Goal: Transaction & Acquisition: Obtain resource

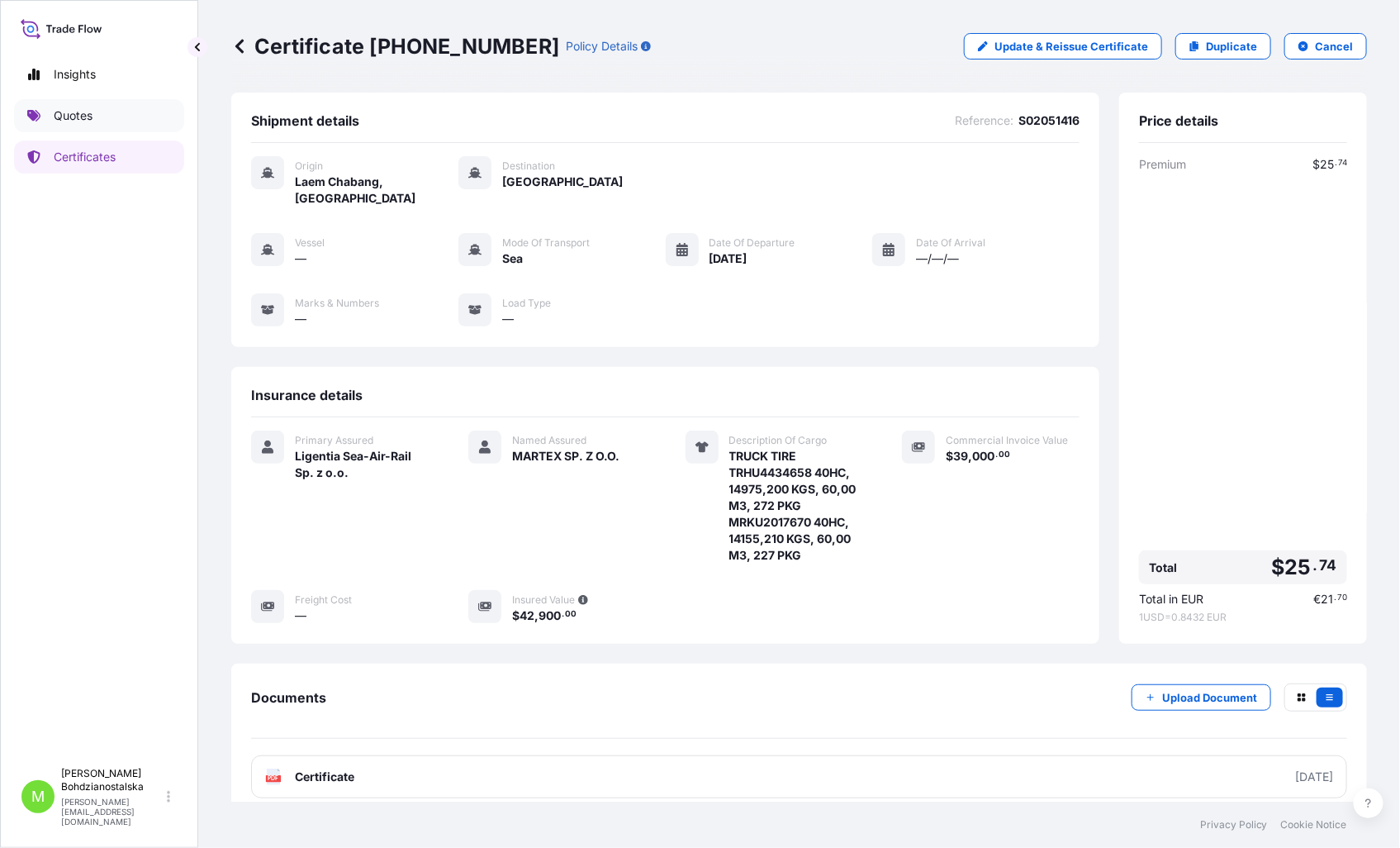
click at [93, 116] on p "Quotes" at bounding box center [73, 116] width 39 height 17
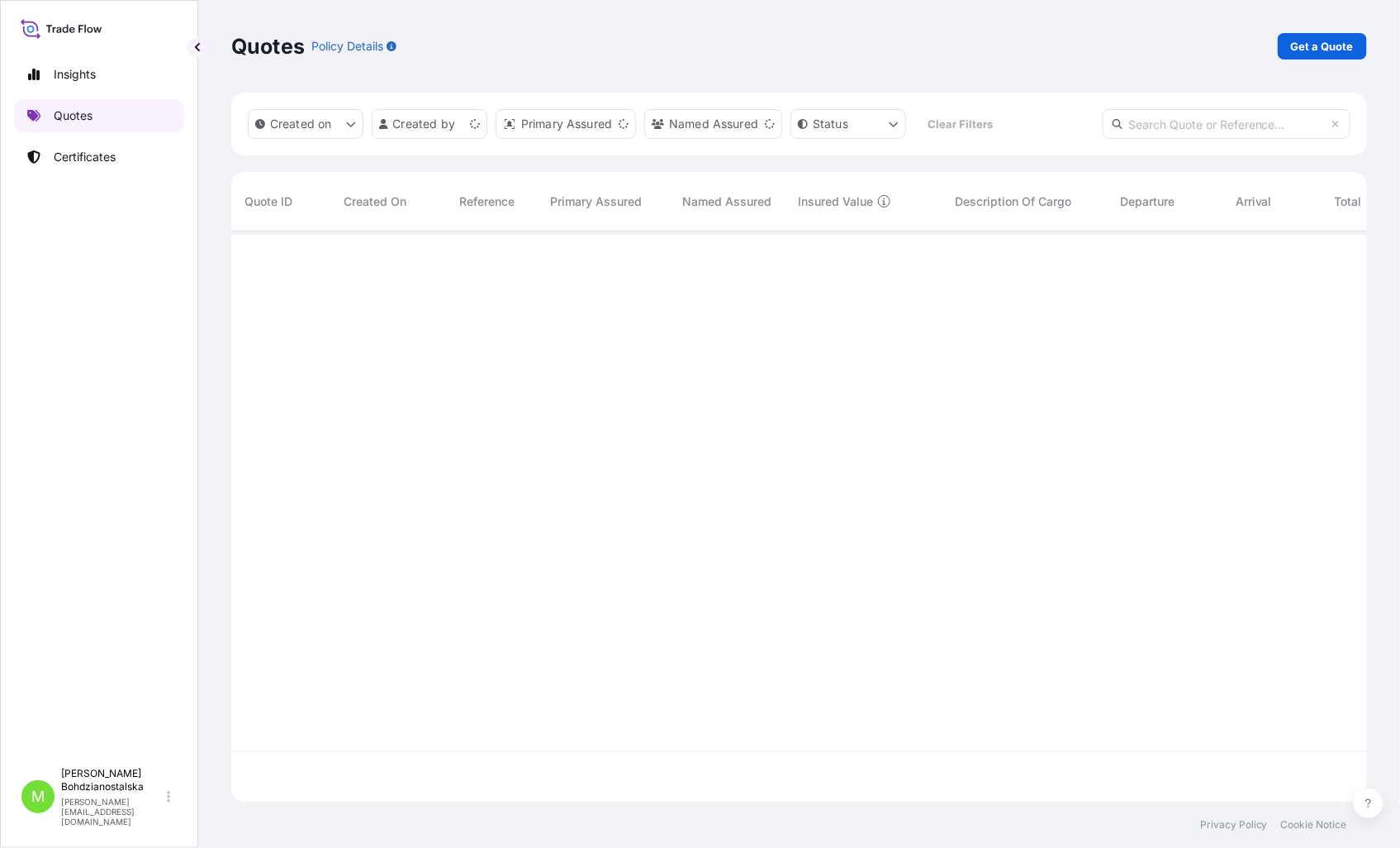
scroll to position [566, 1122]
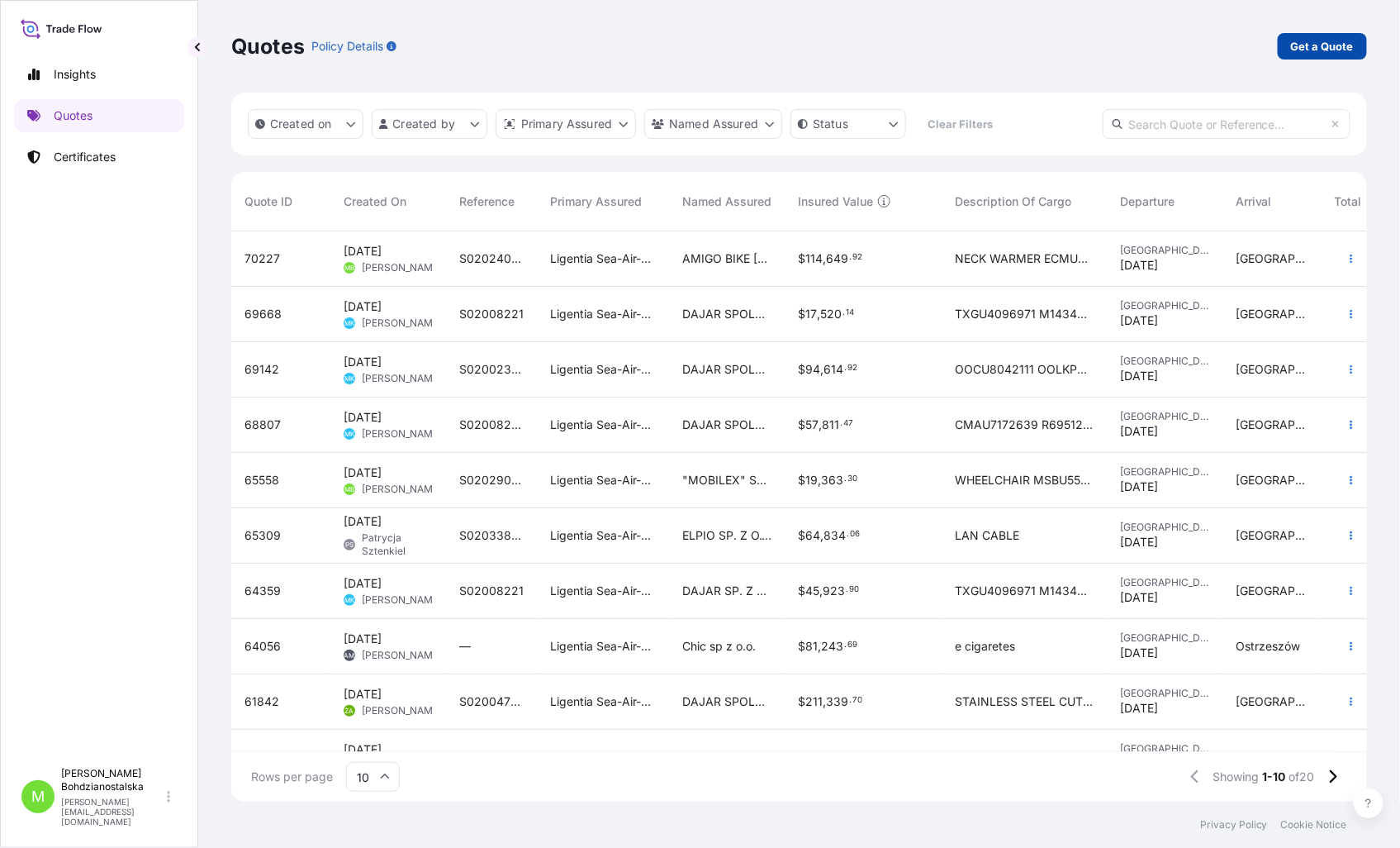
click at [1306, 40] on p "Get a Quote" at bounding box center [1321, 46] width 63 height 17
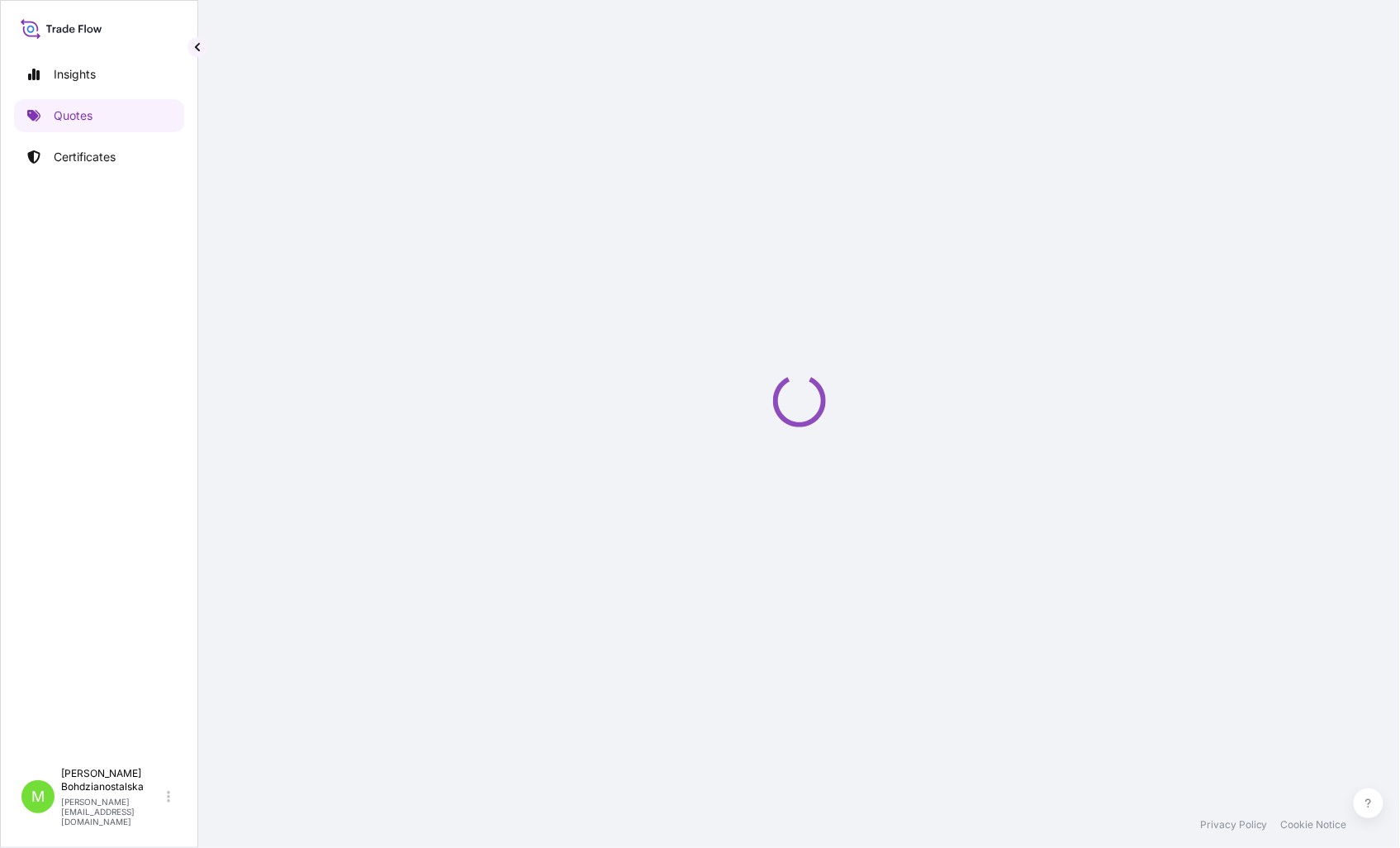
select select "Sea"
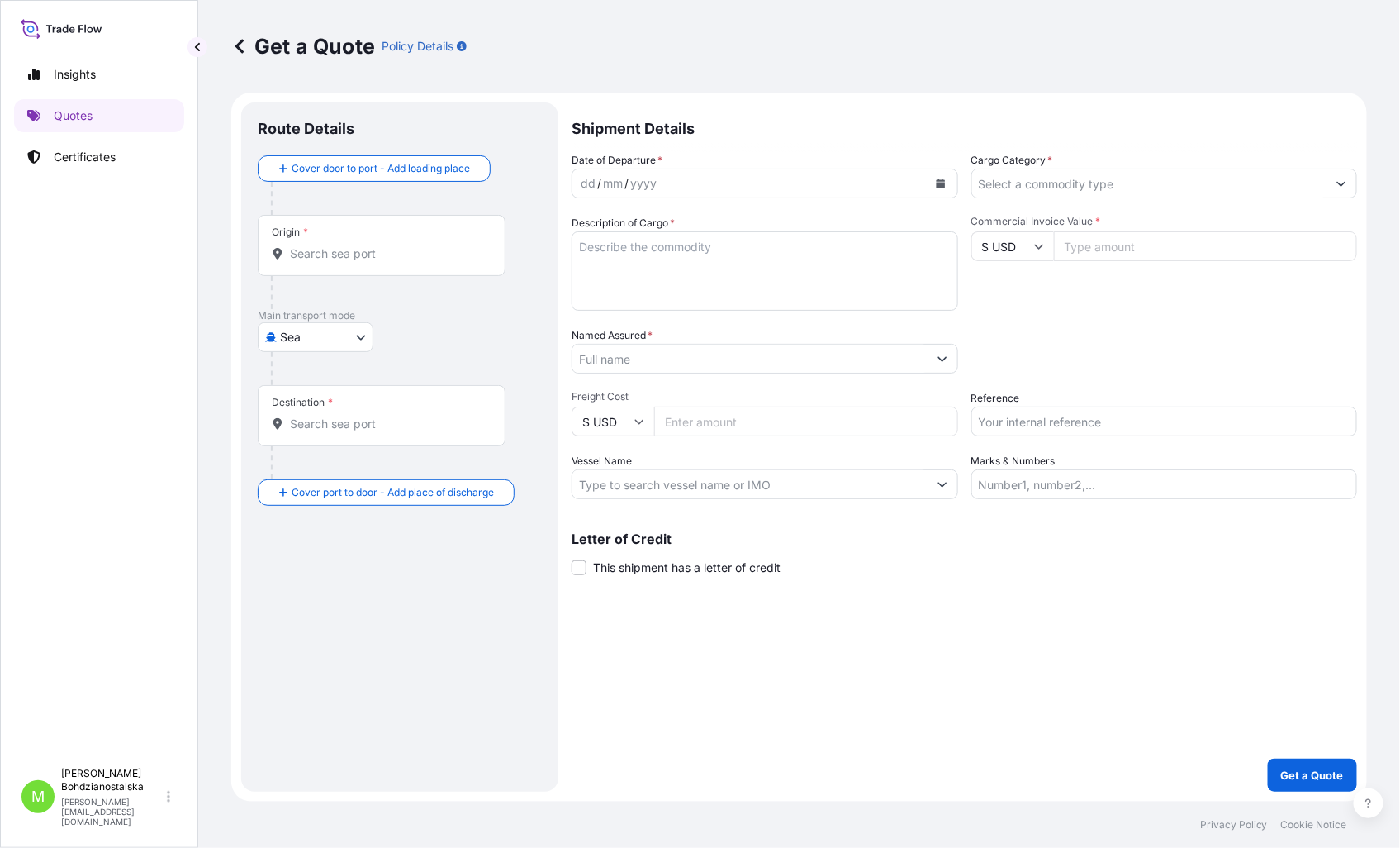
click at [335, 243] on div "Origin *" at bounding box center [381, 244] width 247 height 61
click at [335, 245] on input "Origin *" at bounding box center [387, 253] width 194 height 17
click at [334, 252] on input "china" at bounding box center [387, 253] width 194 height 17
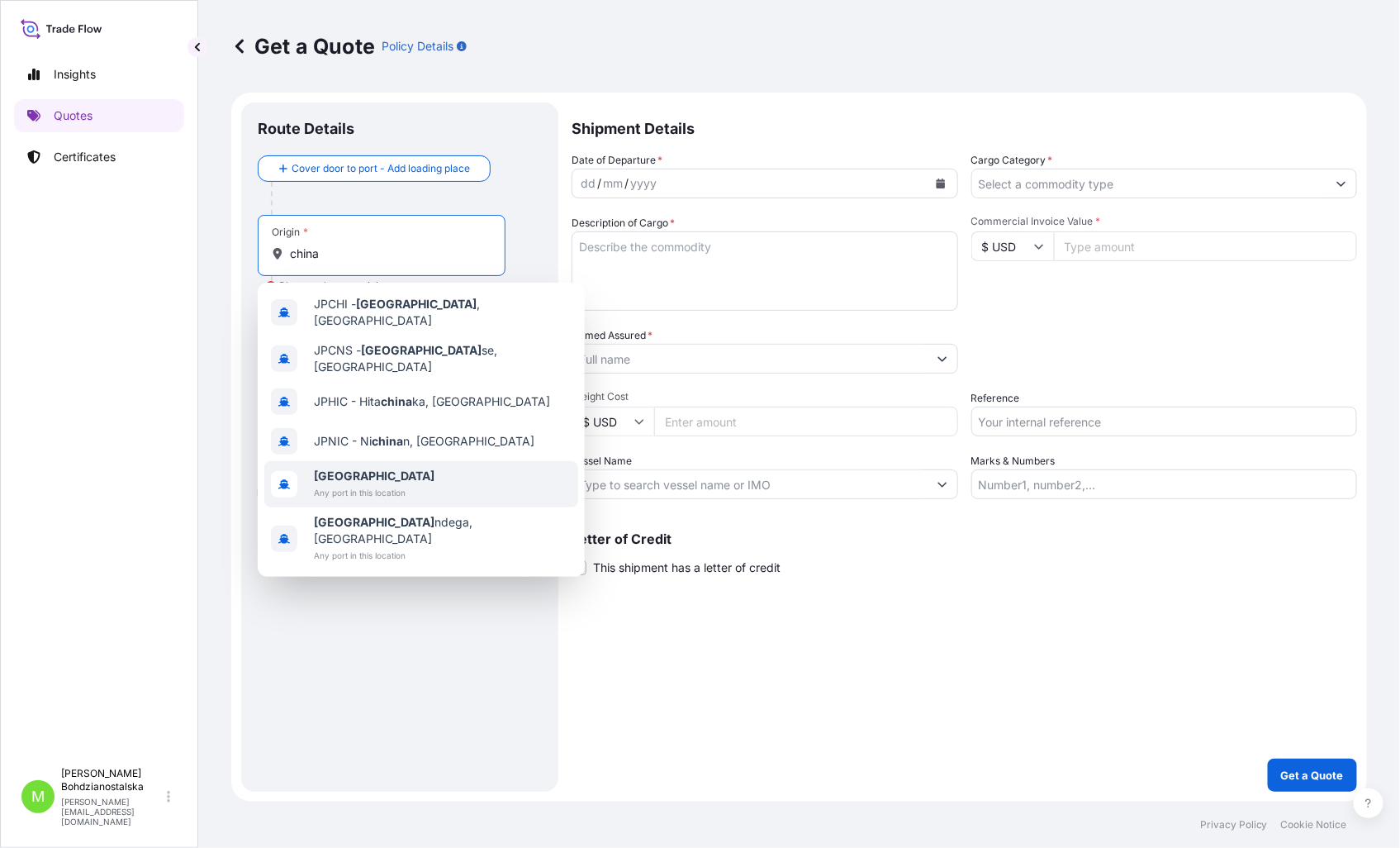
click at [378, 468] on span "[GEOGRAPHIC_DATA]" at bounding box center [374, 476] width 121 height 17
type input "[GEOGRAPHIC_DATA]"
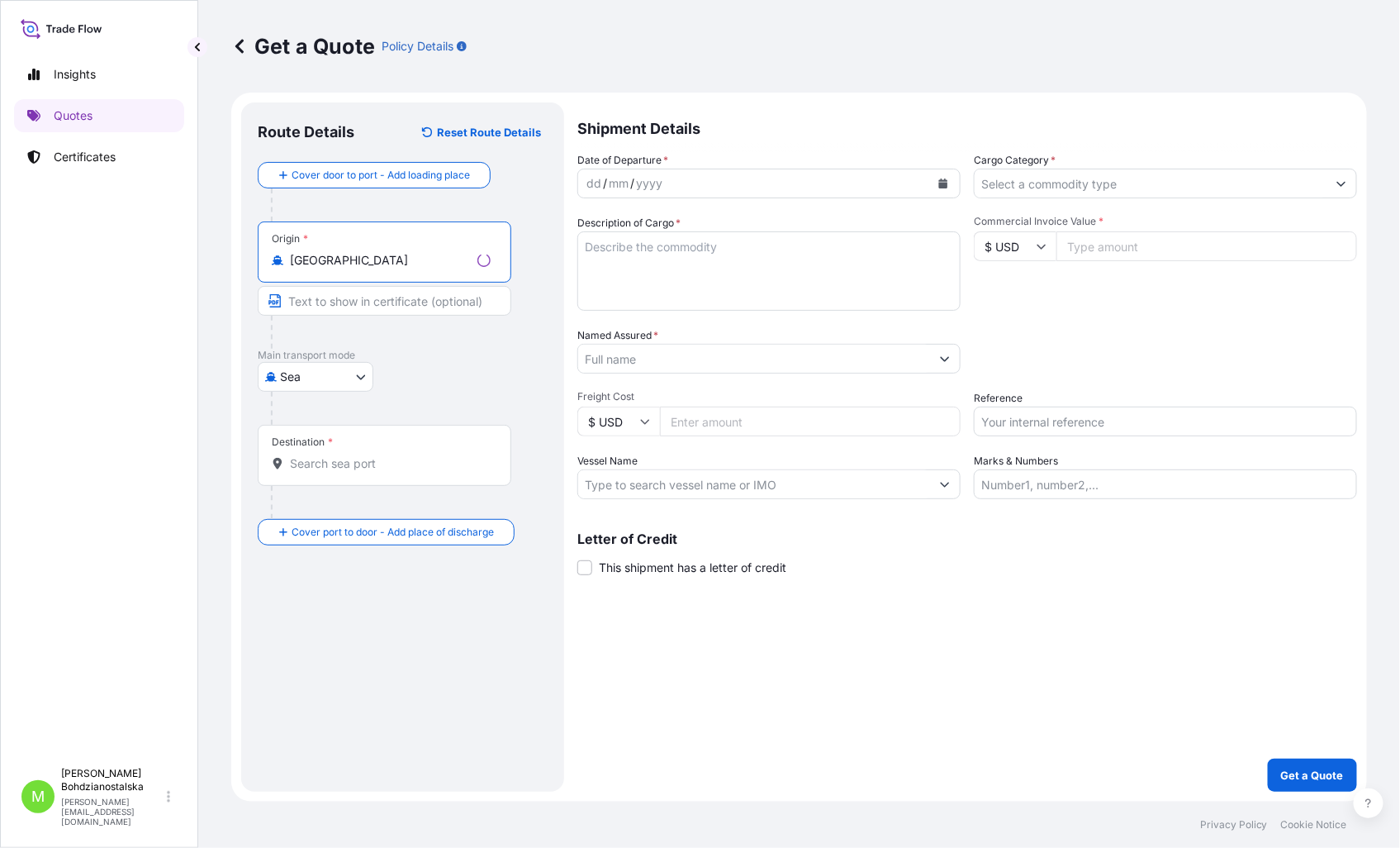
click at [350, 458] on input "Destination *" at bounding box center [390, 463] width 200 height 17
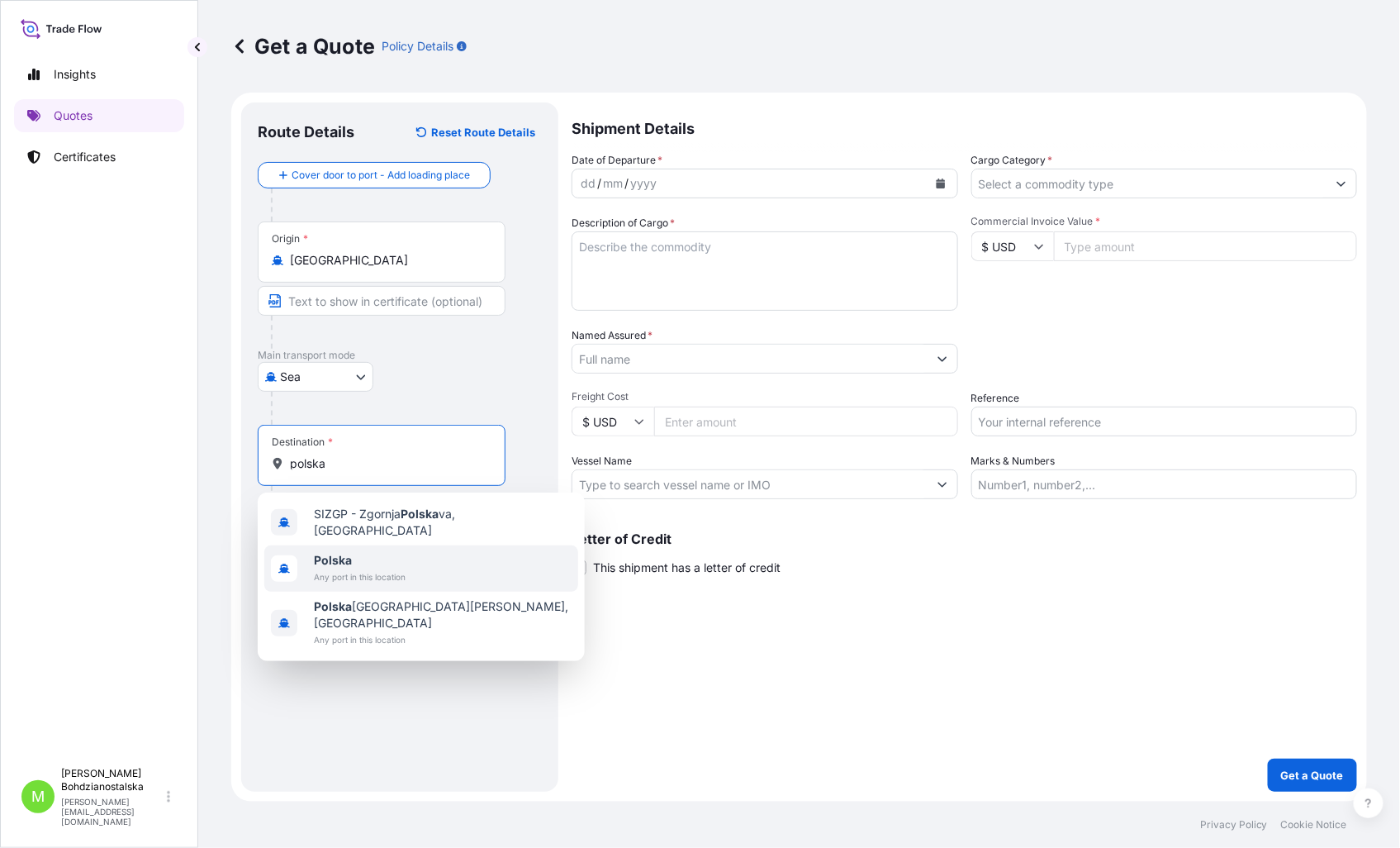
click at [336, 557] on b "Polska" at bounding box center [333, 560] width 38 height 14
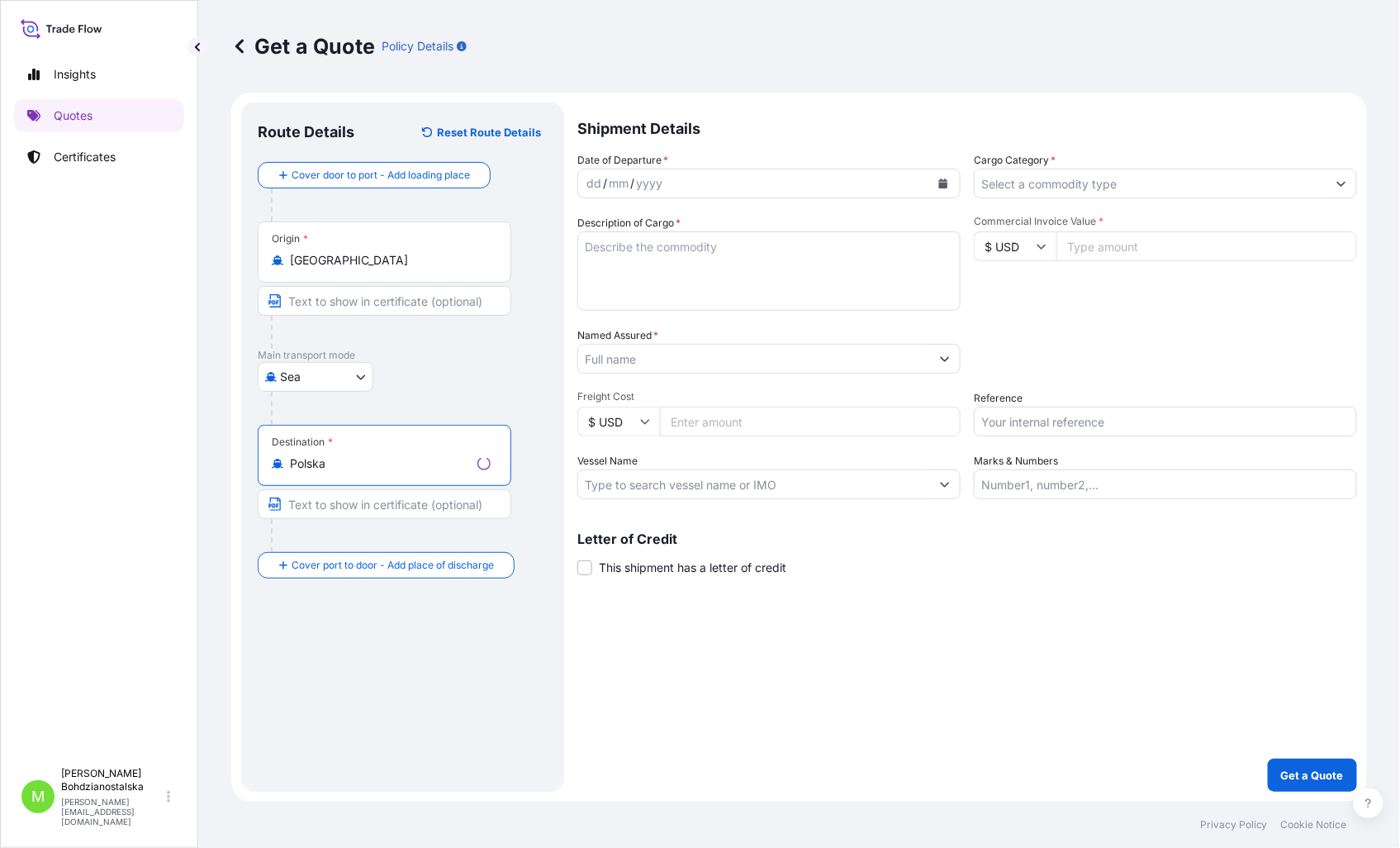
type input "Polska"
click at [579, 171] on div "dd / mm / yyyy" at bounding box center [750, 184] width 355 height 30
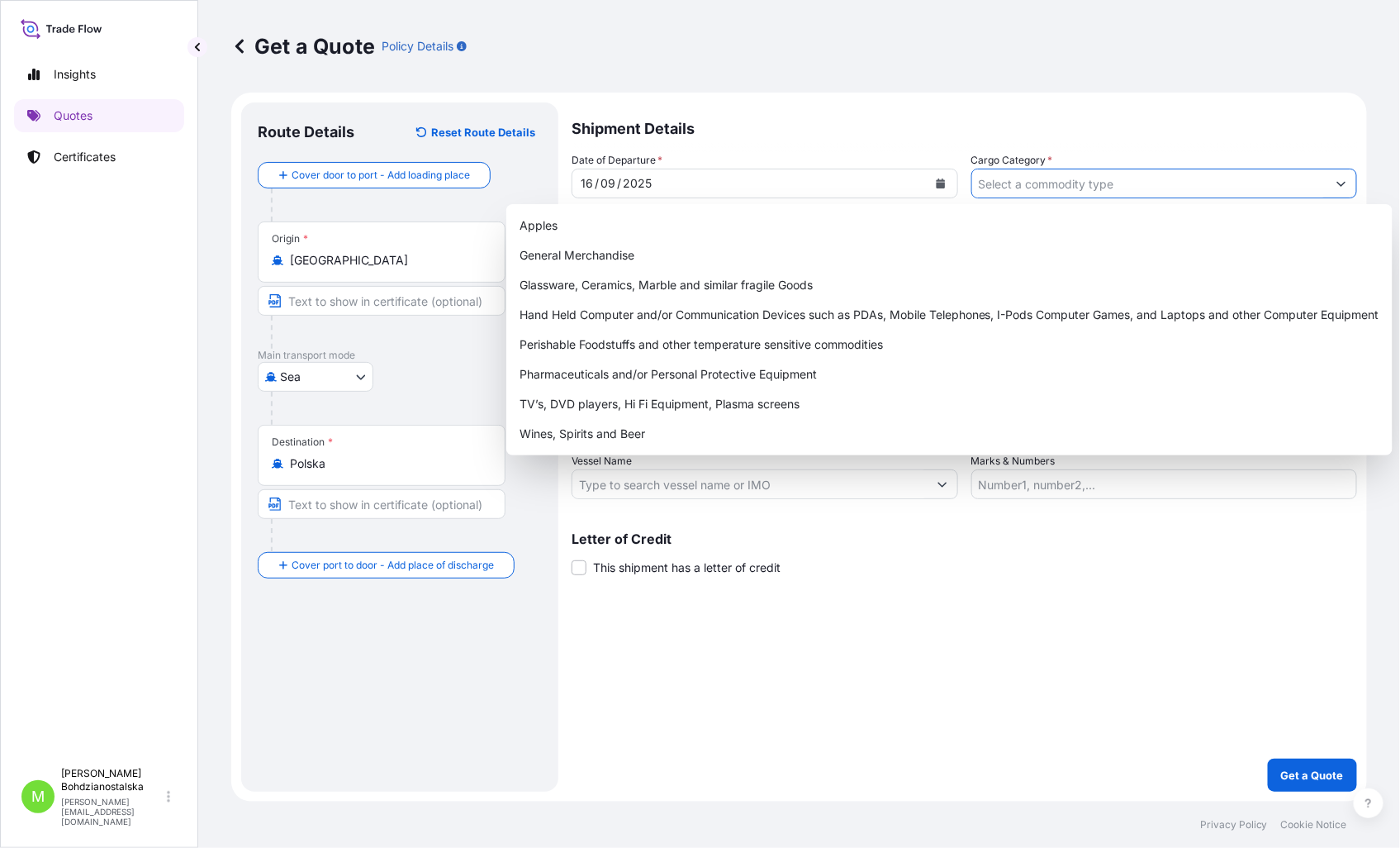
click at [986, 179] on input "Cargo Category *" at bounding box center [1150, 184] width 355 height 30
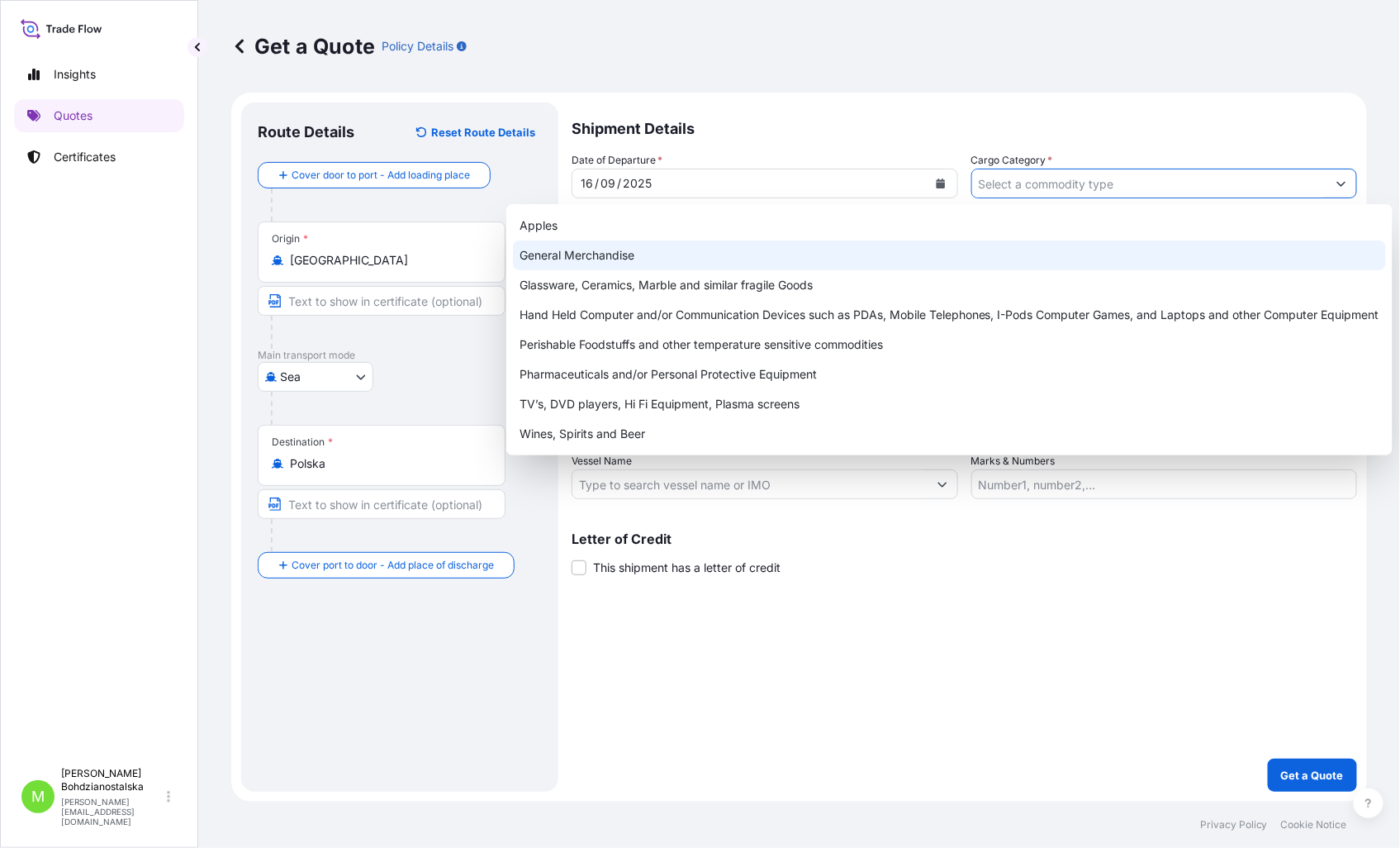
click at [600, 259] on div "General Merchandise" at bounding box center [948, 255] width 873 height 30
type input "General Merchandise"
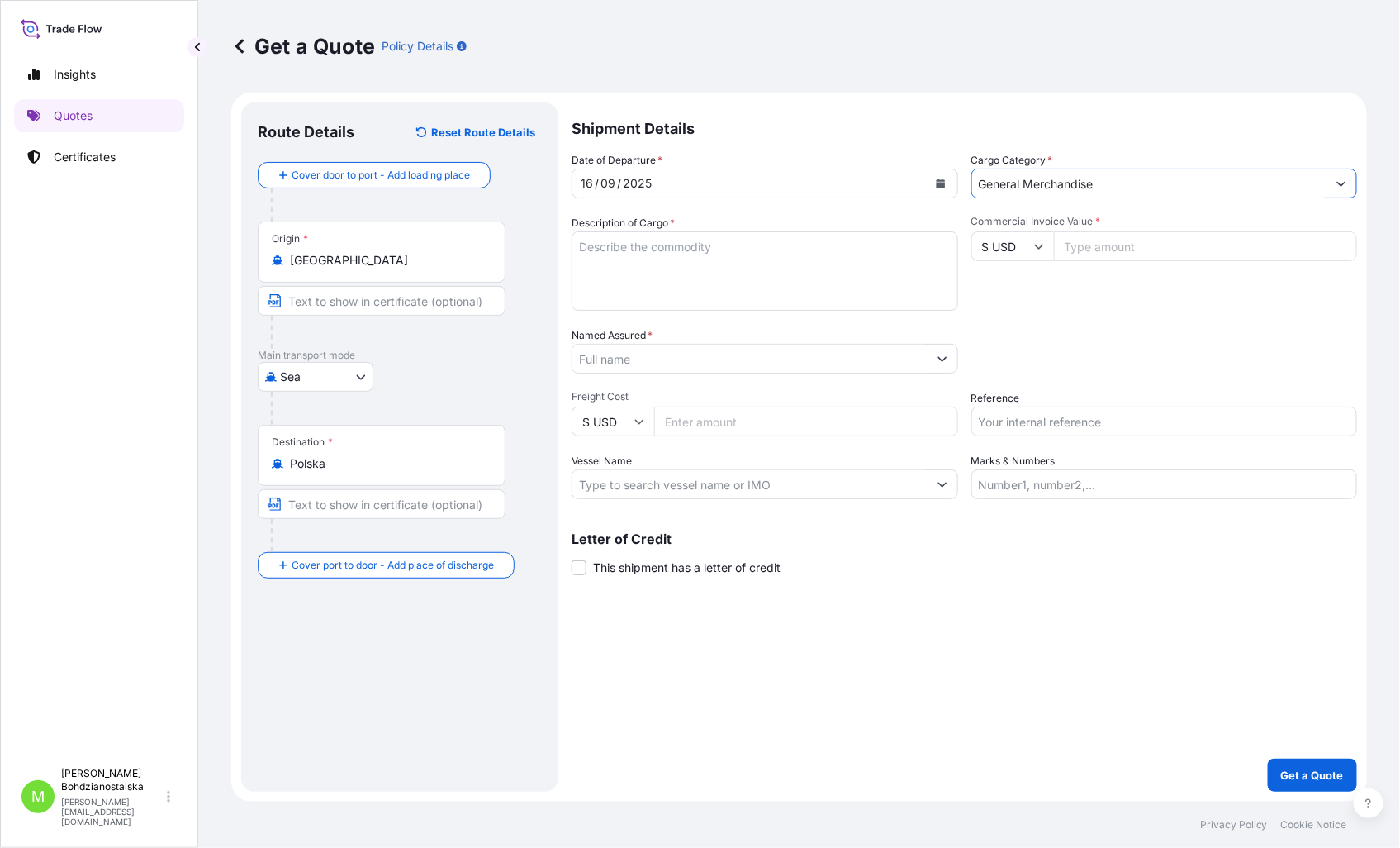
click at [654, 252] on textarea "Description of Cargo *" at bounding box center [765, 270] width 387 height 79
click at [626, 257] on textarea "Description of Cargo *" at bounding box center [765, 270] width 387 height 79
paste textarea "chargers,selfie sticks,pens"
click at [604, 276] on textarea "chargers,selfie sticks,pens" at bounding box center [765, 270] width 387 height 79
paste textarea "FCIU7194823"
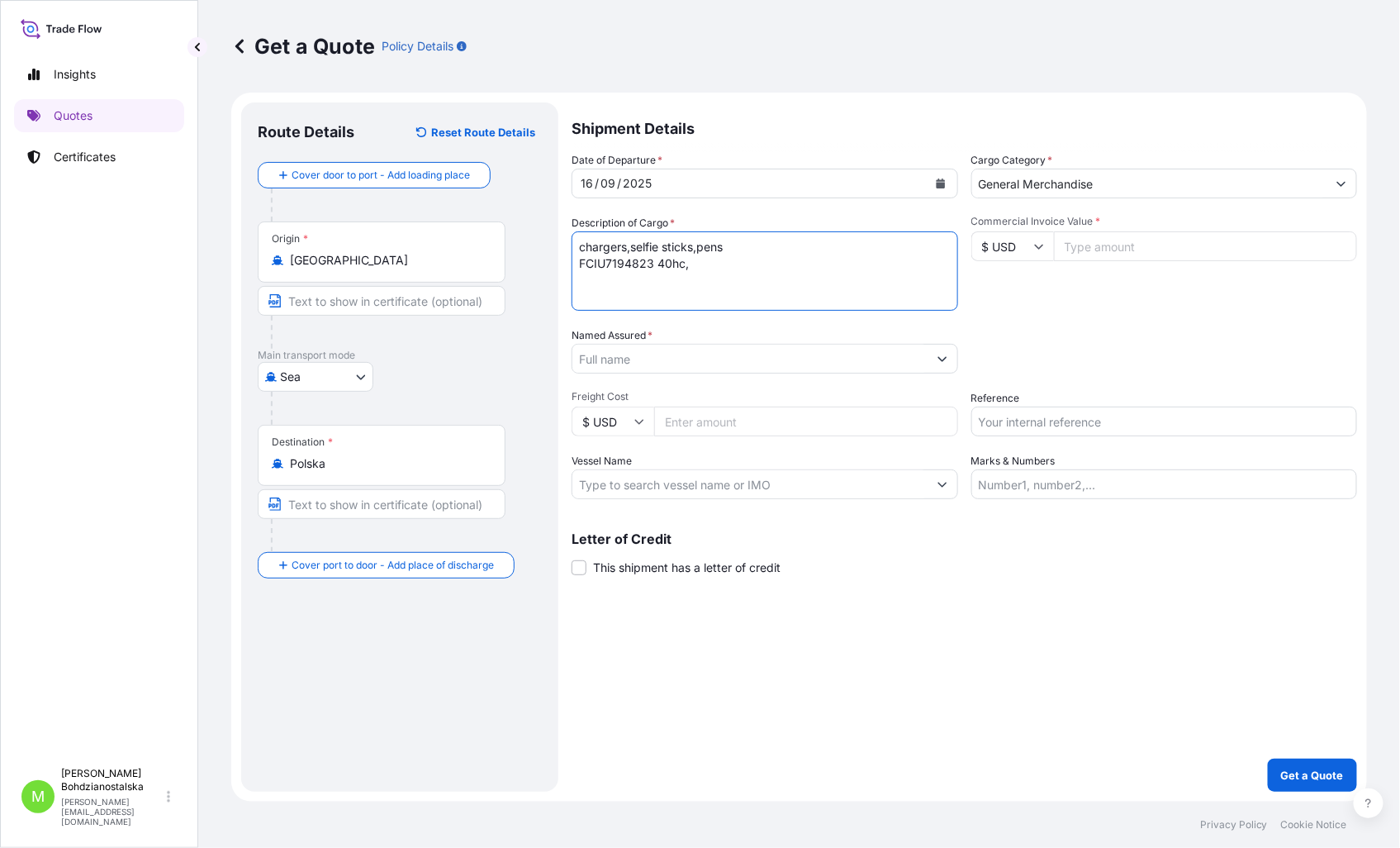
click at [747, 273] on textarea "chargers,selfie sticks,pens FCIU7194823 40hc," at bounding box center [765, 270] width 387 height 79
paste textarea "1330,000"
type textarea "chargers,selfie sticks,pens FCIU7194823 40hc, 1330,000 kgs, 7,885 m3, 66 ctn"
click at [1088, 252] on input "Commercial Invoice Value *" at bounding box center [1206, 246] width 304 height 30
type input "20048.94"
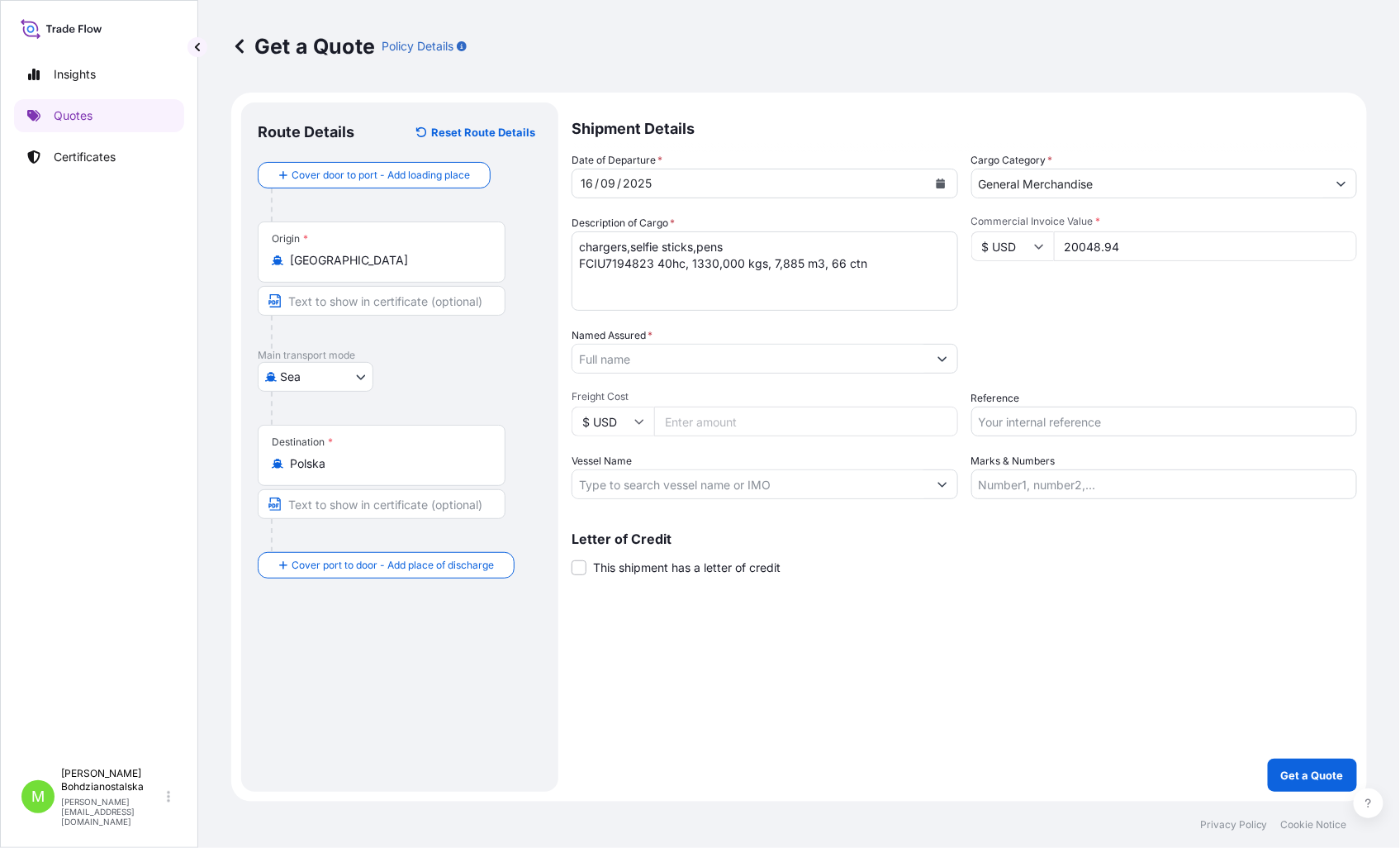
click at [1136, 325] on div "Date of Departure * [DATE] Cargo Category * General Merchandise Description of …" at bounding box center [964, 325] width 786 height 347
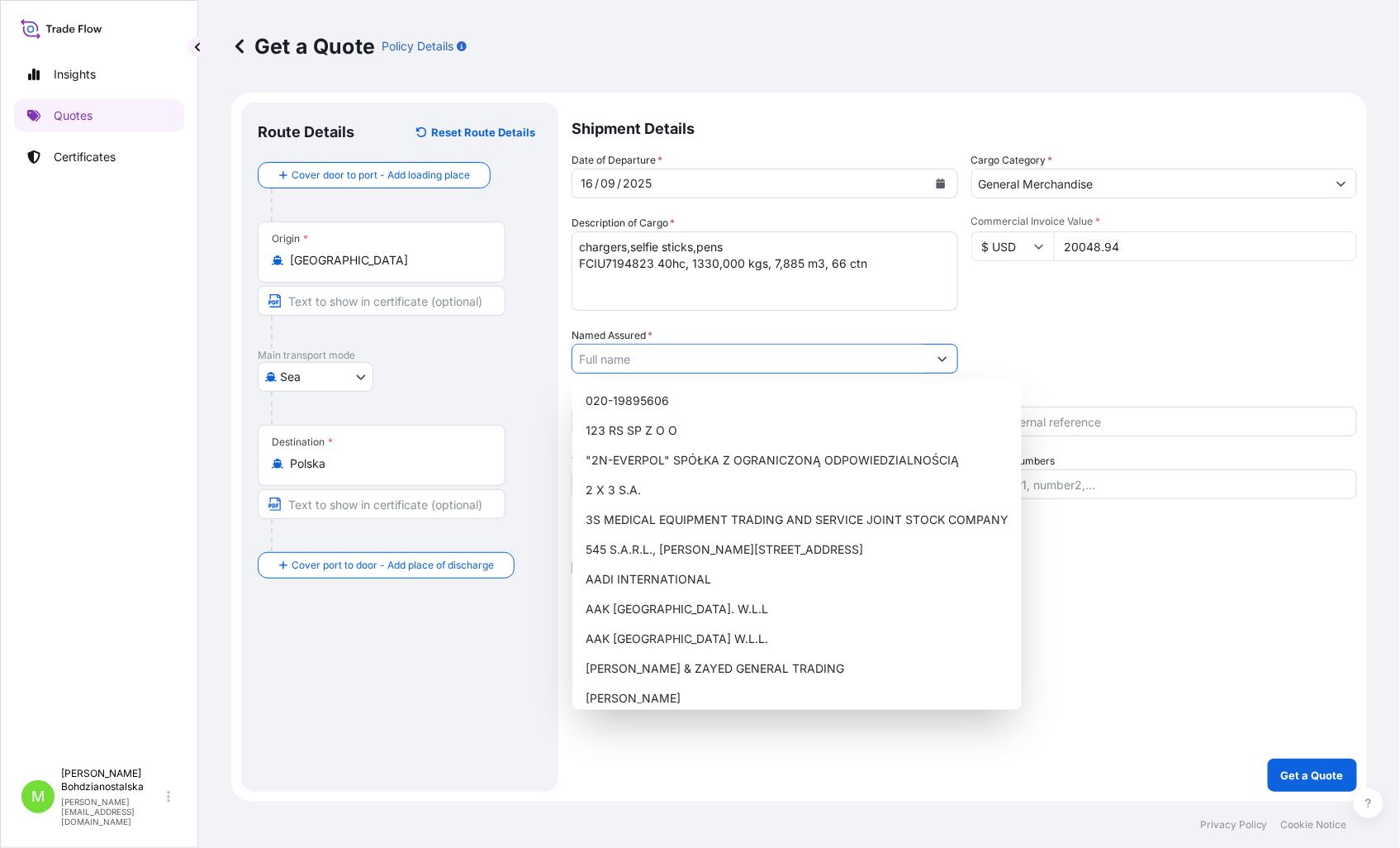
click at [606, 369] on input "Named Assured *" at bounding box center [750, 358] width 355 height 30
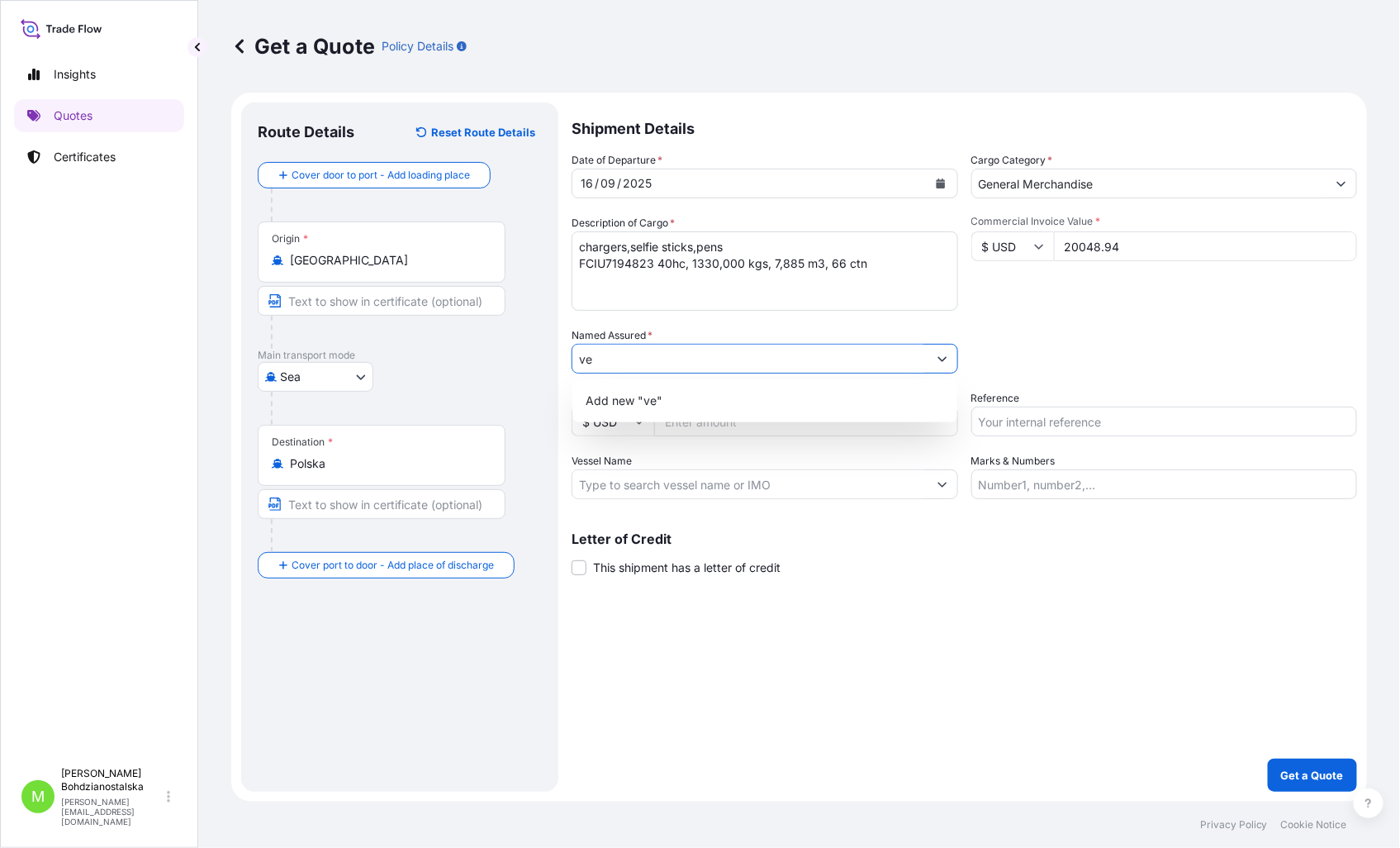
type input "v"
click at [748, 401] on div "Add new "VERNA SP Z O.O."" at bounding box center [764, 401] width 372 height 30
click at [1107, 631] on div "Shipment Details Date of Departure * [DATE] Cargo Category * General Merchandis…" at bounding box center [964, 447] width 786 height 689
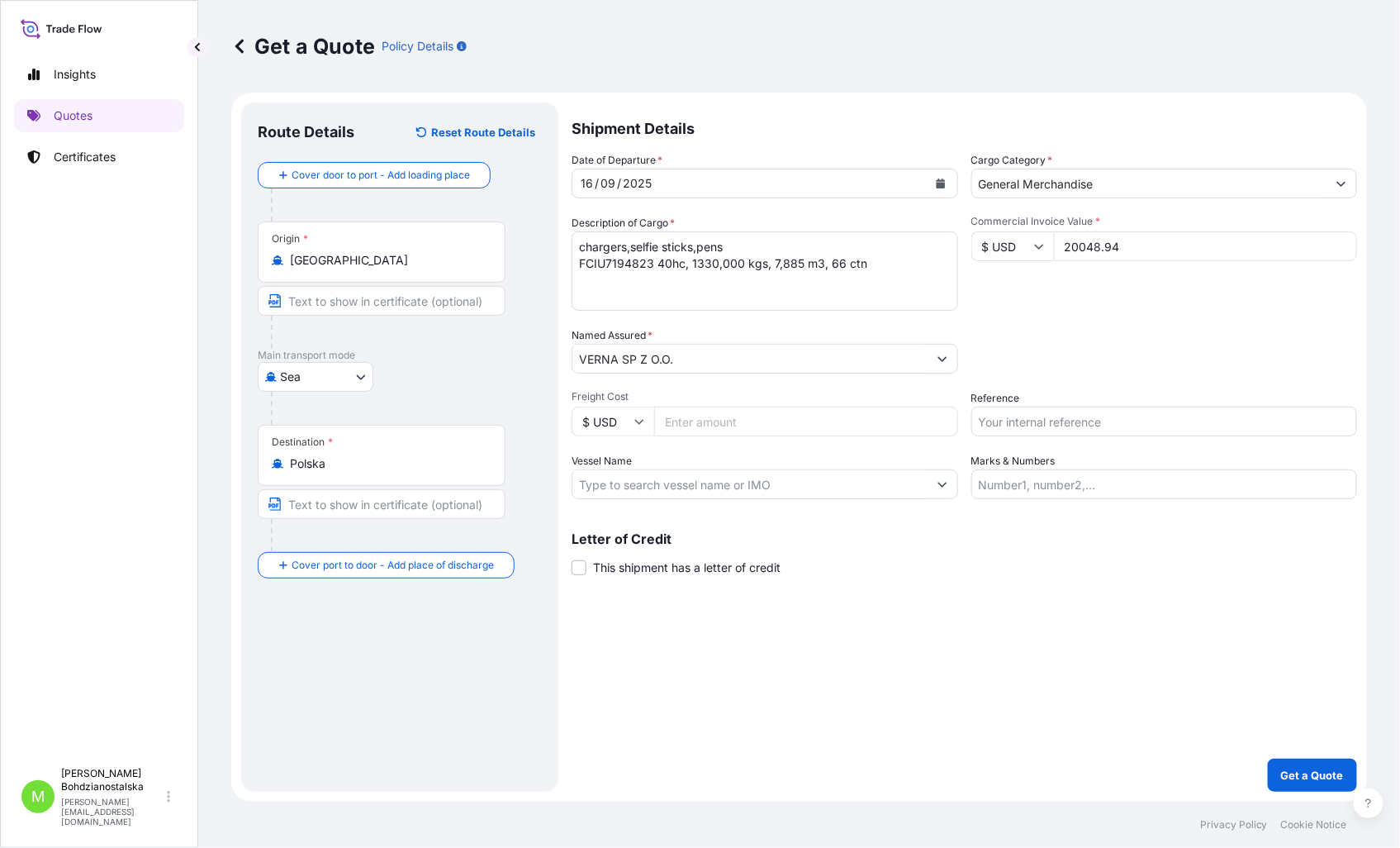
click at [632, 359] on input "VERNA SP Z O.O." at bounding box center [750, 358] width 355 height 30
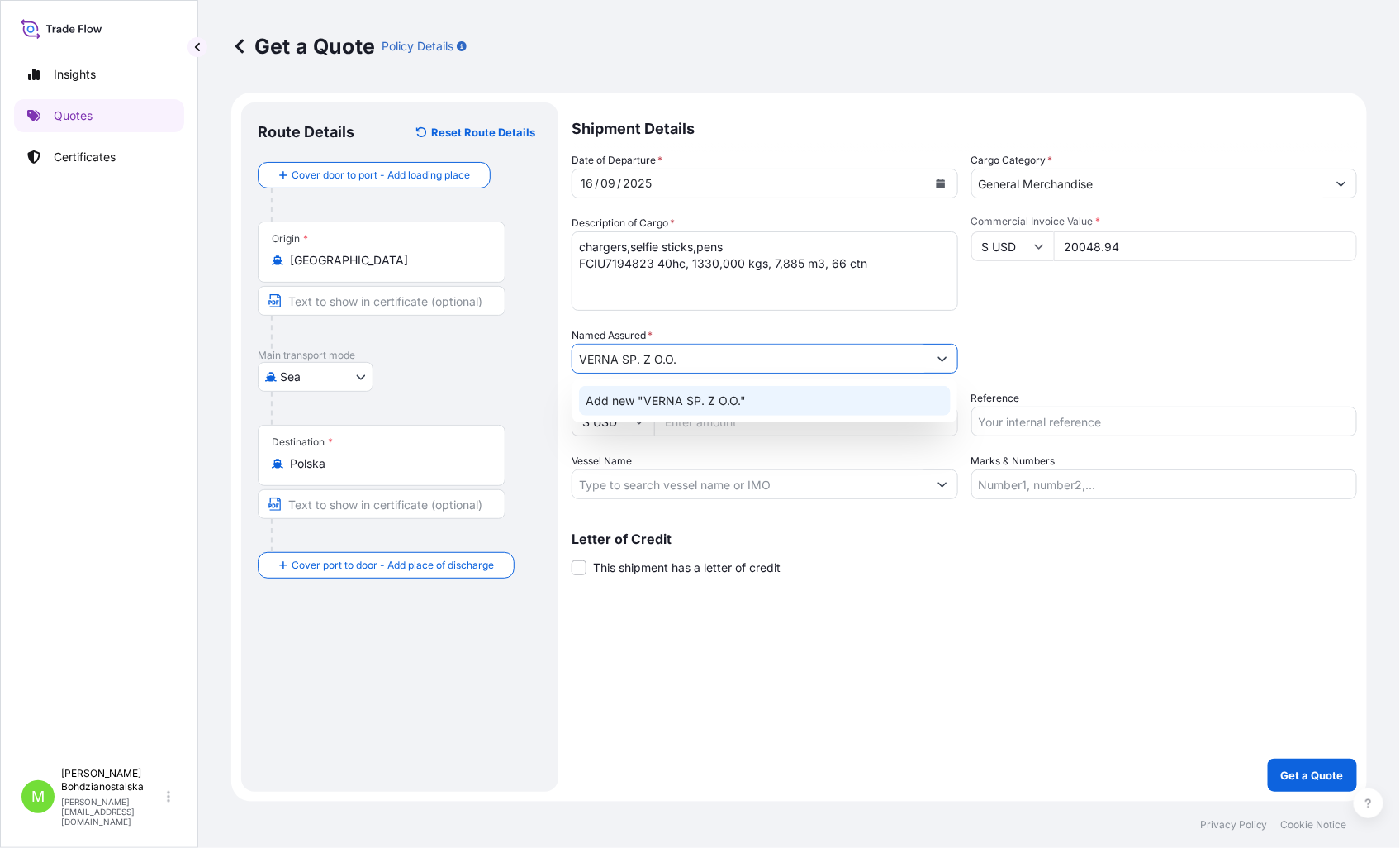
type input "VERNA SP. Z O.O."
drag, startPoint x: 1118, startPoint y: 684, endPoint x: 1117, endPoint y: 615, distance: 69.0
click at [1118, 681] on div "Shipment Details Date of Departure * [DATE] Cargo Category * General Merchandis…" at bounding box center [964, 447] width 786 height 689
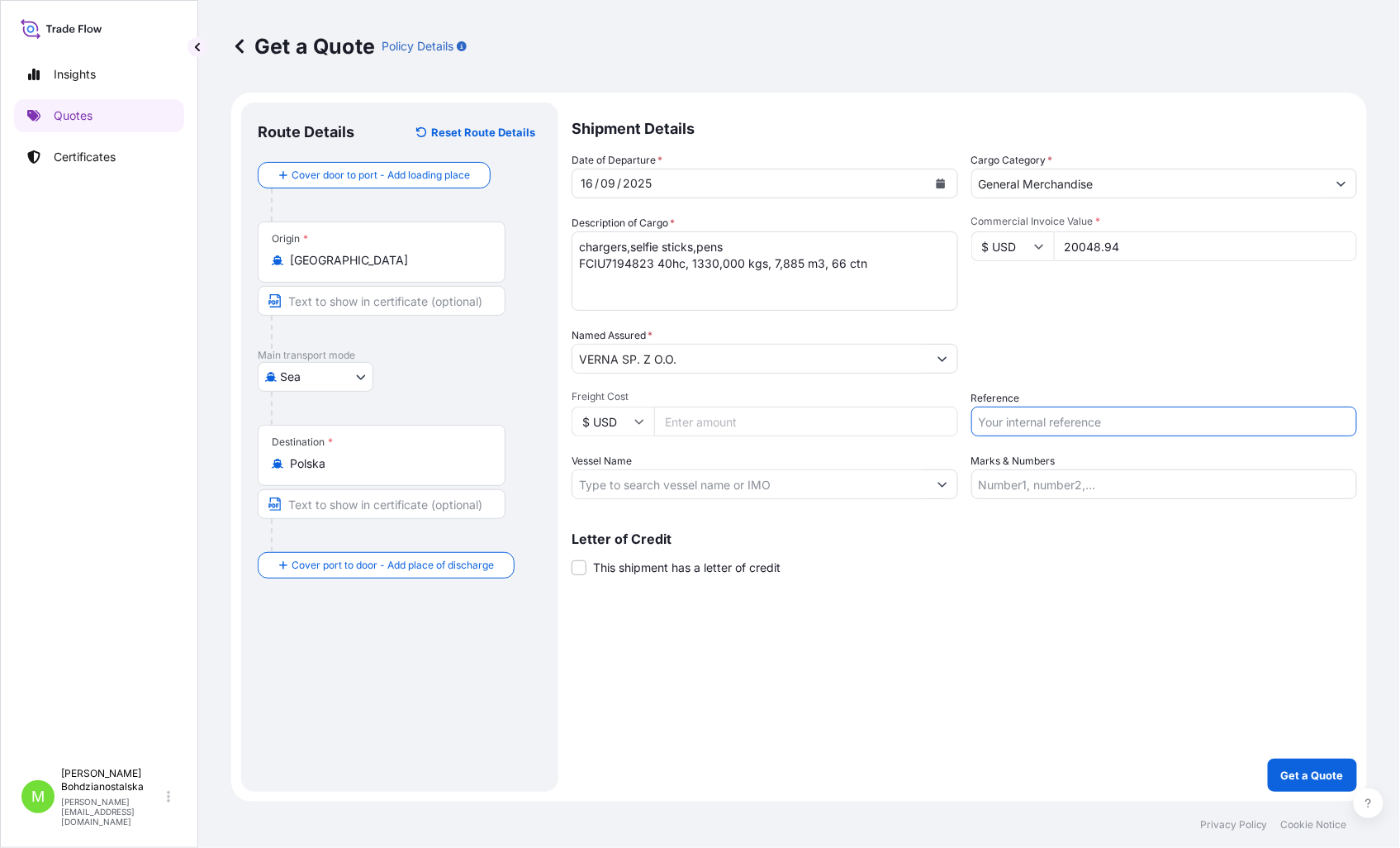
click at [1074, 418] on input "Reference" at bounding box center [1165, 421] width 387 height 30
type input "S02040341"
click at [979, 679] on div "Shipment Details Date of Departure * [DATE] Cargo Category * General Merchandis…" at bounding box center [964, 447] width 786 height 689
click at [1315, 779] on p "Get a Quote" at bounding box center [1311, 774] width 63 height 17
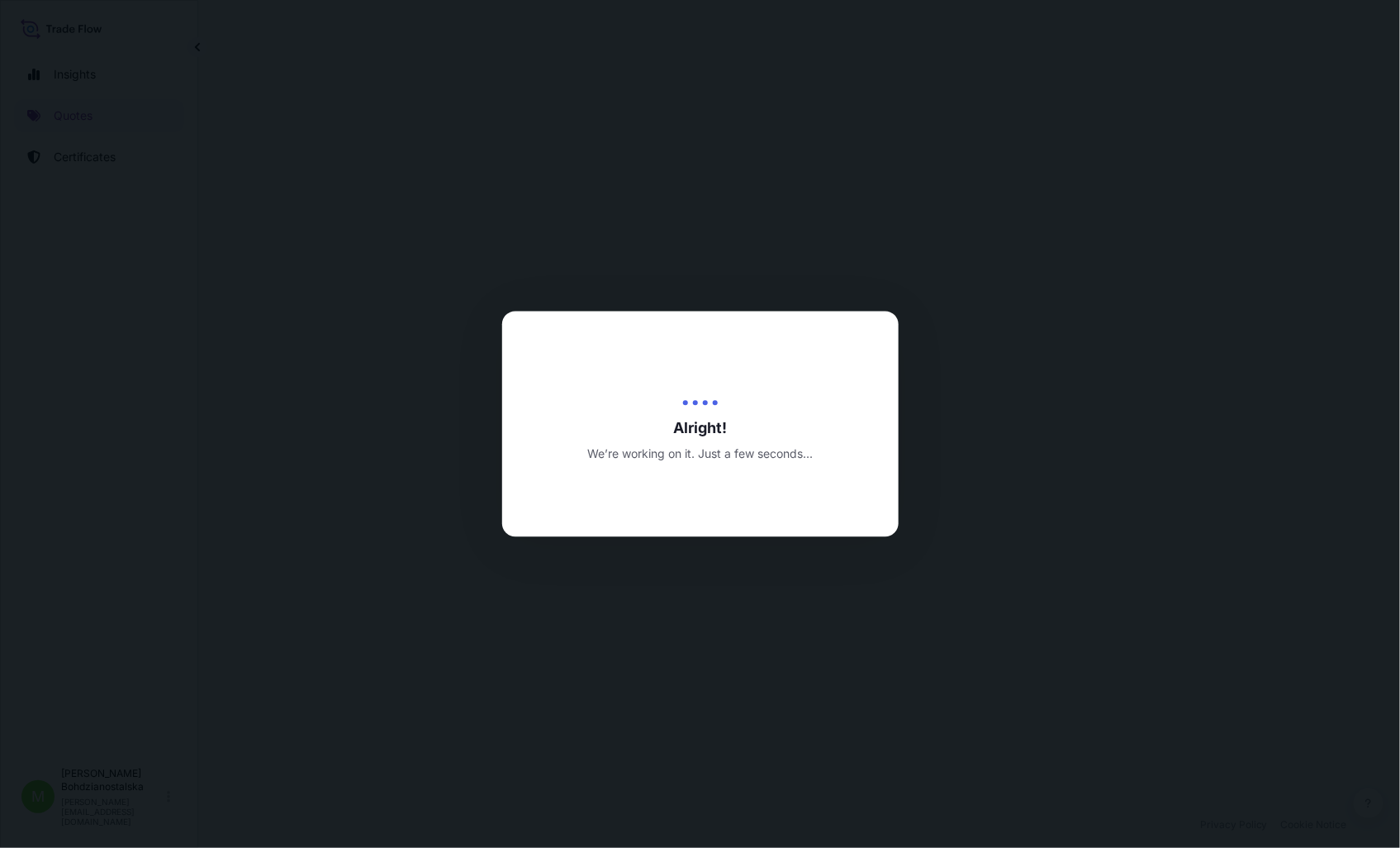
select select "Sea"
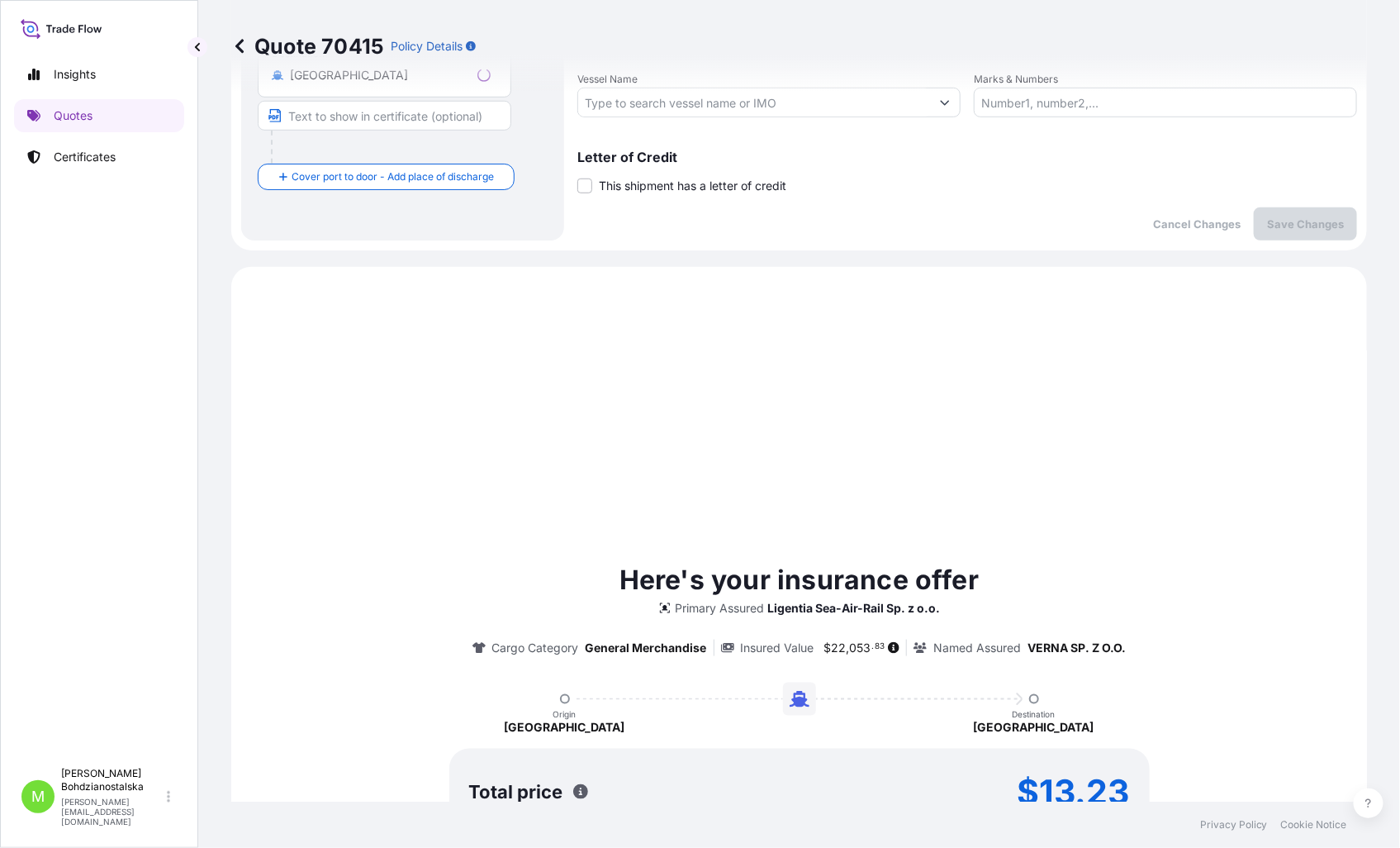
scroll to position [566, 0]
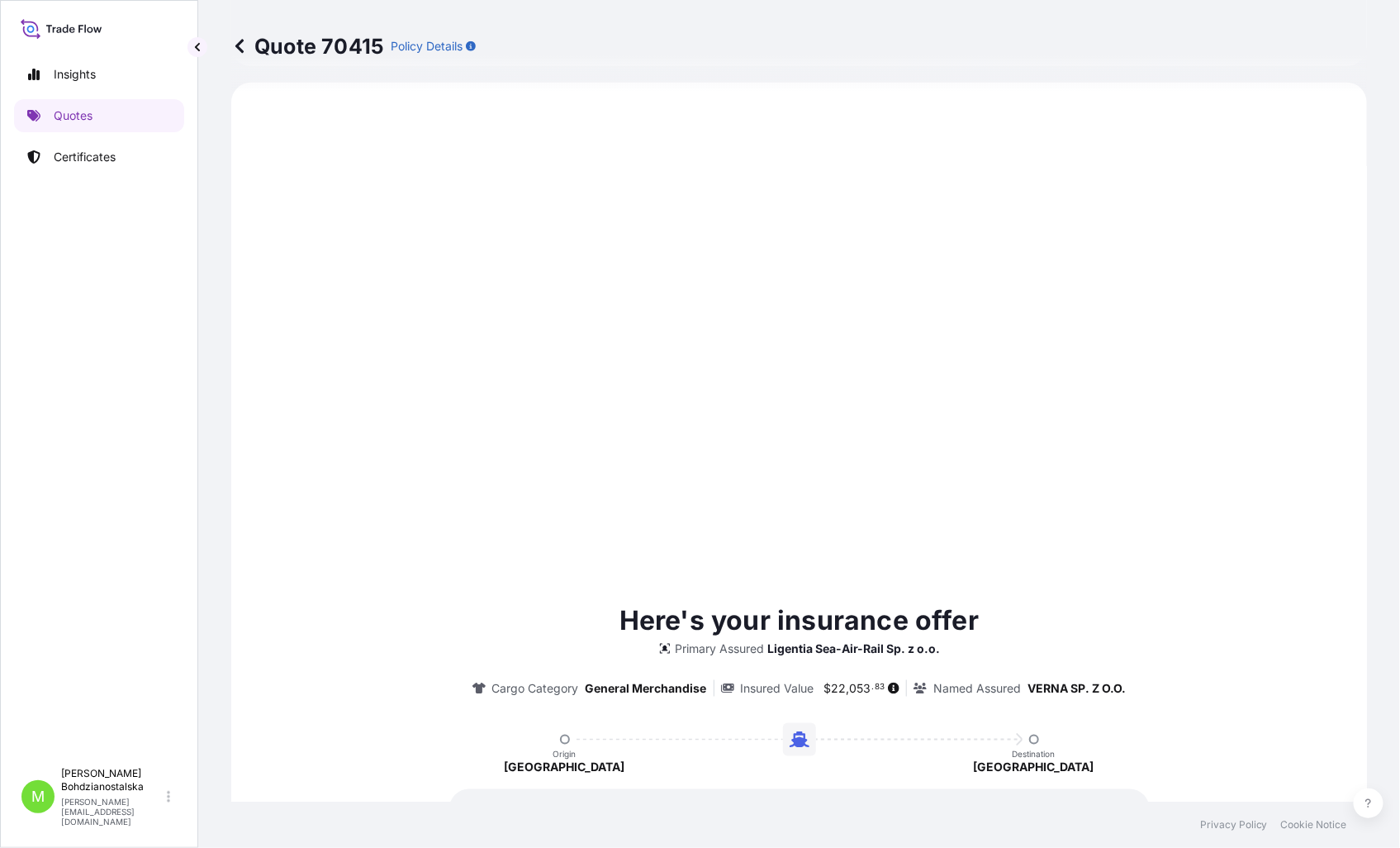
type input "[DATE]"
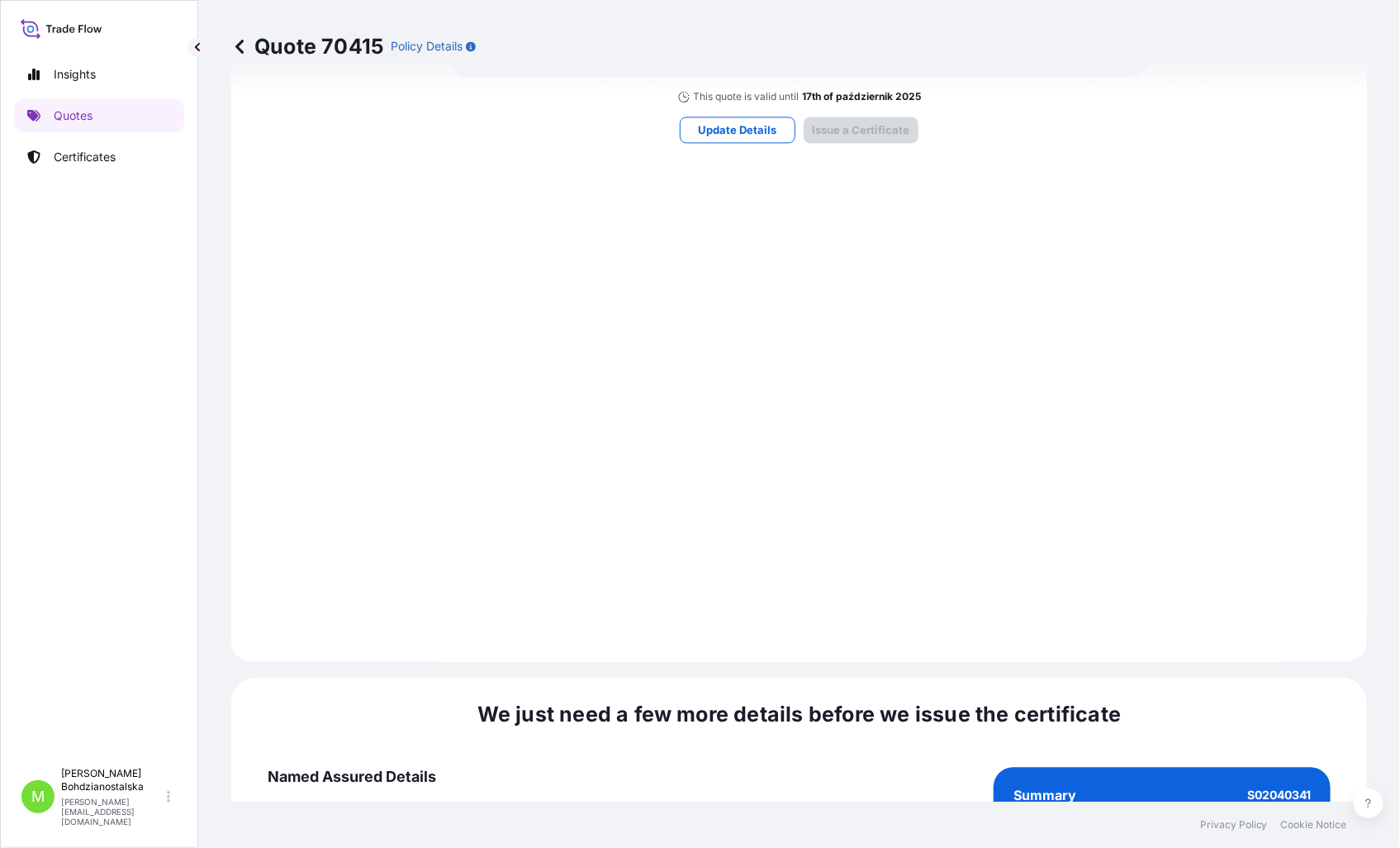
scroll to position [1673, 0]
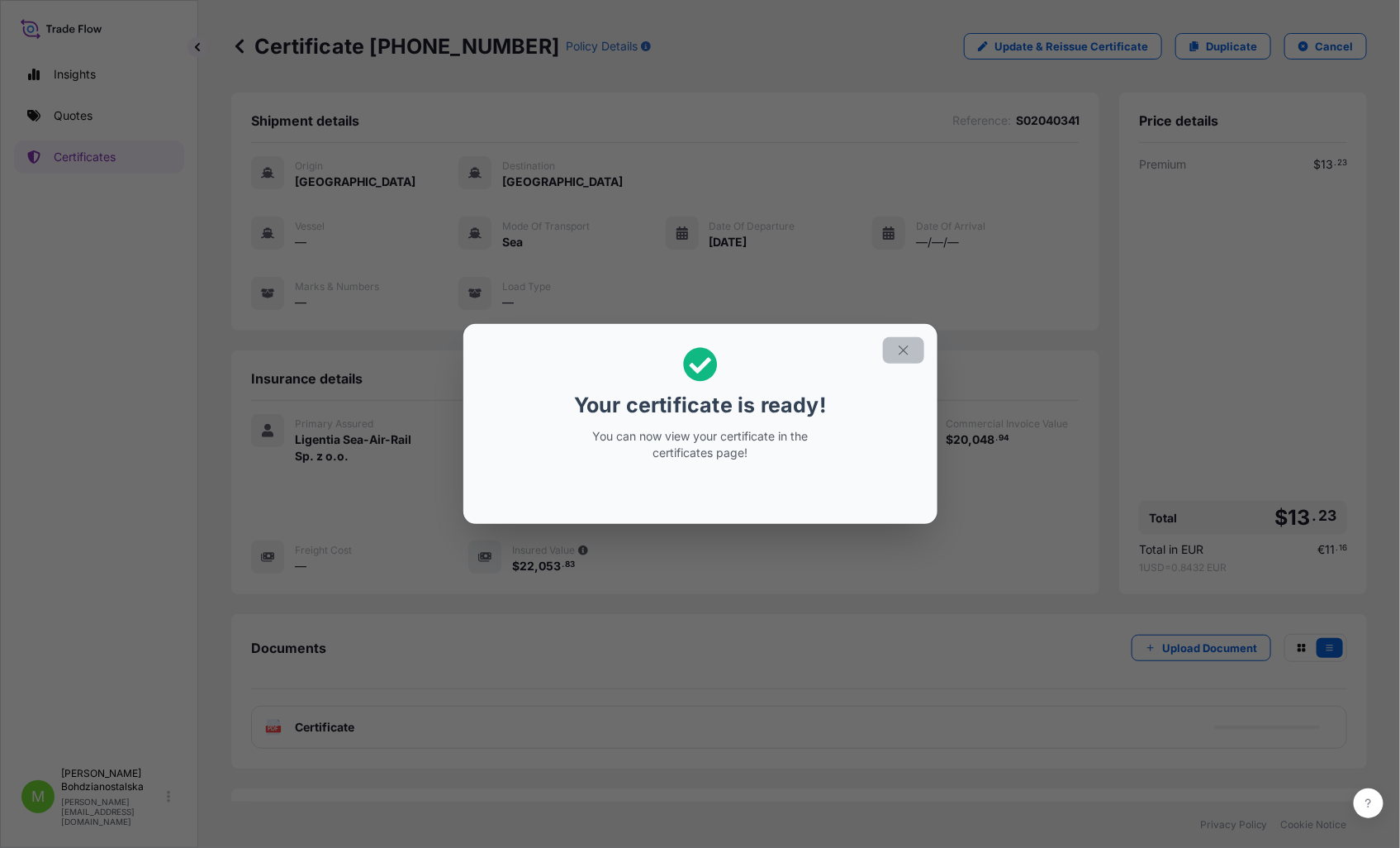
click at [901, 347] on icon "button" at bounding box center [902, 350] width 15 height 15
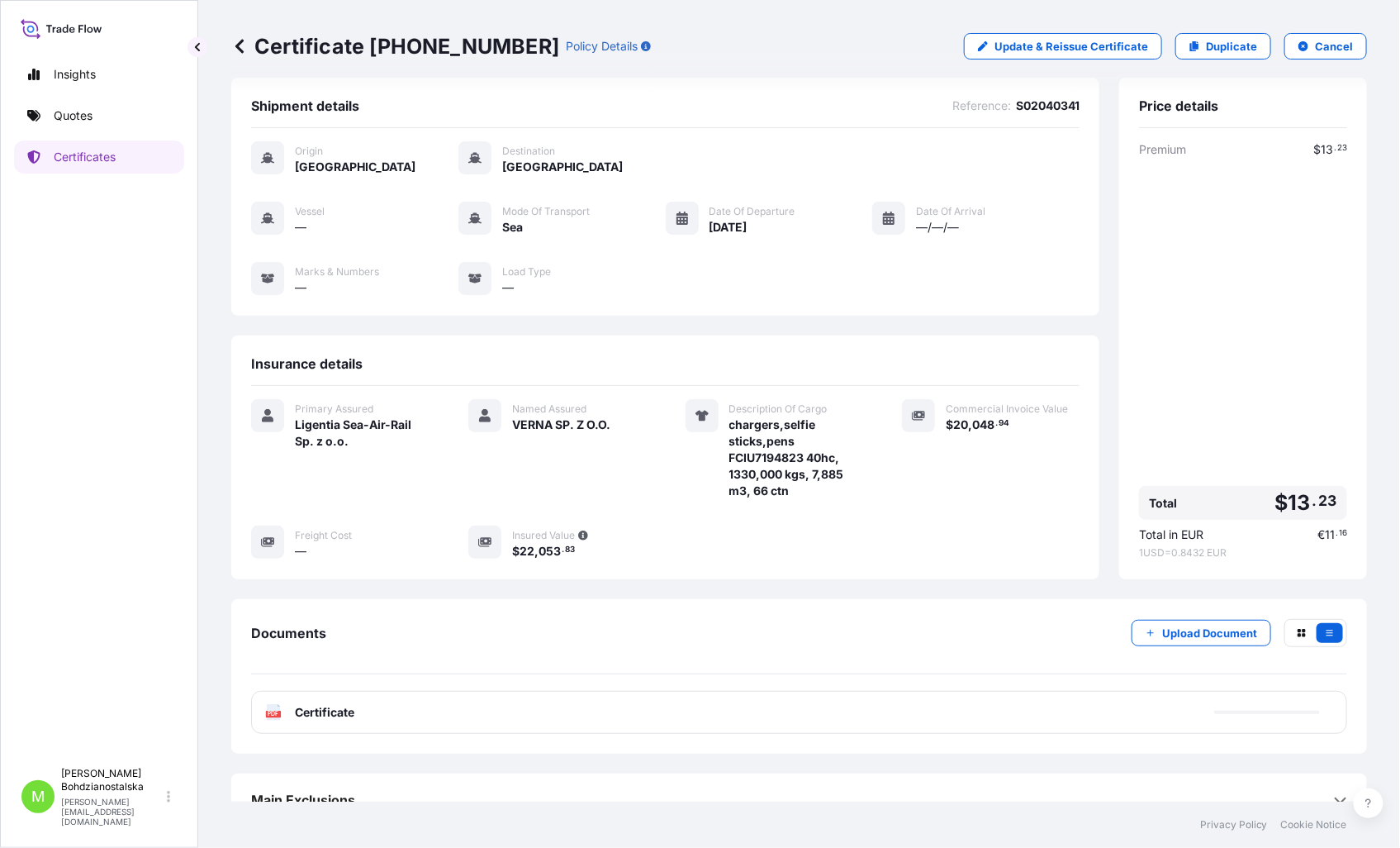
scroll to position [41, 0]
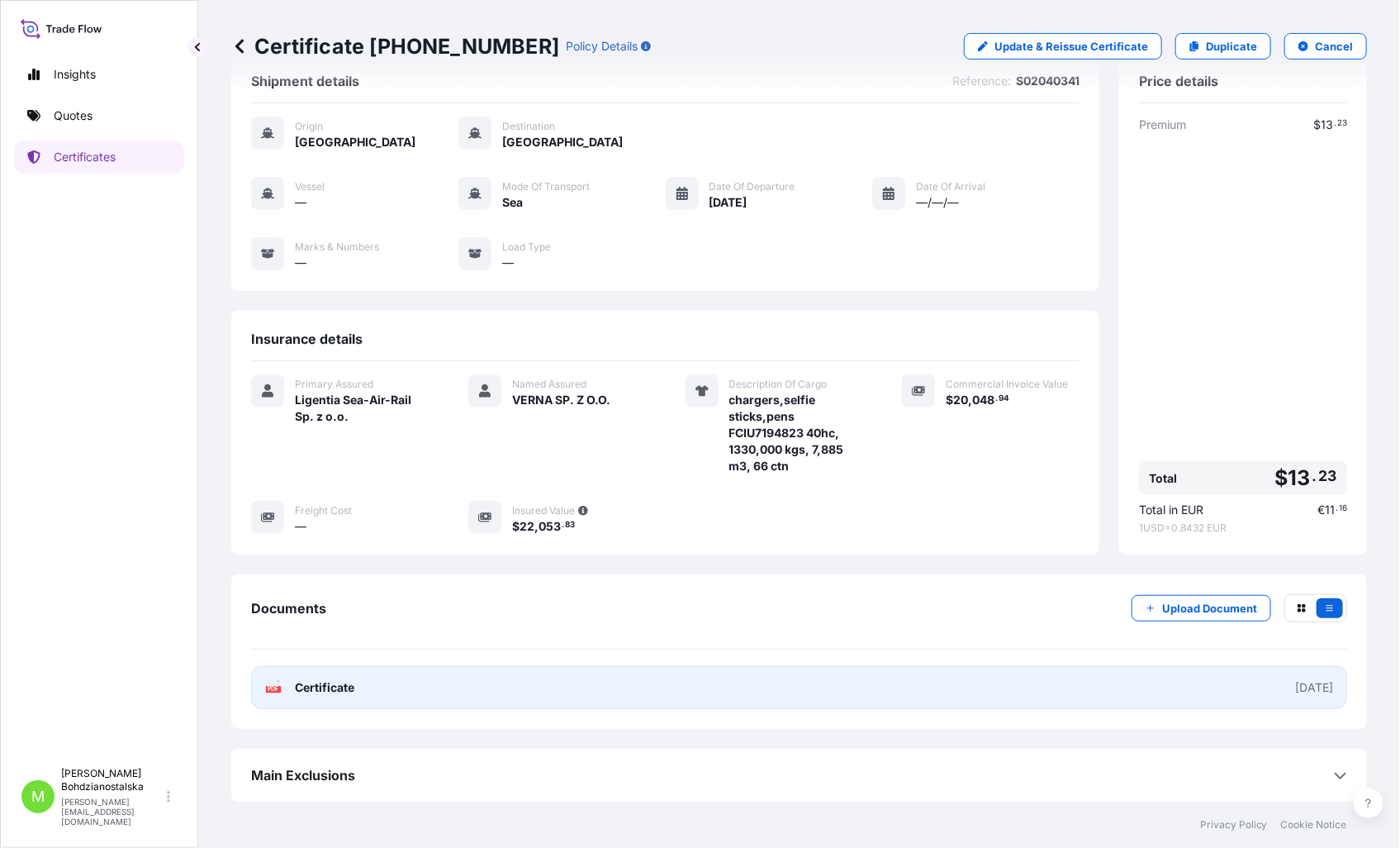
click at [301, 689] on span "Certificate" at bounding box center [325, 687] width 60 height 17
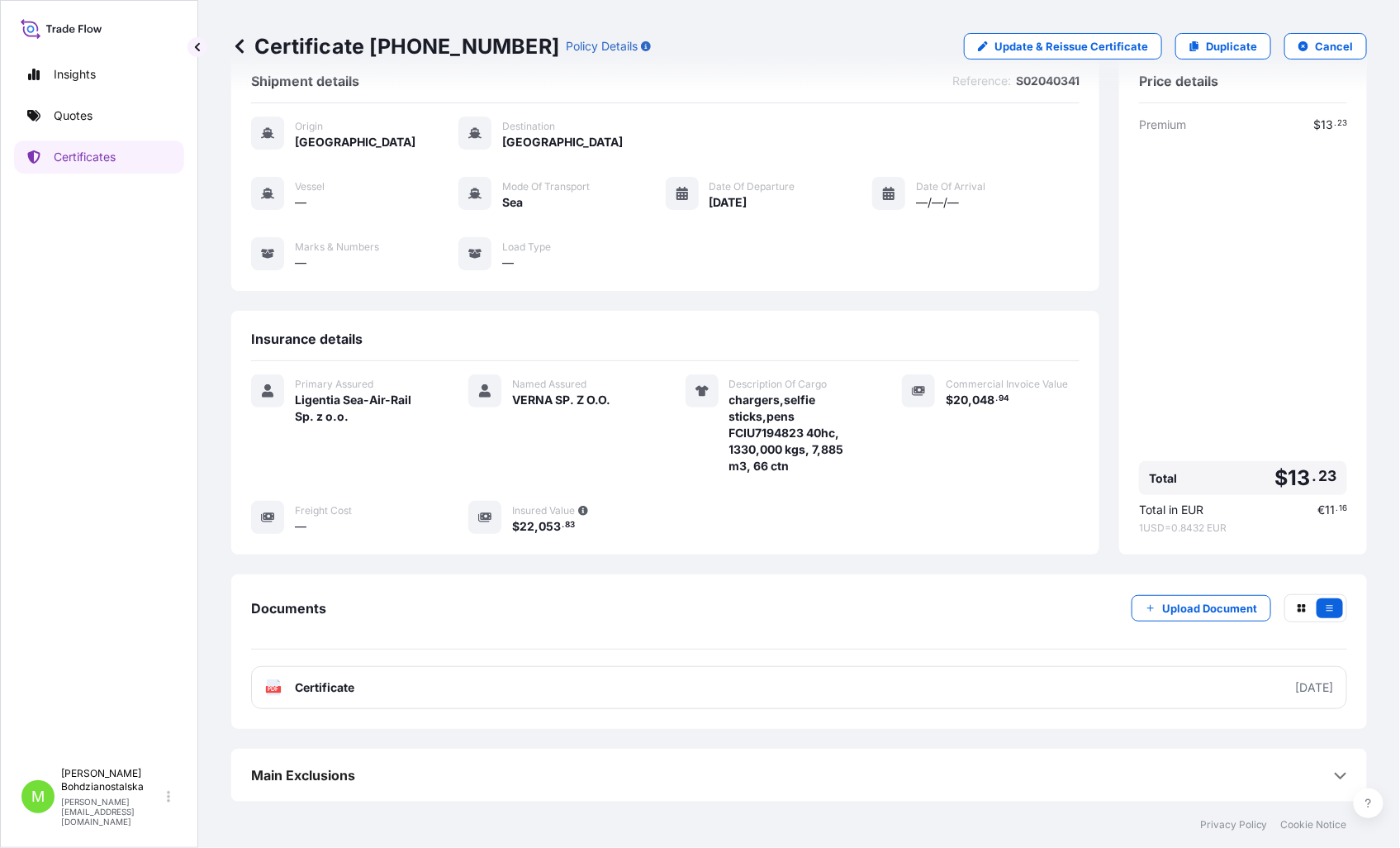
scroll to position [0, 0]
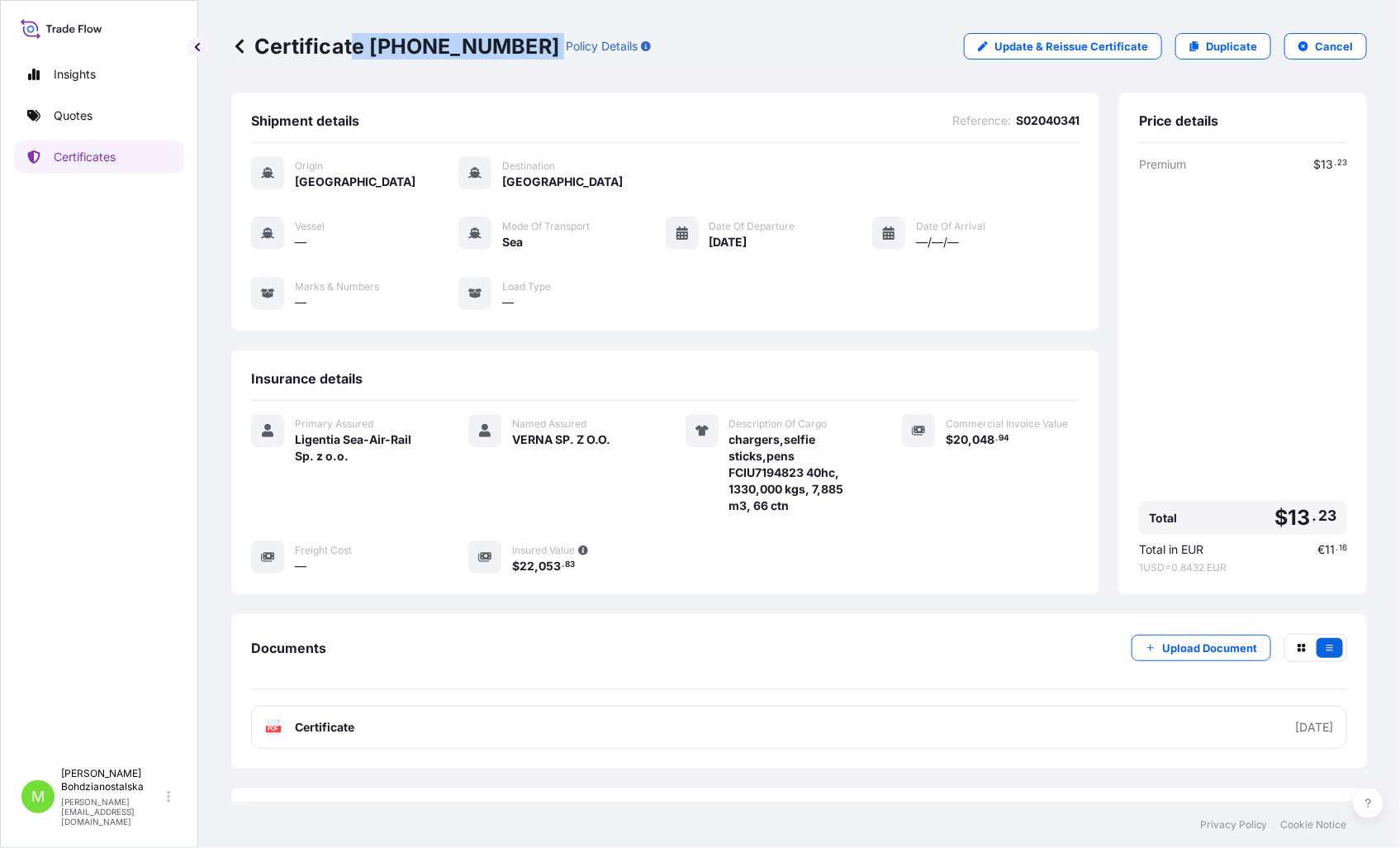
drag, startPoint x: 521, startPoint y: 43, endPoint x: 355, endPoint y: 33, distance: 166.3
click at [355, 33] on div "Certificate [PHONE_NUMBER] Policy Details" at bounding box center [441, 46] width 420 height 26
click at [340, 50] on p "Certificate [PHONE_NUMBER]" at bounding box center [395, 46] width 328 height 26
drag, startPoint x: 252, startPoint y: 42, endPoint x: 509, endPoint y: 51, distance: 257.2
click at [509, 51] on p "Certificate [PHONE_NUMBER]" at bounding box center [395, 46] width 328 height 26
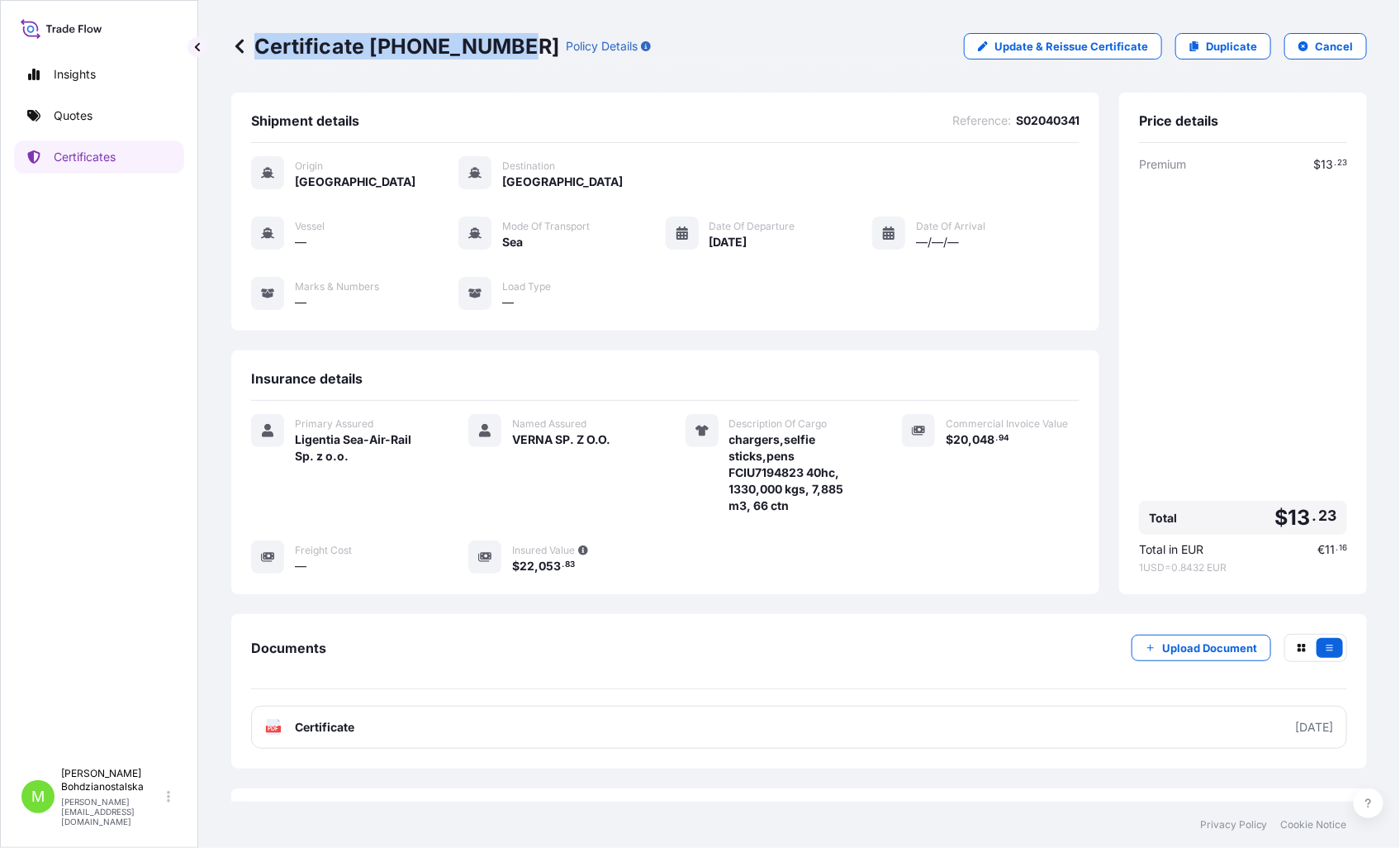
copy p "Certificate [PHONE_NUMBER]"
click at [60, 113] on p "Quotes" at bounding box center [73, 116] width 39 height 17
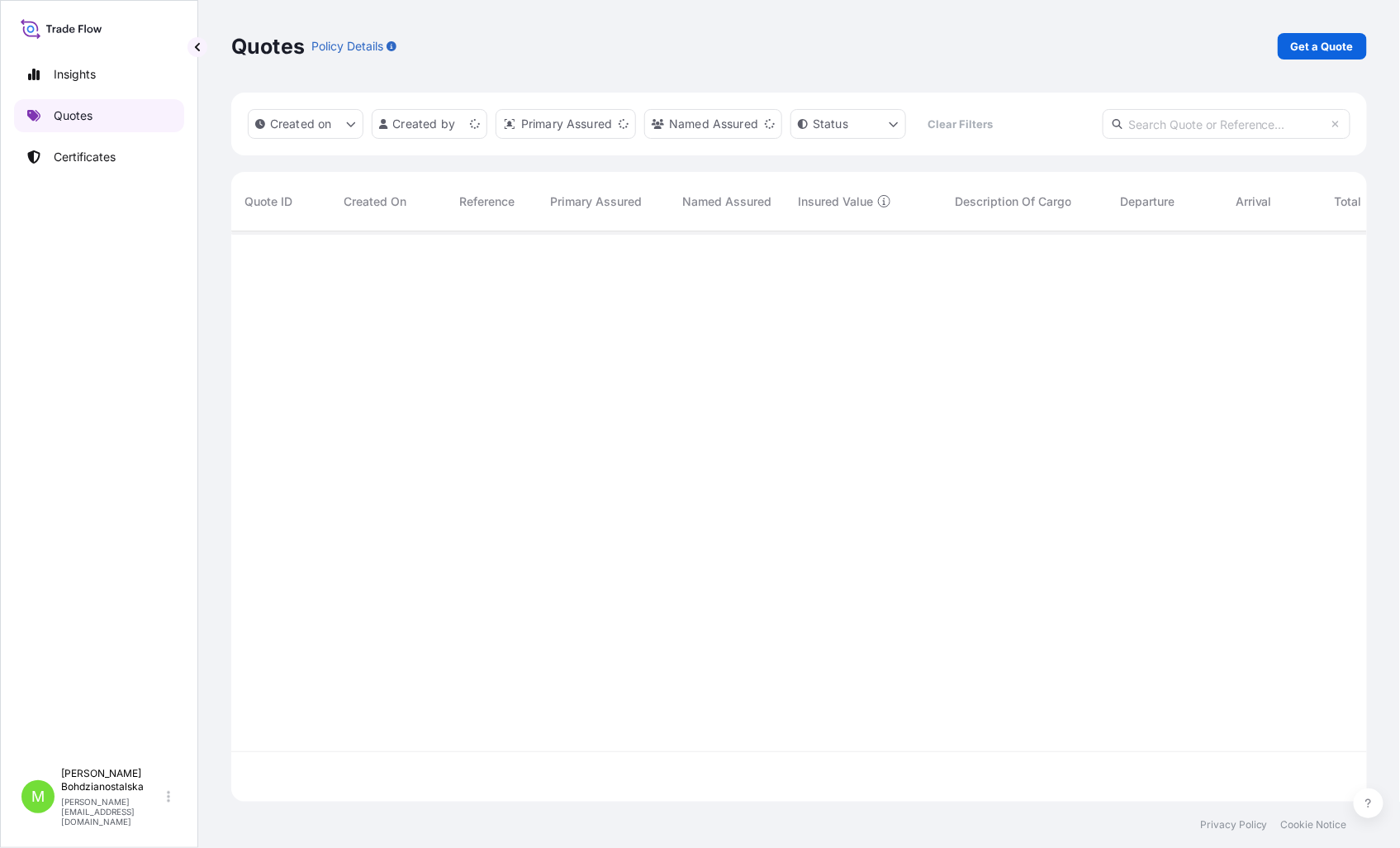
scroll to position [566, 1122]
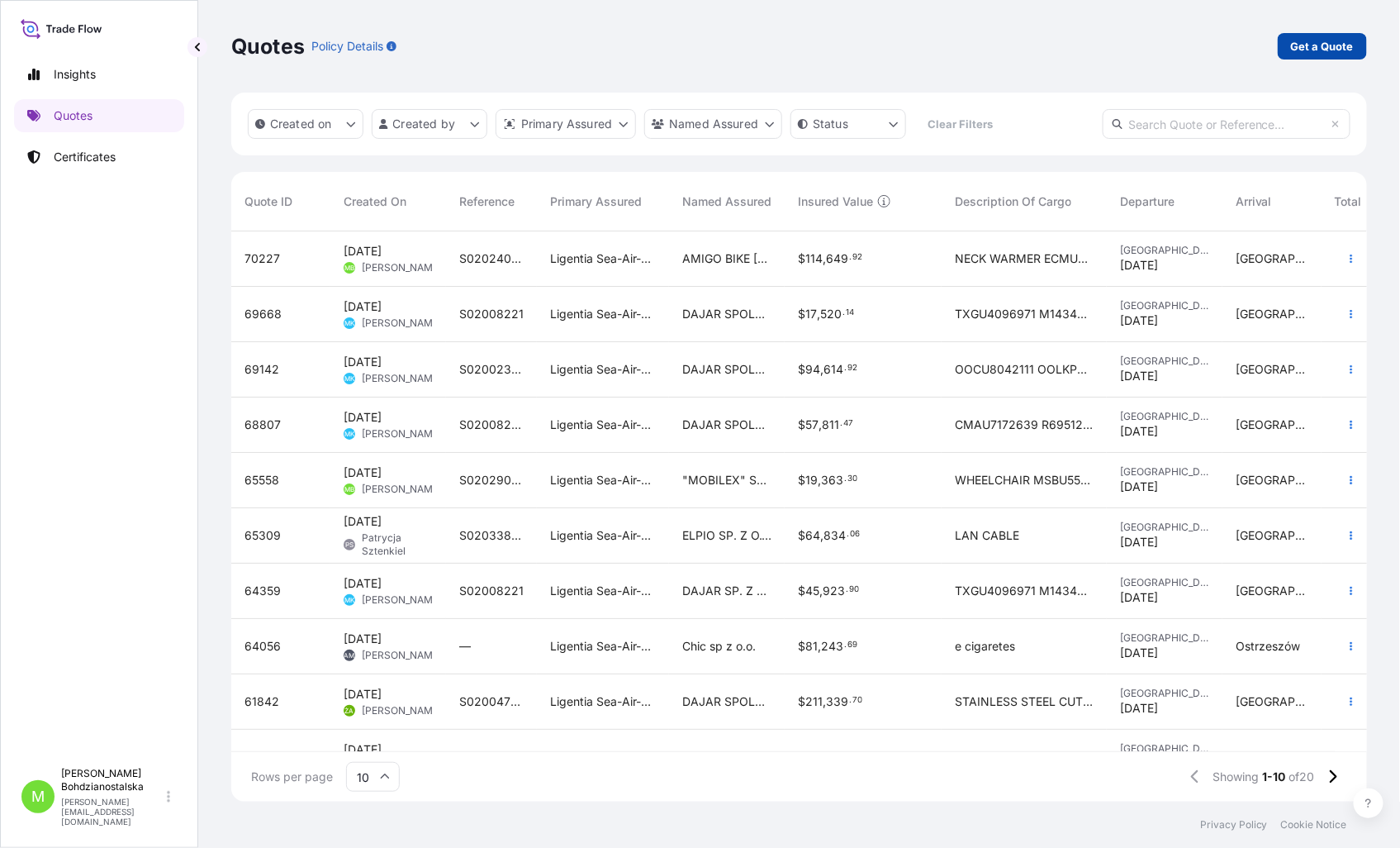
click at [1324, 36] on link "Get a Quote" at bounding box center [1321, 46] width 89 height 26
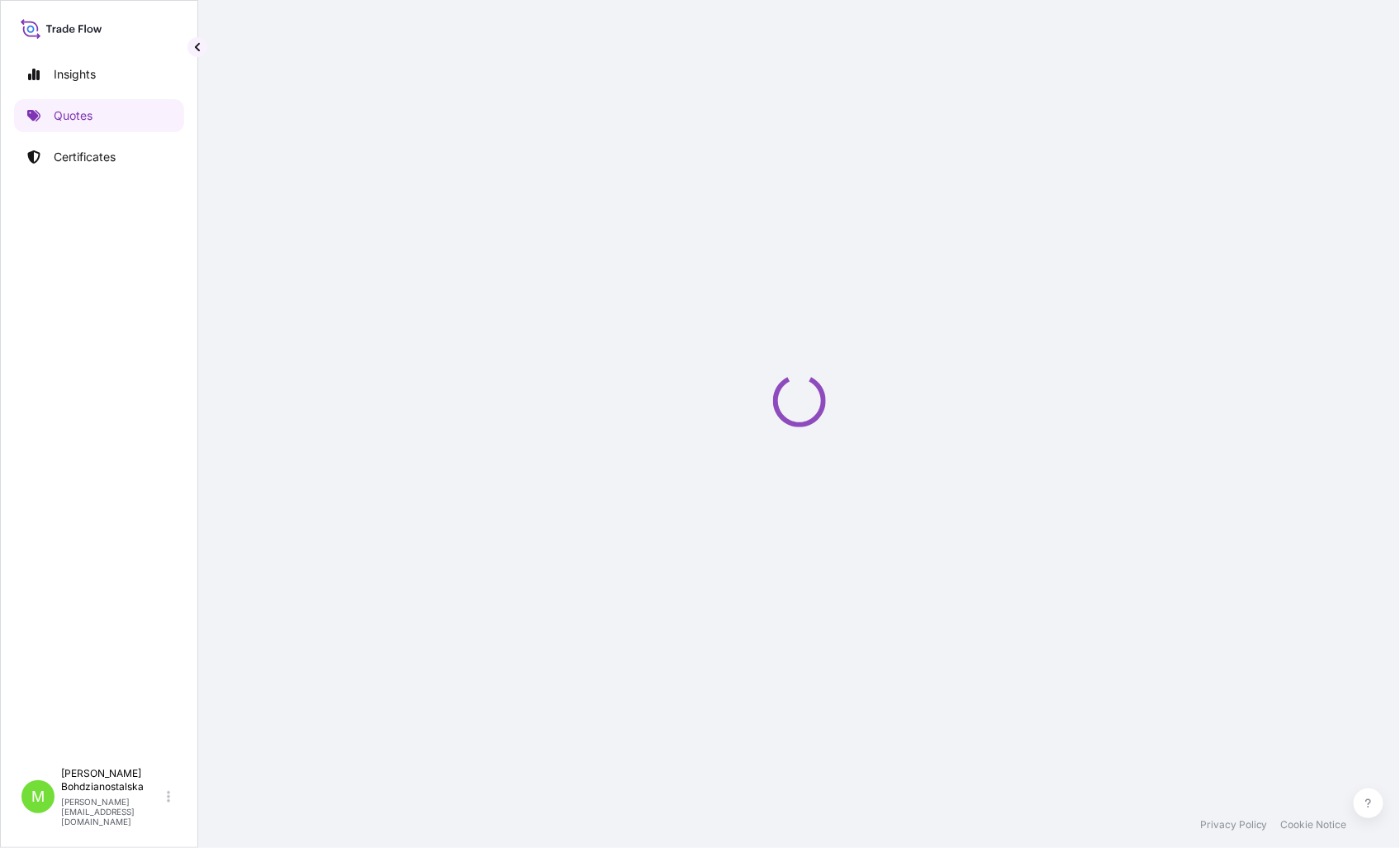
select select "Sea"
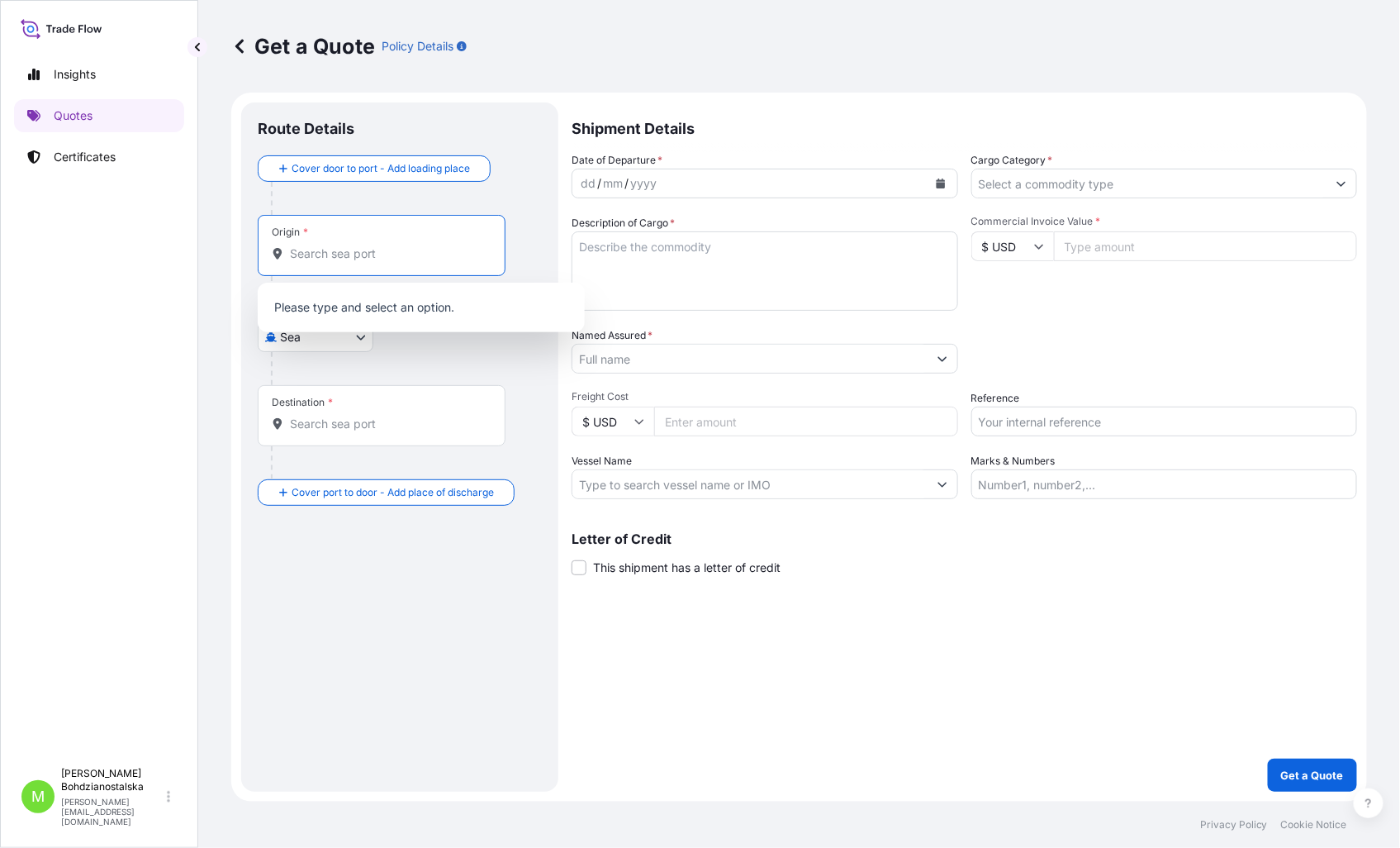
click at [332, 260] on input "Origin *" at bounding box center [387, 253] width 194 height 17
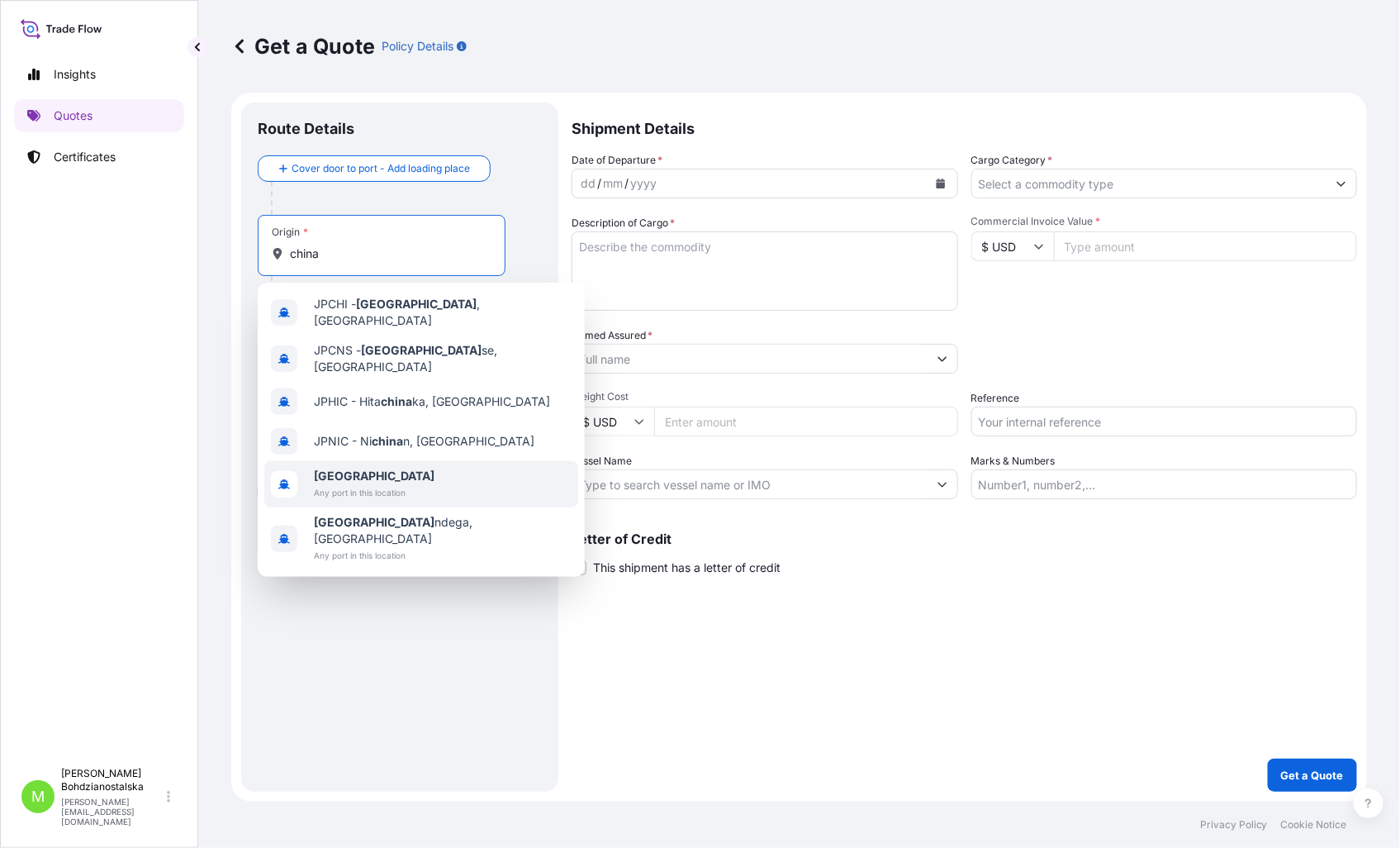
click at [389, 484] on span "Any port in this location" at bounding box center [374, 492] width 121 height 17
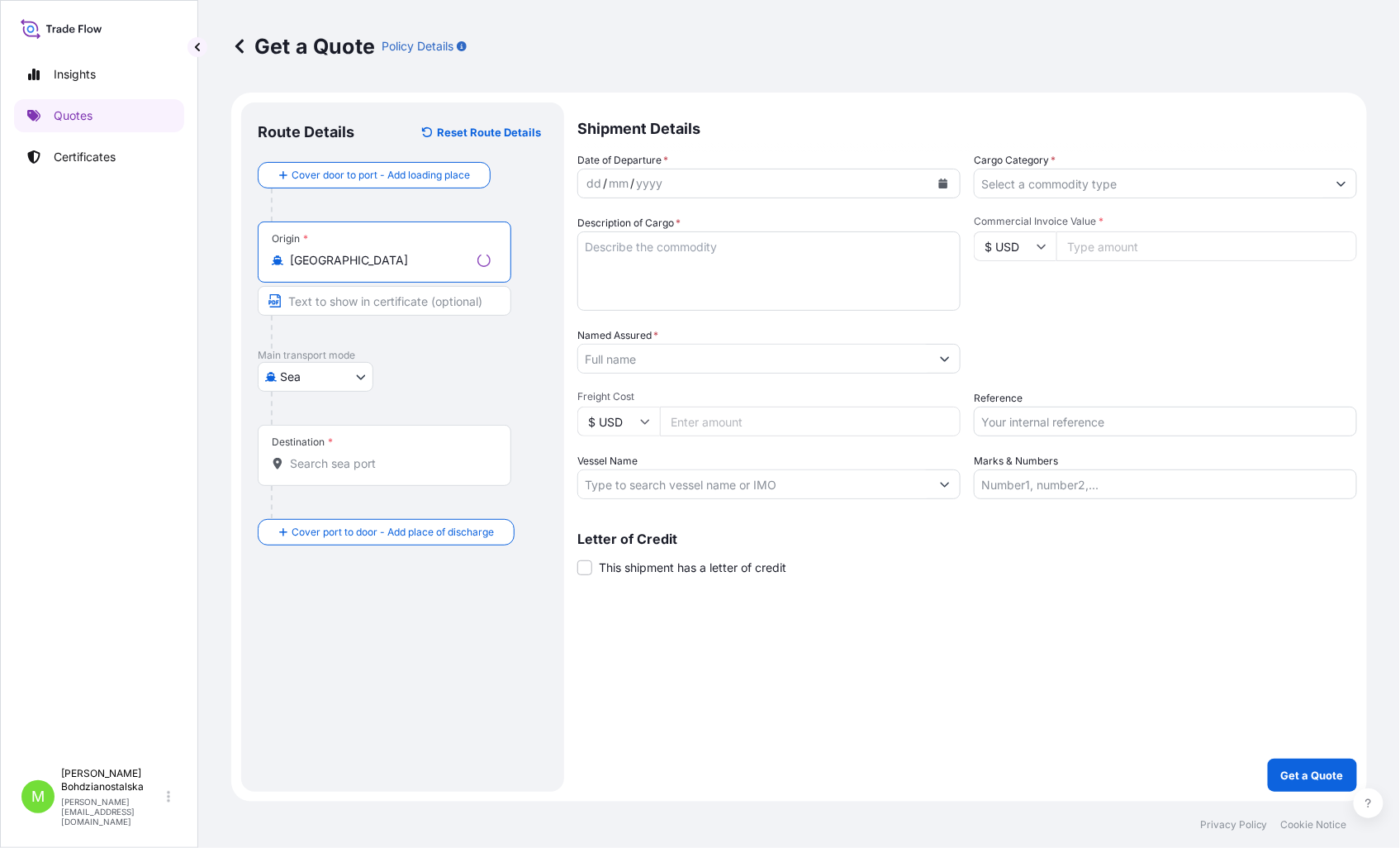
type input "[GEOGRAPHIC_DATA]"
click at [309, 478] on div "Destination *" at bounding box center [384, 455] width 253 height 61
click at [309, 472] on input "Destination *" at bounding box center [390, 463] width 200 height 17
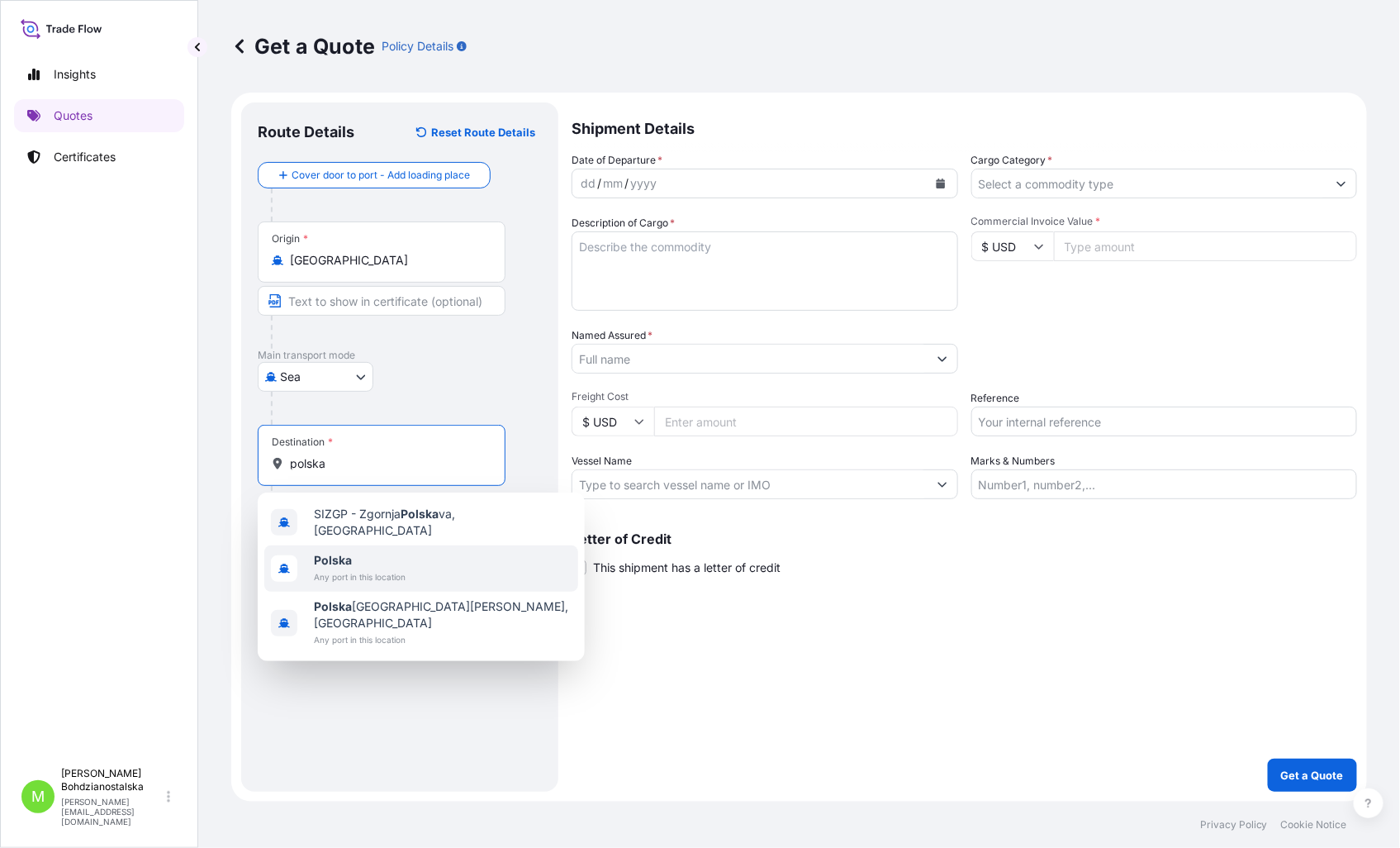
click at [416, 567] on div "Polska Any port in this location" at bounding box center [421, 569] width 314 height 46
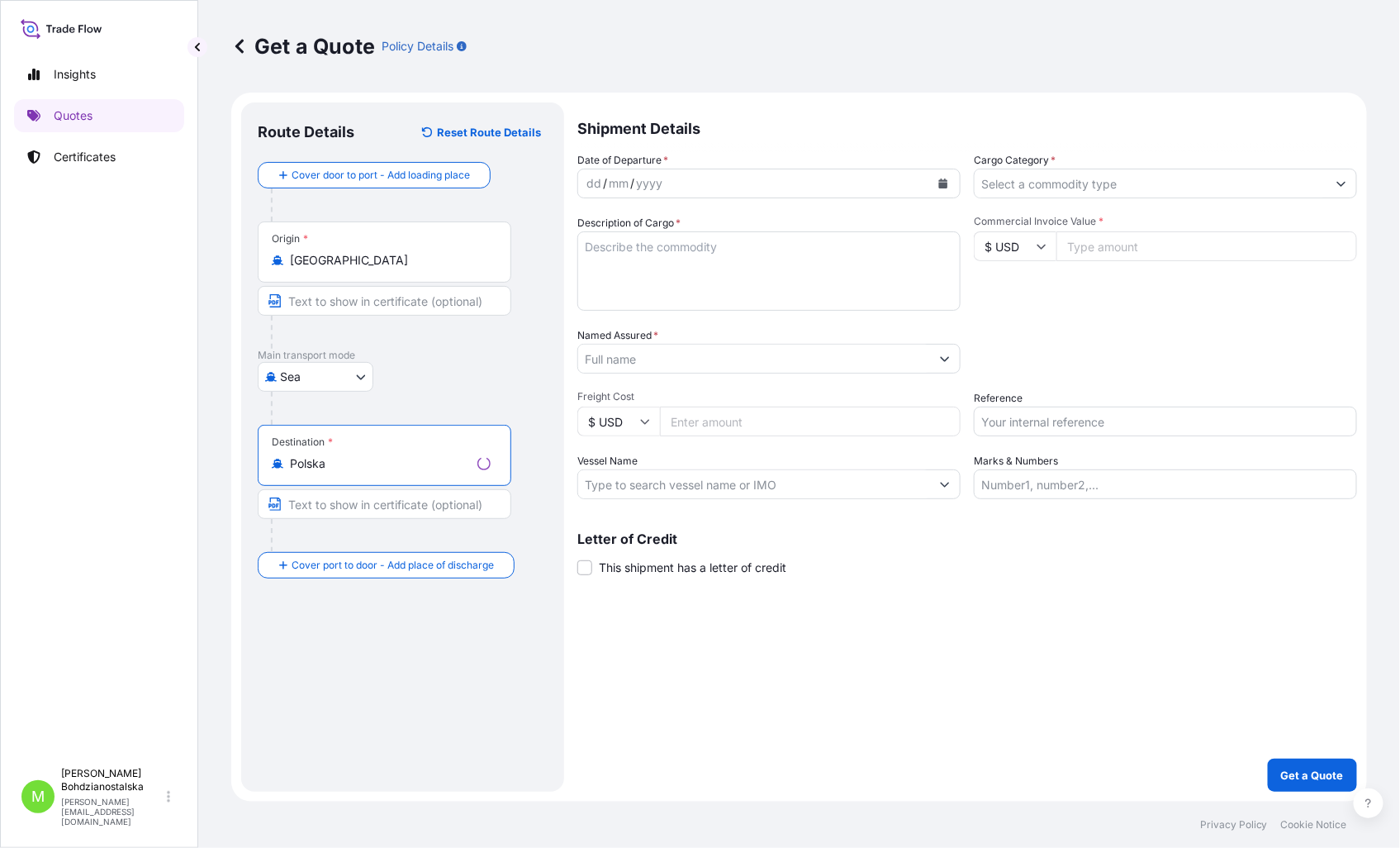
type input "Polska"
click at [590, 182] on div "dd" at bounding box center [593, 184] width 18 height 20
click at [627, 181] on div "5" at bounding box center [626, 184] width 10 height 20
click at [621, 179] on div "5" at bounding box center [626, 184] width 10 height 20
click at [449, 172] on form "Route Details Reset Route Details Cover door to port - Add loading place Place …" at bounding box center [799, 447] width 1136 height 708
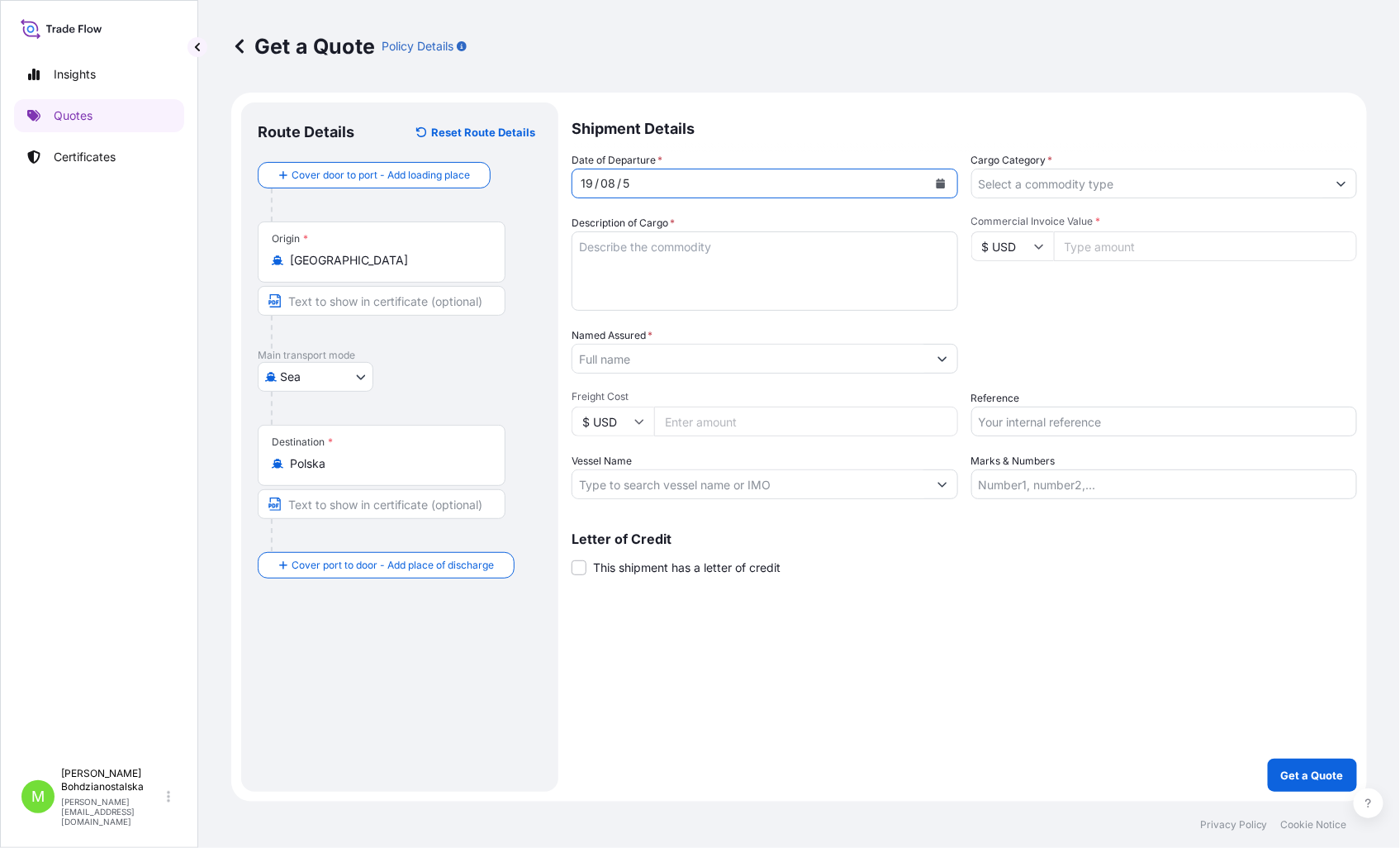
click at [597, 182] on div "/" at bounding box center [596, 184] width 4 height 20
click at [617, 183] on div "/" at bounding box center [619, 184] width 4 height 20
click at [622, 185] on div "5" at bounding box center [626, 184] width 10 height 20
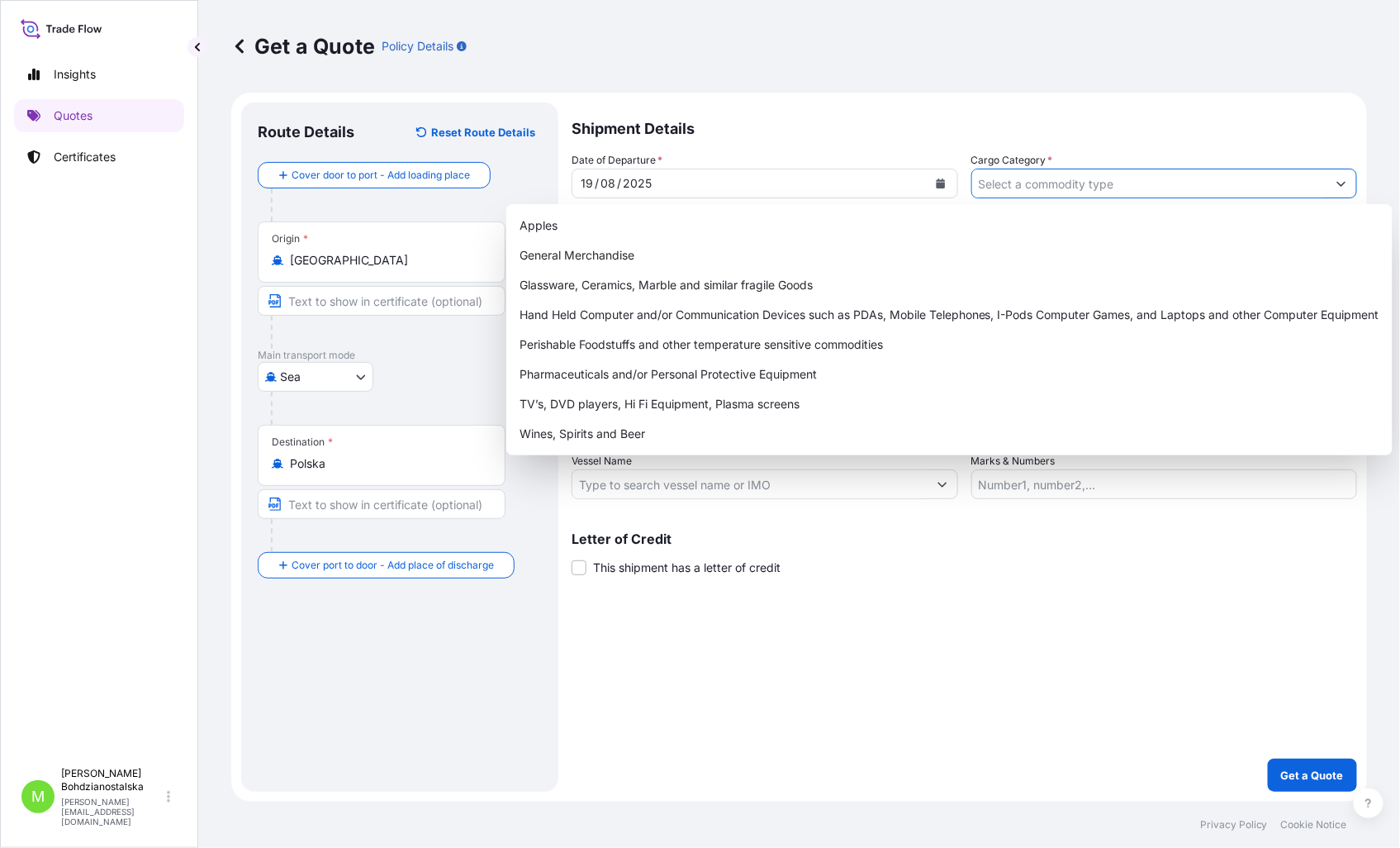
click at [1127, 181] on input "Cargo Category *" at bounding box center [1150, 184] width 355 height 30
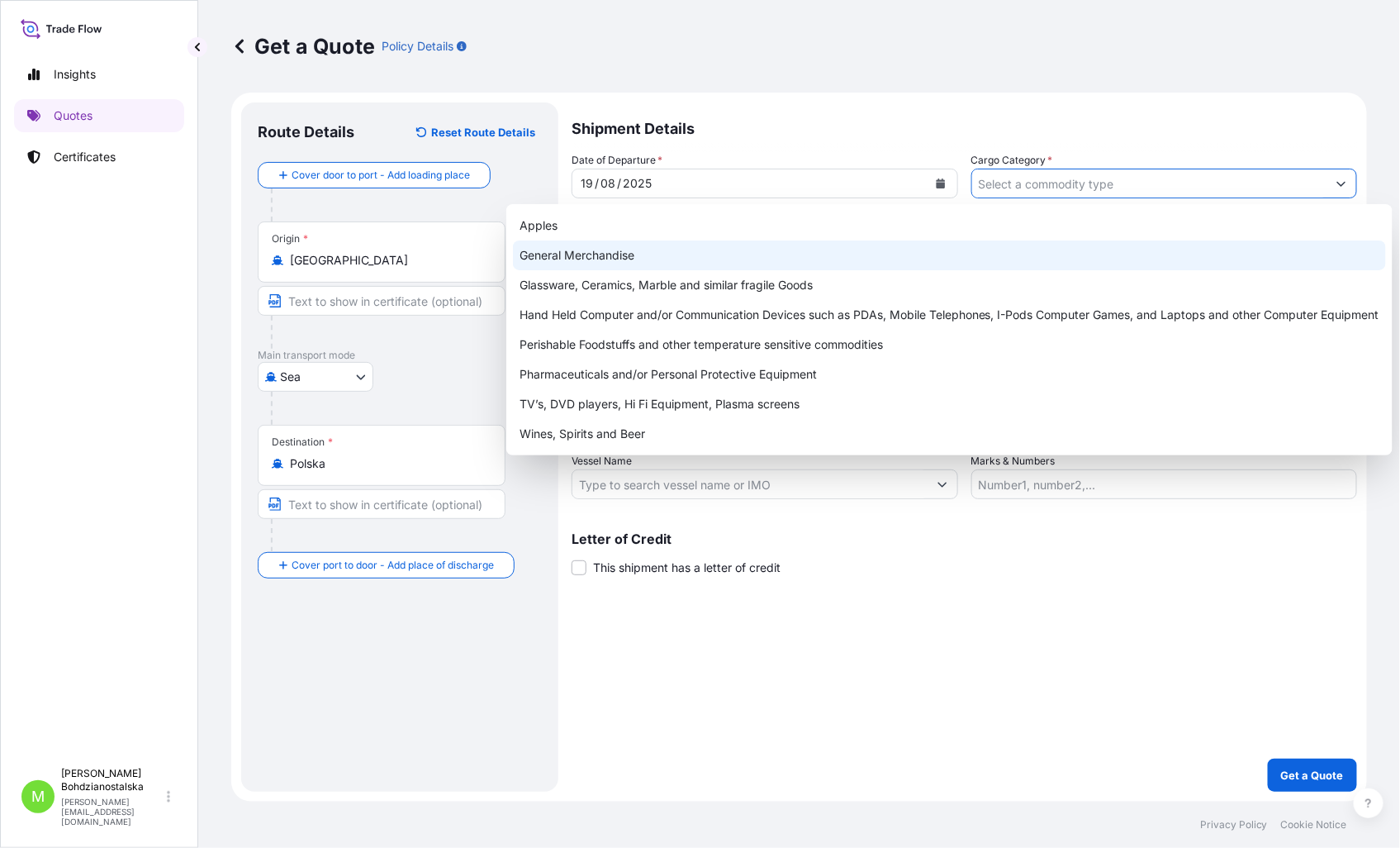
click at [724, 249] on div "General Merchandise" at bounding box center [948, 255] width 873 height 30
type input "General Merchandise"
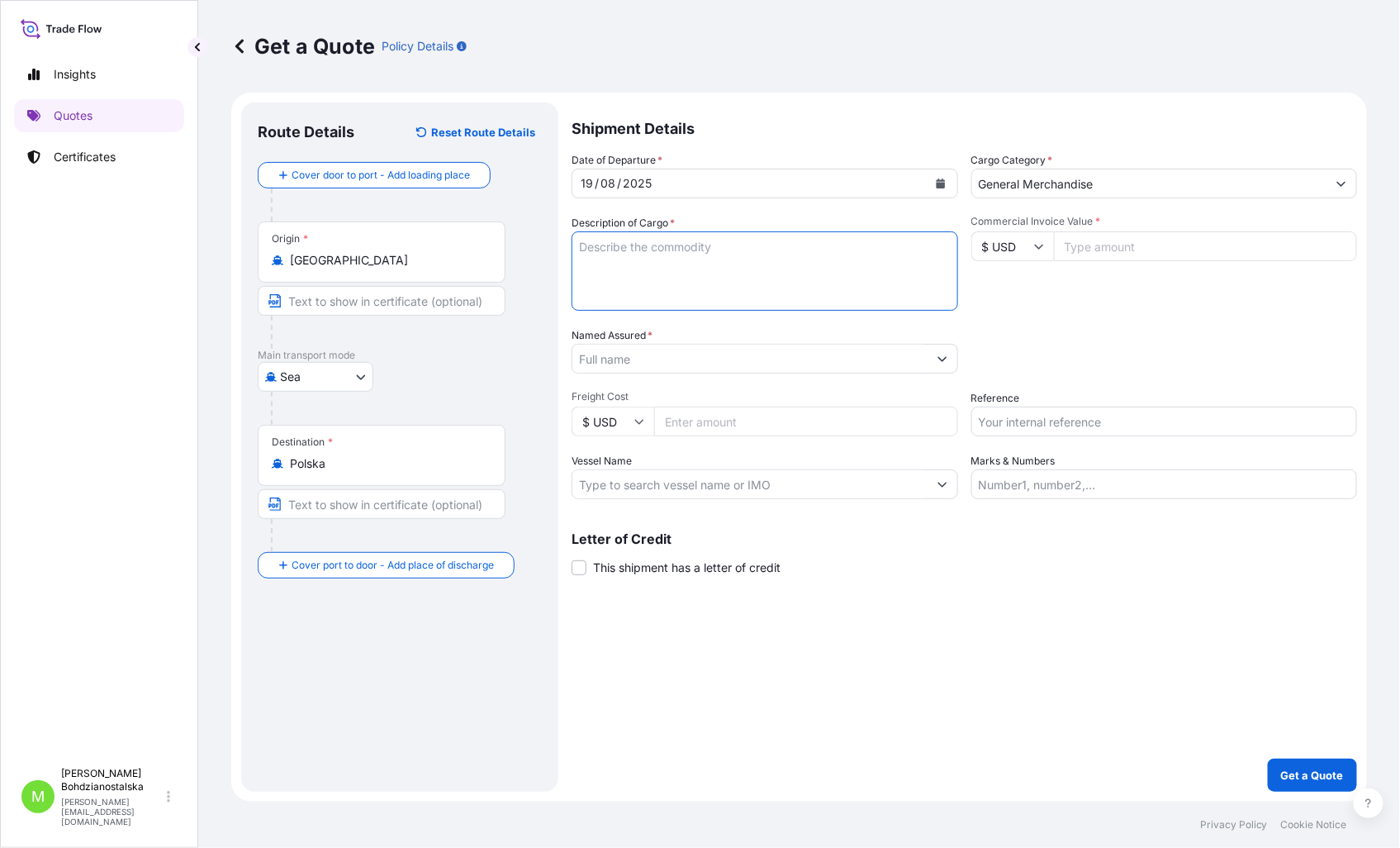
click at [680, 244] on textarea "Description of Cargo *" at bounding box center [765, 270] width 387 height 79
click at [667, 262] on textarea "Description of Cargo *" at bounding box center [765, 270] width 387 height 79
paste textarea "glass bottle"
click at [604, 279] on textarea "glass bottle" at bounding box center [765, 270] width 387 height 79
paste textarea "EGHU9675796"
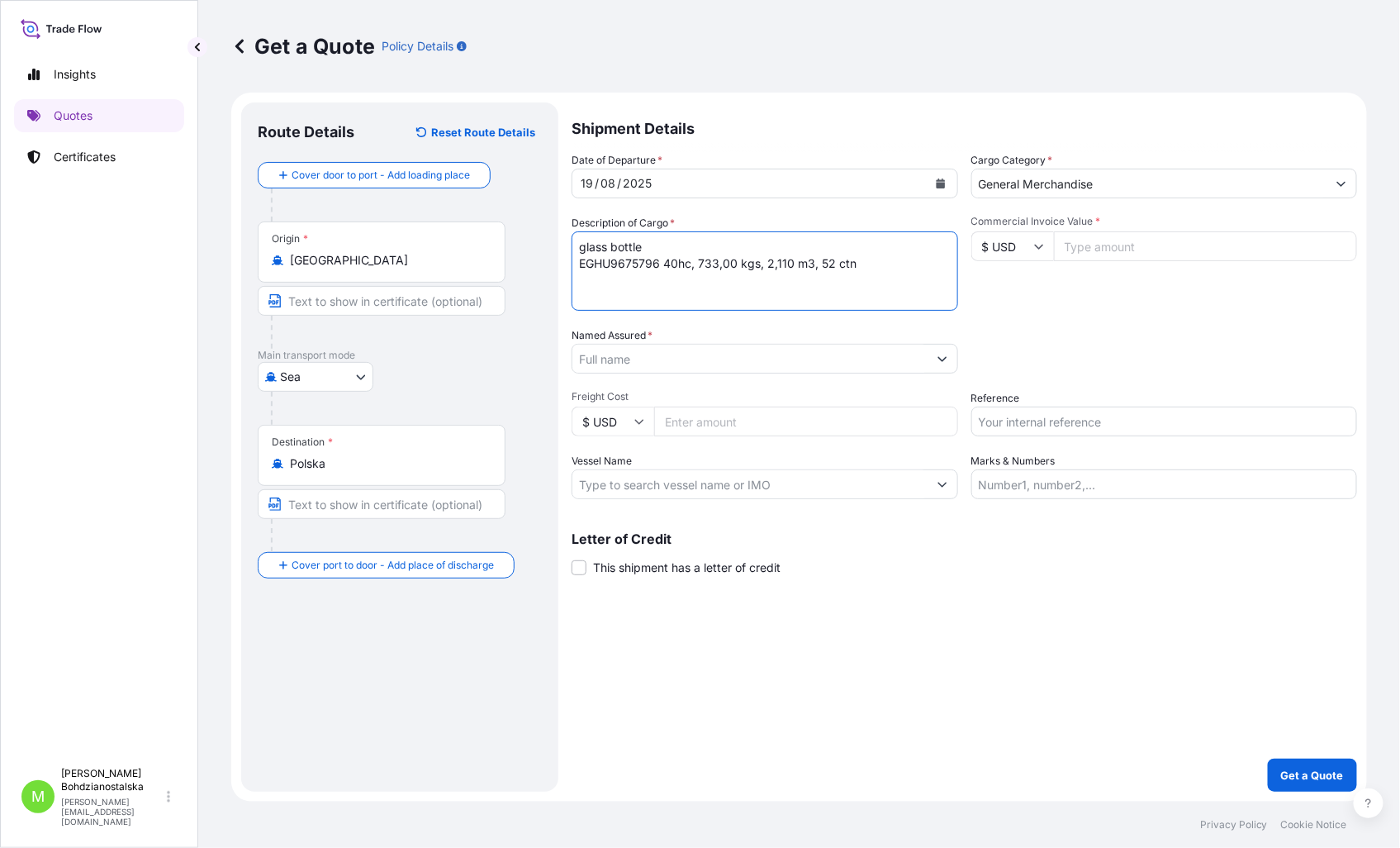
type textarea "glass bottle EGHU9675796 40hc, 733,00 kgs, 2,110 m3, 52 ctn"
click at [1103, 247] on input "Commercial Invoice Value *" at bounding box center [1206, 246] width 304 height 30
type input "6110.00"
click at [614, 358] on input "Named Assured *" at bounding box center [750, 358] width 355 height 30
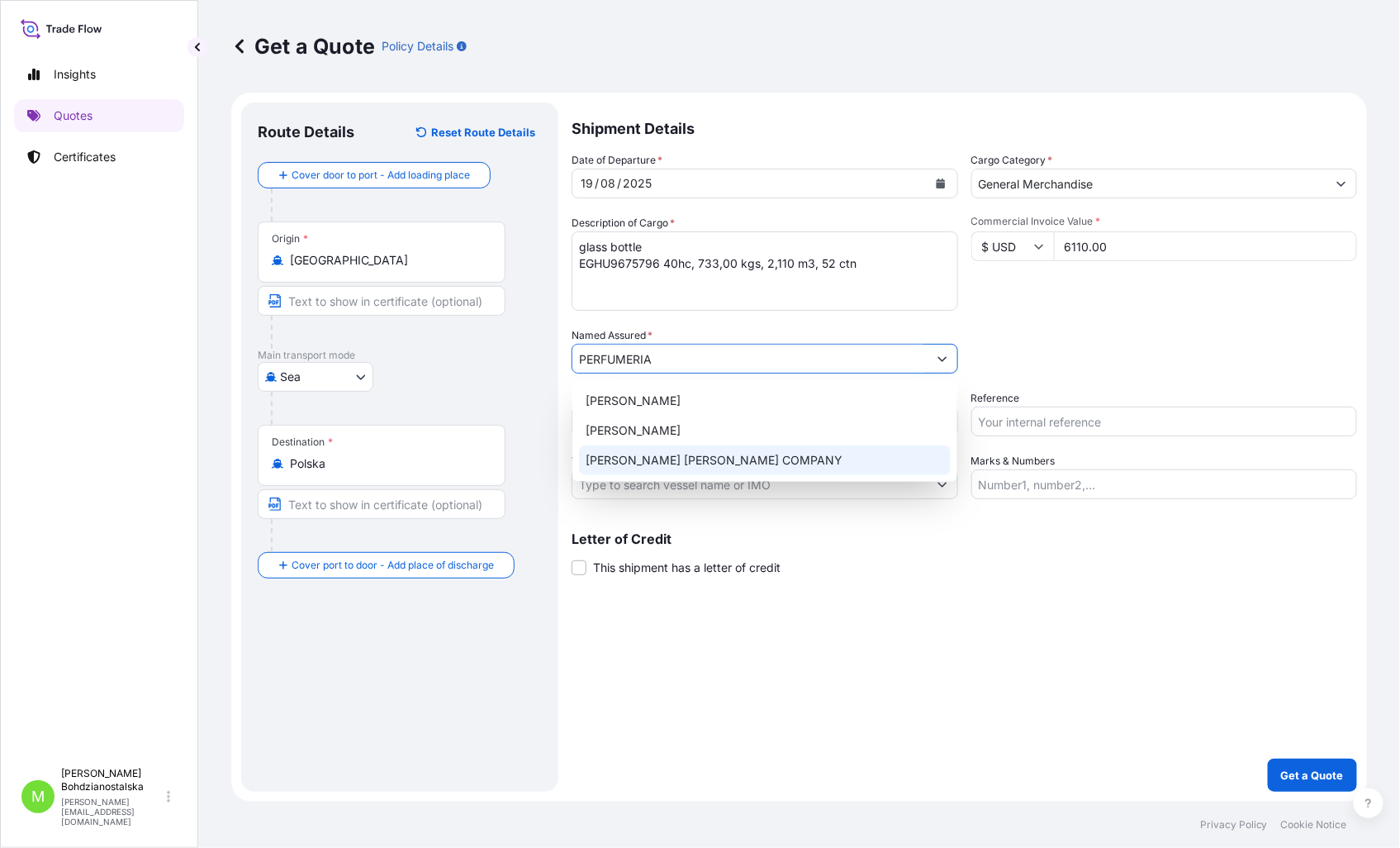
click at [721, 459] on span "[PERSON_NAME] [PERSON_NAME] COMPANY" at bounding box center [714, 460] width 257 height 17
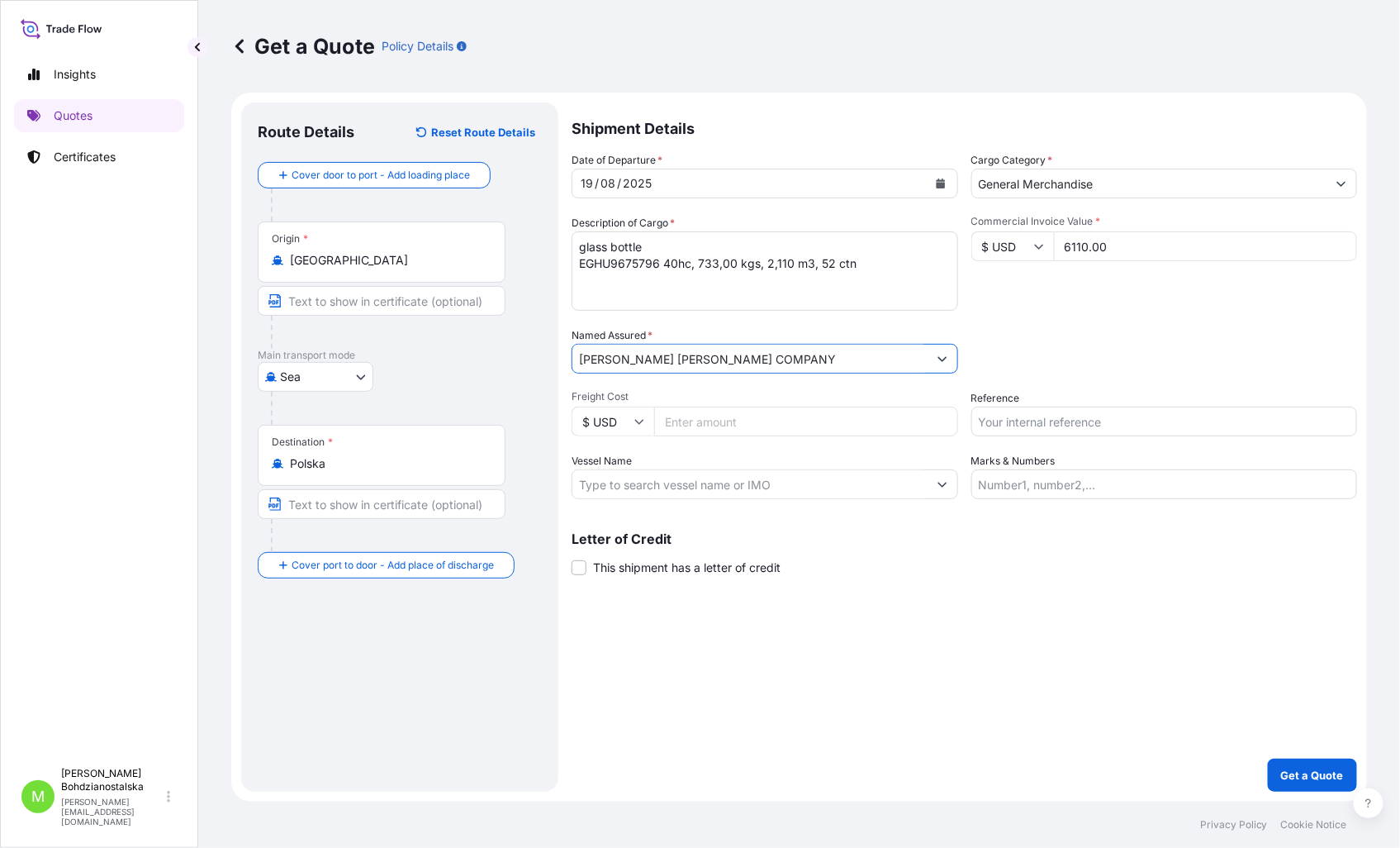
type input "[PERSON_NAME] [PERSON_NAME] COMPANY"
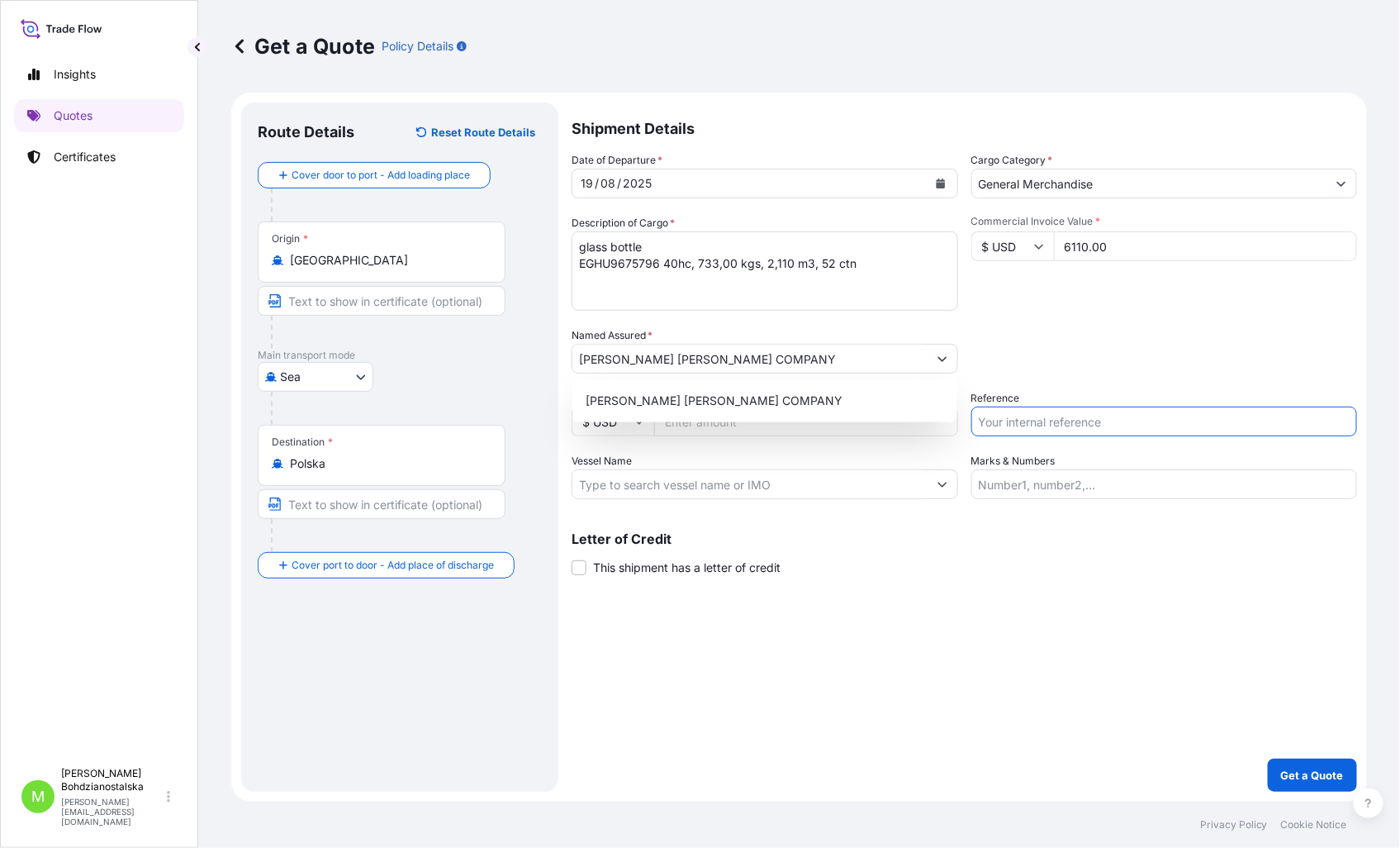
click at [1026, 423] on input "Reference" at bounding box center [1165, 421] width 387 height 30
type input "S01953596"
click at [1019, 673] on div "Shipment Details Date of Departure * [DATE] Cargo Category * General Merchandis…" at bounding box center [964, 447] width 786 height 689
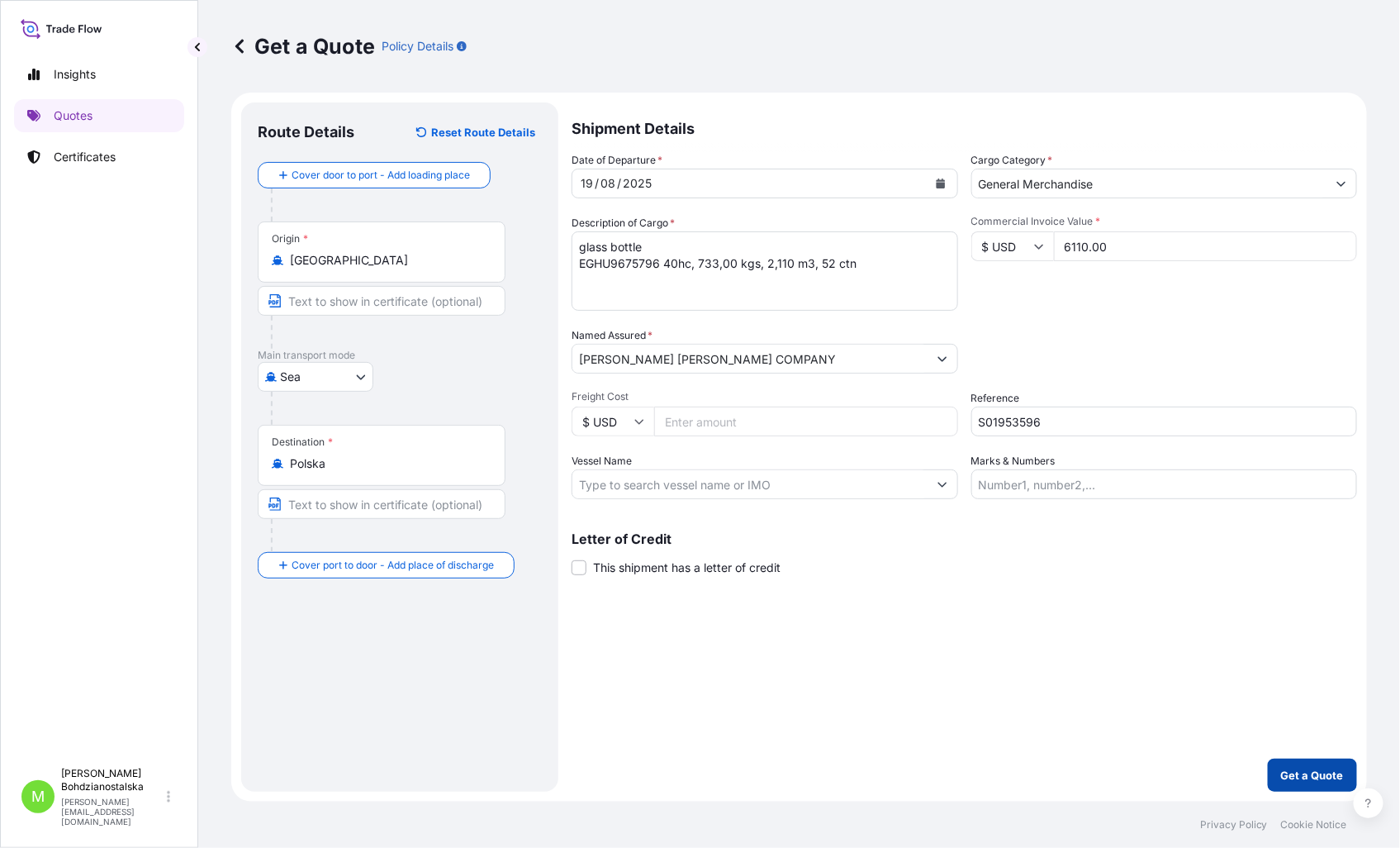
click at [1313, 771] on p "Get a Quote" at bounding box center [1311, 774] width 63 height 17
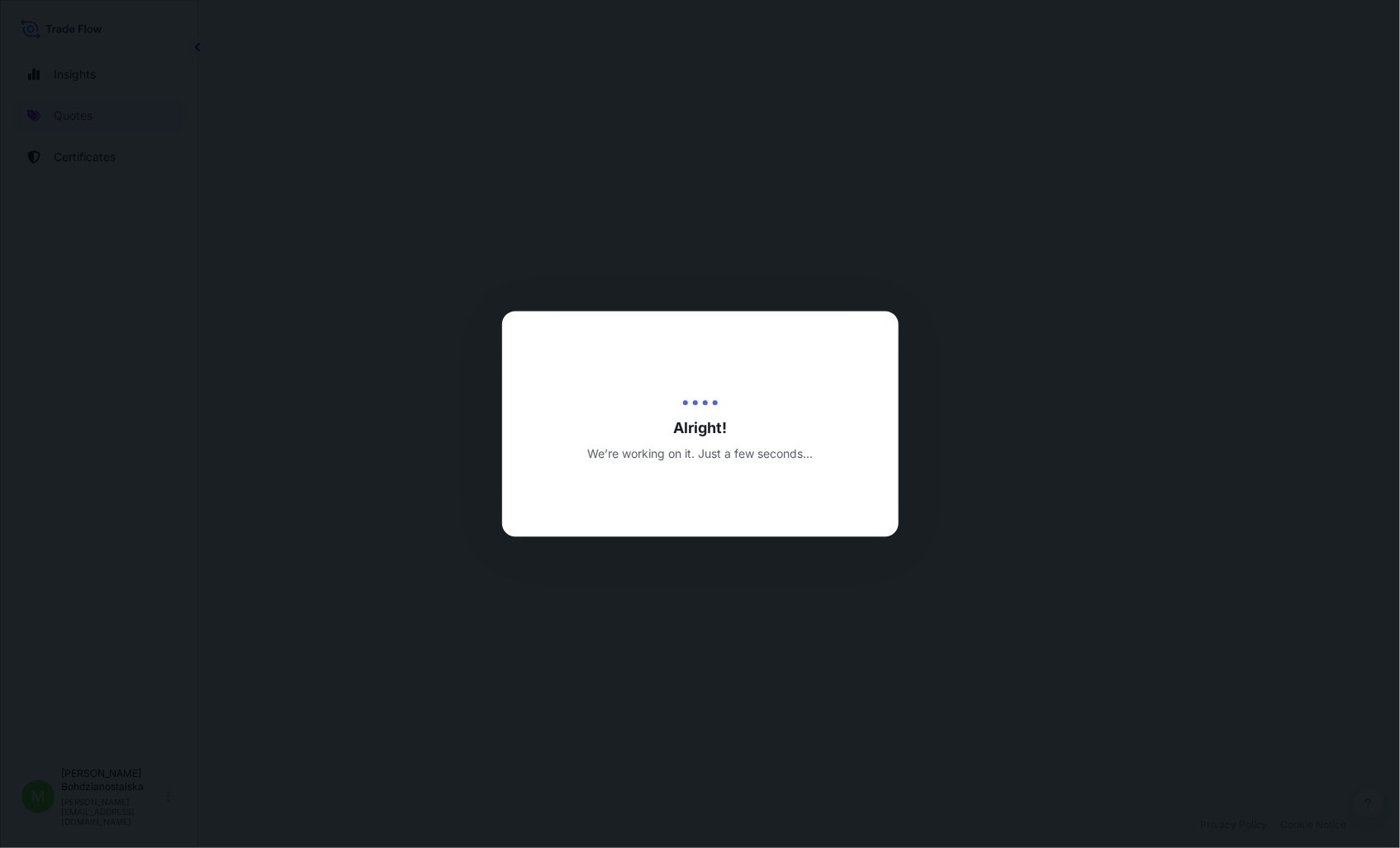
select select "Sea"
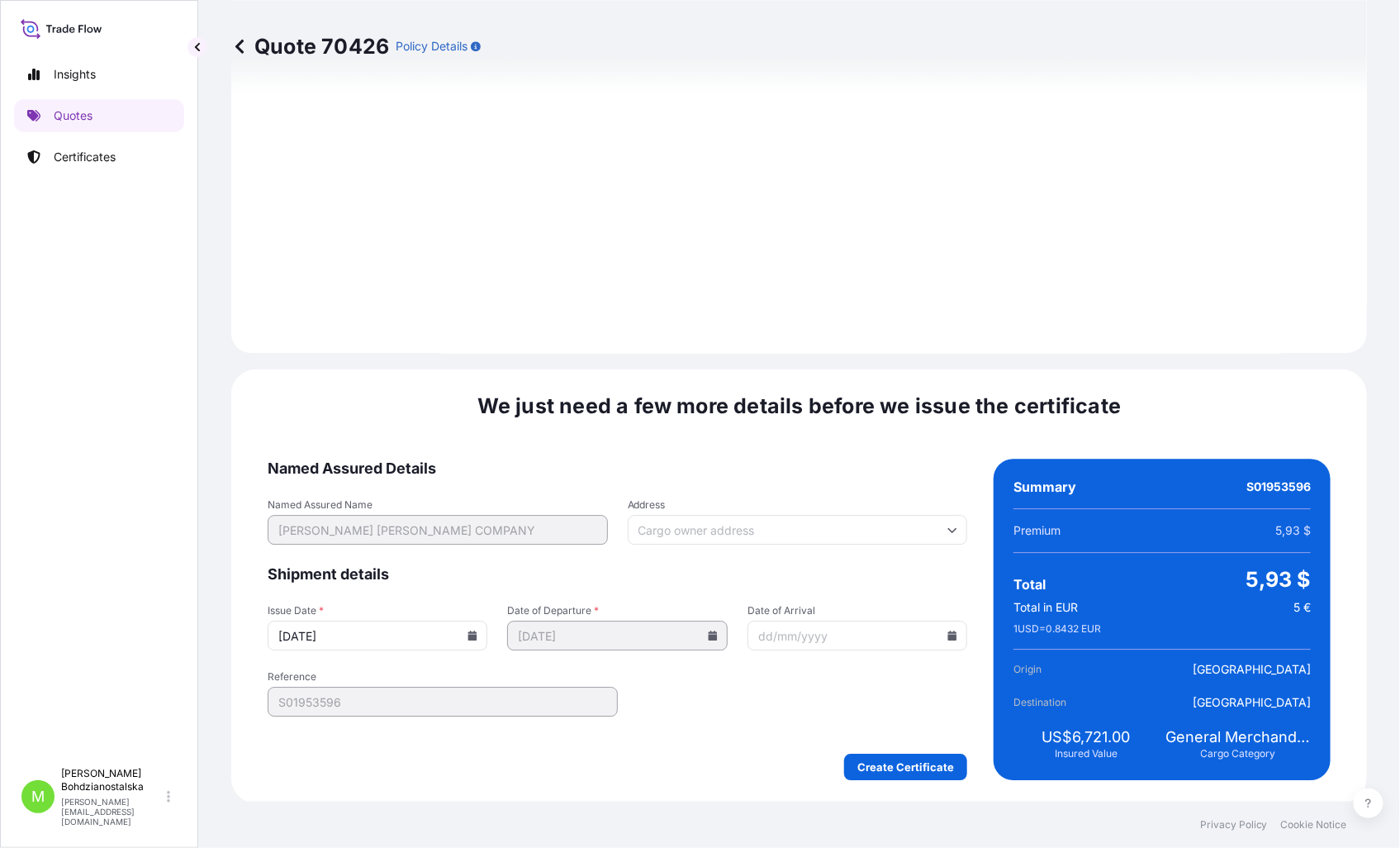
scroll to position [1673, 0]
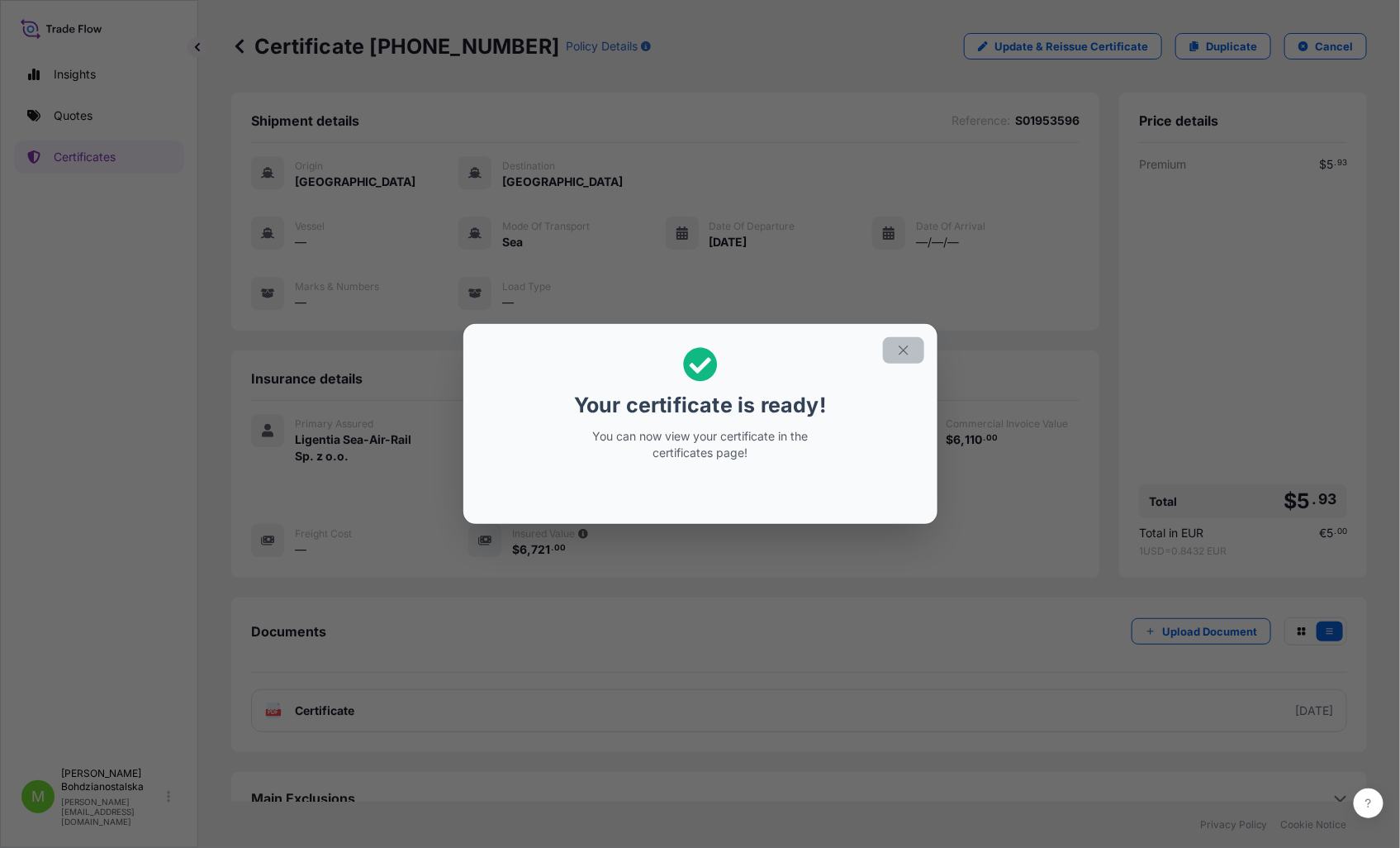
click at [894, 353] on button "button" at bounding box center [902, 350] width 41 height 26
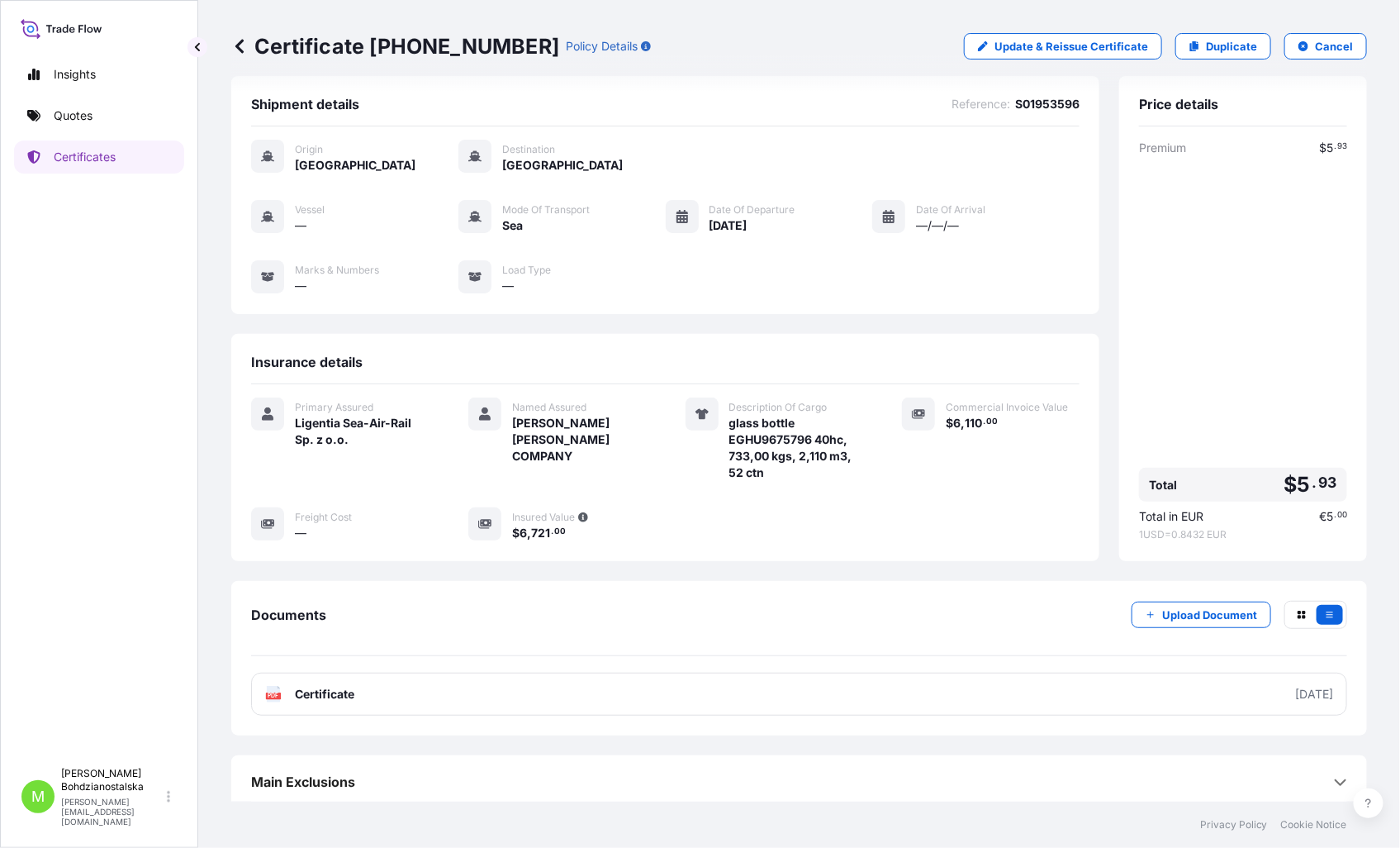
scroll to position [25, 0]
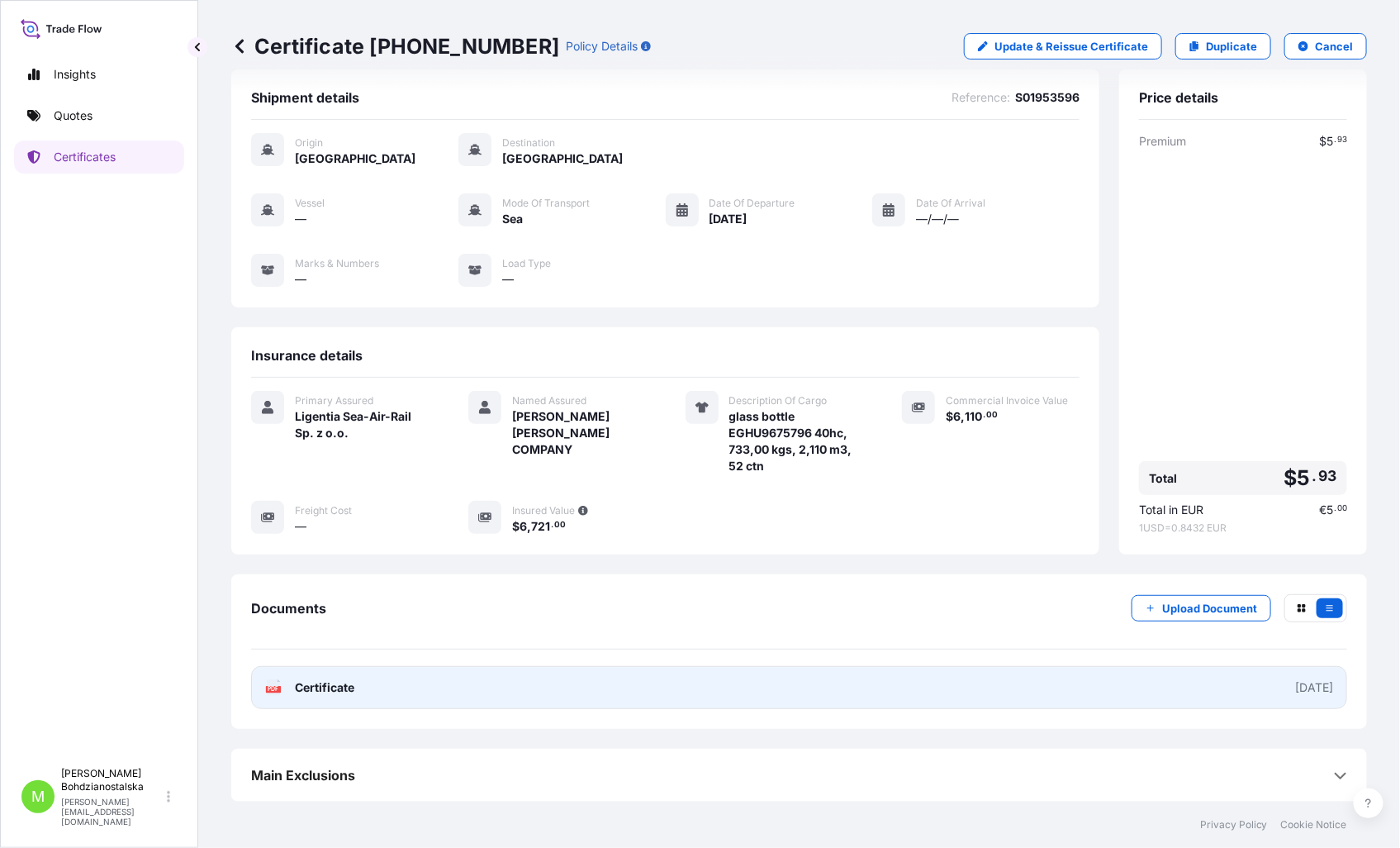
click at [383, 682] on link "PDF Certificate [DATE]" at bounding box center [799, 686] width 1096 height 43
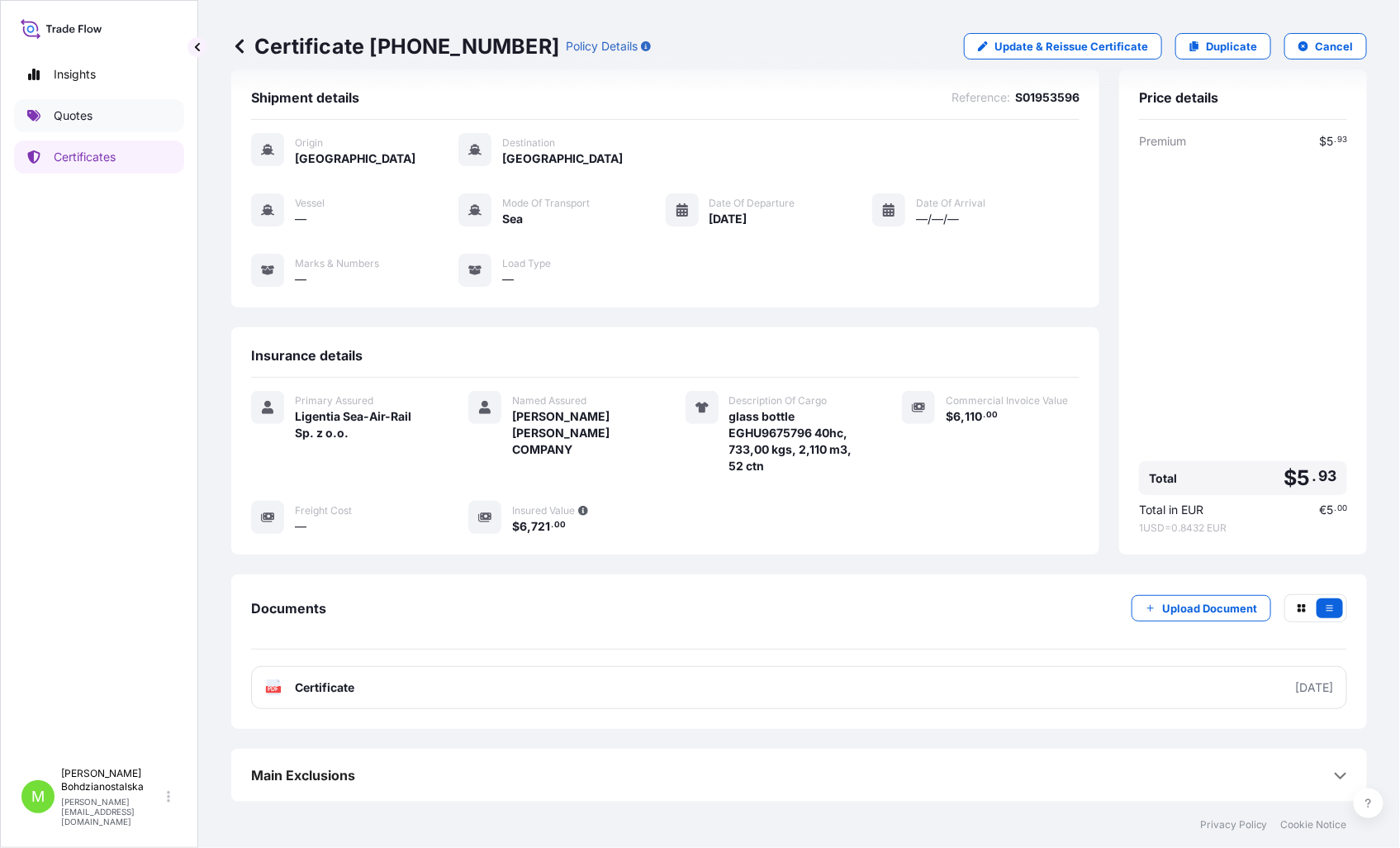
click at [66, 109] on p "Quotes" at bounding box center [73, 116] width 39 height 17
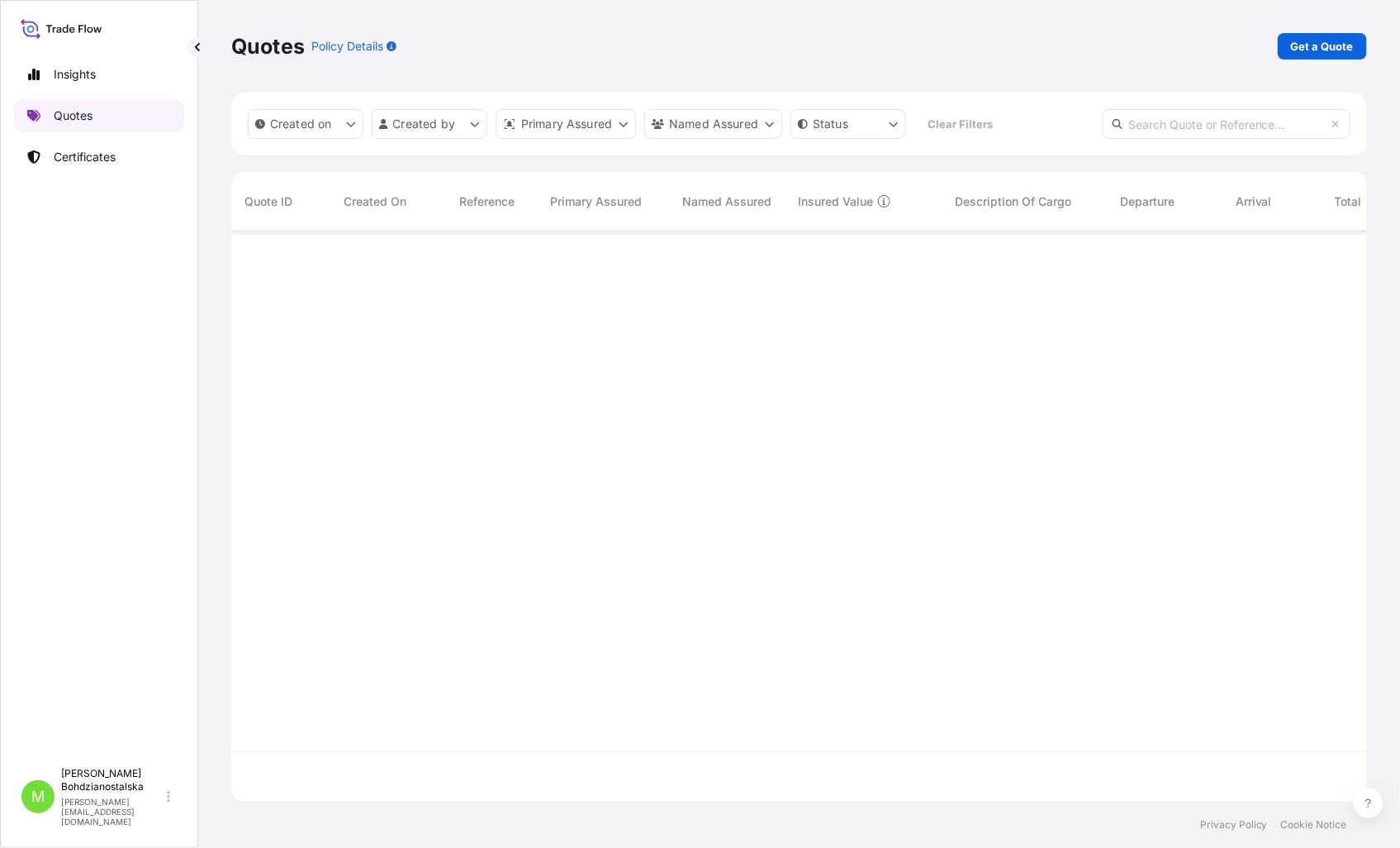
scroll to position [566, 1122]
click at [1309, 46] on p "Get a Quote" at bounding box center [1321, 46] width 63 height 17
select select "Sea"
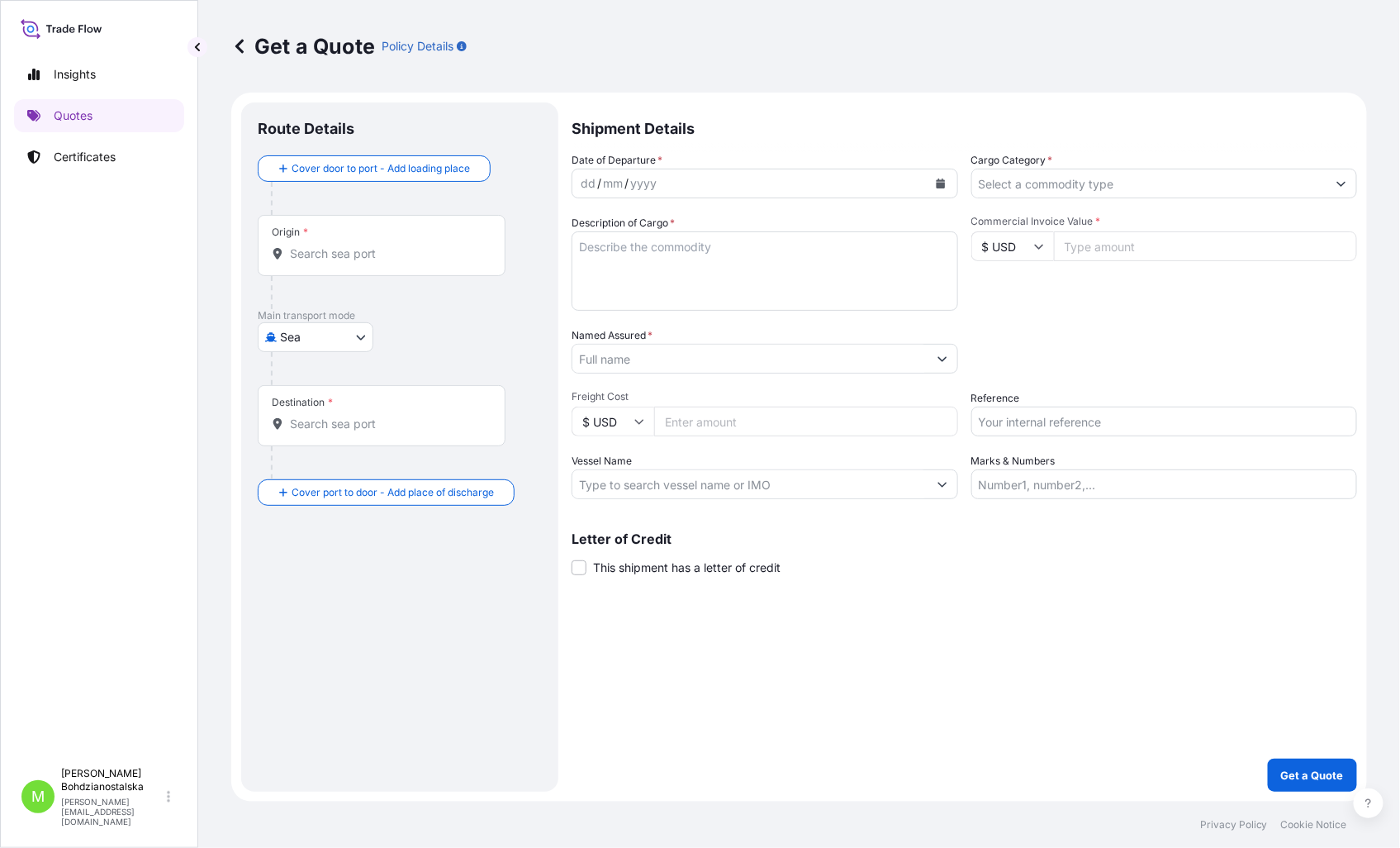
click at [1024, 432] on input "Reference" at bounding box center [1165, 421] width 387 height 30
paste input "S02040309 / LCL16554"
type input "S02040309 / LCL16554"
click at [1078, 241] on input "Commercial Invoice Value *" at bounding box center [1206, 246] width 304 height 30
paste input "6369.60"
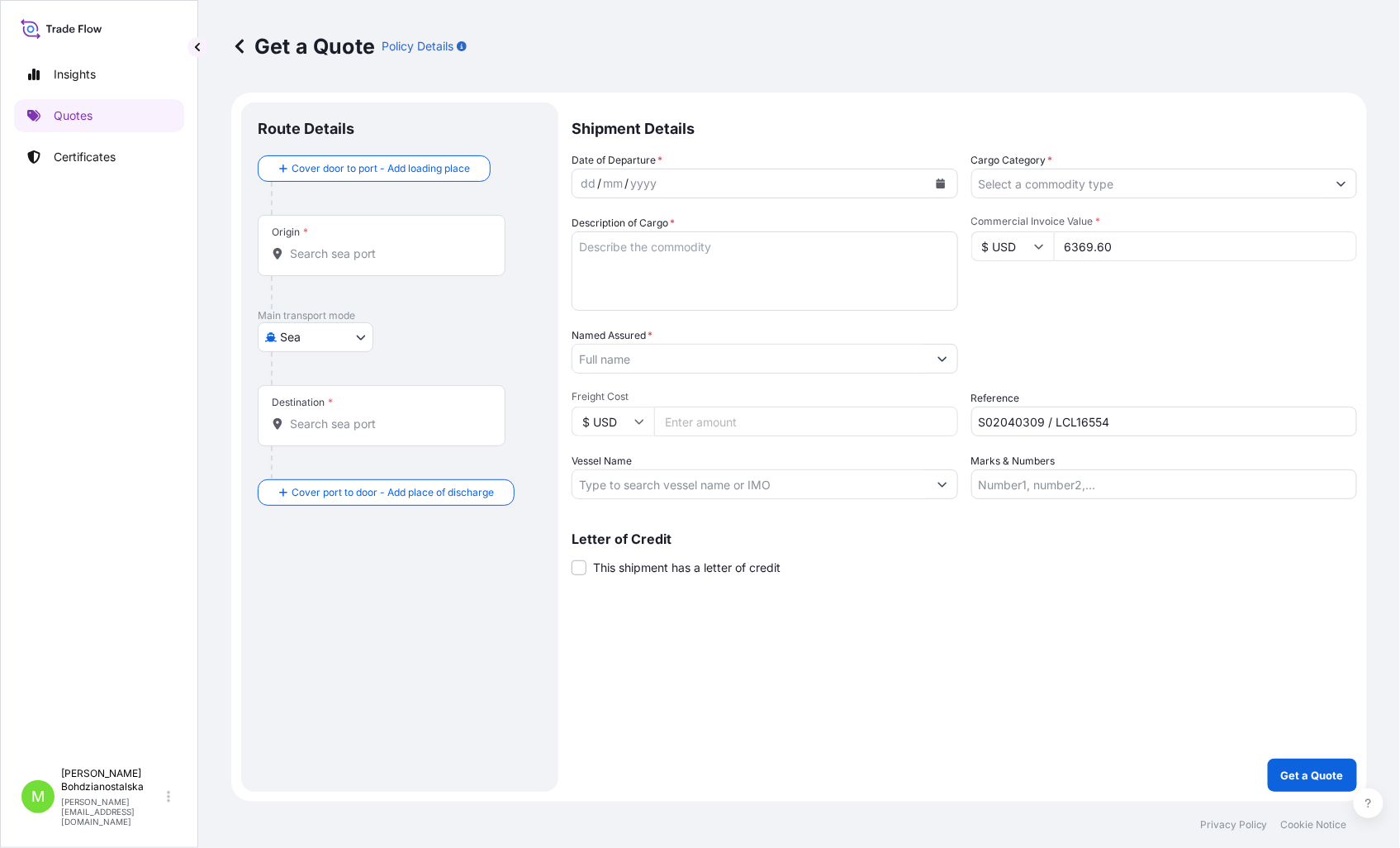
type input "6369.60"
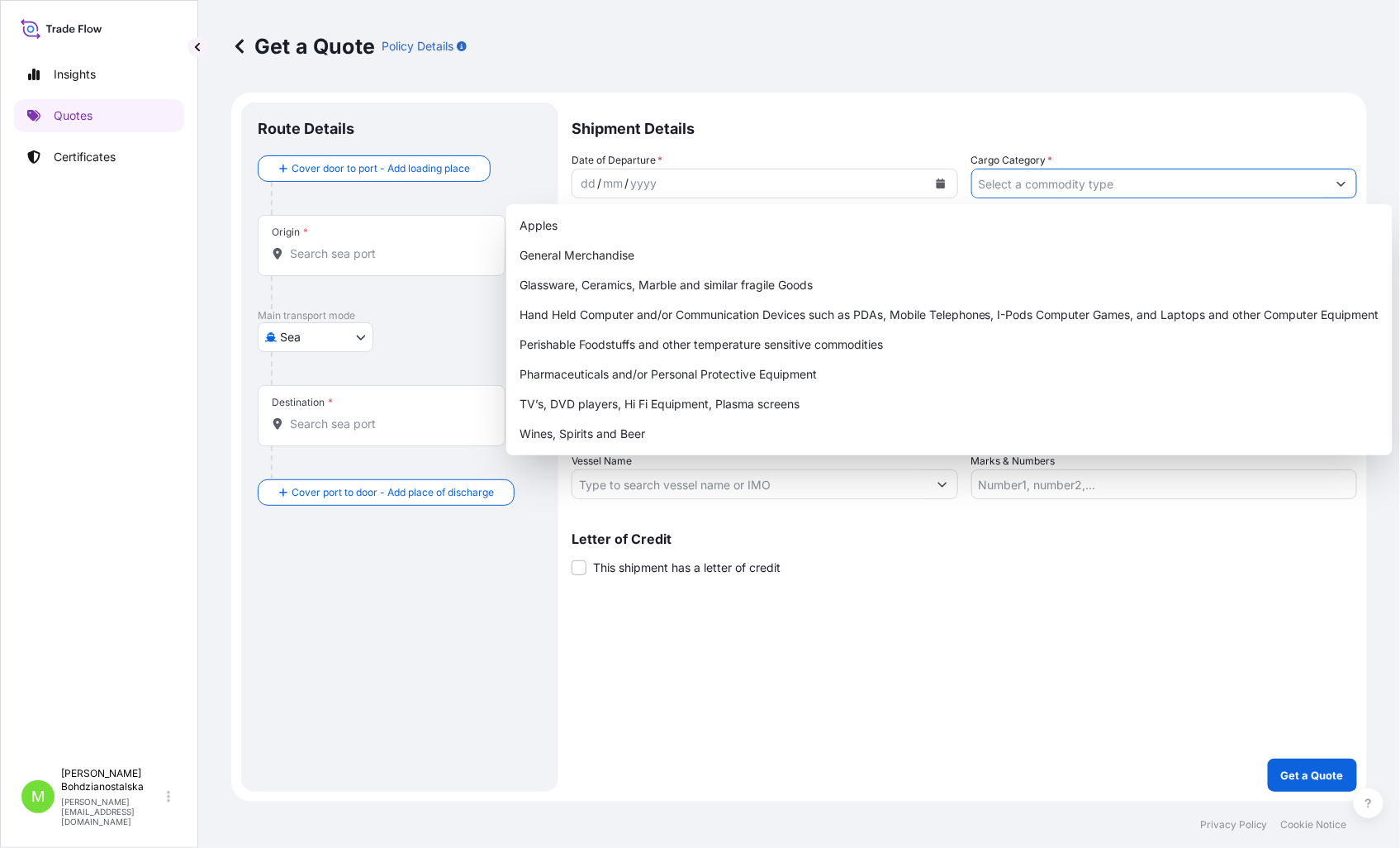
click at [1017, 172] on input "Cargo Category *" at bounding box center [1150, 184] width 355 height 30
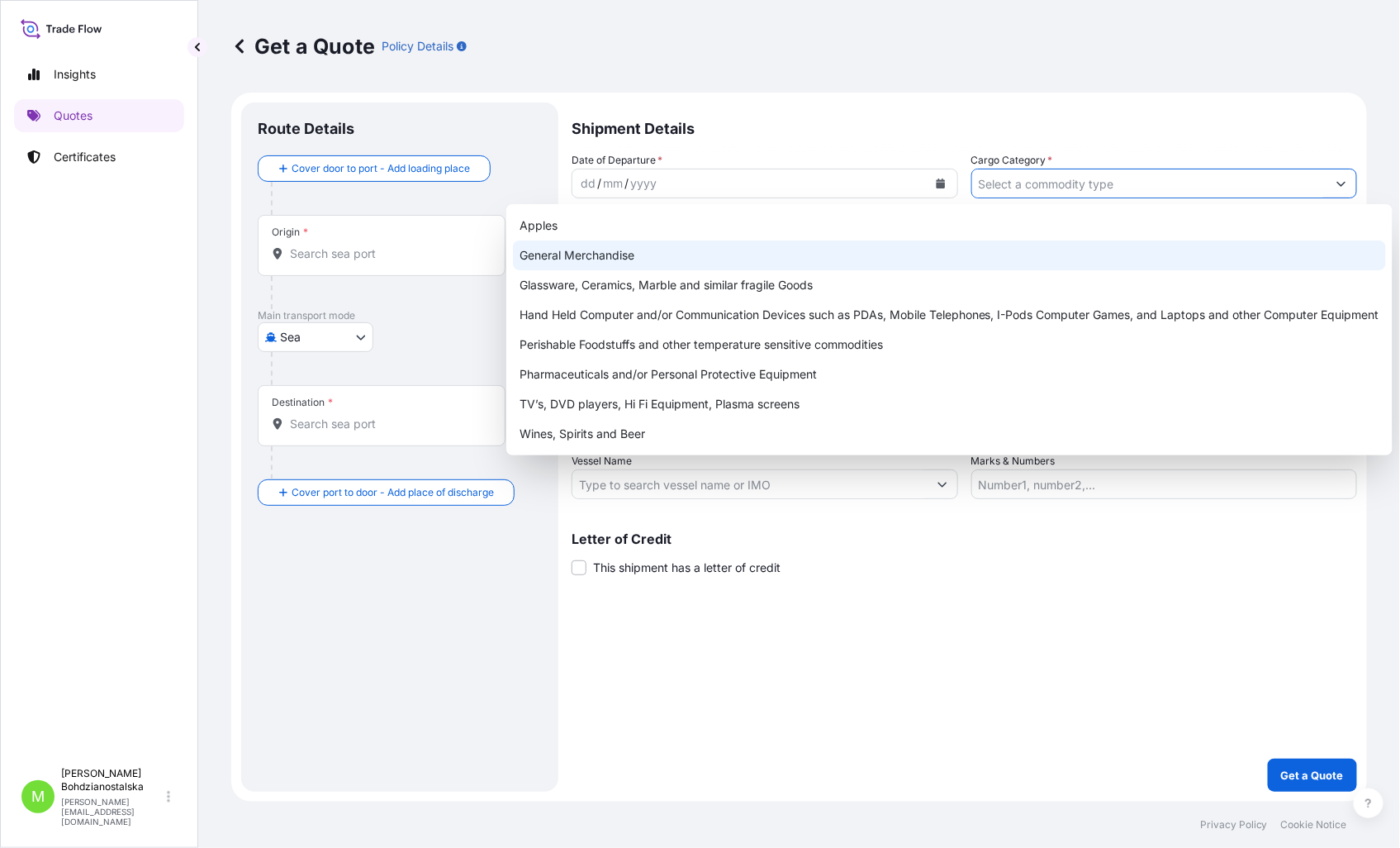
click at [675, 248] on div "General Merchandise" at bounding box center [948, 255] width 873 height 30
type input "General Merchandise"
click at [624, 257] on div "General Merchandise" at bounding box center [948, 255] width 873 height 30
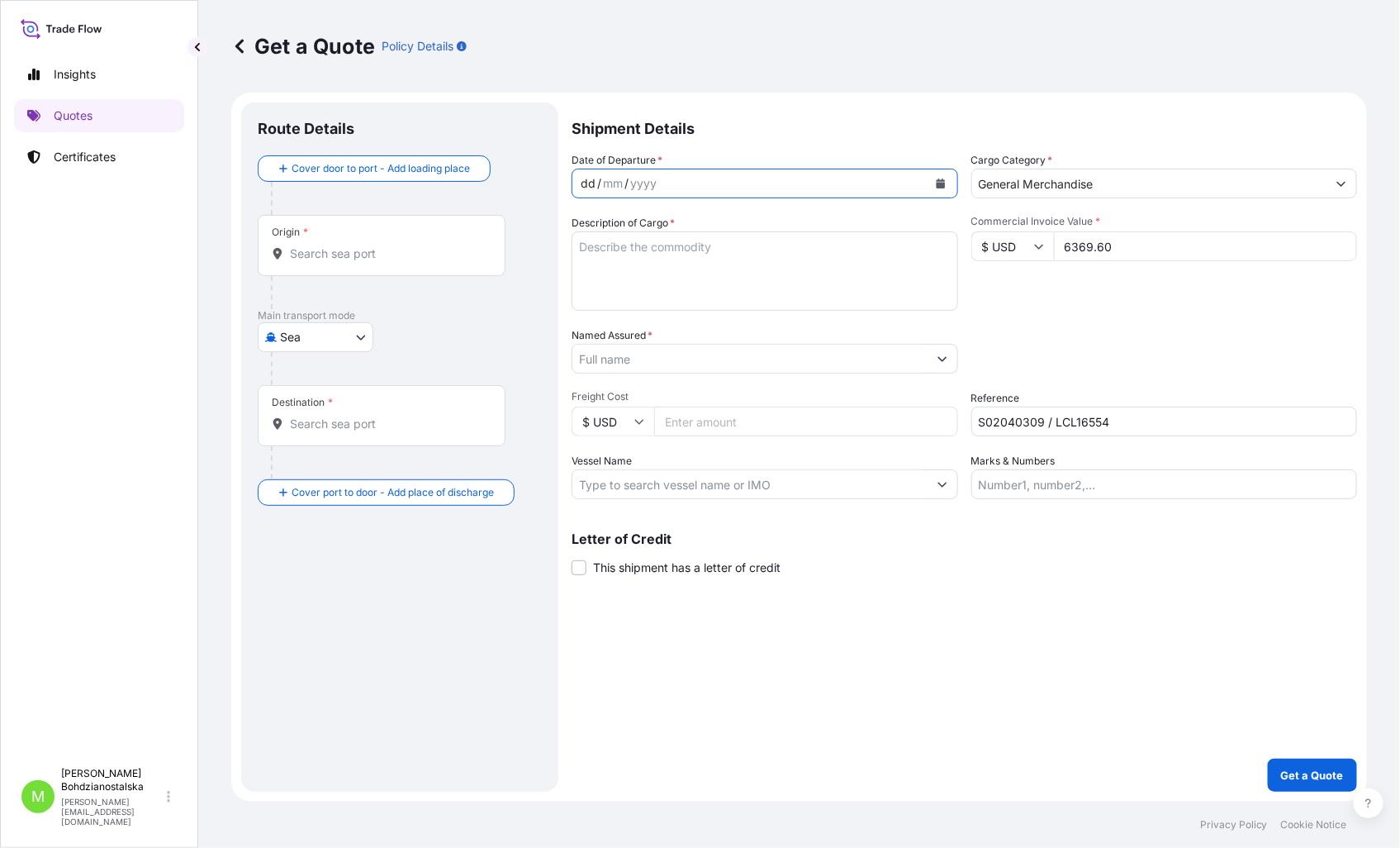
click at [584, 186] on div "dd" at bounding box center [587, 184] width 18 height 20
click at [634, 251] on textarea "Description of Cargo *" at bounding box center [765, 270] width 387 height 79
drag, startPoint x: 656, startPoint y: 251, endPoint x: 646, endPoint y: 249, distance: 10.2
click at [649, 251] on textarea "Description of Cargo *" at bounding box center [765, 270] width 387 height 79
paste textarea "GLASS BOTTLE"
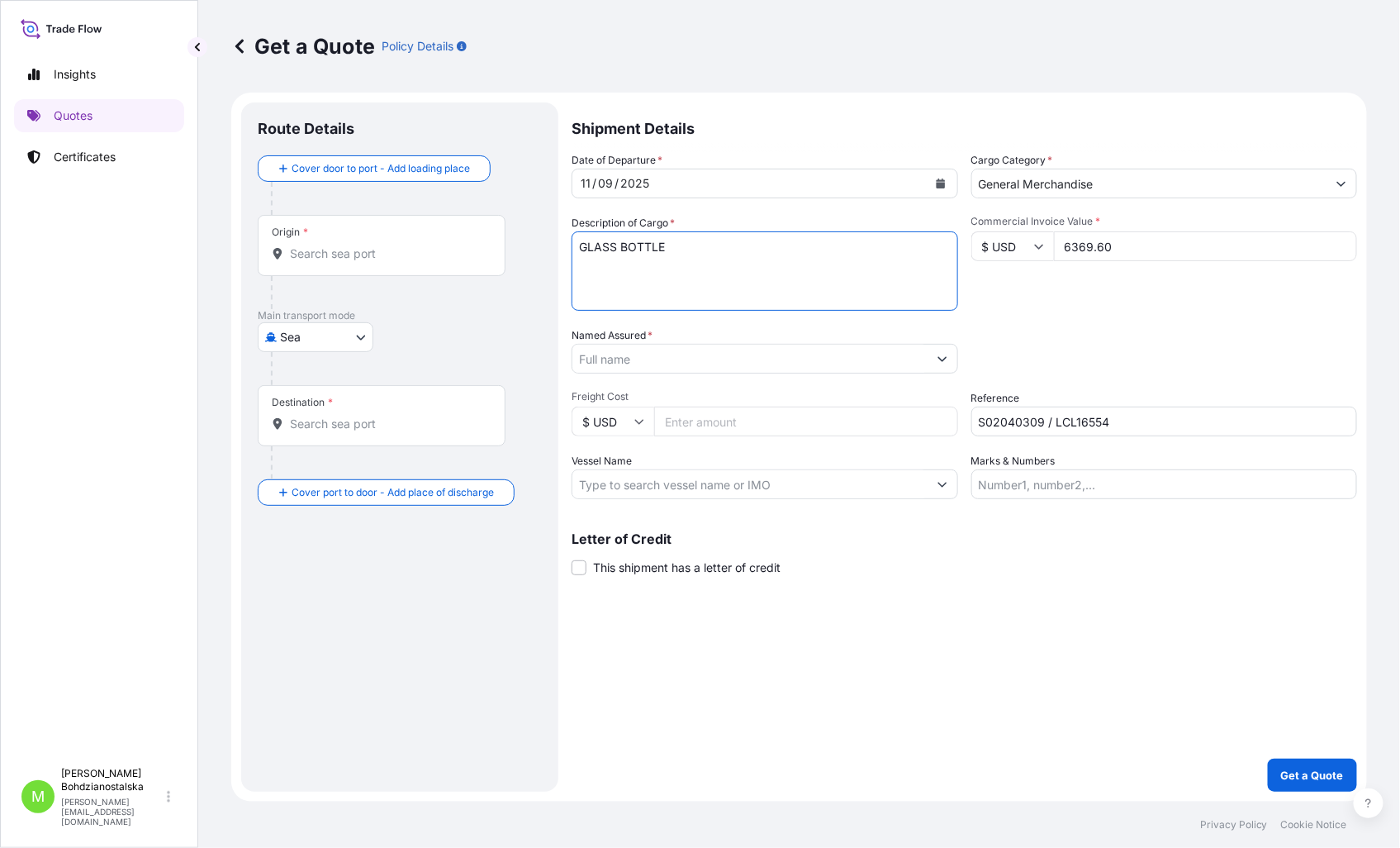
type textarea "GLASS BOTTLE"
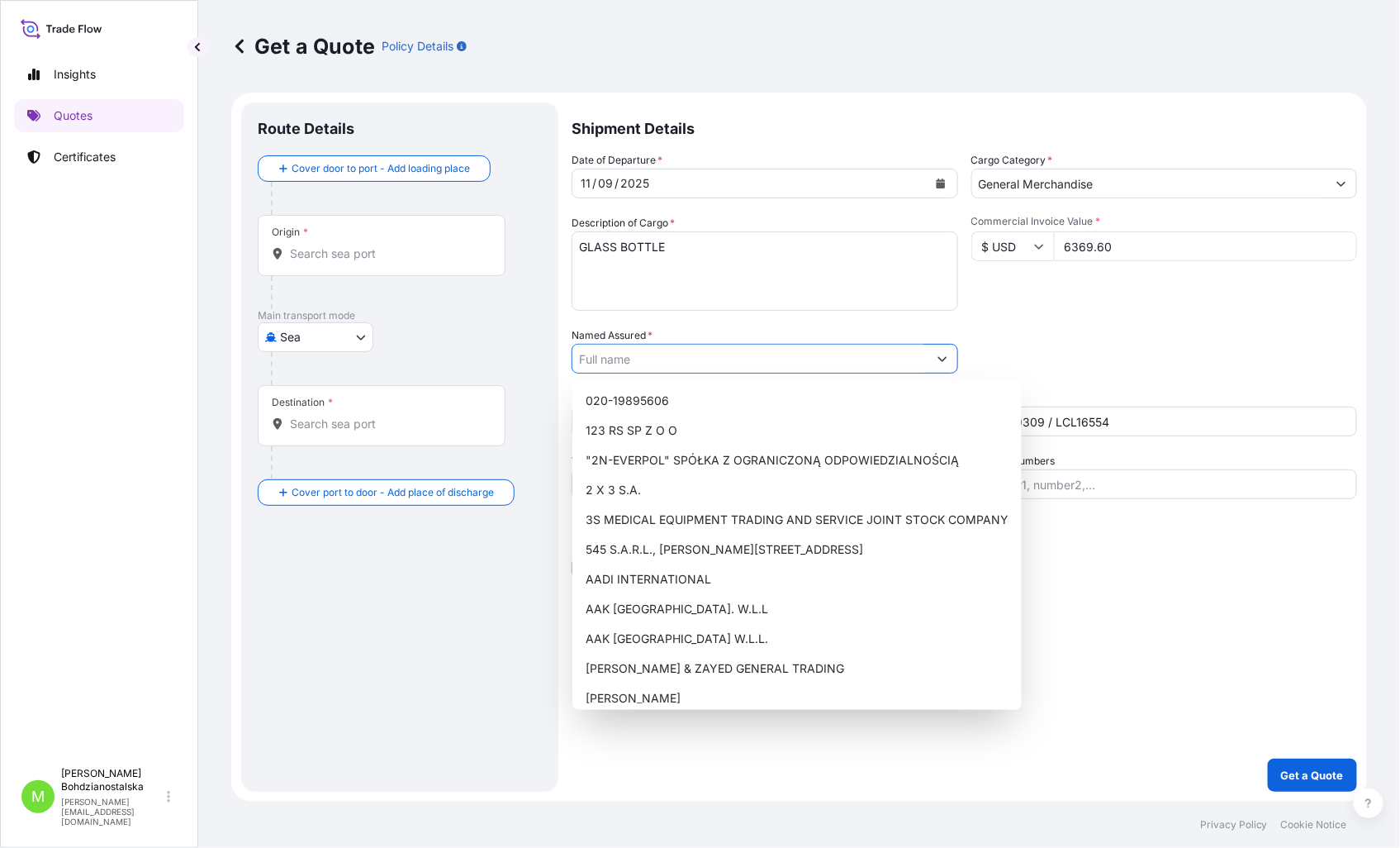
click at [614, 359] on input "Named Assured *" at bounding box center [750, 358] width 355 height 30
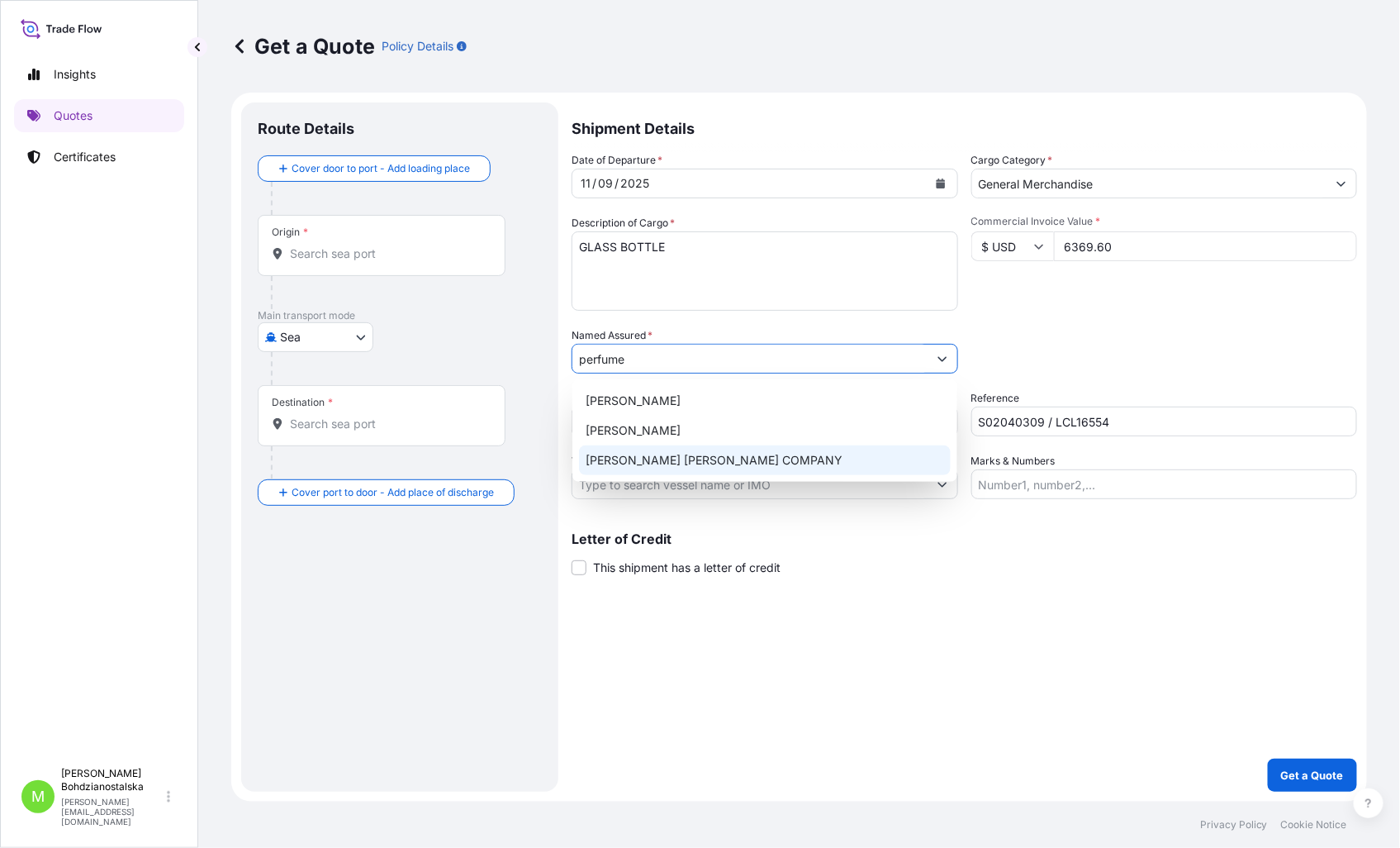
click at [765, 463] on span "[PERSON_NAME] [PERSON_NAME] COMPANY" at bounding box center [714, 460] width 257 height 17
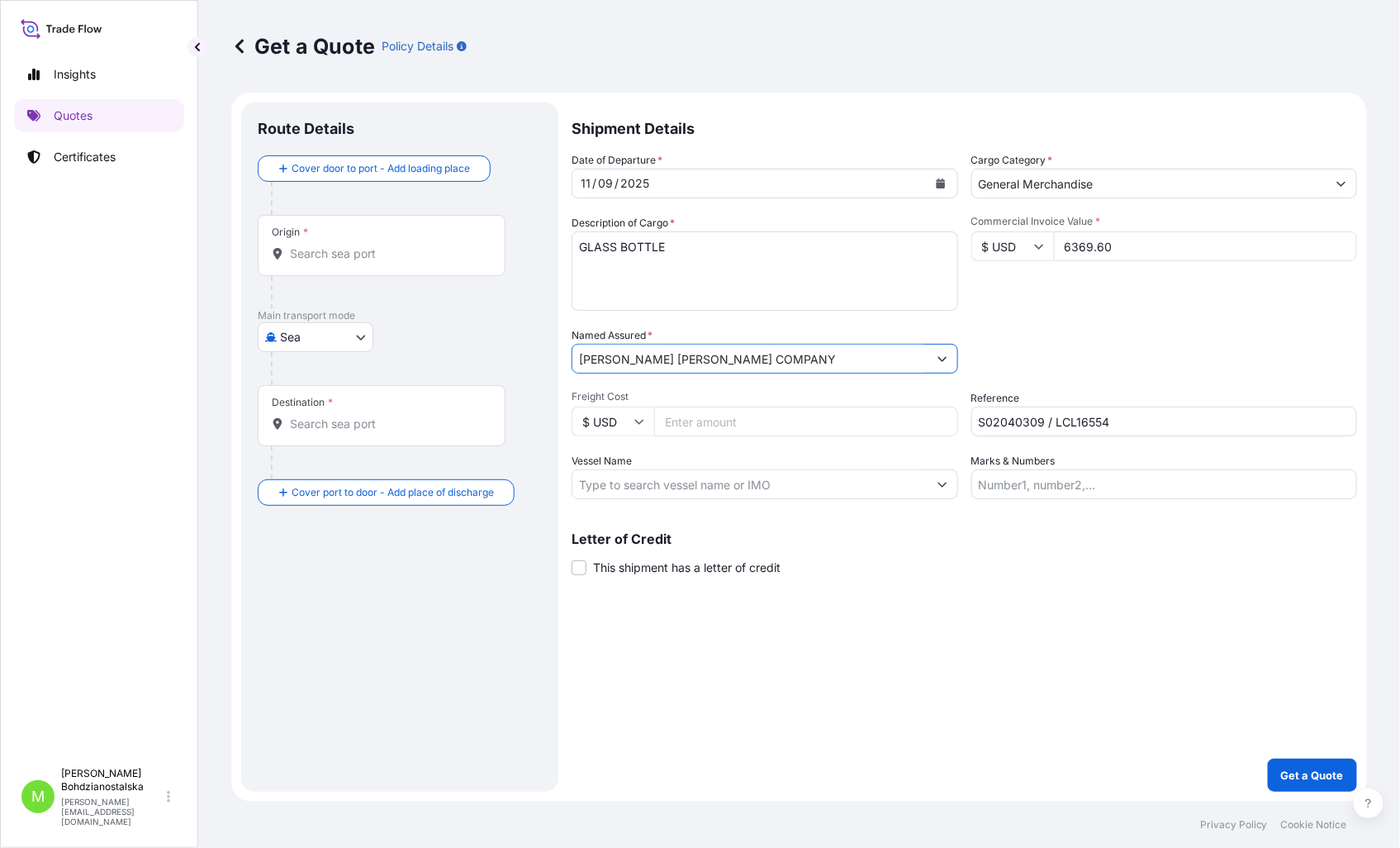
type input "[PERSON_NAME] [PERSON_NAME] COMPANY"
click at [934, 566] on div "Letter of Credit This shipment has a letter of credit Letter of credit * Letter…" at bounding box center [964, 554] width 786 height 44
click at [423, 253] on input "Origin *" at bounding box center [387, 253] width 194 height 17
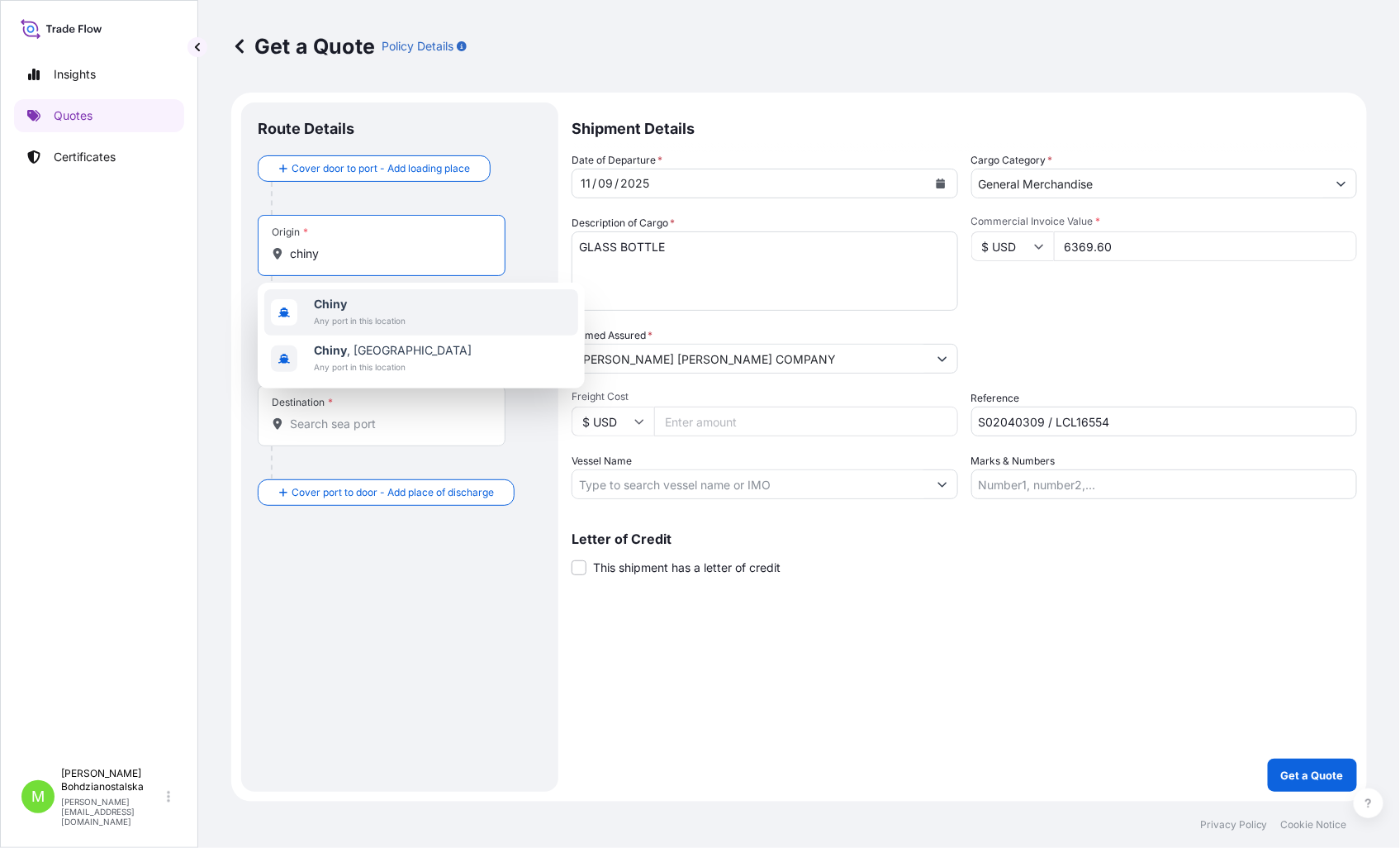
click at [364, 302] on span "Chiny" at bounding box center [360, 303] width 92 height 17
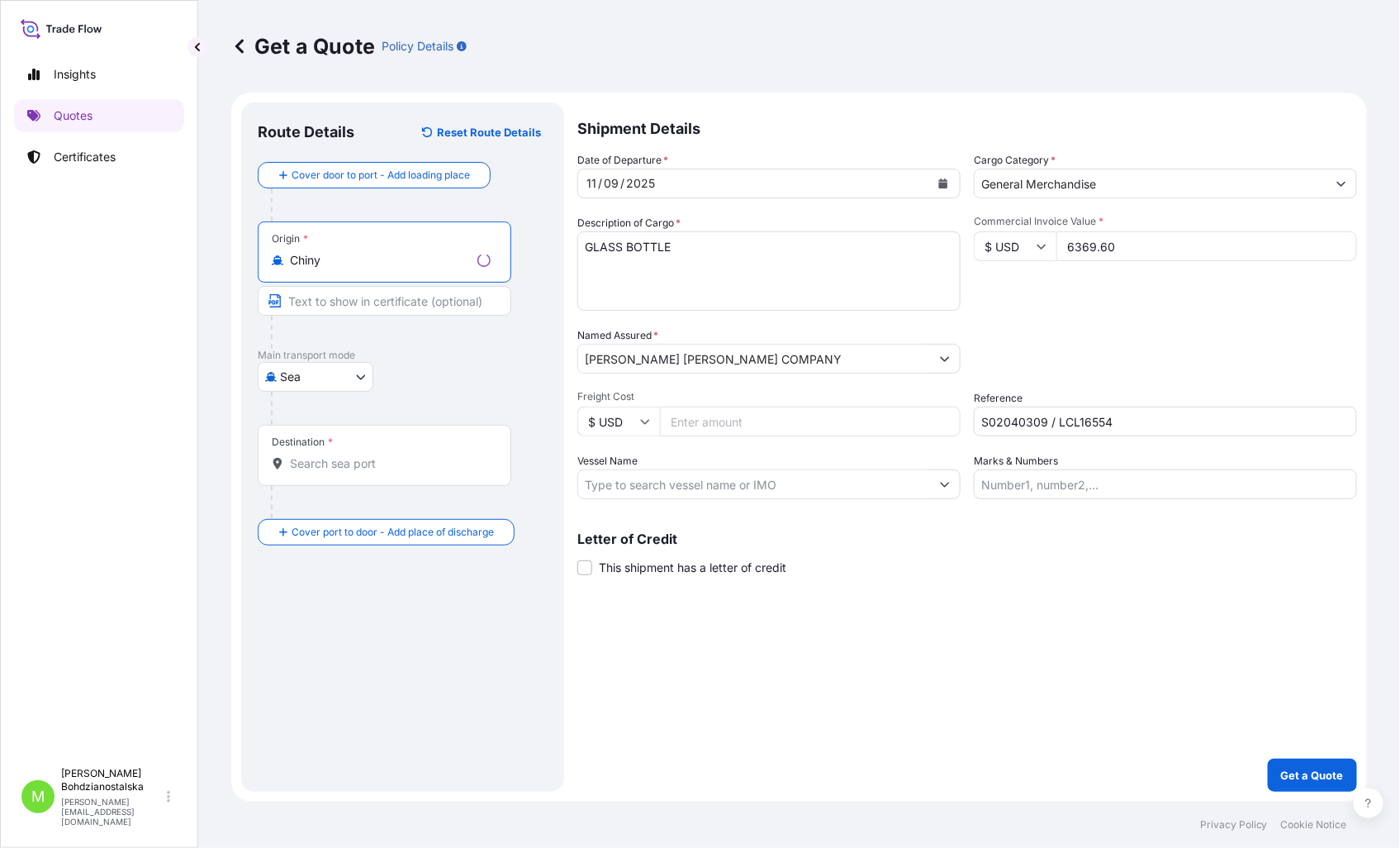
type input "Chiny"
click at [350, 467] on input "Destination *" at bounding box center [390, 463] width 200 height 17
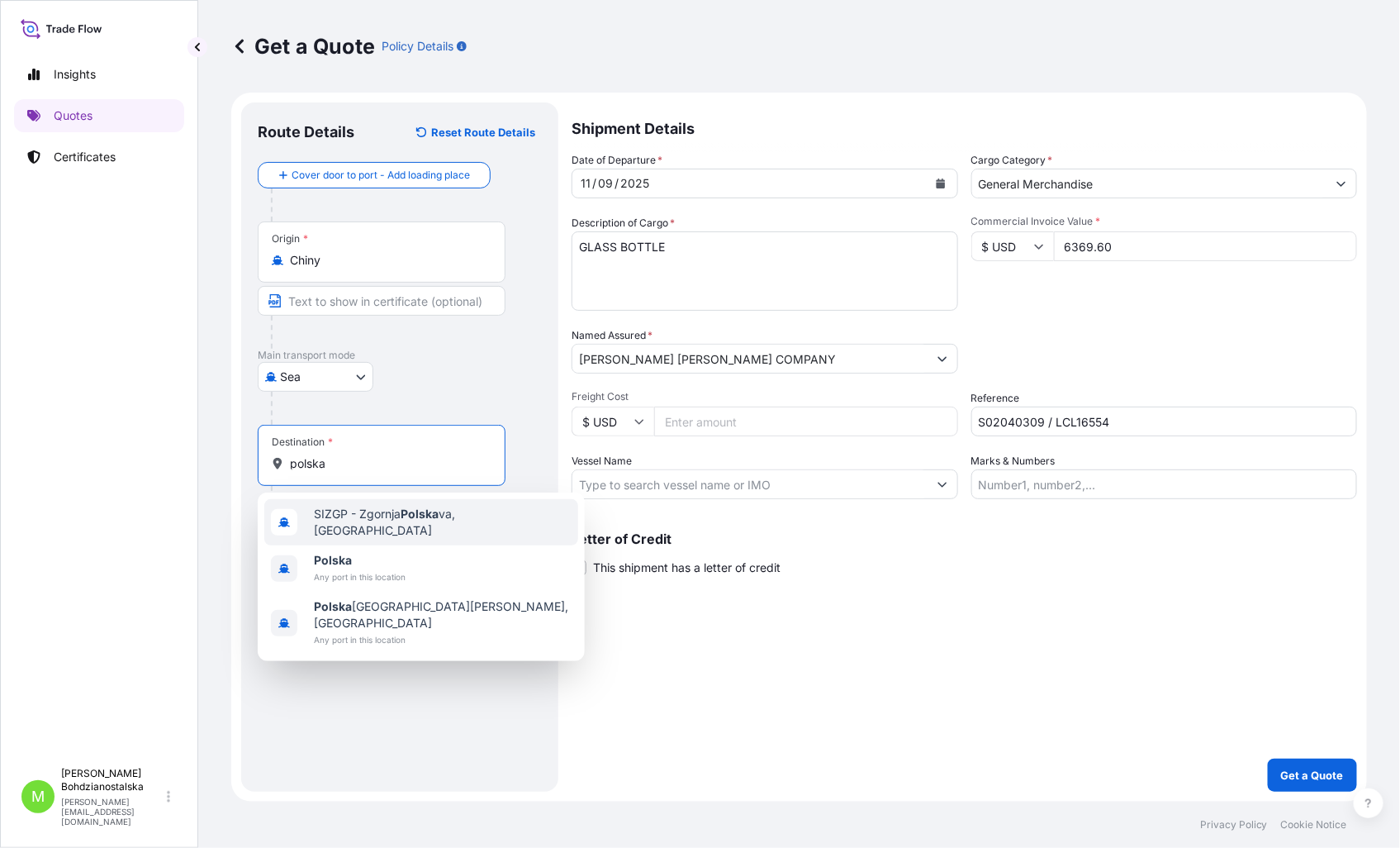
click at [317, 523] on span "SIZGP - Zgornja Polska [GEOGRAPHIC_DATA], [GEOGRAPHIC_DATA]" at bounding box center [443, 522] width 257 height 33
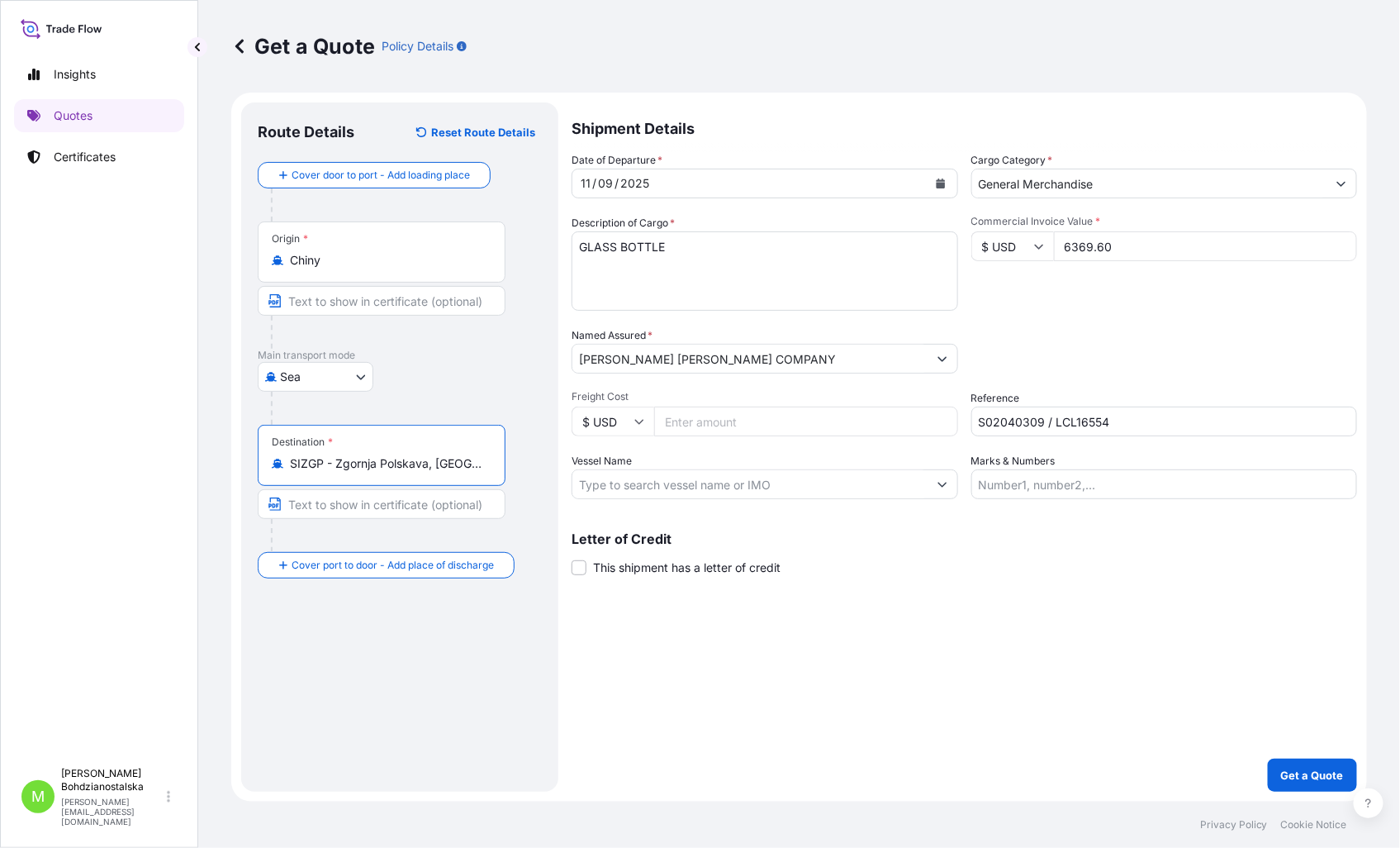
type input "SIZGP - Zgornja Polskava, [GEOGRAPHIC_DATA]"
click at [430, 488] on div "Destination * SIZGP - Zgornja [GEOGRAPHIC_DATA], [GEOGRAPHIC_DATA]" at bounding box center [399, 489] width 284 height 128
drag, startPoint x: 486, startPoint y: 472, endPoint x: 228, endPoint y: 469, distance: 258.0
click at [228, 469] on div "Get a Quote Policy Details Route Details Reset Route Details Cover door to port…" at bounding box center [799, 400] width 1202 height 801
click at [334, 707] on div "Route Details Reset Route Details Cover door to port - Add loading place Place …" at bounding box center [399, 447] width 284 height 656
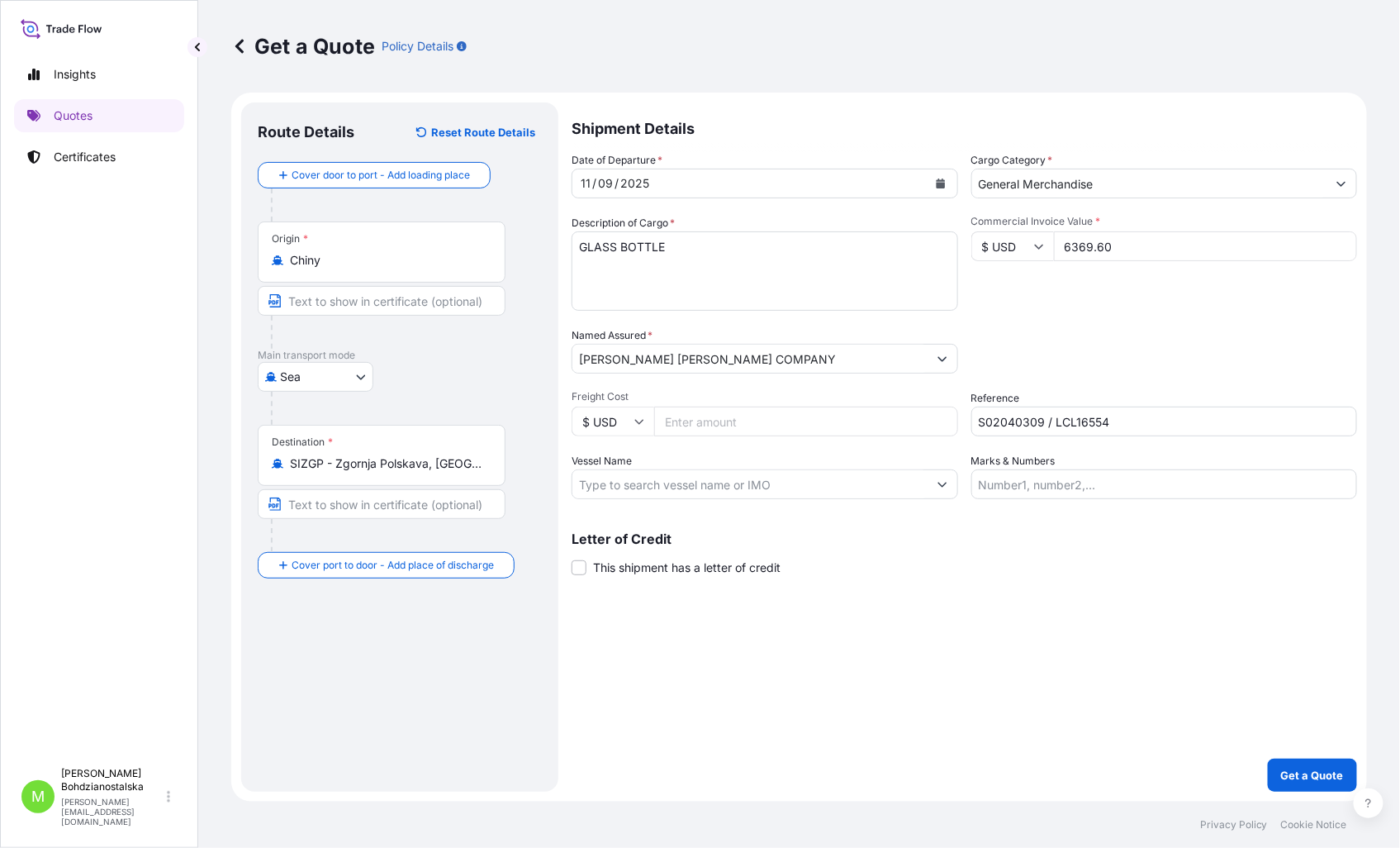
click at [341, 472] on input "SIZGP - Zgornja Polskava, [GEOGRAPHIC_DATA]" at bounding box center [387, 463] width 194 height 17
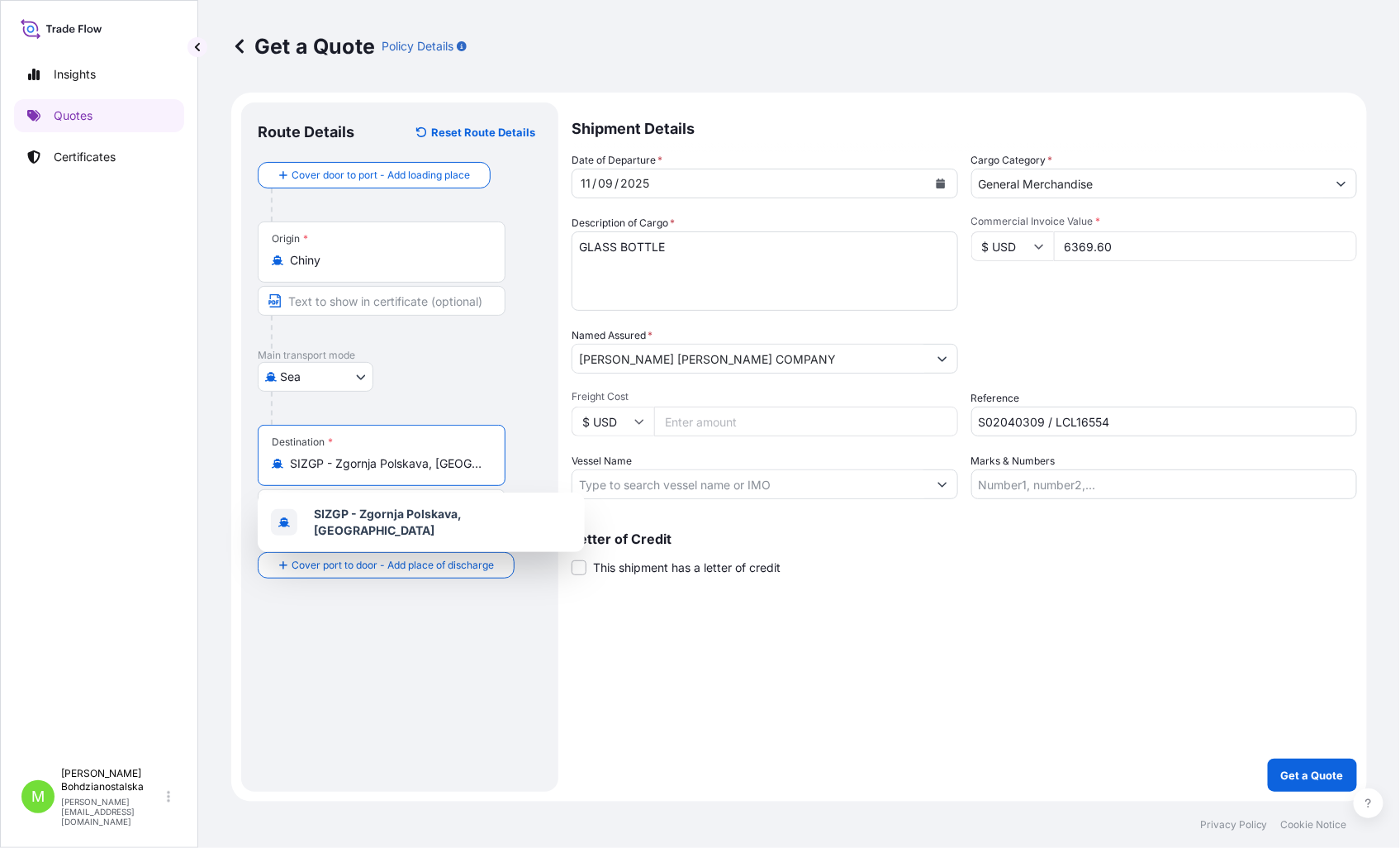
click at [436, 465] on input "SIZGP - Zgornja Polskava, [GEOGRAPHIC_DATA]" at bounding box center [387, 463] width 194 height 17
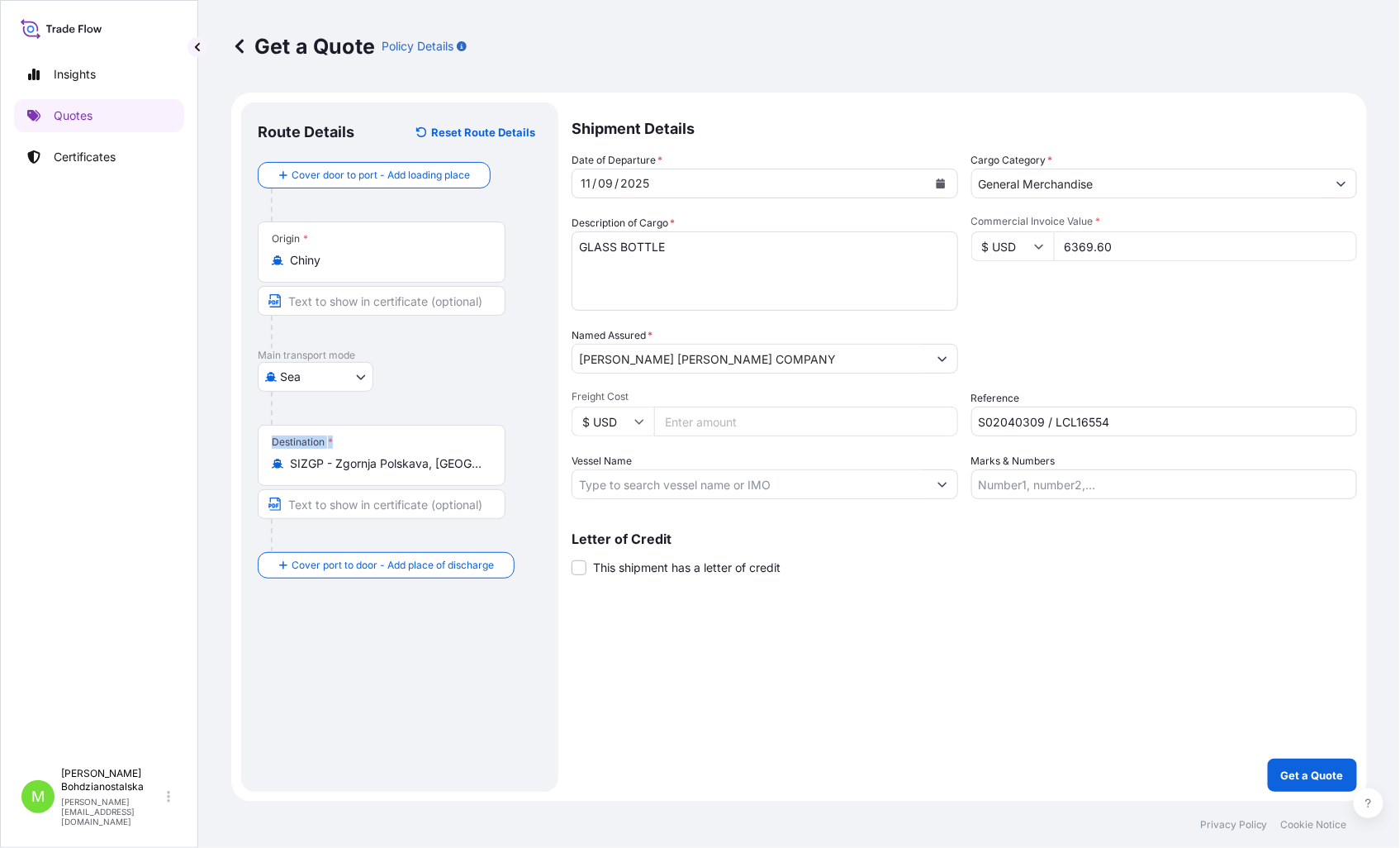
drag, startPoint x: 488, startPoint y: 471, endPoint x: 244, endPoint y: 465, distance: 244.1
click at [244, 465] on div "Route Details Reset Route Details Cover door to port - Add loading place Place …" at bounding box center [400, 447] width 317 height 689
click at [367, 407] on div at bounding box center [407, 408] width 271 height 33
click at [294, 376] on body "1 option available. Insights Quotes Certificates M [PERSON_NAME] [PERSON_NAME][…" at bounding box center [700, 424] width 1400 height 848
click at [305, 449] on span "Sea" at bounding box center [299, 449] width 21 height 17
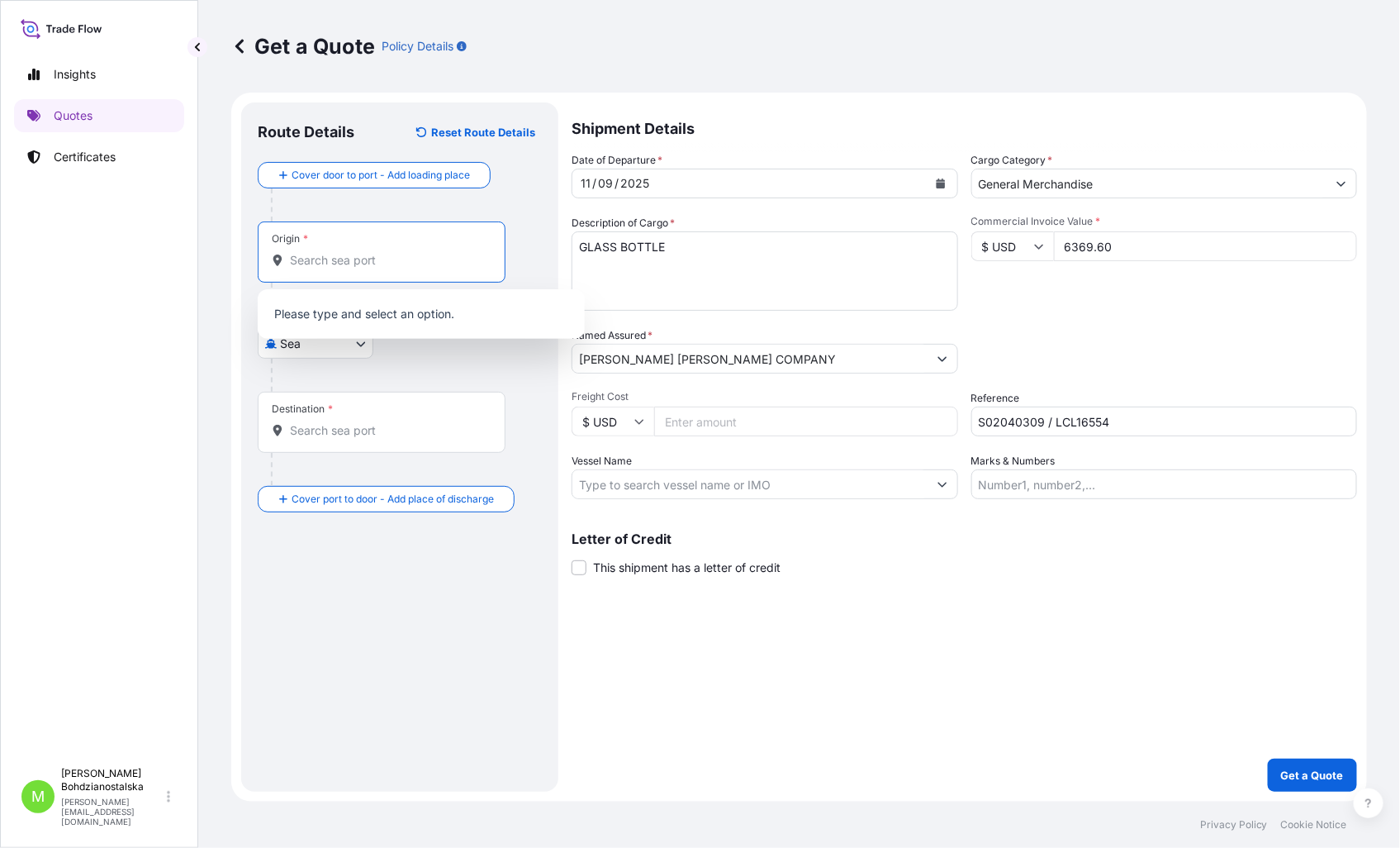
click at [314, 262] on input "Origin *" at bounding box center [387, 260] width 194 height 17
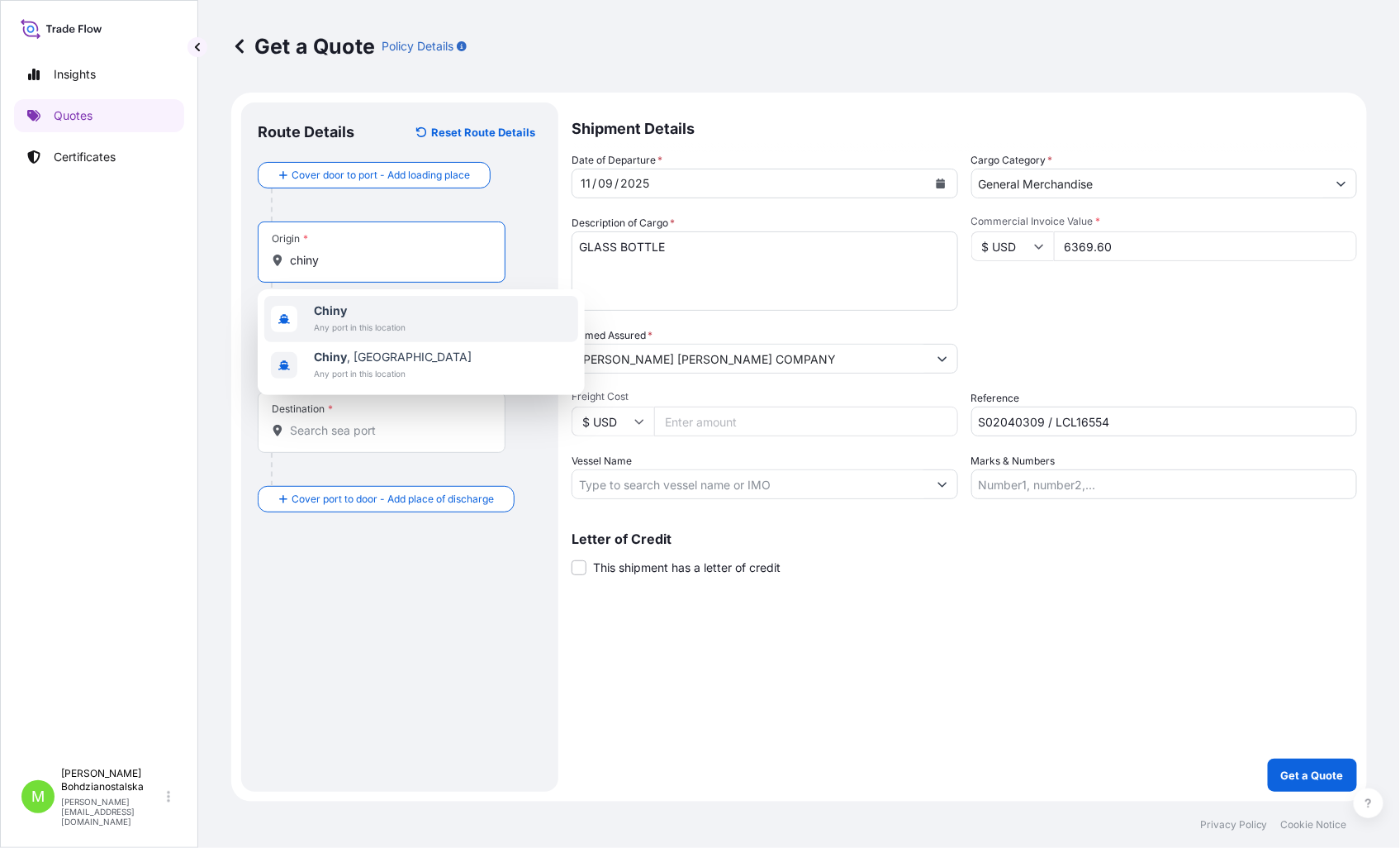
click at [360, 305] on span "Chiny" at bounding box center [360, 310] width 92 height 17
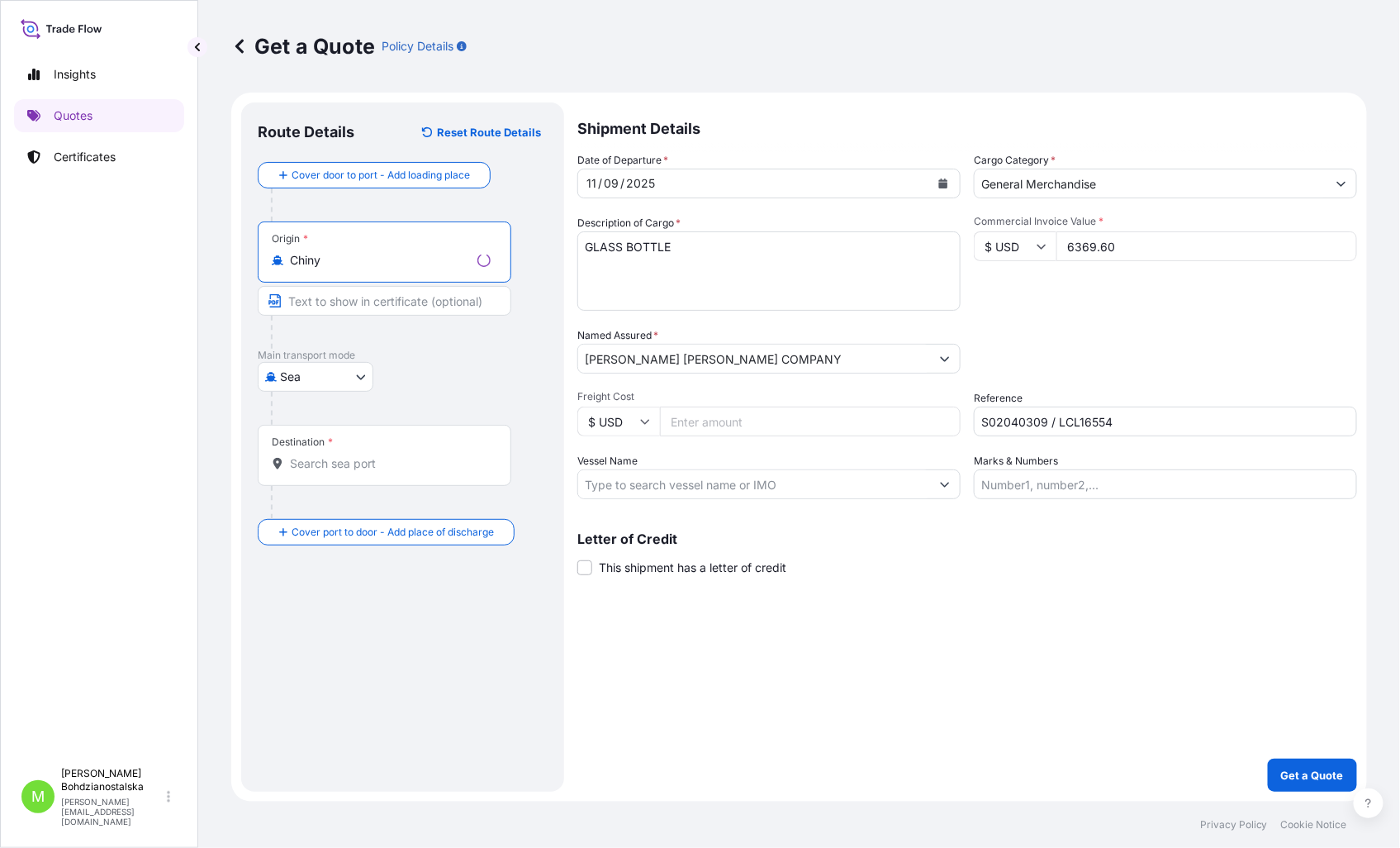
type input "Chiny"
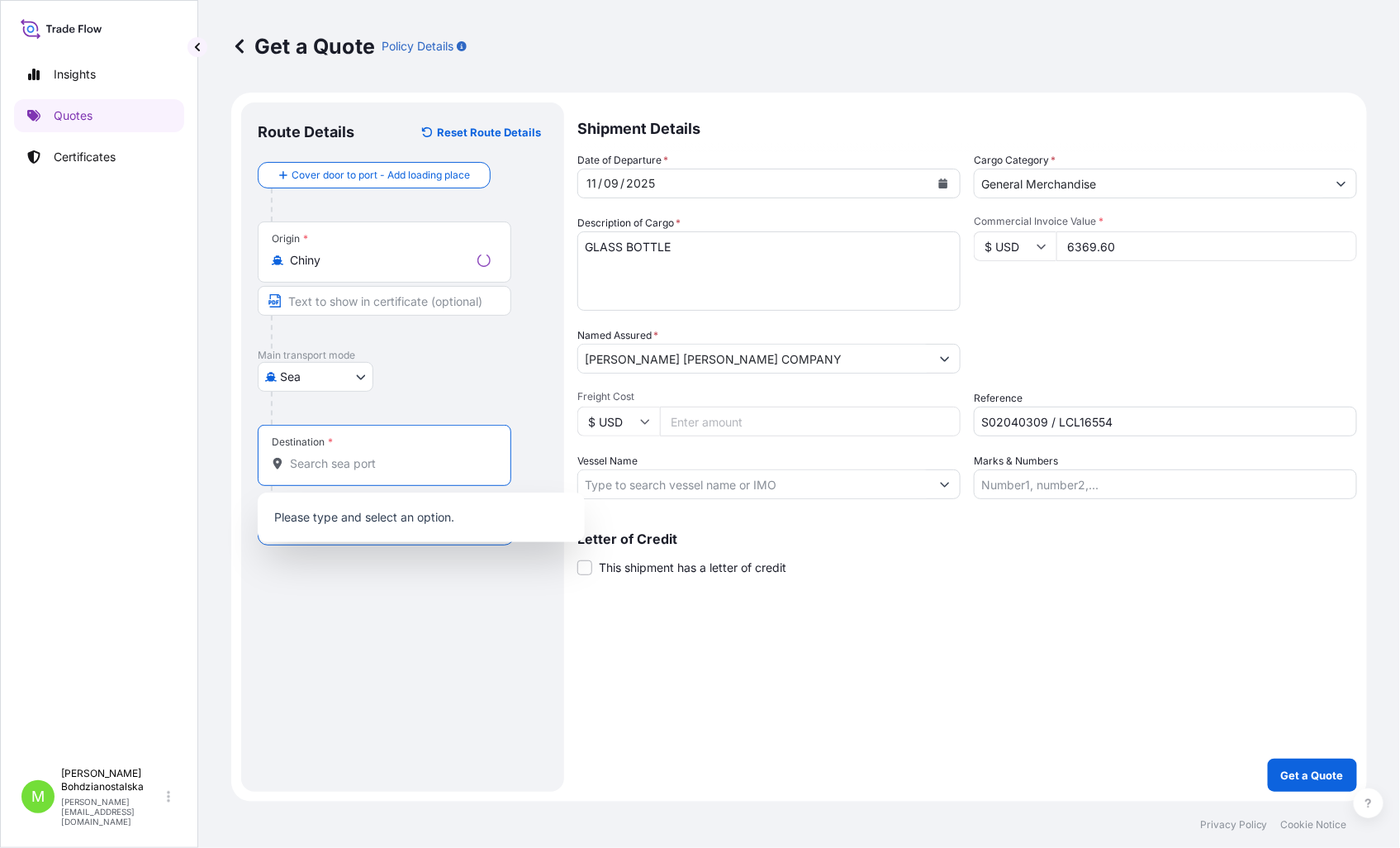
click at [312, 456] on input "Destination *" at bounding box center [390, 463] width 200 height 17
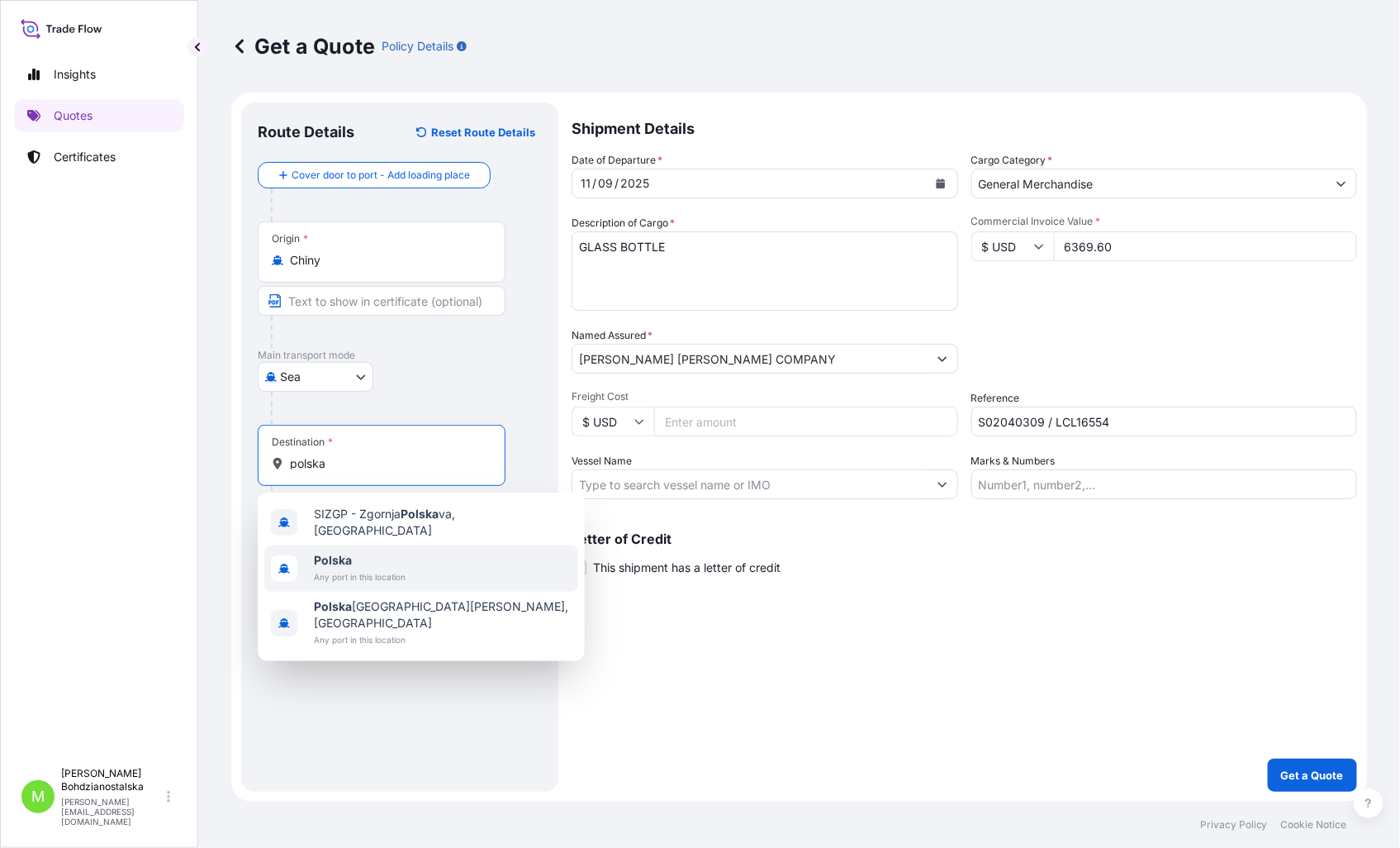
click at [392, 552] on span "Polska" at bounding box center [360, 560] width 92 height 17
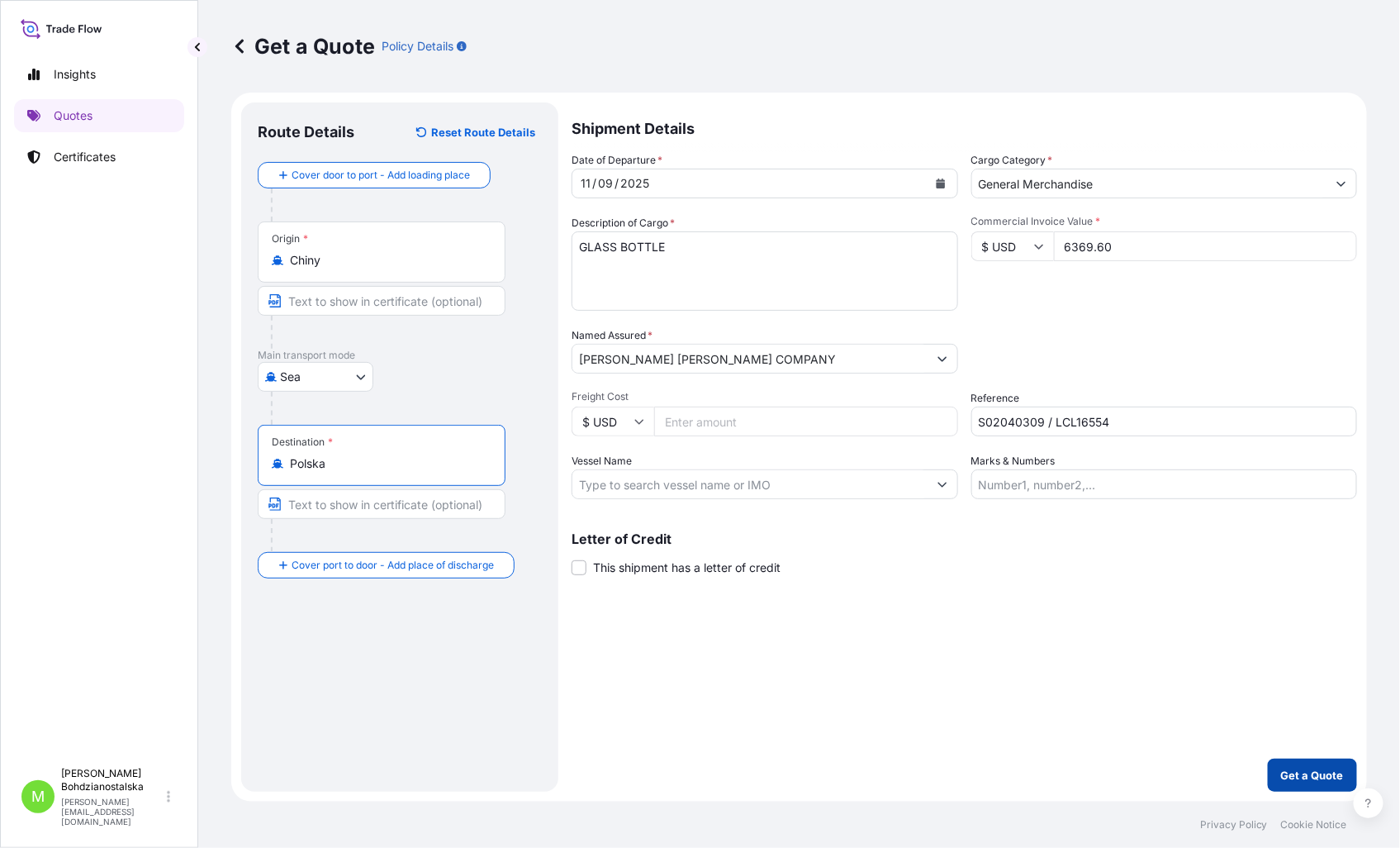
type input "Polska"
click at [1299, 772] on p "Get a Quote" at bounding box center [1311, 774] width 63 height 17
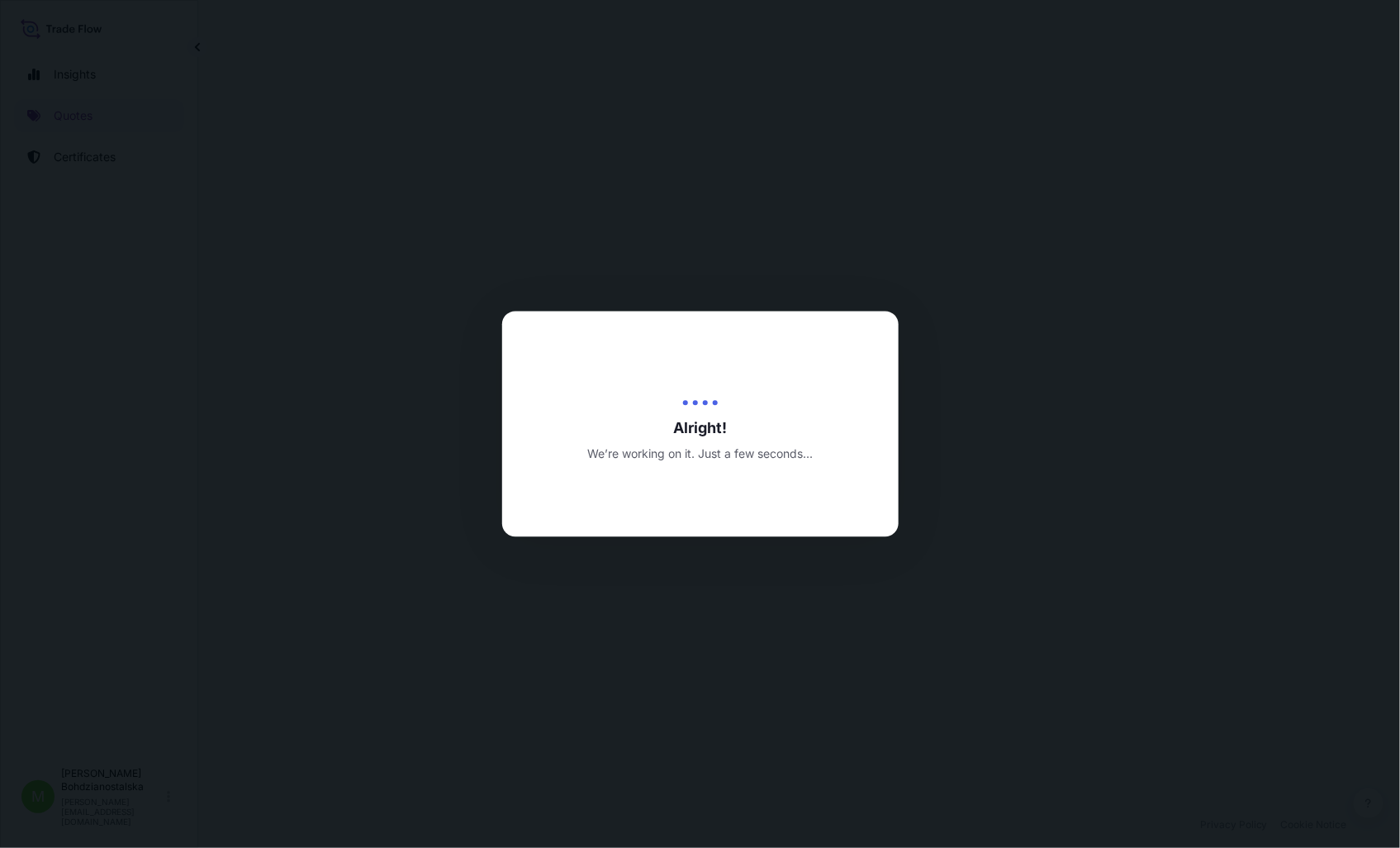
select select "Sea"
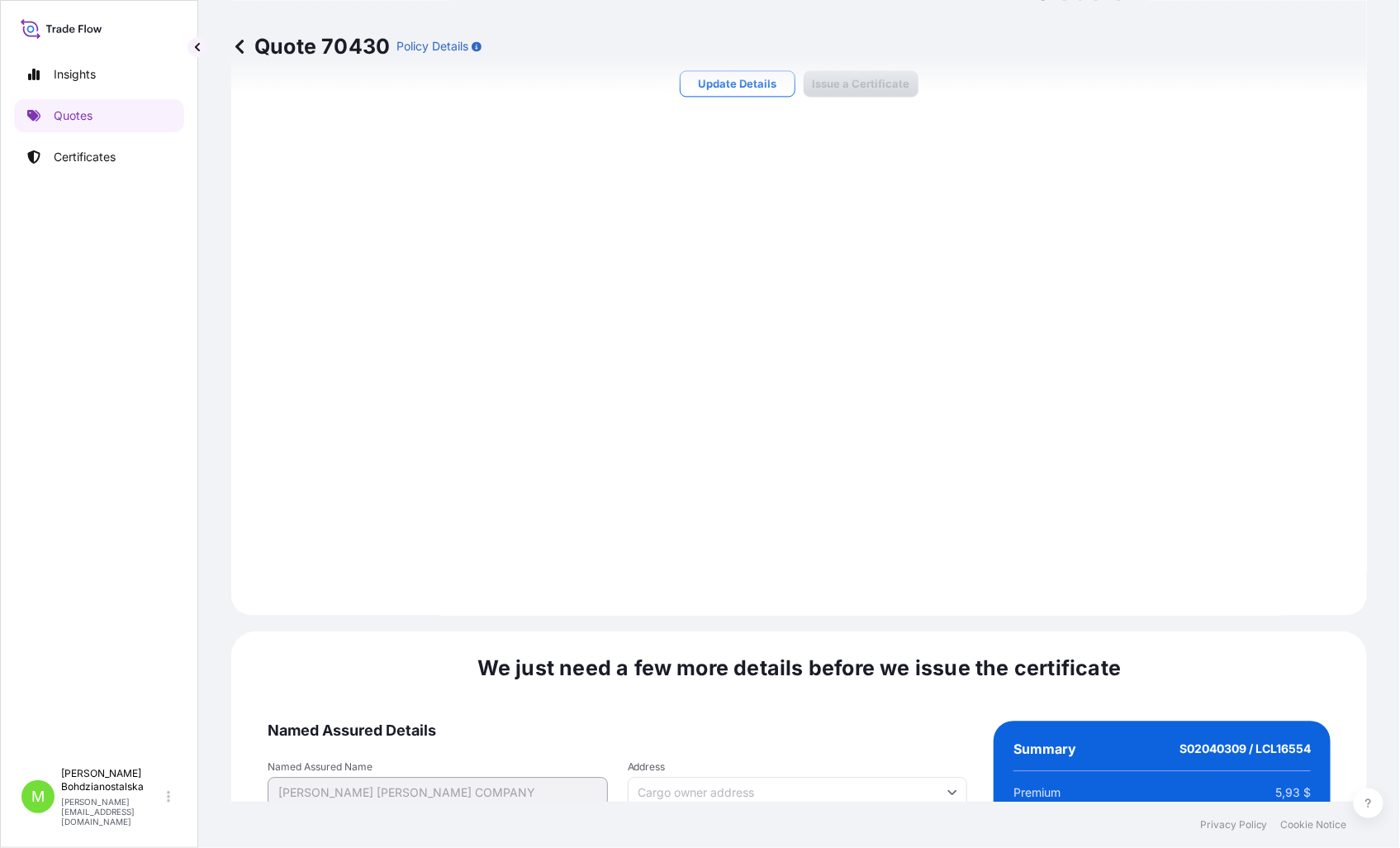
scroll to position [1673, 0]
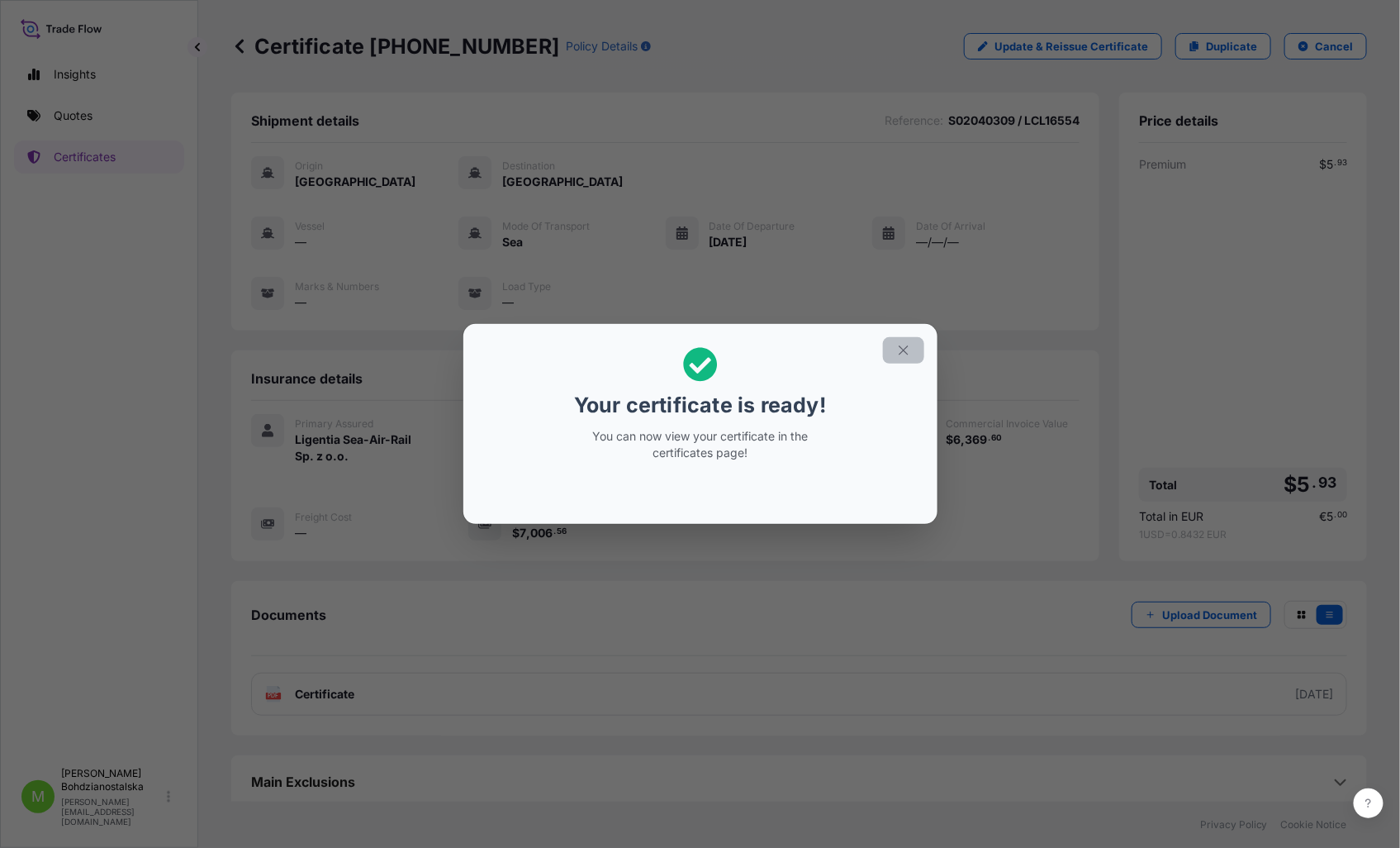
click at [900, 351] on icon "button" at bounding box center [902, 350] width 15 height 15
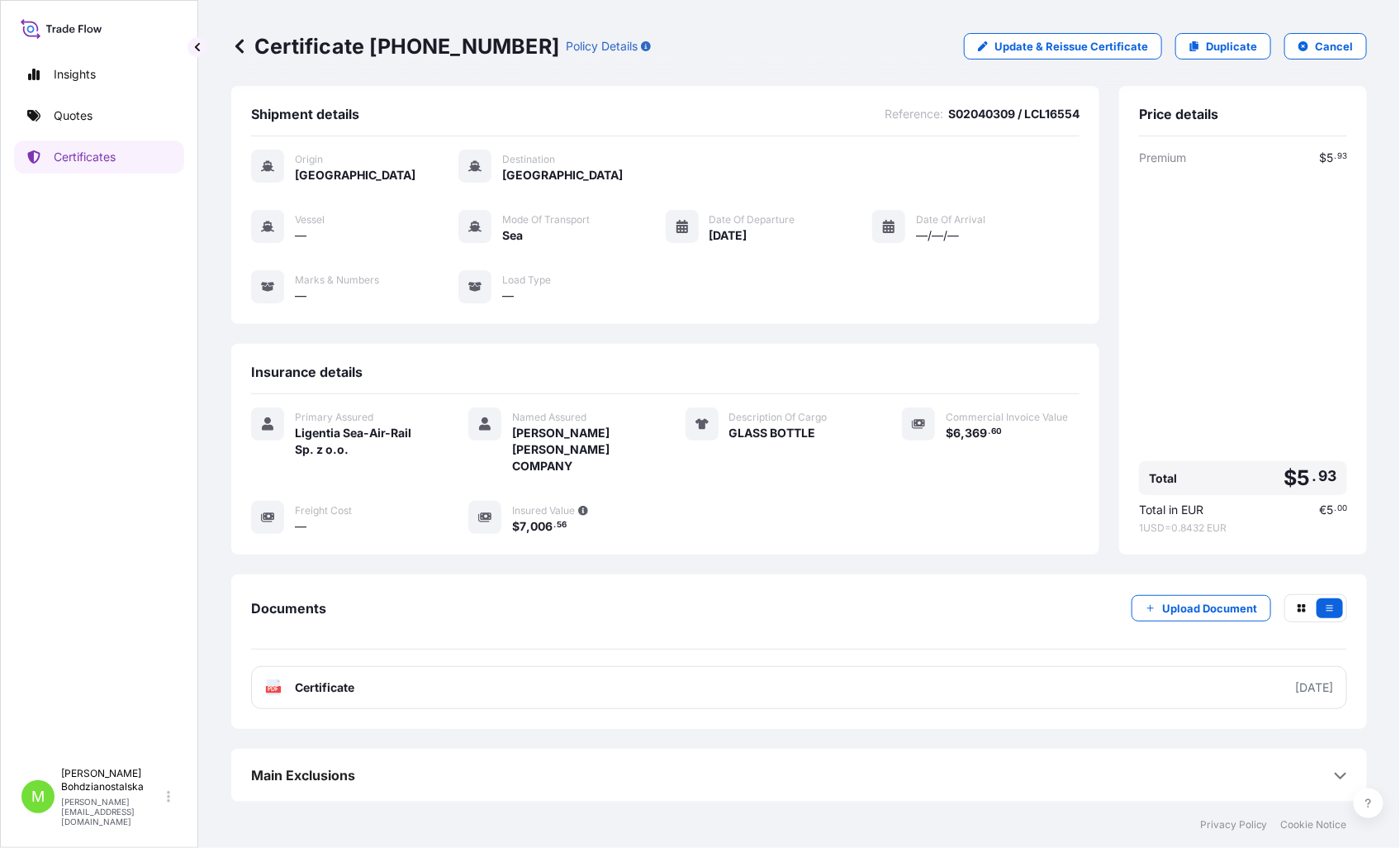
scroll to position [25, 0]
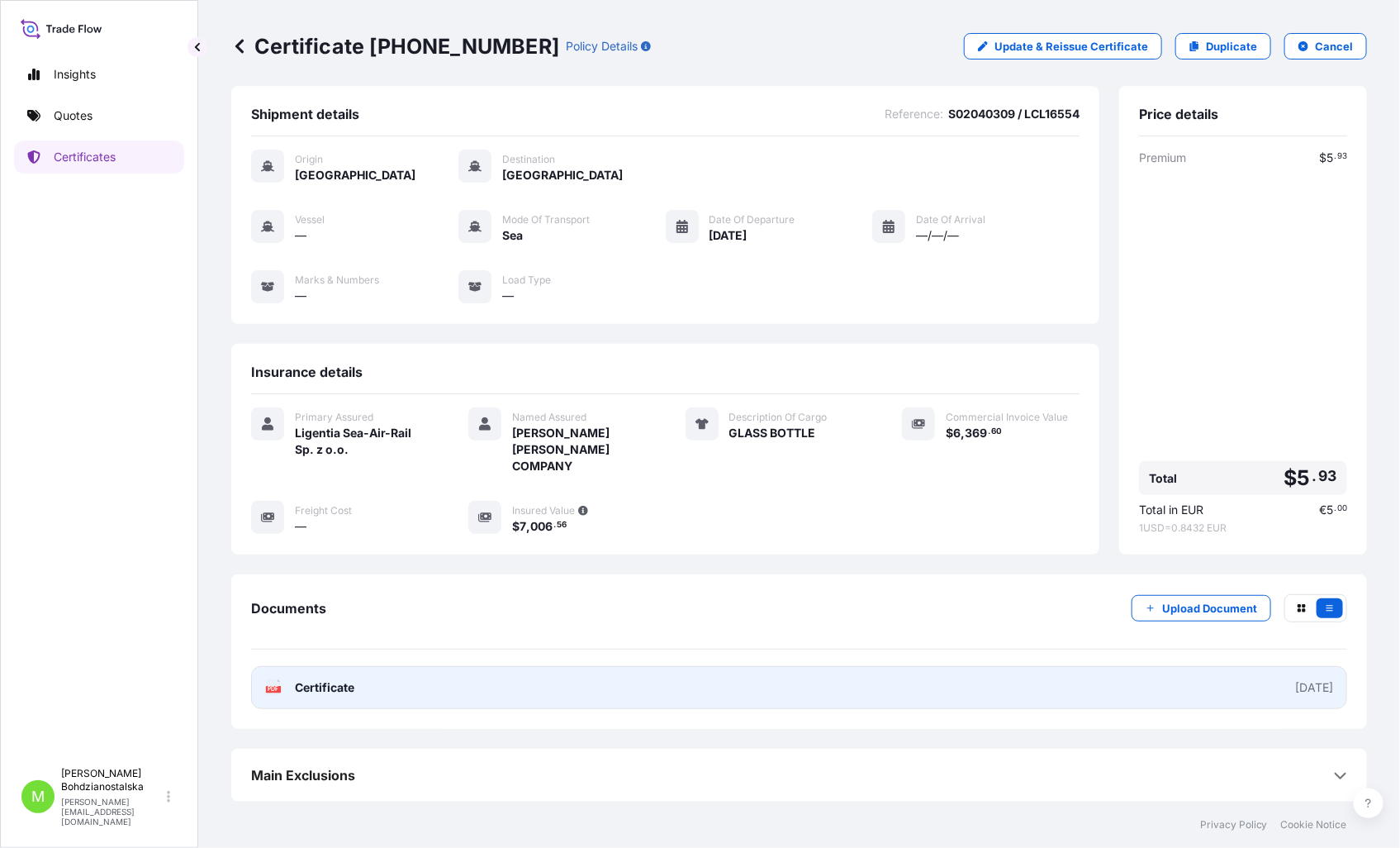
click at [369, 686] on link "PDF Certificate [DATE]" at bounding box center [799, 686] width 1096 height 43
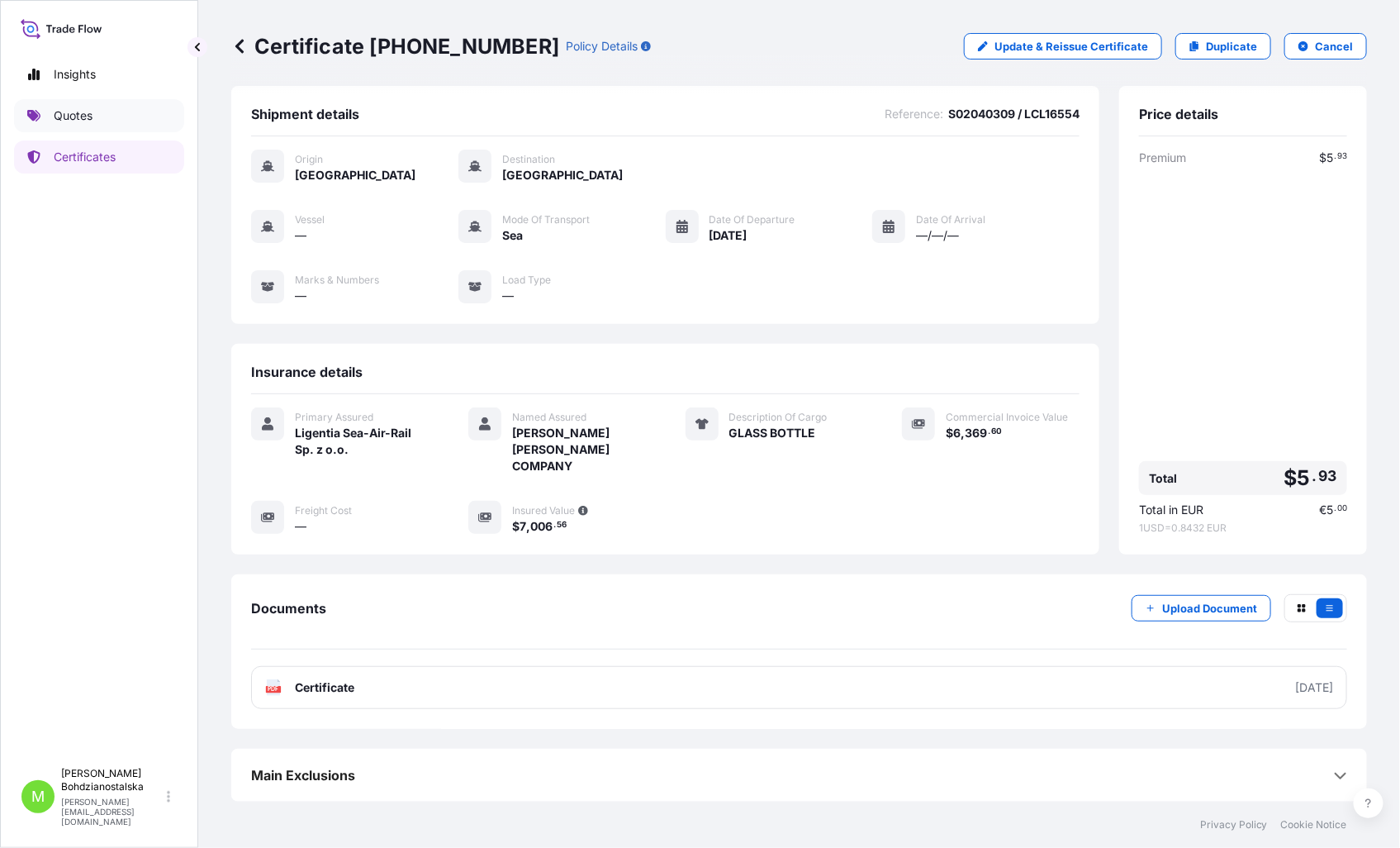
click at [72, 113] on p "Quotes" at bounding box center [73, 116] width 39 height 17
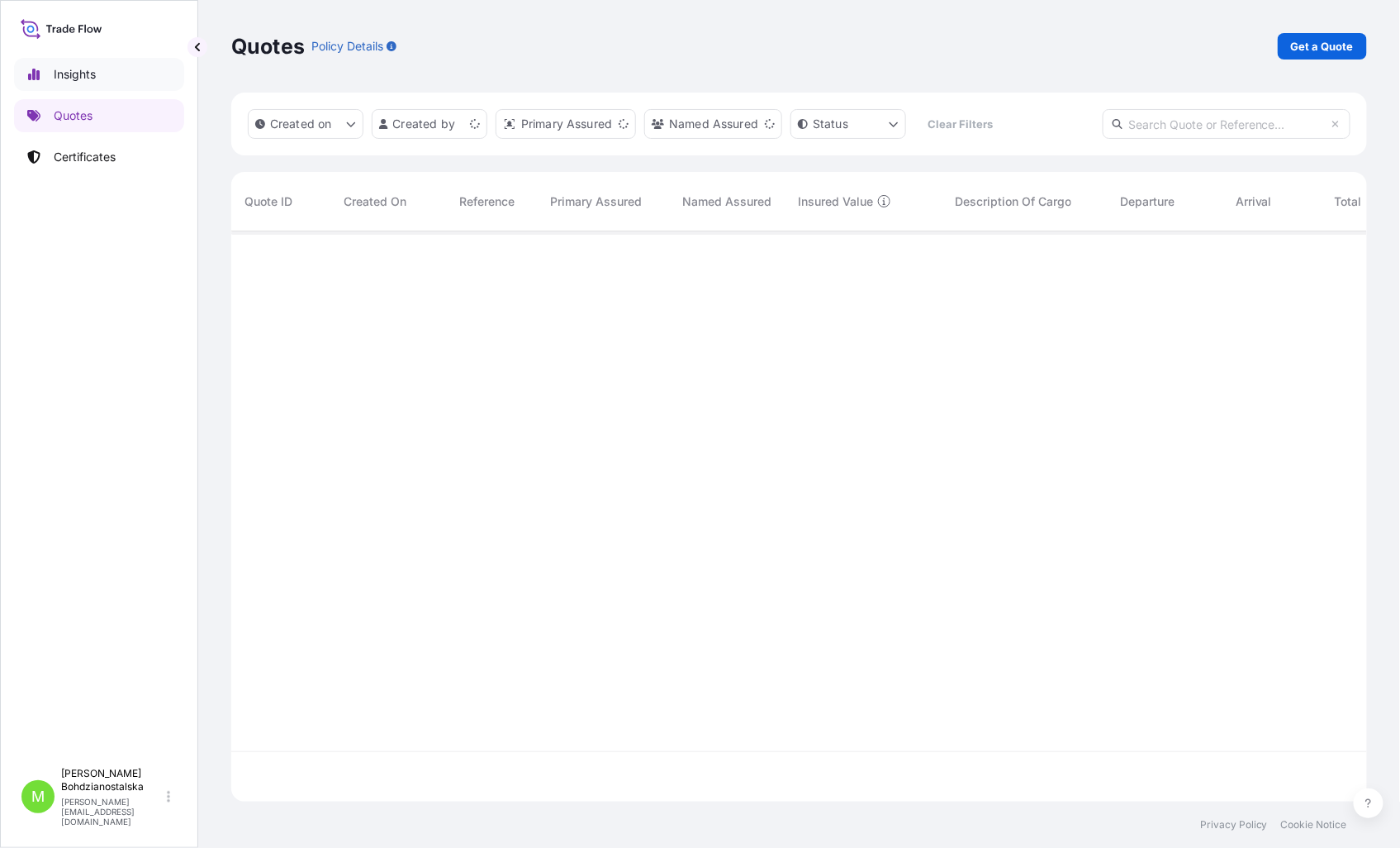
scroll to position [566, 1122]
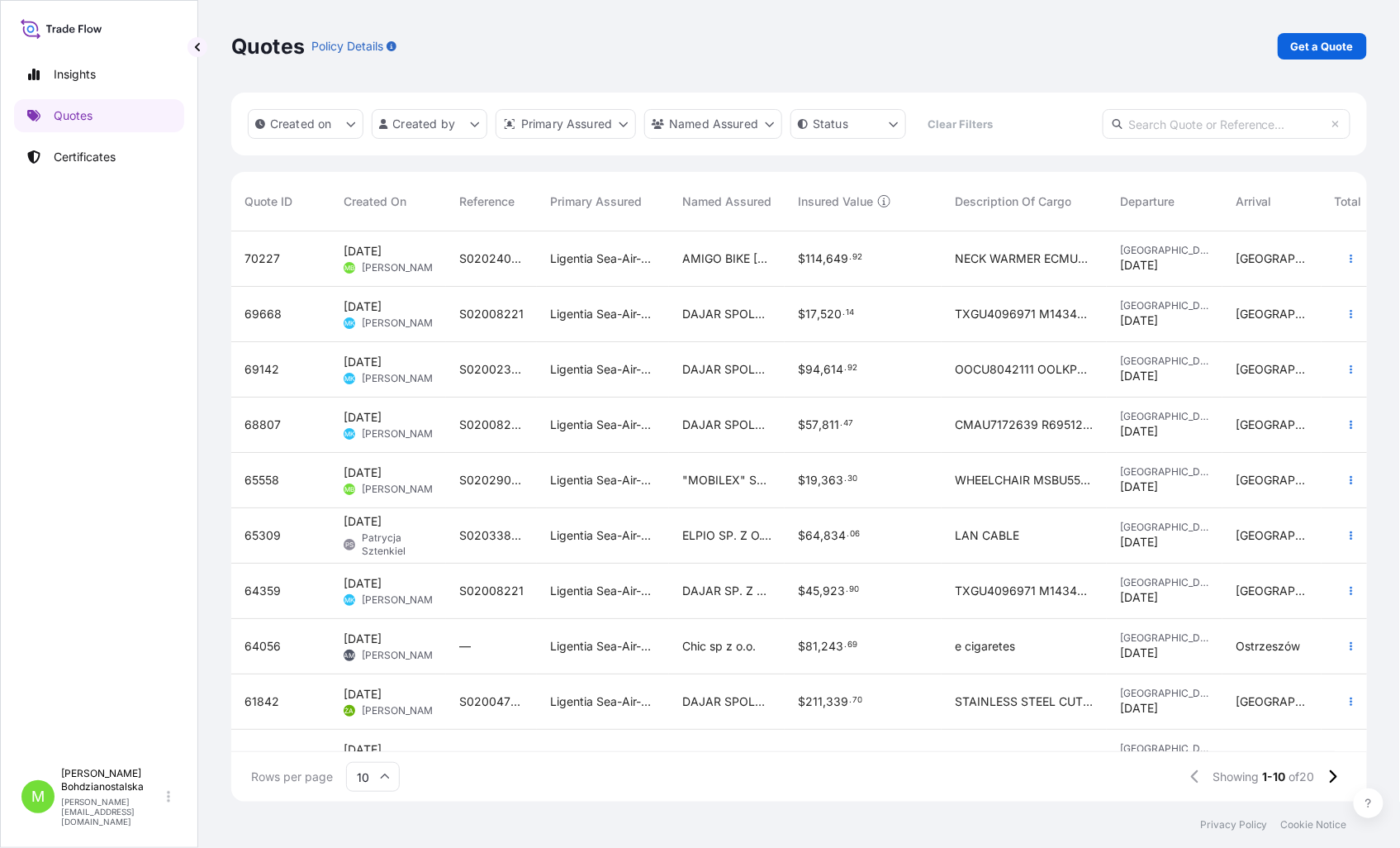
click at [746, 490] on div ""MOBILEX" SP. Z O.O." at bounding box center [727, 480] width 116 height 55
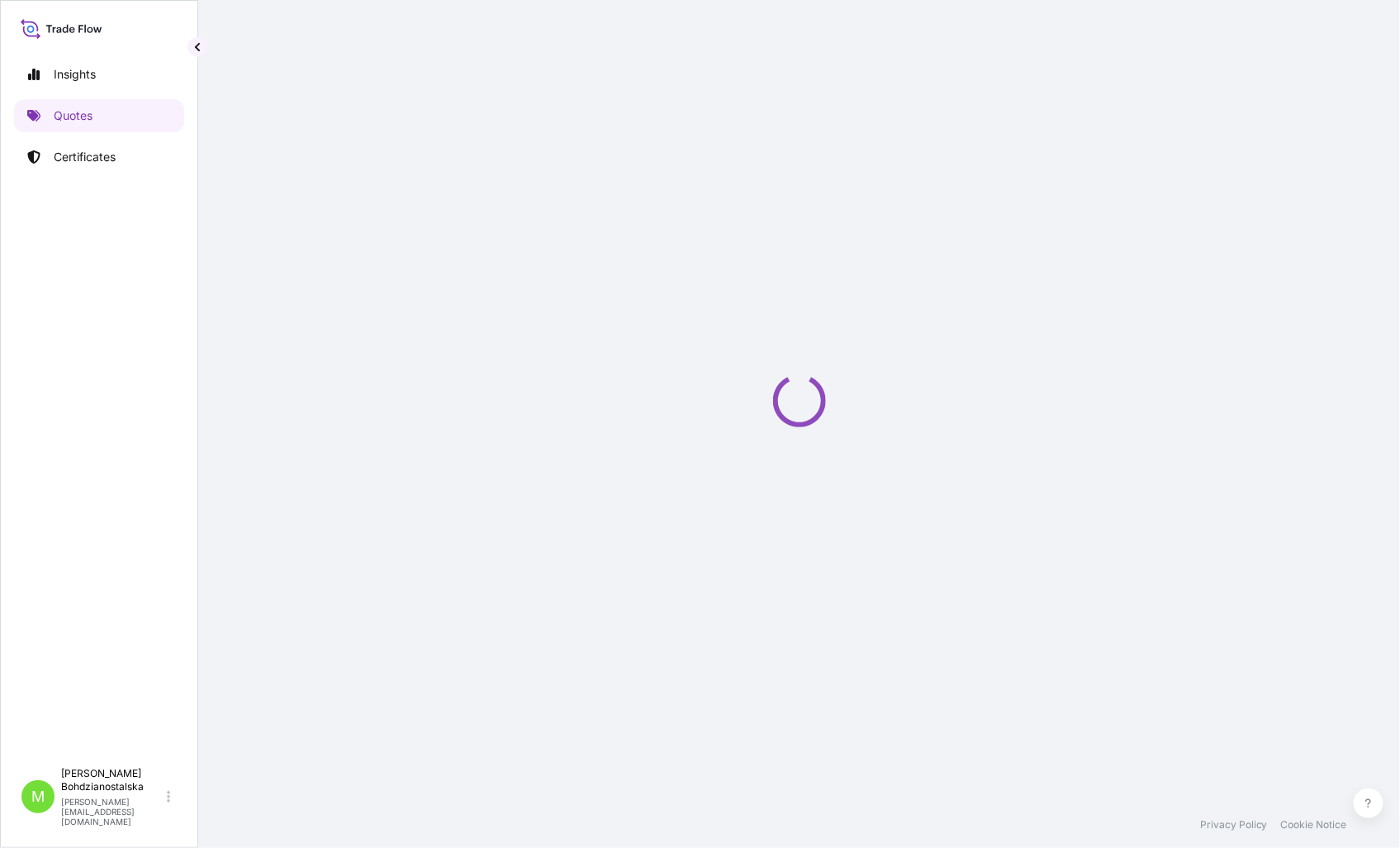
select select "Sea"
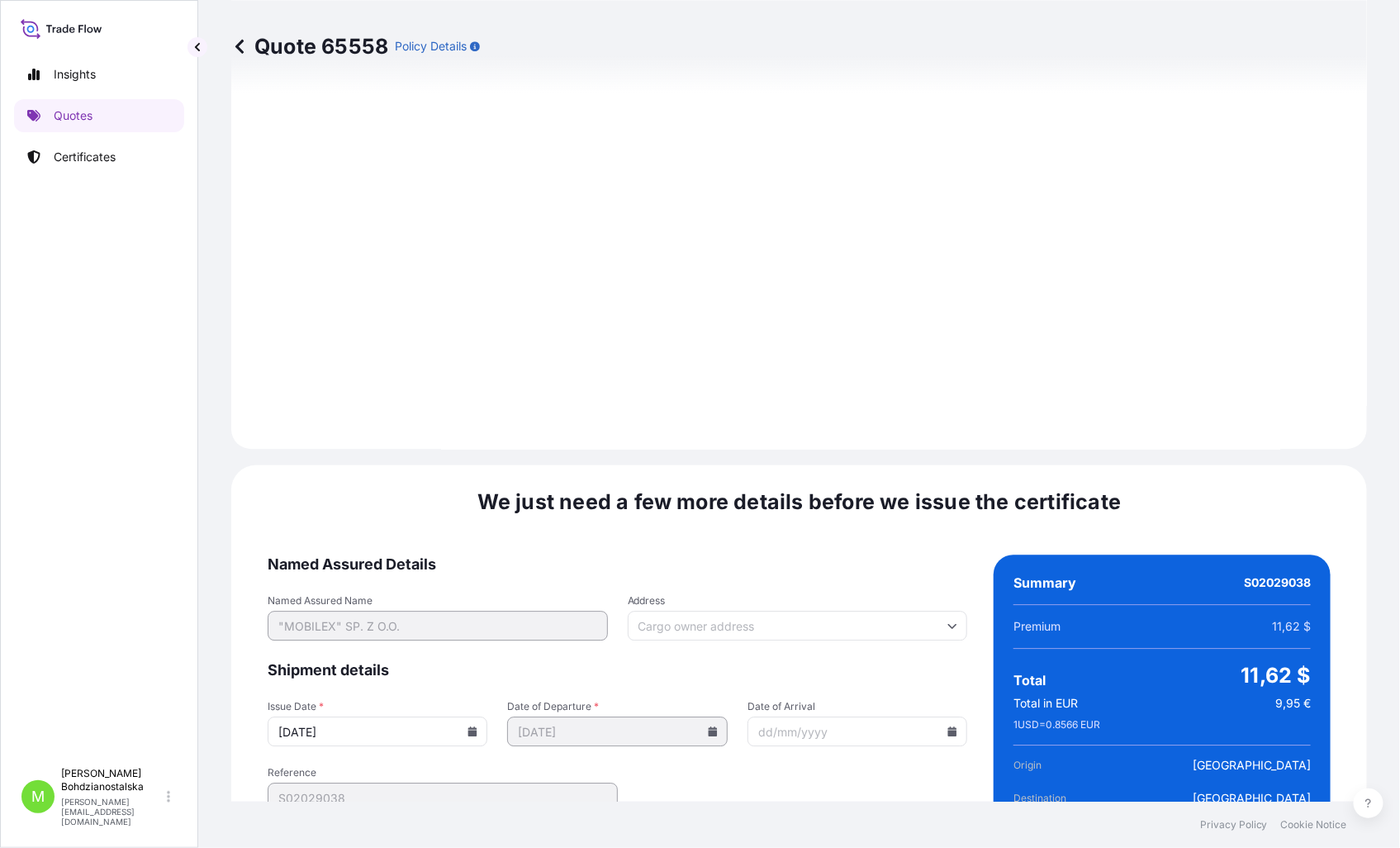
scroll to position [1673, 0]
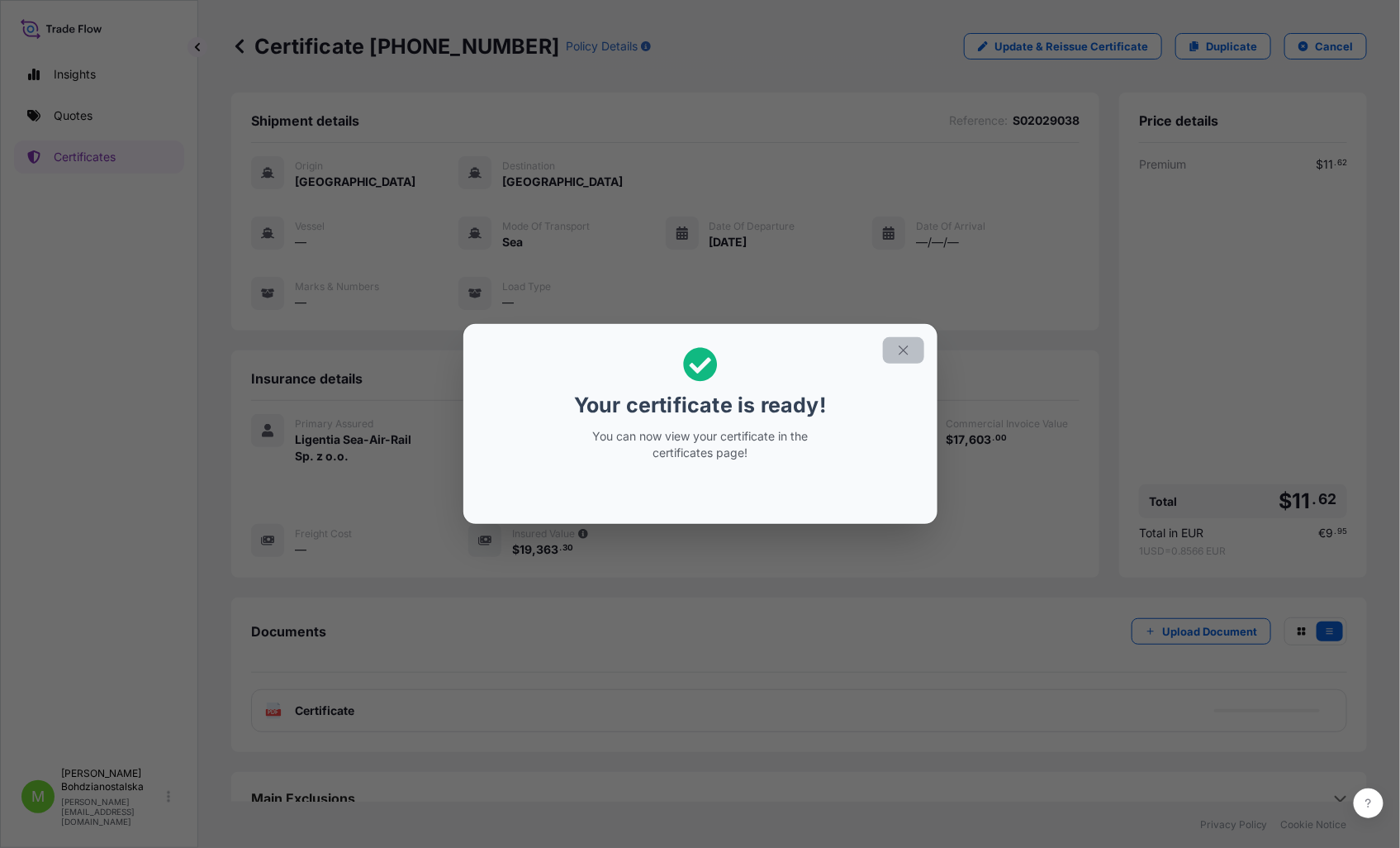
click at [902, 350] on icon "button" at bounding box center [902, 350] width 9 height 9
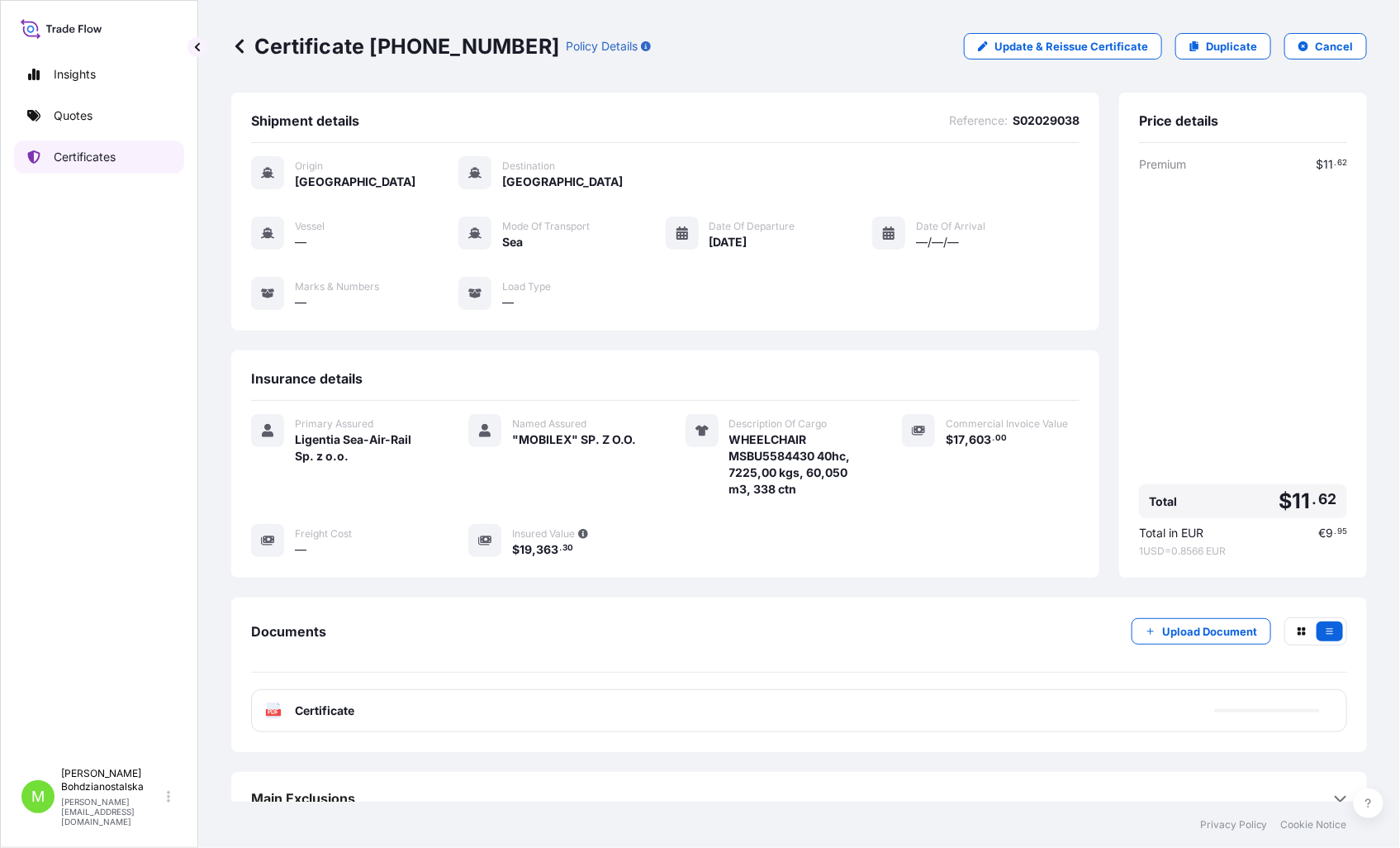
click at [113, 156] on p "Certificates" at bounding box center [85, 157] width 62 height 17
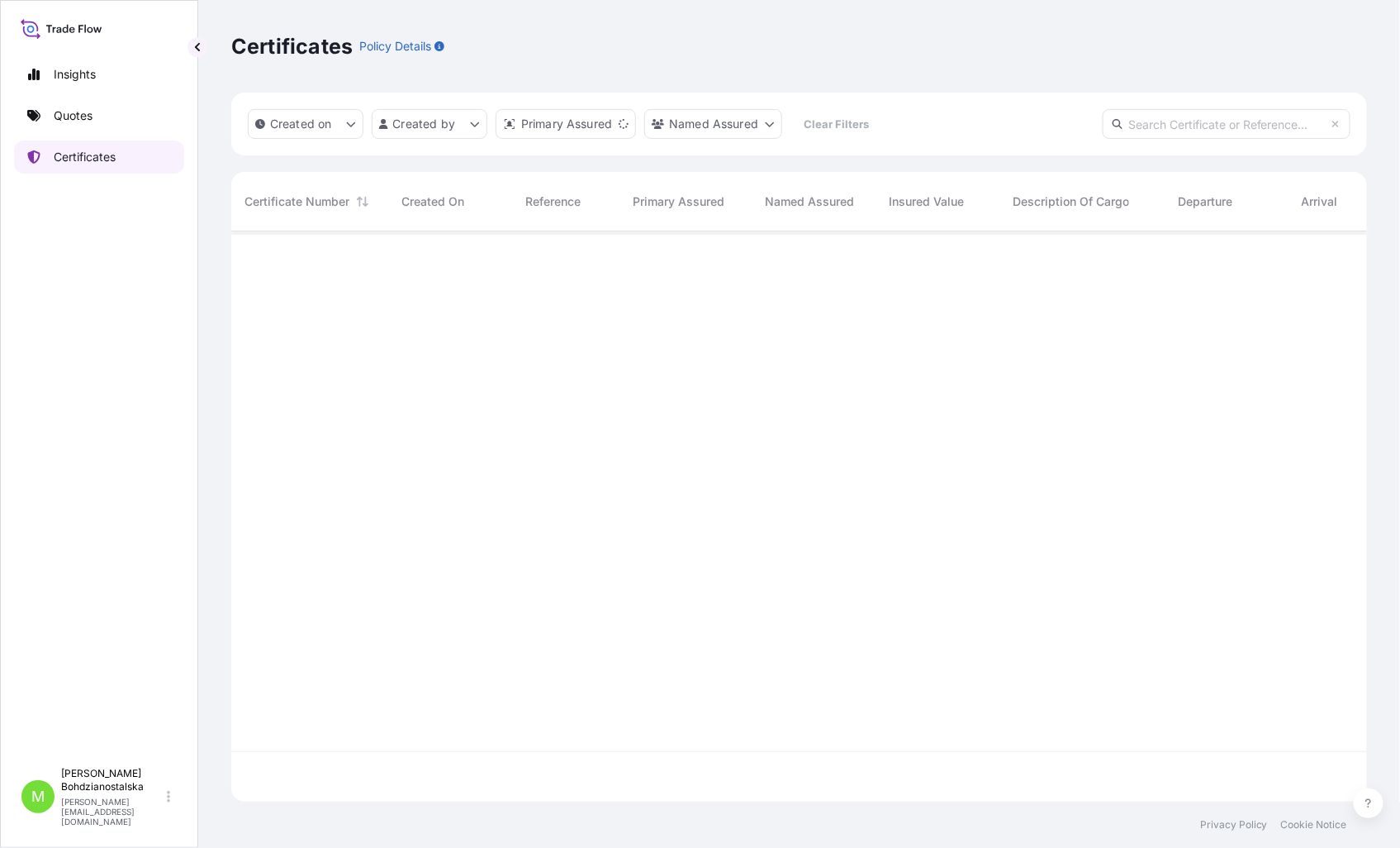
scroll to position [566, 1122]
click at [65, 110] on p "Quotes" at bounding box center [73, 116] width 39 height 17
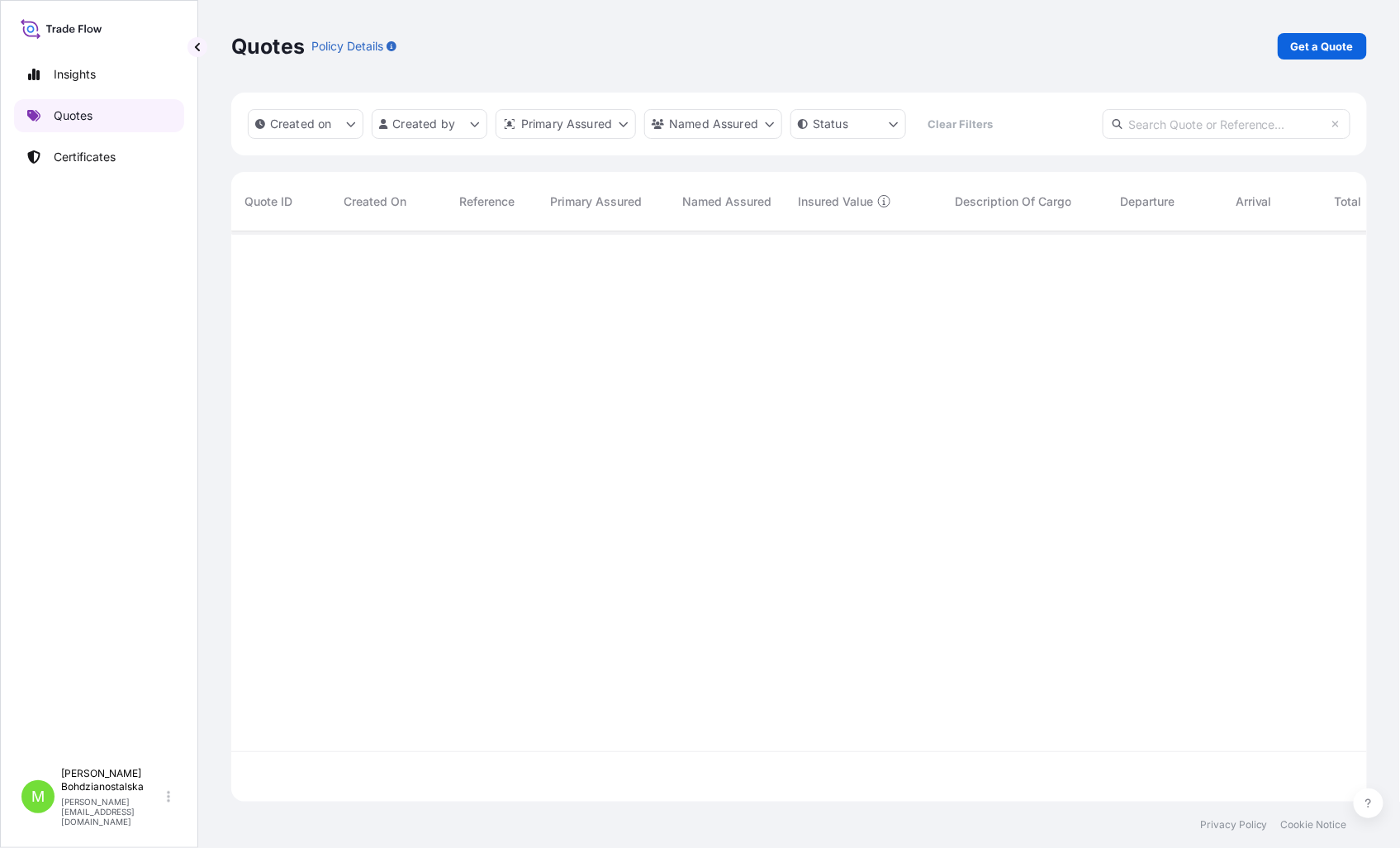
scroll to position [566, 1122]
click at [1309, 46] on p "Get a Quote" at bounding box center [1321, 46] width 63 height 17
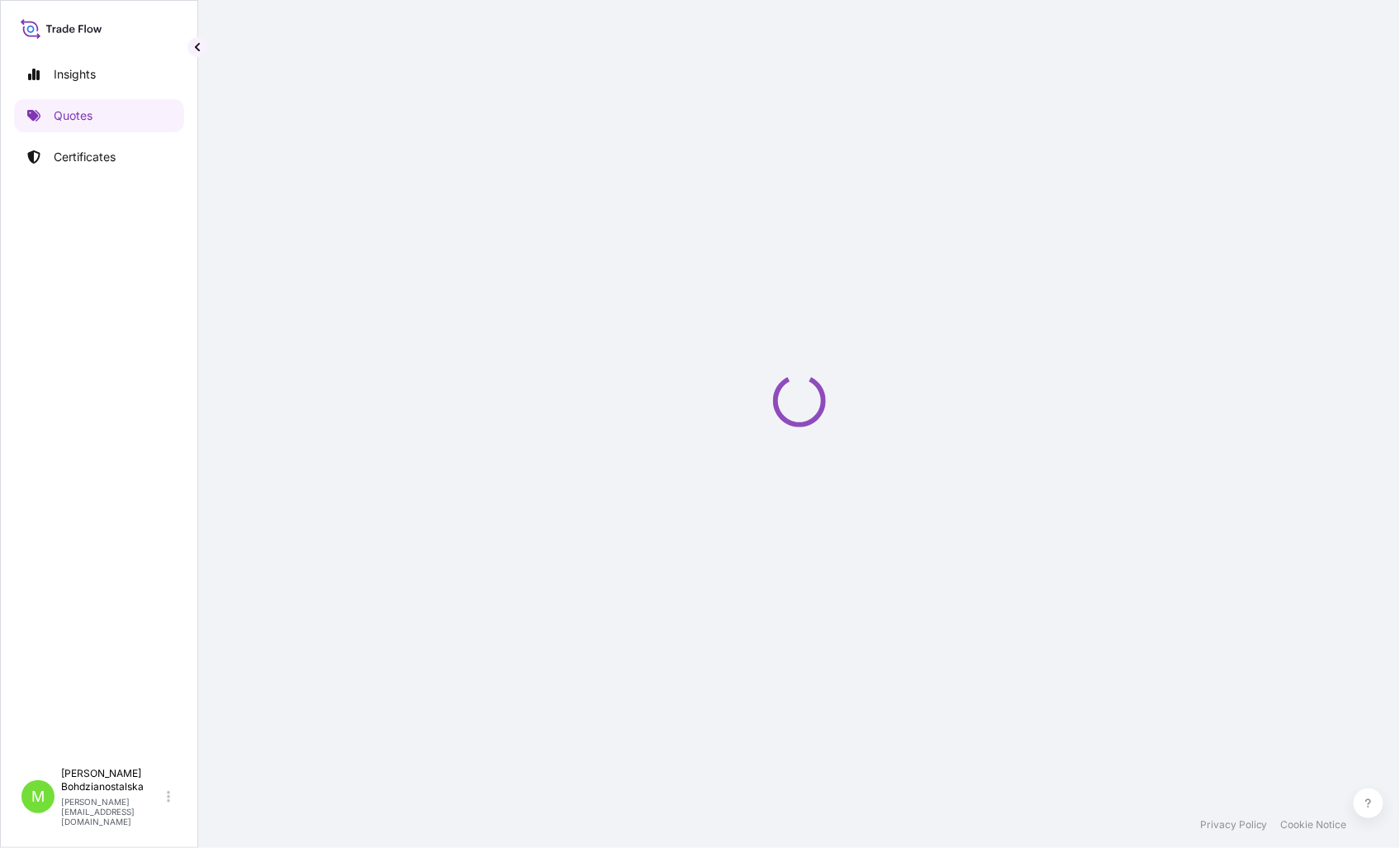
select select "Sea"
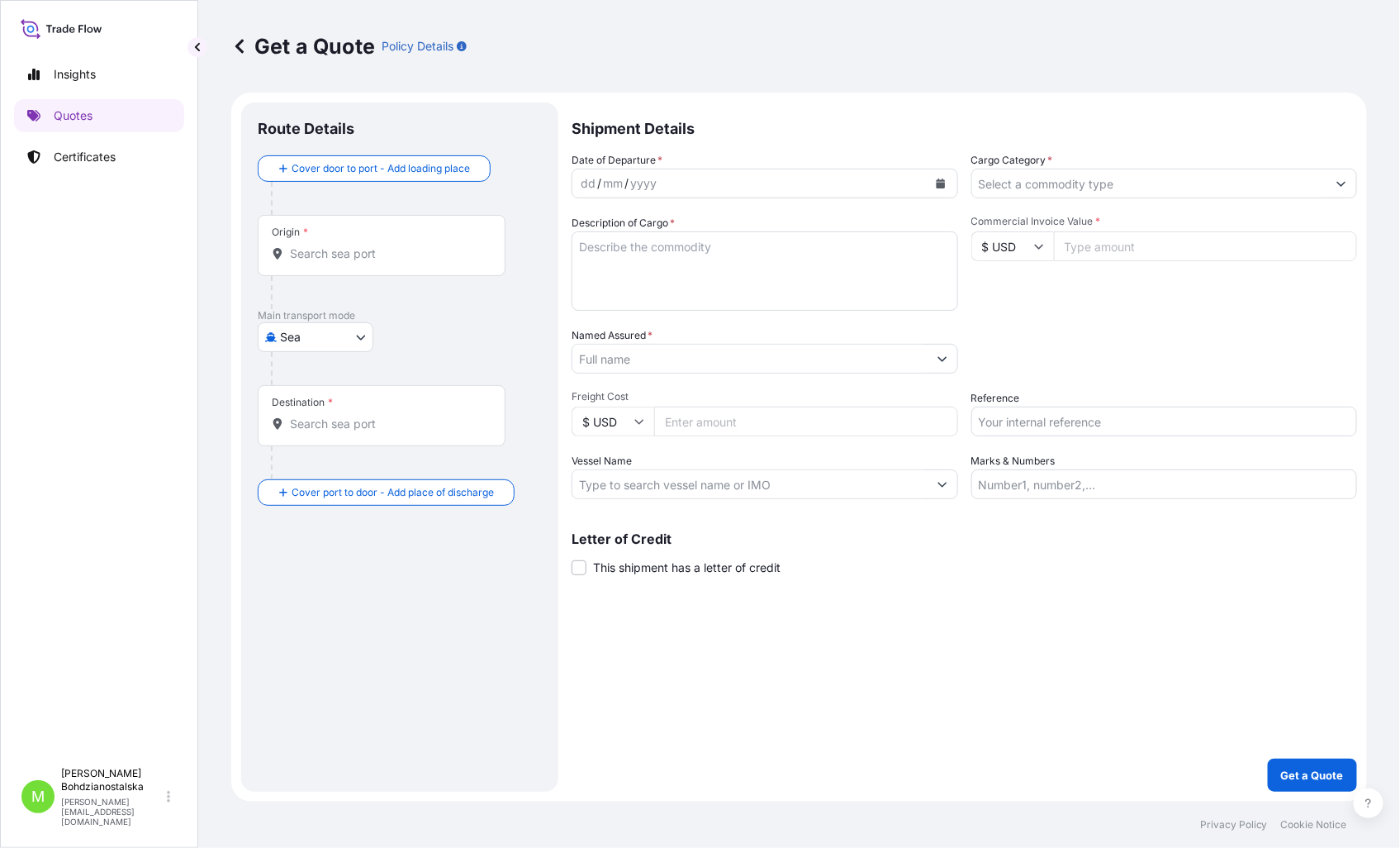
click at [323, 260] on input "Origin *" at bounding box center [387, 253] width 194 height 17
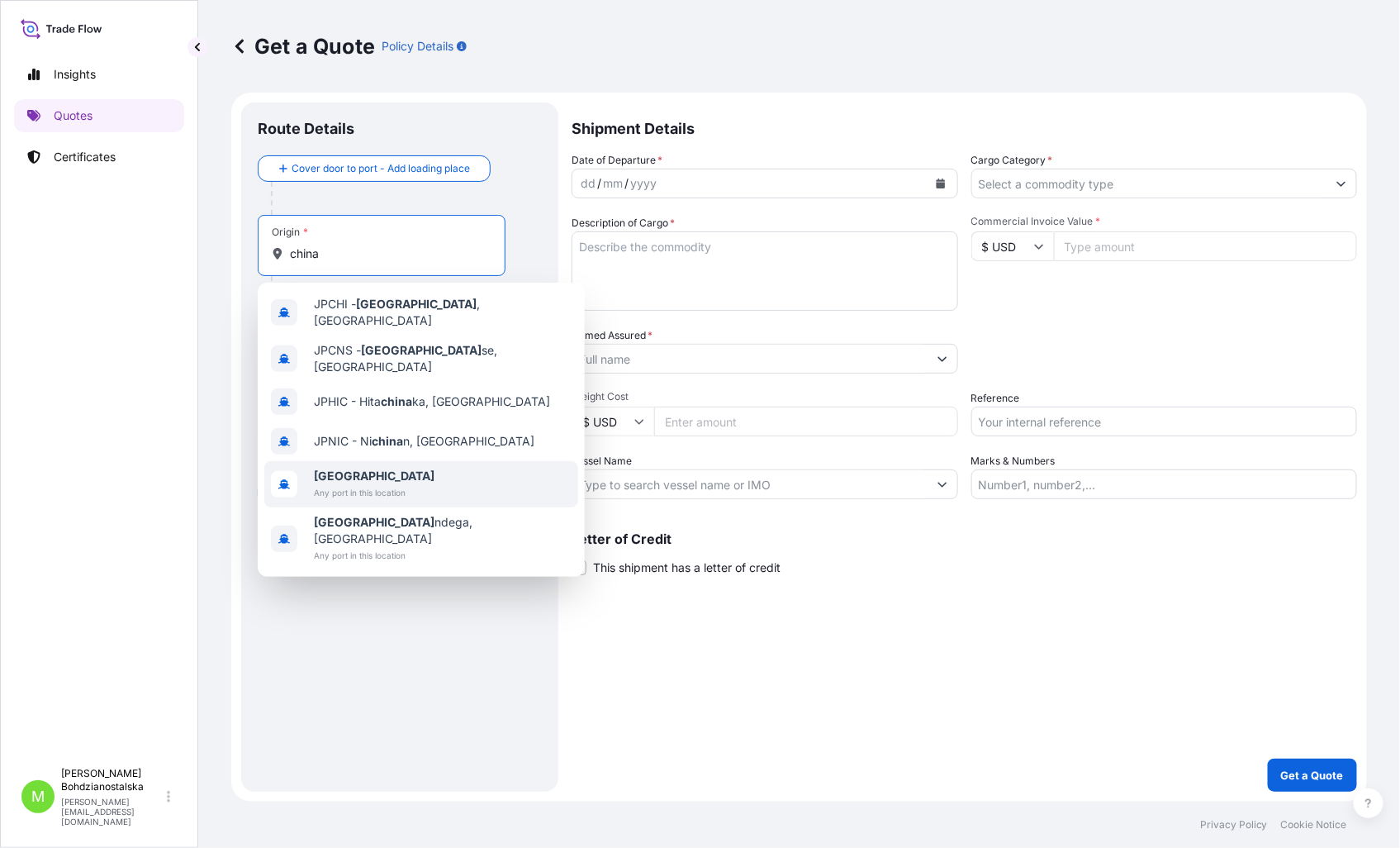
click at [410, 461] on div "[GEOGRAPHIC_DATA] Any port in this location" at bounding box center [421, 484] width 314 height 46
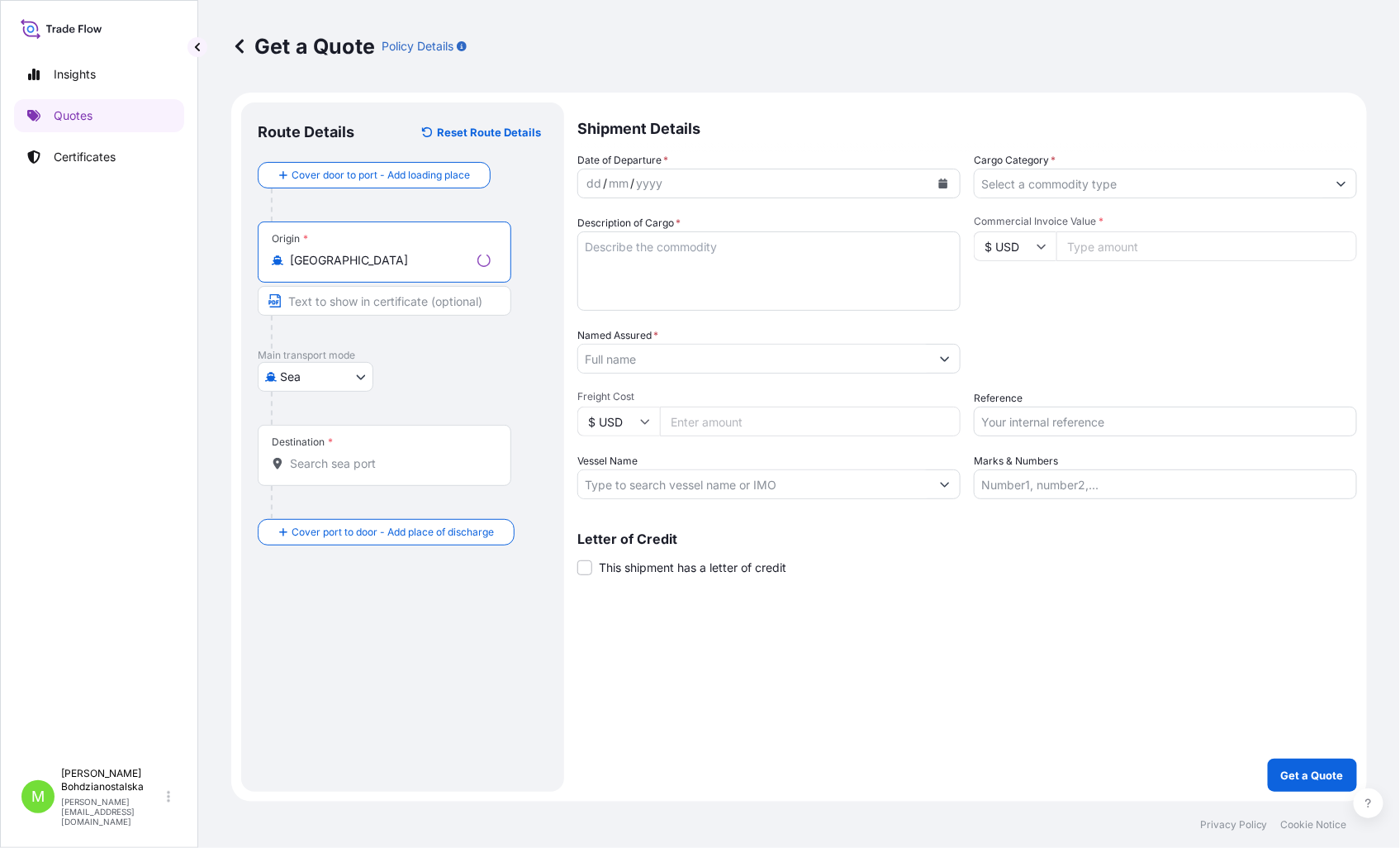
type input "[GEOGRAPHIC_DATA]"
click at [315, 467] on input "Destination *" at bounding box center [390, 463] width 200 height 17
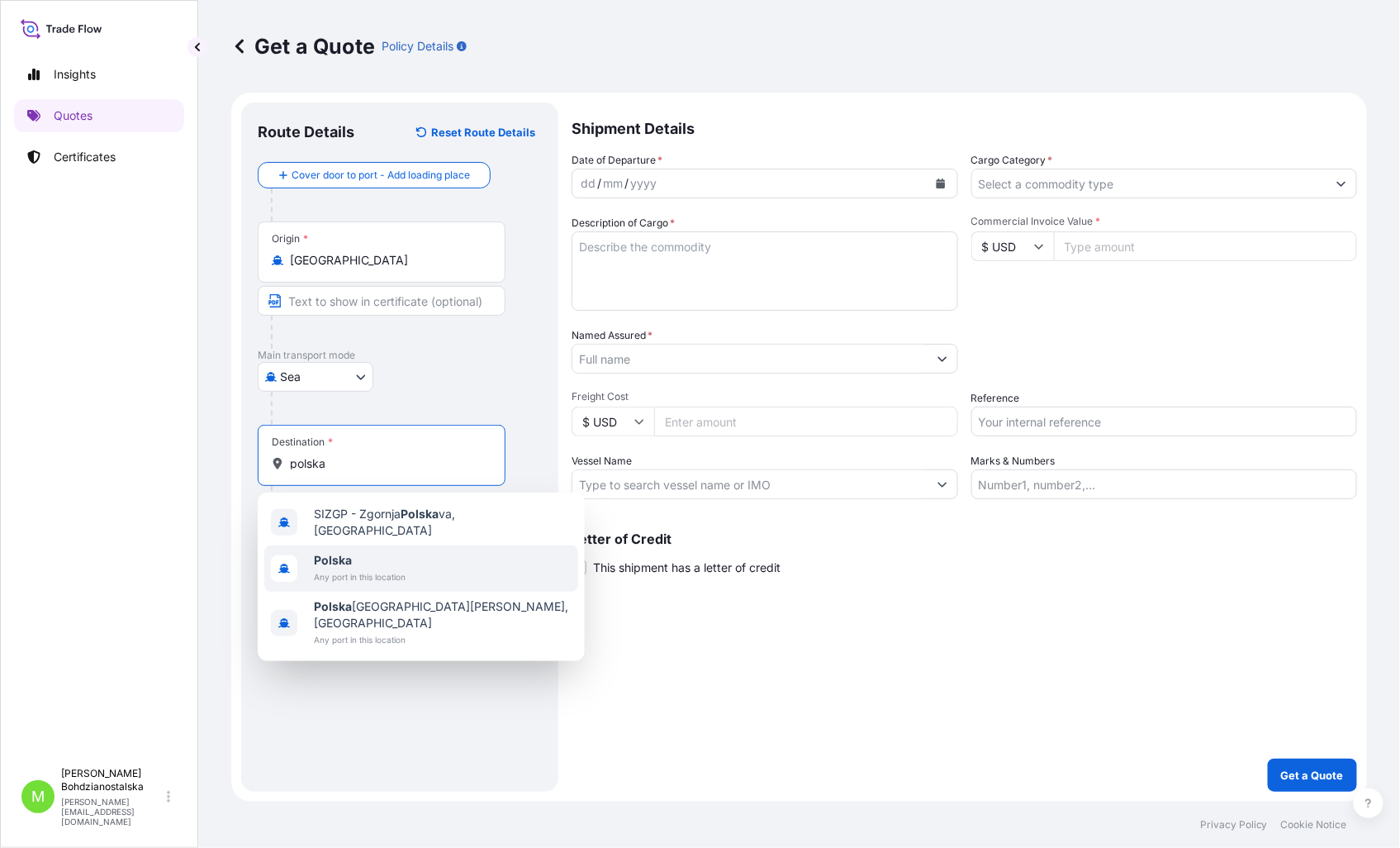
click at [362, 557] on span "Polska" at bounding box center [360, 560] width 92 height 17
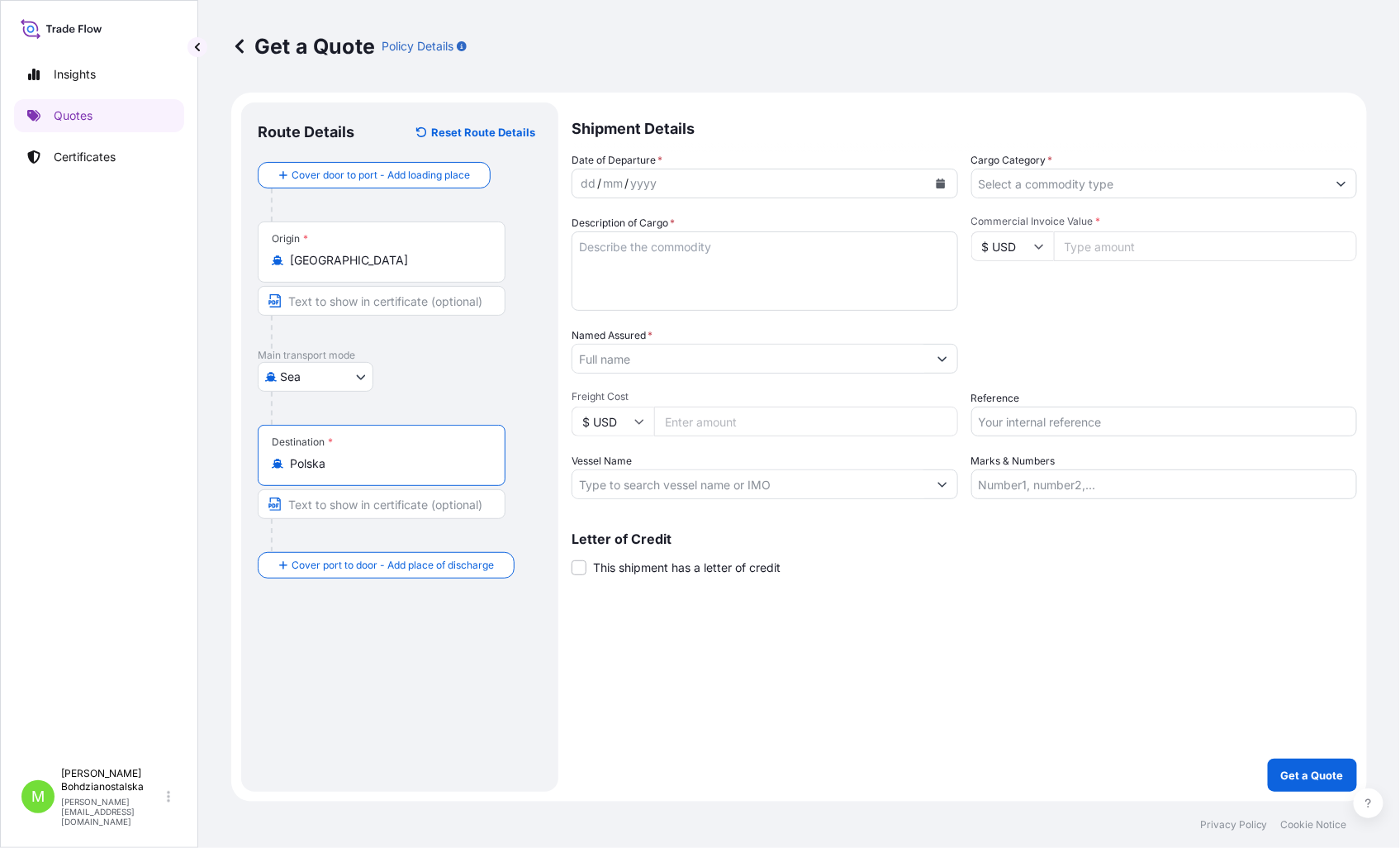
type input "Polska"
click at [588, 185] on div "dd" at bounding box center [587, 184] width 18 height 20
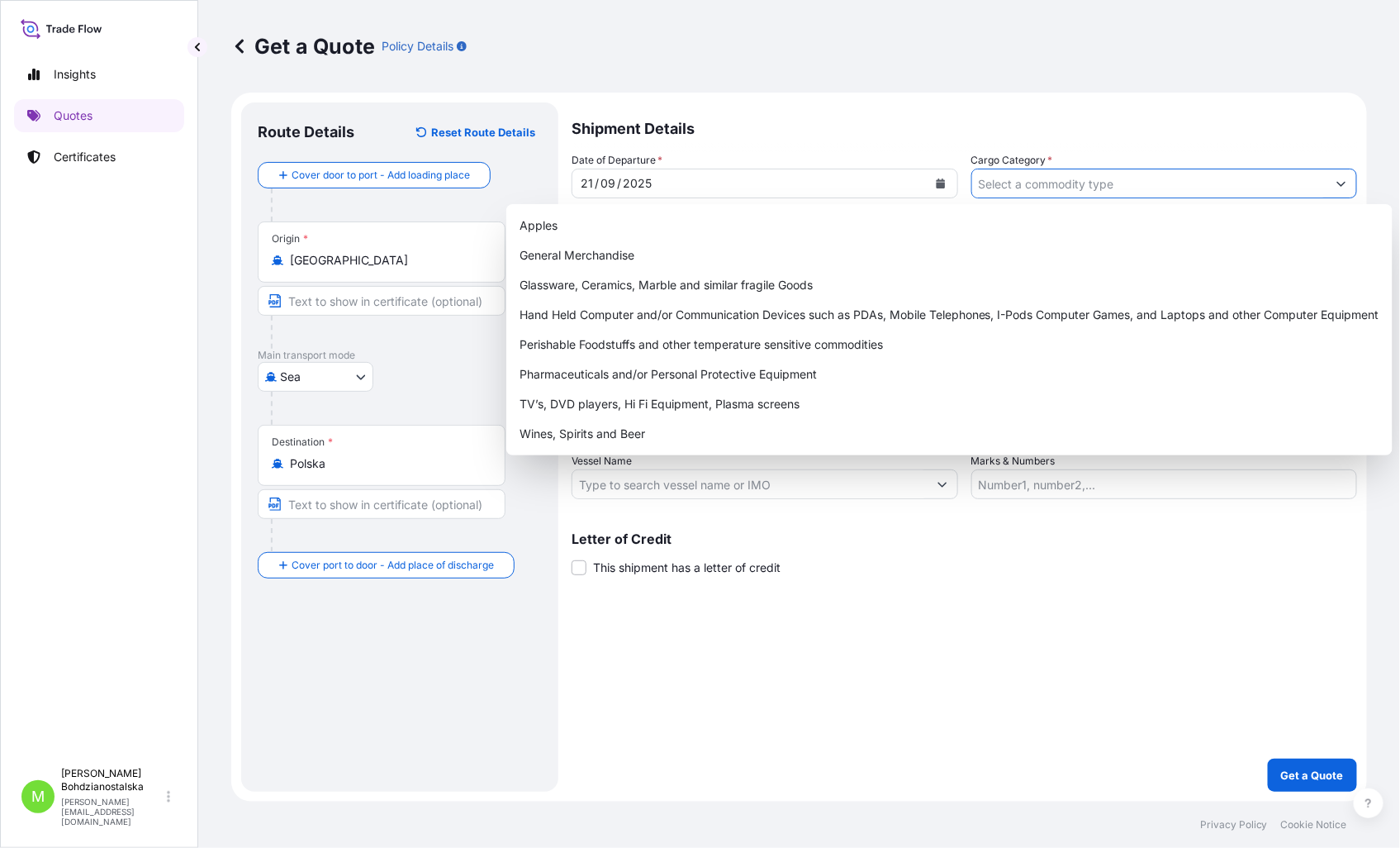
click at [993, 183] on input "Cargo Category *" at bounding box center [1150, 184] width 355 height 30
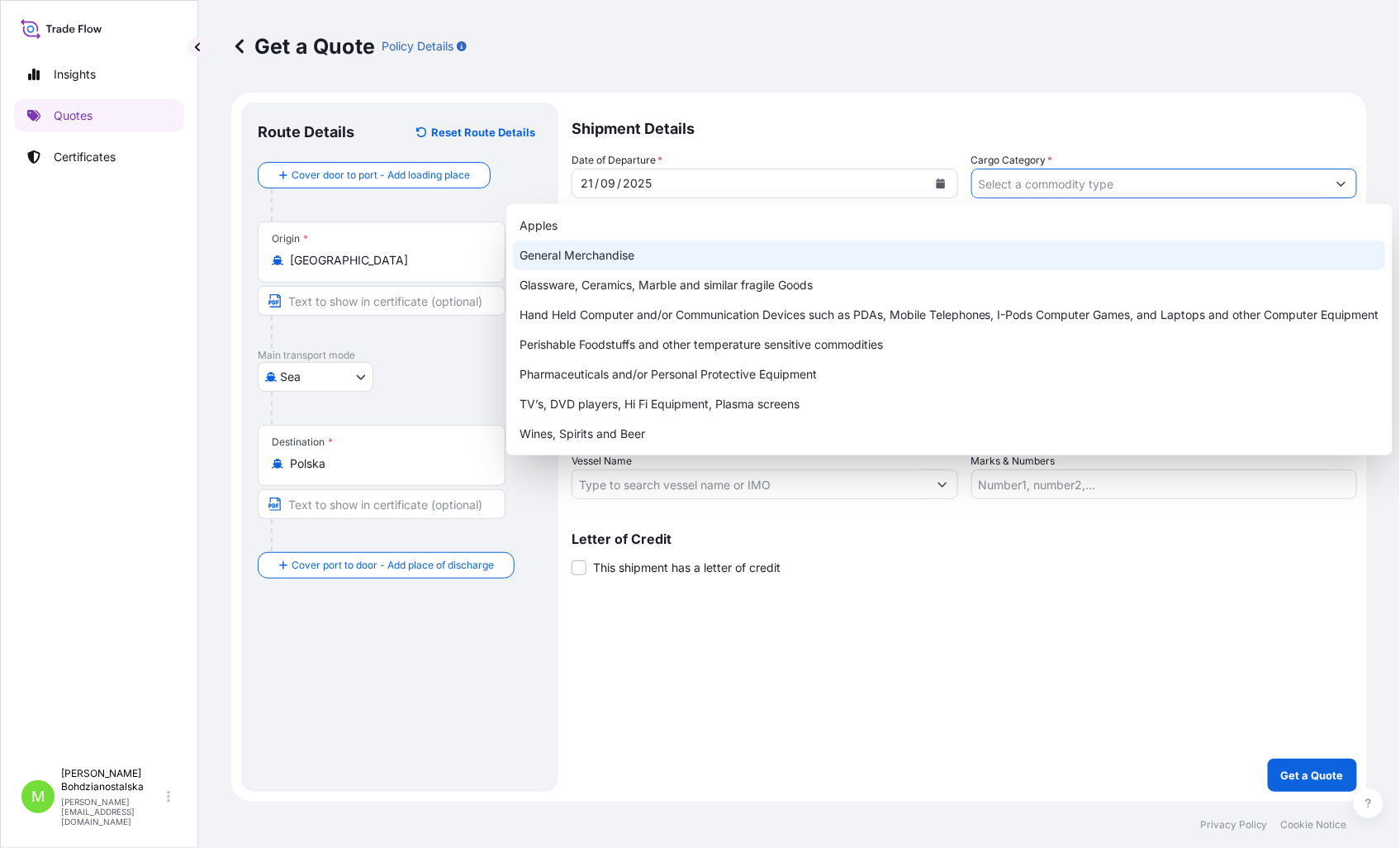
click at [711, 247] on div "General Merchandise" at bounding box center [948, 255] width 873 height 30
type input "General Merchandise"
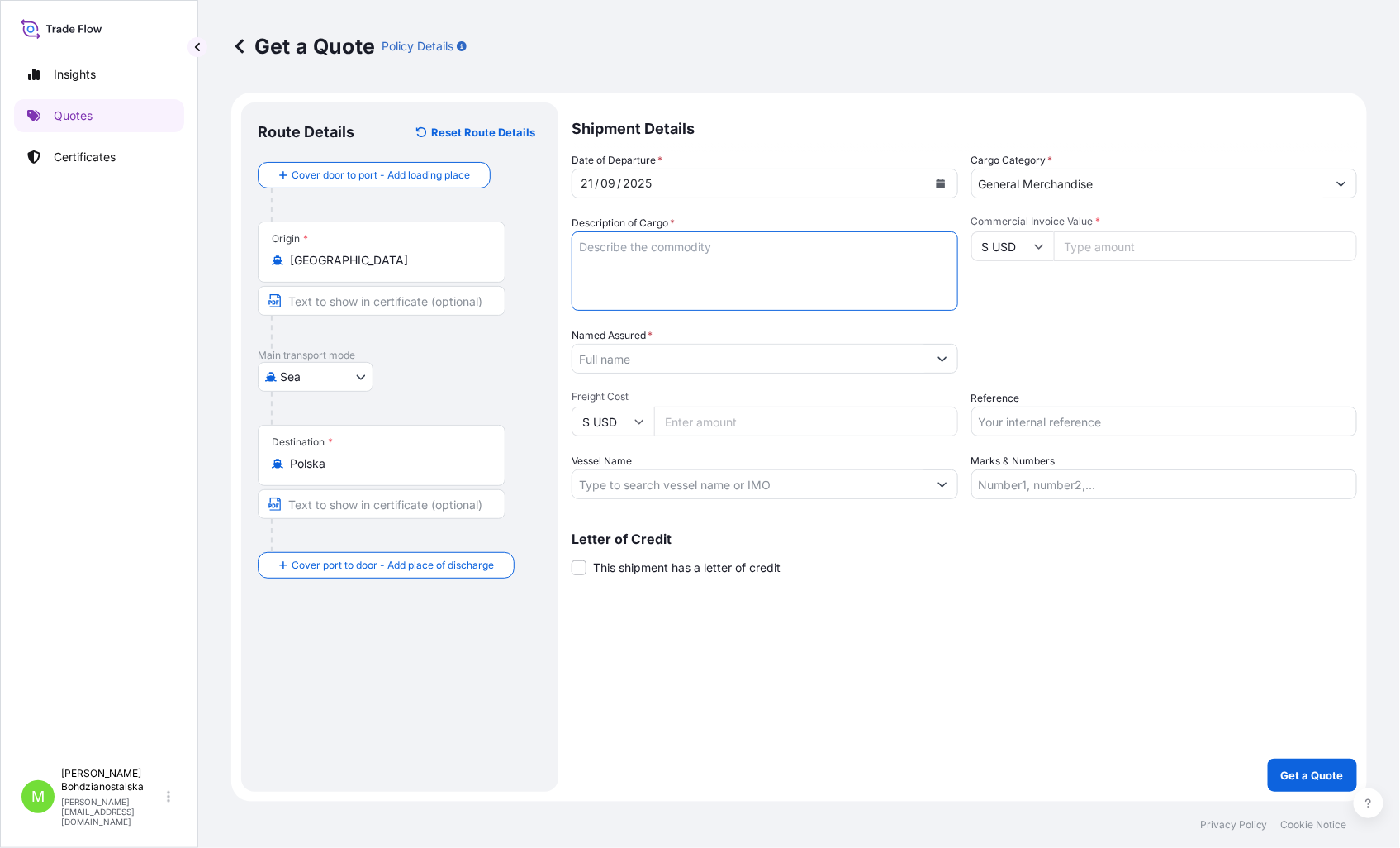
click at [716, 268] on textarea "Description of Cargo *" at bounding box center [765, 270] width 387 height 79
click at [653, 240] on textarea "Description of Cargo *" at bounding box center [765, 270] width 387 height 79
paste textarea "HUMIDIFIER MODEL:[PERSON_NAME]"
click at [575, 259] on textarea "HUMIDIFIER MODEL:[PERSON_NAME]" at bounding box center [765, 270] width 387 height 79
click at [815, 243] on textarea "HUMIDIFIER MODEL:[PERSON_NAME]" at bounding box center [765, 270] width 387 height 79
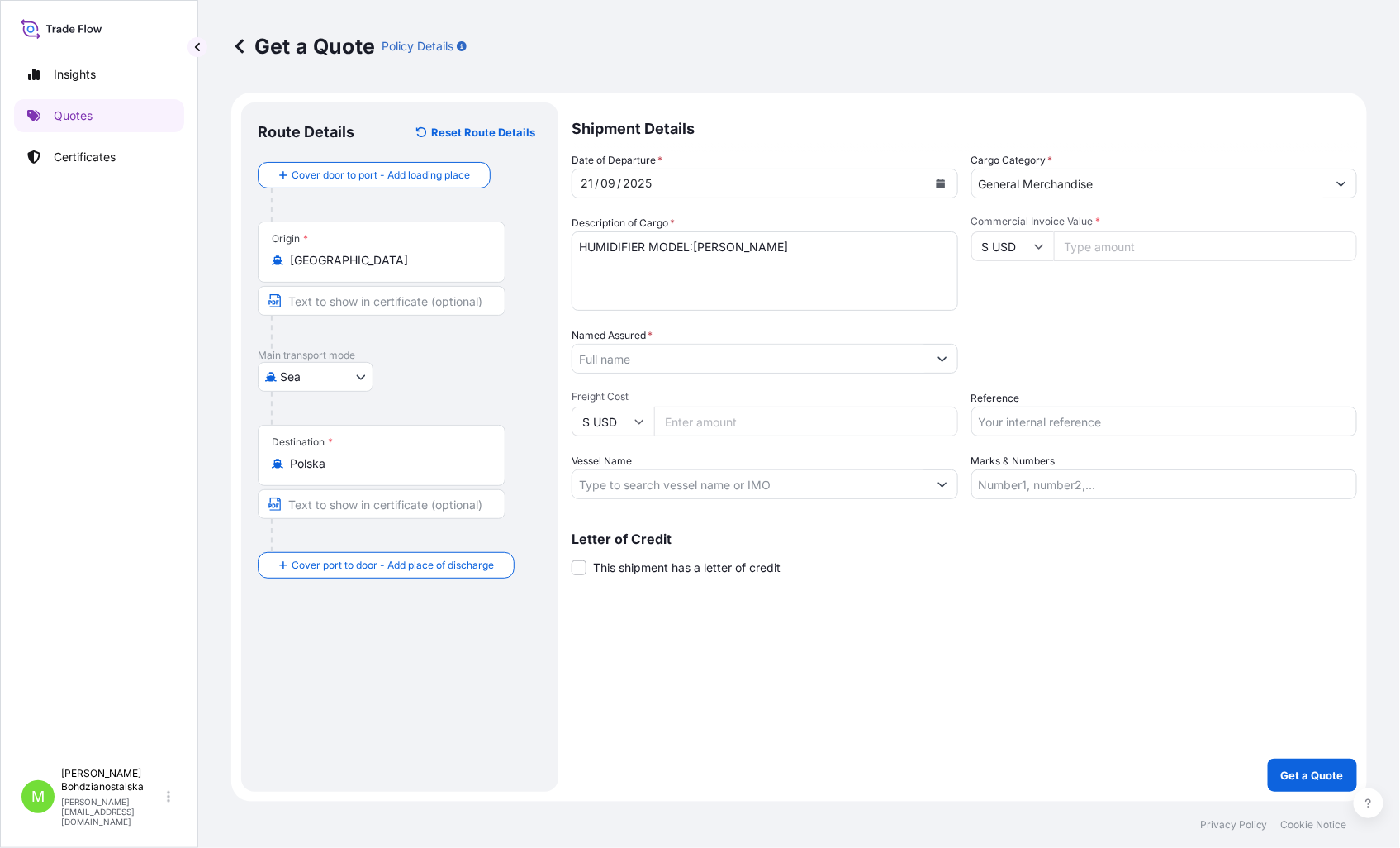
click at [581, 266] on textarea "HUMIDIFIER MODEL:[PERSON_NAME]" at bounding box center [765, 270] width 387 height 79
paste textarea "TCKU3516199"
click at [727, 271] on textarea "HUMIDIFIER MODEL:HUMEA WIFI TCKU3516199 40hc," at bounding box center [765, 270] width 387 height 79
paste textarea "1924,740"
click at [591, 294] on textarea "HUMIDIFIER MODEL:HUMEA WIFI TCKU3516199 40hc, 1924,740 kgs, 27,210 m3, 306 ctn" at bounding box center [765, 270] width 387 height 79
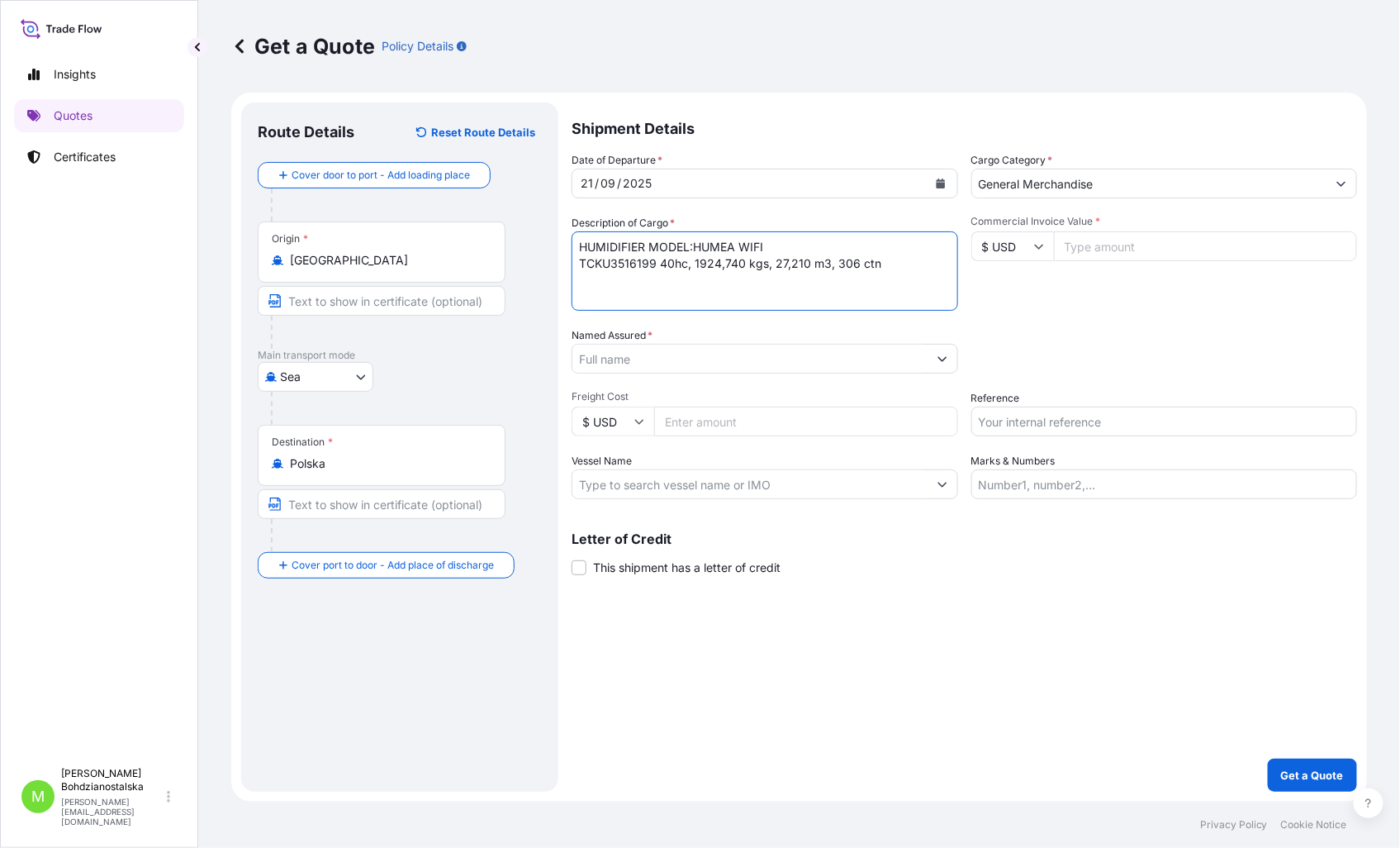
paste textarea "OOLU9162735"
click at [716, 281] on textarea "HUMIDIFIER MODEL:HUMEA WIFI TCKU3516199 40hc, 1924,740 kgs, 27,210 m3, 306 ctn …" at bounding box center [765, 270] width 387 height 79
paste textarea "8786,000"
click at [644, 295] on textarea "HUMIDIFIER MODEL:HUMEA WIFI TCKU3516199 40hc, 1924,740 kgs, 27,210 m3, 306 ctn …" at bounding box center [765, 270] width 387 height 79
paste textarea "GCXU5473879"
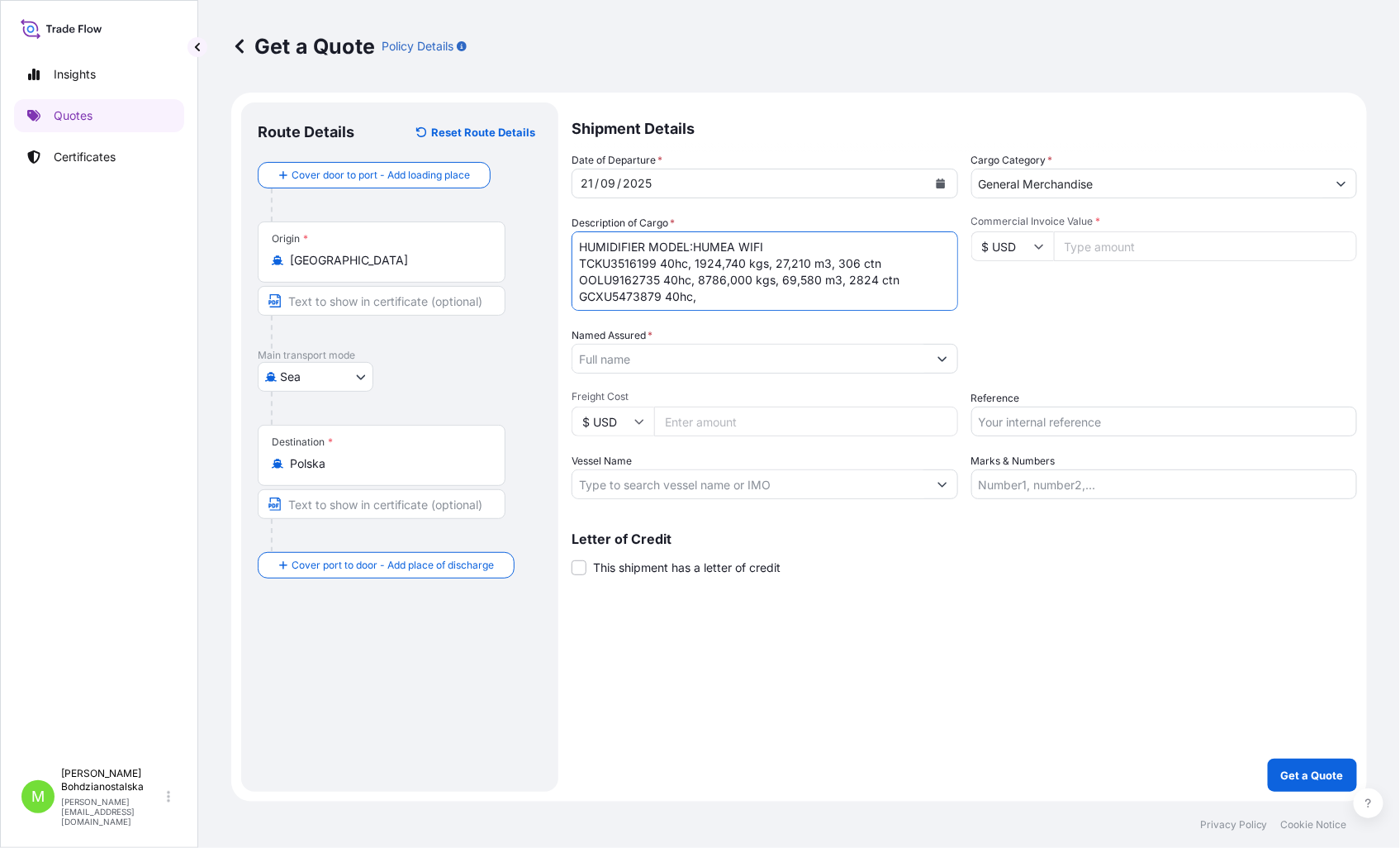
click at [717, 302] on textarea "HUMIDIFIER MODEL:HUMEA WIFI TCKU3516199 40hc, 1924,740 kgs, 27,210 m3, 306 ctn …" at bounding box center [765, 270] width 387 height 79
paste textarea "6714,240"
click at [794, 293] on textarea "HUMIDIFIER MODEL:HUMEA WIFI TCKU3516199 40hc, 1924,740 kgs, 27,210 m3, 306 ctn …" at bounding box center [765, 270] width 387 height 79
paste textarea "72,390"
type textarea "HUMIDIFIER MODEL:HUMEA WIFI TCKU3516199 40hc, 1924,740 kgs, 27,210 m3, 306 ctn …"
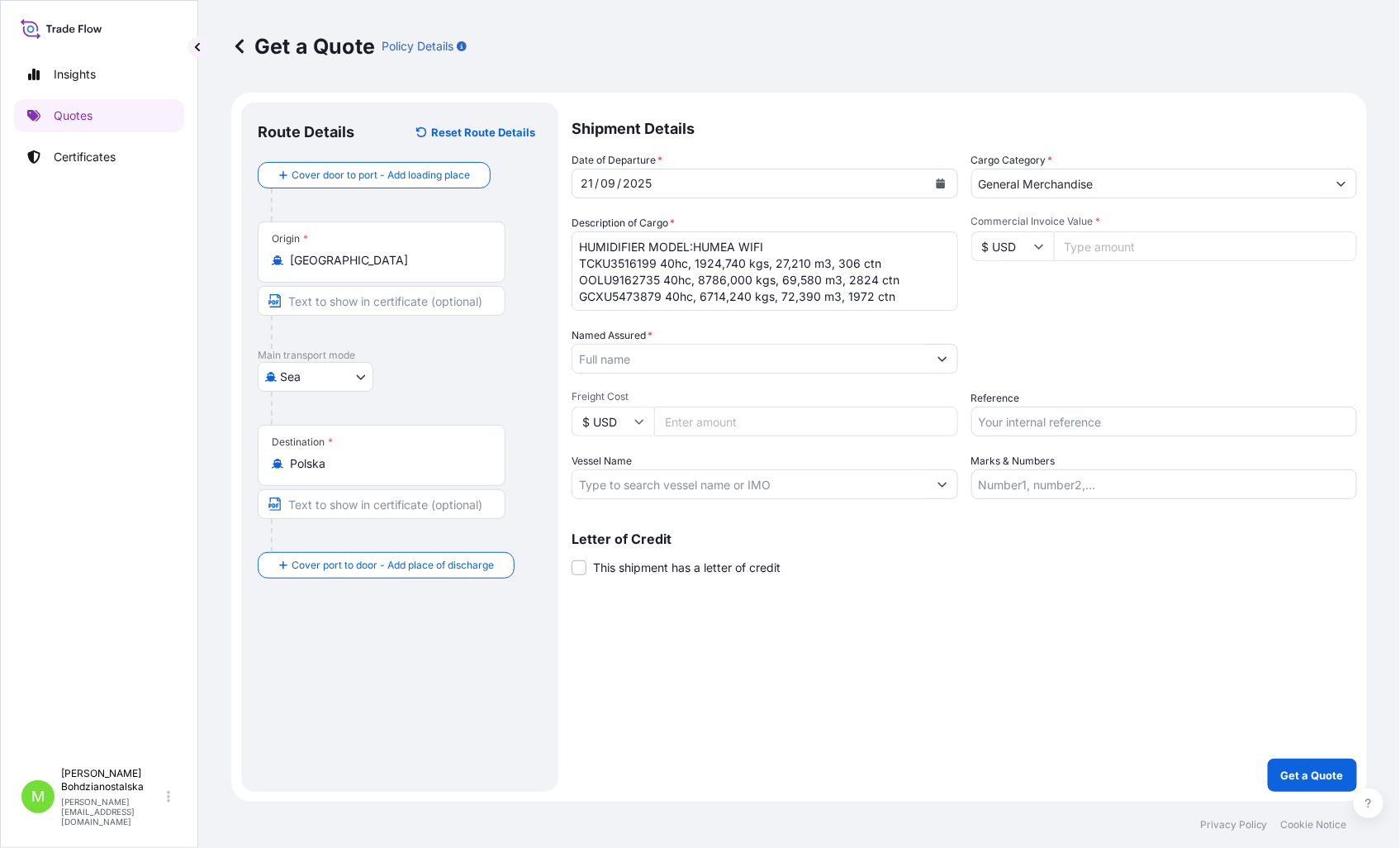
click at [1080, 358] on div "Packing Category Type to search a container mode Please select a primary mode o…" at bounding box center [1165, 350] width 387 height 46
drag, startPoint x: 1141, startPoint y: 265, endPoint x: 1127, endPoint y: 252, distance: 19.1
click at [1136, 262] on div "Commercial Invoice Value * $ USD" at bounding box center [1165, 262] width 387 height 96
click at [1126, 249] on input "Commercial Invoice Value *" at bounding box center [1206, 246] width 304 height 30
type input "204021.60"
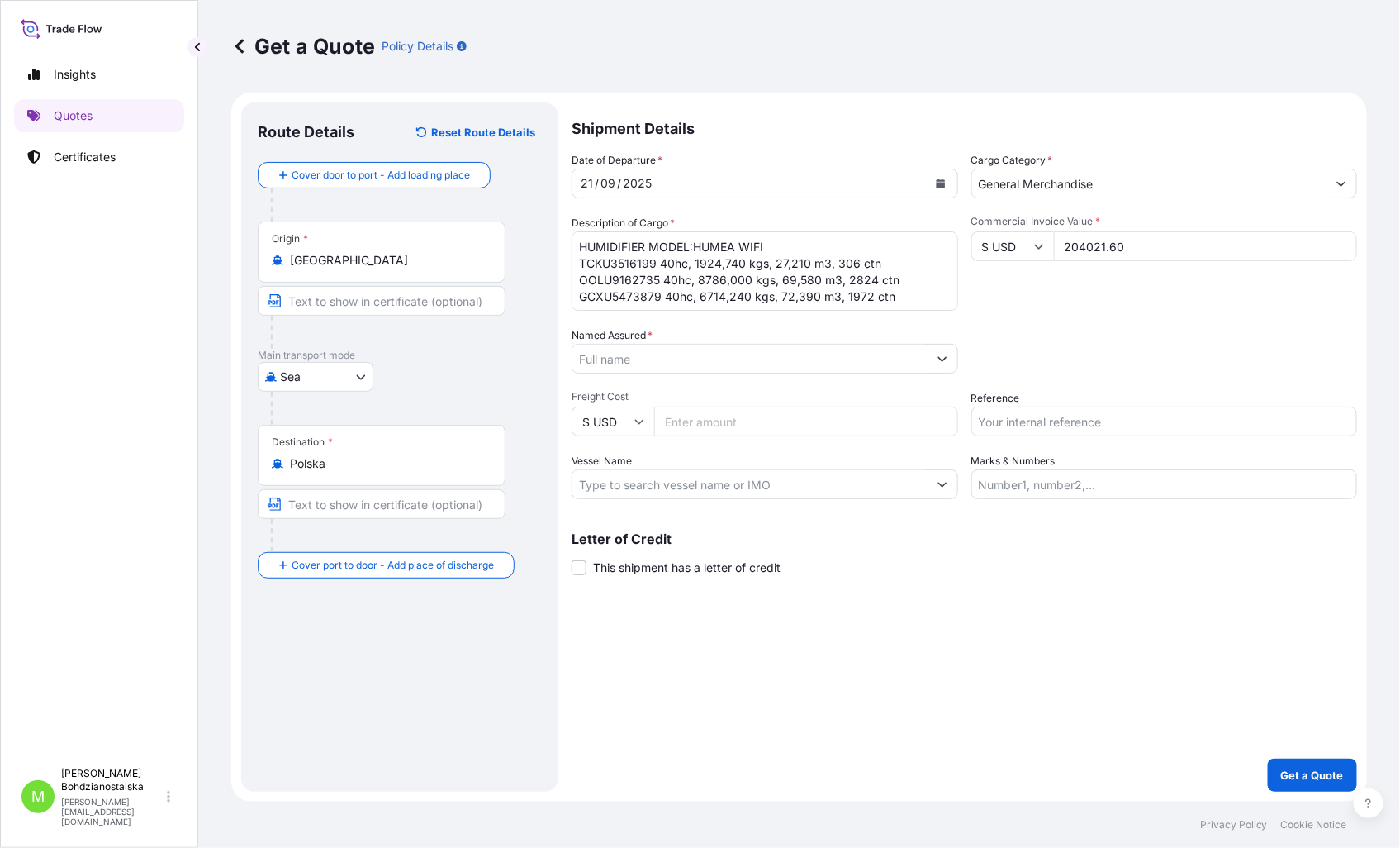
click at [1121, 334] on div "Packing Category Type to search a container mode Please select a primary mode o…" at bounding box center [1165, 350] width 387 height 46
click at [902, 264] on textarea "HUMIDIFIER MODEL:HUMEA WIFI TCKU3516199 40hc, 1924,740 kgs, 27,210 m3, 306 ctn …" at bounding box center [765, 270] width 387 height 79
click at [915, 299] on textarea "HUMIDIFIER MODEL:HUMEA WIFI TCKU3516199 40hc, 1924,740 kgs, 27,210 m3, 306 ctn …" at bounding box center [765, 270] width 387 height 79
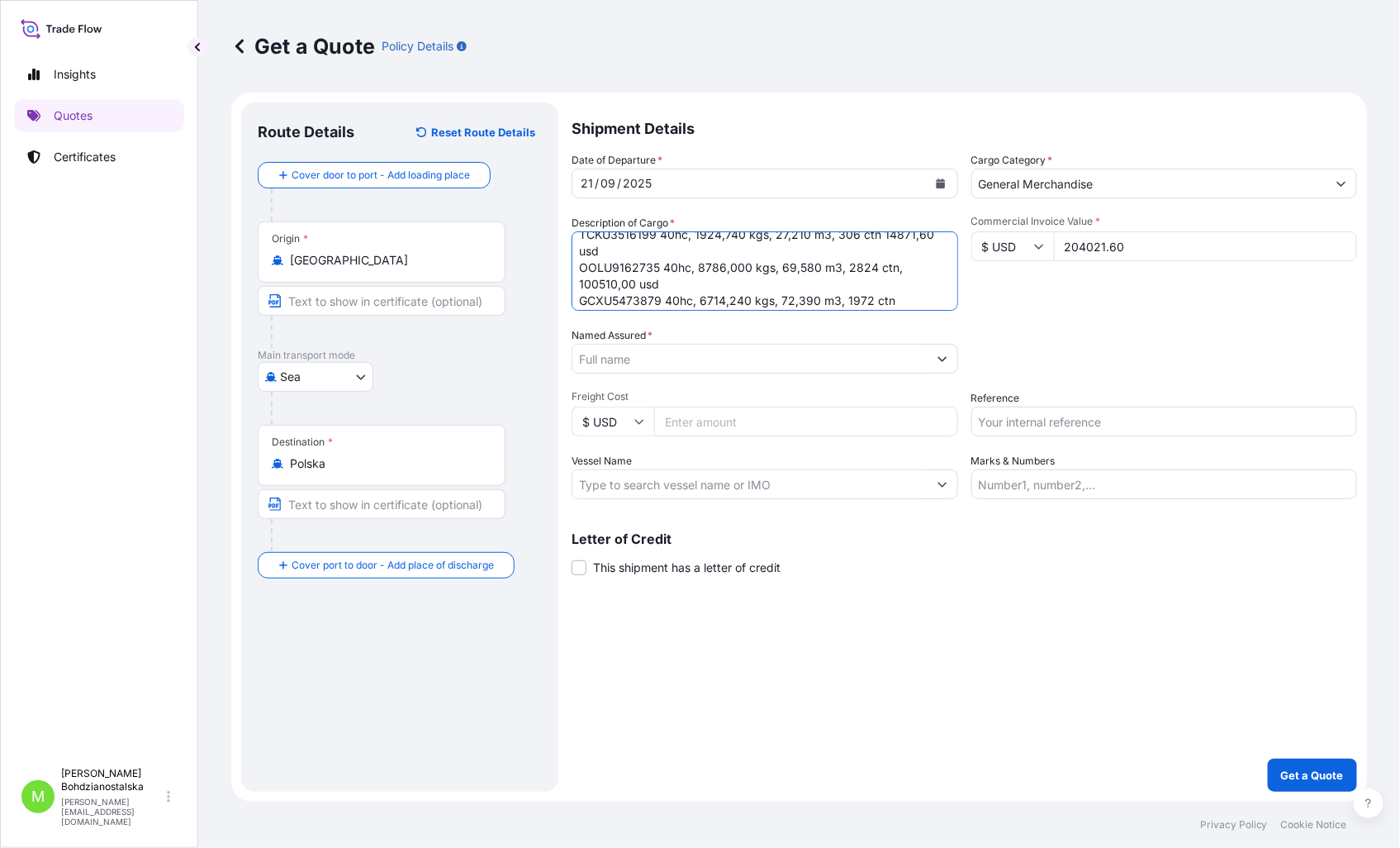
scroll to position [35, 0]
click at [900, 293] on textarea "HUMIDIFIER MODEL:HUMEA WIFI TCKU3516199 40hc, 1924,740 kgs, 27,210 m3, 306 ctn …" at bounding box center [765, 270] width 387 height 79
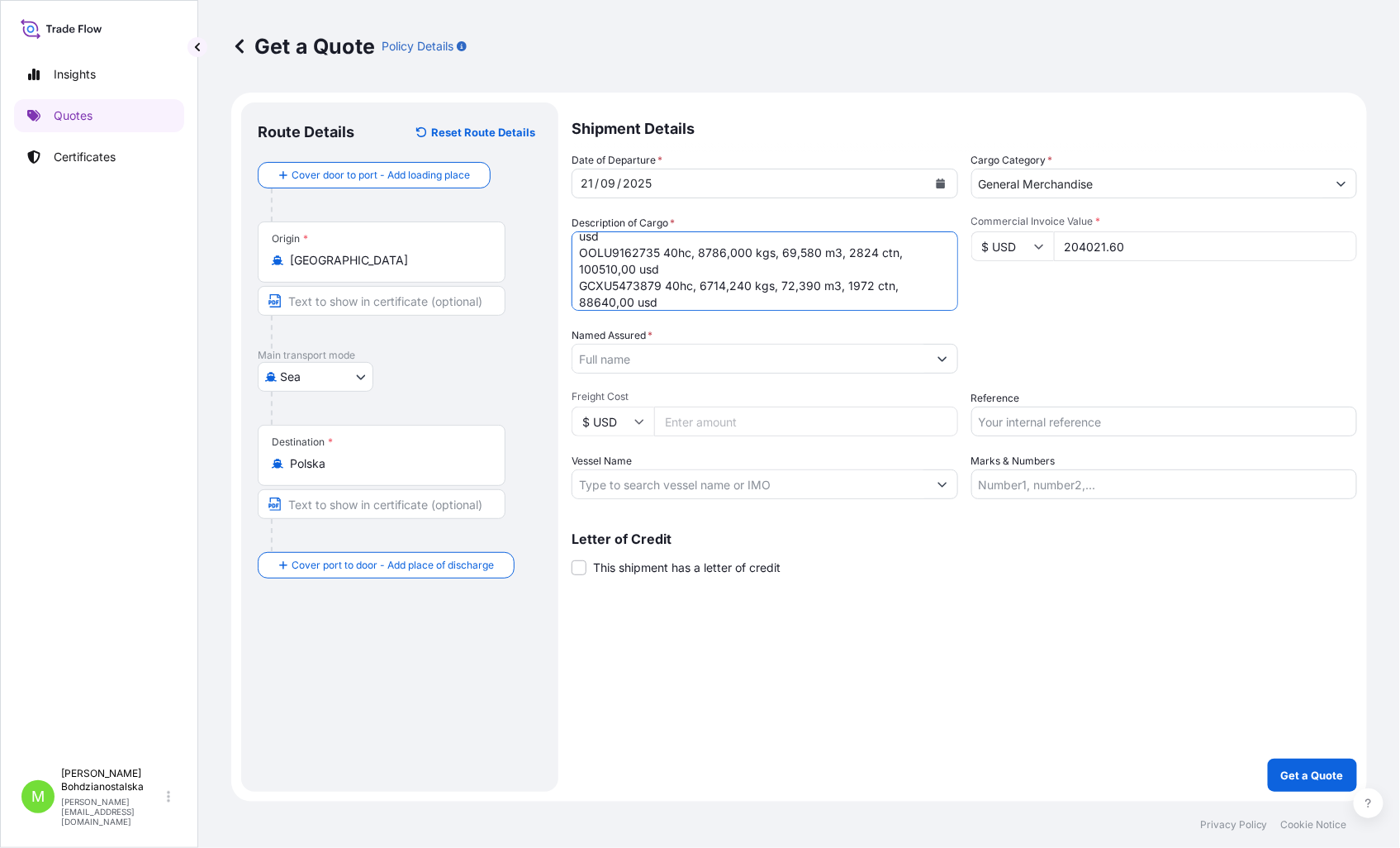
type textarea "HUMIDIFIER MODEL:HUMEA WIFI TCKU3516199 40hc, 1924,740 kgs, 27,210 m3, 306 ctn …"
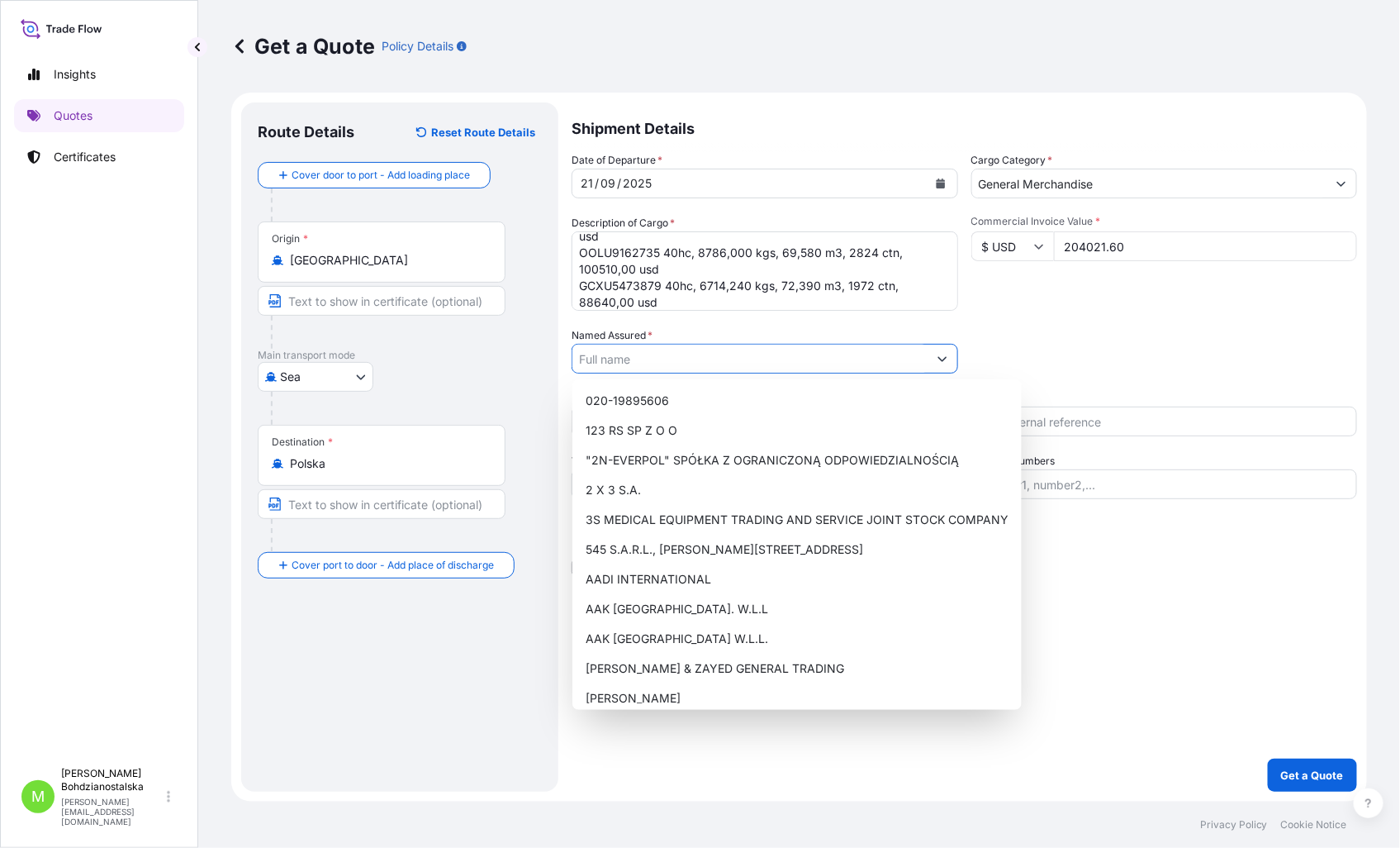
click at [665, 363] on input "Named Assured *" at bounding box center [750, 358] width 355 height 30
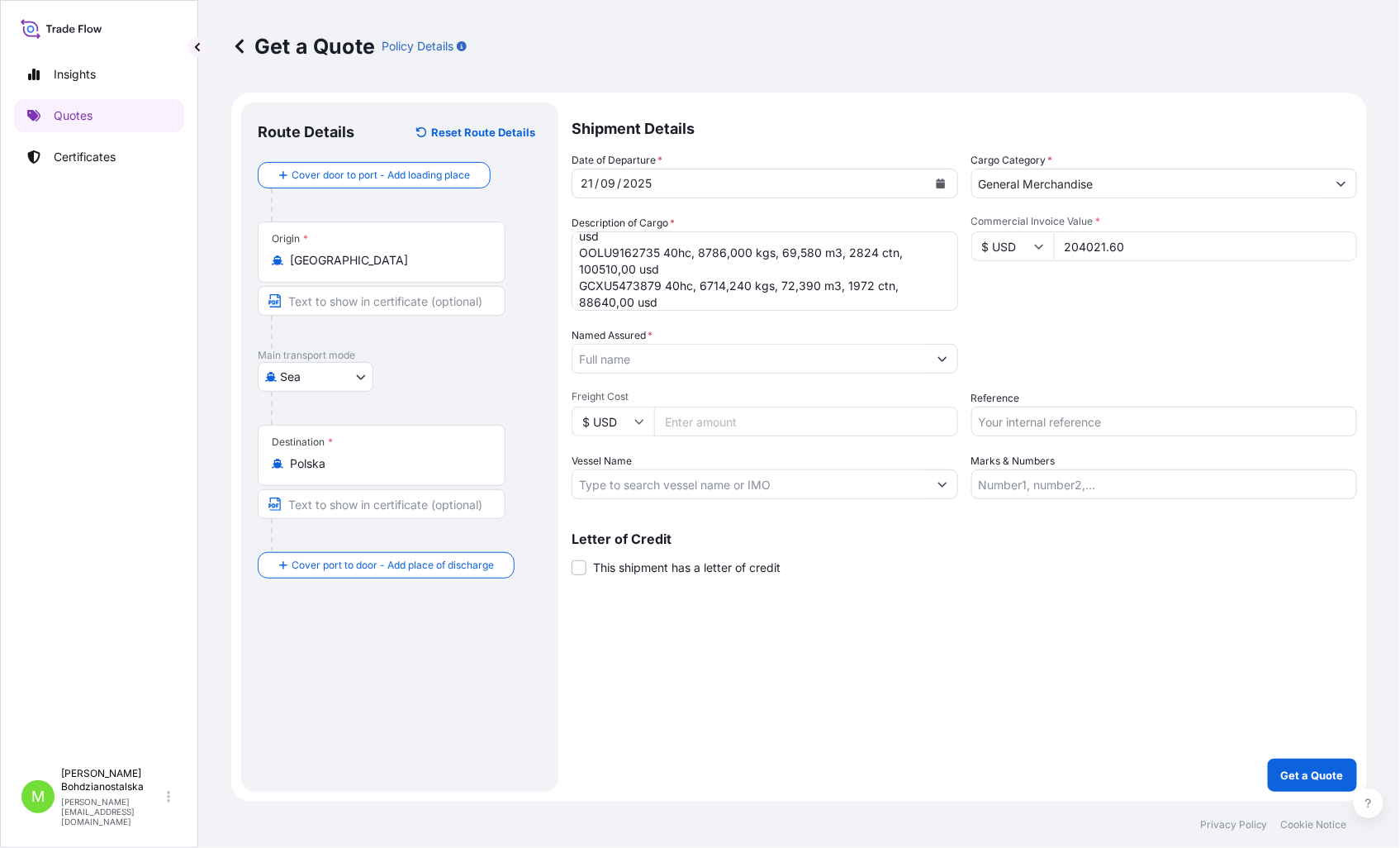
click at [626, 358] on input "Named Assured *" at bounding box center [750, 358] width 355 height 30
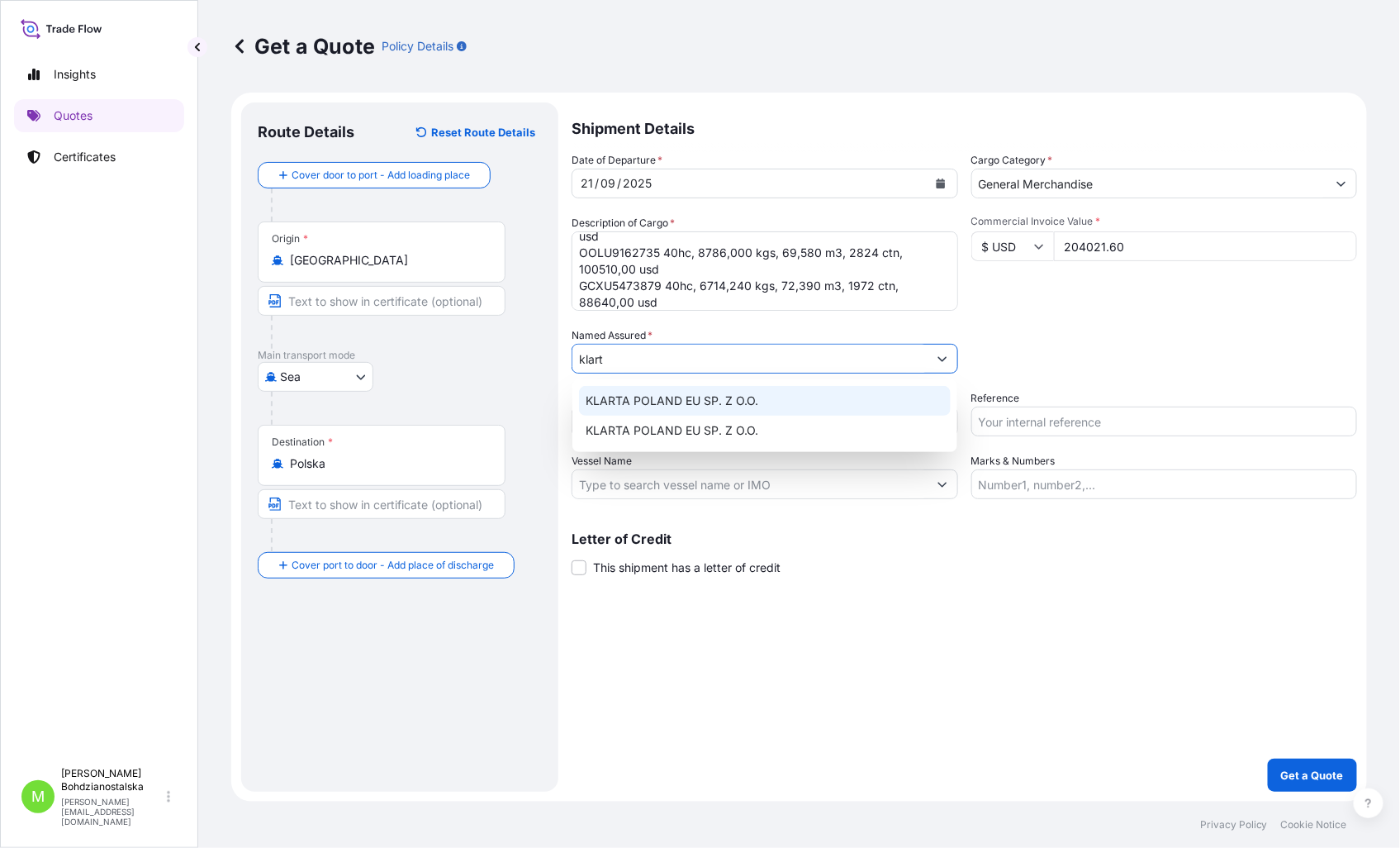
click at [677, 400] on span "KLARTA POLAND EU SP. Z O.O." at bounding box center [671, 400] width 173 height 17
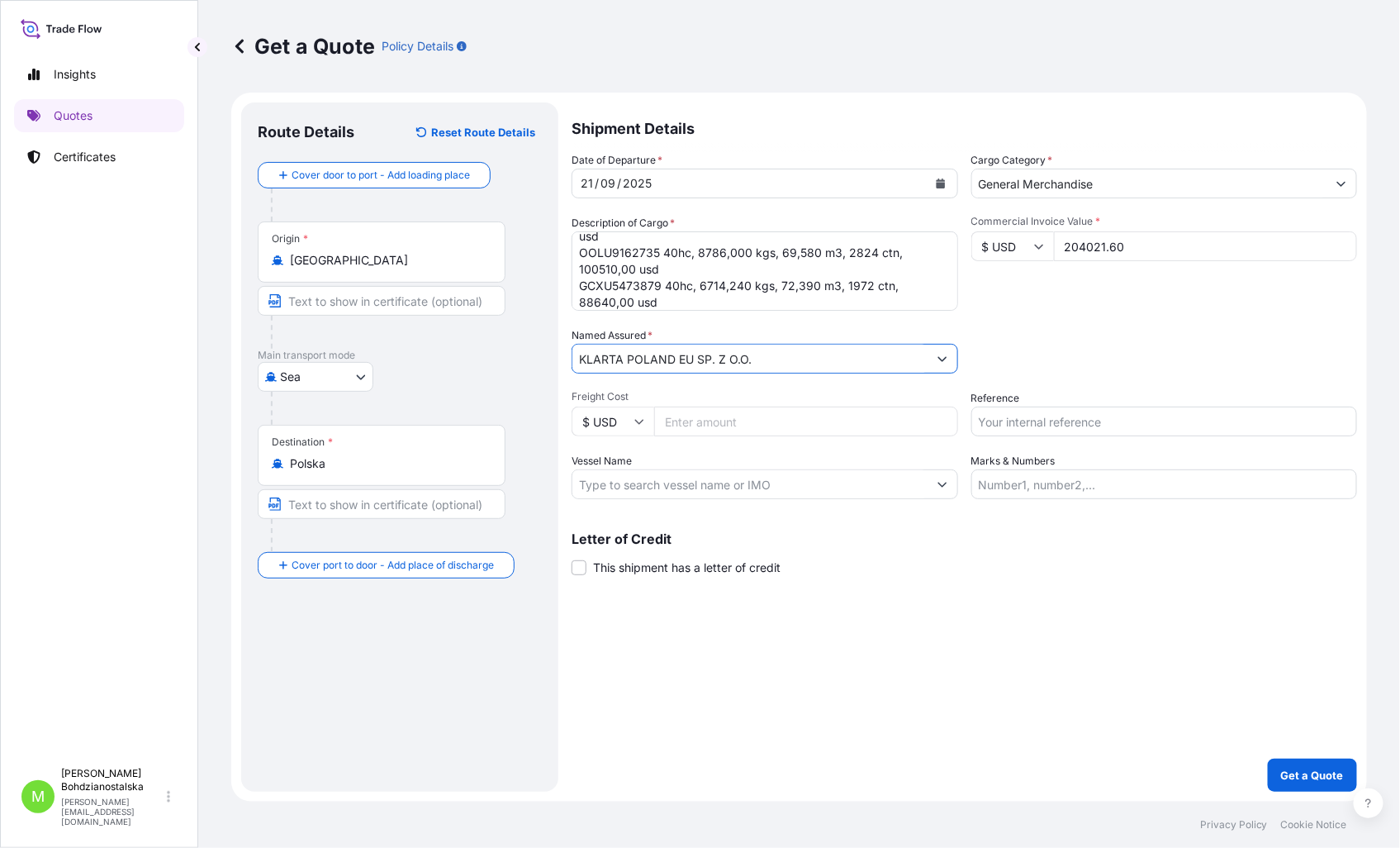
type input "KLARTA POLAND EU SP. Z O.O."
click at [1016, 425] on input "Reference" at bounding box center [1165, 421] width 387 height 30
type input "S02046347"
drag, startPoint x: 933, startPoint y: 609, endPoint x: 869, endPoint y: 570, distance: 74.9
click at [934, 609] on div "Shipment Details Date of Departure * [DATE] Cargo Category * General Merchandis…" at bounding box center [964, 447] width 786 height 689
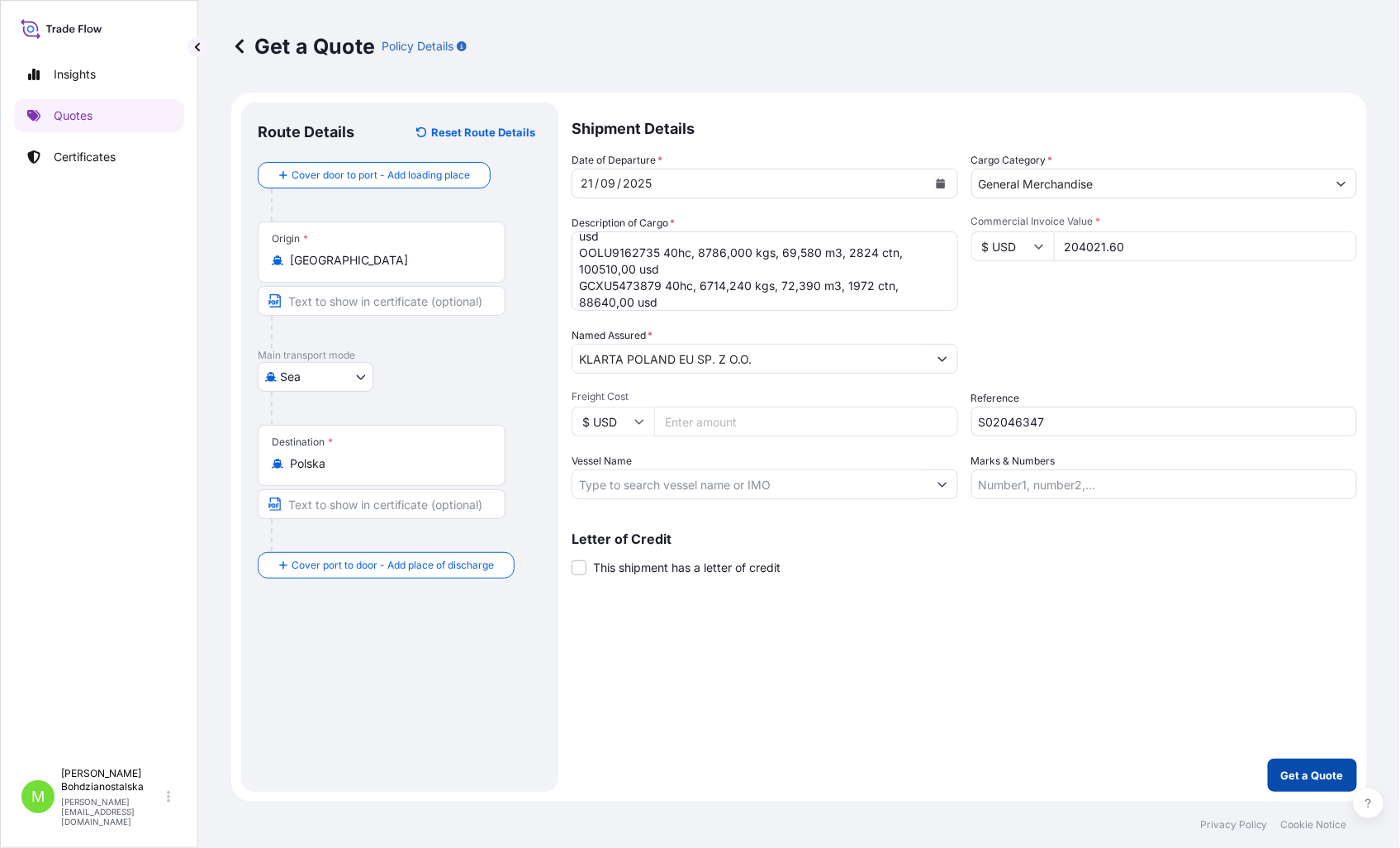
click at [1296, 769] on p "Get a Quote" at bounding box center [1311, 774] width 63 height 17
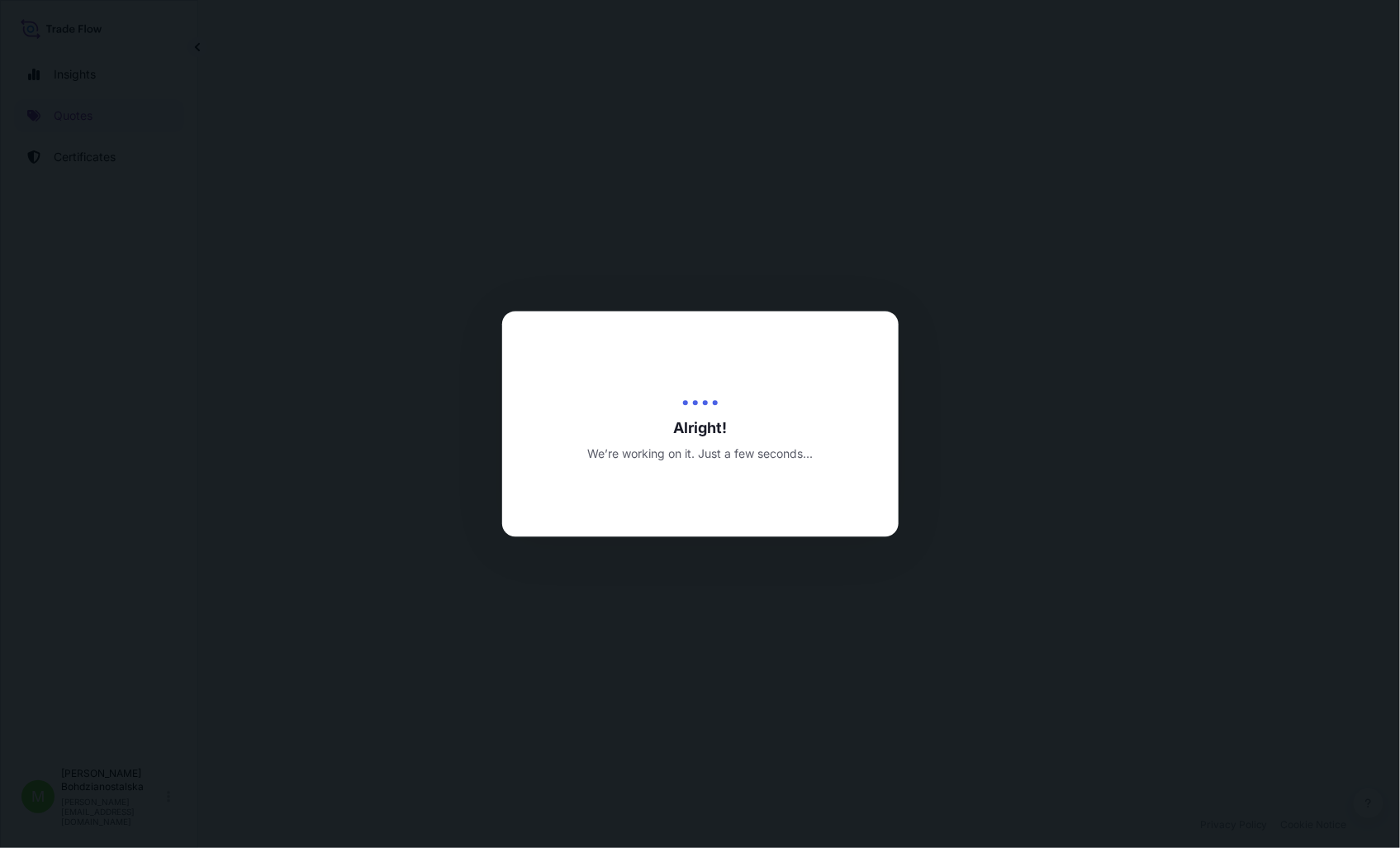
select select "Sea"
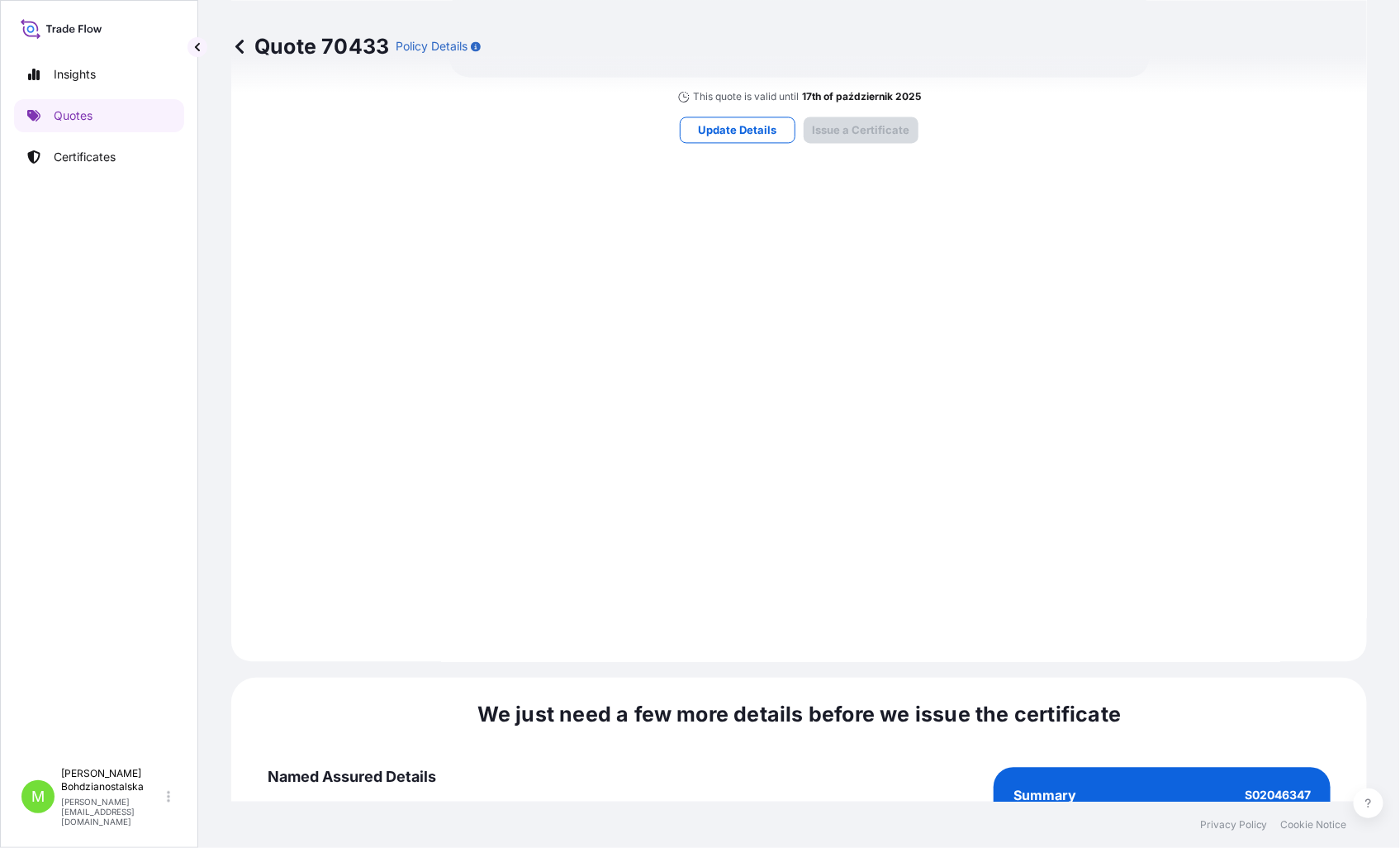
scroll to position [1673, 0]
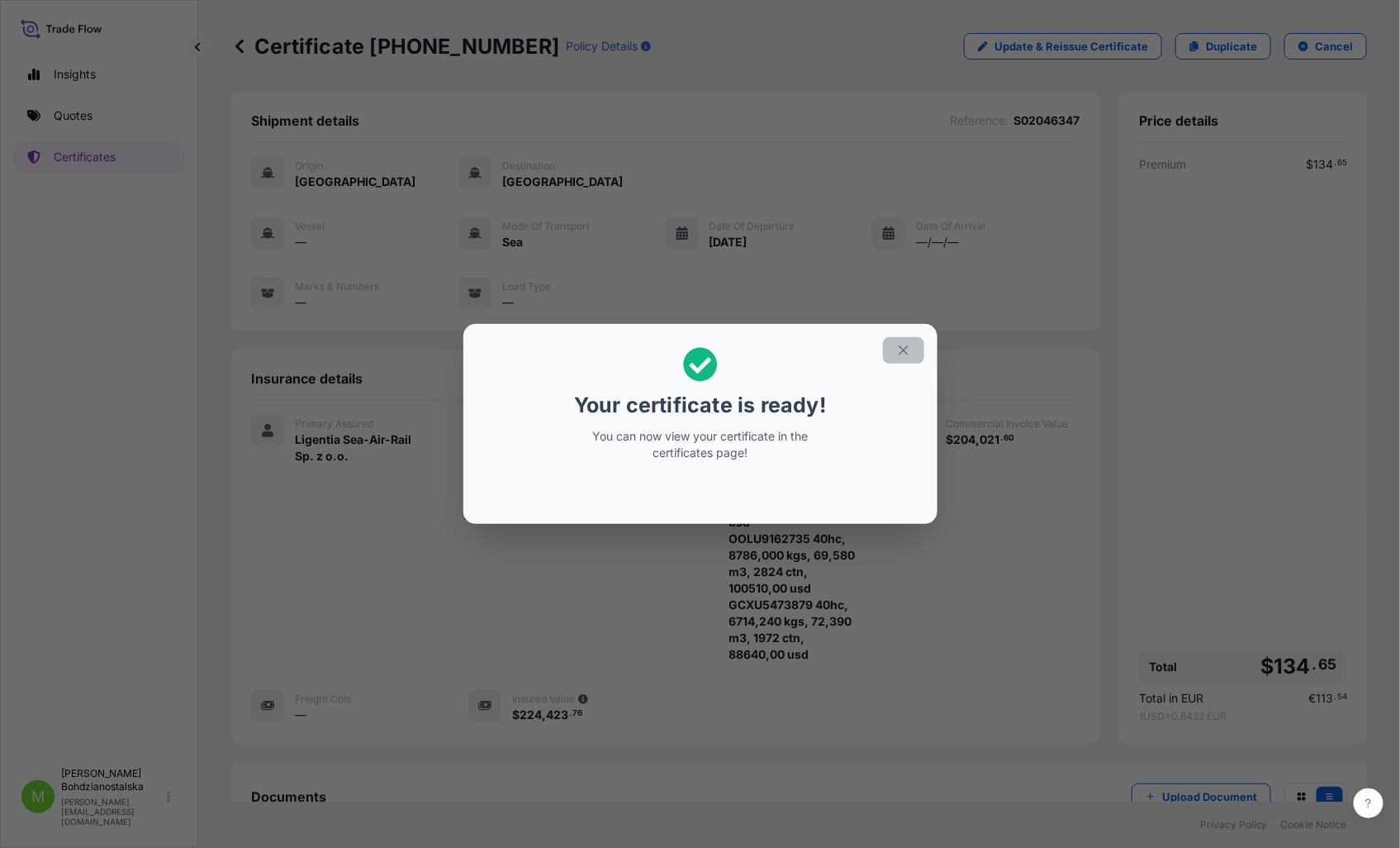
click at [900, 353] on icon "button" at bounding box center [902, 350] width 15 height 15
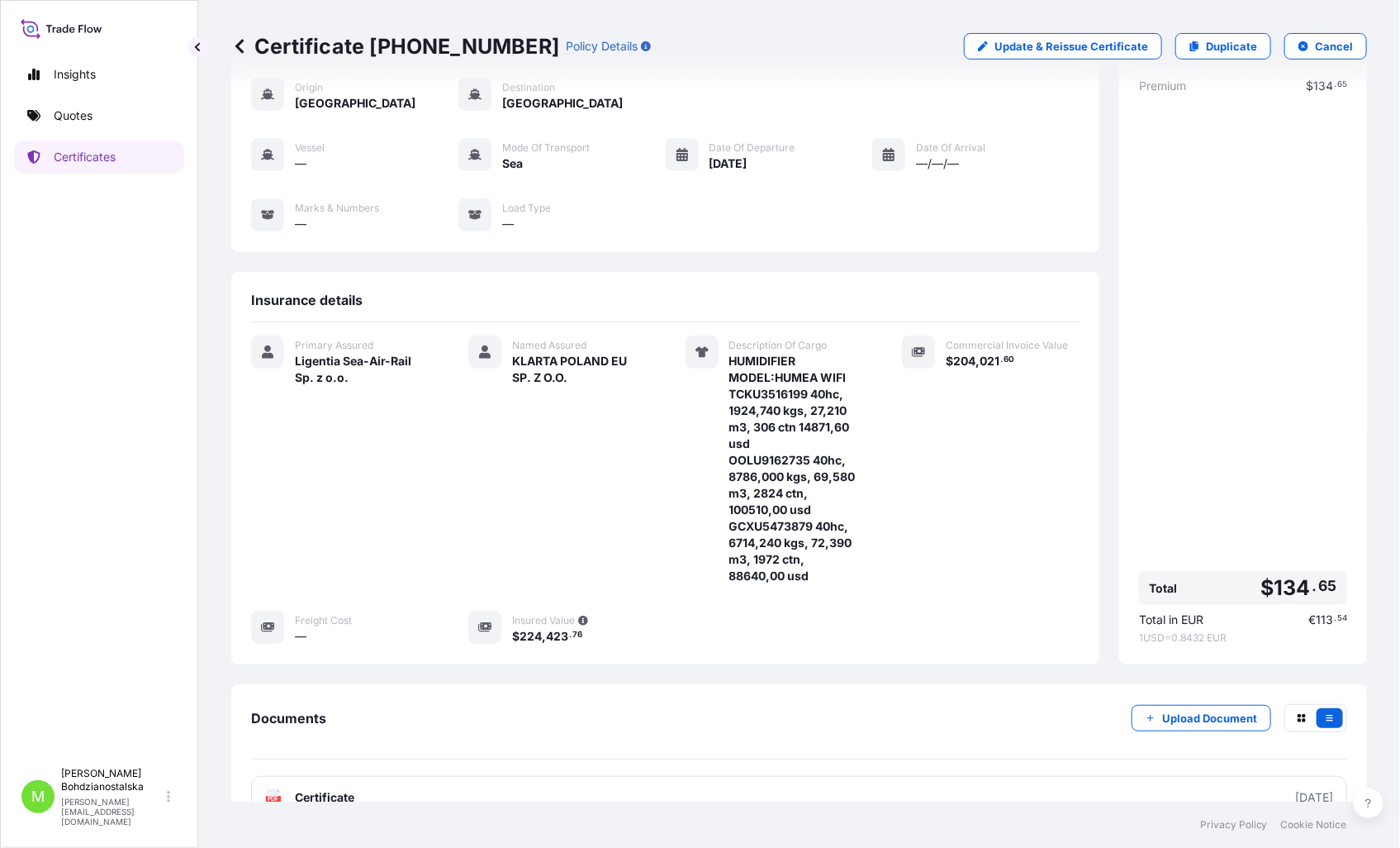
scroll to position [190, 0]
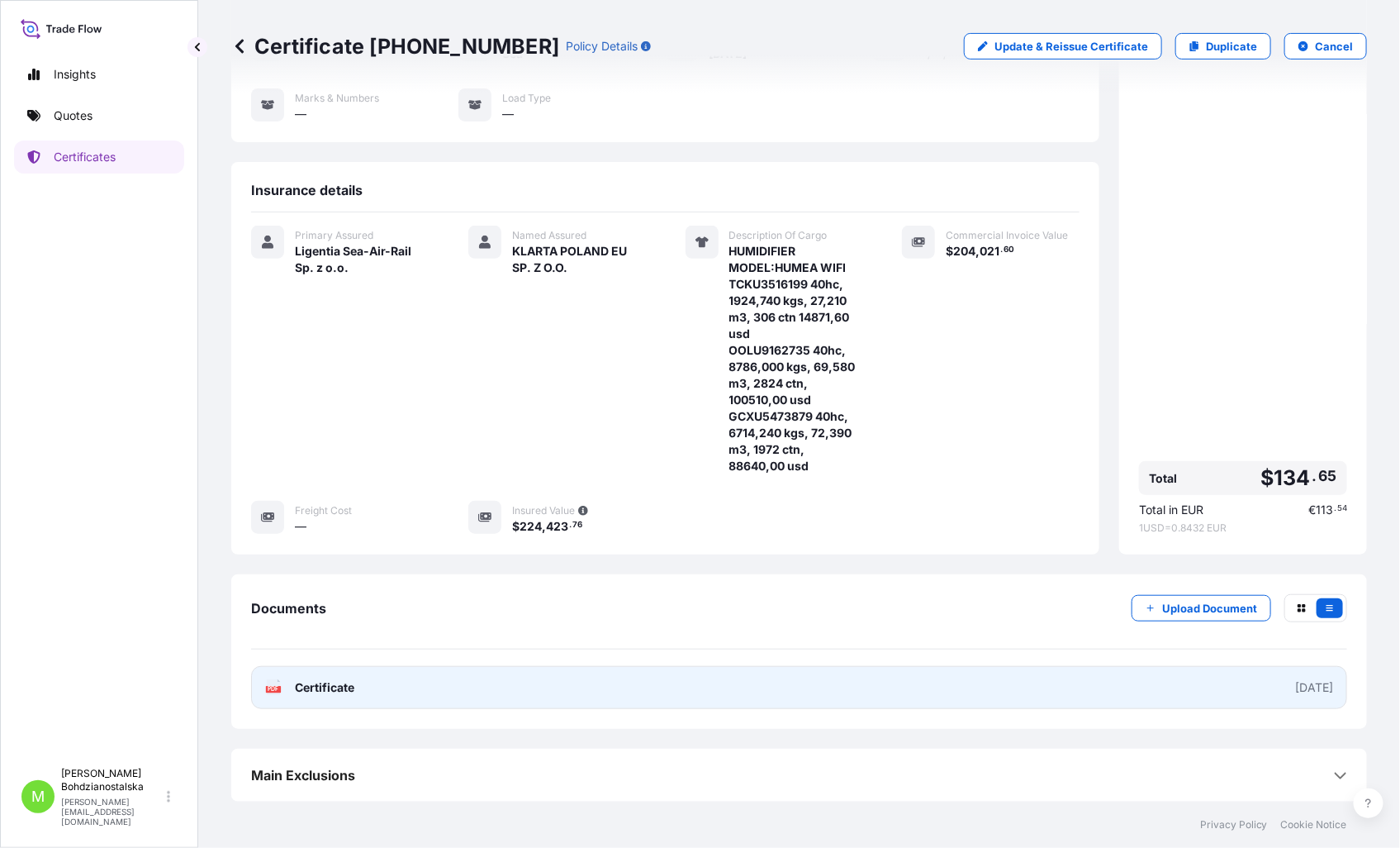
click at [448, 678] on link "PDF Certificate [DATE]" at bounding box center [799, 686] width 1096 height 43
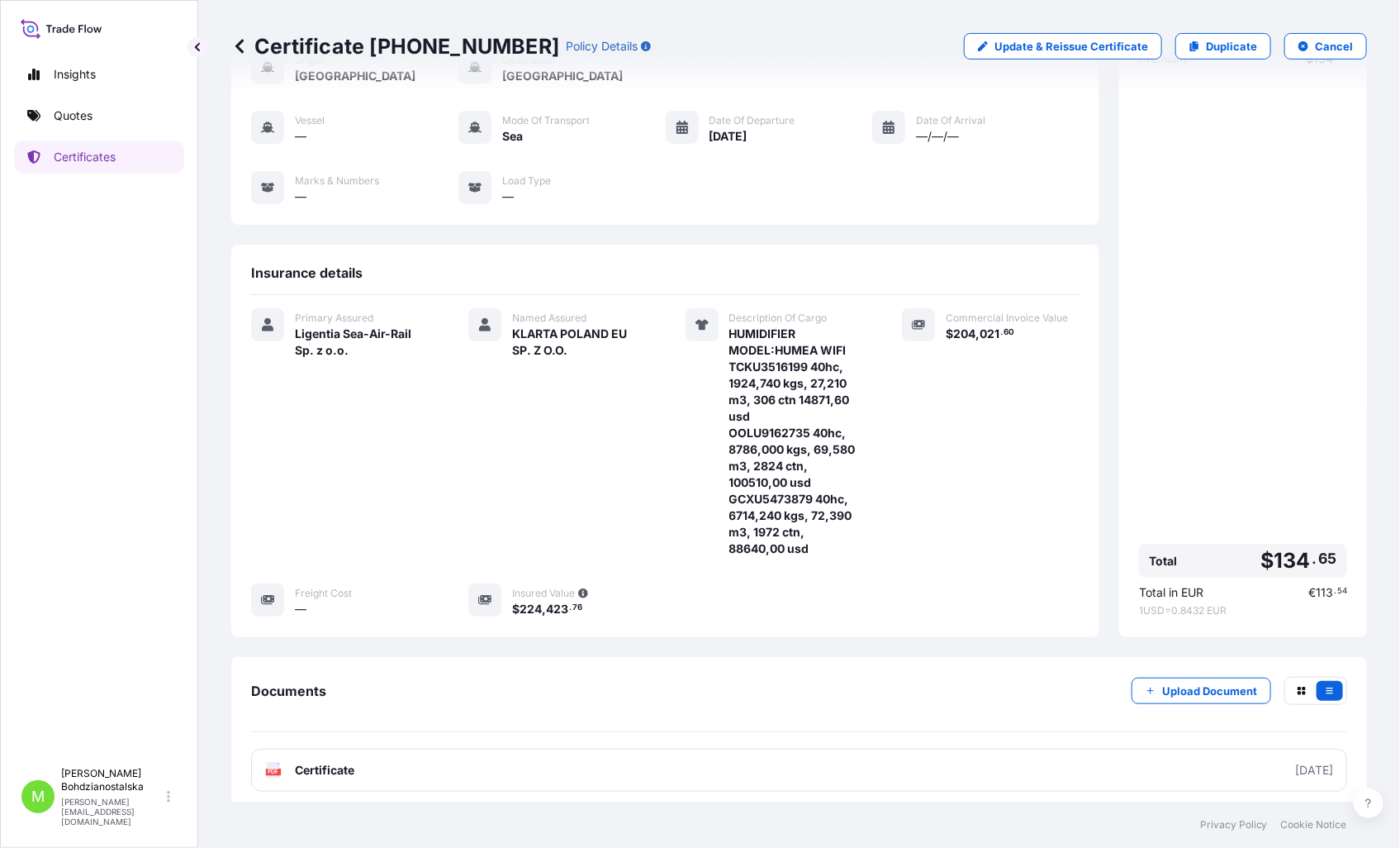
scroll to position [0, 0]
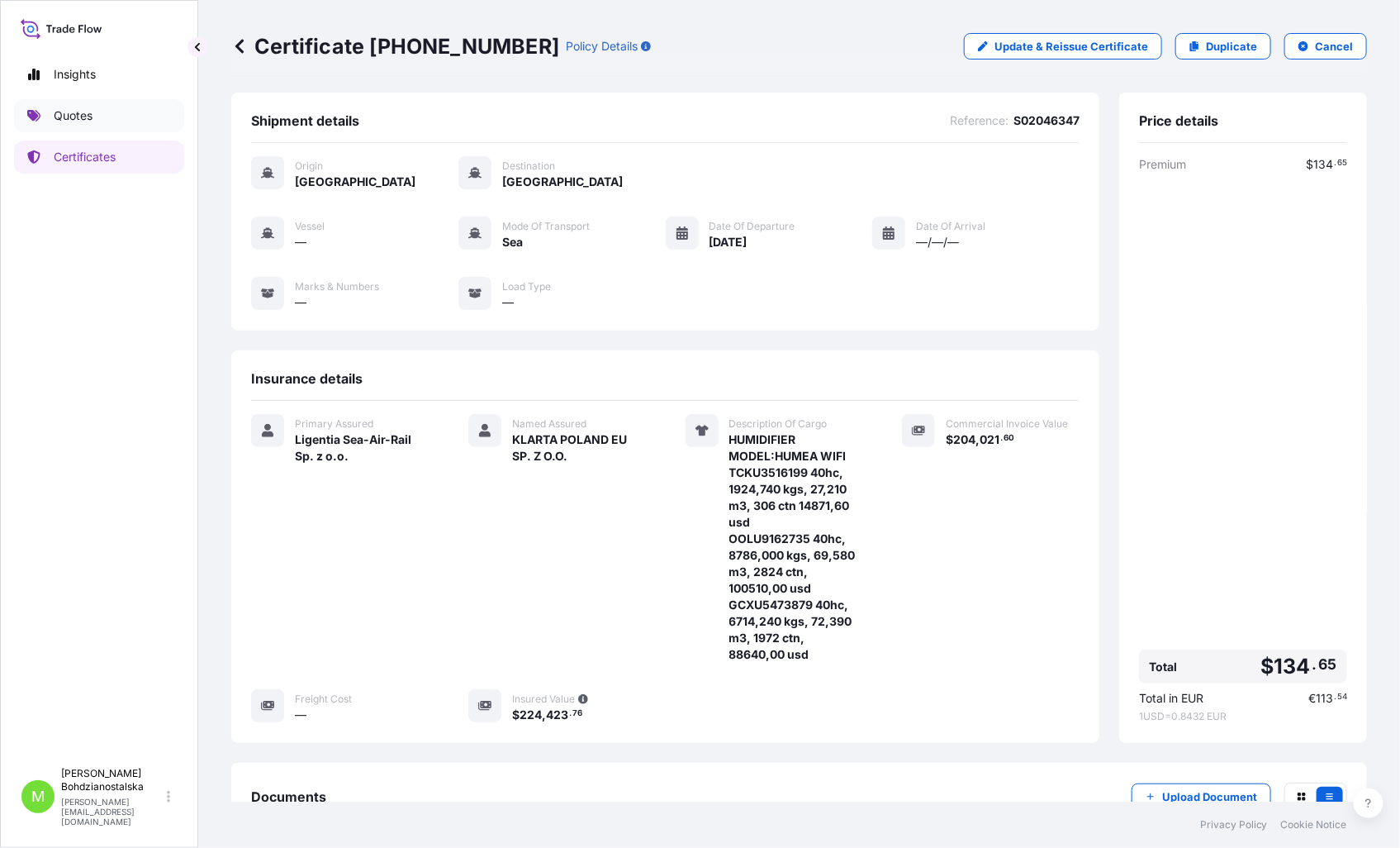
click at [96, 114] on link "Quotes" at bounding box center [99, 115] width 171 height 33
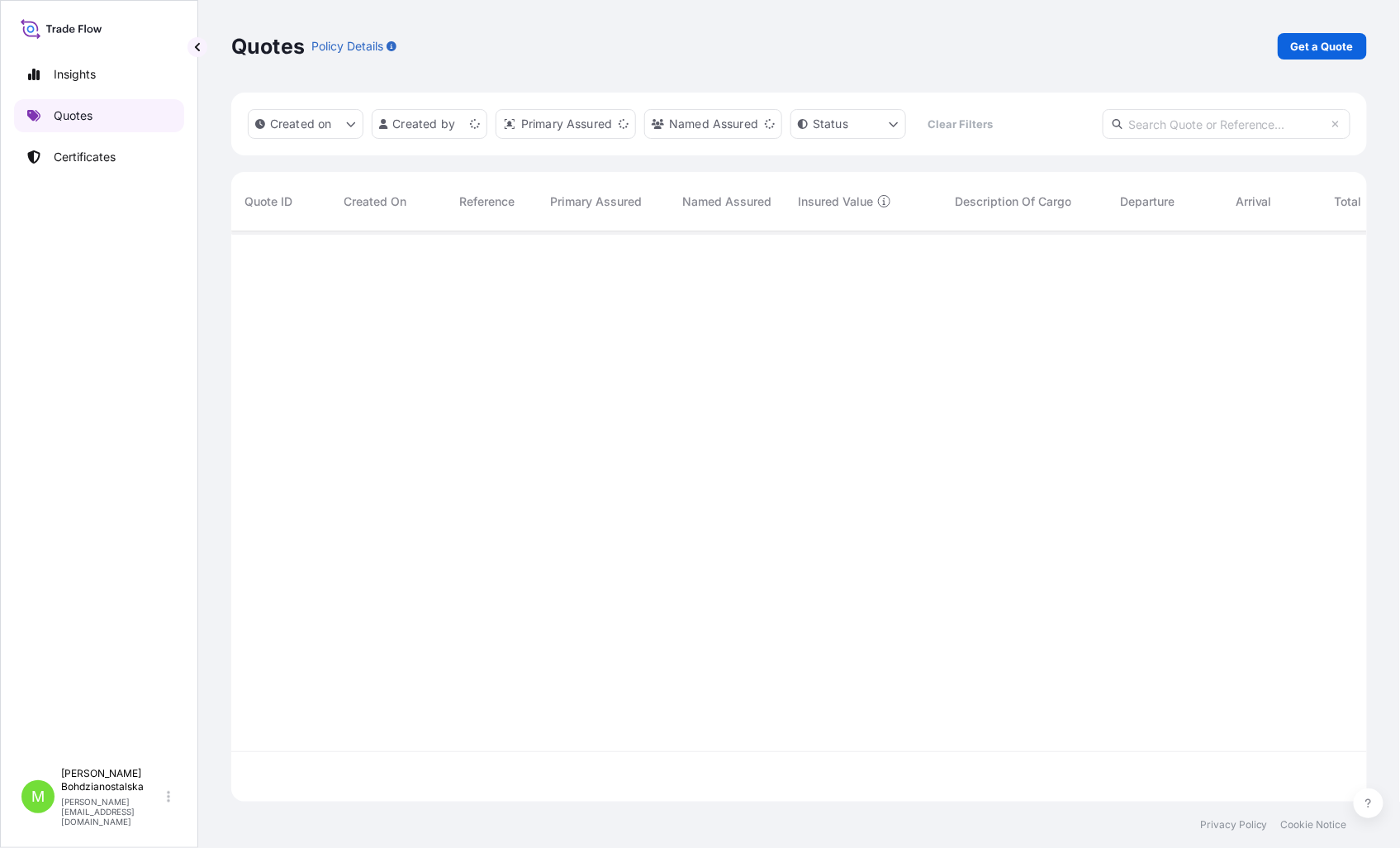
scroll to position [566, 1122]
click at [1306, 46] on p "Get a Quote" at bounding box center [1321, 46] width 63 height 17
select select "Sea"
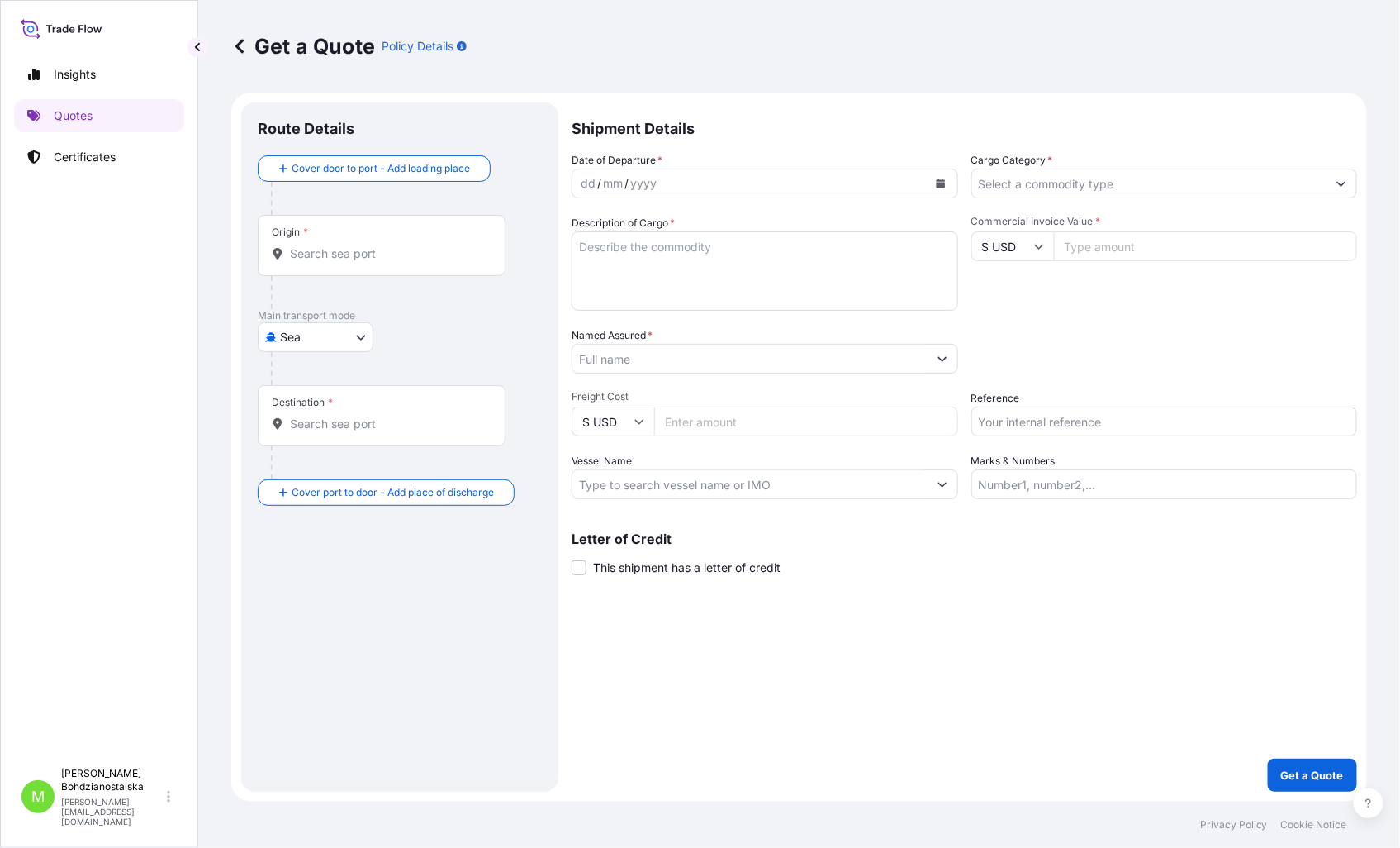
click at [1036, 426] on input "Reference" at bounding box center [1165, 421] width 387 height 30
click at [1014, 415] on input "Reference" at bounding box center [1165, 421] width 387 height 30
paste input "LCL16522 / S02034866"
click at [1069, 417] on input "LCL16522 / S02034866" at bounding box center [1165, 421] width 387 height 30
click at [1069, 416] on input "LCL16522 / S02034866" at bounding box center [1165, 421] width 387 height 30
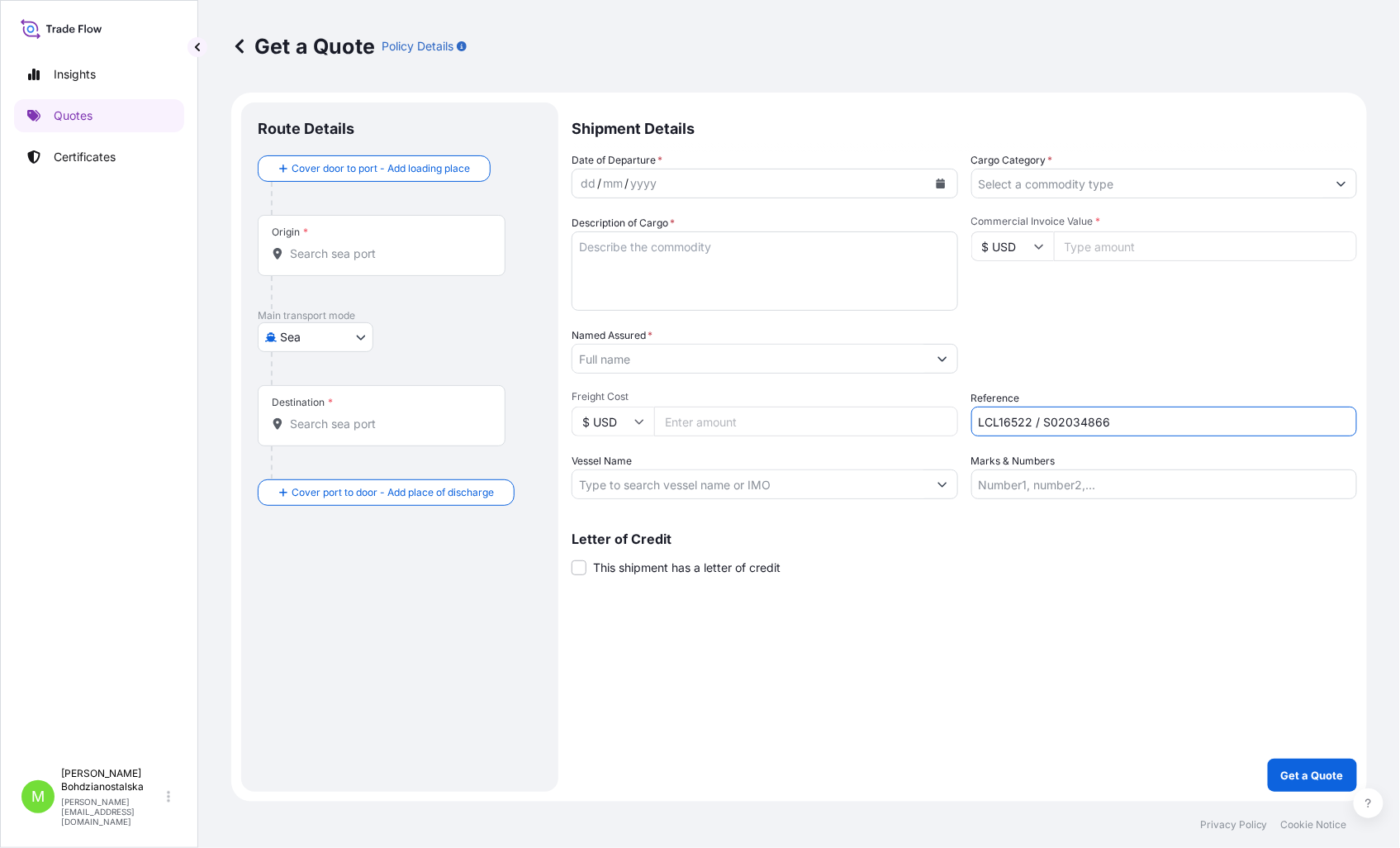
type input "LCL16522 / S02034866"
click at [1046, 645] on div "Shipment Details Date of Departure * dd / mm / yyyy Cargo Category * Descriptio…" at bounding box center [964, 447] width 786 height 689
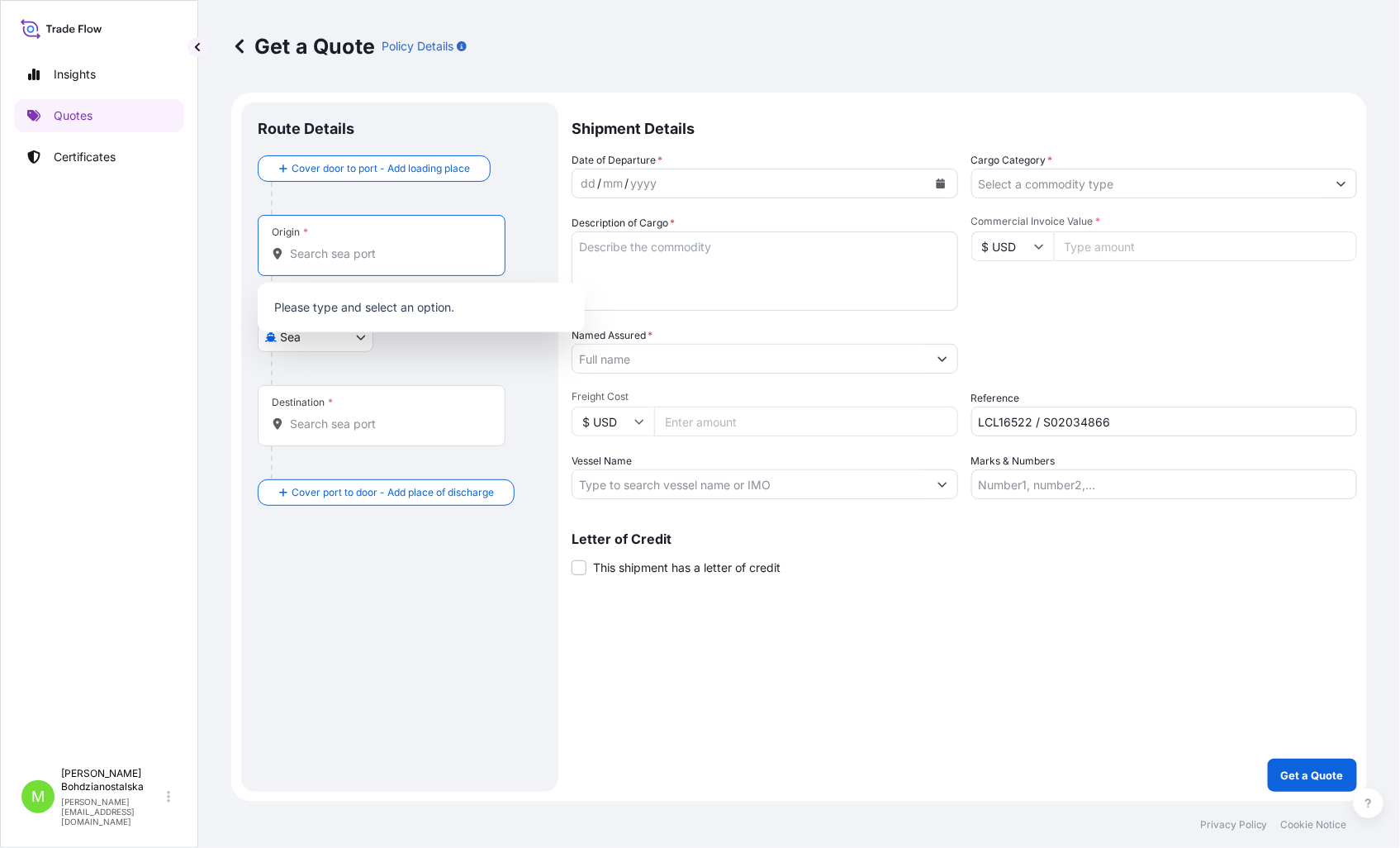
click at [317, 260] on input "Origin *" at bounding box center [387, 253] width 194 height 17
paste input "[GEOGRAPHIC_DATA]"
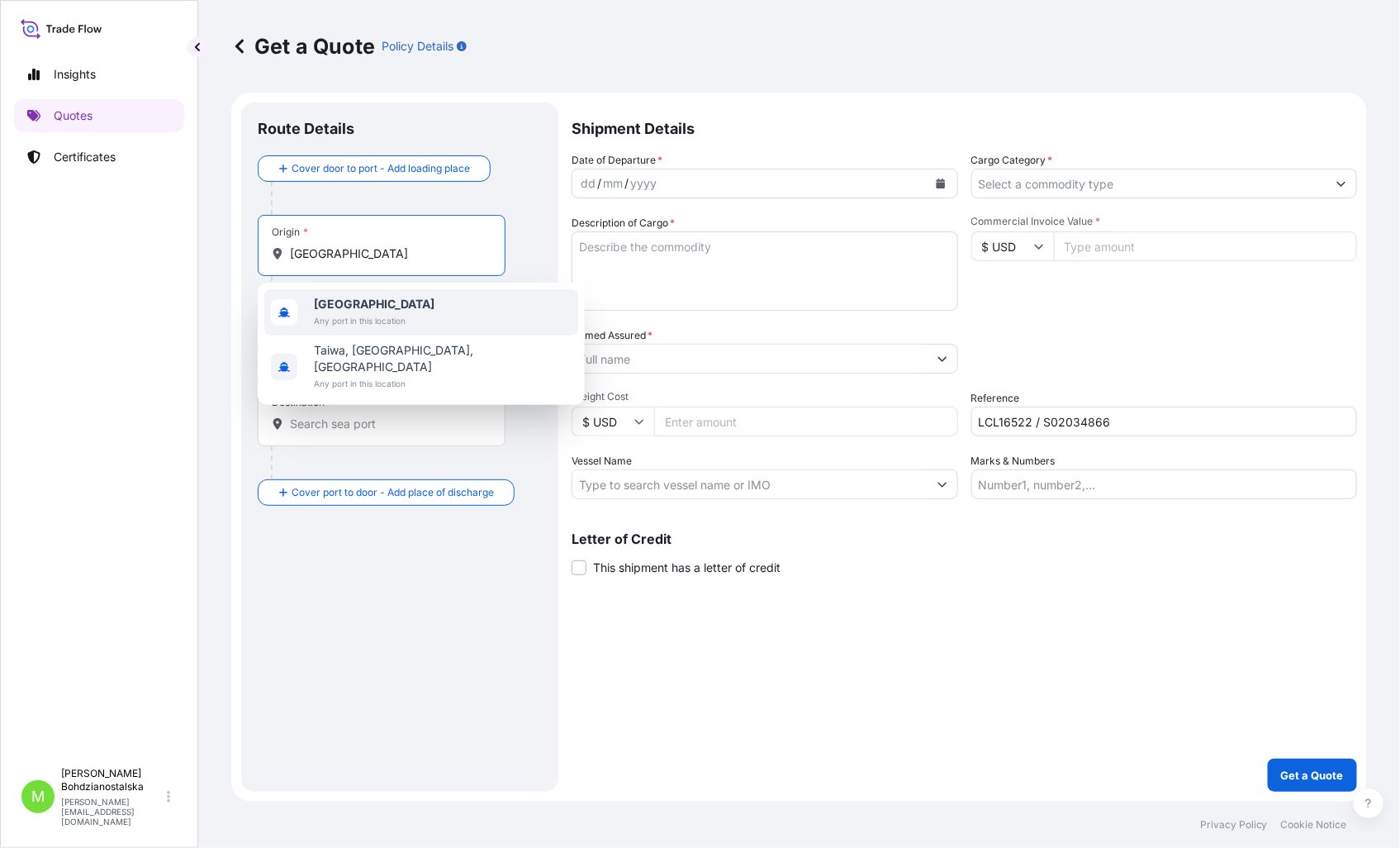
click at [366, 312] on span "Any port in this location" at bounding box center [374, 320] width 121 height 17
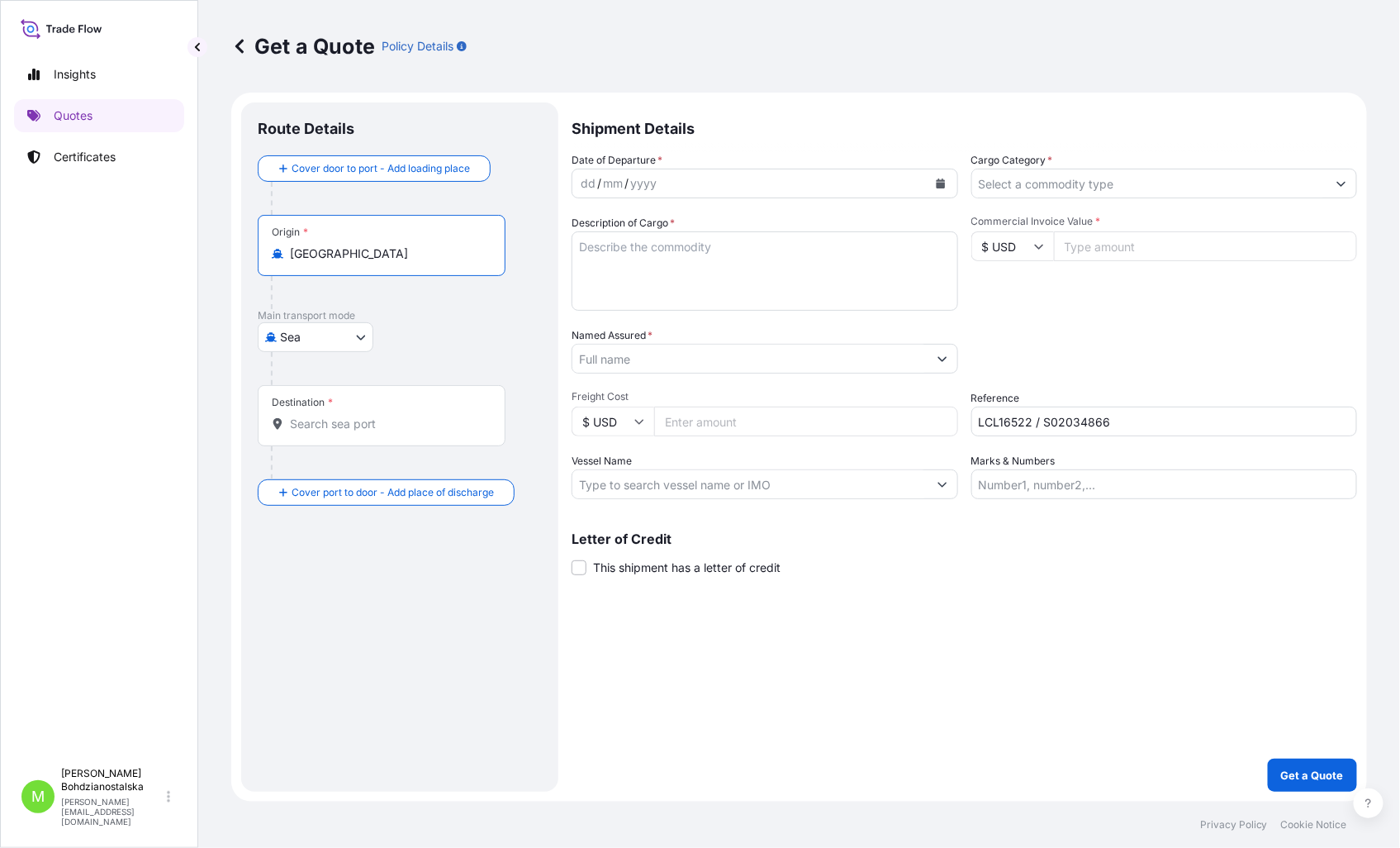
type input "[GEOGRAPHIC_DATA]"
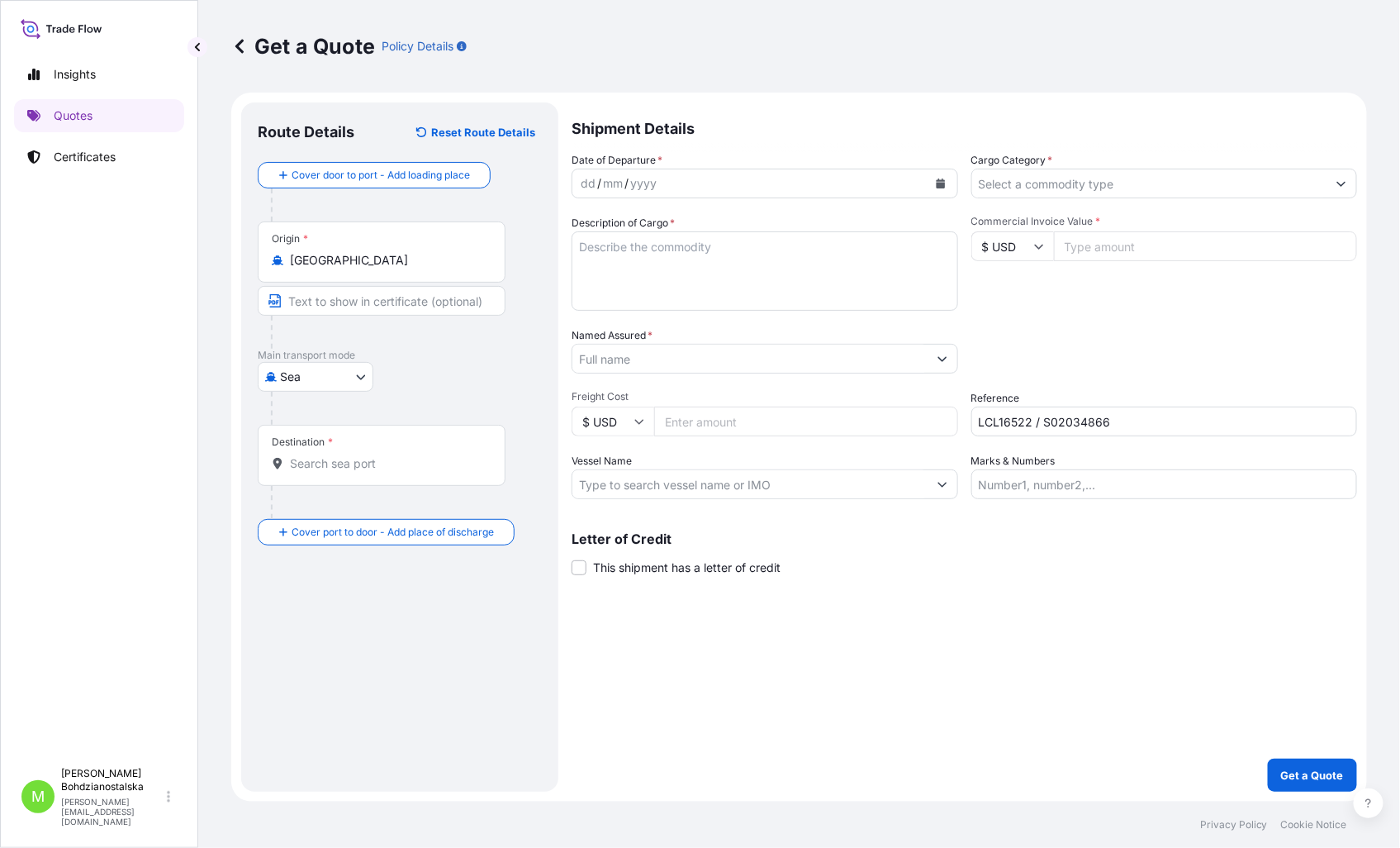
click at [311, 411] on div "Cover door to port - Add loading place Place of loading Road / [GEOGRAPHIC_DATA…" at bounding box center [399, 353] width 284 height 383
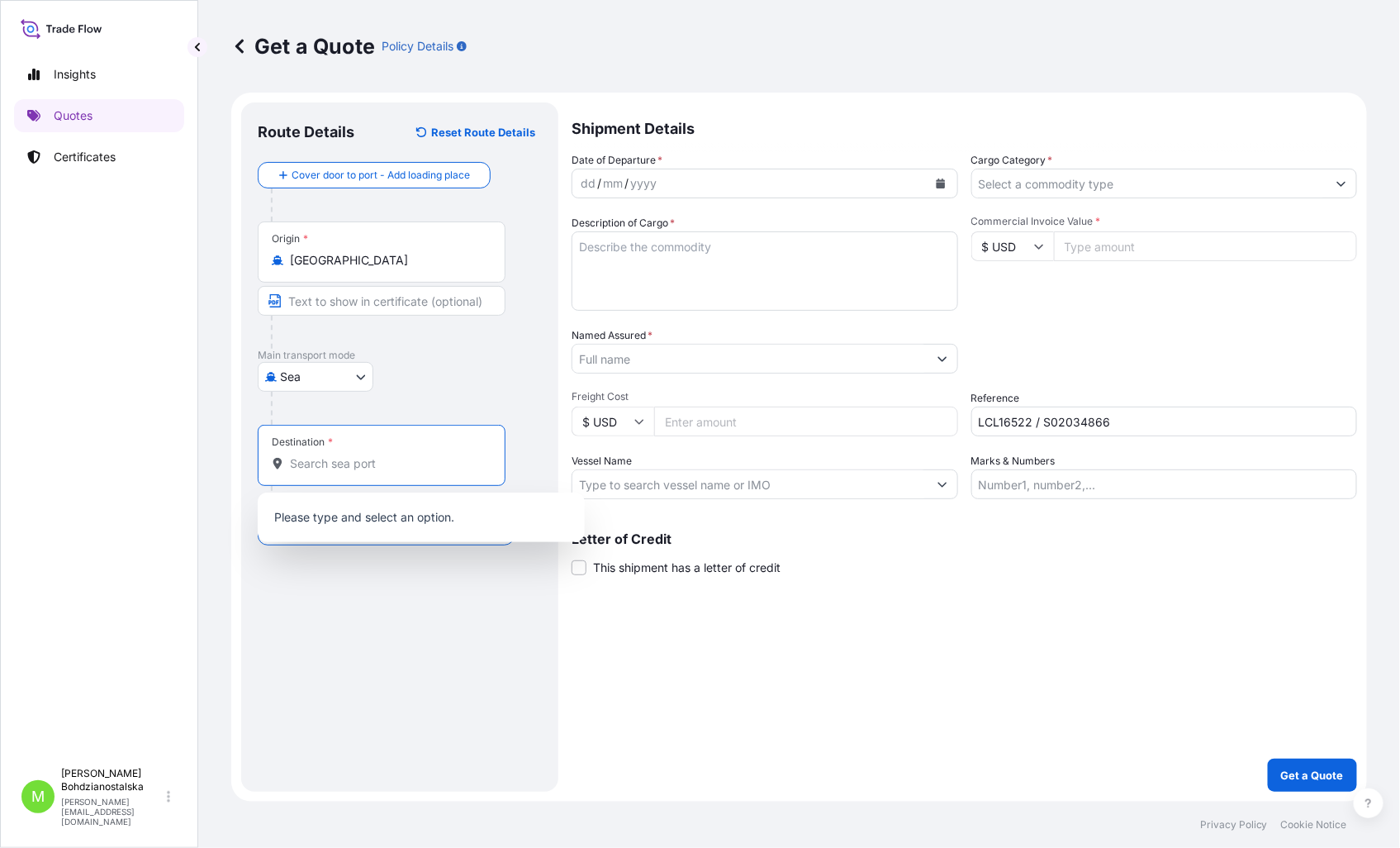
click at [326, 469] on input "Destination *" at bounding box center [387, 463] width 194 height 17
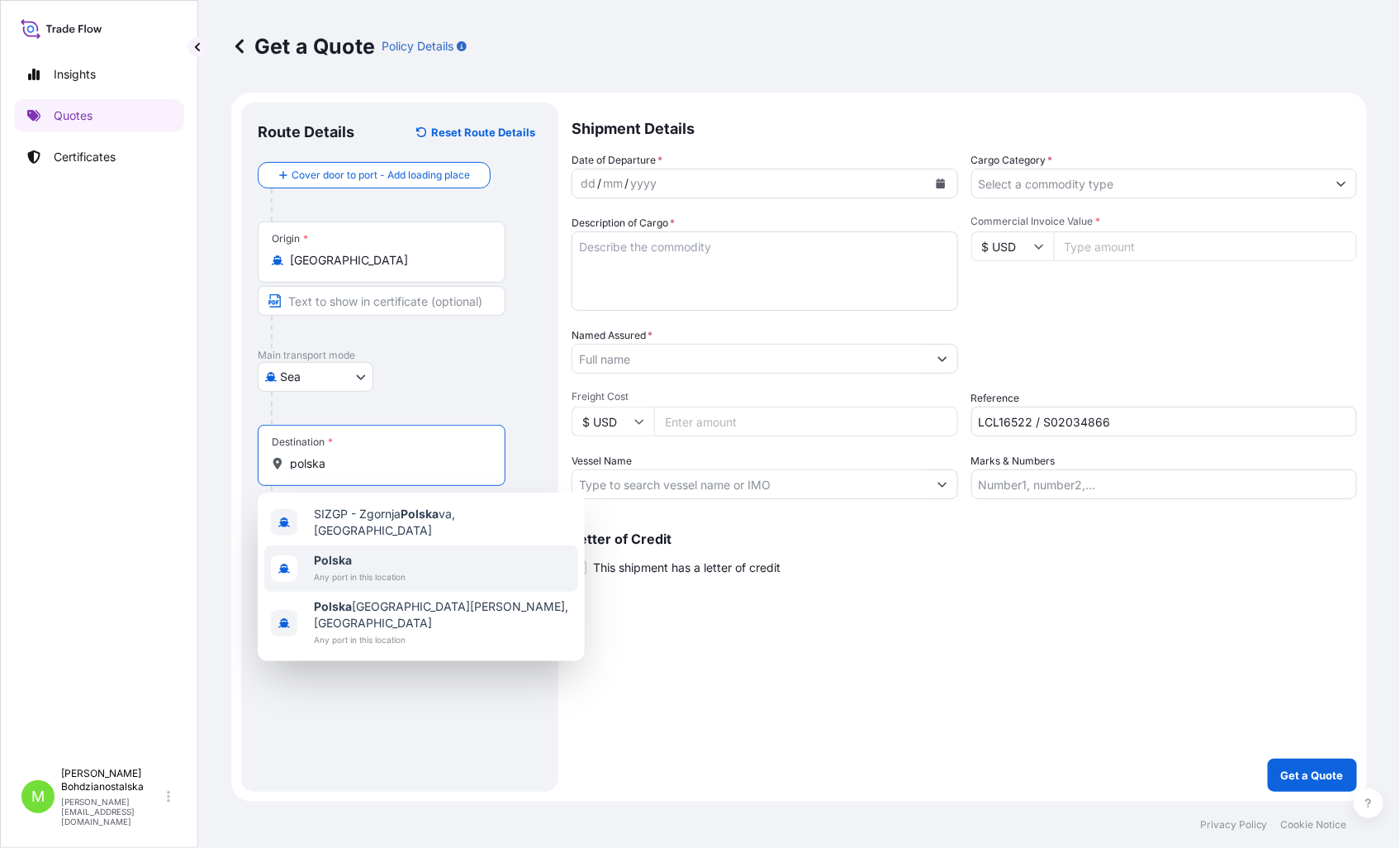
click at [447, 568] on div "Polska Any port in this location" at bounding box center [421, 569] width 314 height 46
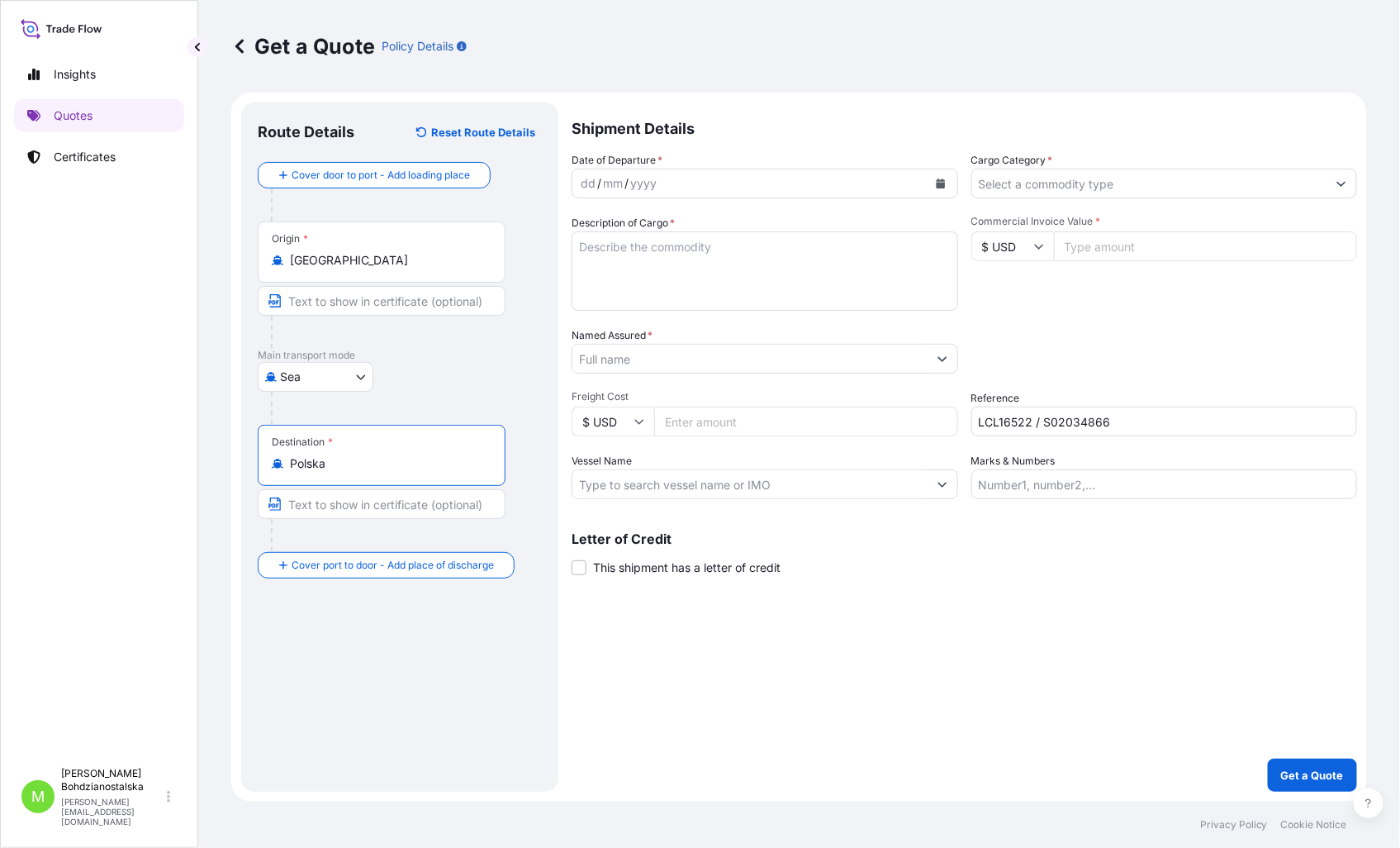
type input "Polska"
click at [588, 180] on div "dd" at bounding box center [587, 184] width 18 height 20
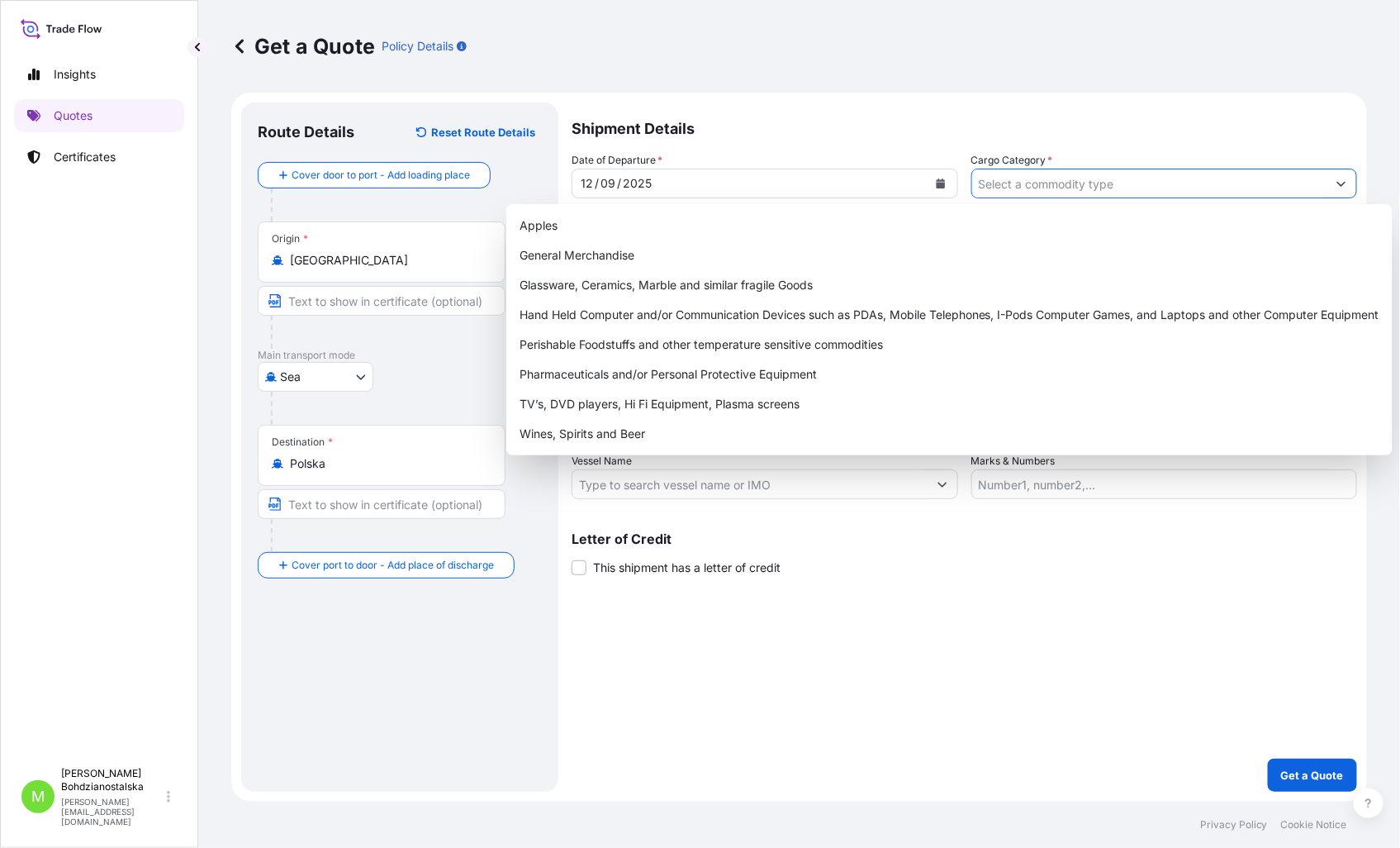
click at [1006, 179] on input "Cargo Category *" at bounding box center [1150, 184] width 355 height 30
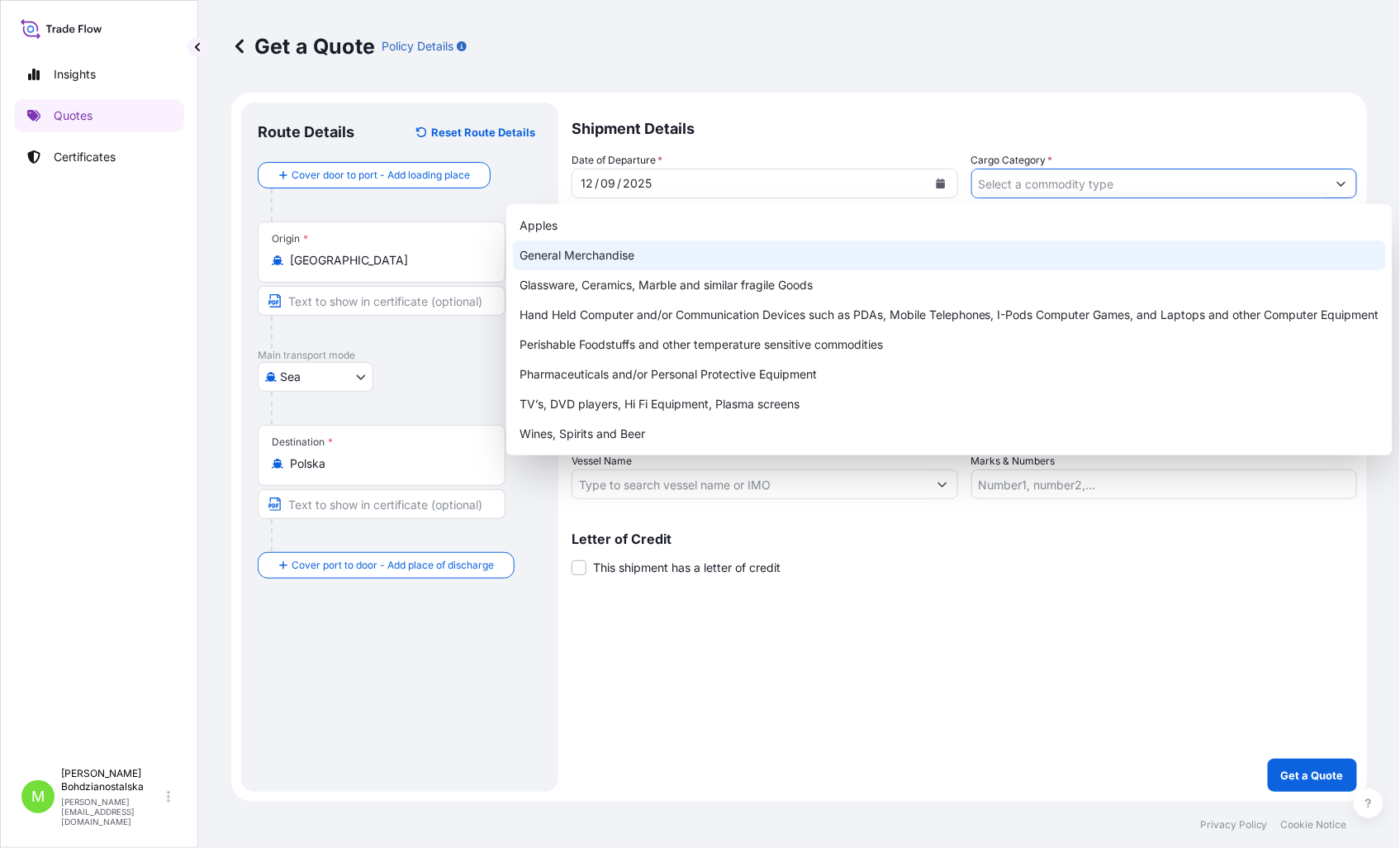
click at [537, 257] on div "General Merchandise" at bounding box center [948, 255] width 873 height 30
type input "General Merchandise"
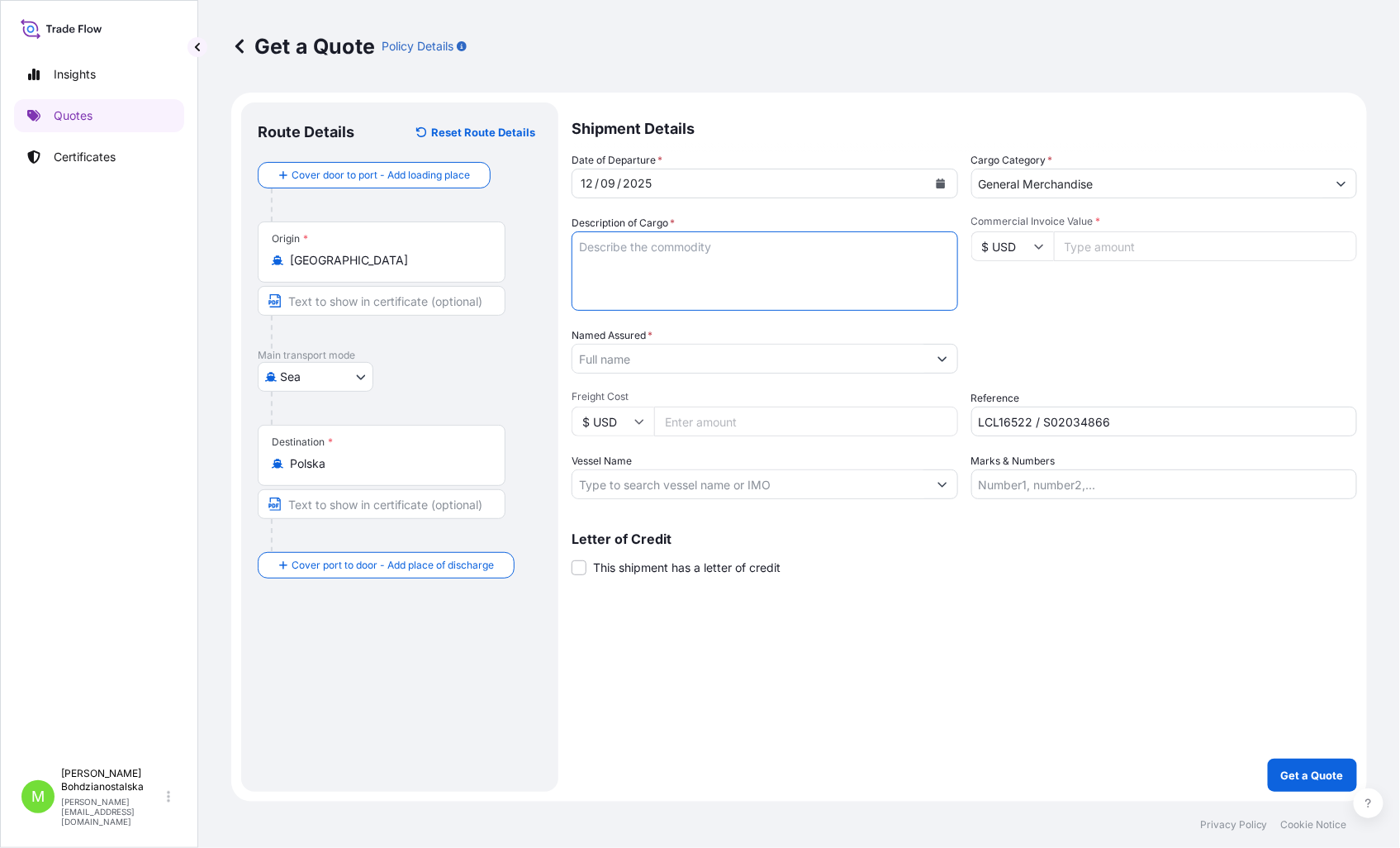
click at [630, 278] on textarea "Description of Cargo *" at bounding box center [765, 270] width 387 height 79
click at [671, 254] on textarea "Description of Cargo *" at bounding box center [765, 270] width 387 height 79
paste textarea "SCREW"
click at [594, 272] on textarea "SCREW" at bounding box center [765, 270] width 387 height 79
click at [675, 252] on textarea "SCREW" at bounding box center [765, 270] width 387 height 79
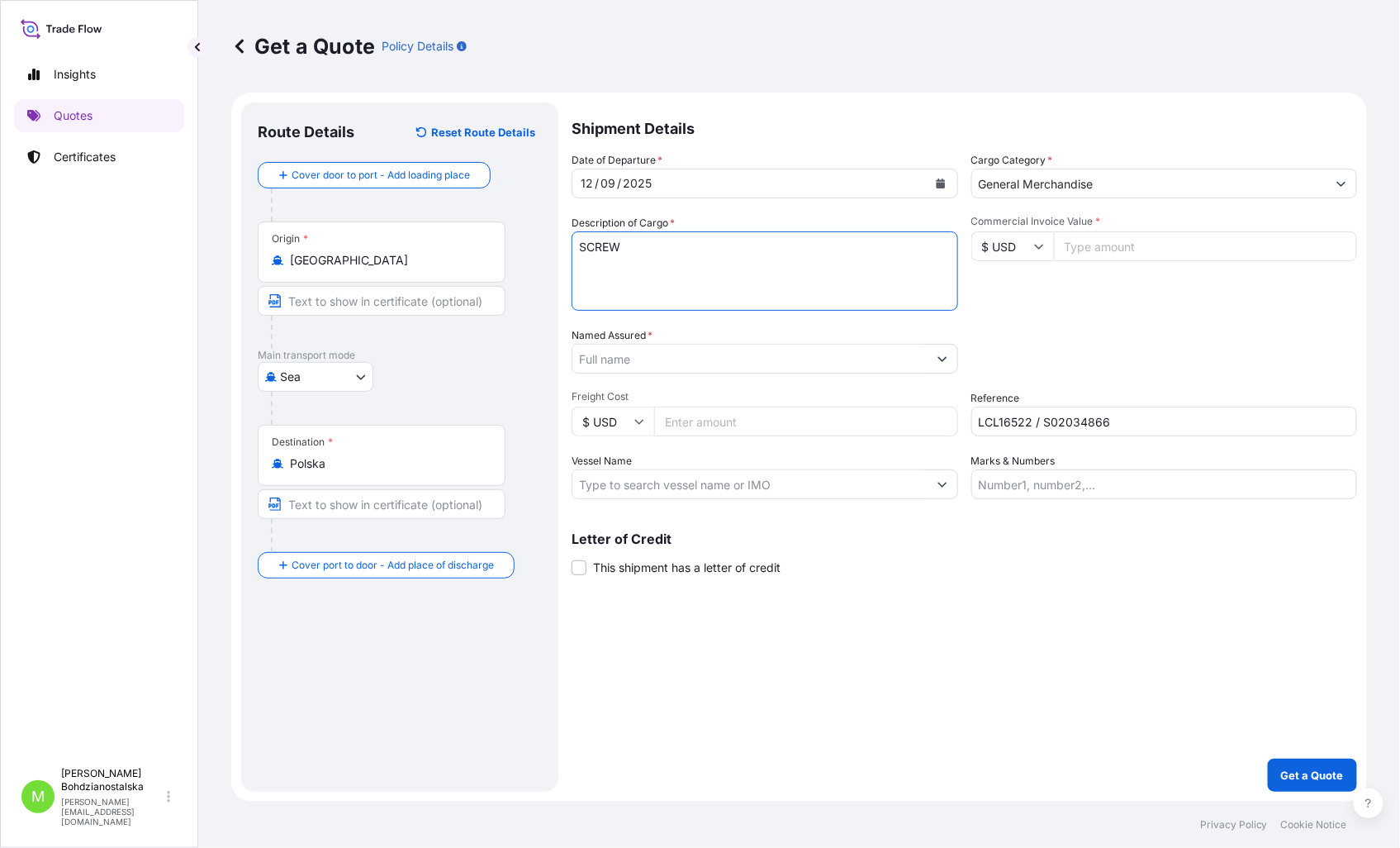
paste textarea "FBIU5023310"
type textarea "SCREW FBIU5023310 40hc, 7605,920 kgs, 5,010 m3, 7 plt"
click at [1041, 244] on icon at bounding box center [1038, 246] width 9 height 5
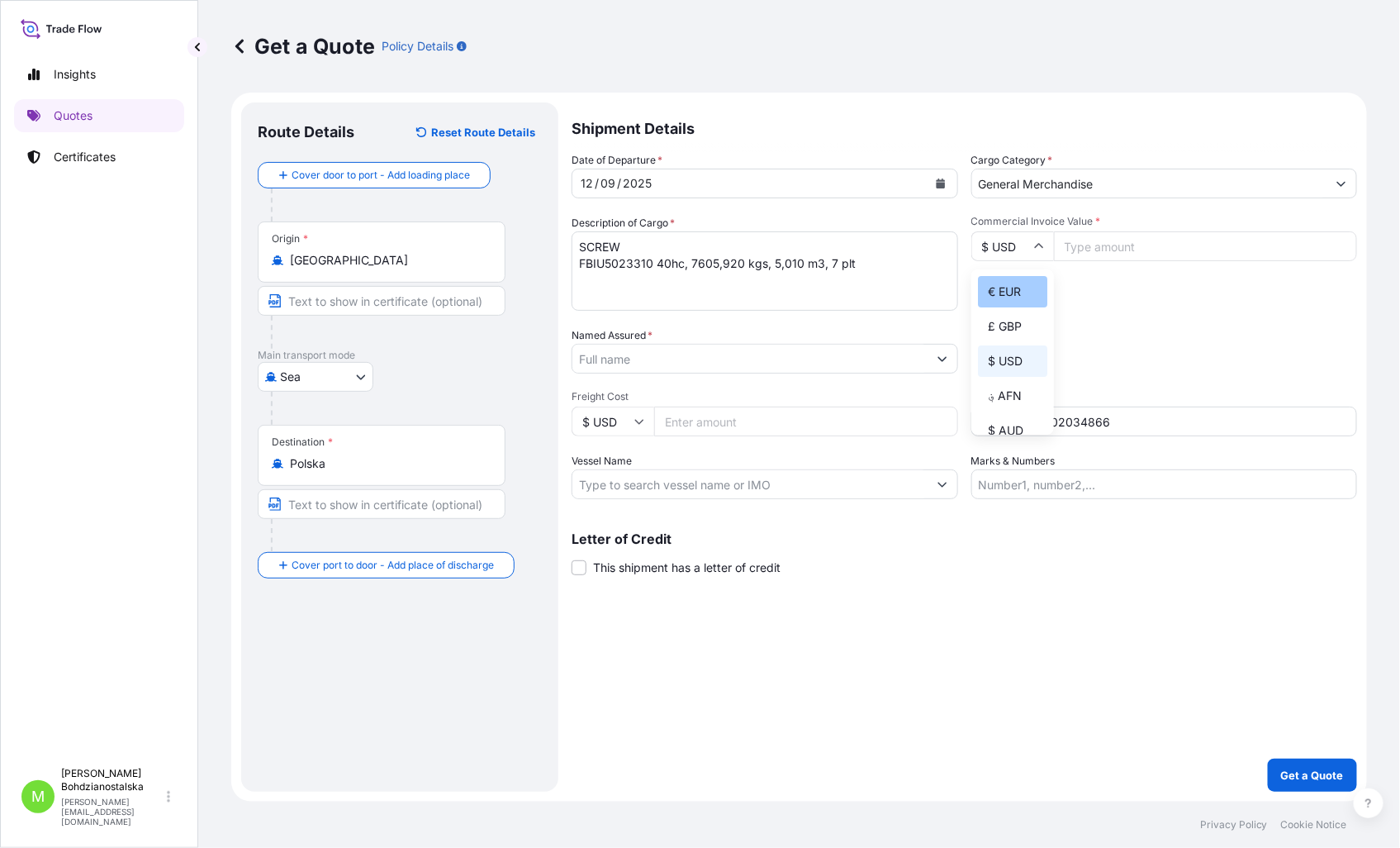
click at [1017, 286] on div "€ EUR" at bounding box center [1012, 291] width 70 height 31
type input "€ EUR"
click at [1105, 241] on input "Commercial Invoice Value *" at bounding box center [1206, 246] width 304 height 30
click at [1078, 256] on input "Commercial Invoice Value *" at bounding box center [1206, 246] width 304 height 30
paste input "12176.64"
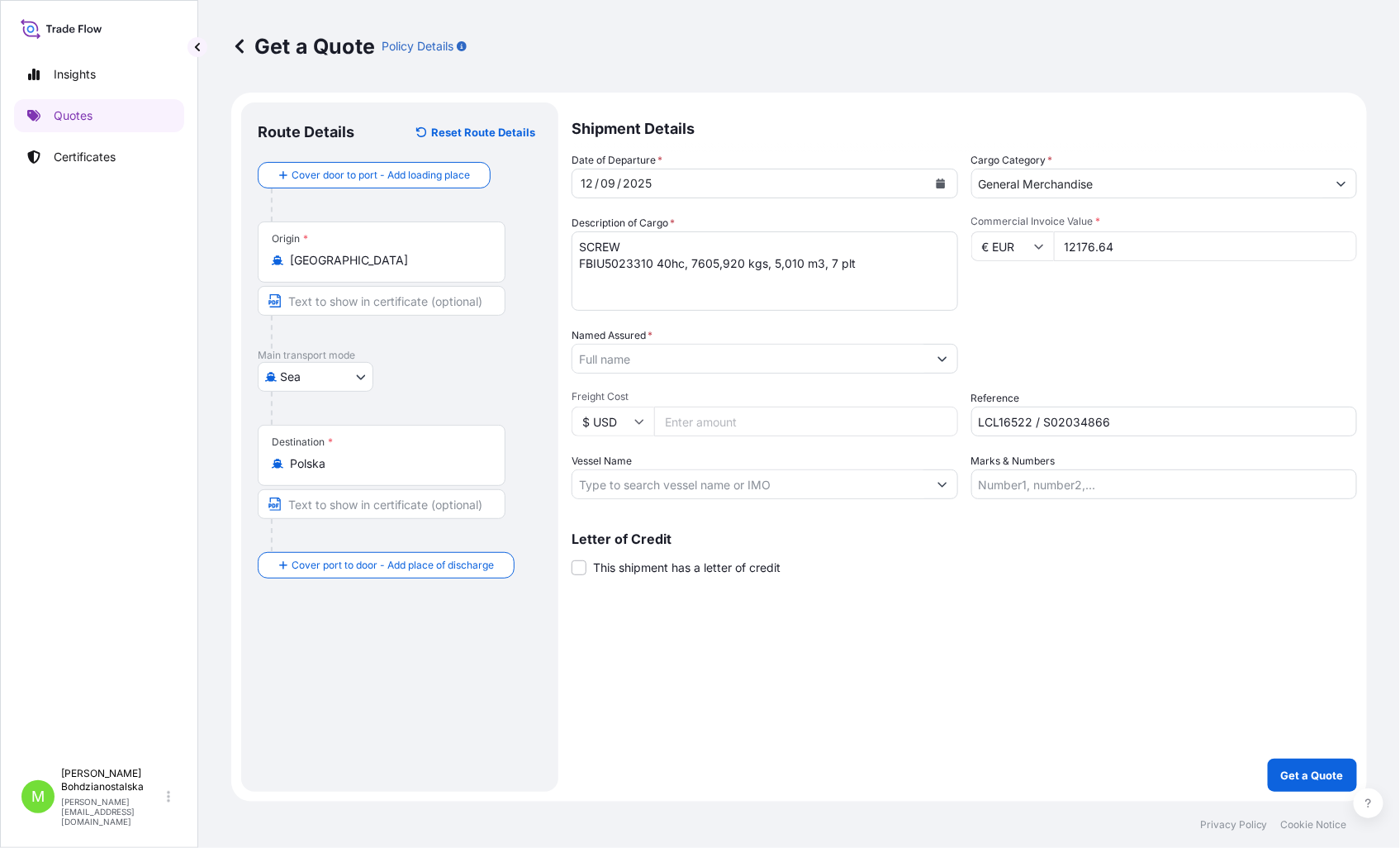
type input "12176.64"
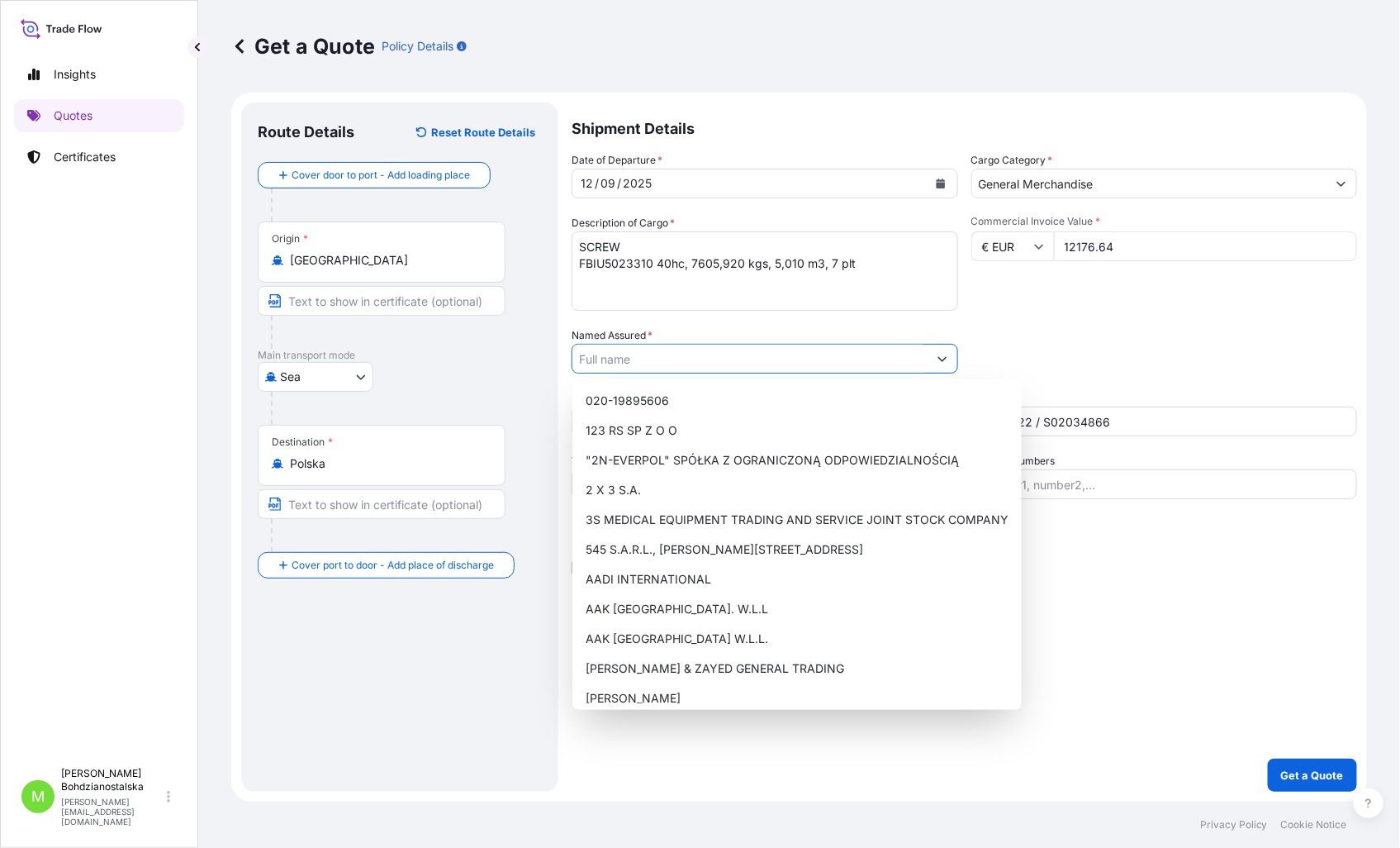
click at [622, 355] on input "Named Assured *" at bounding box center [750, 358] width 355 height 30
click at [698, 360] on input "Named Assured *" at bounding box center [750, 358] width 355 height 30
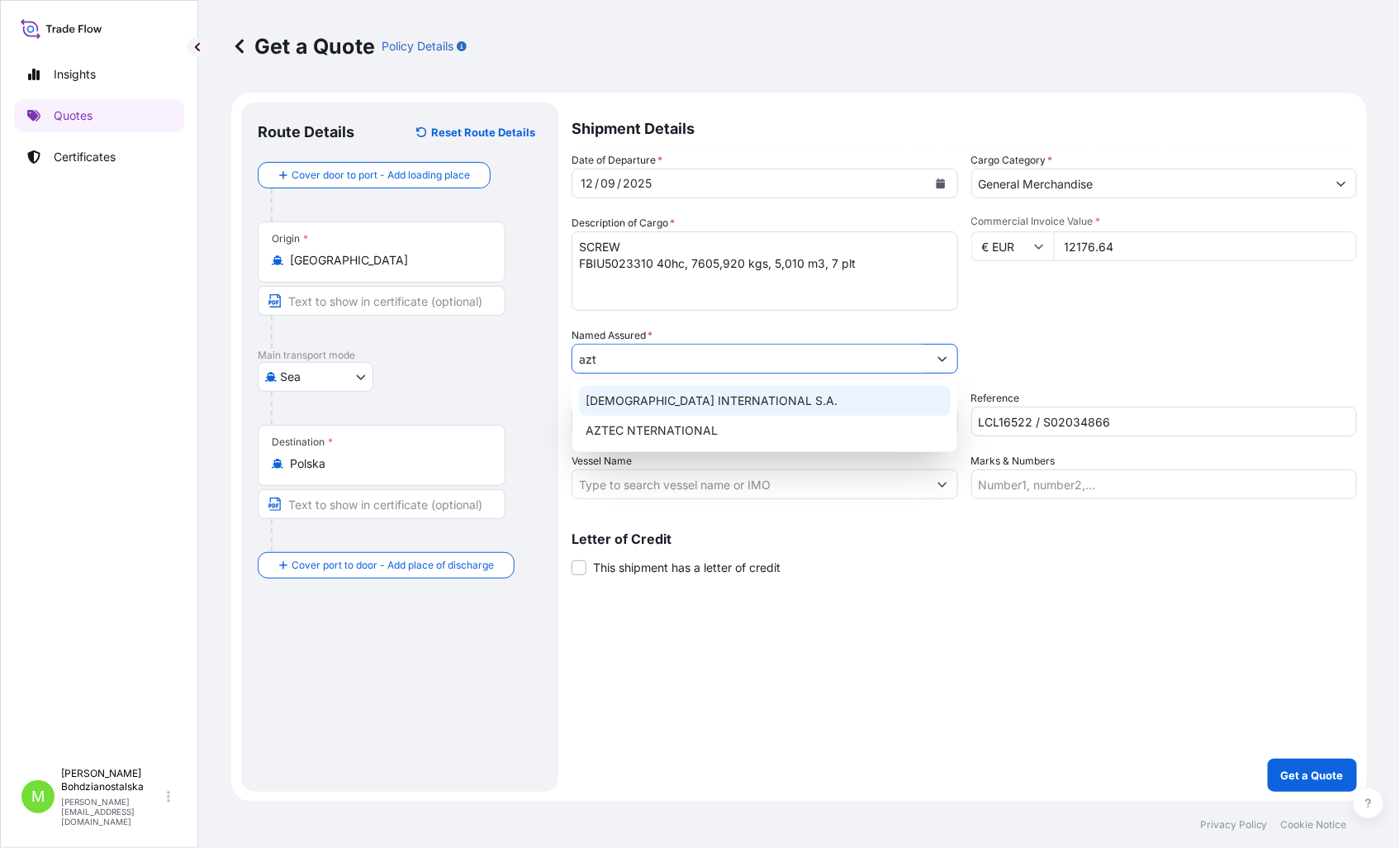
click at [704, 390] on div "[DEMOGRAPHIC_DATA] INTERNATIONAL S.A." at bounding box center [764, 401] width 372 height 30
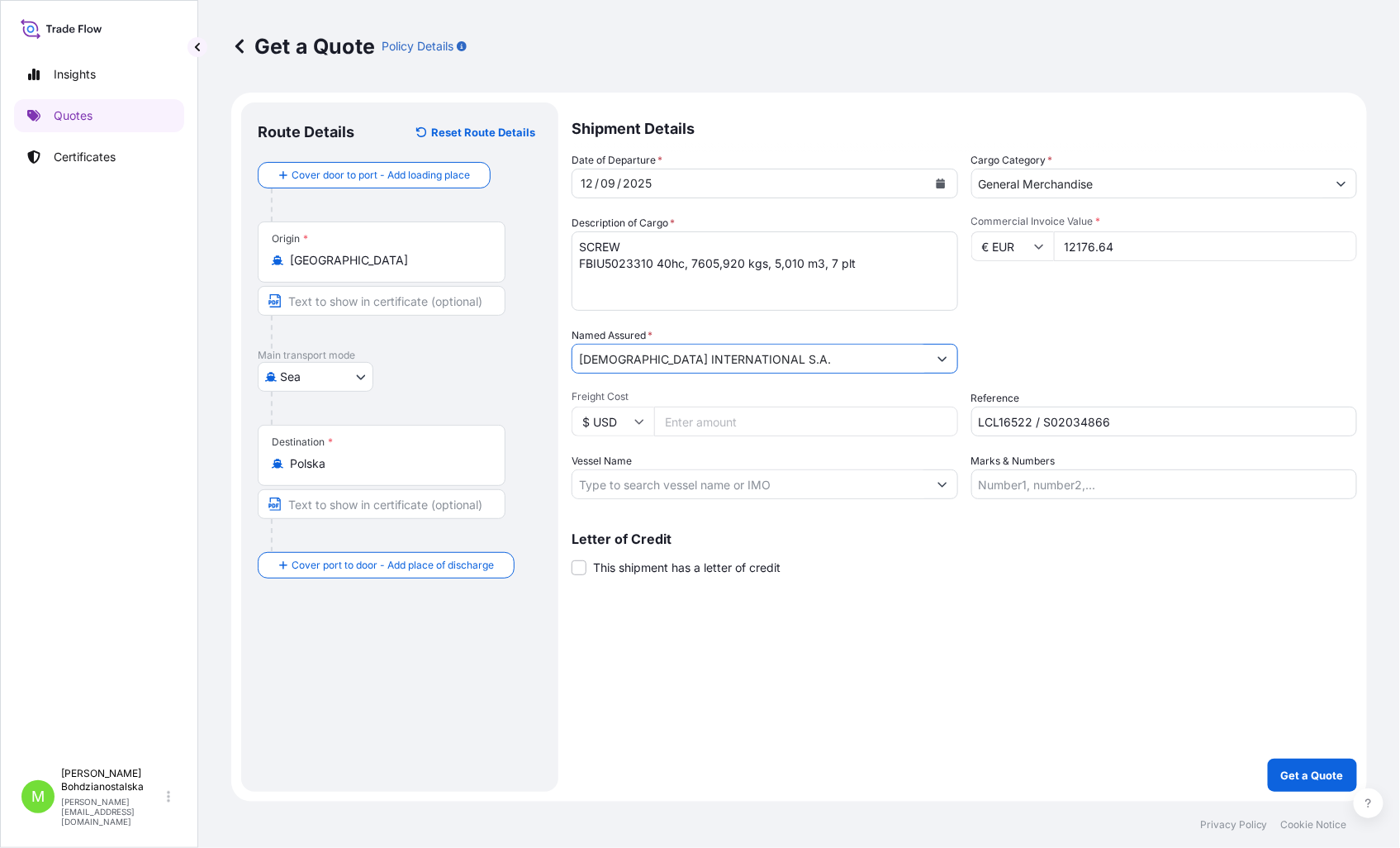
type input "[DEMOGRAPHIC_DATA] INTERNATIONAL S.A."
click at [890, 623] on div "Shipment Details Date of Departure * [DATE] Cargo Category * General Merchandis…" at bounding box center [964, 447] width 786 height 689
click at [1315, 772] on p "Get a Quote" at bounding box center [1311, 774] width 63 height 17
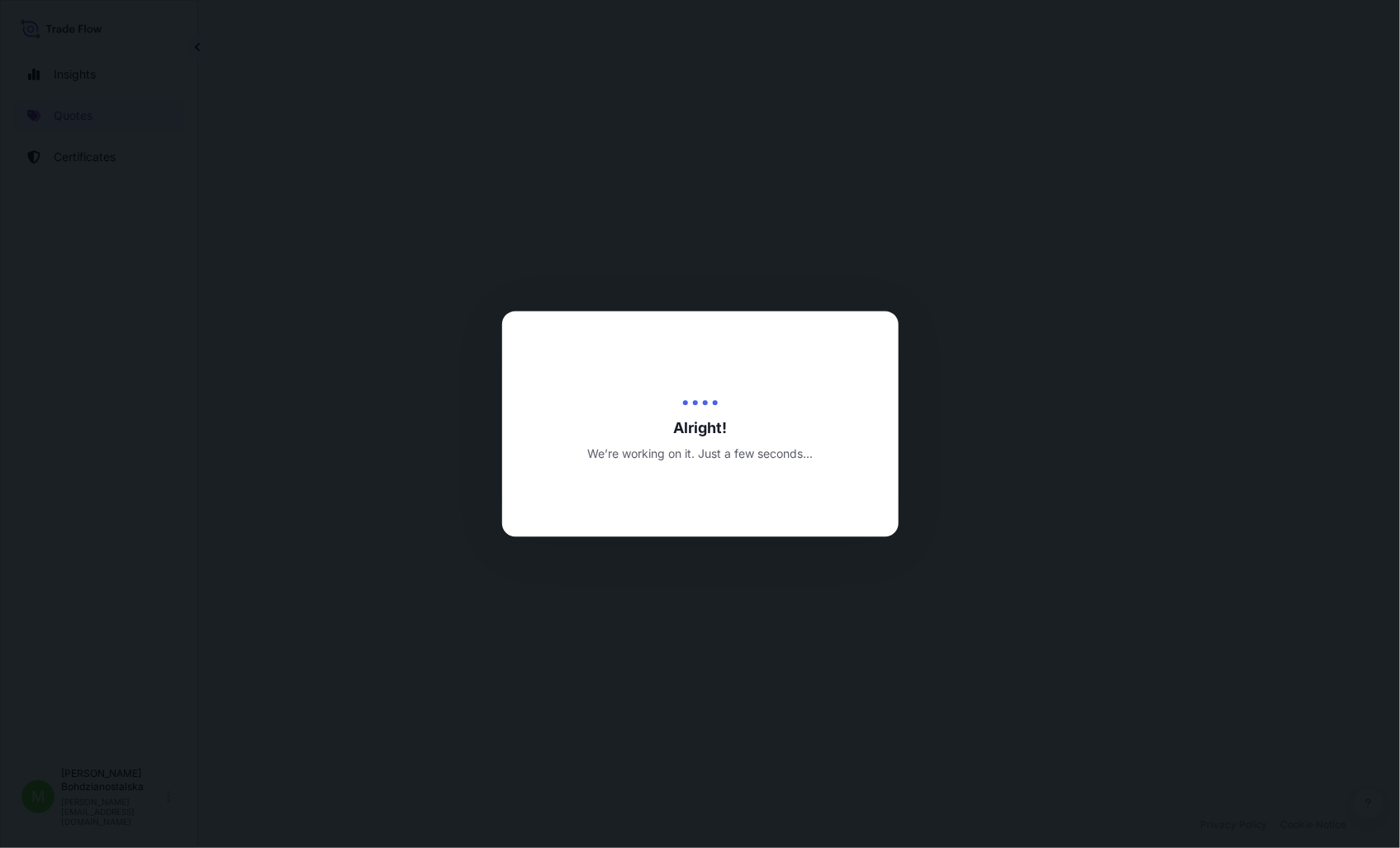
select select "Sea"
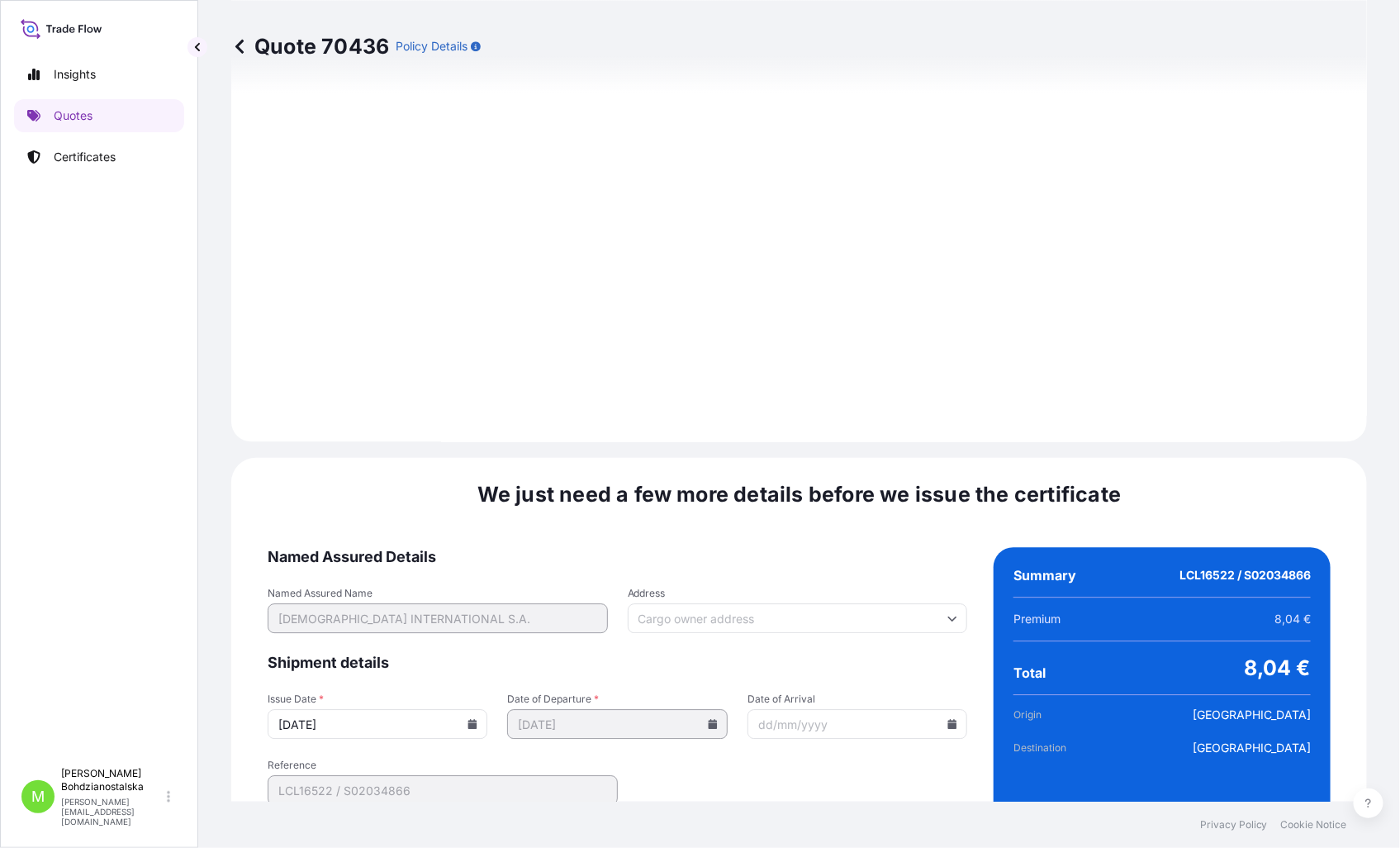
scroll to position [1637, 0]
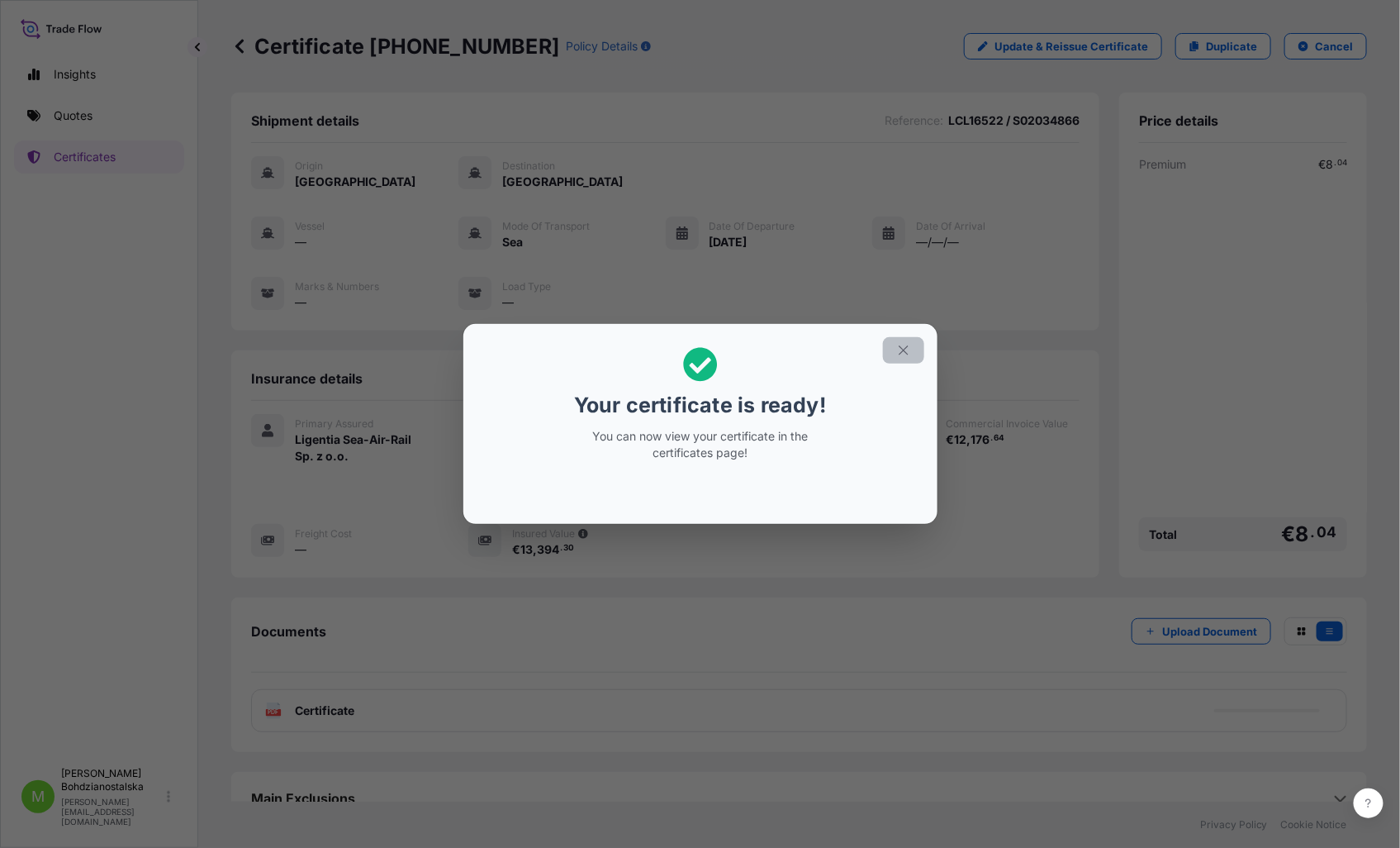
click at [905, 349] on icon "button" at bounding box center [902, 350] width 15 height 15
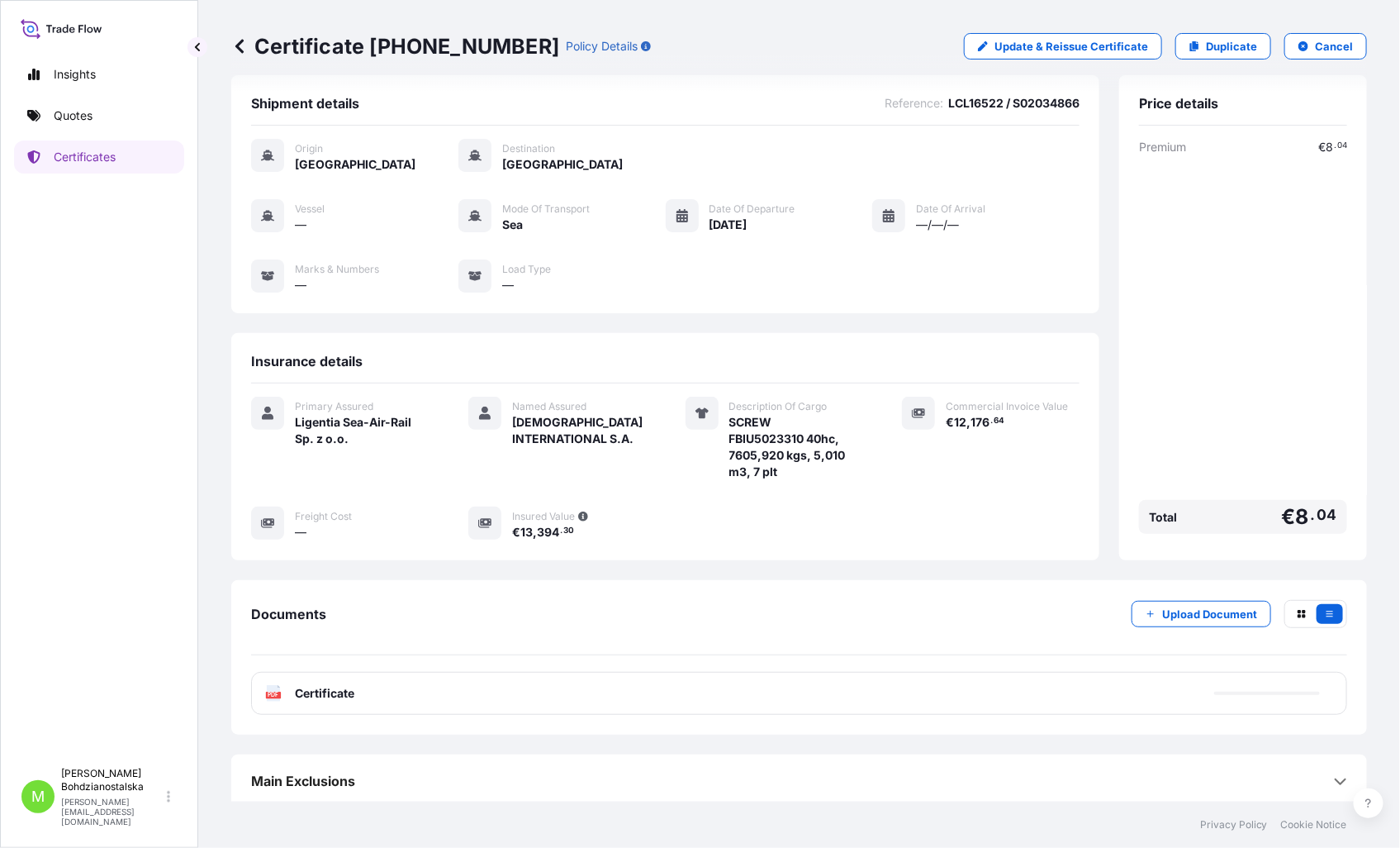
scroll to position [25, 0]
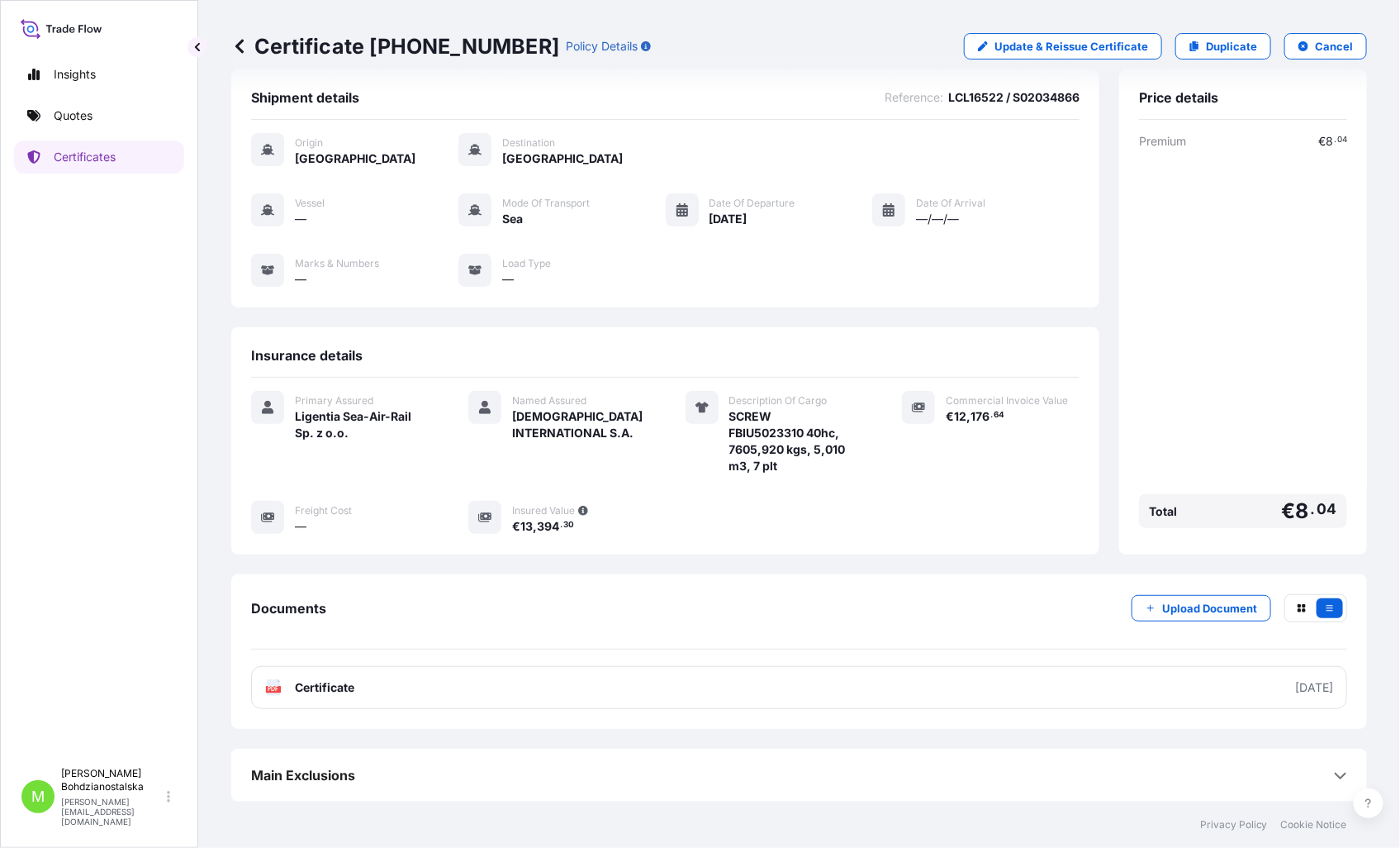
click at [356, 685] on link "PDF Certificate [DATE]" at bounding box center [799, 686] width 1096 height 43
click at [93, 110] on p "Quotes" at bounding box center [73, 116] width 39 height 17
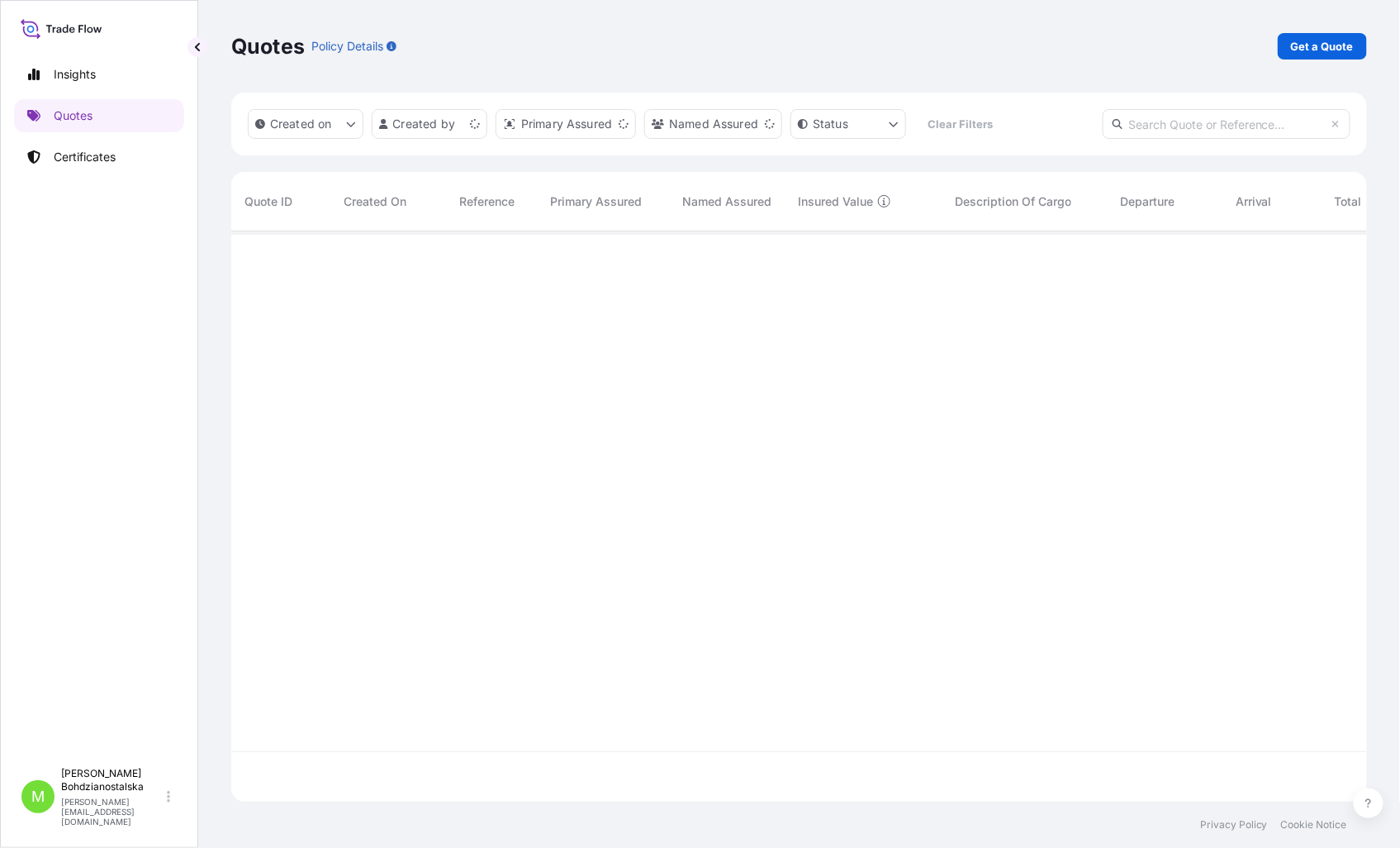
scroll to position [566, 1122]
click at [1321, 44] on p "Get a Quote" at bounding box center [1321, 46] width 63 height 17
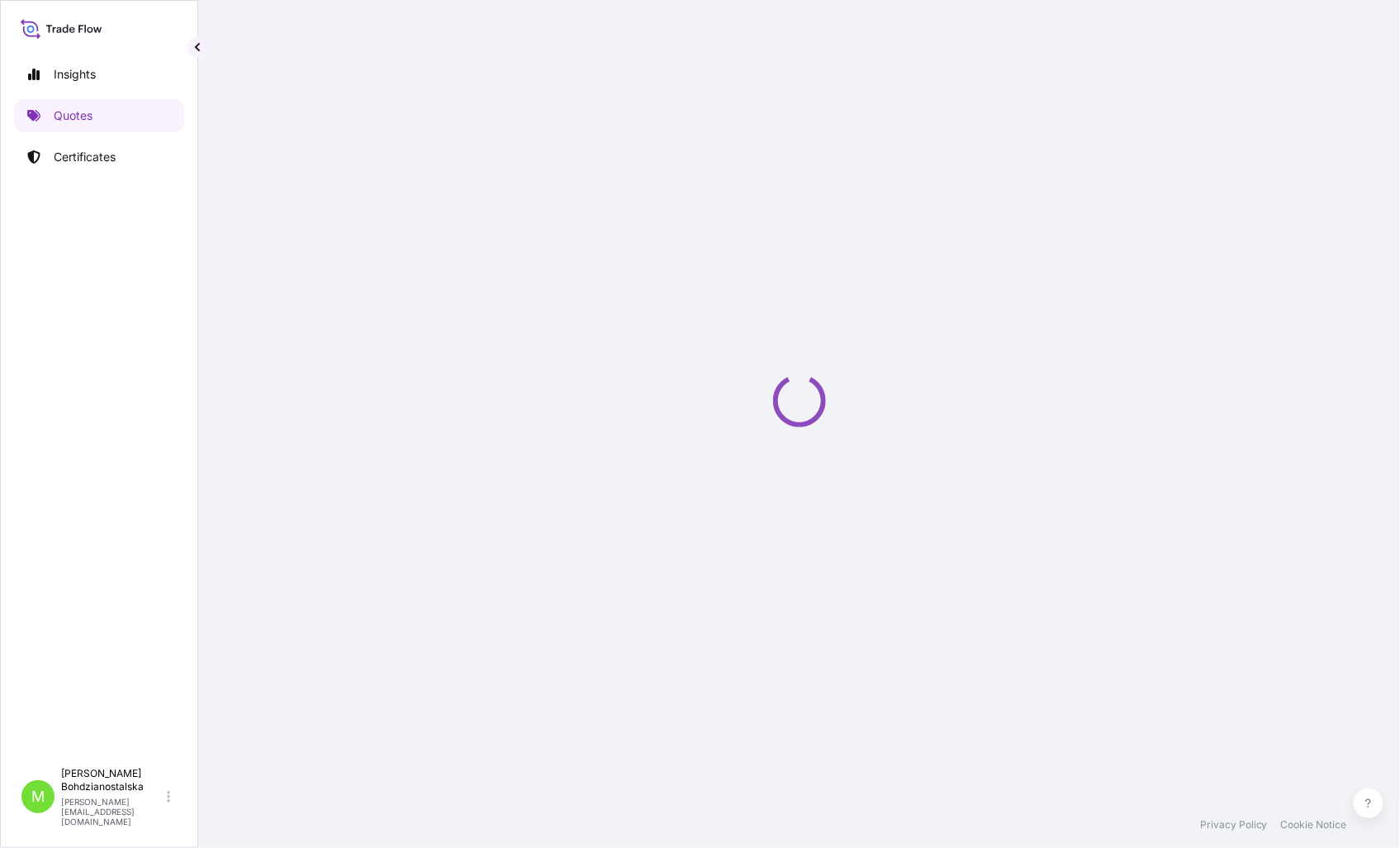
select select "Sea"
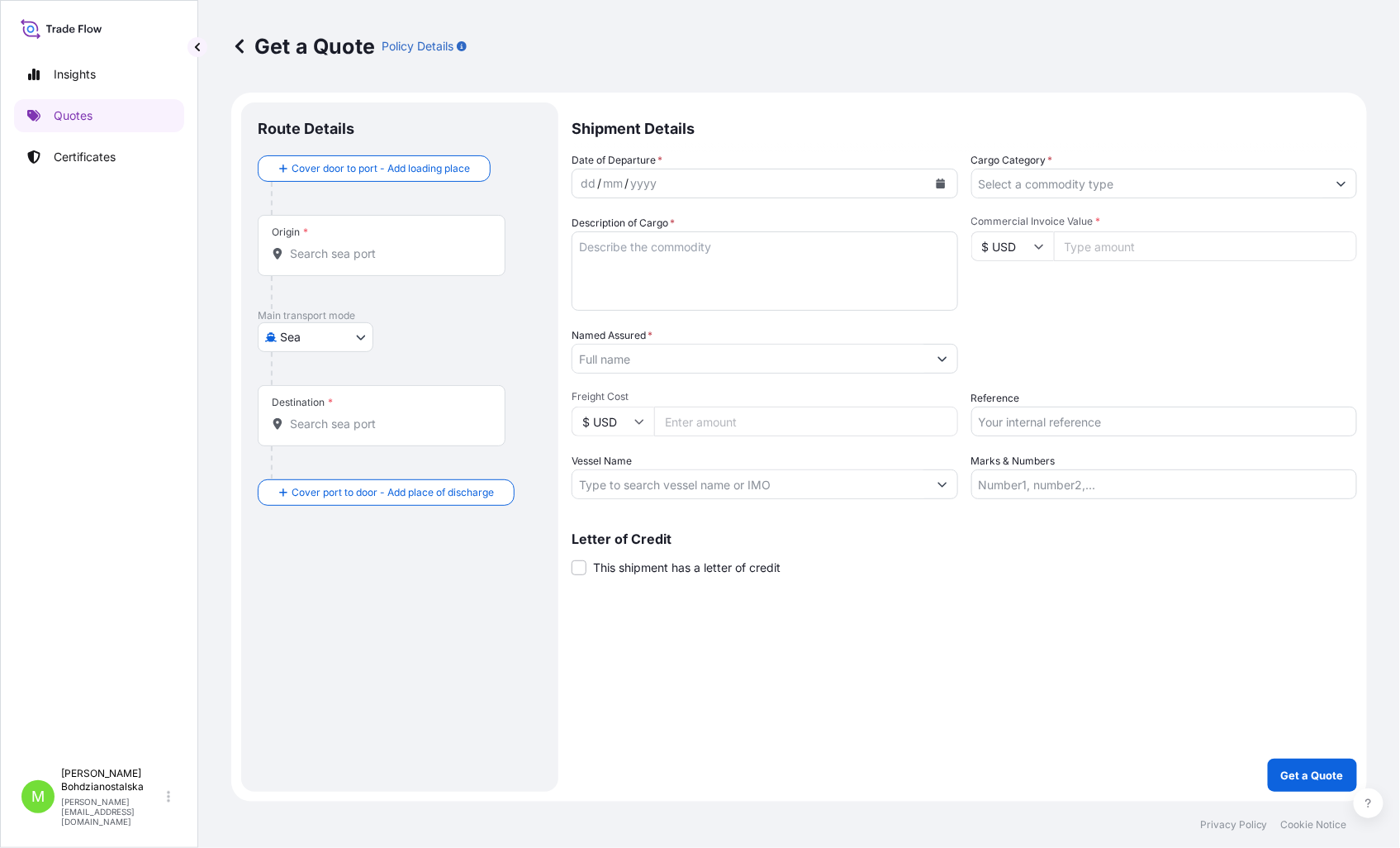
click at [342, 257] on input "Origin *" at bounding box center [387, 253] width 194 height 17
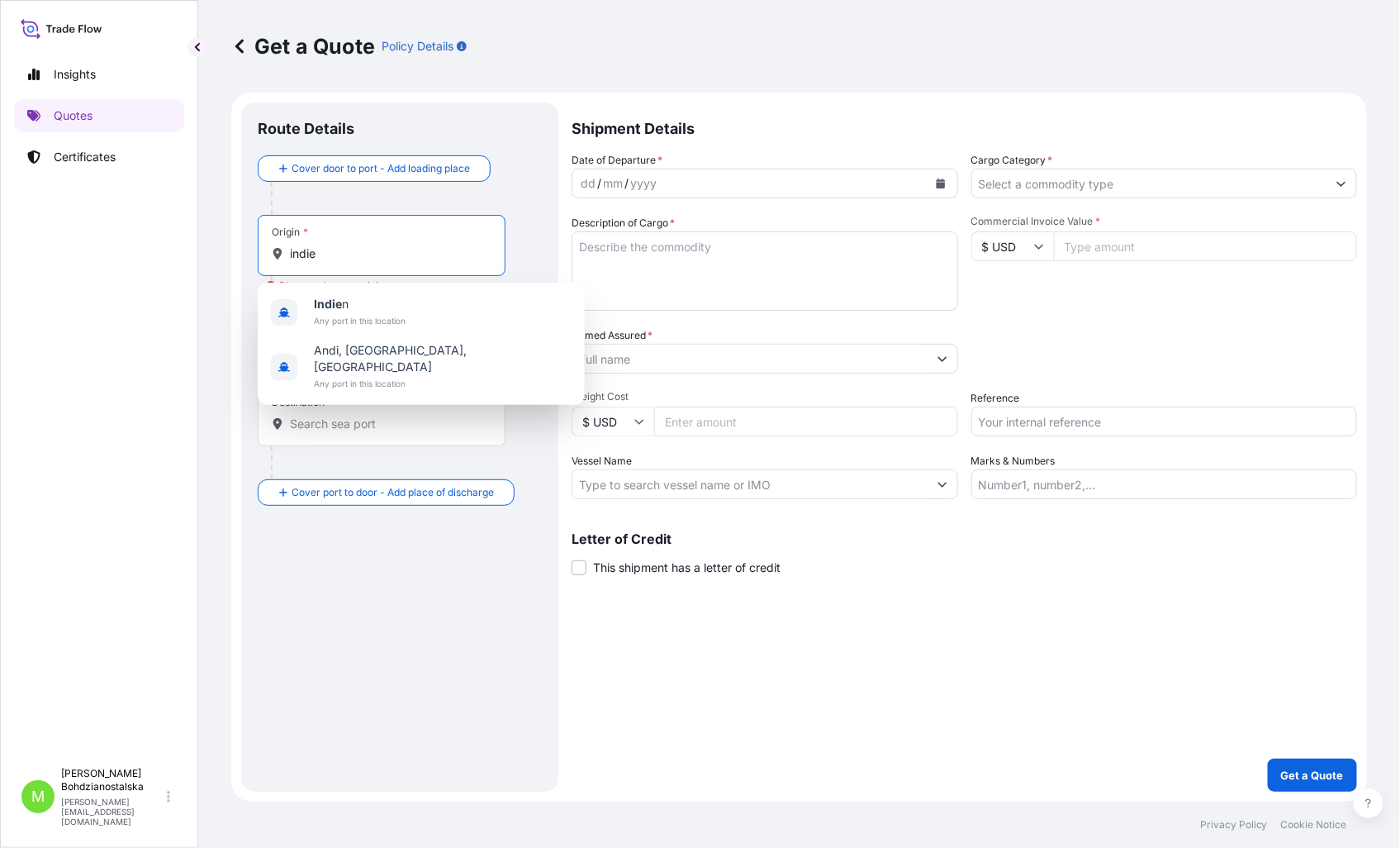
click at [319, 254] on input "indie" at bounding box center [387, 253] width 194 height 17
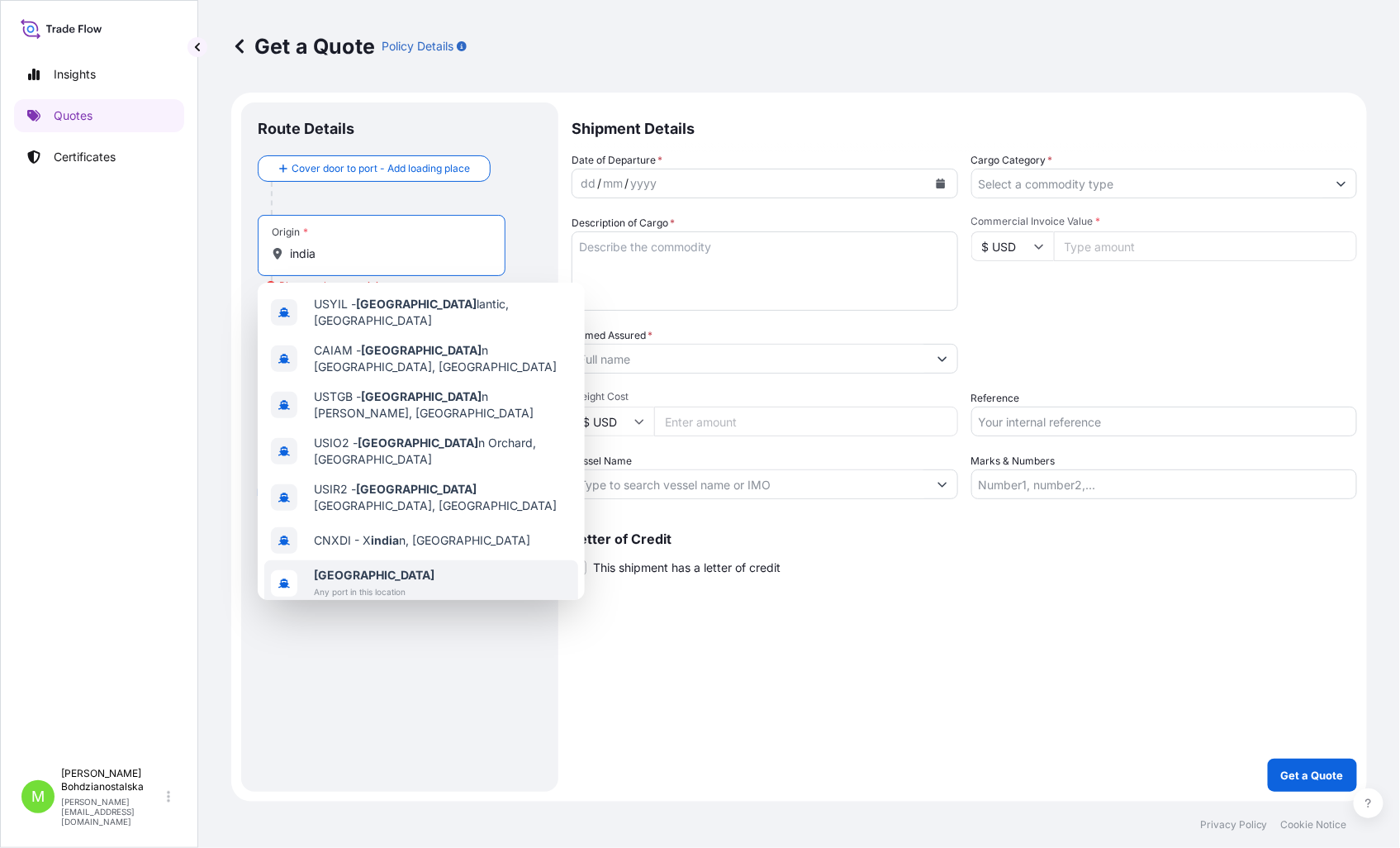
click at [374, 567] on span "[GEOGRAPHIC_DATA]" at bounding box center [374, 575] width 121 height 17
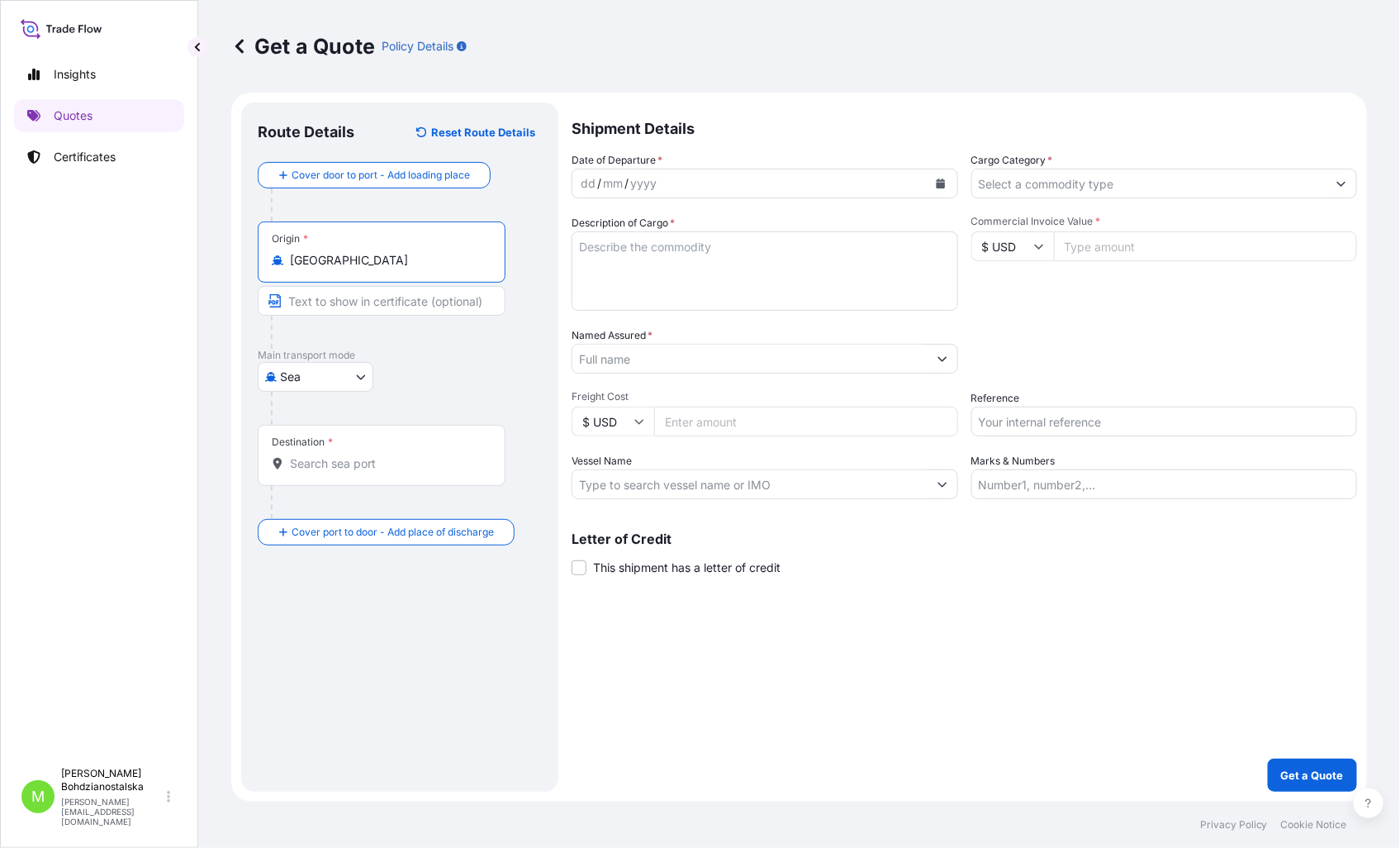
type input "[GEOGRAPHIC_DATA]"
click at [331, 473] on div "Destination *" at bounding box center [384, 455] width 253 height 61
click at [331, 472] on input "Destination *" at bounding box center [390, 463] width 200 height 17
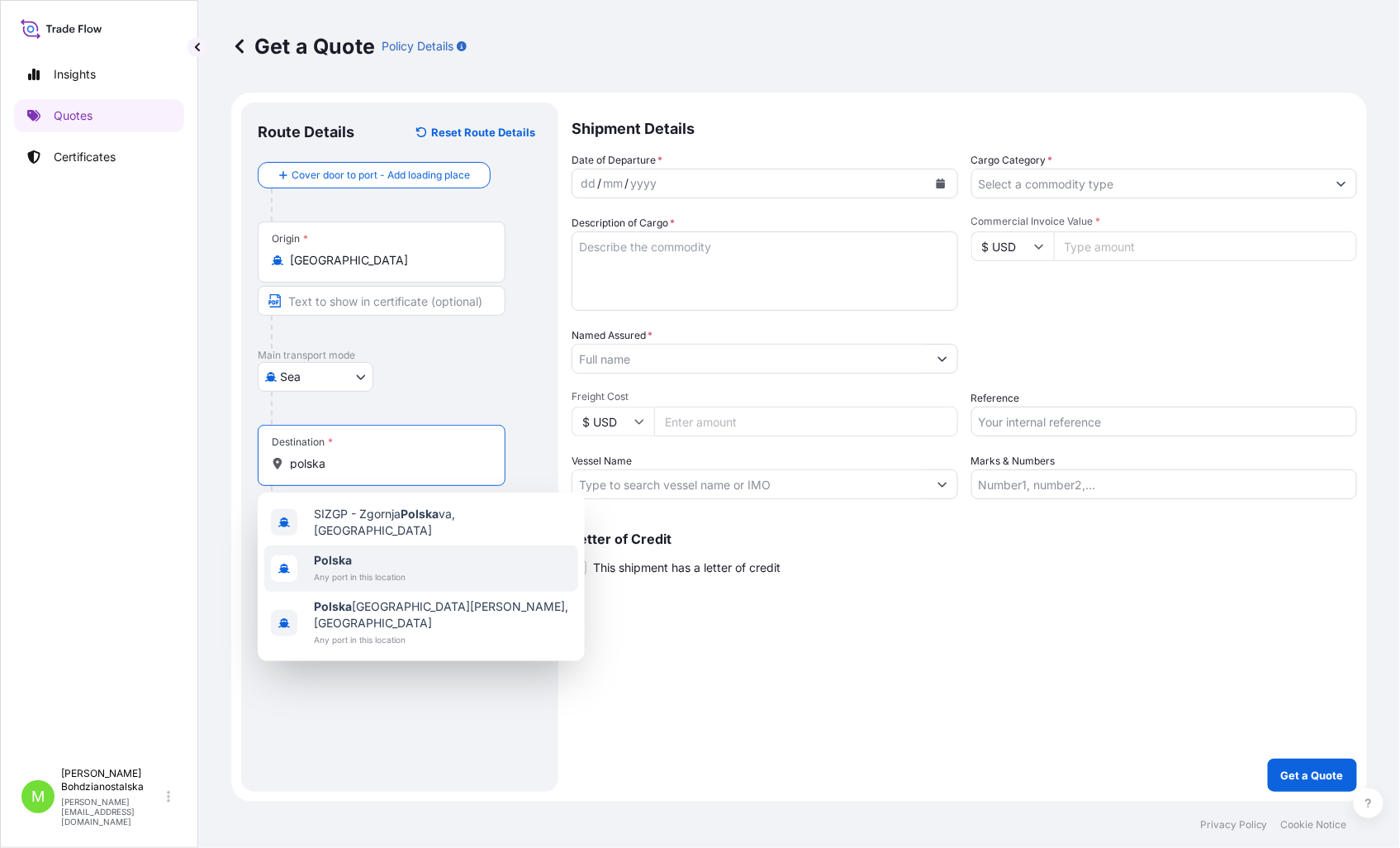
click at [353, 569] on span "Any port in this location" at bounding box center [360, 577] width 92 height 17
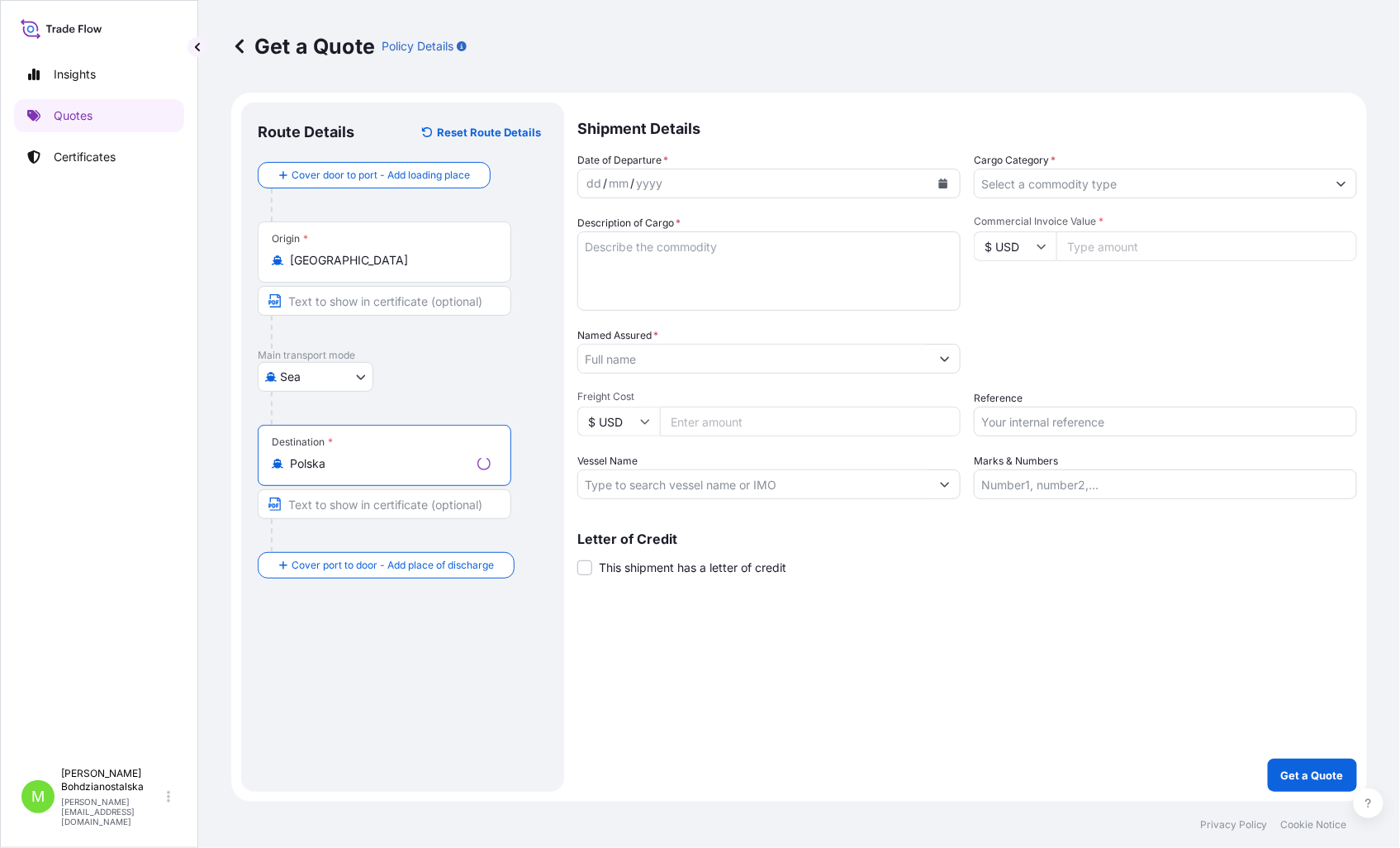
type input "Polska"
click at [592, 182] on div "dd" at bounding box center [593, 184] width 18 height 20
click at [1061, 181] on input "Cargo Category *" at bounding box center [1150, 184] width 355 height 30
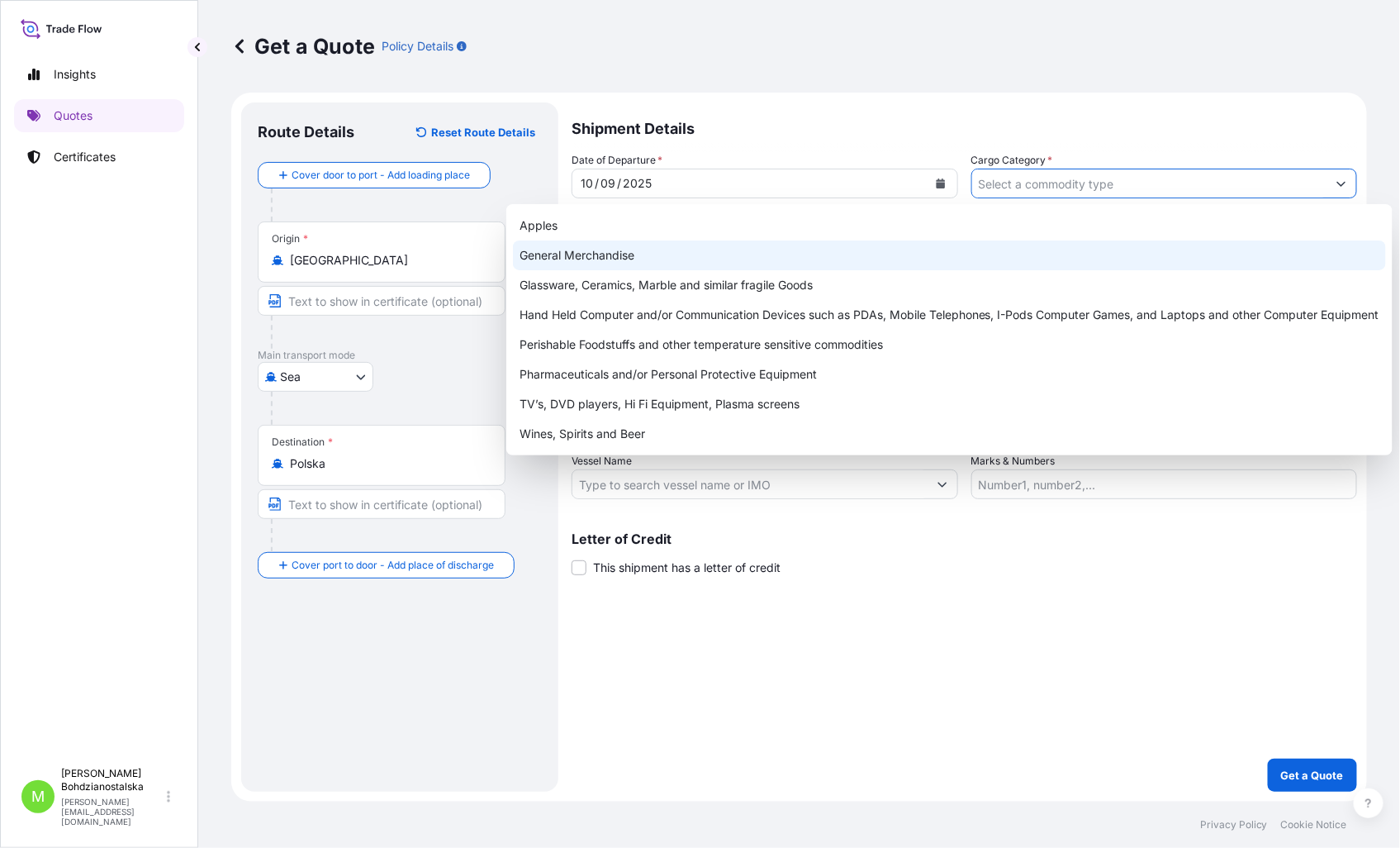
click at [612, 245] on div "General Merchandise" at bounding box center [948, 255] width 873 height 30
type input "General Merchandise"
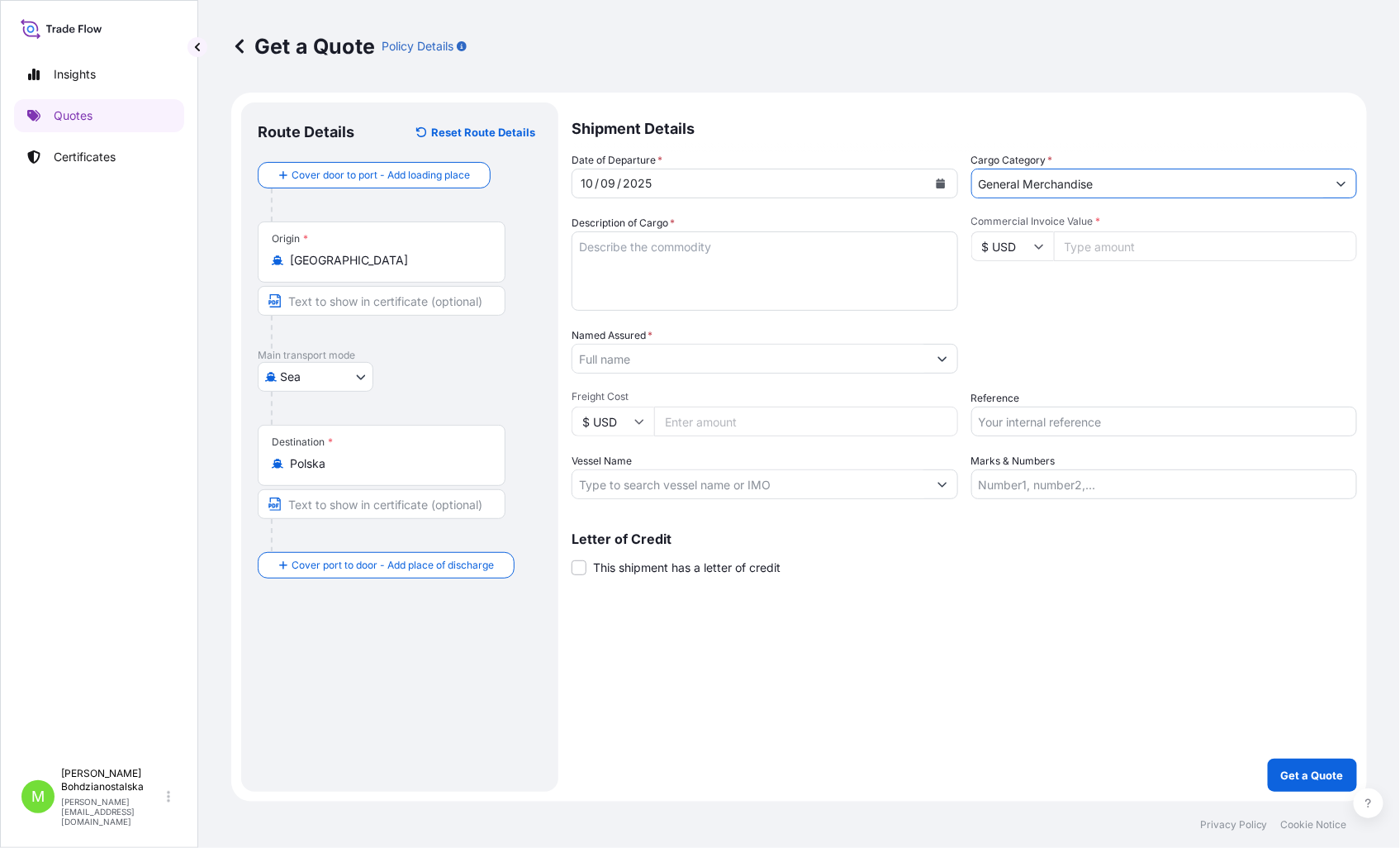
click at [640, 249] on textarea "Description of Cargo *" at bounding box center [765, 270] width 387 height 79
click at [630, 247] on textarea "Description of Cargo *" at bounding box center [765, 270] width 387 height 79
click at [672, 265] on textarea "Description of Cargo *" at bounding box center [765, 270] width 387 height 79
paste textarea "L V BREAKOUTS"
type textarea "L V BREAKOUTS"
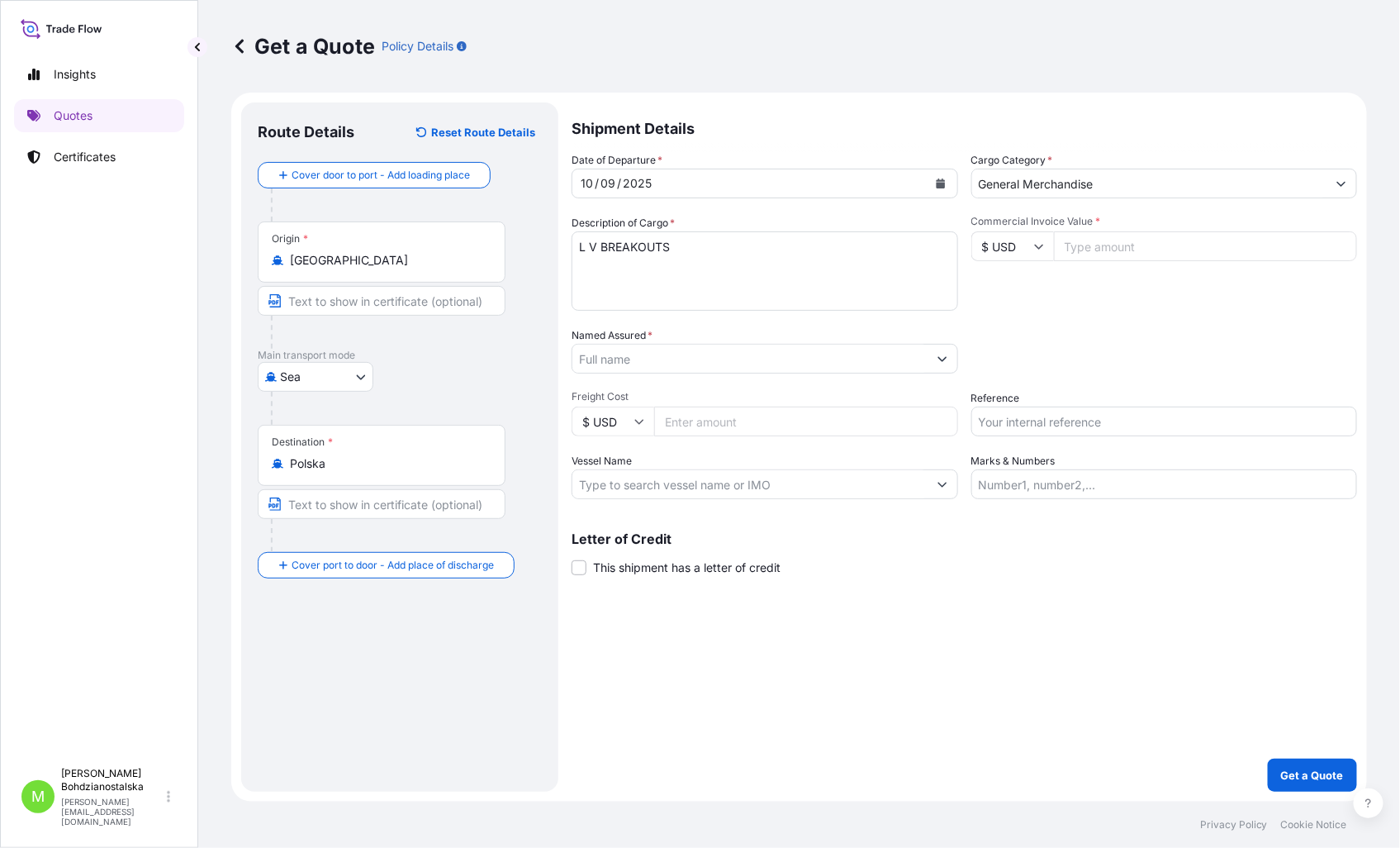
click at [969, 686] on div "Shipment Details Date of Departure * [DATE] Cargo Category * General Merchandis…" at bounding box center [964, 447] width 786 height 689
click at [1044, 415] on input "Reference" at bounding box center [1165, 421] width 387 height 30
paste input "LCL16467 / S02047225"
type input "LCL16467 / S02047225"
click at [1100, 343] on div "Packing Category Type to search a container mode Please select a primary mode o…" at bounding box center [1165, 350] width 387 height 46
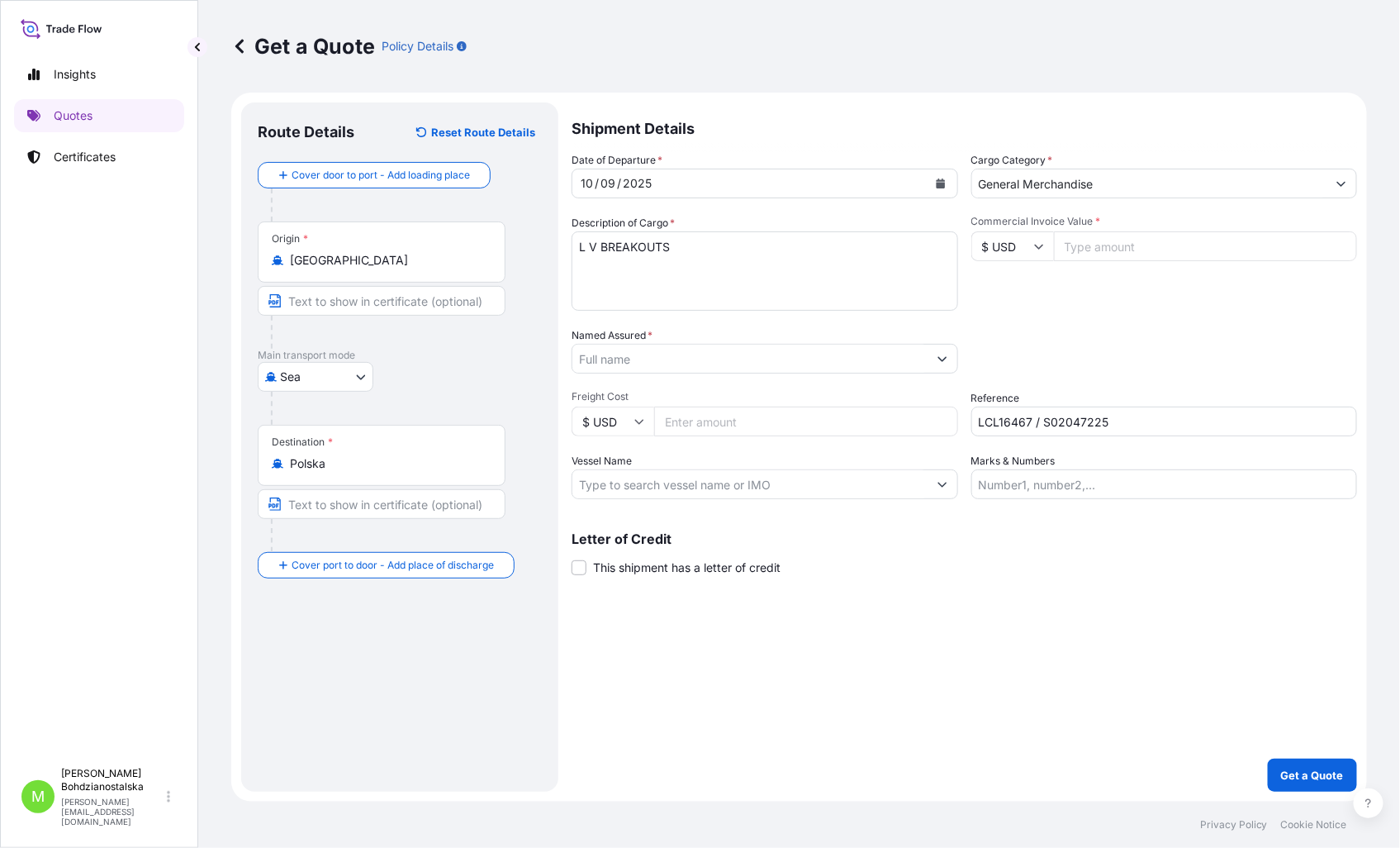
click at [1094, 257] on input "Commercial Invoice Value *" at bounding box center [1206, 246] width 304 height 30
type input "12800.00"
click at [1107, 284] on div "Commercial Invoice Value * $ USD 12800.00" at bounding box center [1165, 262] width 387 height 96
click at [661, 272] on textarea "L V BREAKOUTS" at bounding box center [765, 270] width 387 height 79
click at [755, 627] on div "Shipment Details Date of Departure * [DATE] Cargo Category * General Merchandis…" at bounding box center [964, 447] width 786 height 689
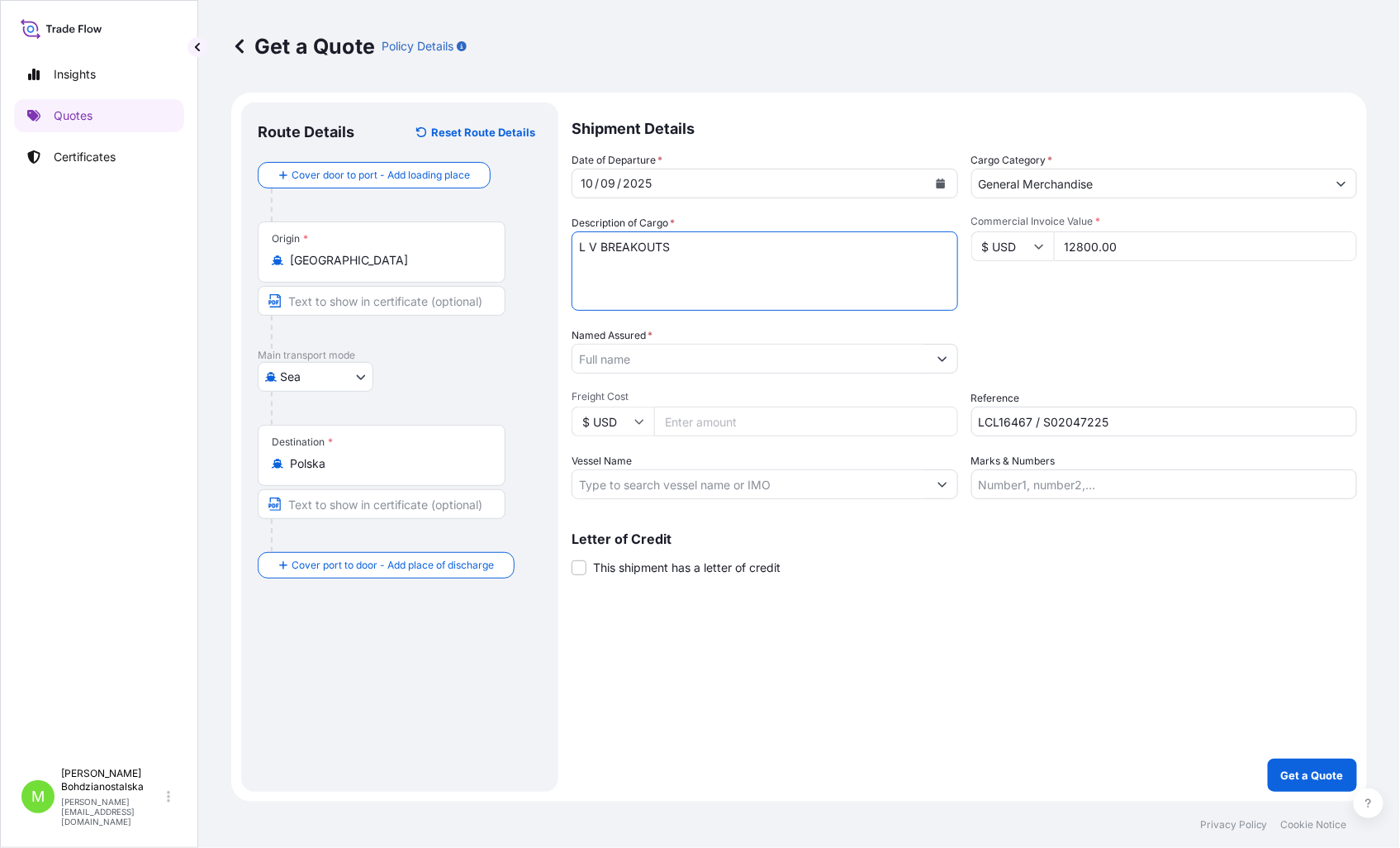
click at [579, 281] on textarea "L V BREAKOUTS" at bounding box center [765, 270] width 387 height 79
paste textarea "NYKU3741691"
click at [748, 269] on textarea "L V BREAKOUTS NYKU3741691 20gp," at bounding box center [765, 270] width 387 height 79
paste textarea "660,425"
type textarea "L V BREAKOUTS NYKU3741691 20gp, 660,425 kgs, 8,545 m3, 60 box"
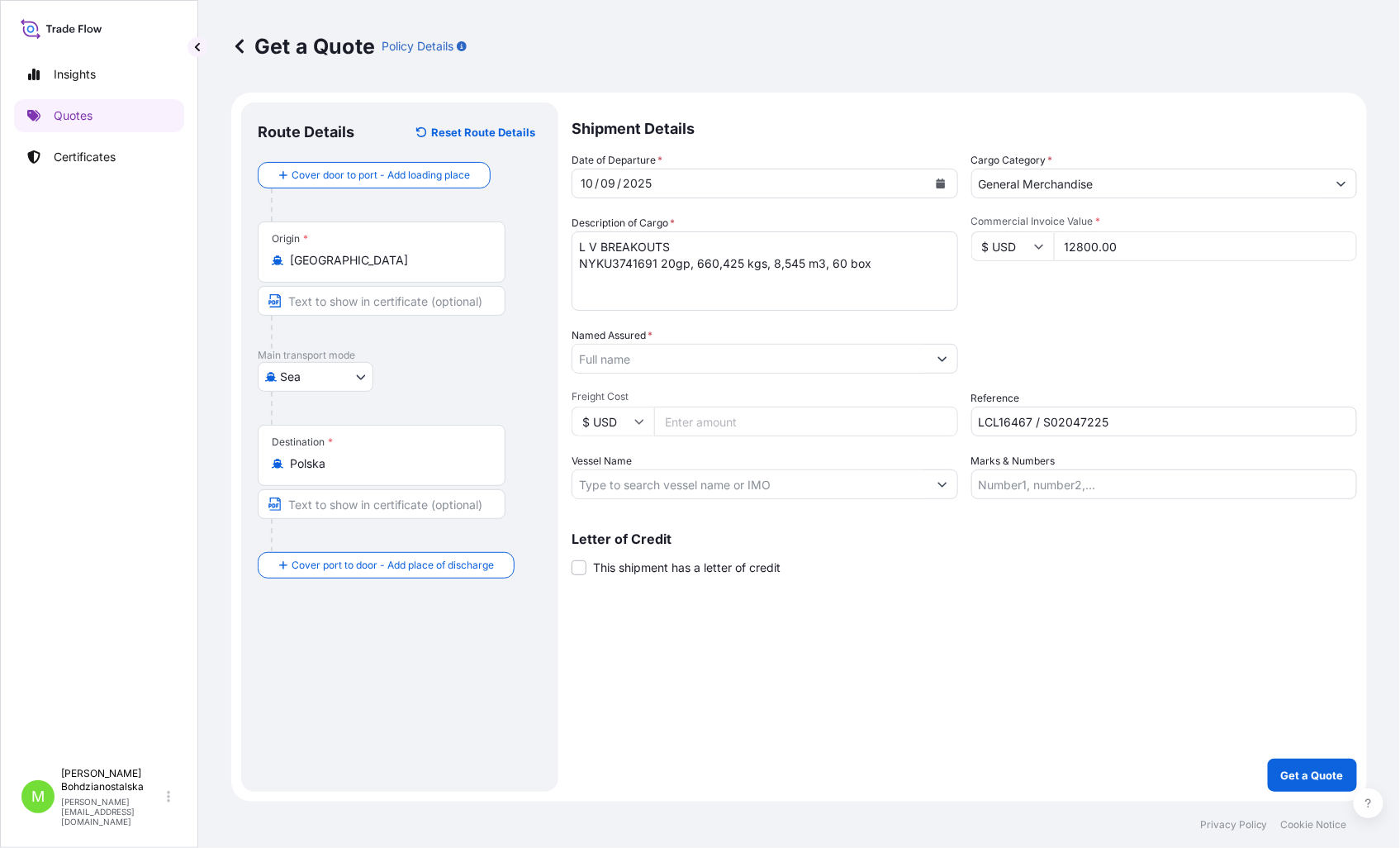
click at [863, 673] on div "Shipment Details Date of Departure * [DATE] Cargo Category * General Merchandis…" at bounding box center [964, 447] width 786 height 689
click at [692, 353] on input "Named Assured *" at bounding box center [750, 358] width 355 height 30
click at [670, 359] on input "Named Assured *" at bounding box center [750, 358] width 355 height 30
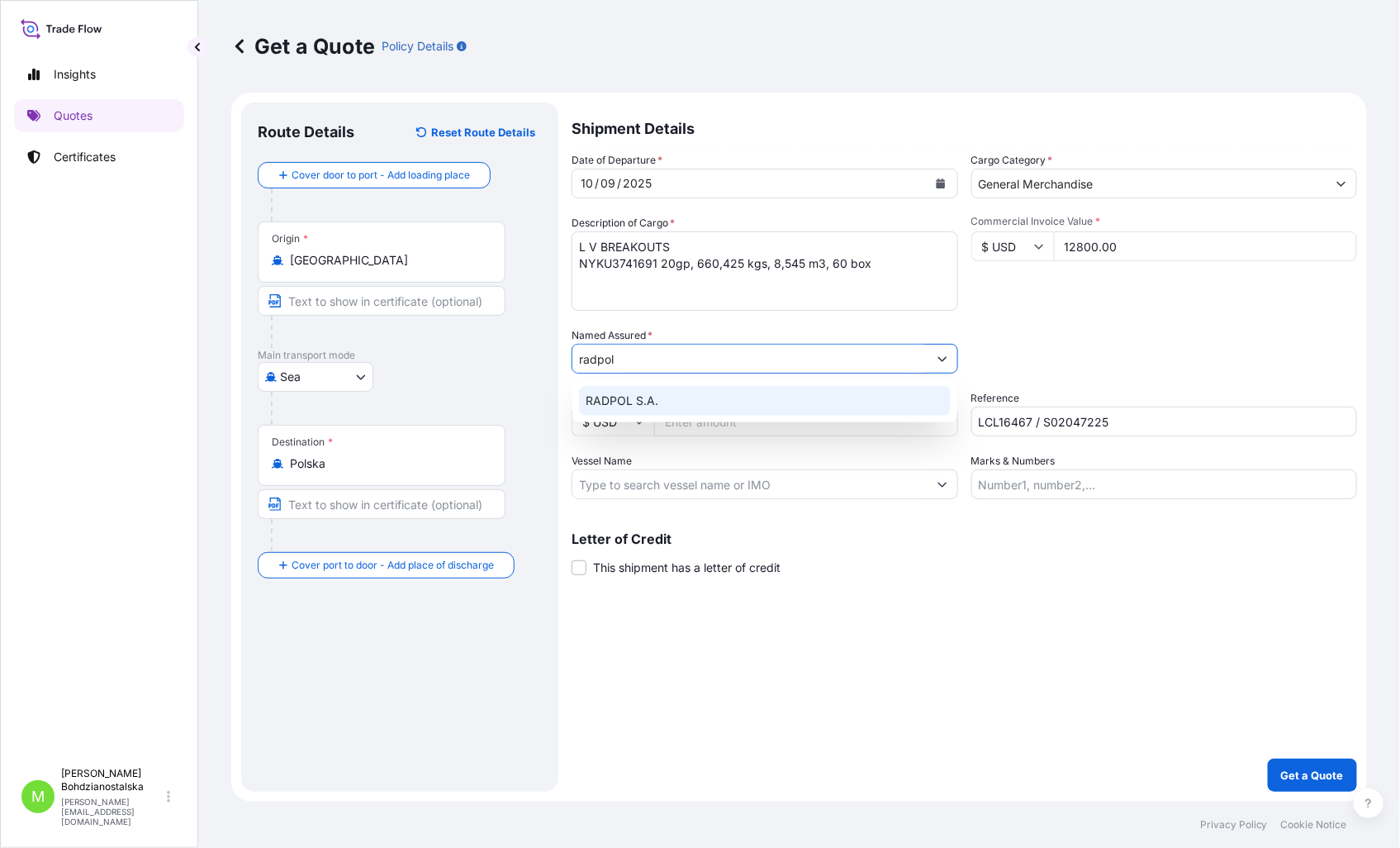
click at [641, 397] on span "RADPOL S.A." at bounding box center [621, 400] width 73 height 17
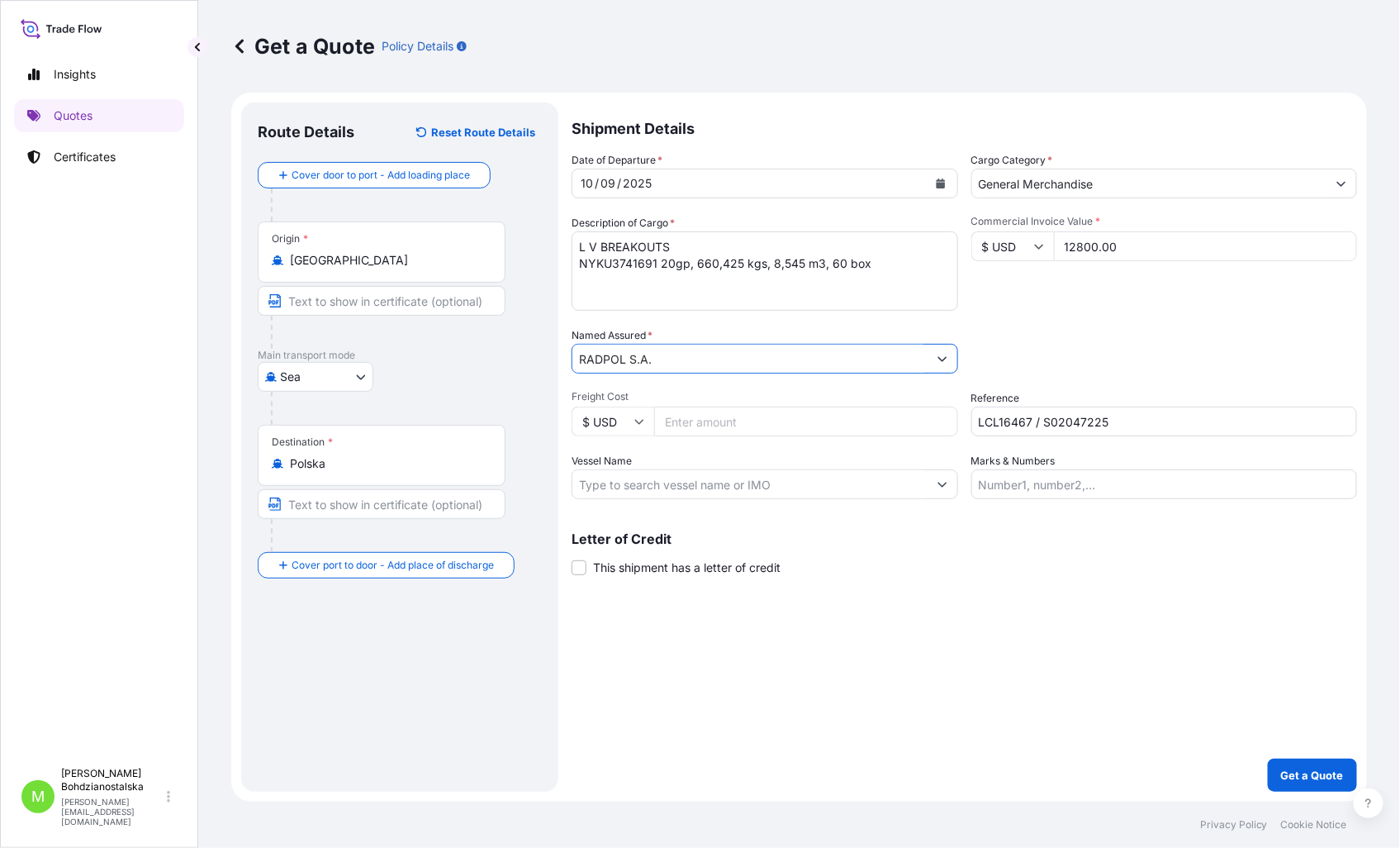
type input "RADPOL S.A."
click at [778, 648] on div "Shipment Details Date of Departure * [DATE] Cargo Category * General Merchandis…" at bounding box center [964, 447] width 786 height 689
click at [1309, 772] on p "Get a Quote" at bounding box center [1311, 774] width 63 height 17
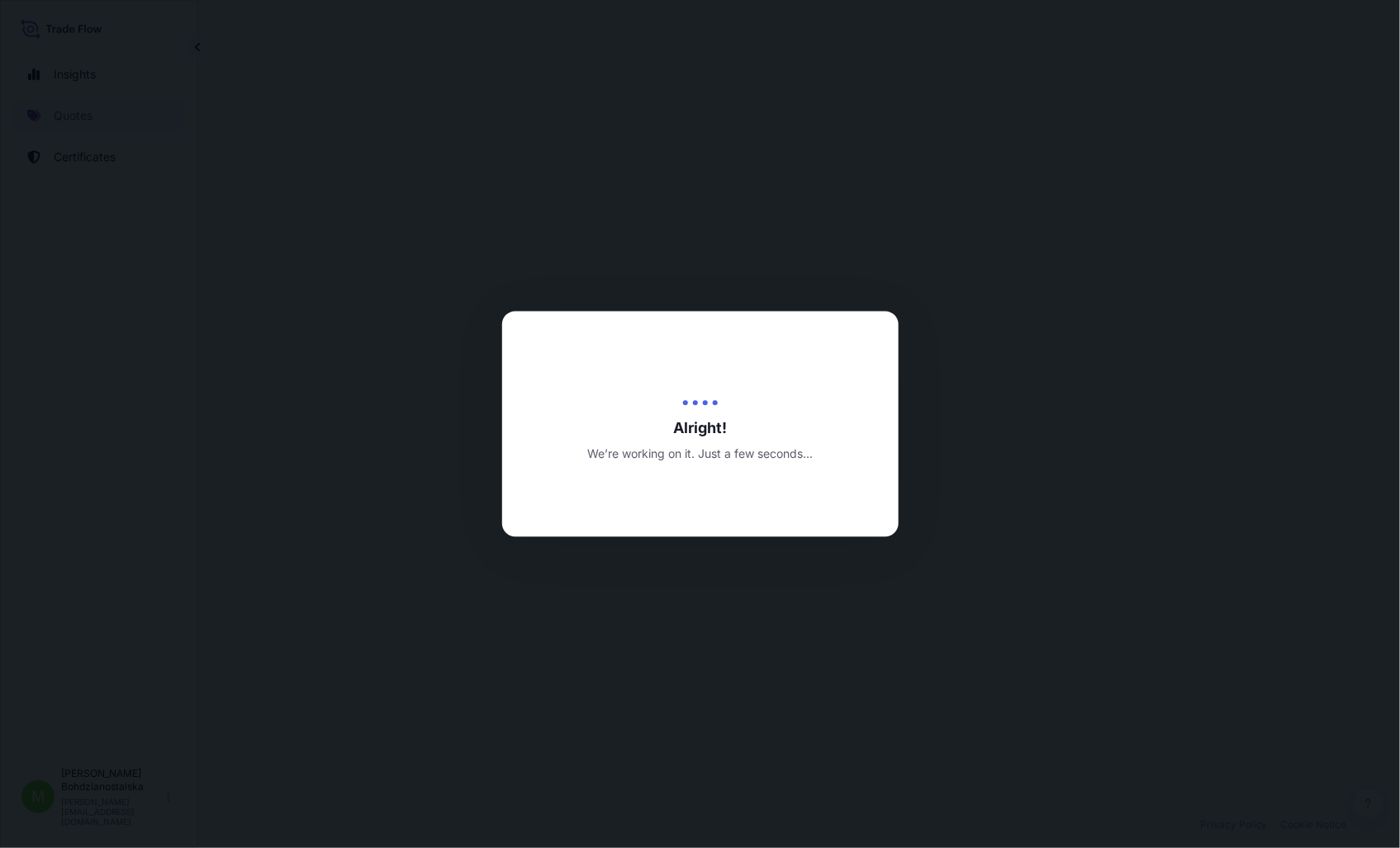
select select "Sea"
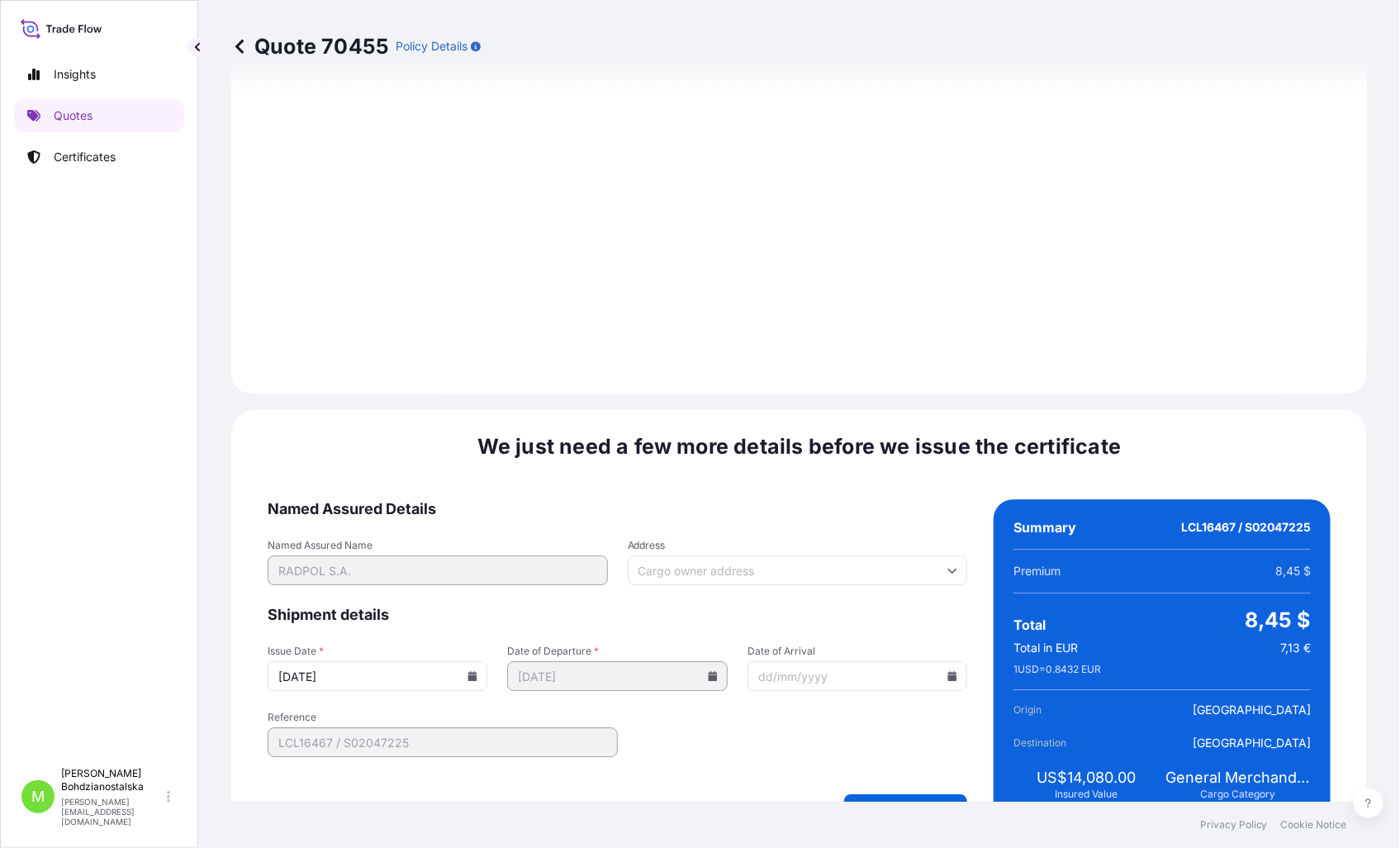
scroll to position [1673, 0]
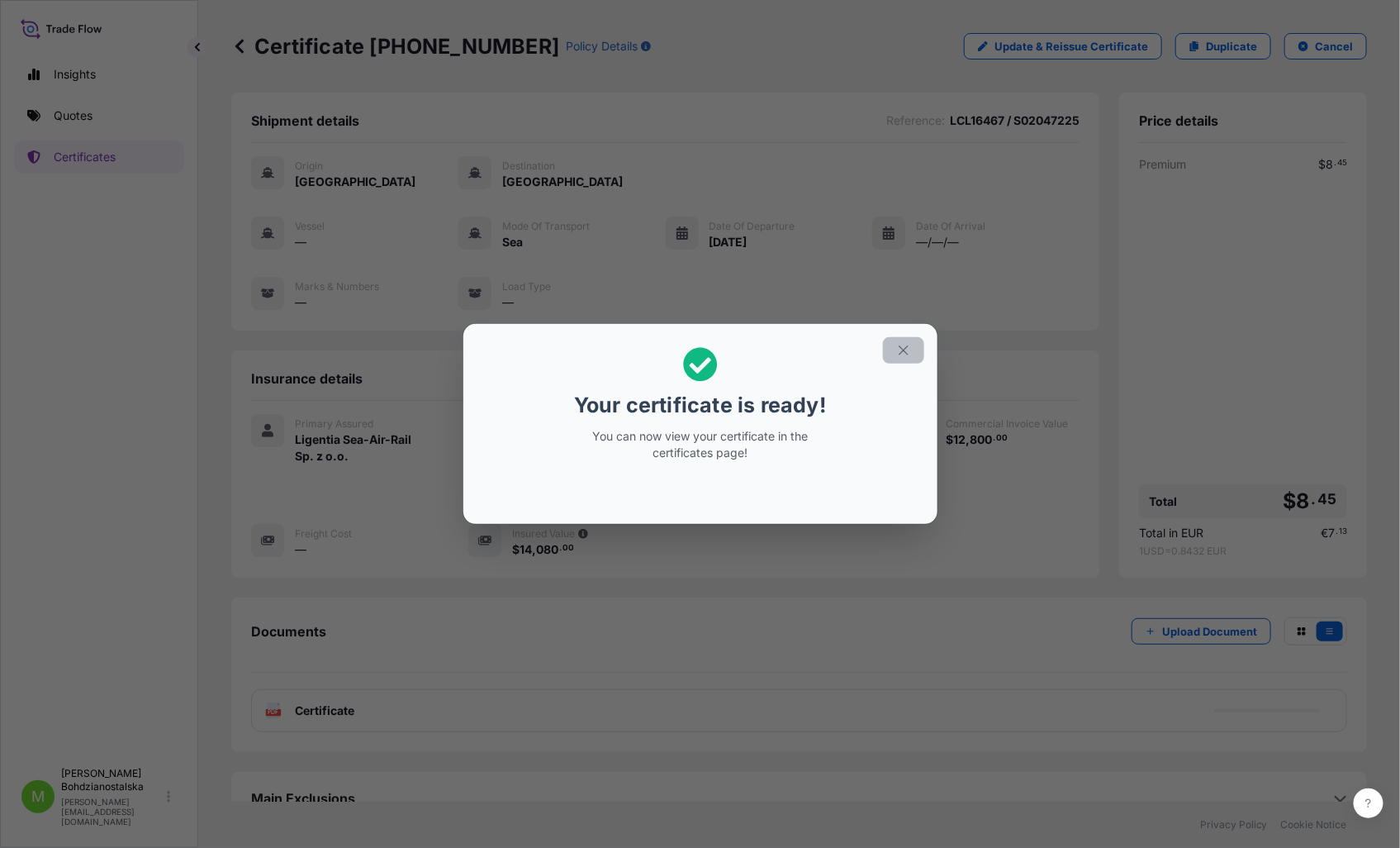
click at [904, 350] on icon "button" at bounding box center [902, 350] width 15 height 15
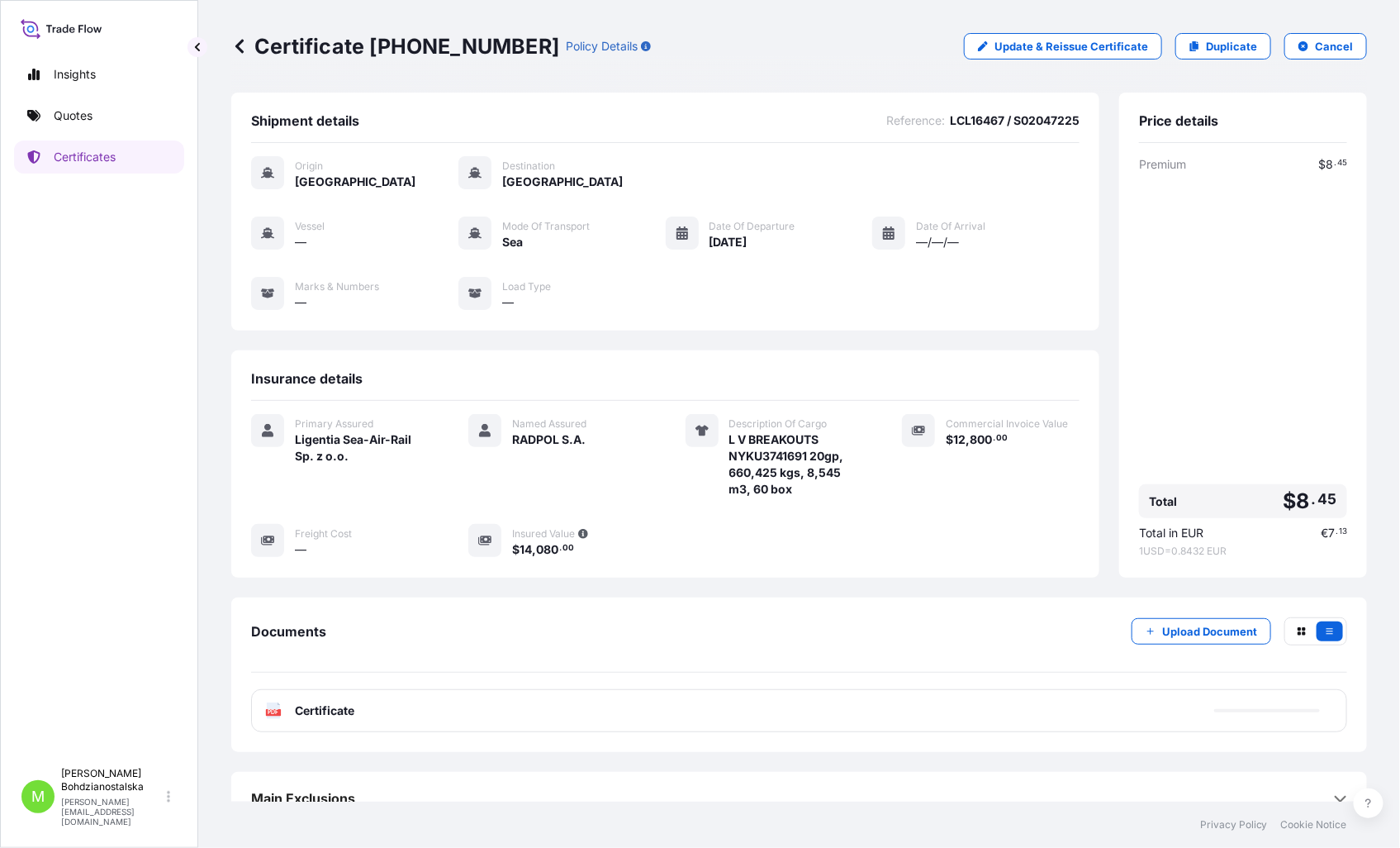
click at [598, 707] on div "PDF Certificate" at bounding box center [799, 710] width 1096 height 43
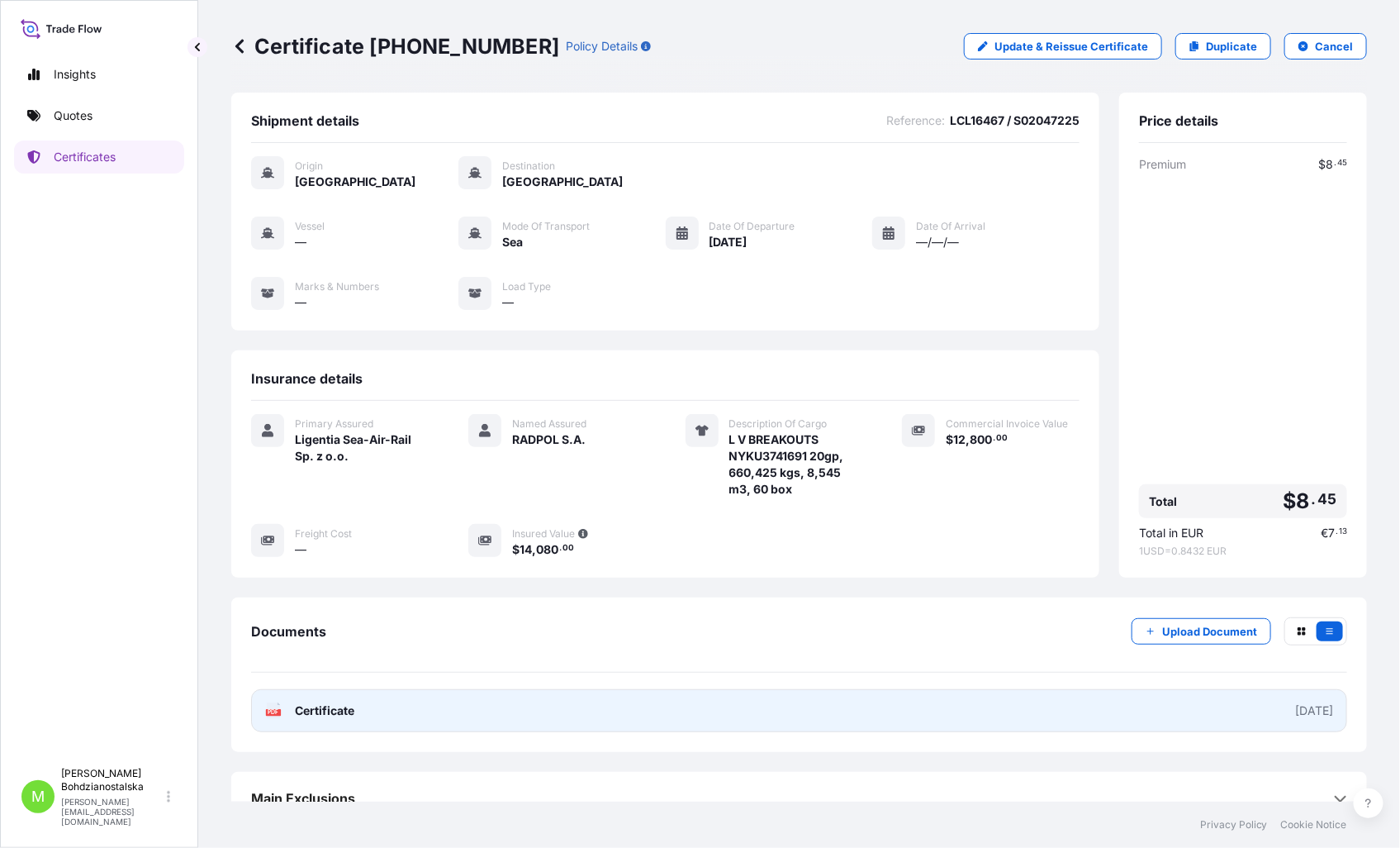
click at [358, 711] on link "PDF Certificate [DATE]" at bounding box center [799, 710] width 1096 height 43
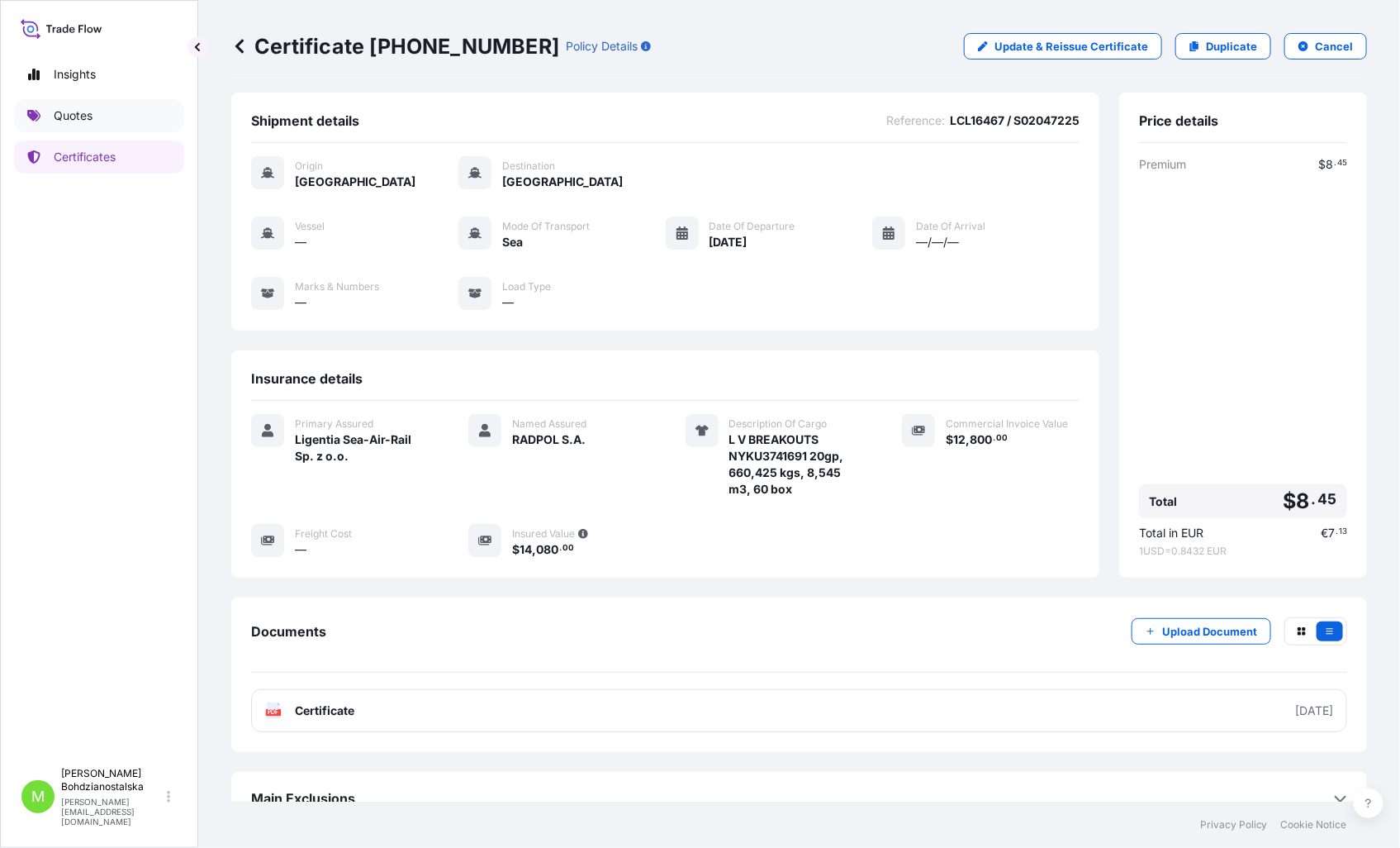
click at [75, 108] on p "Quotes" at bounding box center [73, 116] width 39 height 17
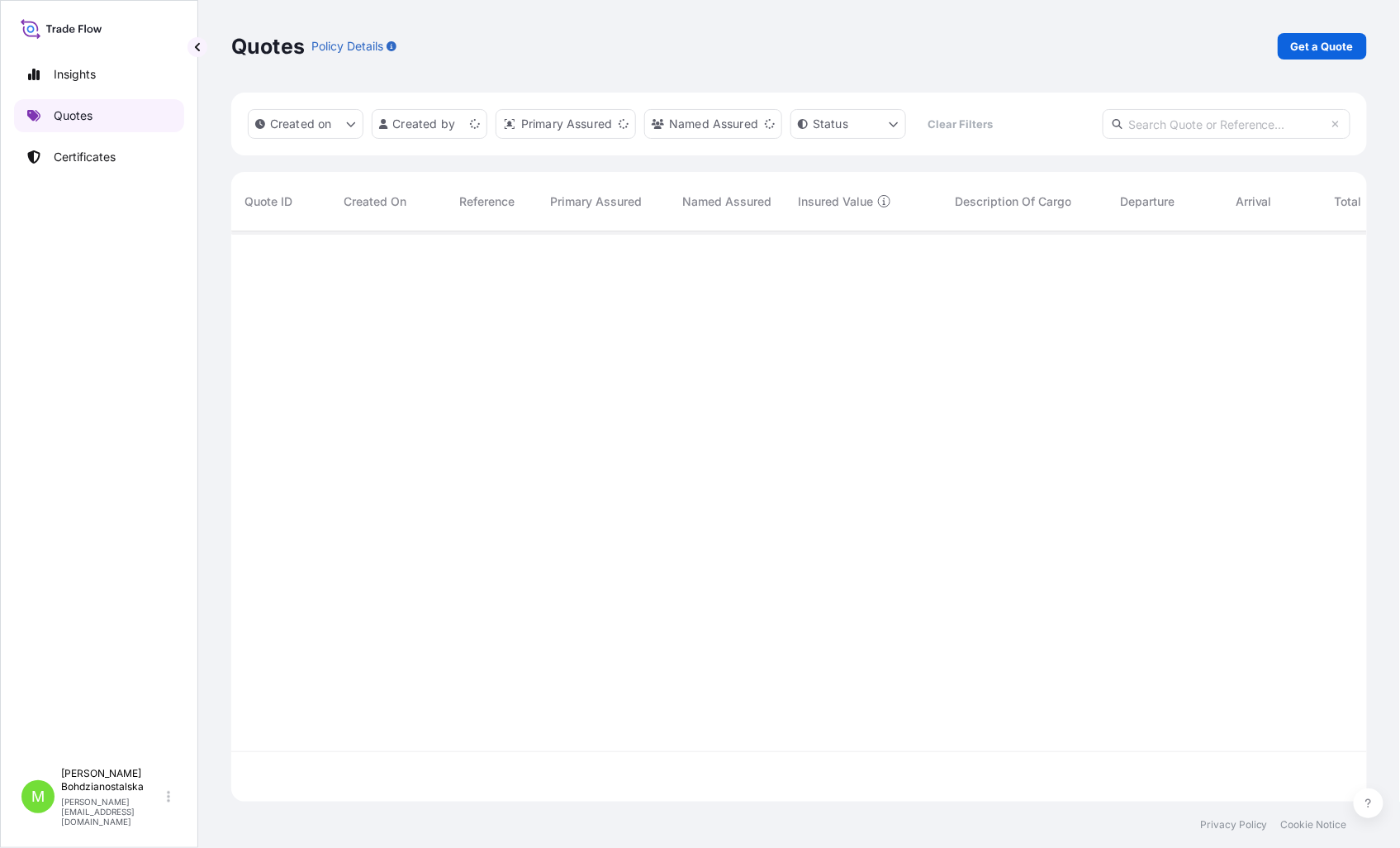
scroll to position [566, 1122]
click at [1321, 38] on p "Get a Quote" at bounding box center [1321, 46] width 63 height 17
select select "Sea"
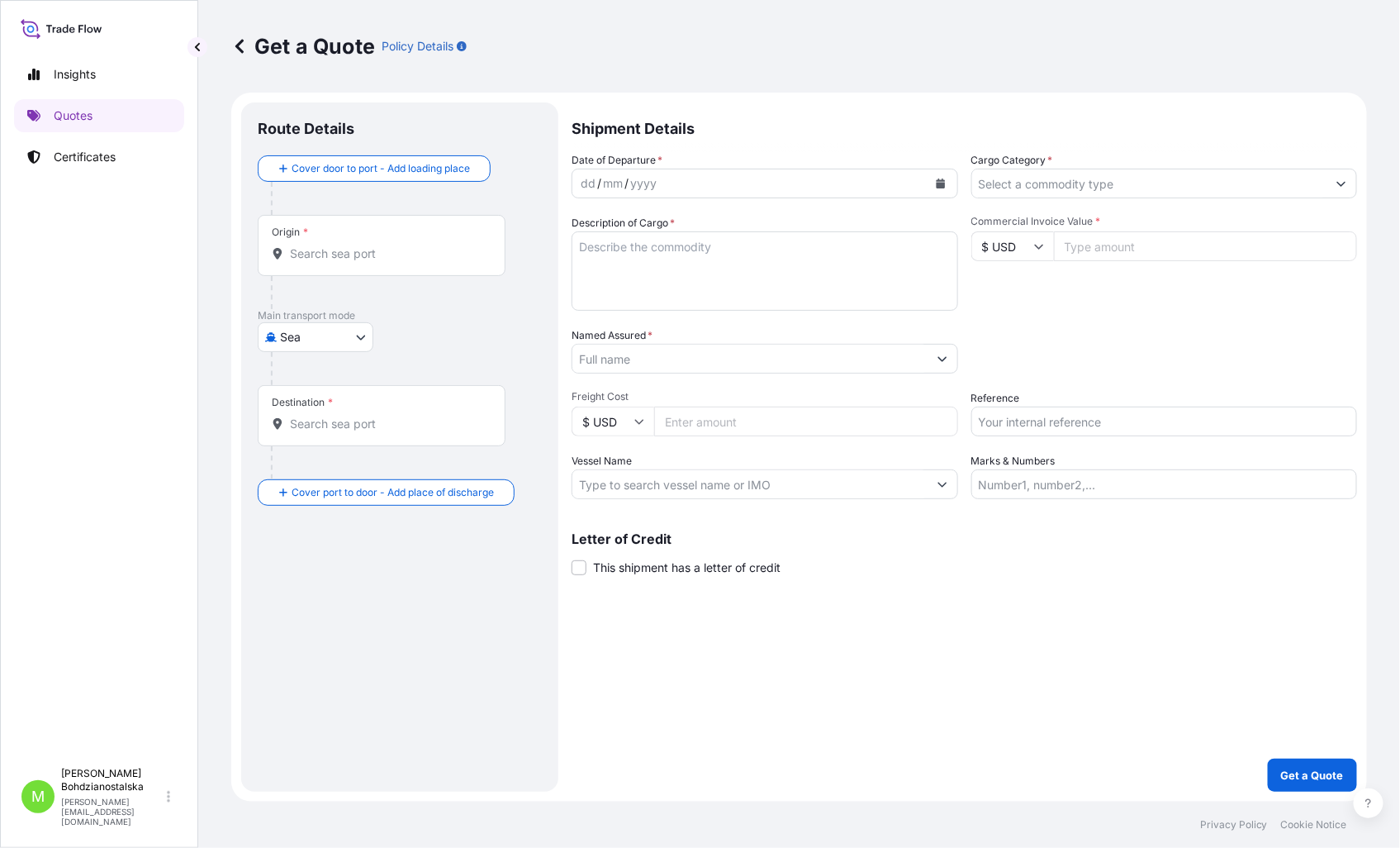
click at [352, 261] on div "Origin *" at bounding box center [381, 244] width 247 height 61
click at [352, 261] on input "Origin *" at bounding box center [387, 253] width 194 height 17
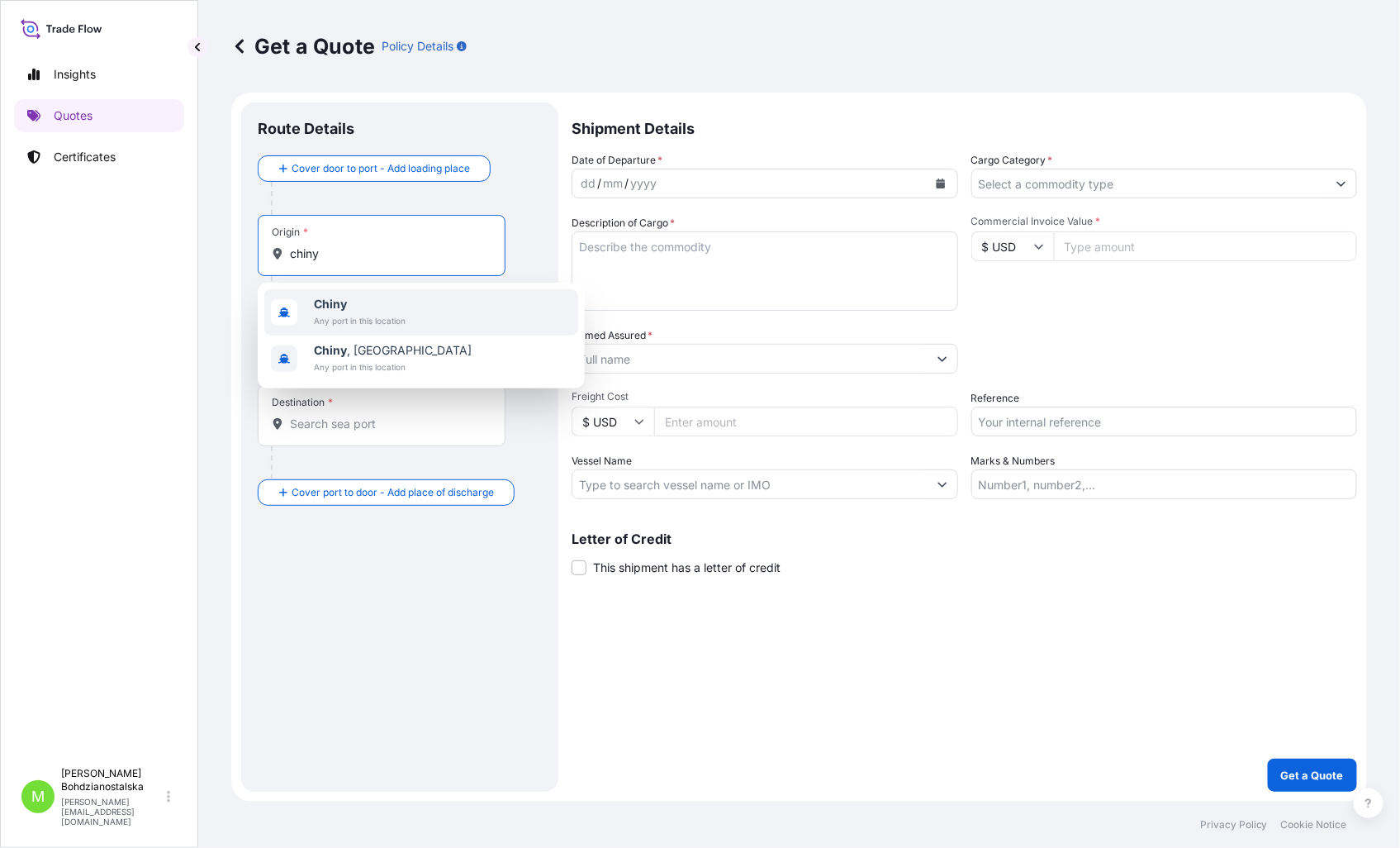
click at [406, 319] on span "Any port in this location" at bounding box center [360, 320] width 92 height 17
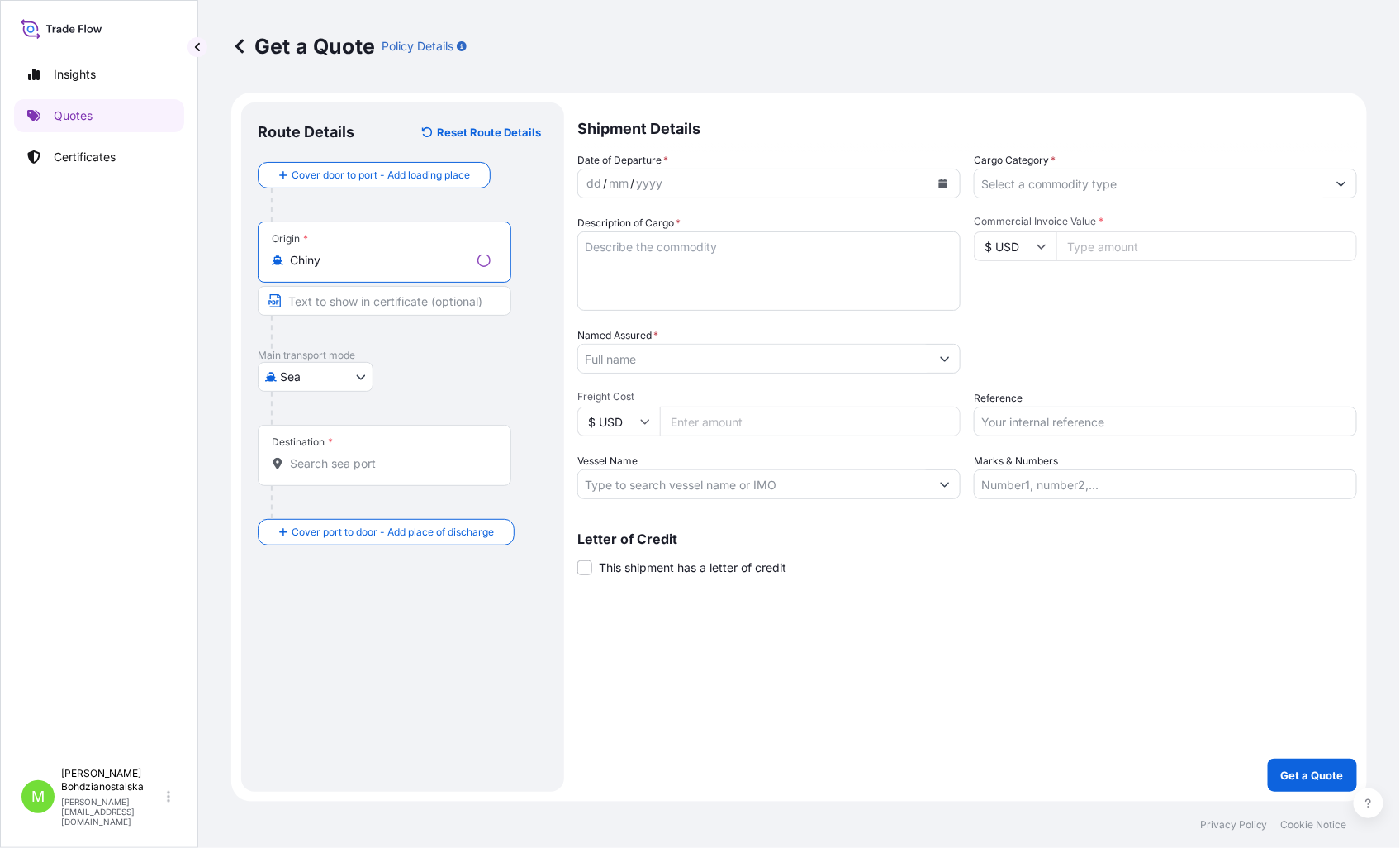
type input "Chiny"
click at [332, 463] on input "Destination *" at bounding box center [390, 463] width 200 height 17
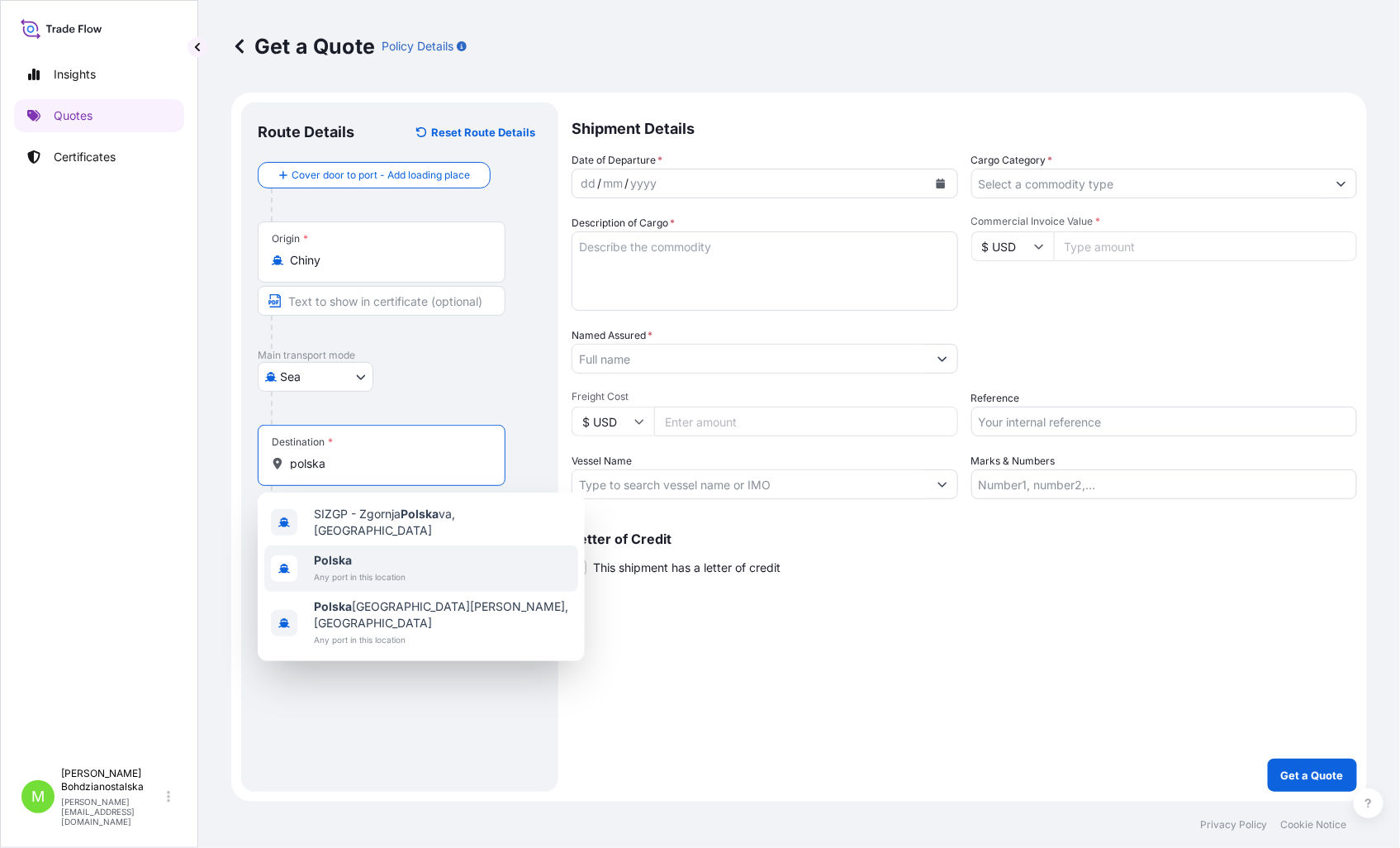
click at [358, 557] on span "Polska" at bounding box center [360, 560] width 92 height 17
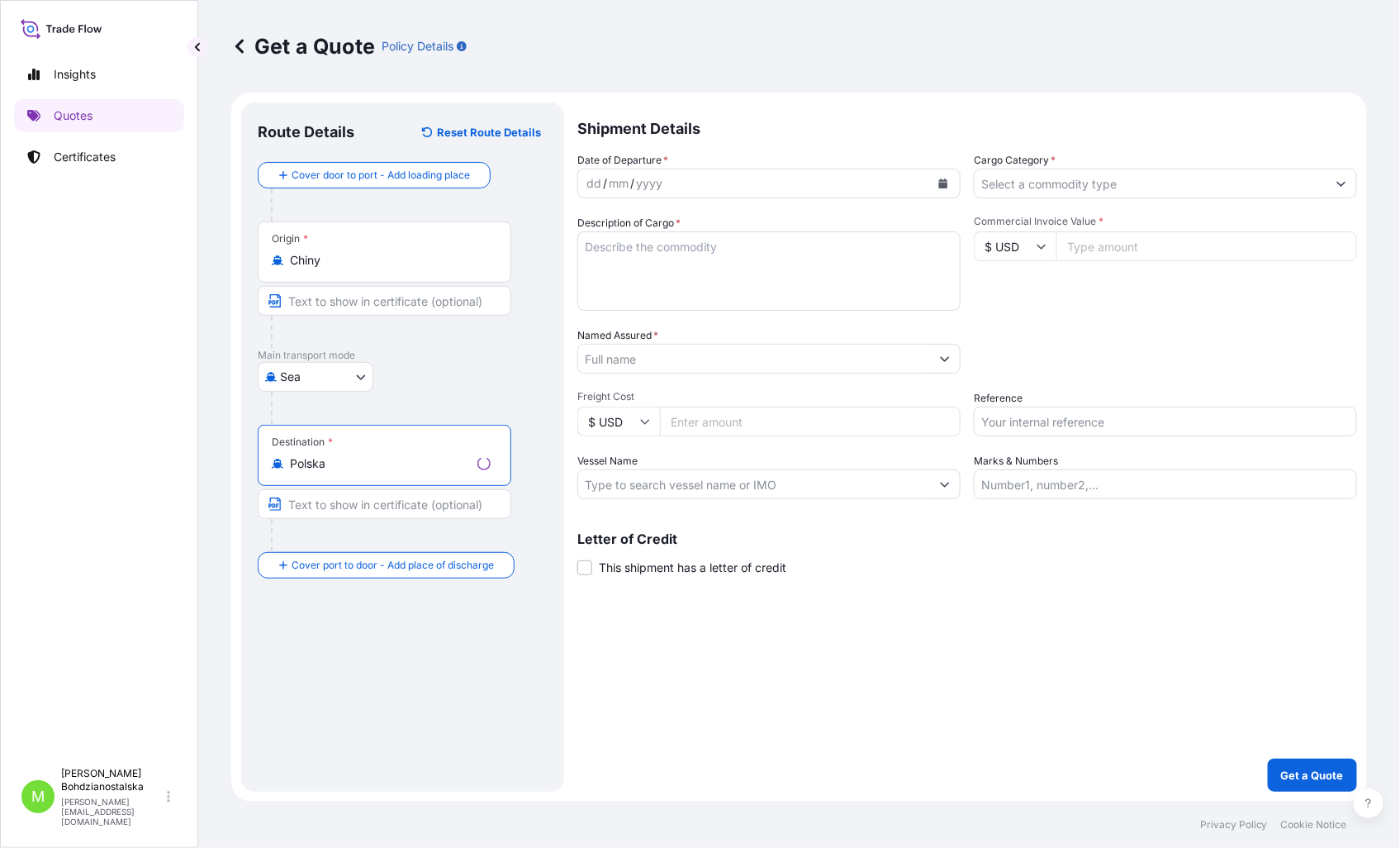
type input "Polska"
click at [388, 735] on div "Route Details Reset Route Details Cover door to port - Add loading place Place …" at bounding box center [402, 447] width 290 height 656
click at [592, 178] on div "dd" at bounding box center [587, 184] width 18 height 20
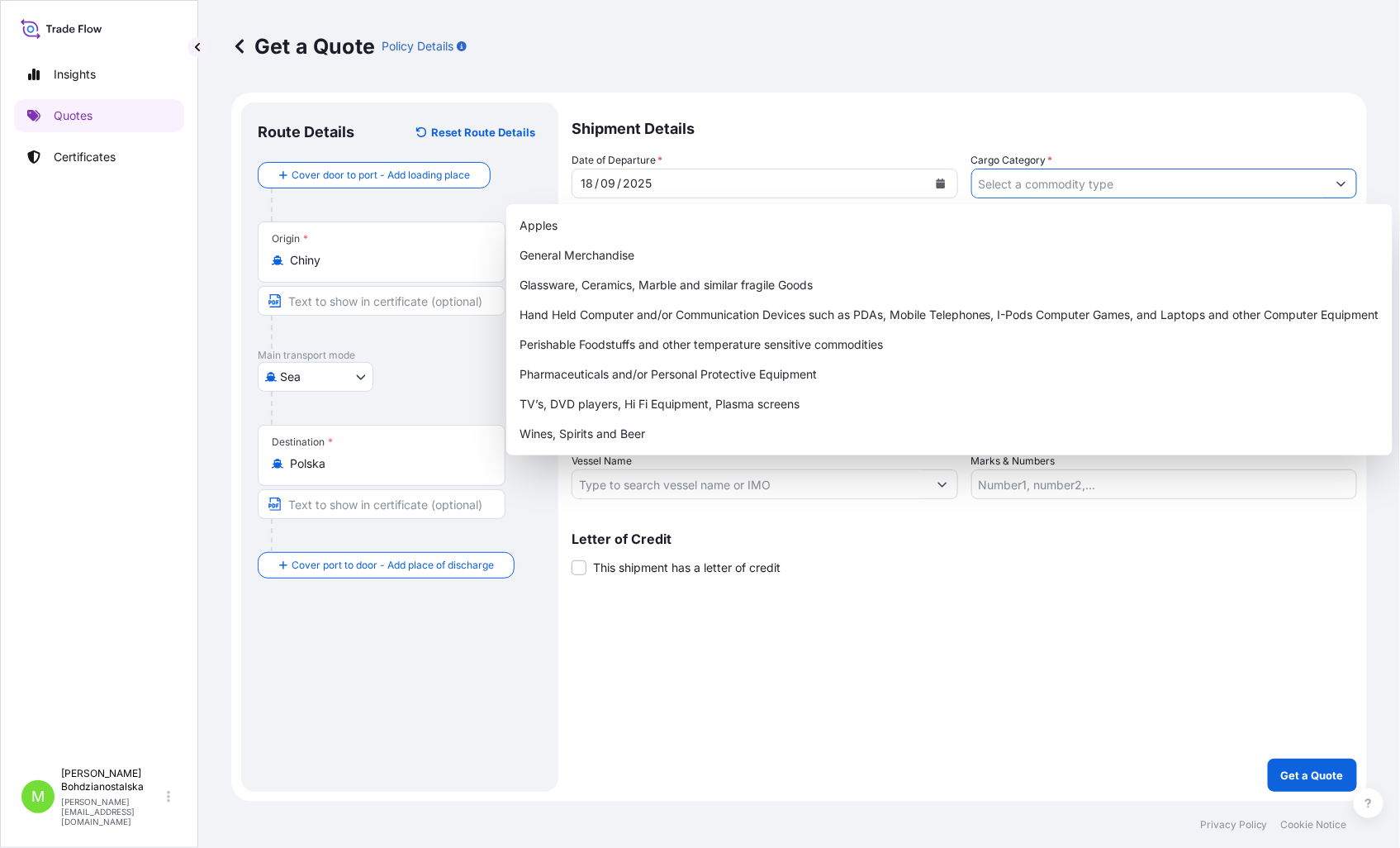
click at [1028, 185] on input "Cargo Category *" at bounding box center [1150, 184] width 355 height 30
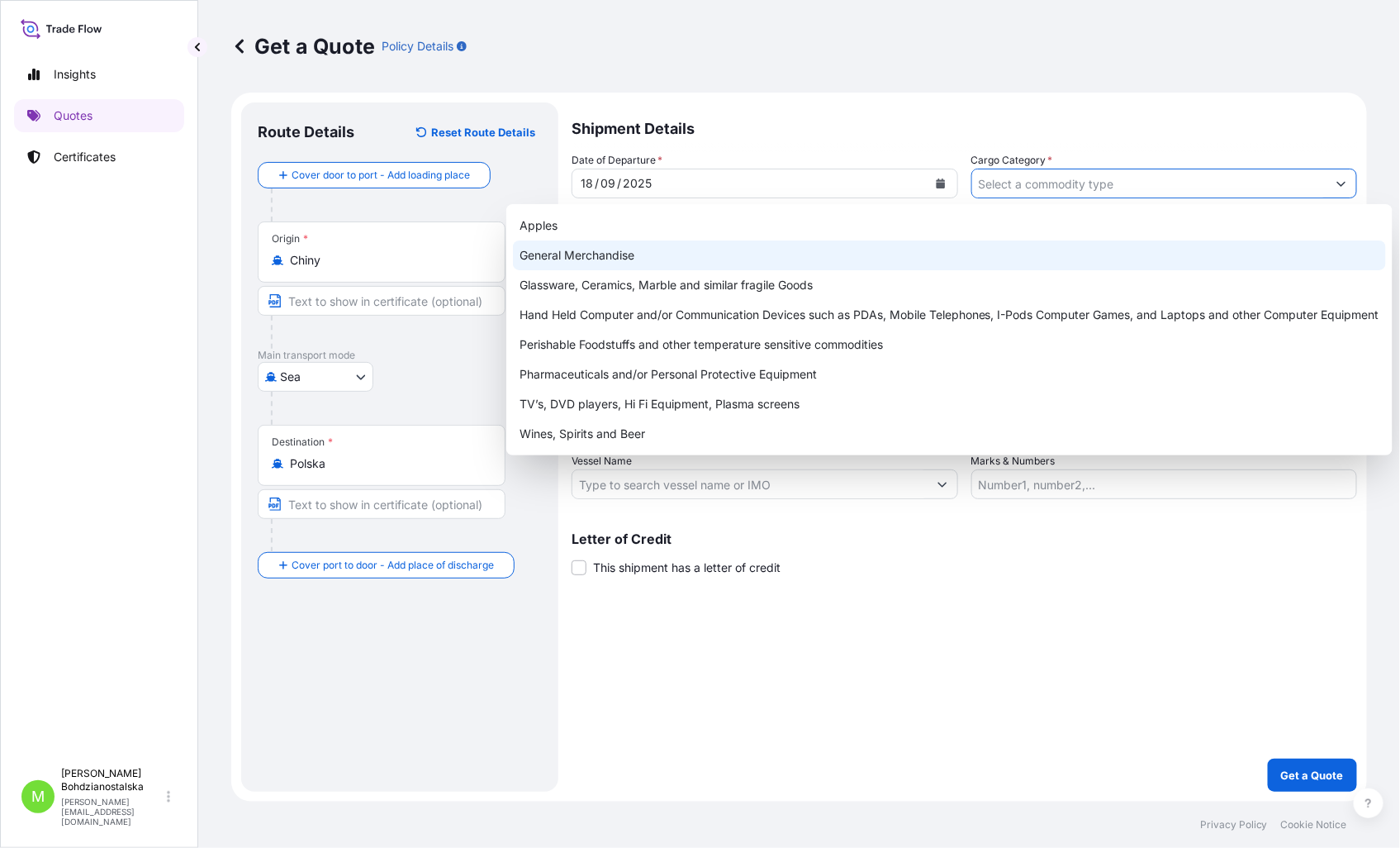
click at [653, 252] on div "General Merchandise" at bounding box center [948, 255] width 873 height 30
type input "General Merchandise"
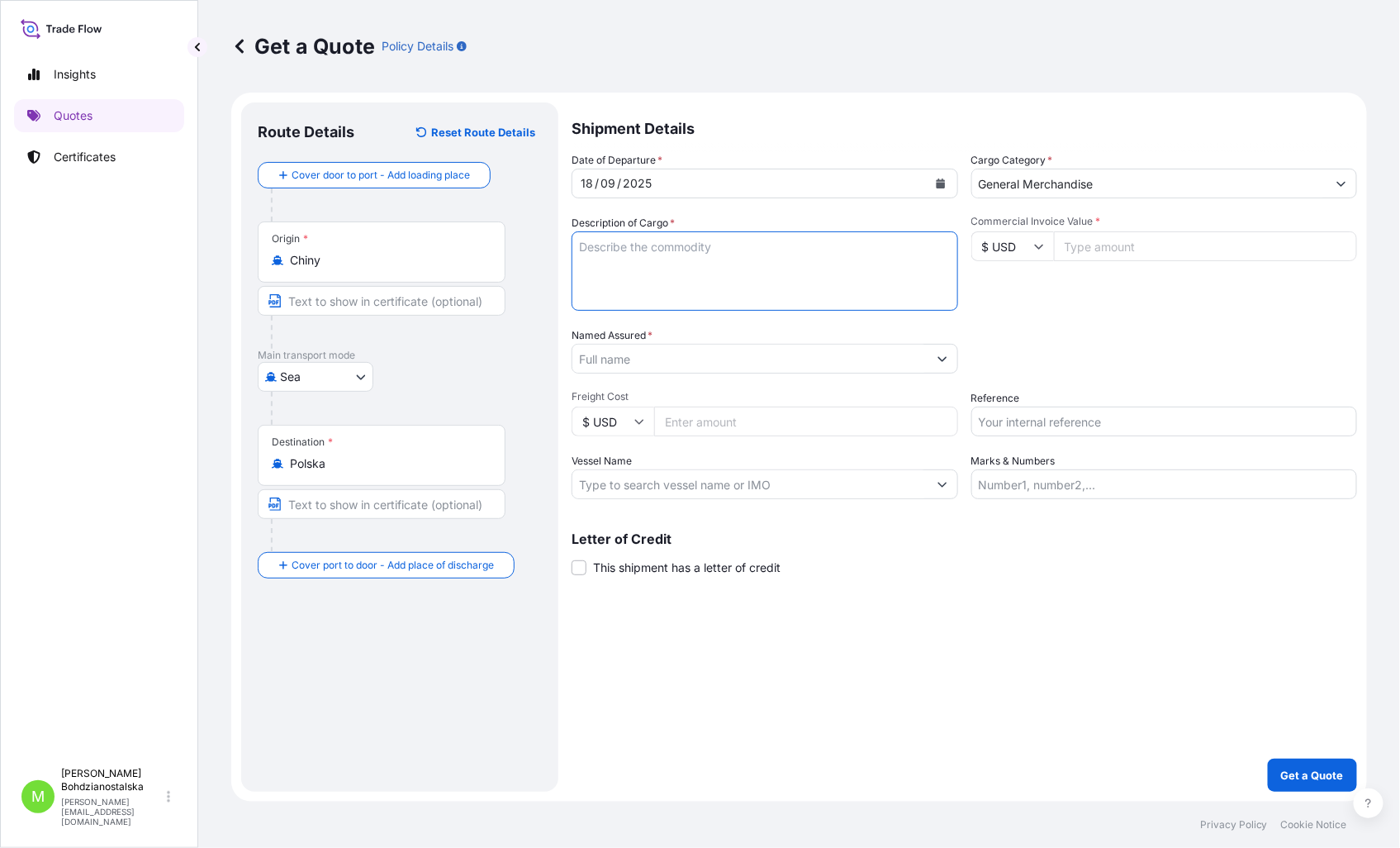
drag, startPoint x: 670, startPoint y: 269, endPoint x: 1271, endPoint y: 218, distance: 603.2
click at [672, 269] on textarea "Description of Cargo *" at bounding box center [765, 270] width 387 height 79
click at [655, 245] on textarea "Description of Cargo *" at bounding box center [765, 270] width 387 height 79
paste textarea "INDUSTRIAL SEWING MACHINE"
click at [622, 269] on textarea "INDUSTRIAL SEWING MACHINE" at bounding box center [765, 270] width 387 height 79
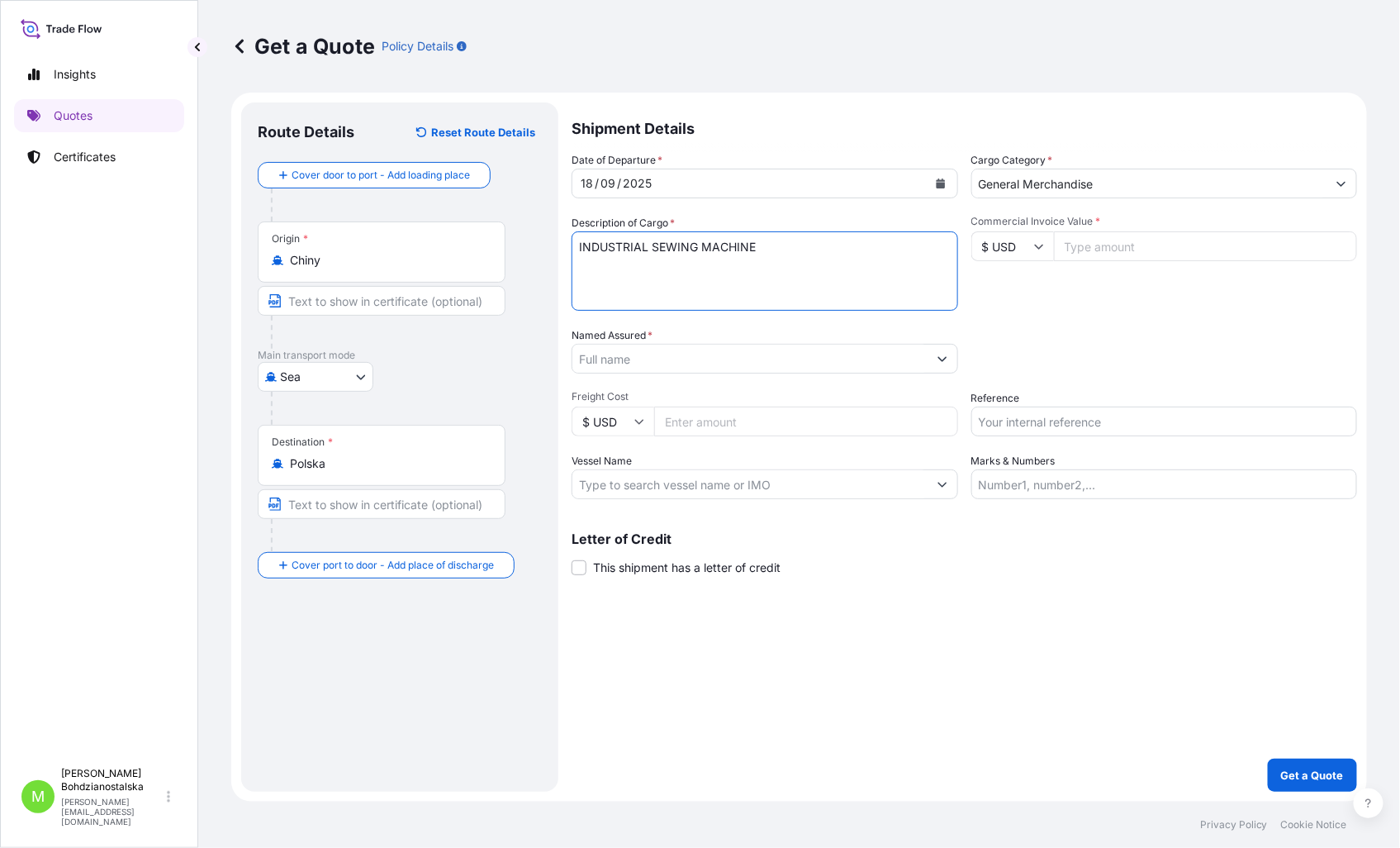
paste textarea "CSNU5606032"
click at [733, 265] on textarea "INDUSTRIAL SEWING MACHINE CSNU5606032 40hc," at bounding box center [765, 270] width 387 height 79
paste textarea "20641,000"
type textarea "INDUSTRIAL SEWING MACHINE CSNU5606032 40hc, 20641,000 kgs, 67,940 m3, 440 ctn"
click at [1078, 242] on input "Commercial Invoice Value *" at bounding box center [1206, 246] width 304 height 30
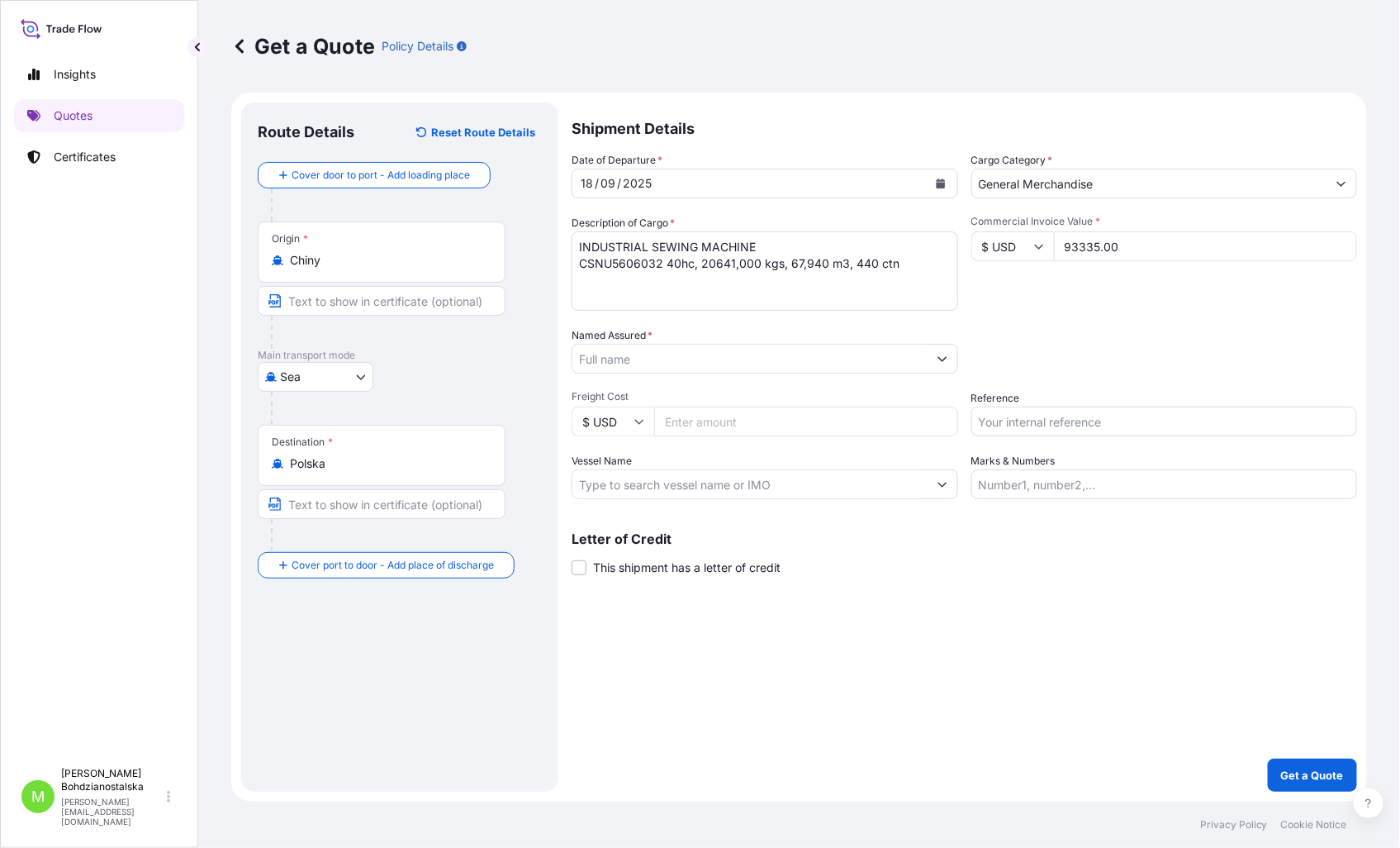
type input "93335.00"
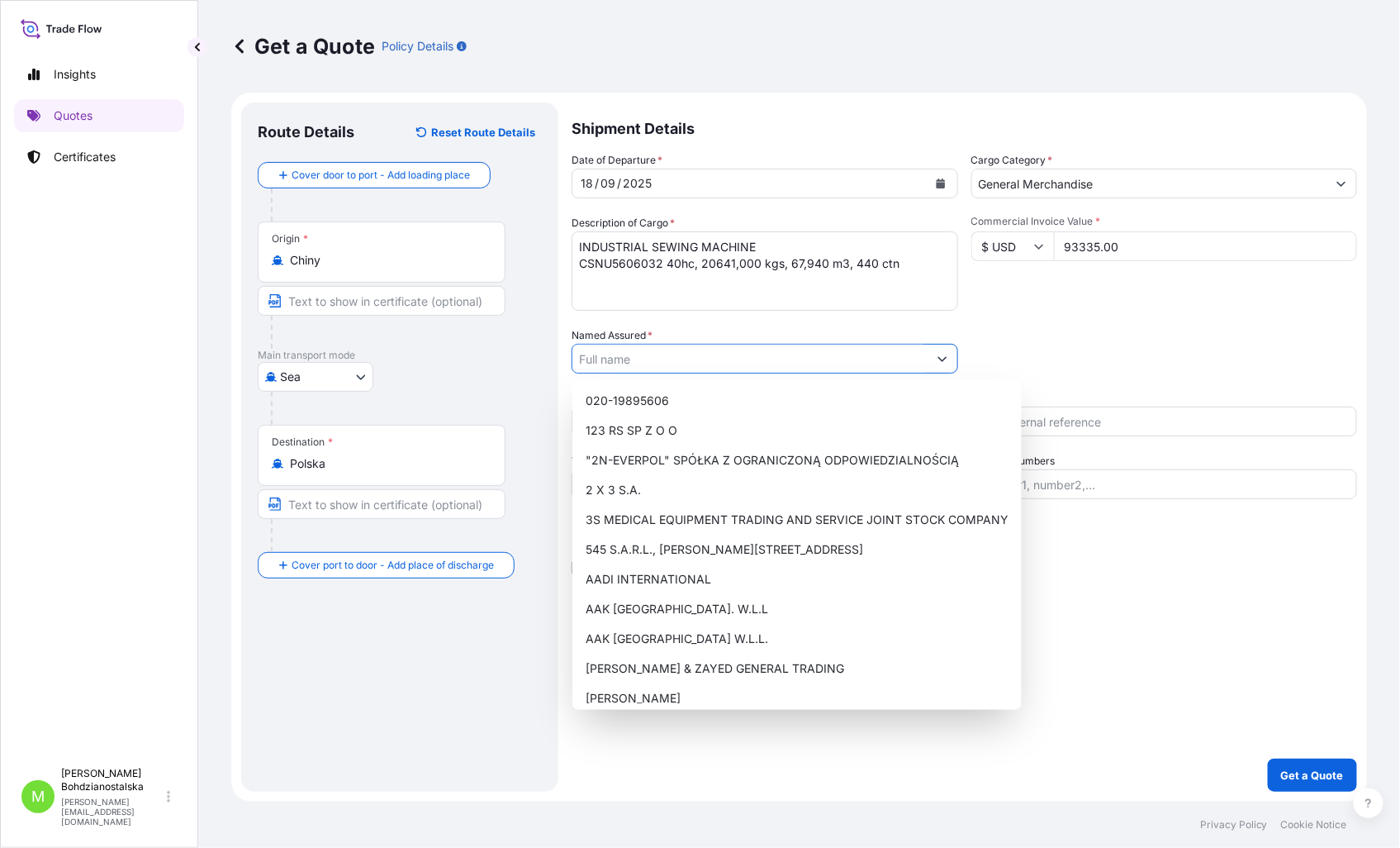
click at [675, 363] on input "Named Assured *" at bounding box center [750, 358] width 355 height 30
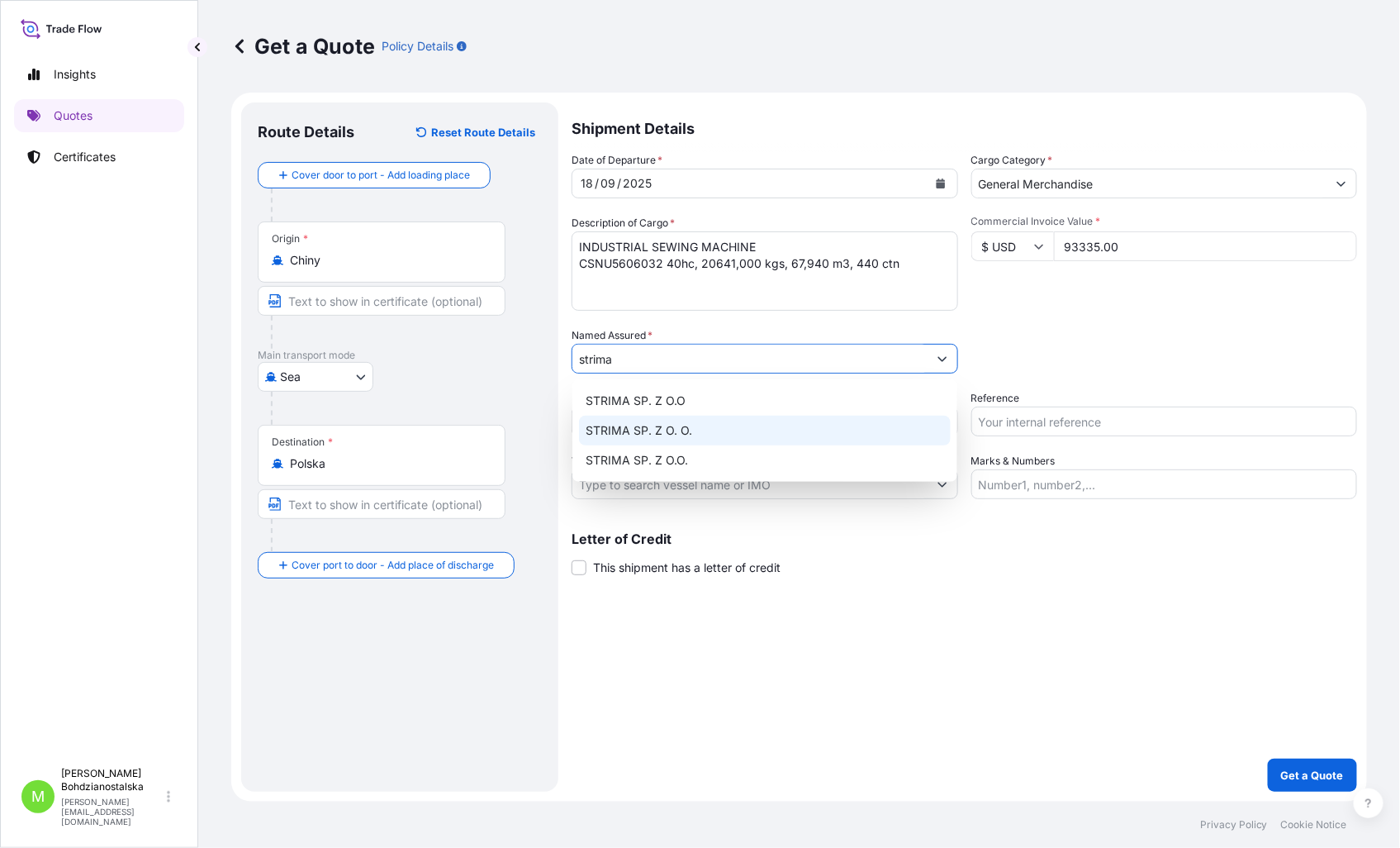
click at [703, 431] on div "STRIMA SP. Z O. O." at bounding box center [764, 431] width 372 height 30
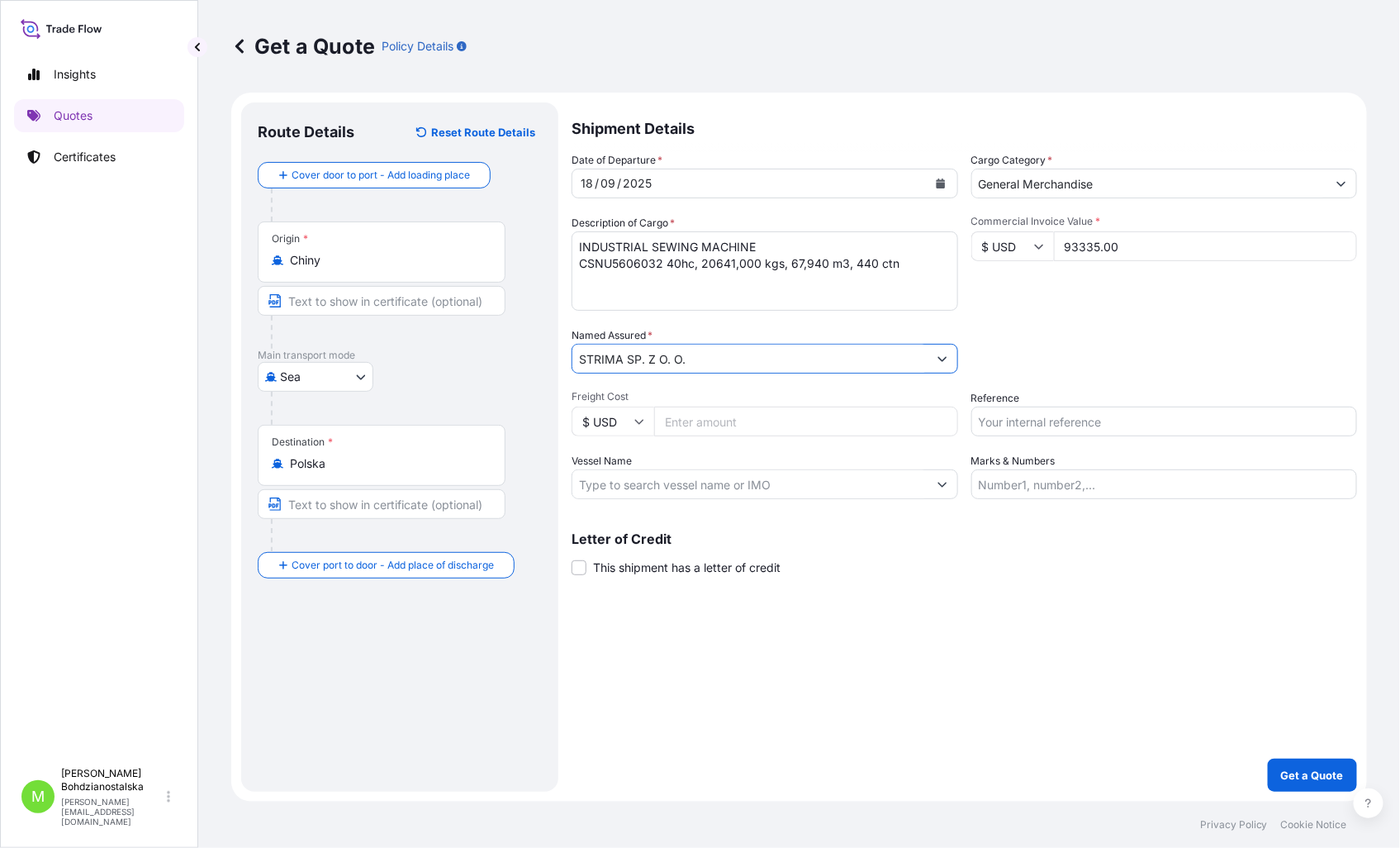
type input "STRIMA SP. Z O. O."
click at [1019, 646] on div "Shipment Details Date of Departure * [DATE] Cargo Category * General Merchandis…" at bounding box center [964, 447] width 786 height 689
click at [995, 425] on input "Reference" at bounding box center [1165, 421] width 387 height 30
type input "s"
type input "S02042873"
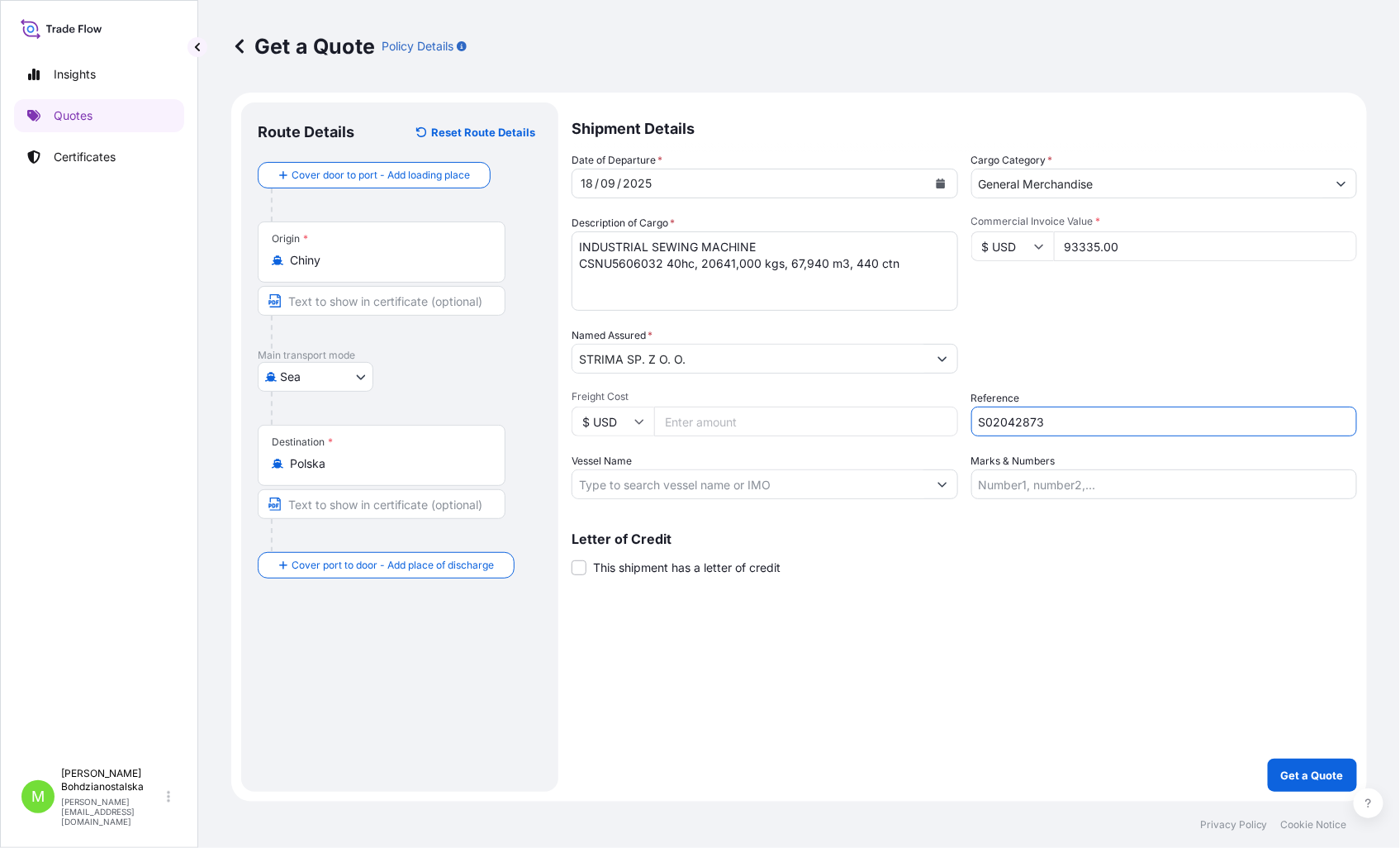
click at [972, 671] on div "Shipment Details Date of Departure * [DATE] Cargo Category * General Merchandis…" at bounding box center [964, 447] width 786 height 689
click at [1301, 764] on button "Get a Quote" at bounding box center [1311, 774] width 89 height 33
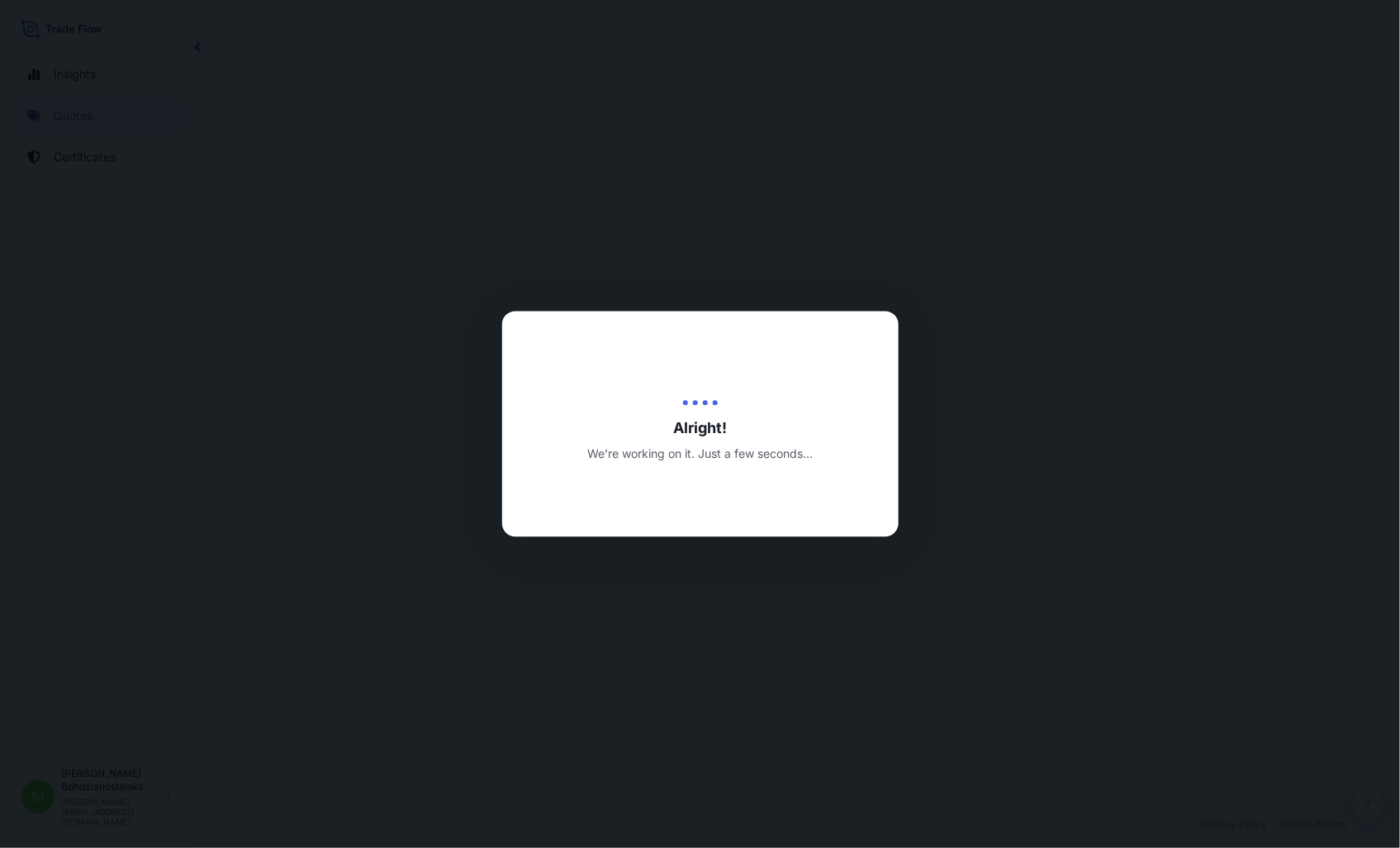
select select "Sea"
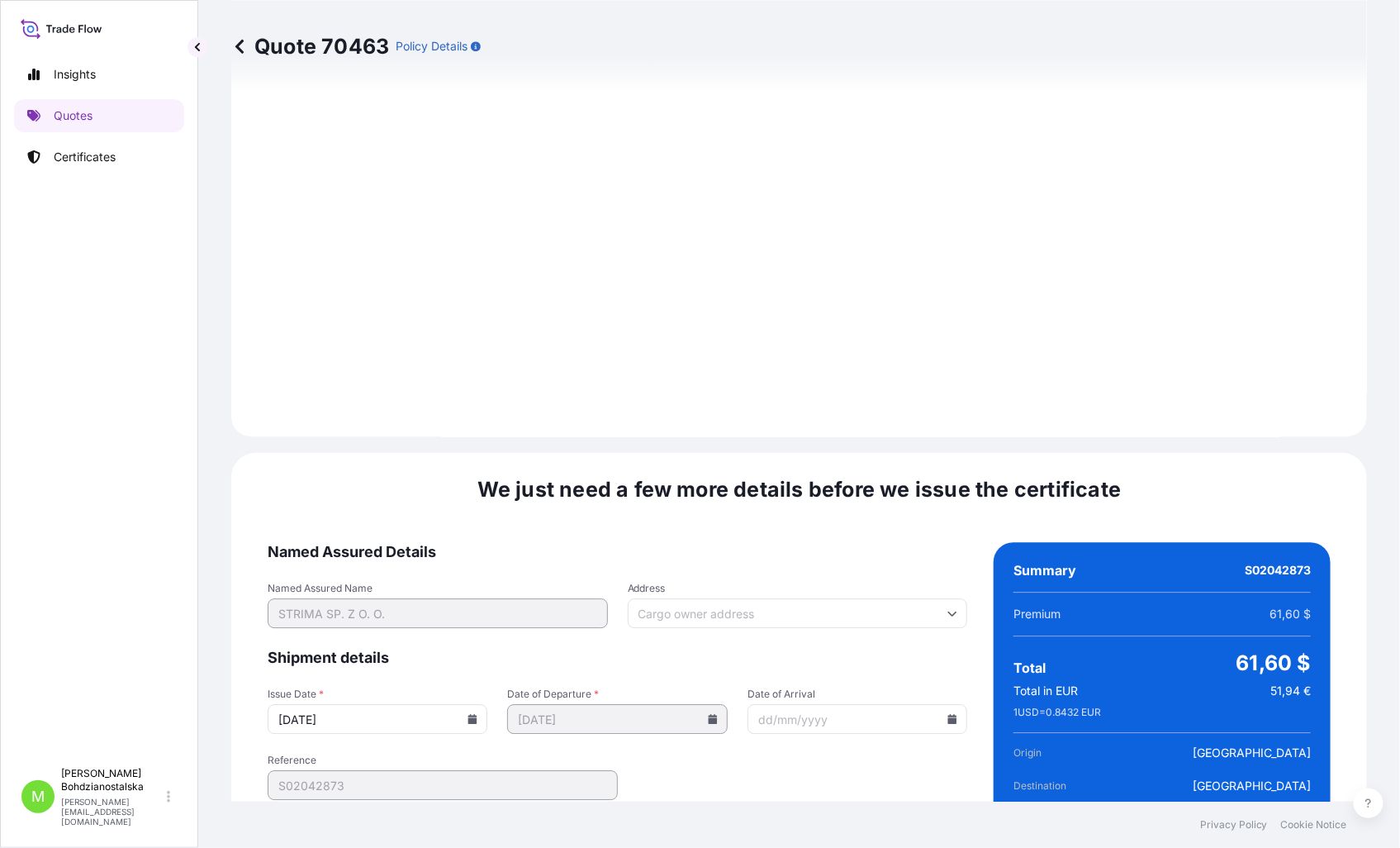
scroll to position [1673, 0]
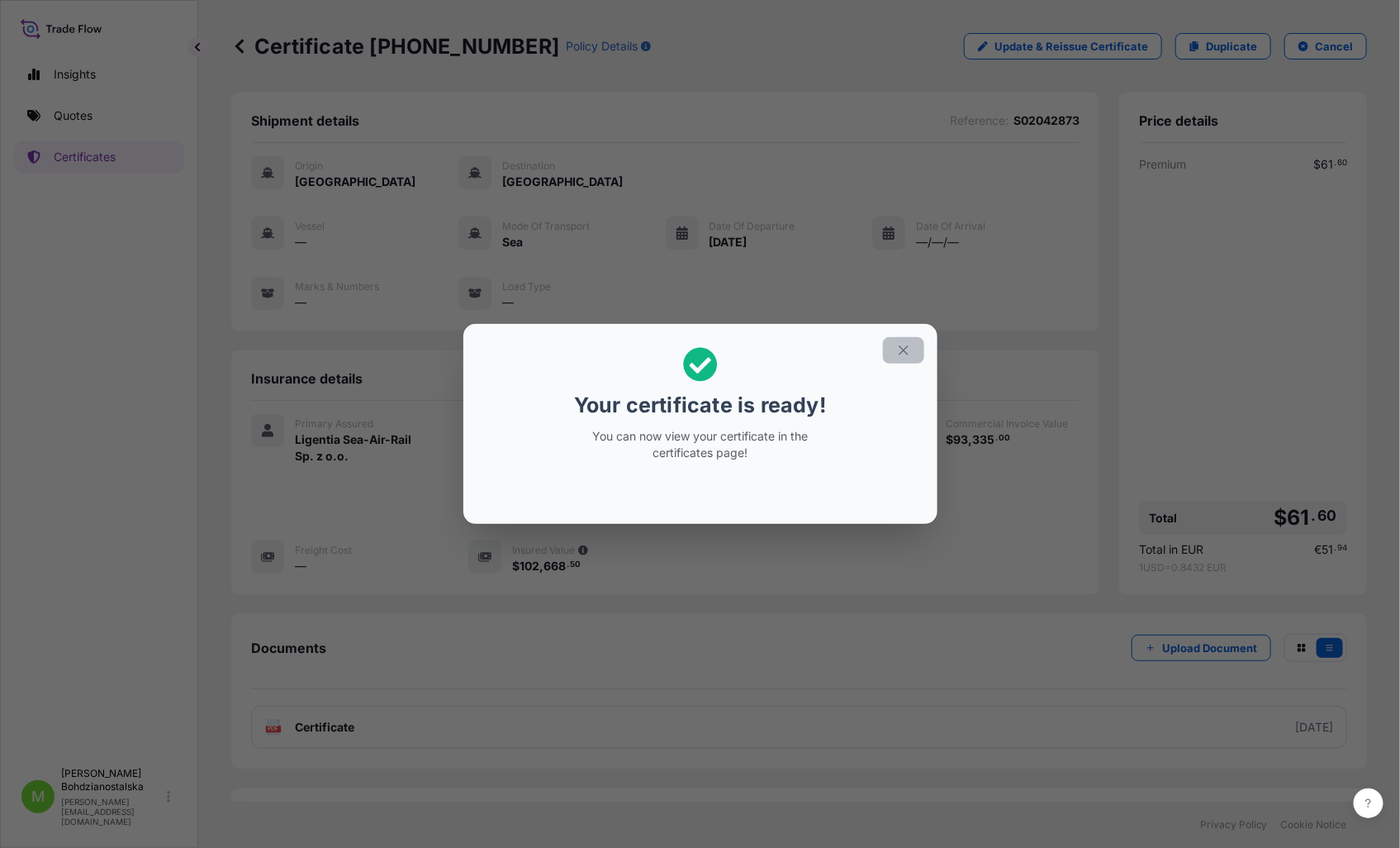
click at [900, 348] on icon "button" at bounding box center [902, 350] width 9 height 9
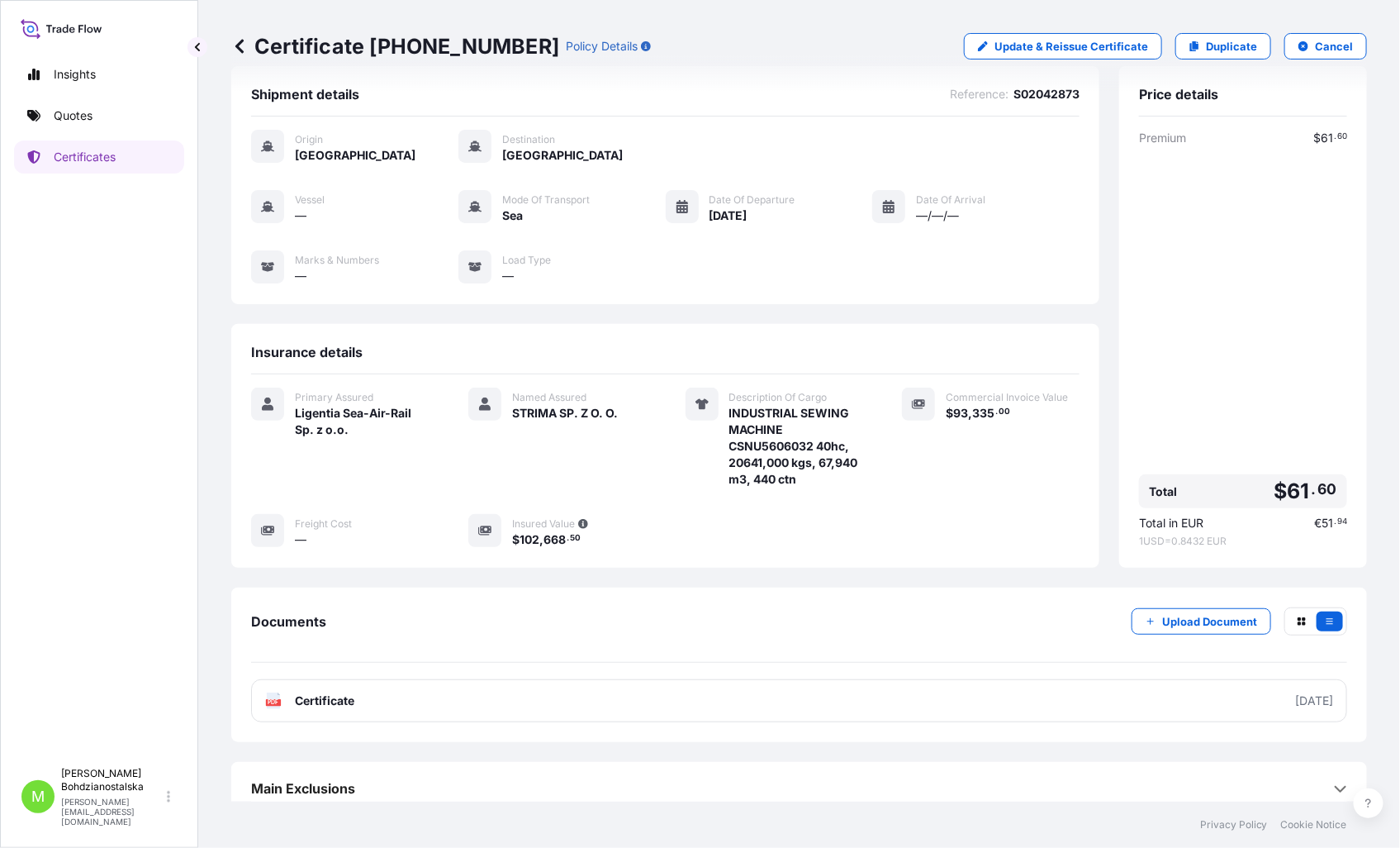
scroll to position [41, 0]
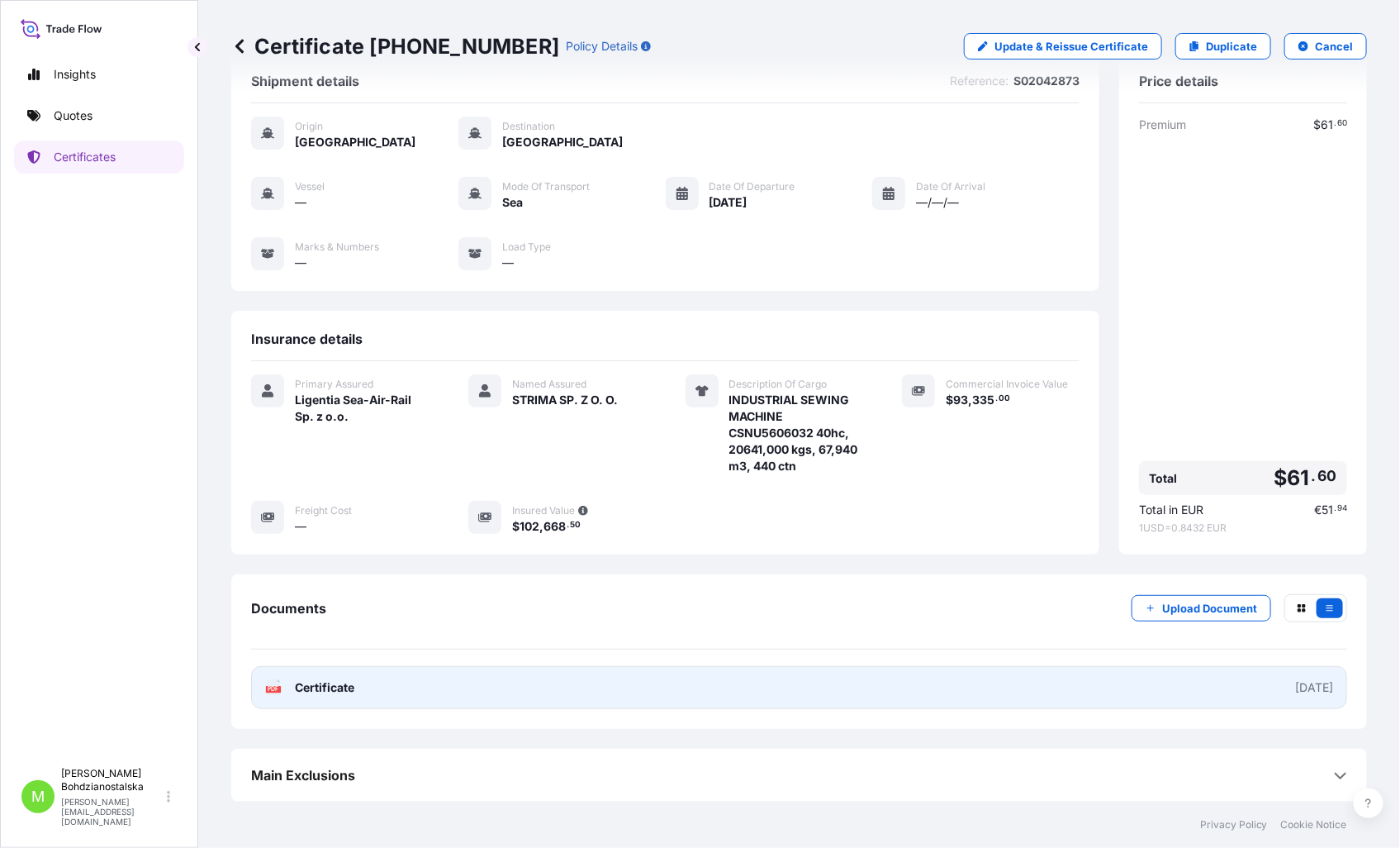
click at [359, 687] on link "PDF Certificate [DATE]" at bounding box center [799, 686] width 1096 height 43
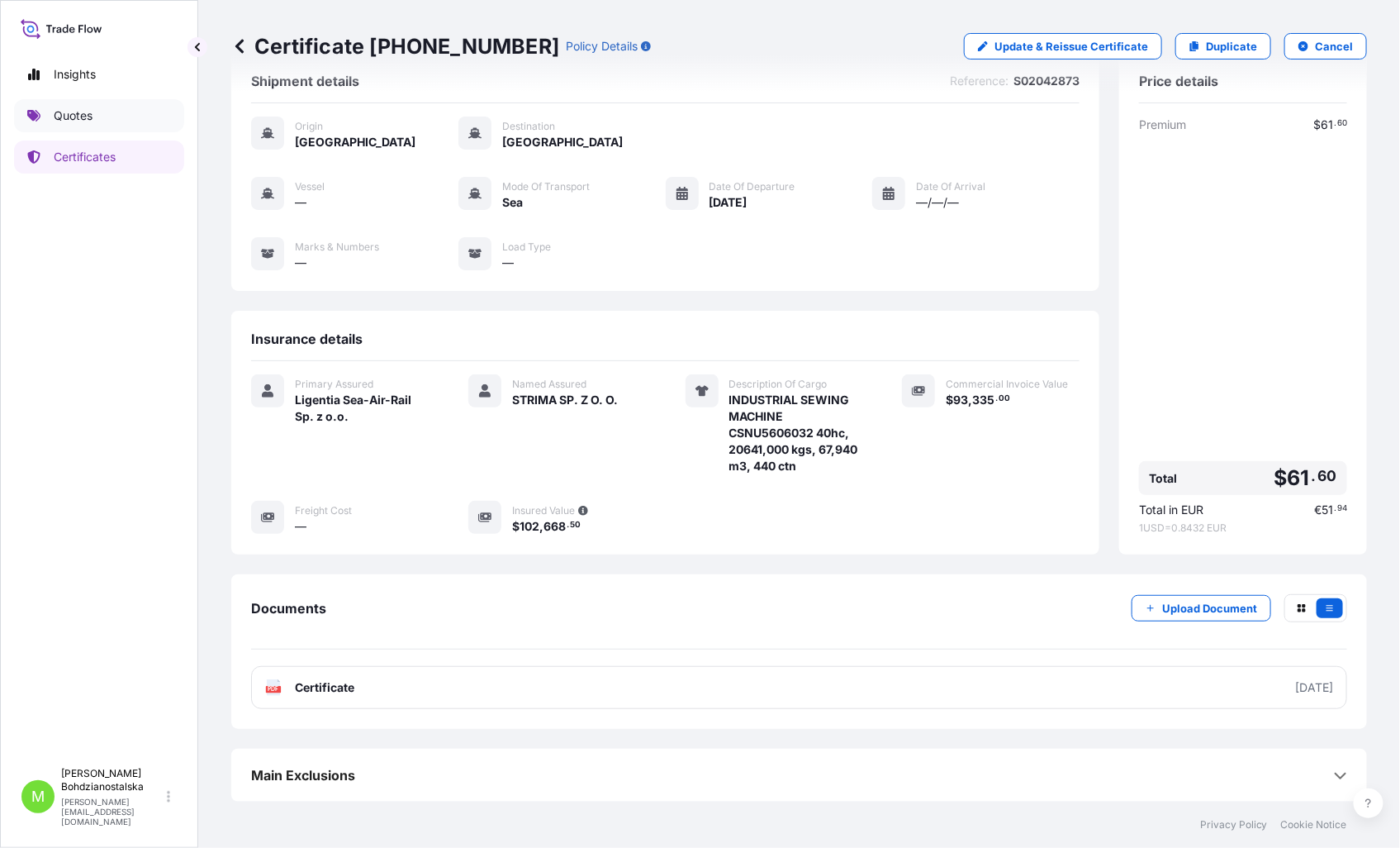
click at [70, 103] on link "Quotes" at bounding box center [99, 115] width 171 height 33
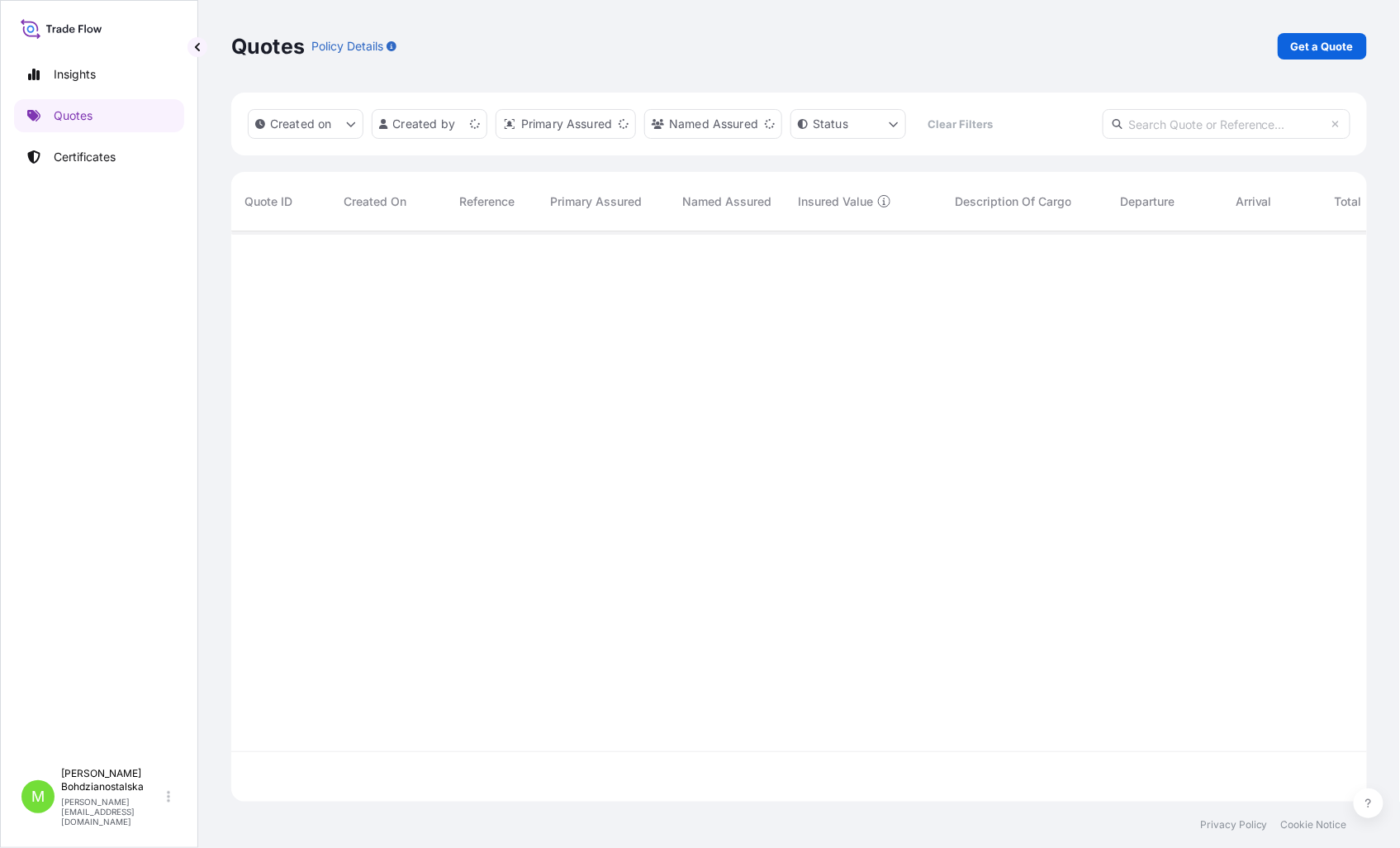
scroll to position [566, 1122]
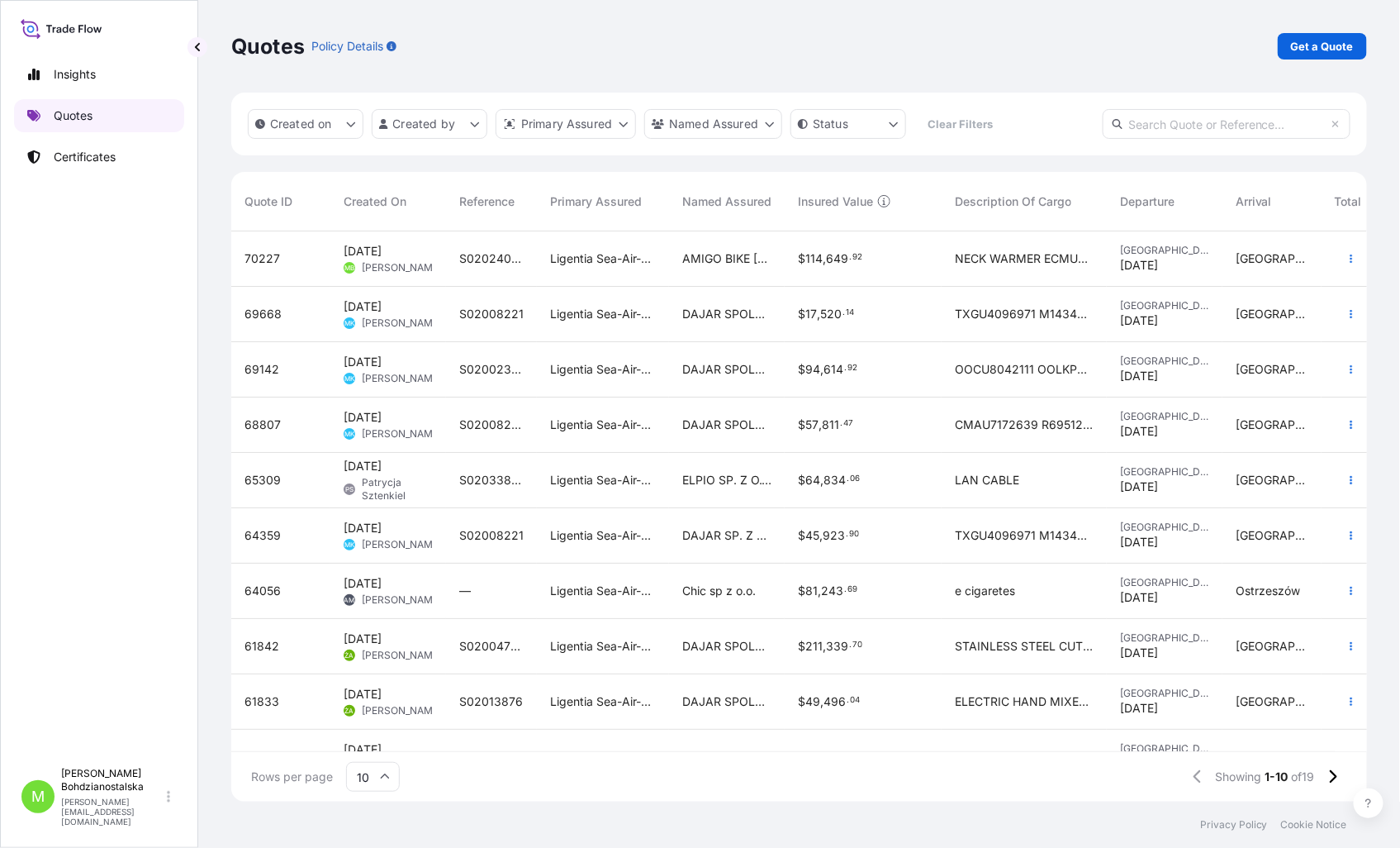
click at [70, 108] on p "Quotes" at bounding box center [73, 116] width 39 height 17
click at [1310, 45] on p "Get a Quote" at bounding box center [1321, 46] width 63 height 17
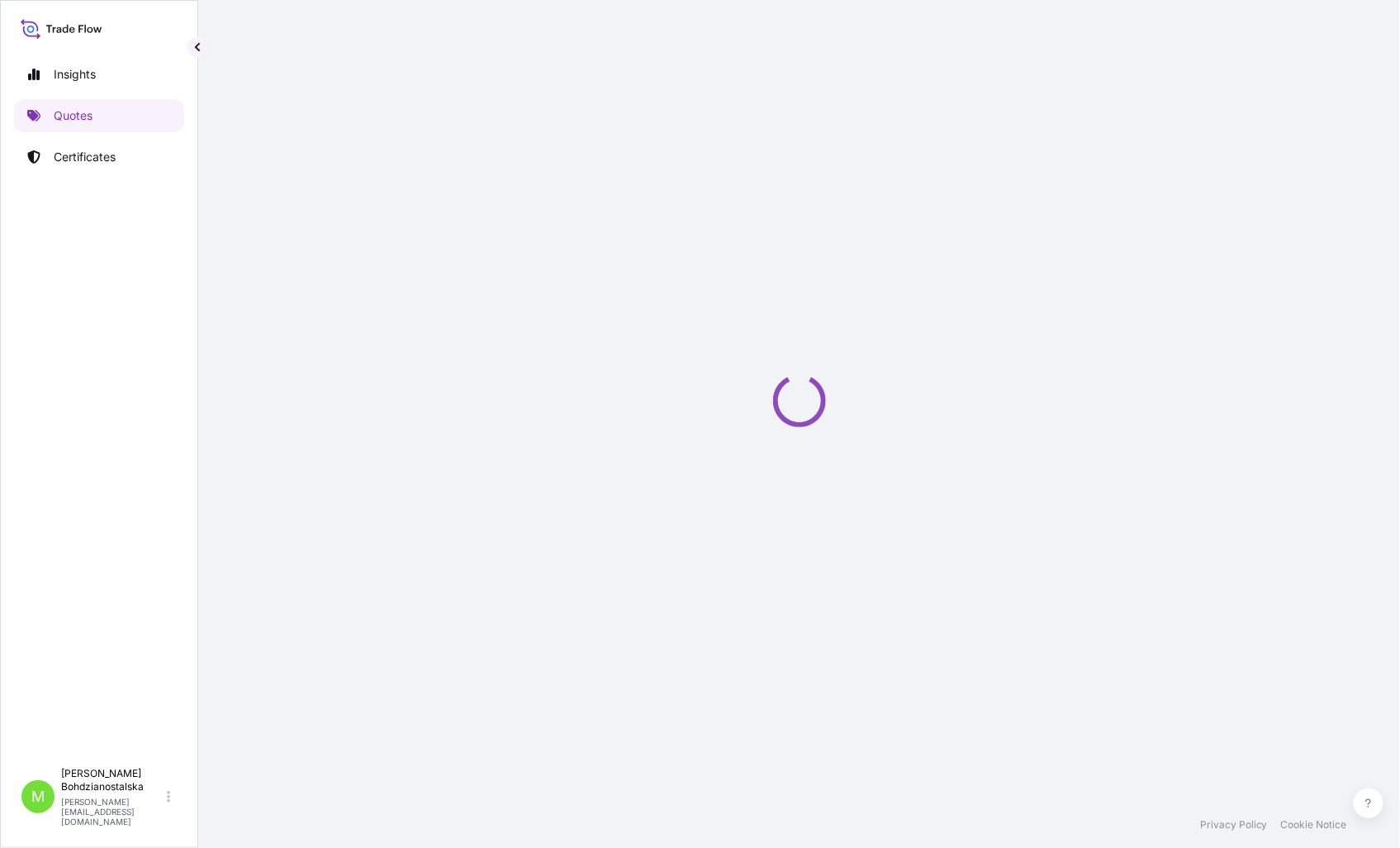
select select "Sea"
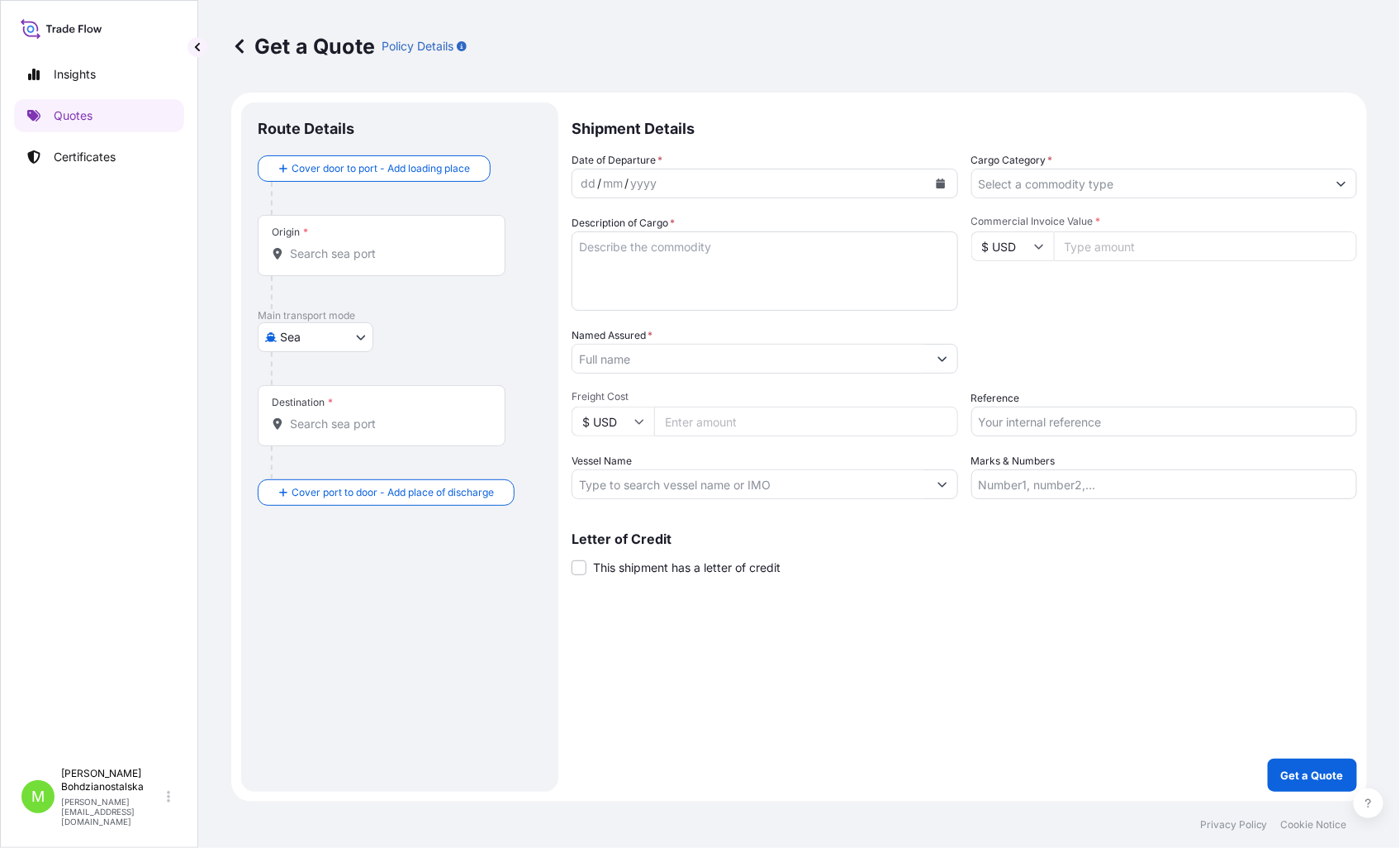
click at [1041, 426] on input "Reference" at bounding box center [1165, 421] width 387 height 30
paste input "S02043937"
type input "S02043937"
click at [1027, 387] on div "Date of Departure * dd / mm / yyyy Cargo Category * Description of Cargo * Comm…" at bounding box center [964, 325] width 786 height 347
click at [1087, 244] on input "Commercial Invoice Value *" at bounding box center [1206, 246] width 304 height 30
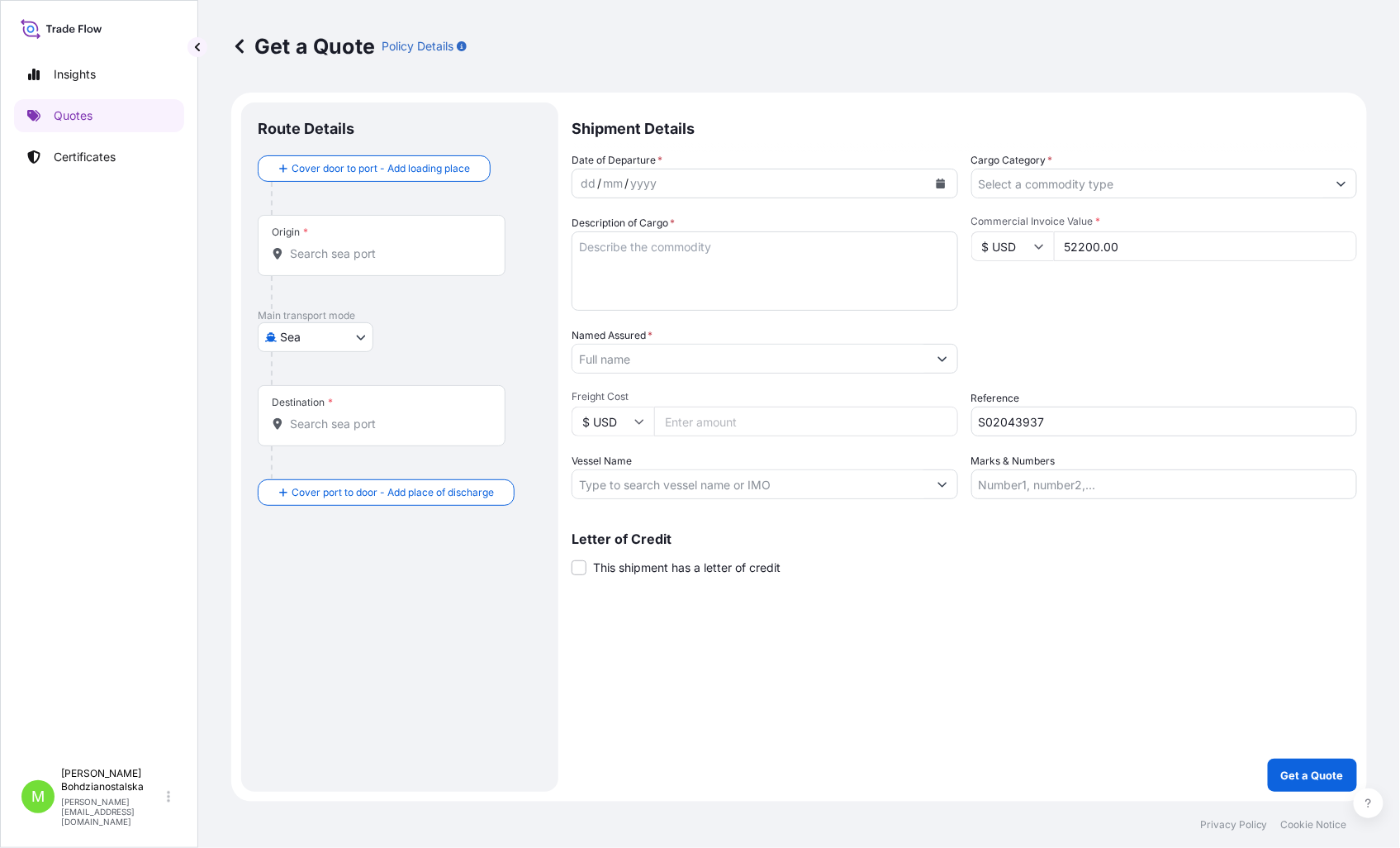
type input "52200.00"
click at [309, 254] on input "Origin *" at bounding box center [387, 253] width 194 height 17
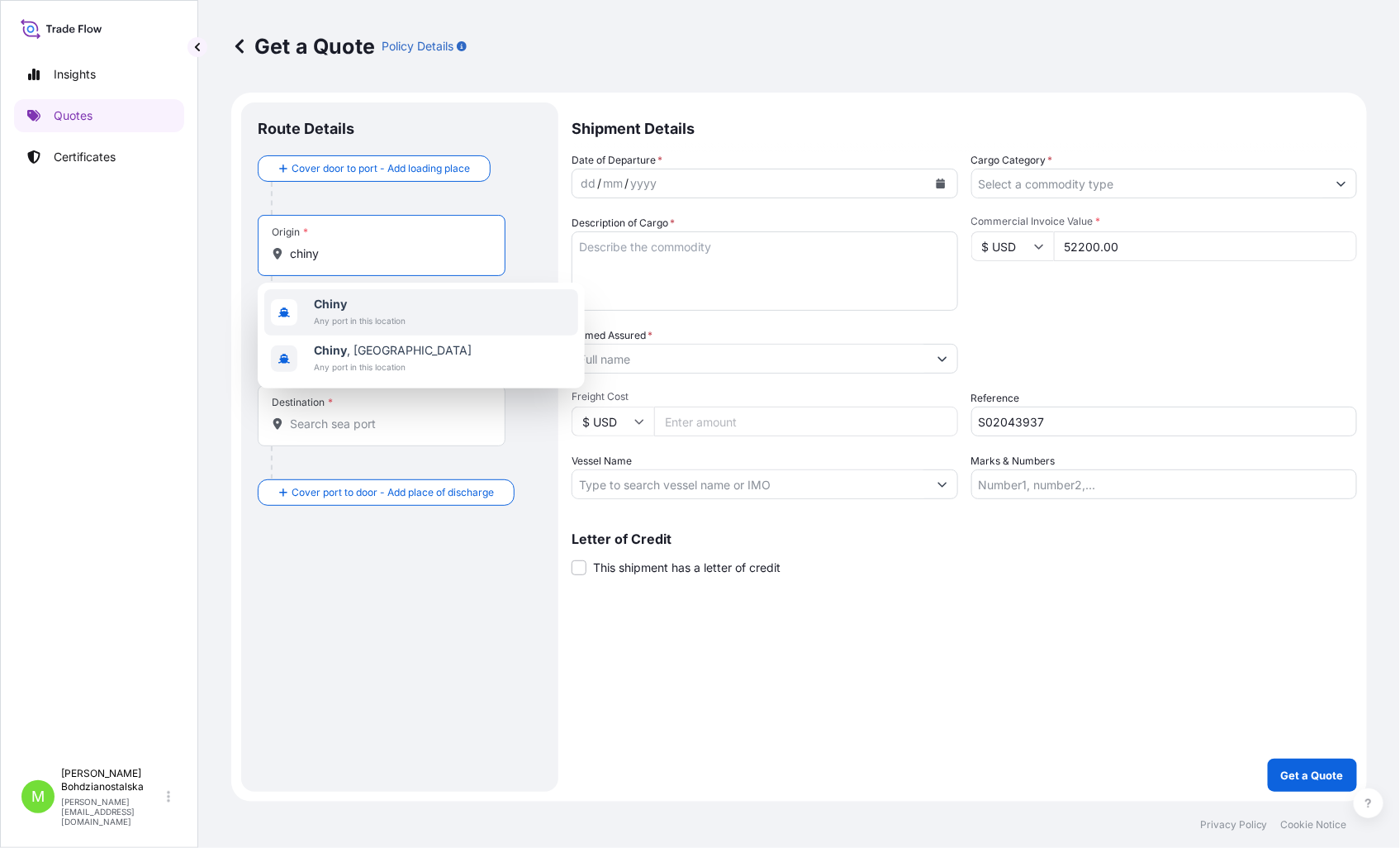
click at [362, 314] on span "Any port in this location" at bounding box center [360, 320] width 92 height 17
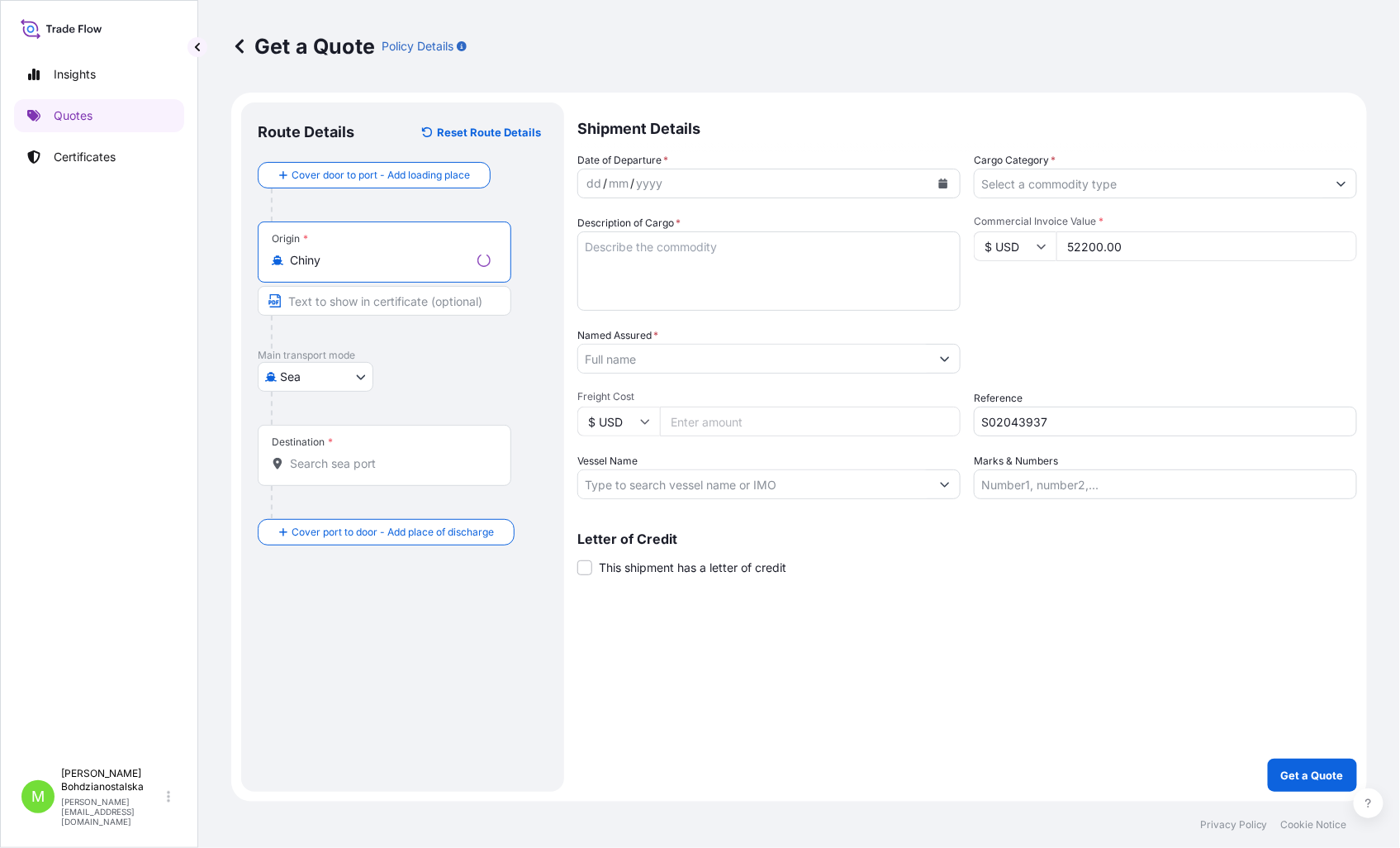
type input "Chiny"
click at [324, 457] on input "Destination *" at bounding box center [390, 463] width 200 height 17
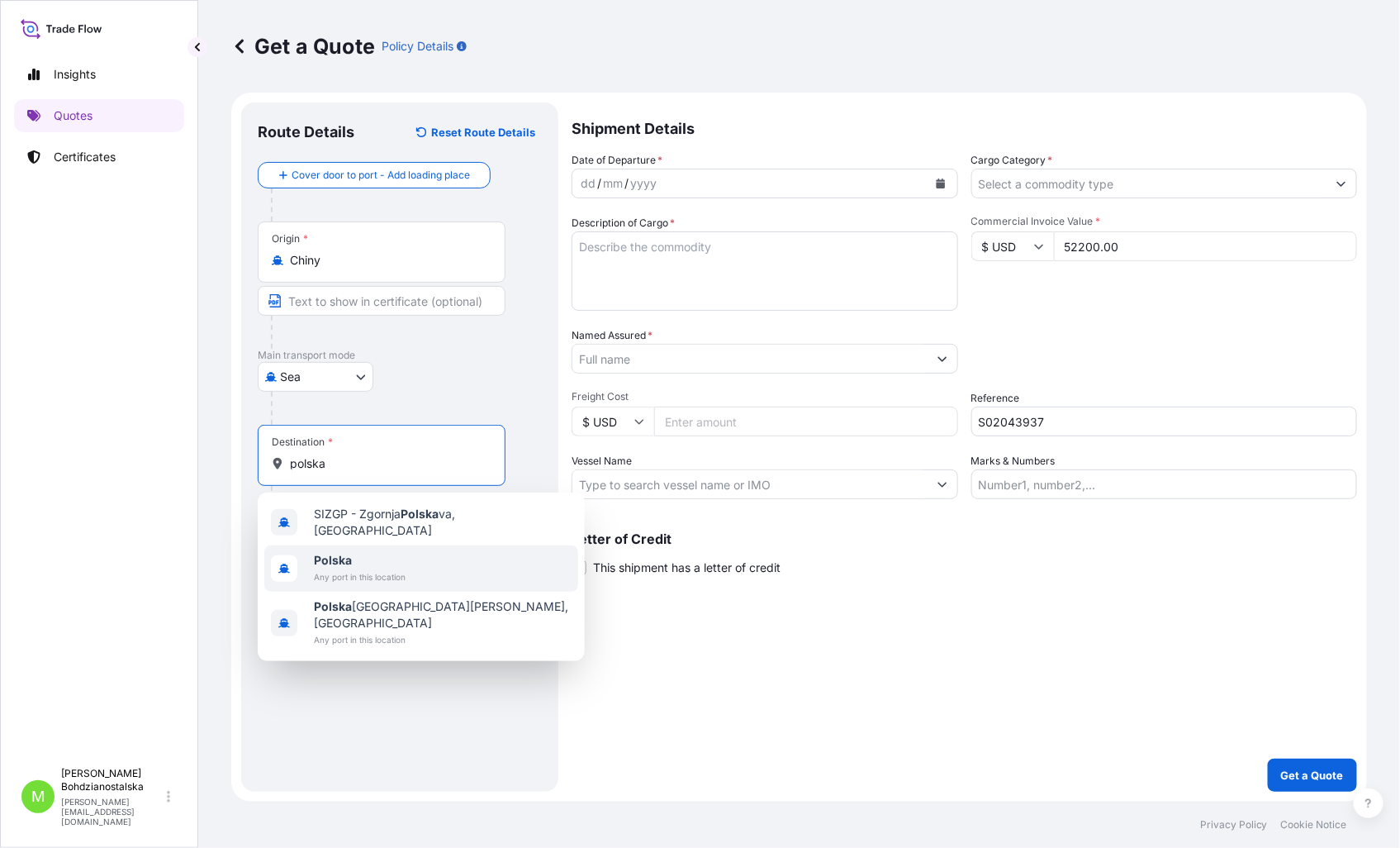
click at [376, 557] on span "Polska" at bounding box center [360, 560] width 92 height 17
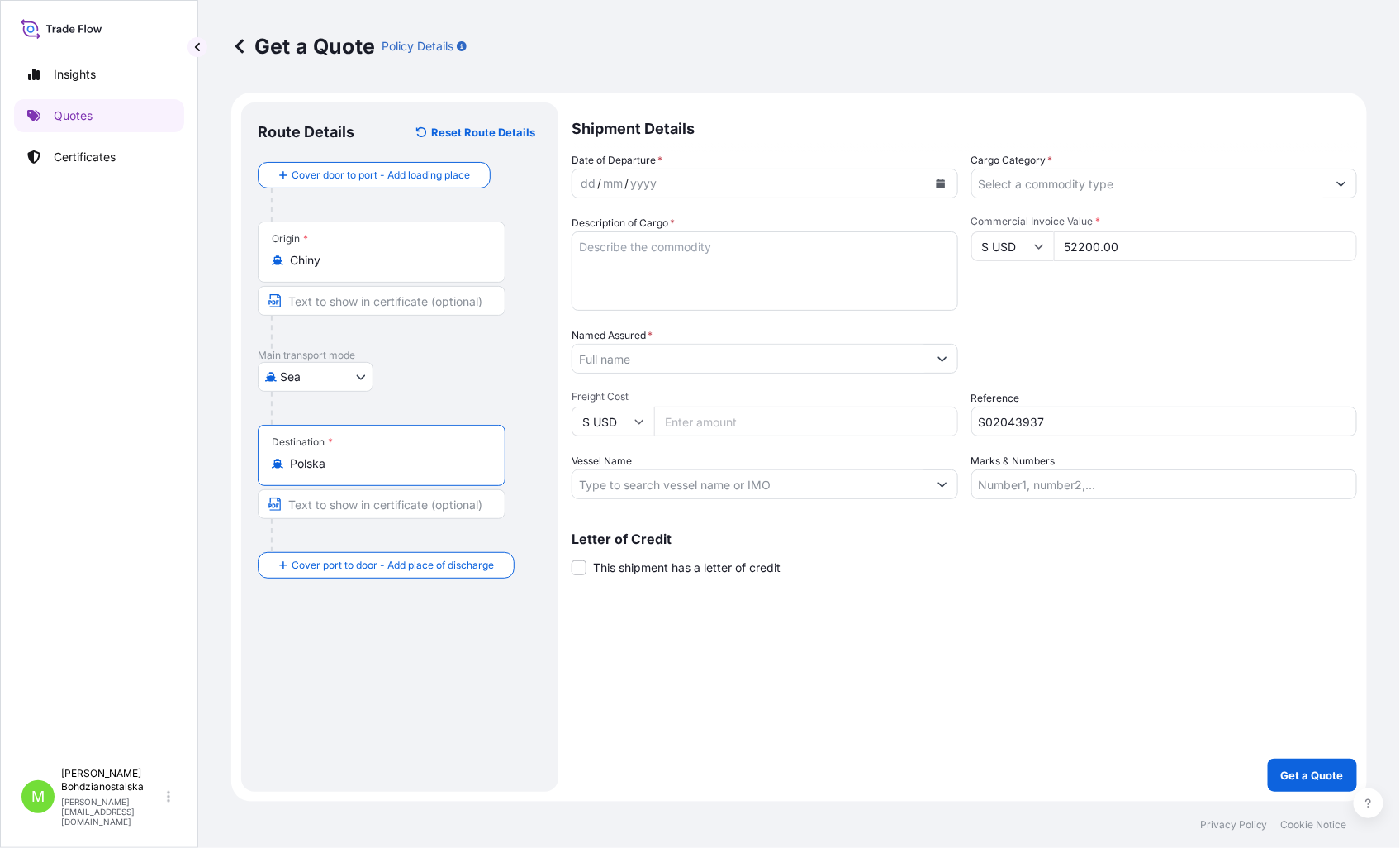
type input "Polska"
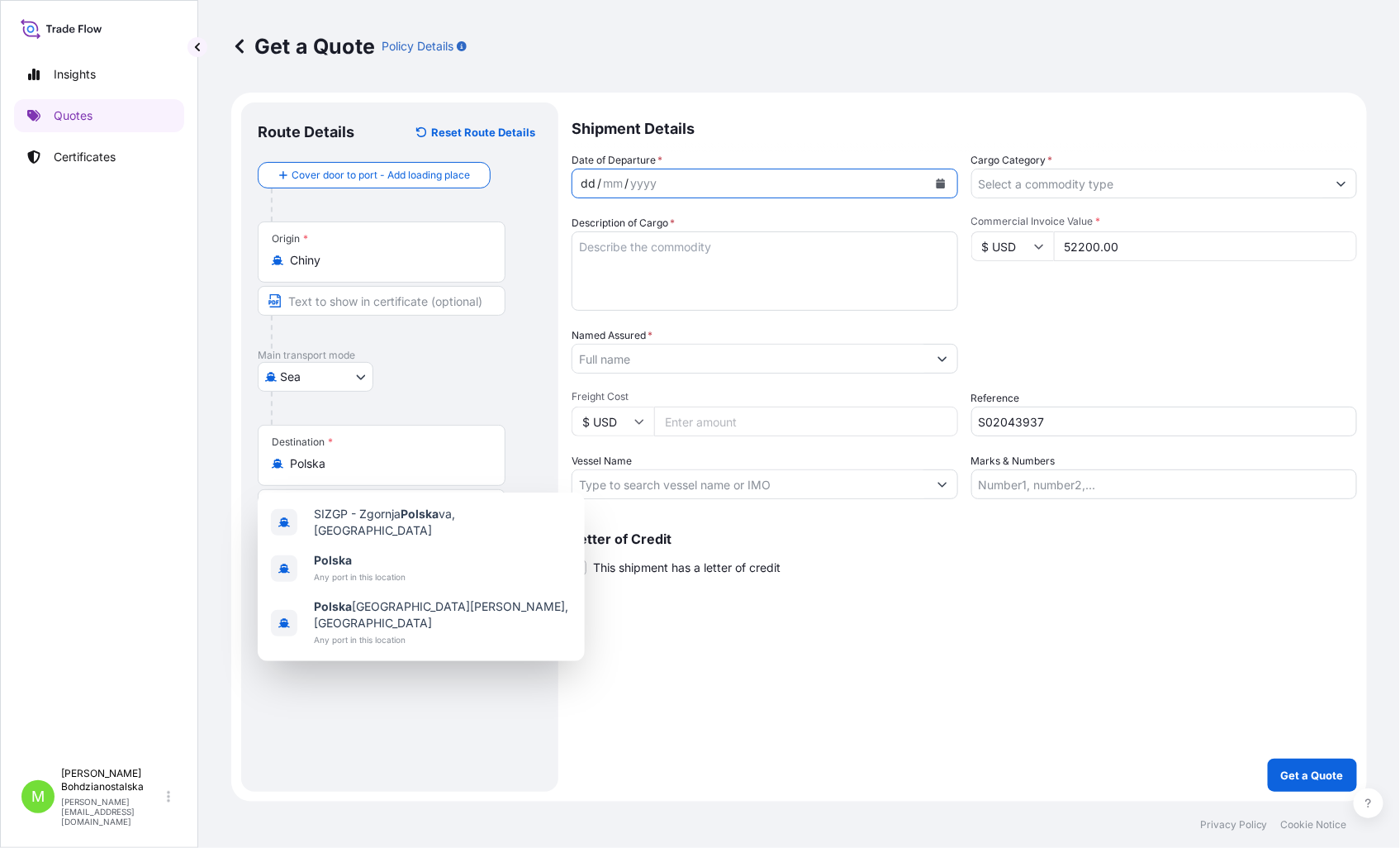
click at [589, 187] on div "dd" at bounding box center [587, 184] width 18 height 20
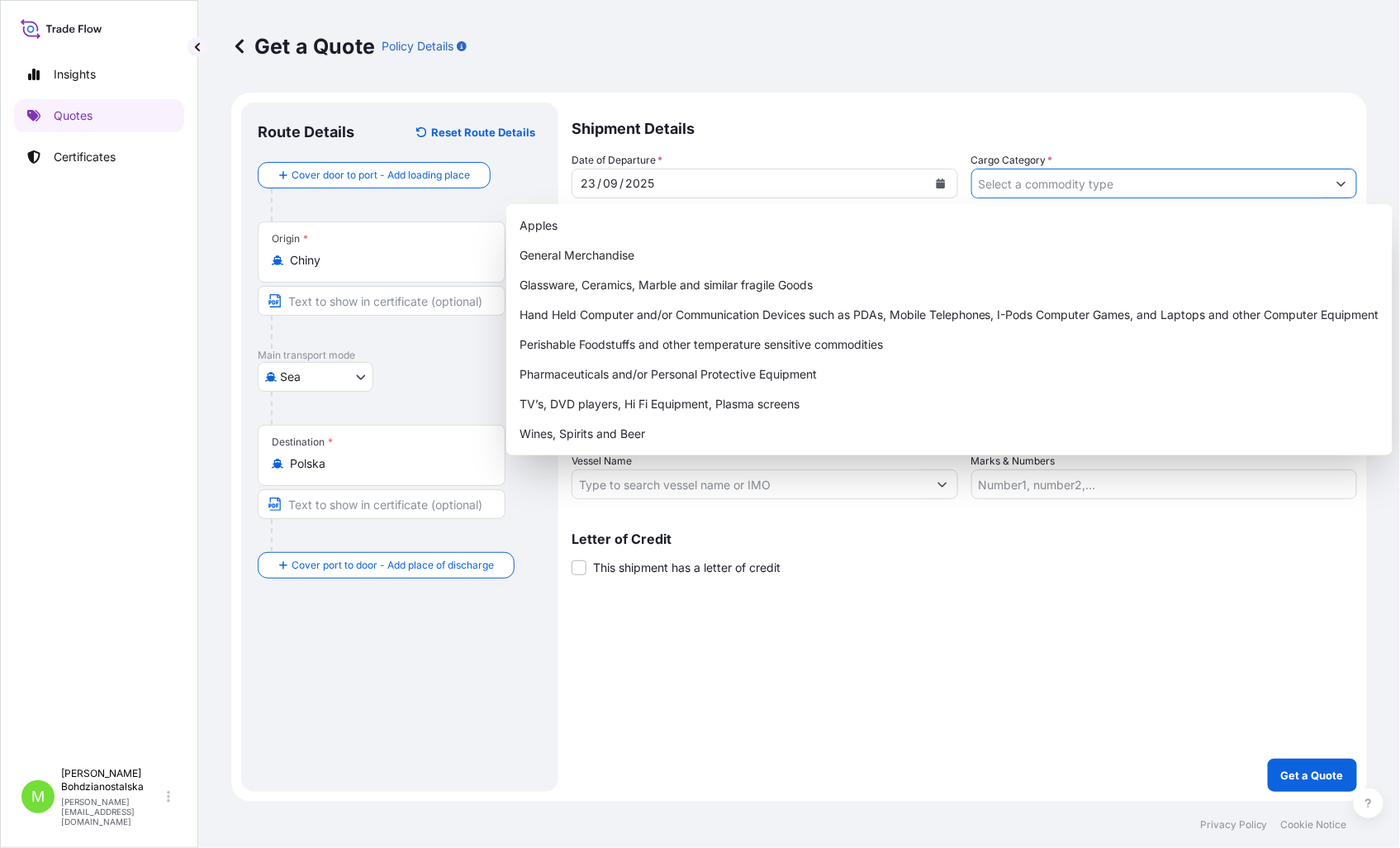
click at [992, 176] on input "Cargo Category *" at bounding box center [1150, 184] width 355 height 30
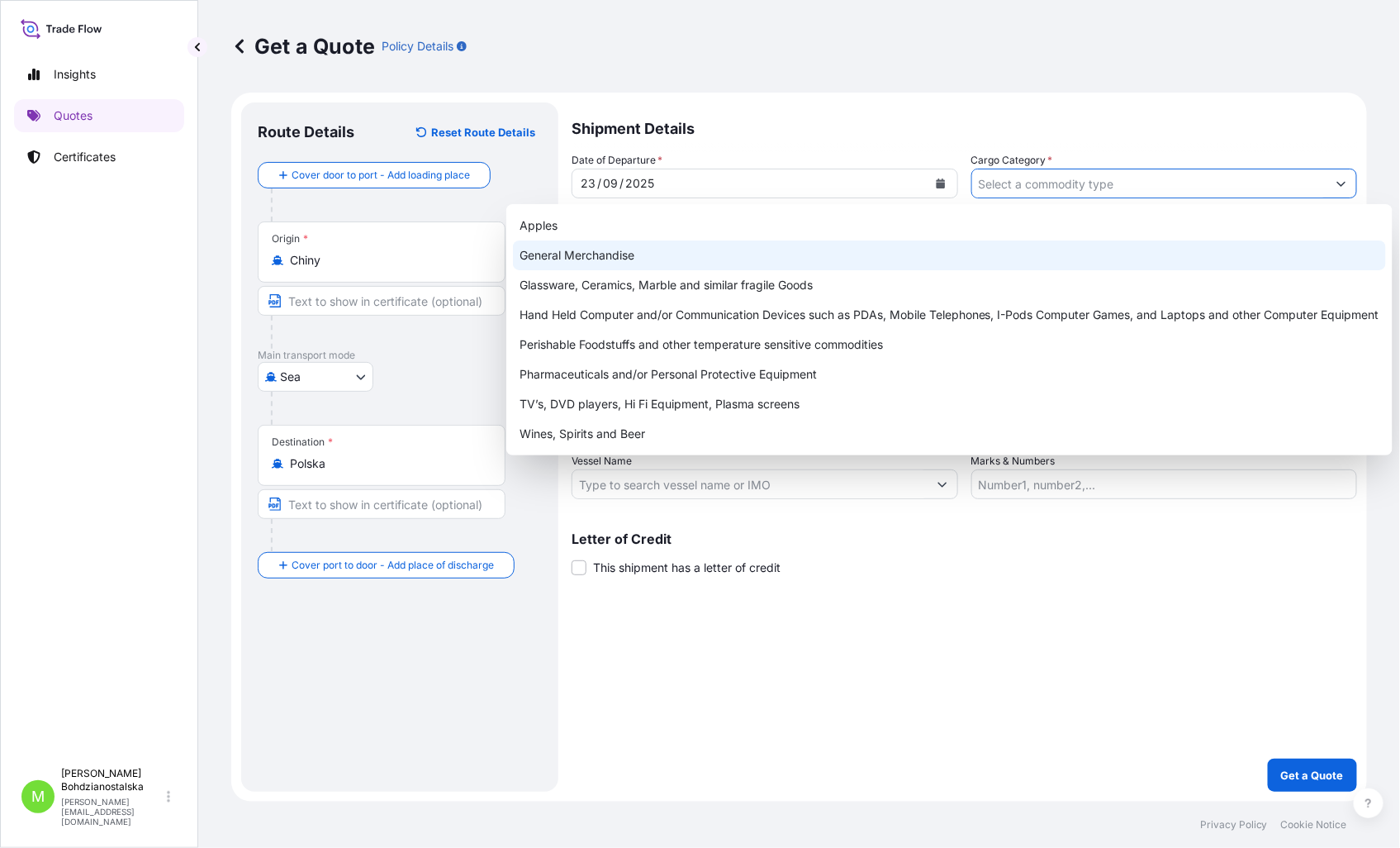
click at [550, 257] on div "General Merchandise" at bounding box center [948, 255] width 873 height 30
type input "General Merchandise"
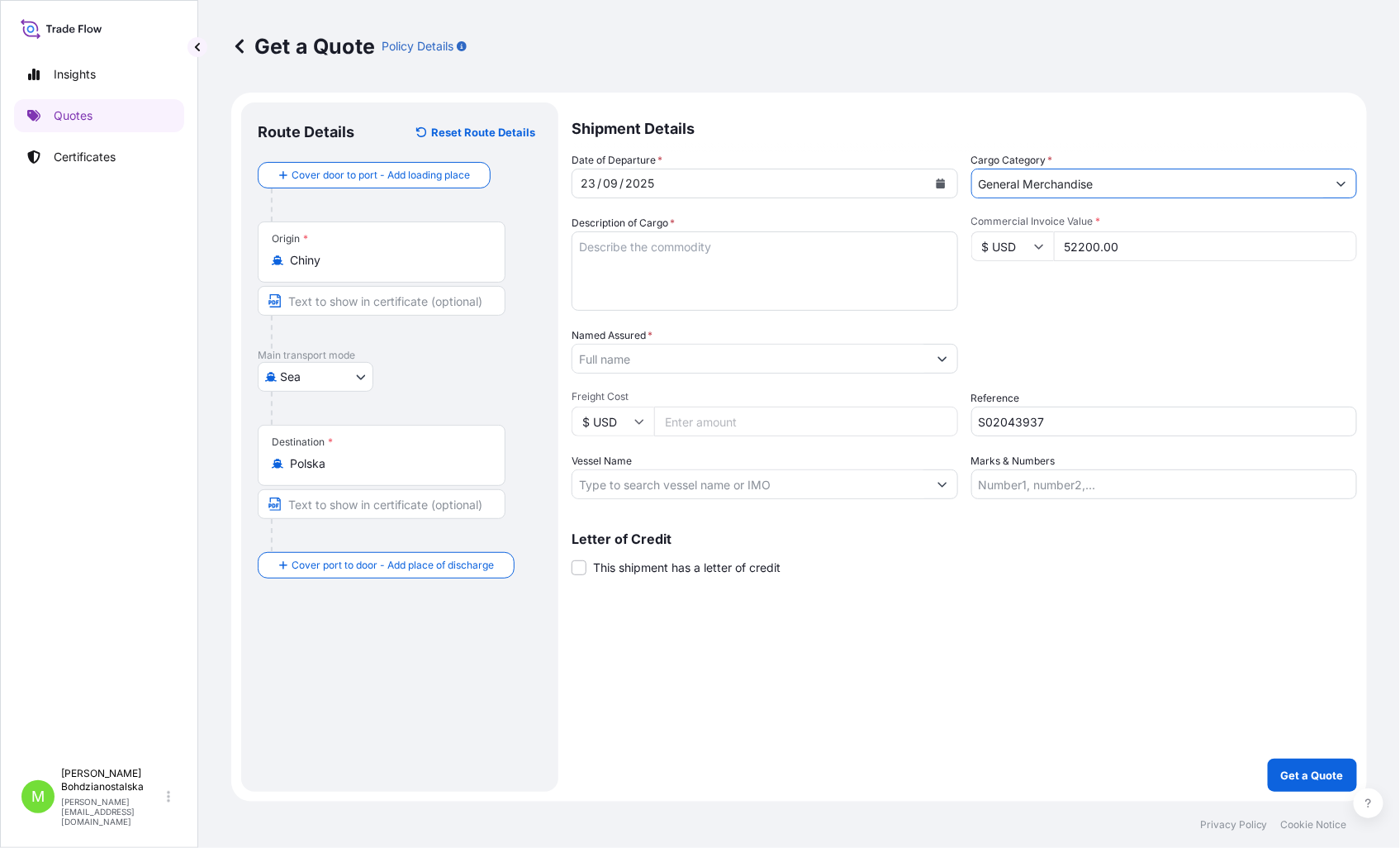
click at [760, 269] on textarea "Description of Cargo *" at bounding box center [765, 270] width 387 height 79
drag, startPoint x: 773, startPoint y: 272, endPoint x: 754, endPoint y: 262, distance: 21.5
click at [768, 268] on textarea "Description of Cargo *" at bounding box center [765, 270] width 387 height 79
paste textarea "electric toothbrush"
click at [665, 287] on textarea "electric toothbrush" at bounding box center [765, 270] width 387 height 79
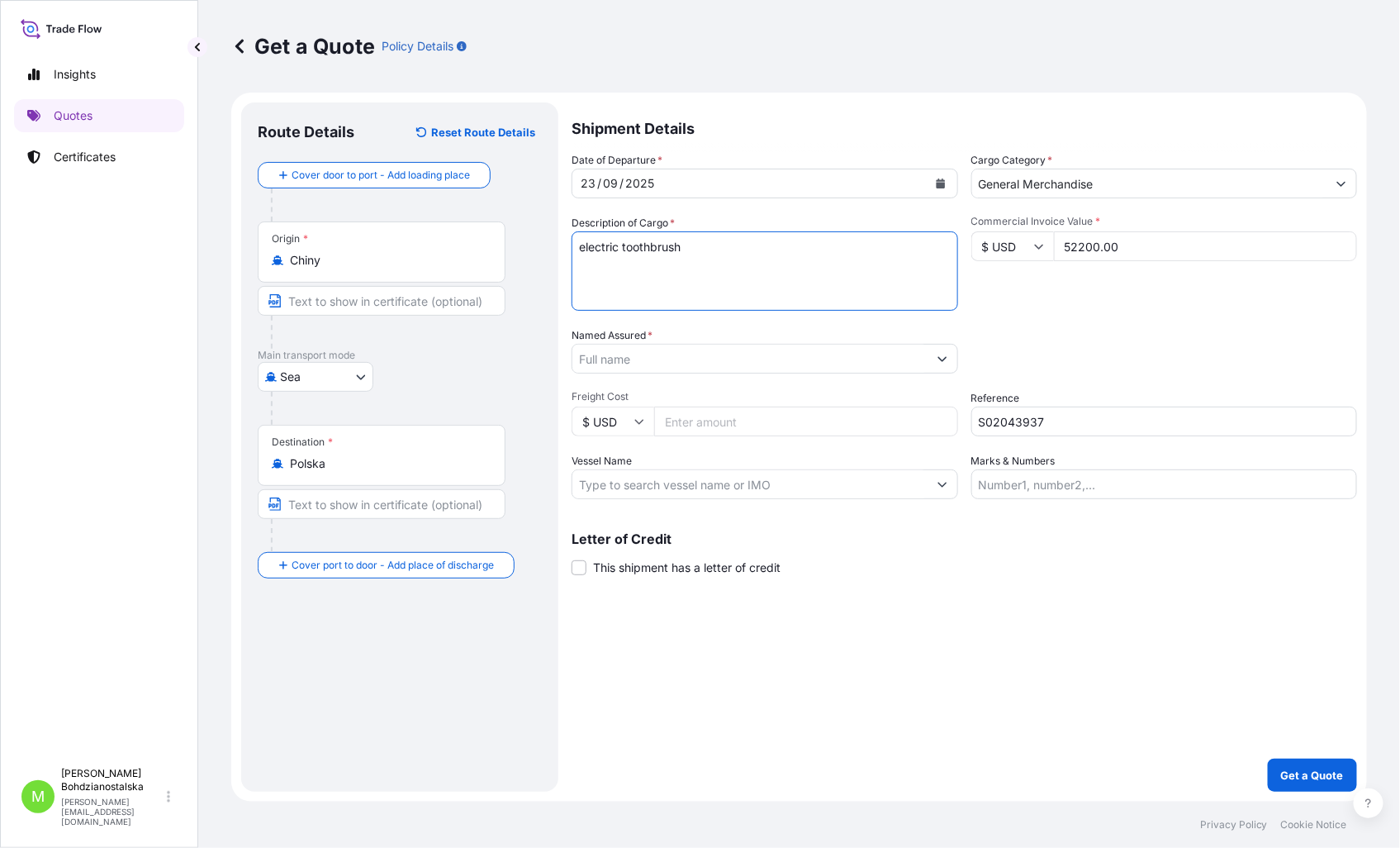
paste textarea "BEAU5092007"
click at [725, 273] on textarea "electric toothbrush BEAU5092007 40hv," at bounding box center [765, 270] width 387 height 79
paste textarea "1811,500"
type textarea "electric toothbrush BEAU5092007 40hv, 1811,500 kgs, 9,400 m3, 133 ctn"
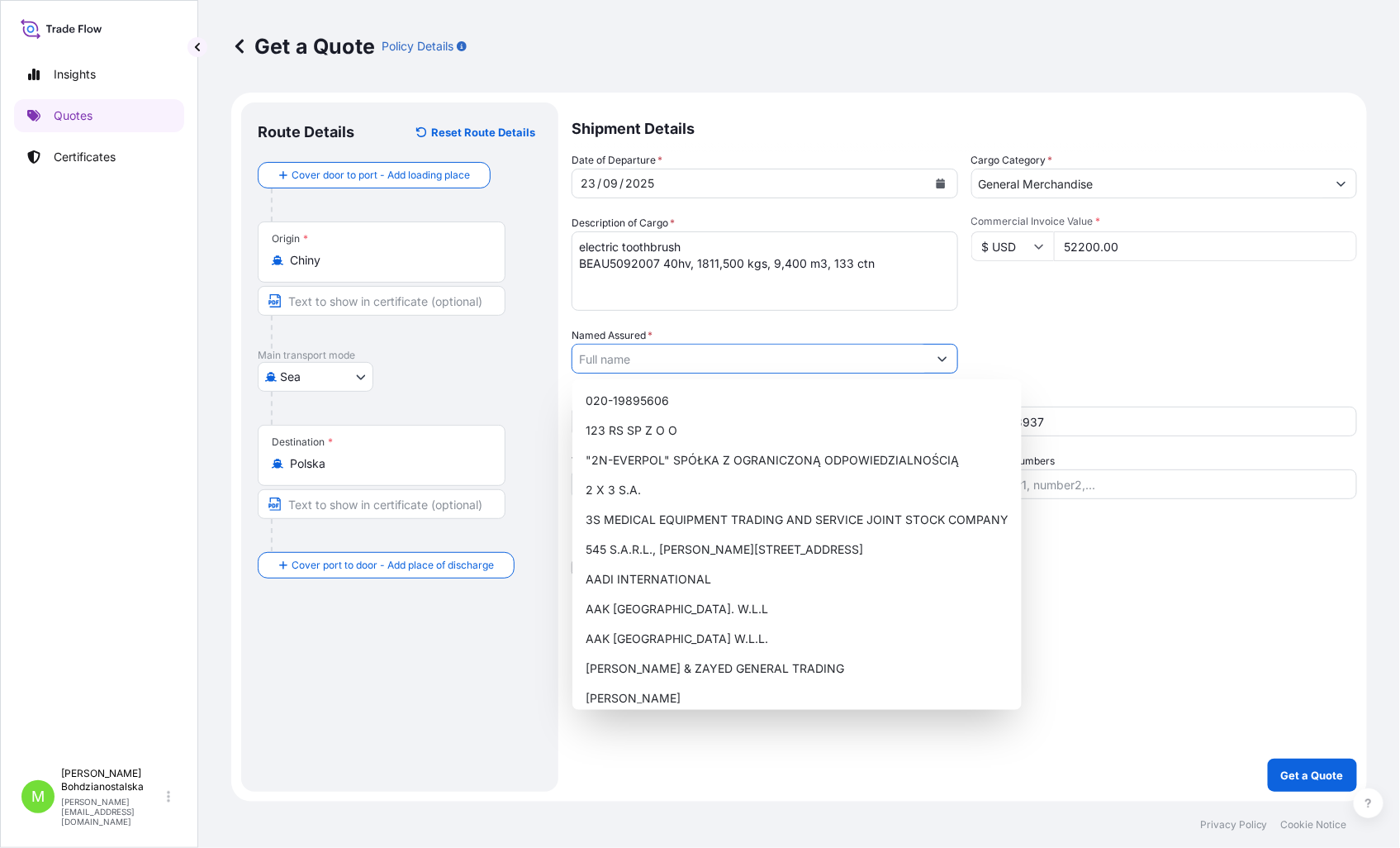
click at [656, 359] on input "Named Assured *" at bounding box center [750, 358] width 355 height 30
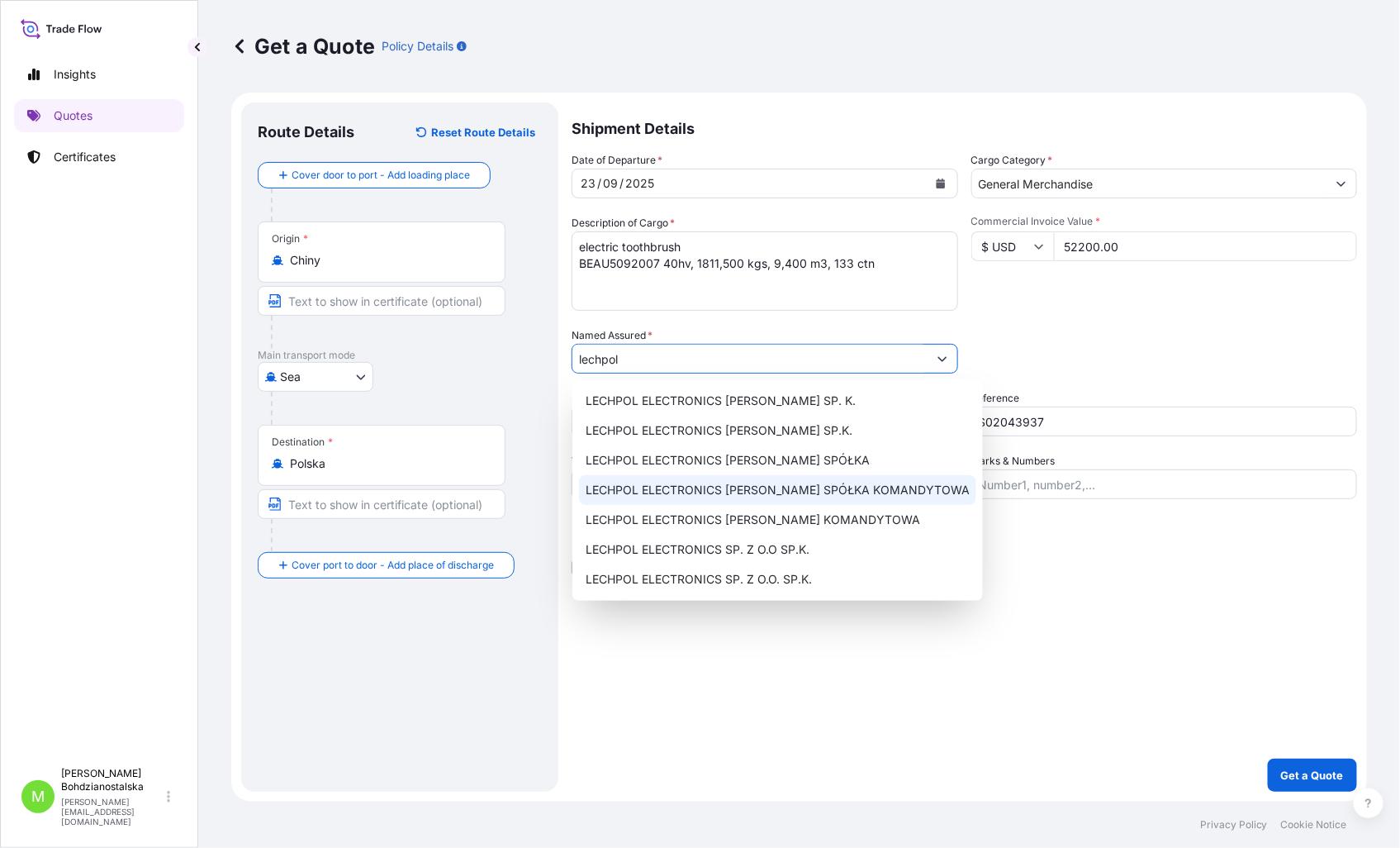
click at [771, 488] on span "LECHPOL ELECTRONICS [PERSON_NAME] SPÓŁKA KOMANDYTOWA" at bounding box center [777, 490] width 384 height 17
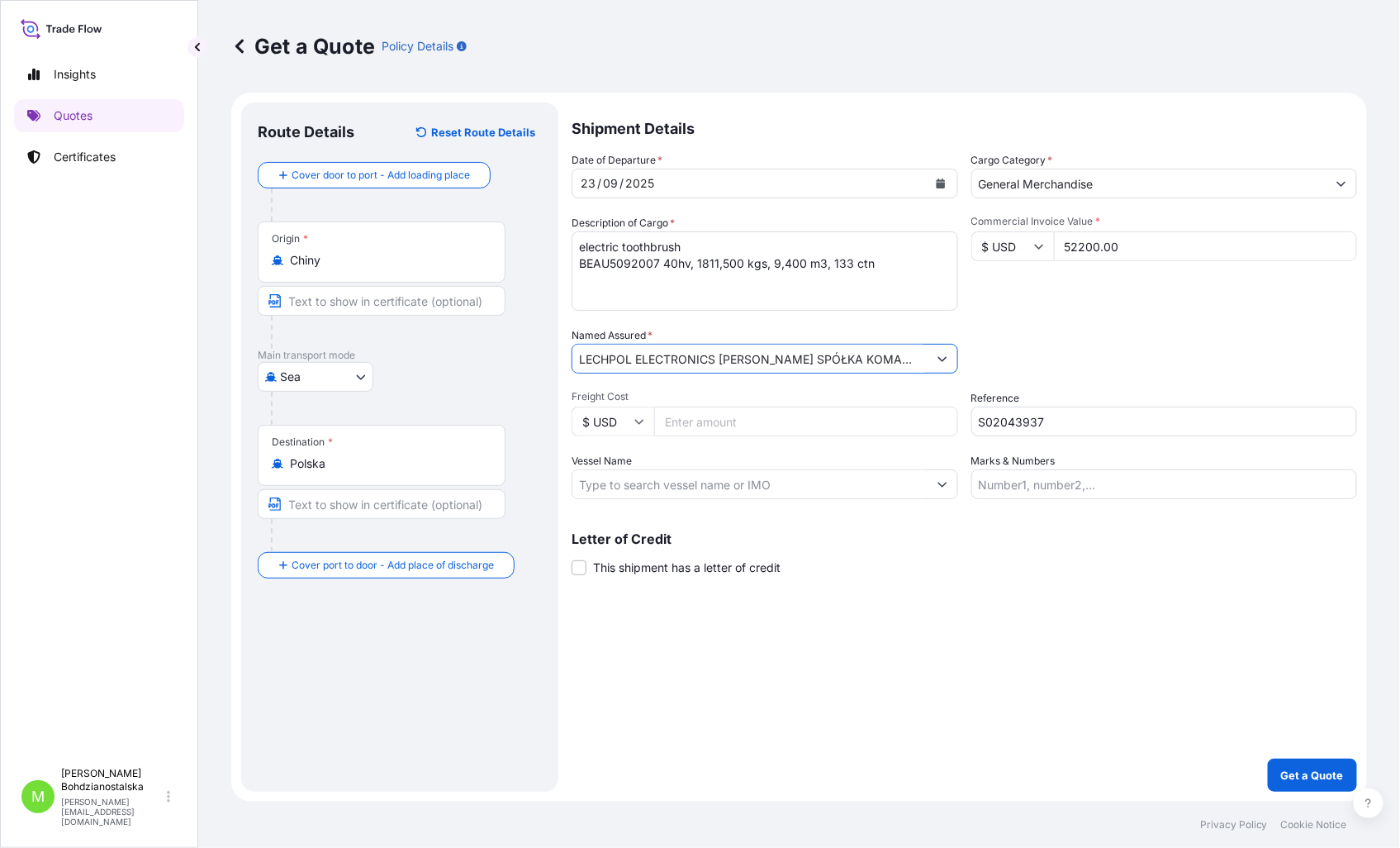
type input "LECHPOL ELECTRONICS [PERSON_NAME] SPÓŁKA KOMANDYTOWA"
click at [911, 661] on div "Shipment Details Date of Departure * [DATE] Cargo Category * General Merchandis…" at bounding box center [964, 447] width 786 height 689
click at [1313, 775] on p "Get a Quote" at bounding box center [1311, 774] width 63 height 17
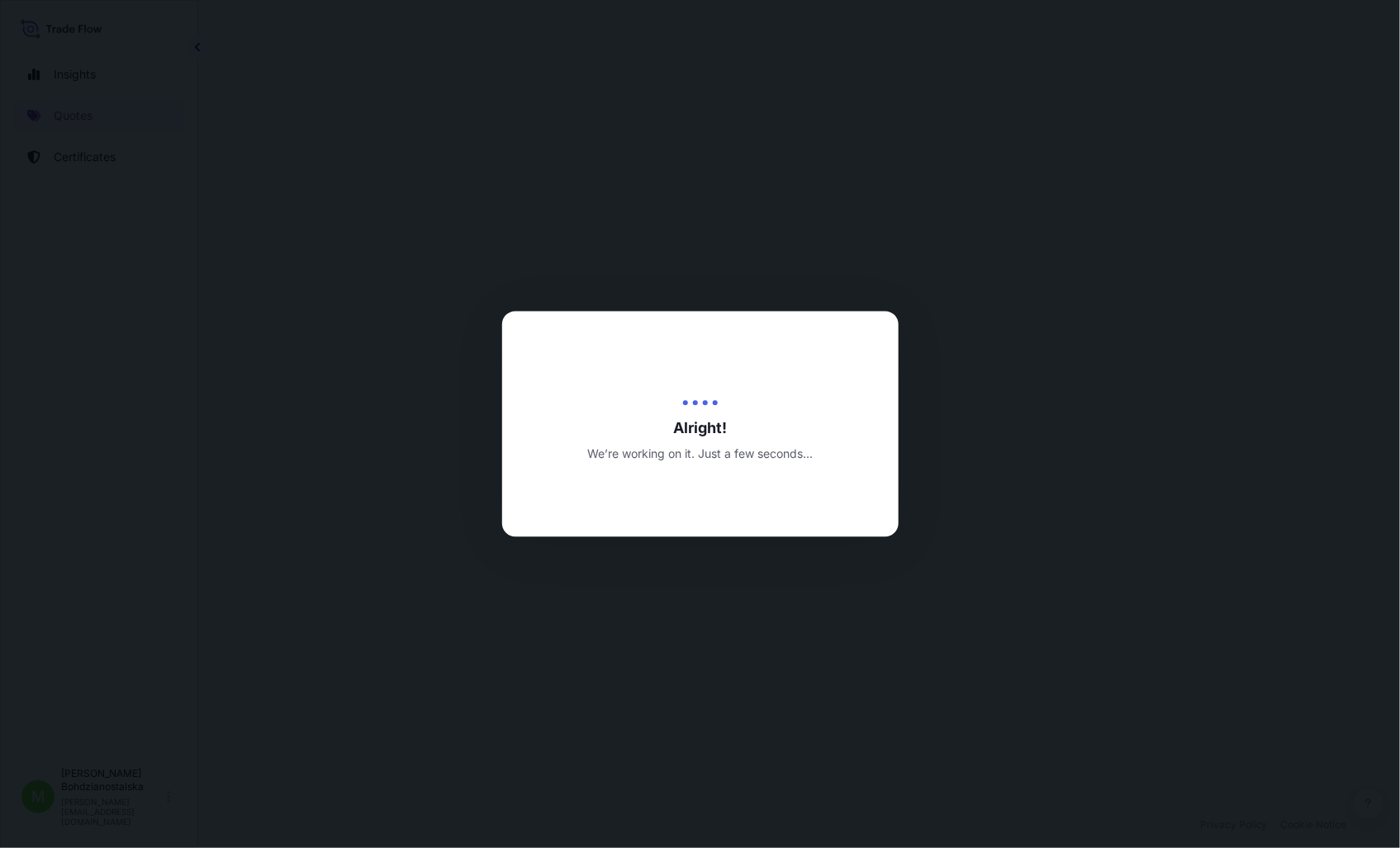
select select "Sea"
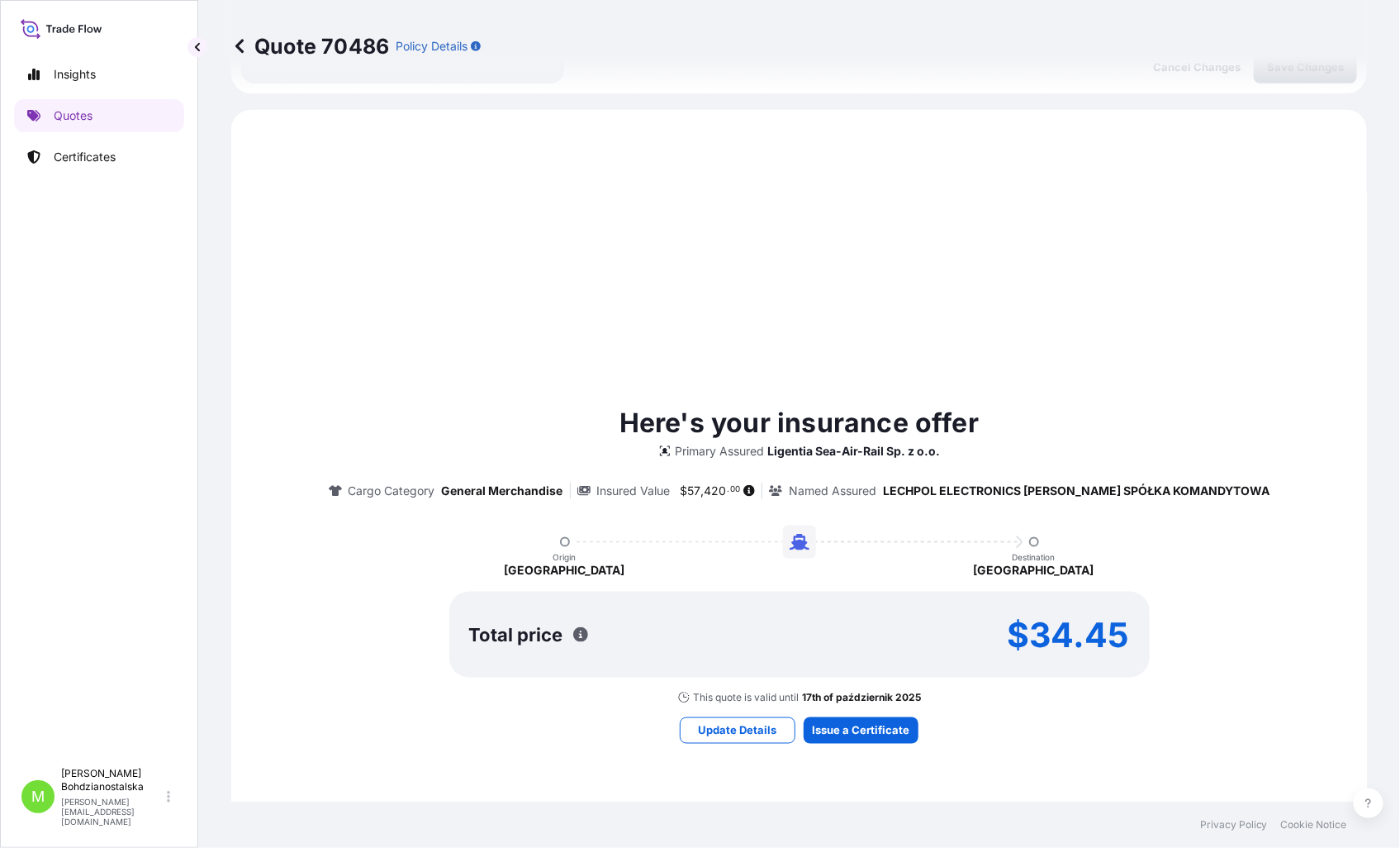
scroll to position [566, 0]
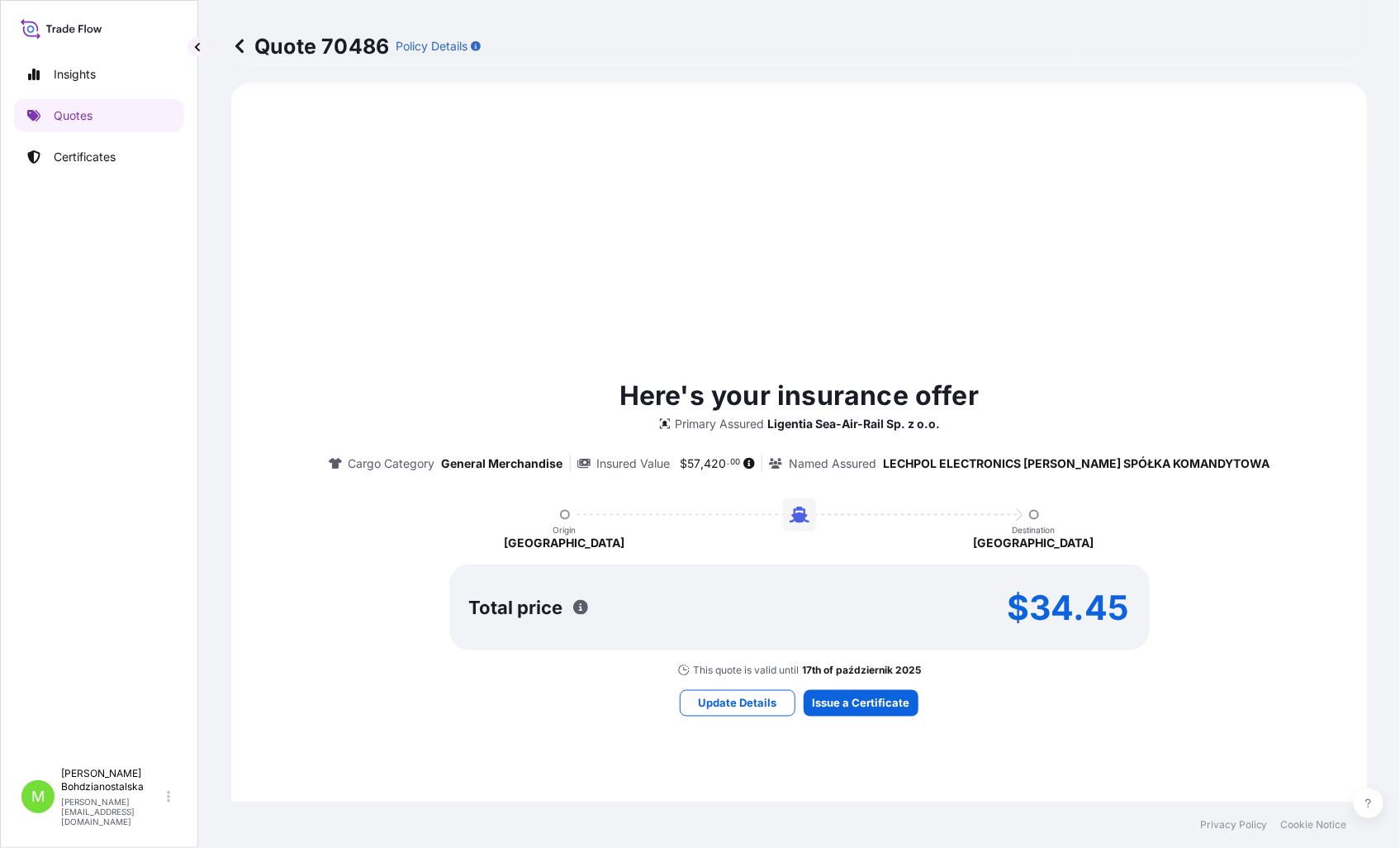
click at [853, 715] on div "Here's your insurance offer Primary Assured Ligentia Sea-Air-Rail Sp. z o.o. Ca…" at bounding box center [799, 546] width 1089 height 880
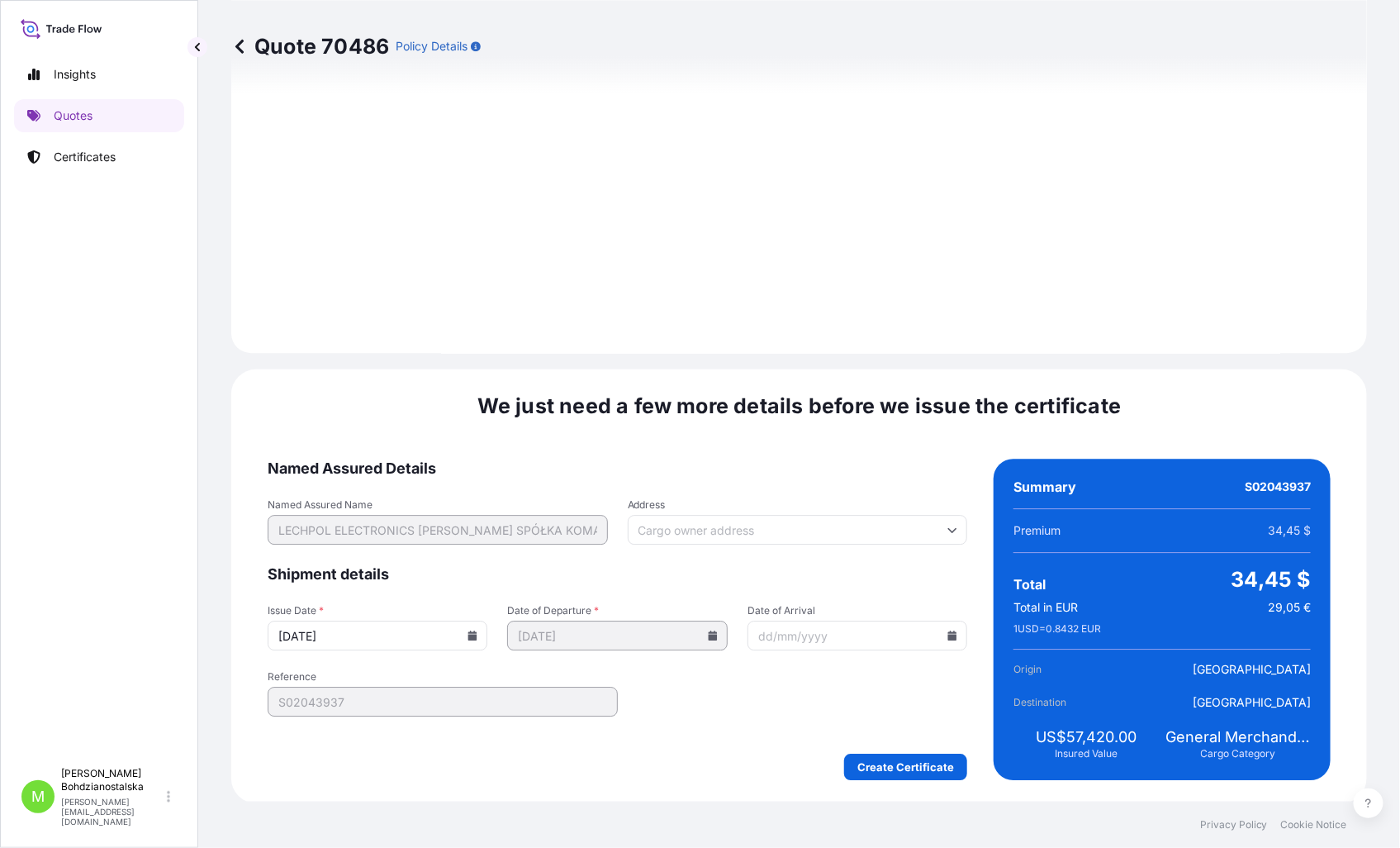
scroll to position [1673, 0]
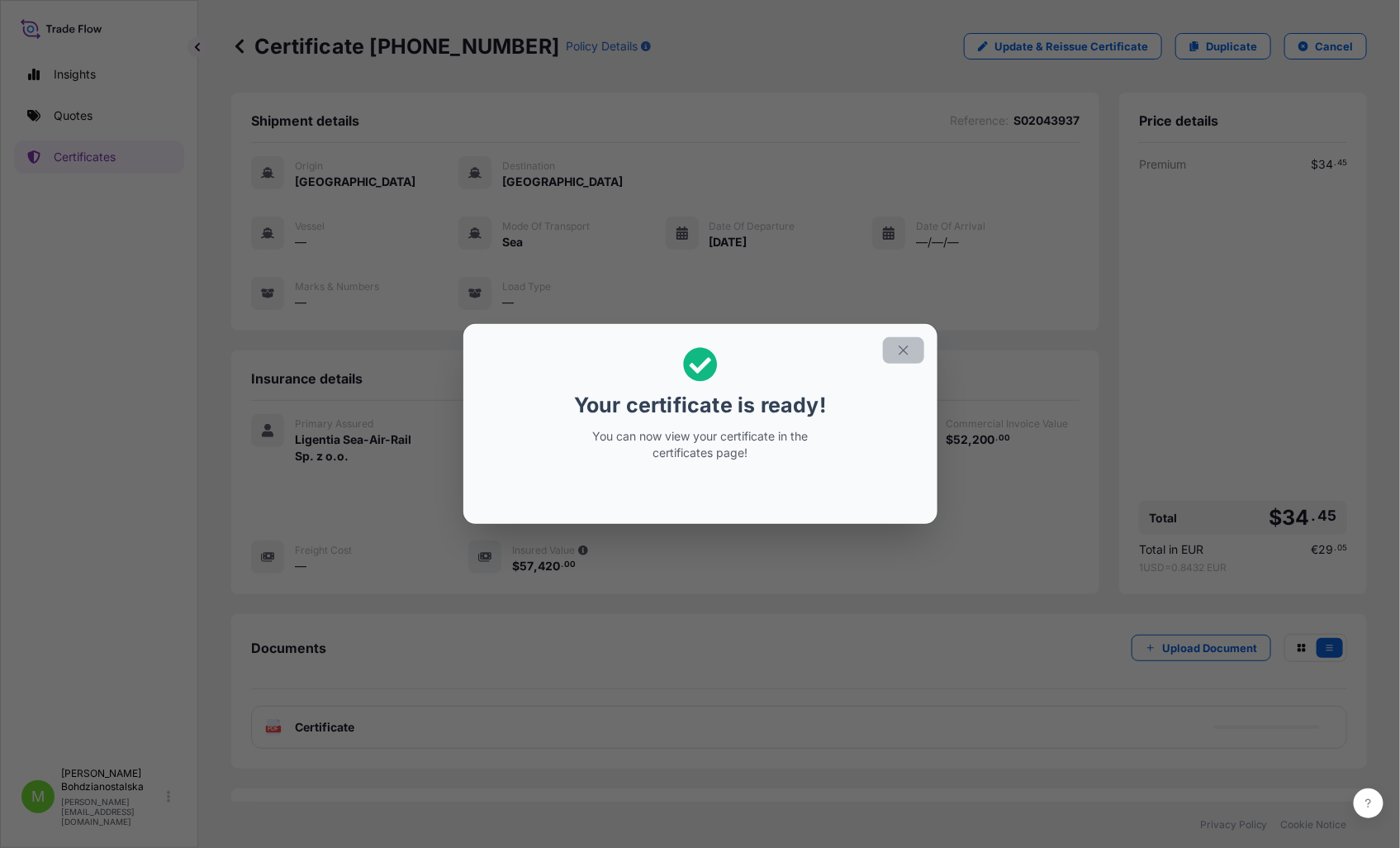
click at [901, 349] on icon "button" at bounding box center [902, 350] width 9 height 9
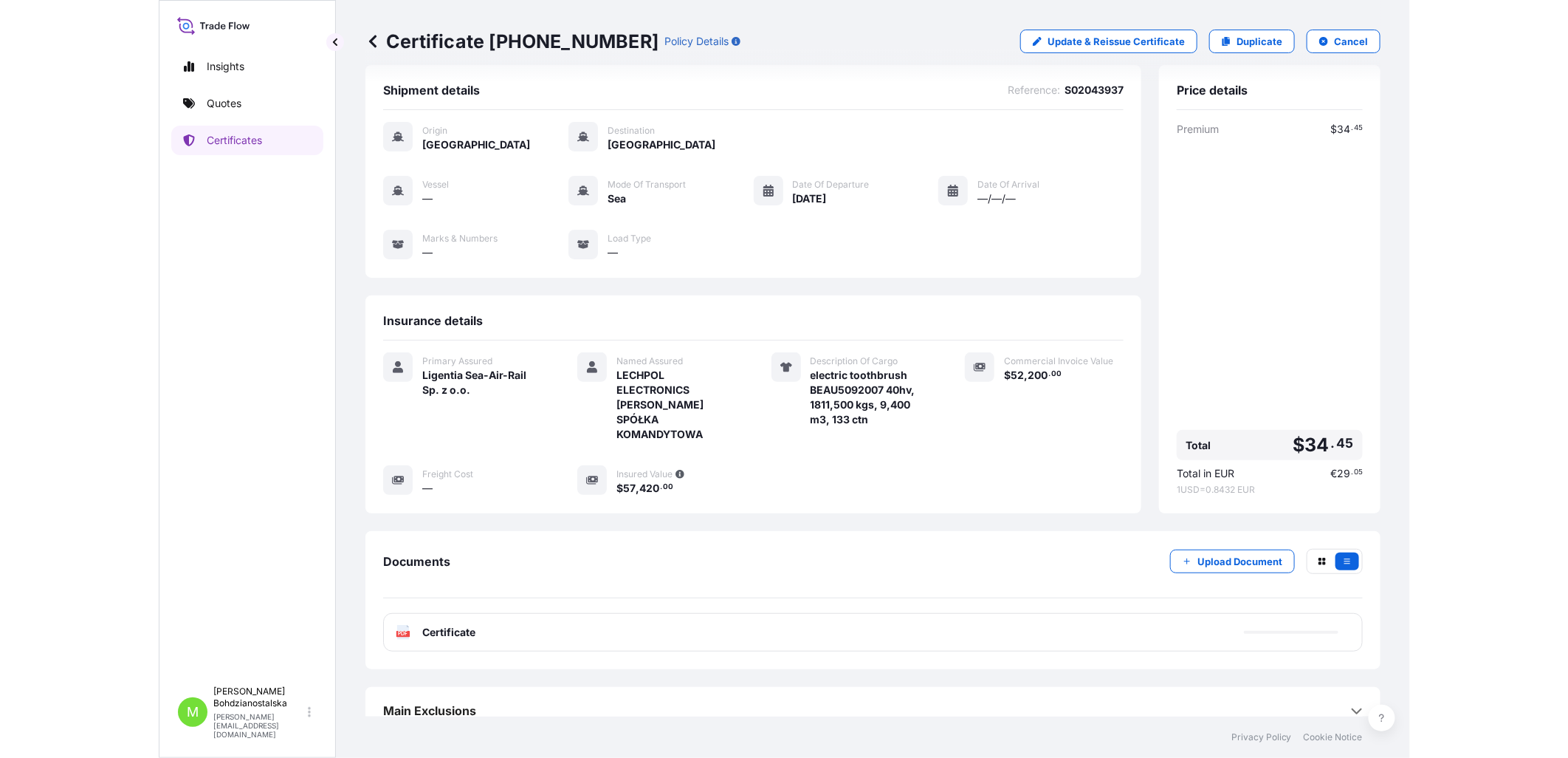
scroll to position [22, 0]
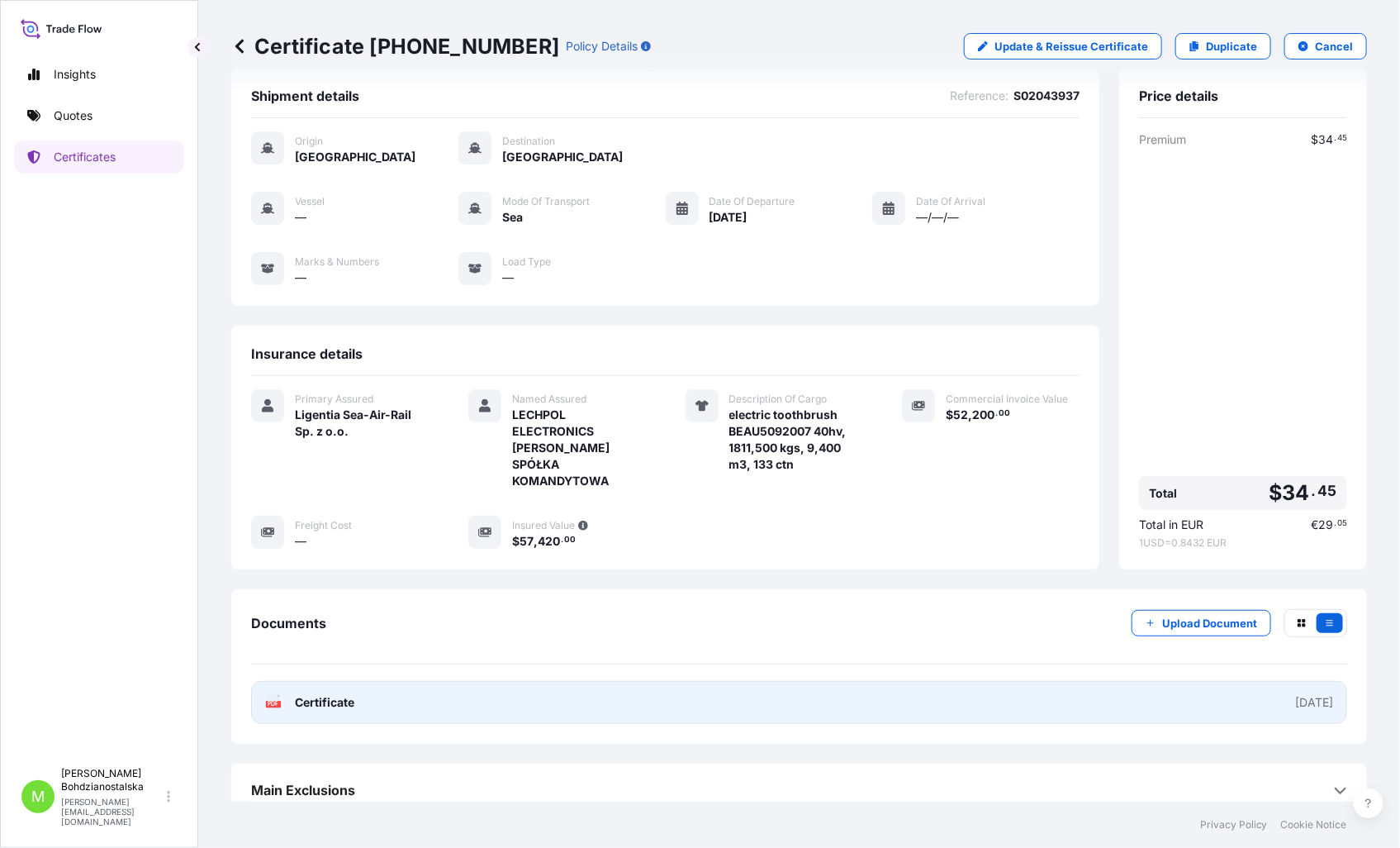
click at [342, 694] on span "Certificate" at bounding box center [325, 702] width 60 height 17
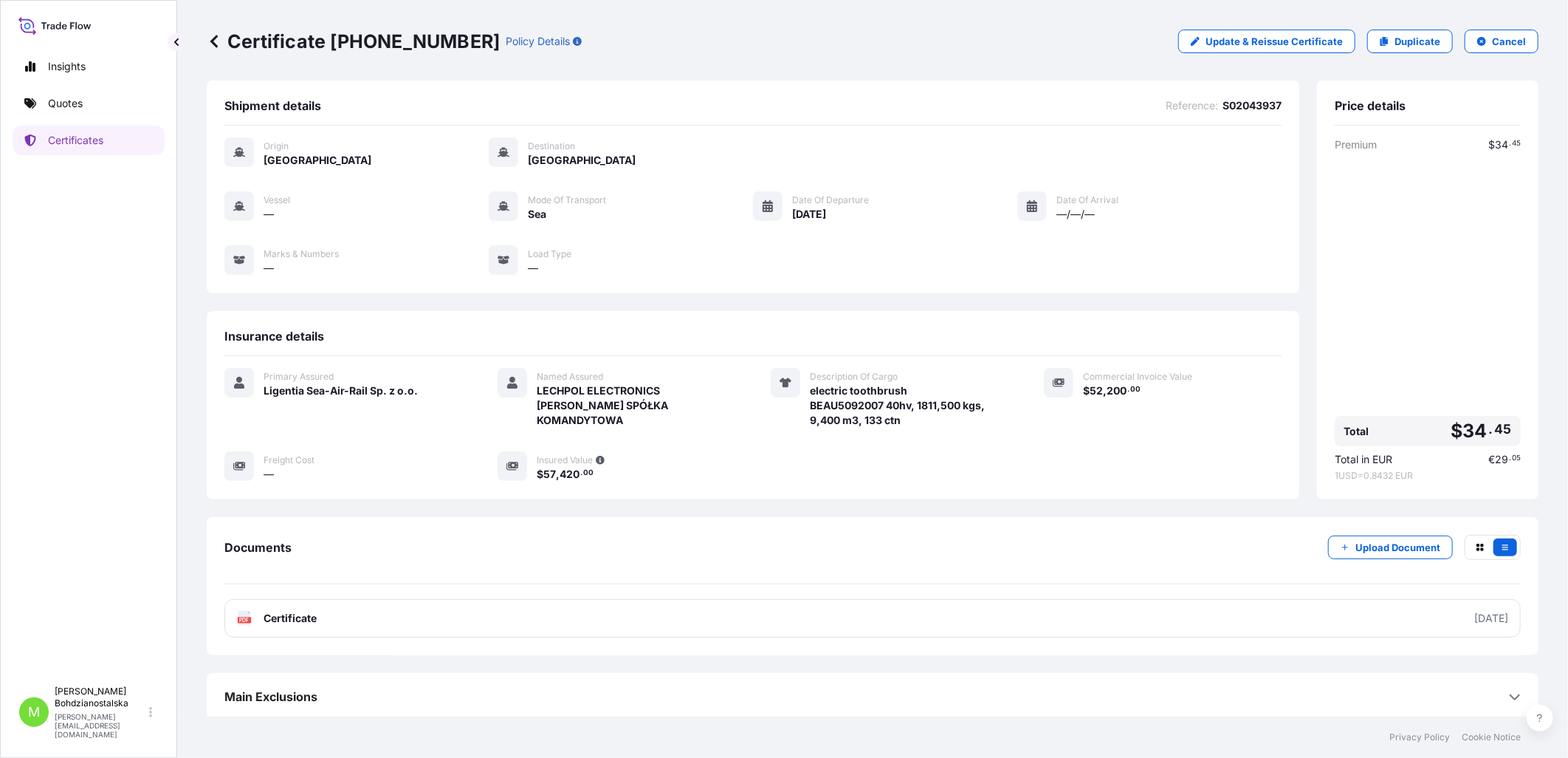
scroll to position [0, 0]
click at [62, 100] on p "Quotes" at bounding box center [65, 103] width 35 height 15
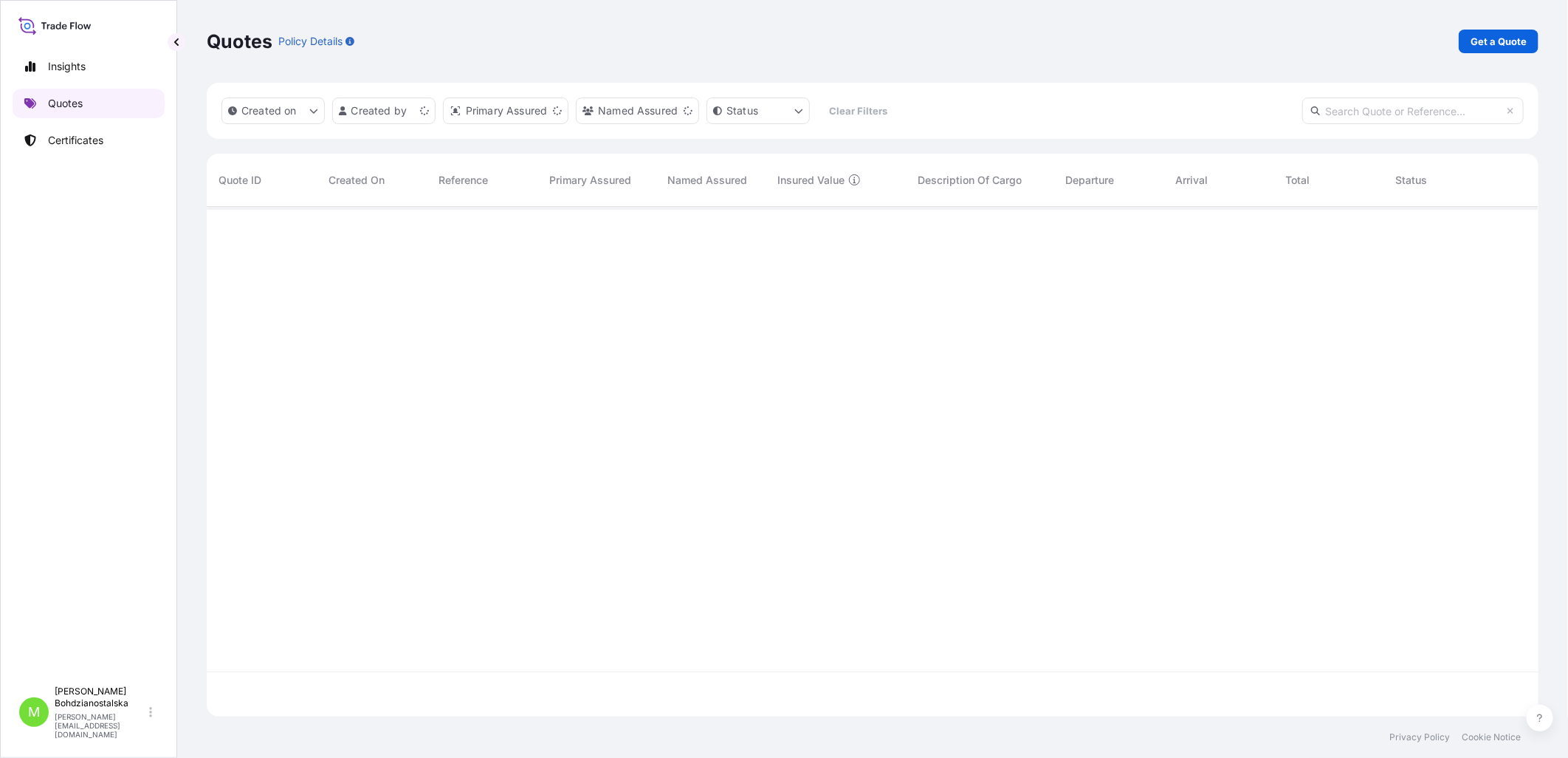
scroll to position [506, 1319]
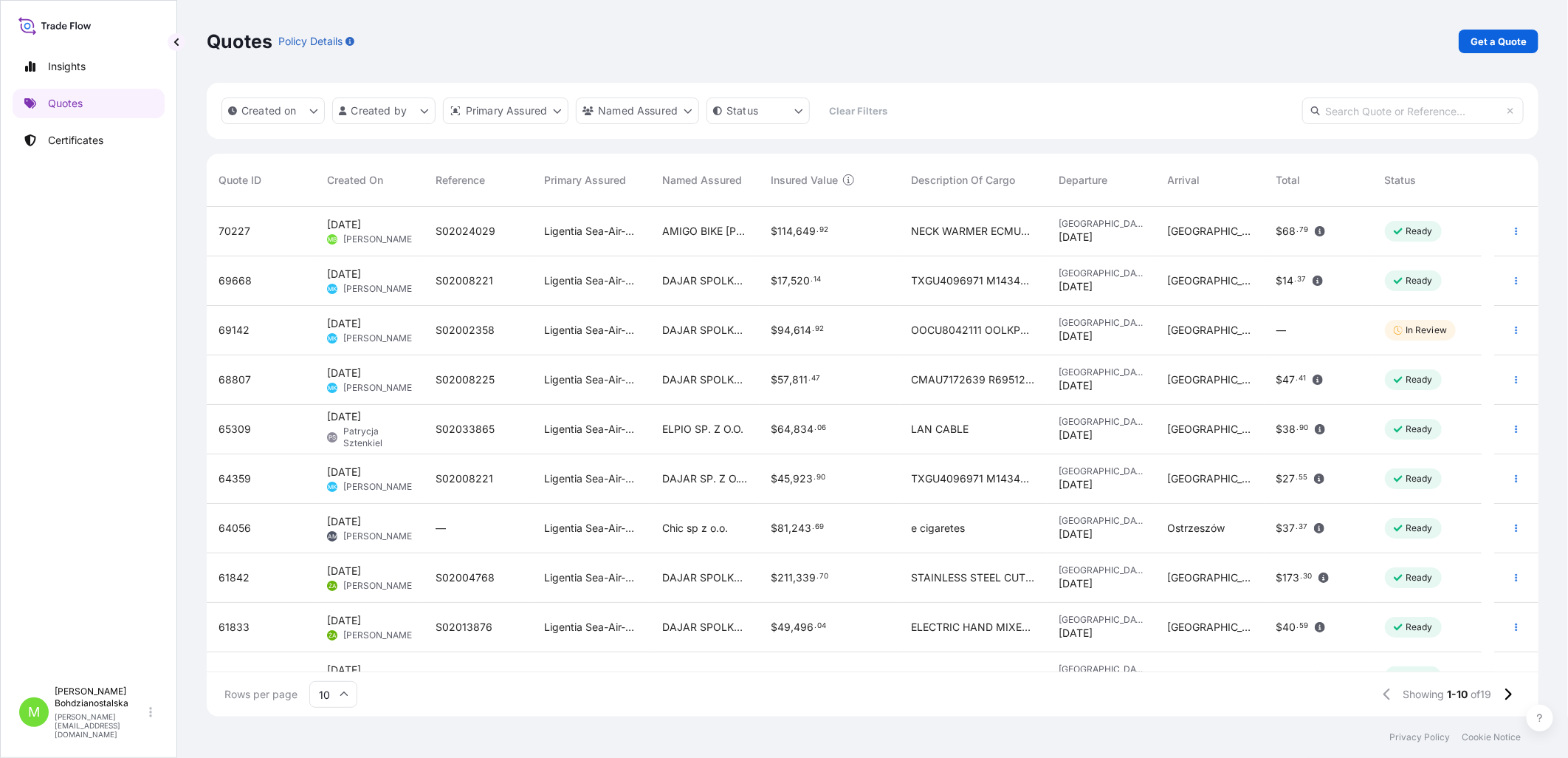
click at [1251, 114] on input "text" at bounding box center [1413, 111] width 221 height 27
paste input "MSDU8567304"
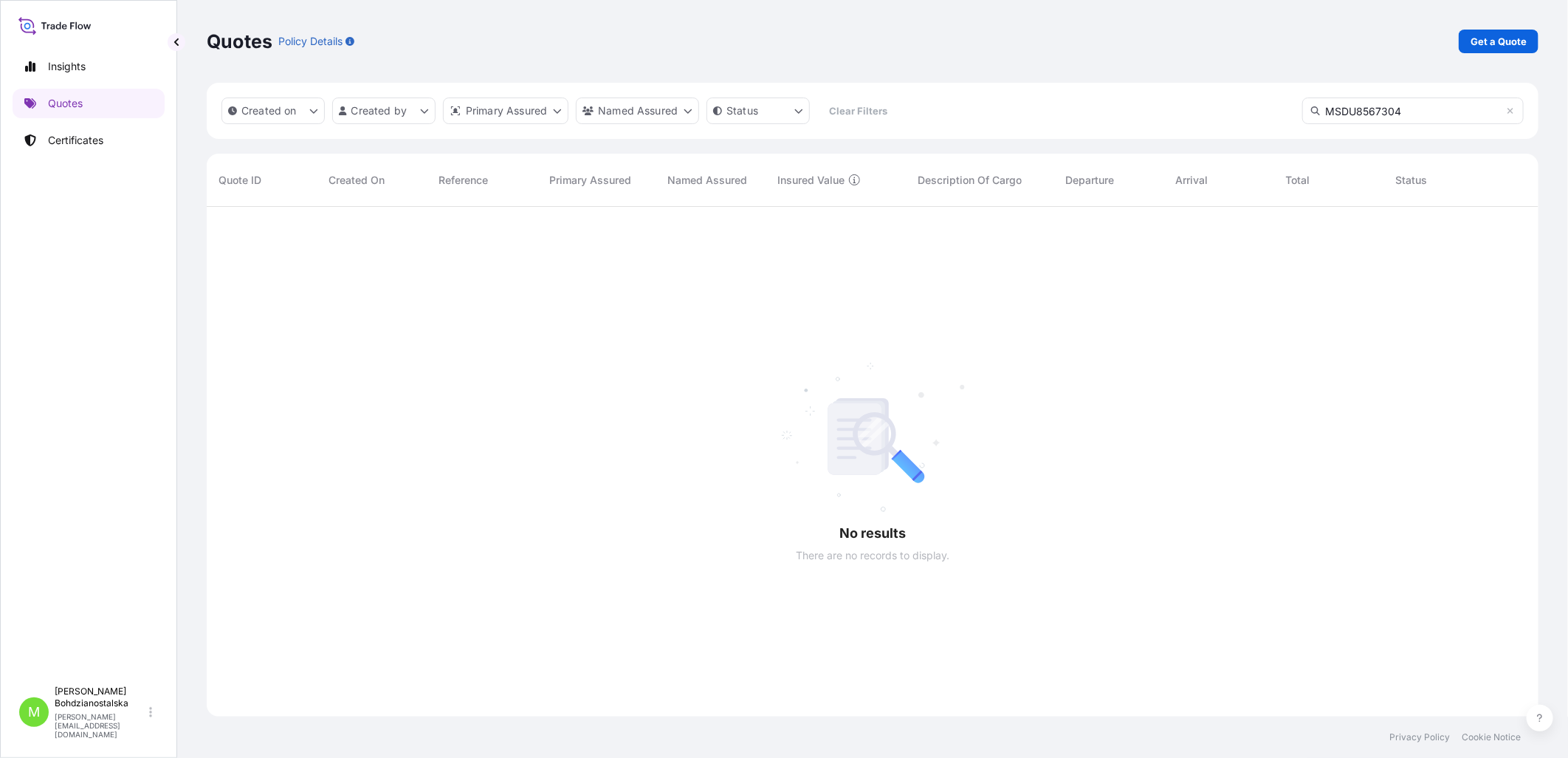
scroll to position [551, 1319]
type input "MSDU8567304"
click at [65, 105] on p "Quotes" at bounding box center [65, 103] width 35 height 15
click at [61, 140] on p "Certificates" at bounding box center [76, 140] width 55 height 15
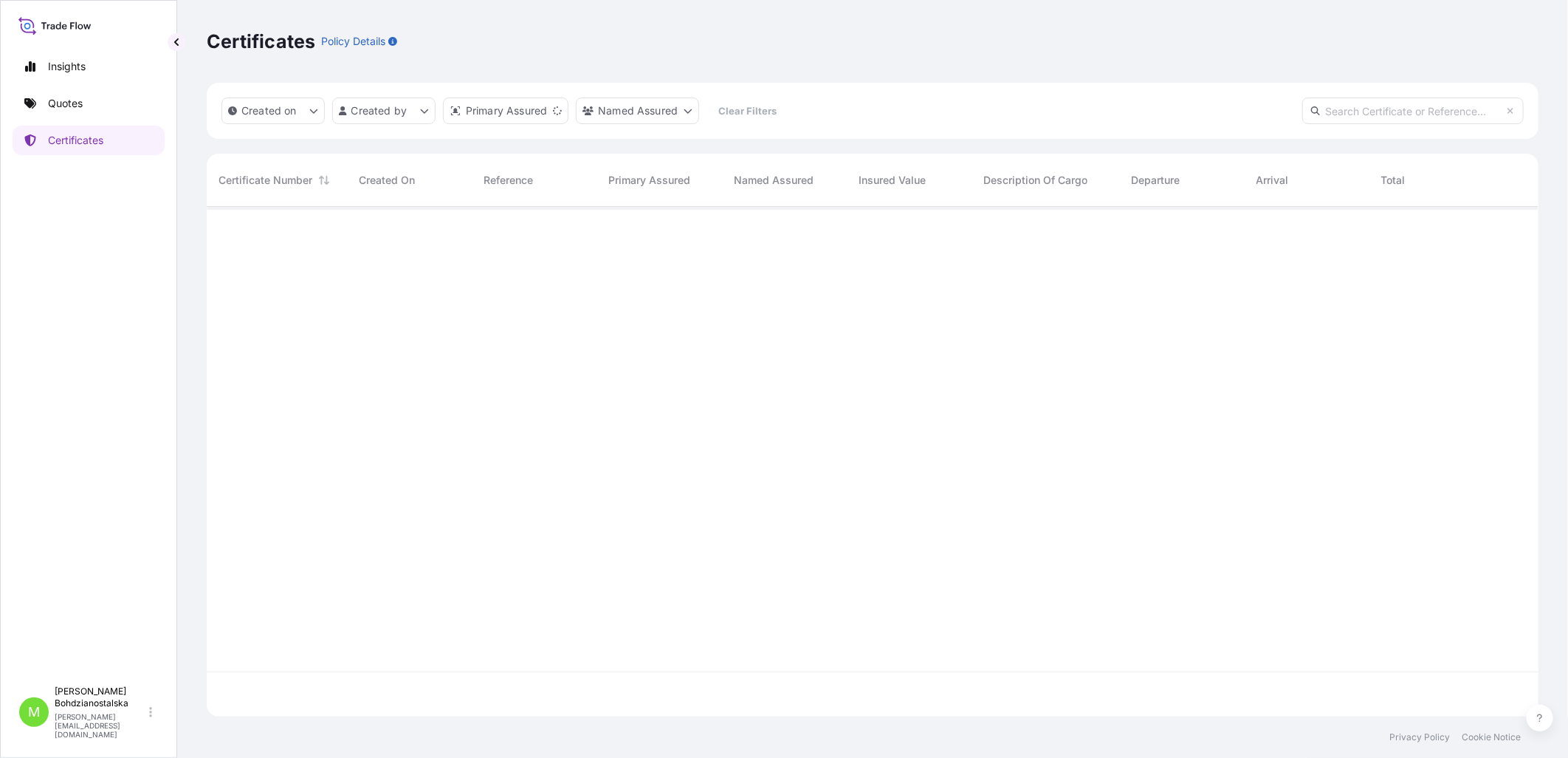
scroll to position [506, 1319]
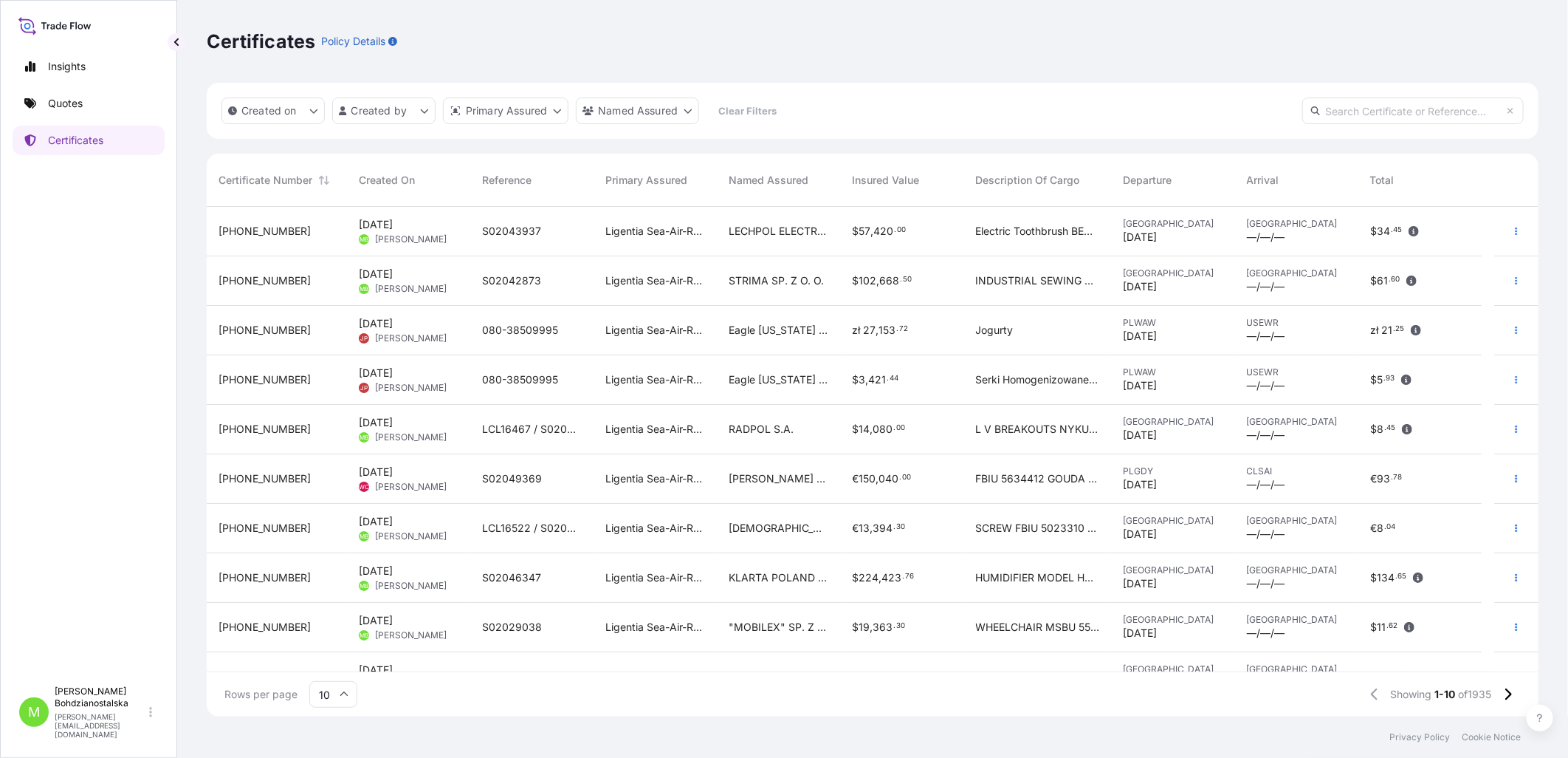
click at [1251, 110] on input "text" at bounding box center [1413, 111] width 221 height 27
paste input "[PHONE_NUMBER]"
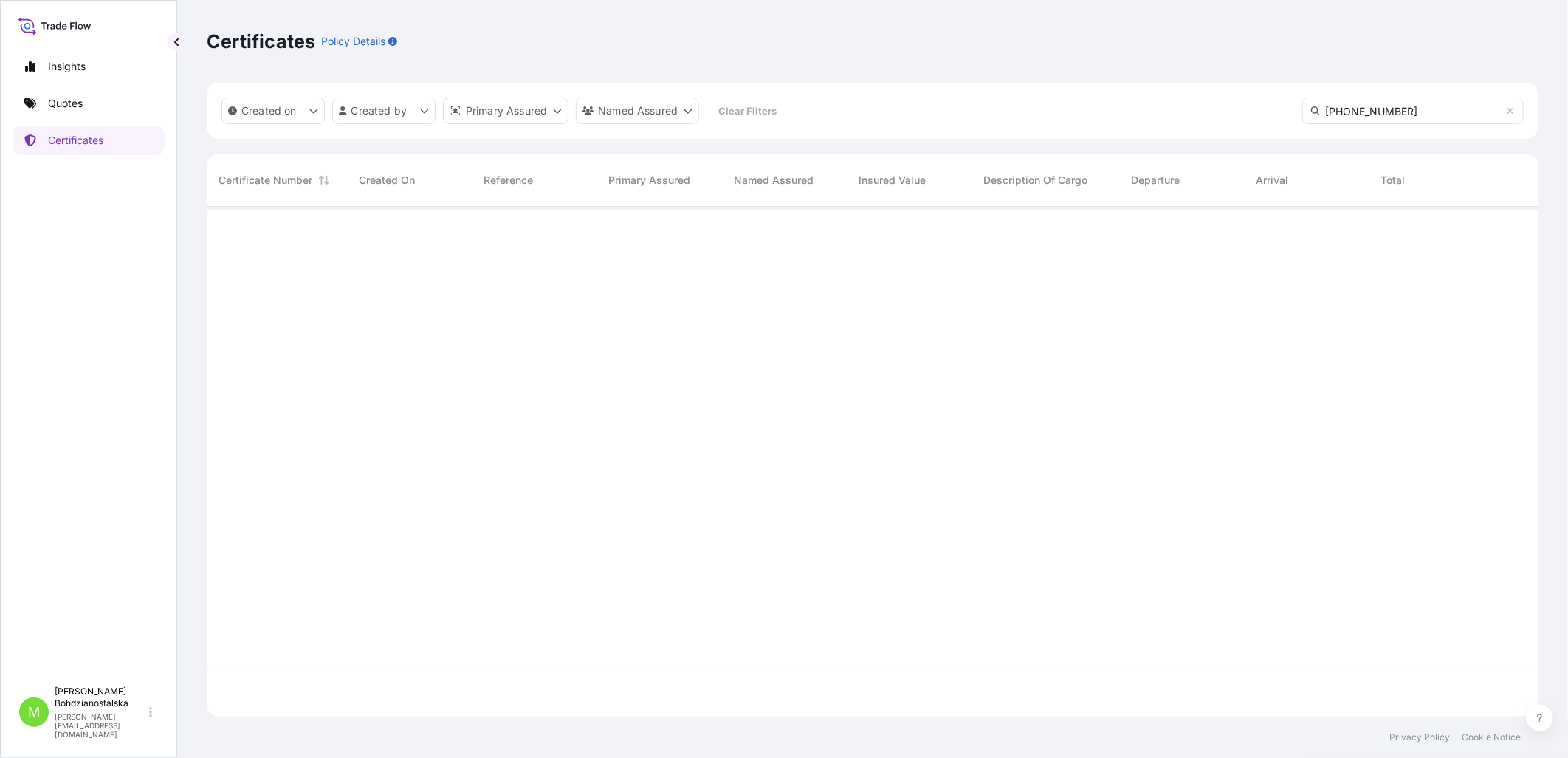
type input "[PHONE_NUMBER]"
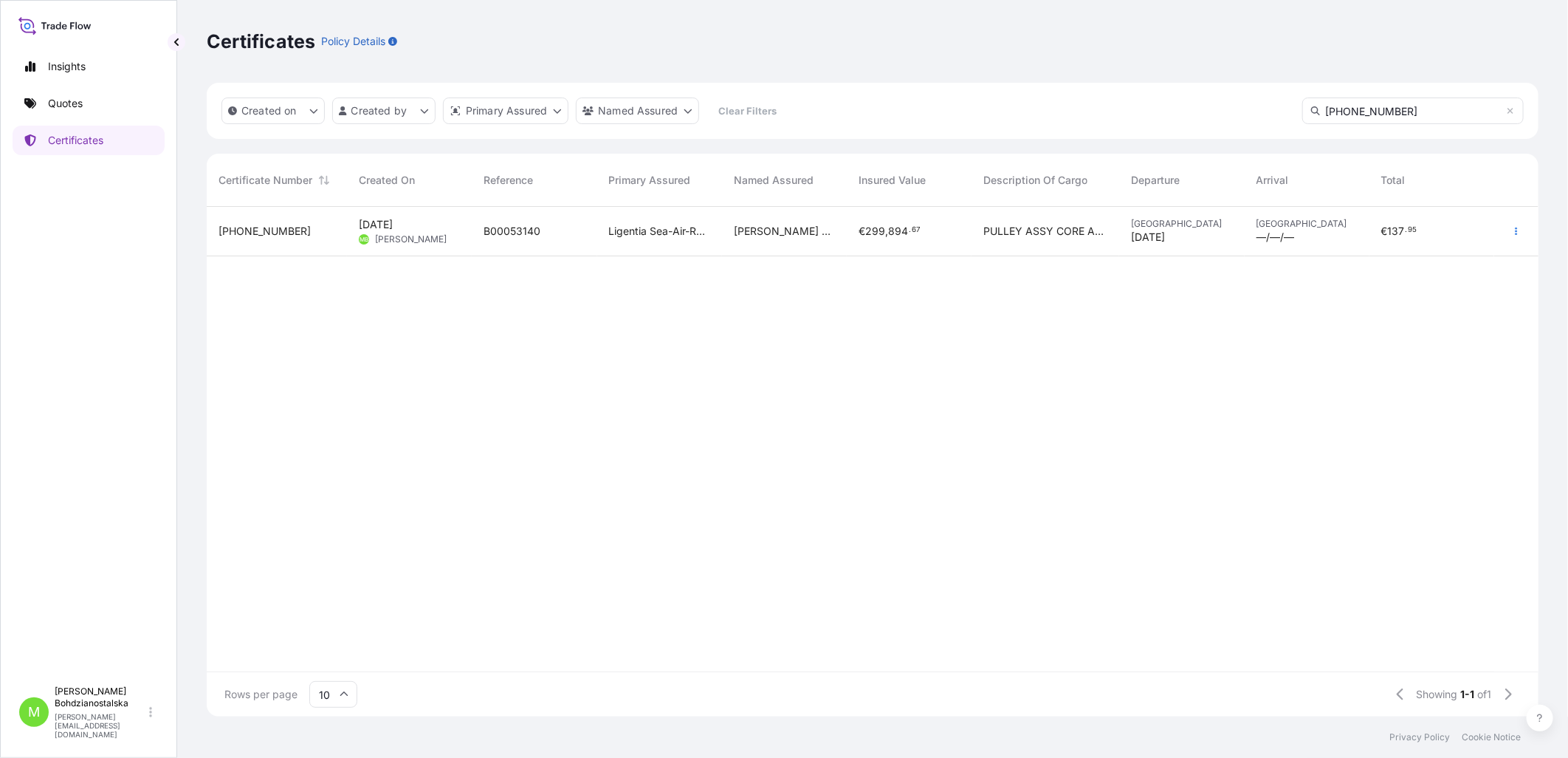
click at [475, 235] on div "B00053140" at bounding box center [534, 231] width 125 height 49
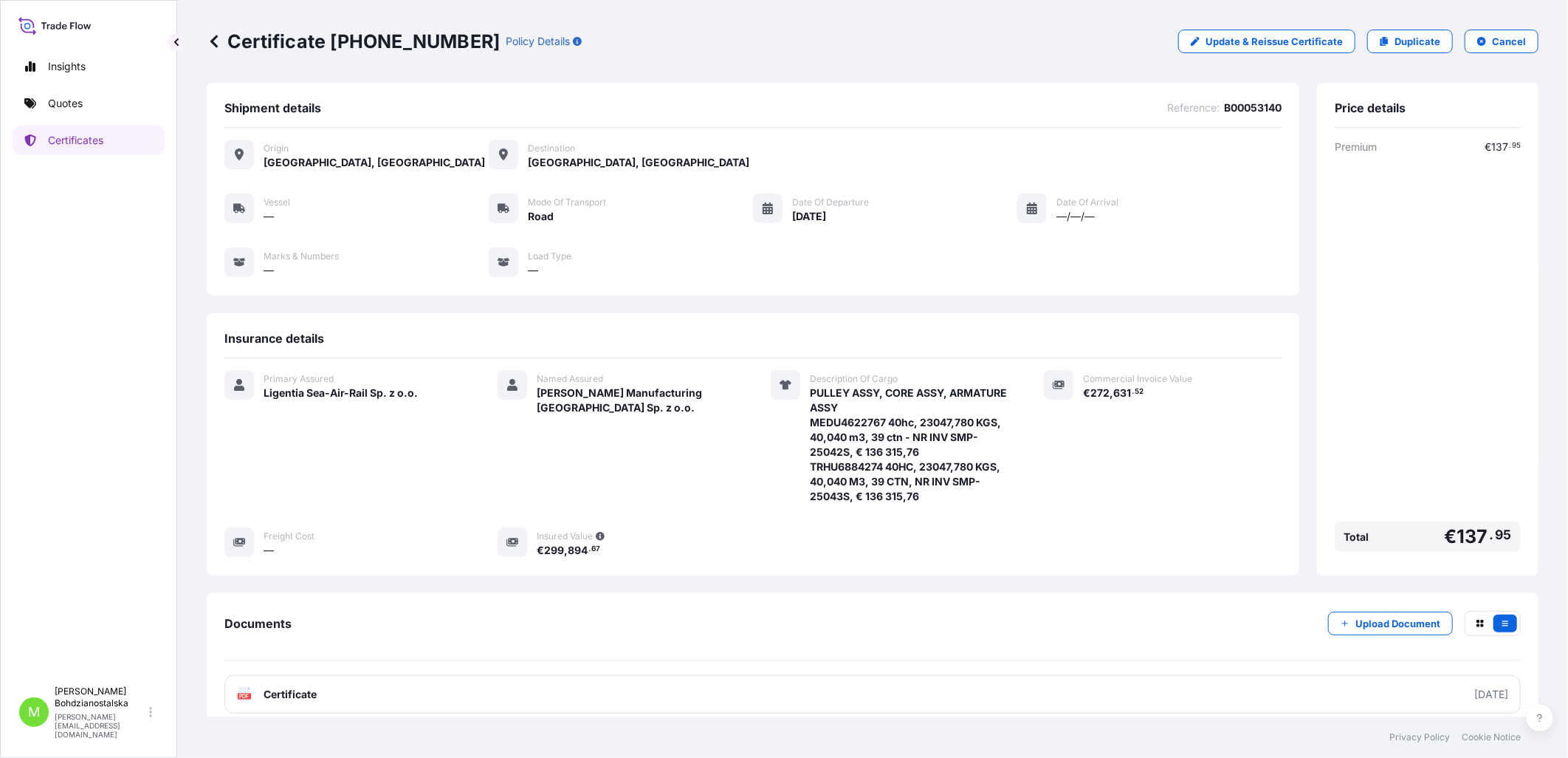
click at [321, 165] on span "[GEOGRAPHIC_DATA], [GEOGRAPHIC_DATA]" at bounding box center [374, 162] width 221 height 15
click at [259, 163] on div "Origin [GEOGRAPHIC_DATA], [GEOGRAPHIC_DATA]" at bounding box center [355, 155] width 260 height 30
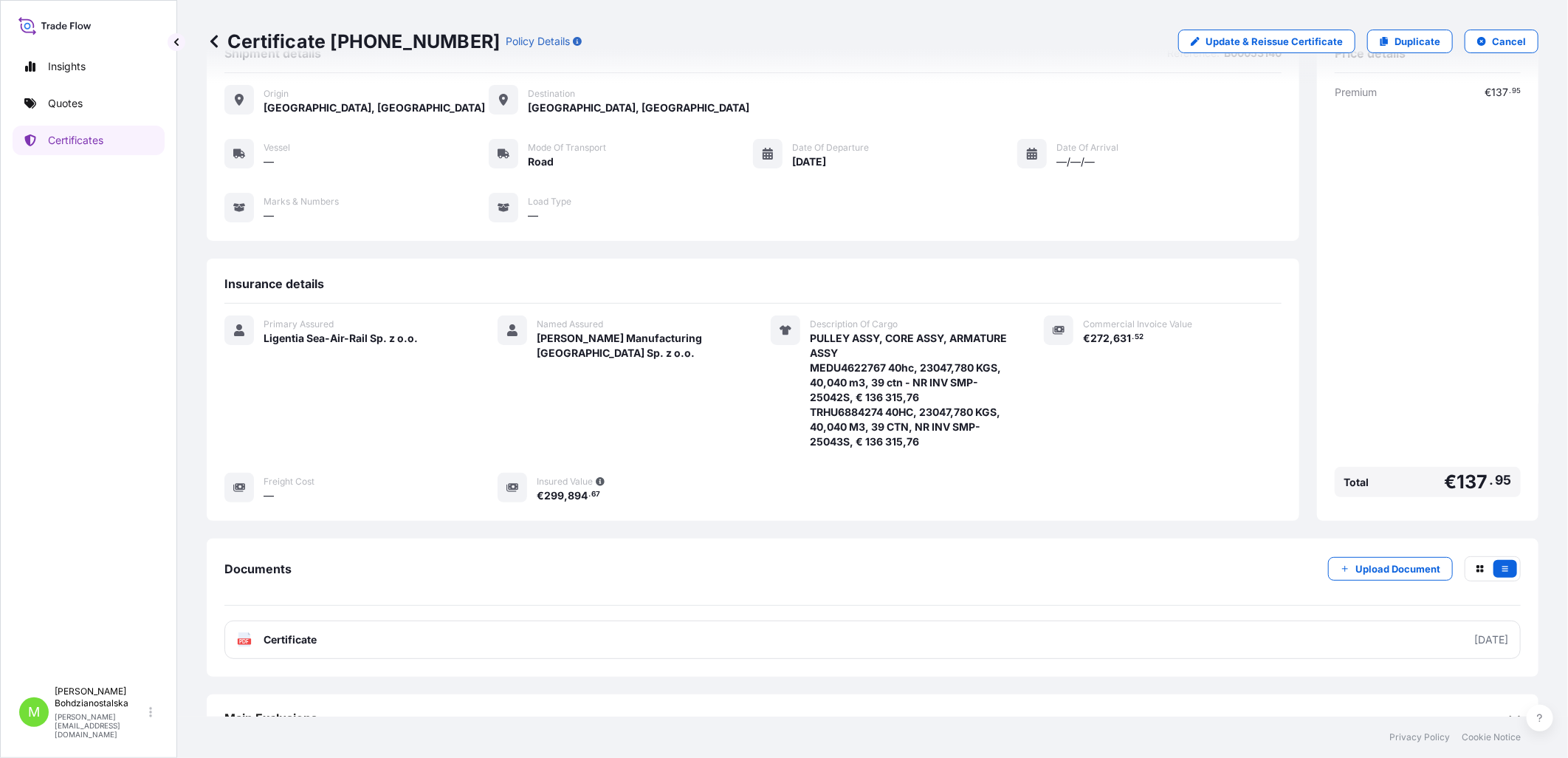
scroll to position [81, 0]
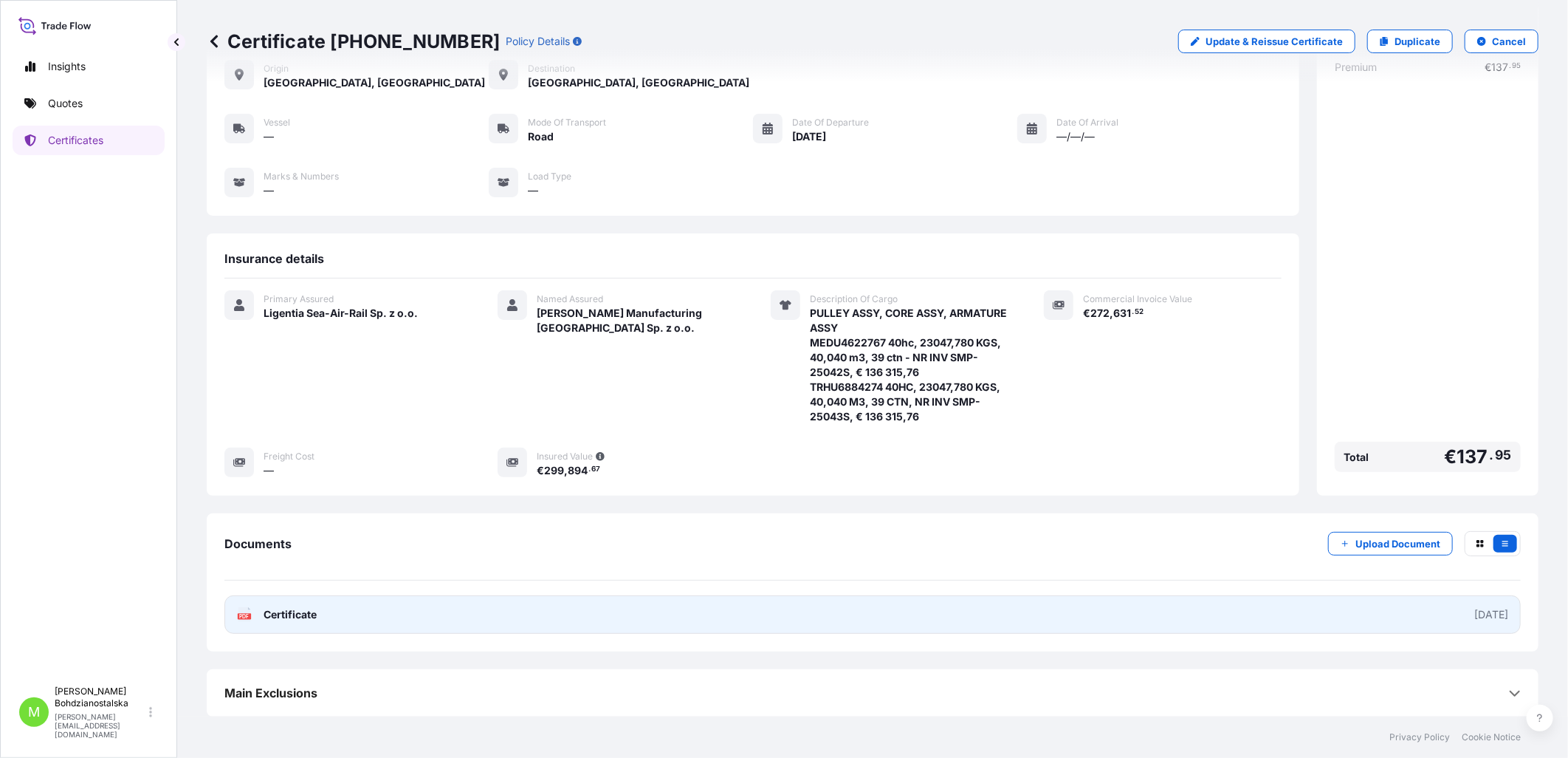
click at [294, 614] on span "Certificate" at bounding box center [291, 614] width 53 height 15
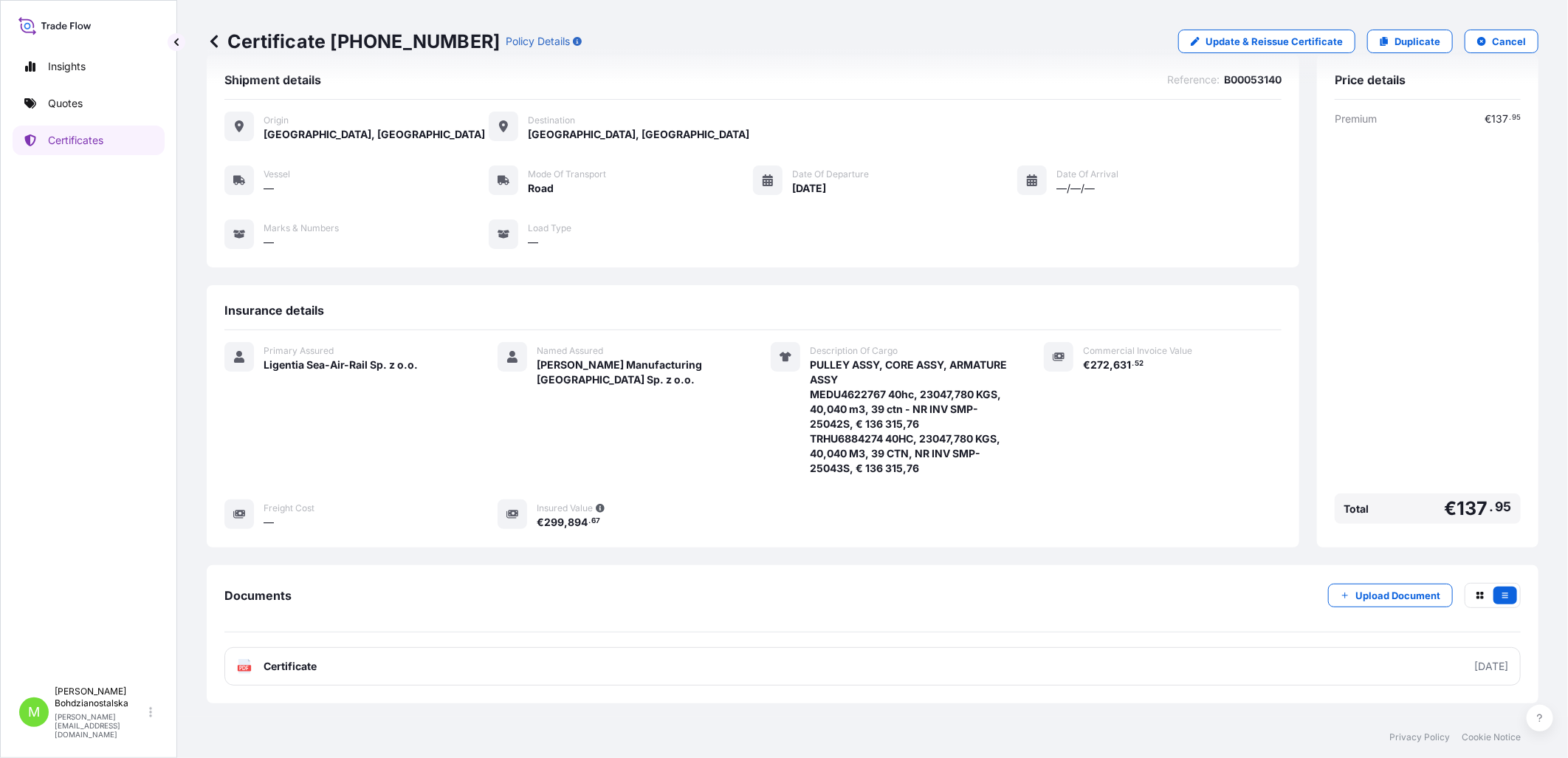
scroll to position [0, 0]
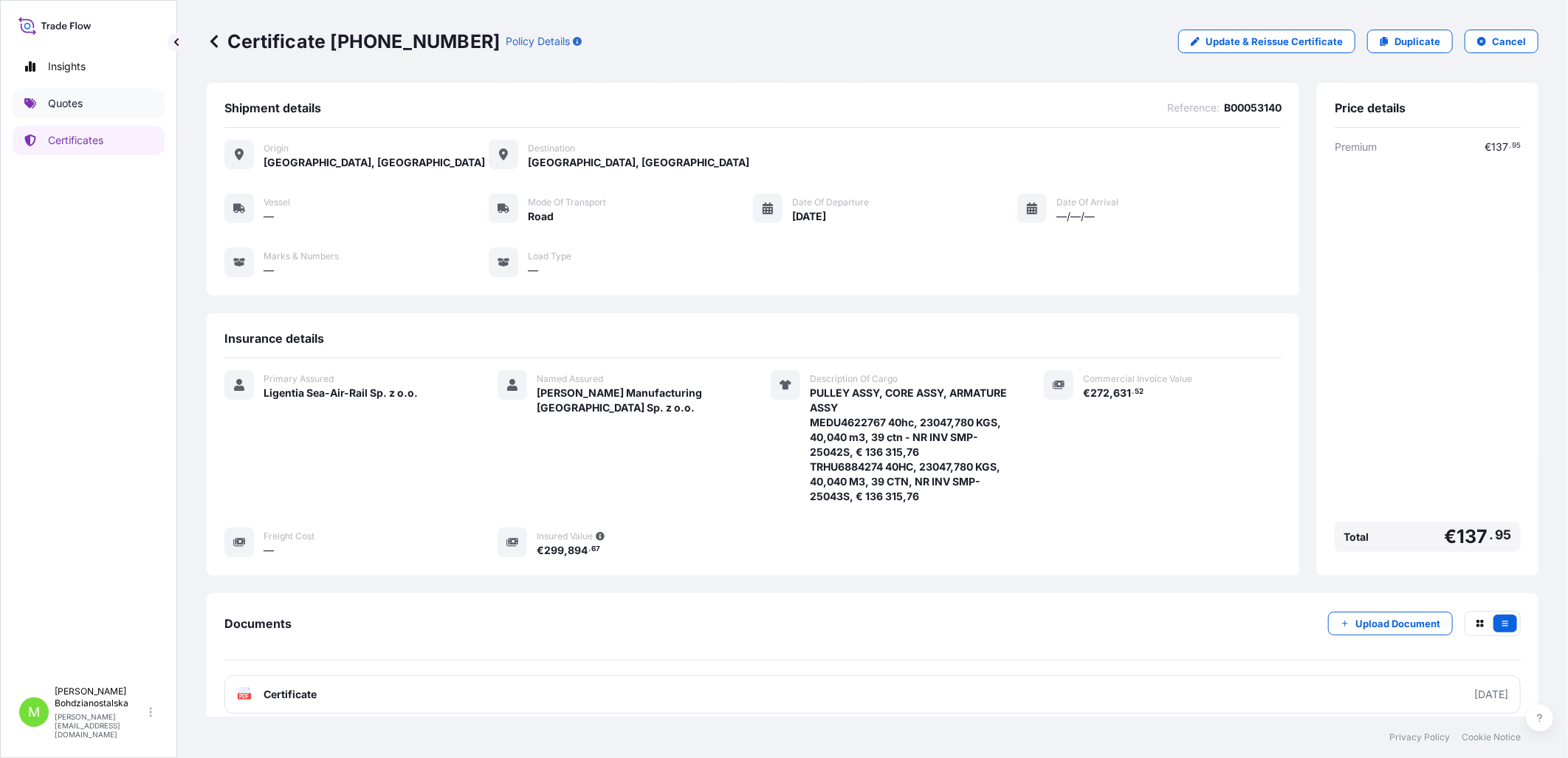
click at [75, 95] on link "Quotes" at bounding box center [88, 103] width 152 height 29
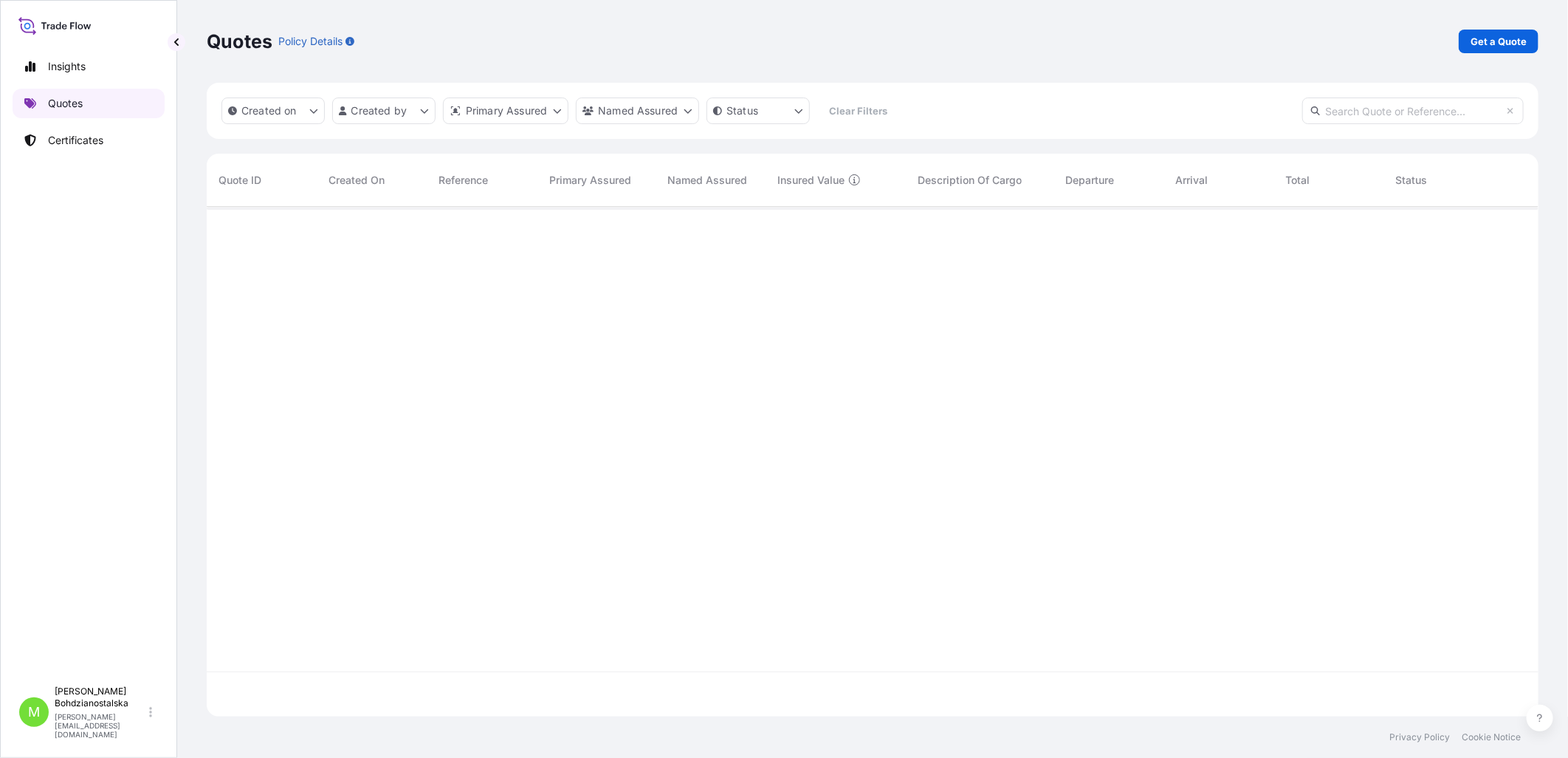
scroll to position [506, 1319]
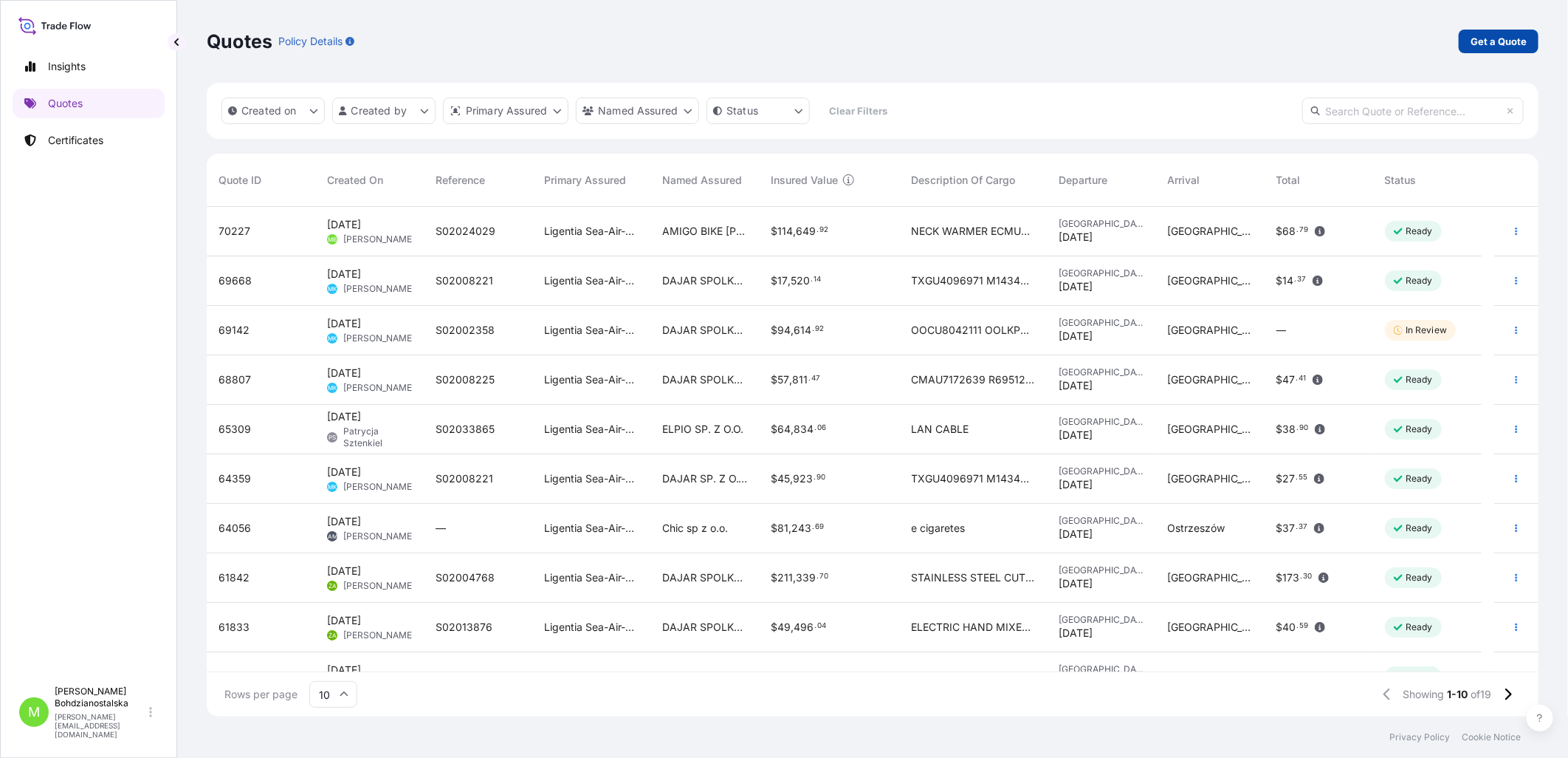
click at [1251, 39] on p "Get a Quote" at bounding box center [1498, 41] width 56 height 15
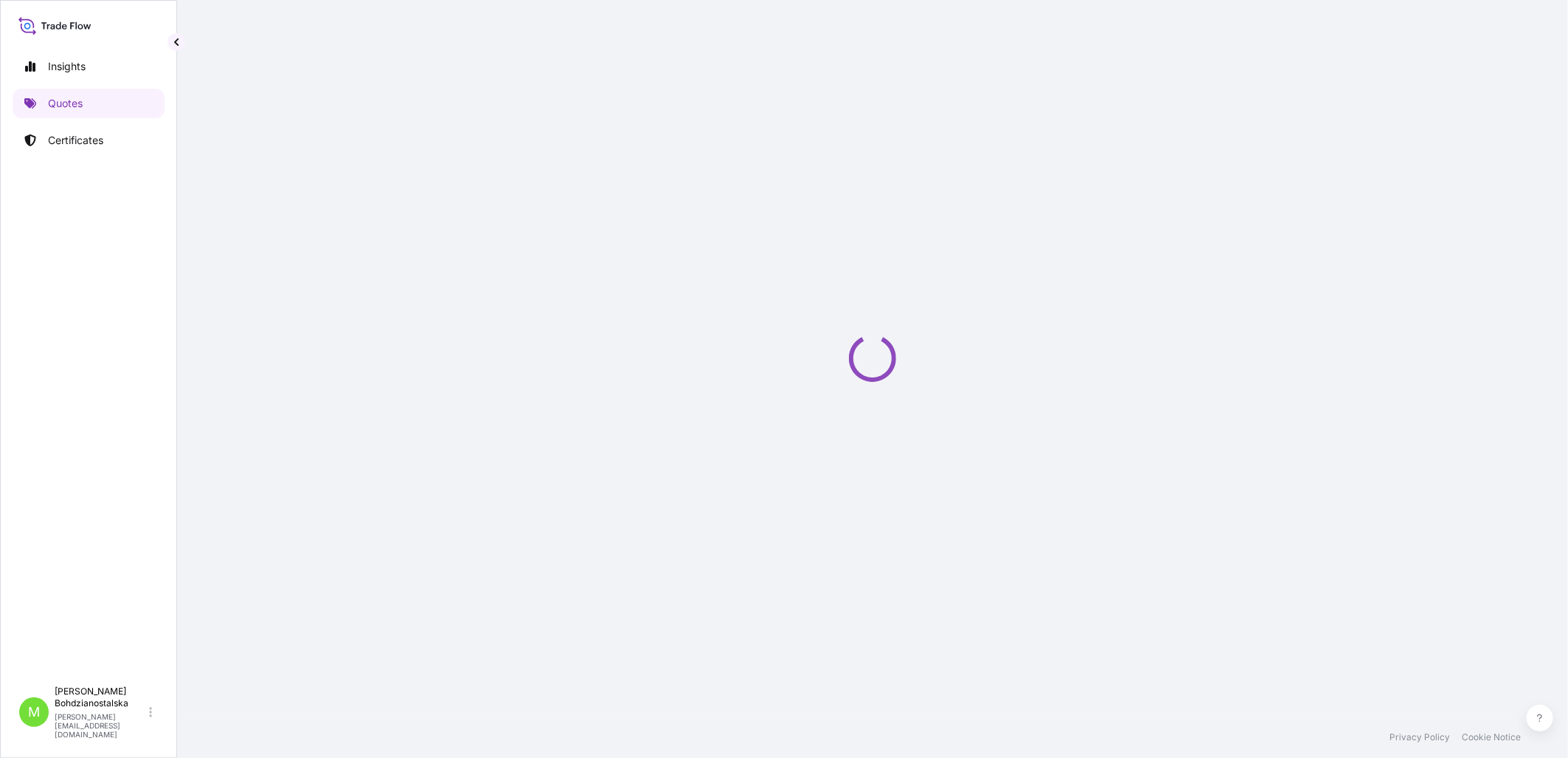
select select "Sea"
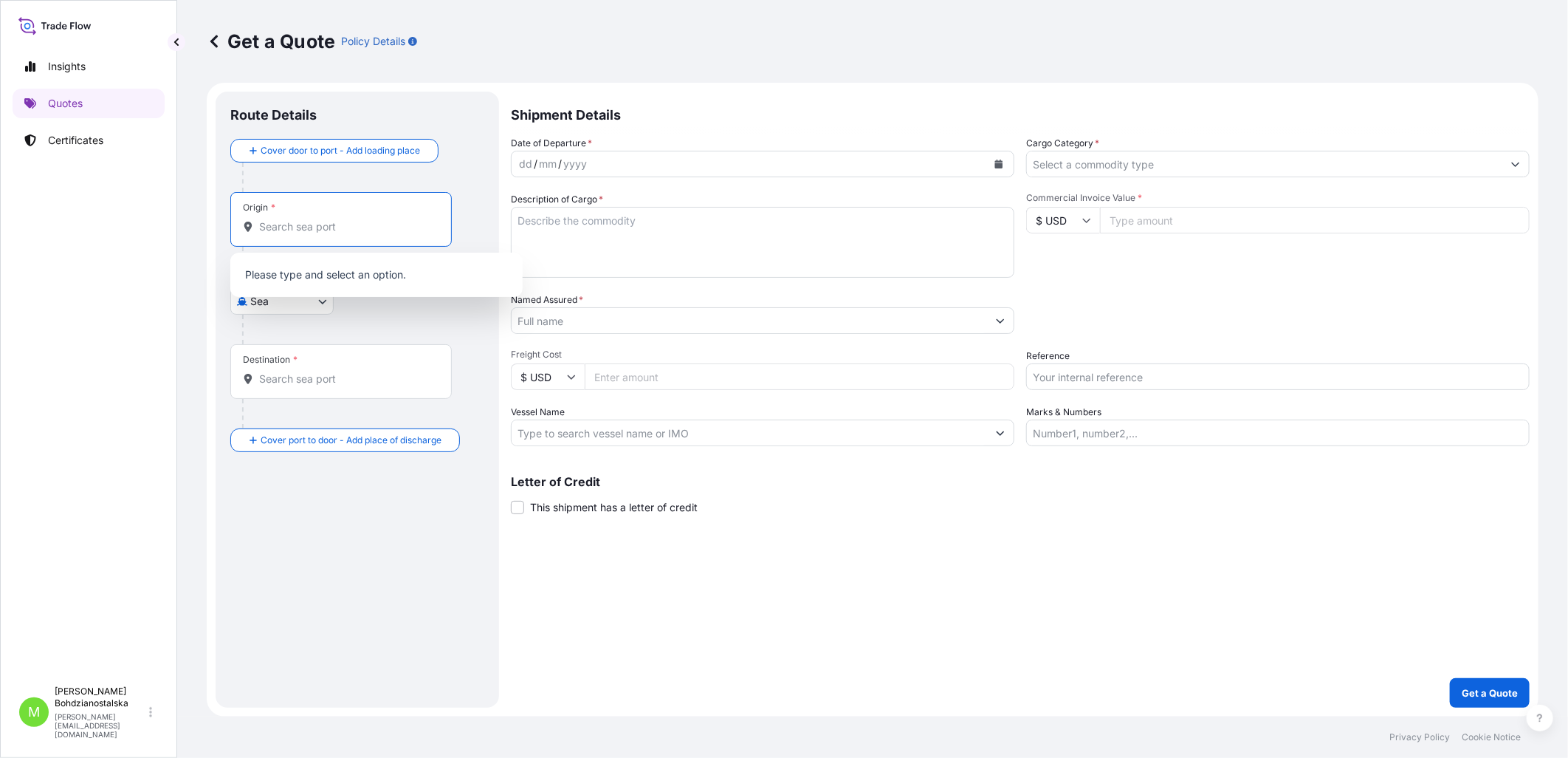
click at [330, 221] on input "Origin *" at bounding box center [346, 227] width 174 height 15
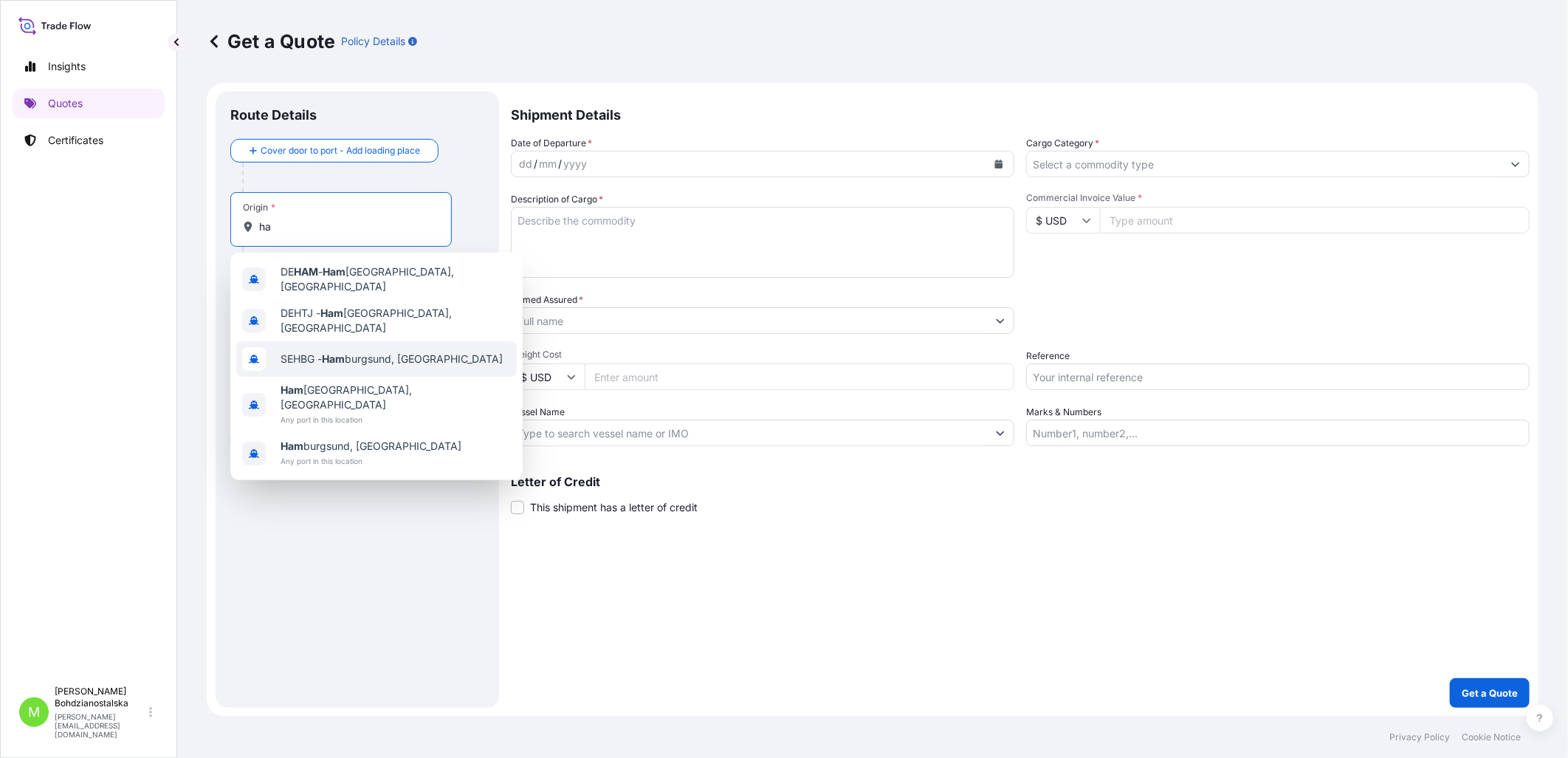
type input "h"
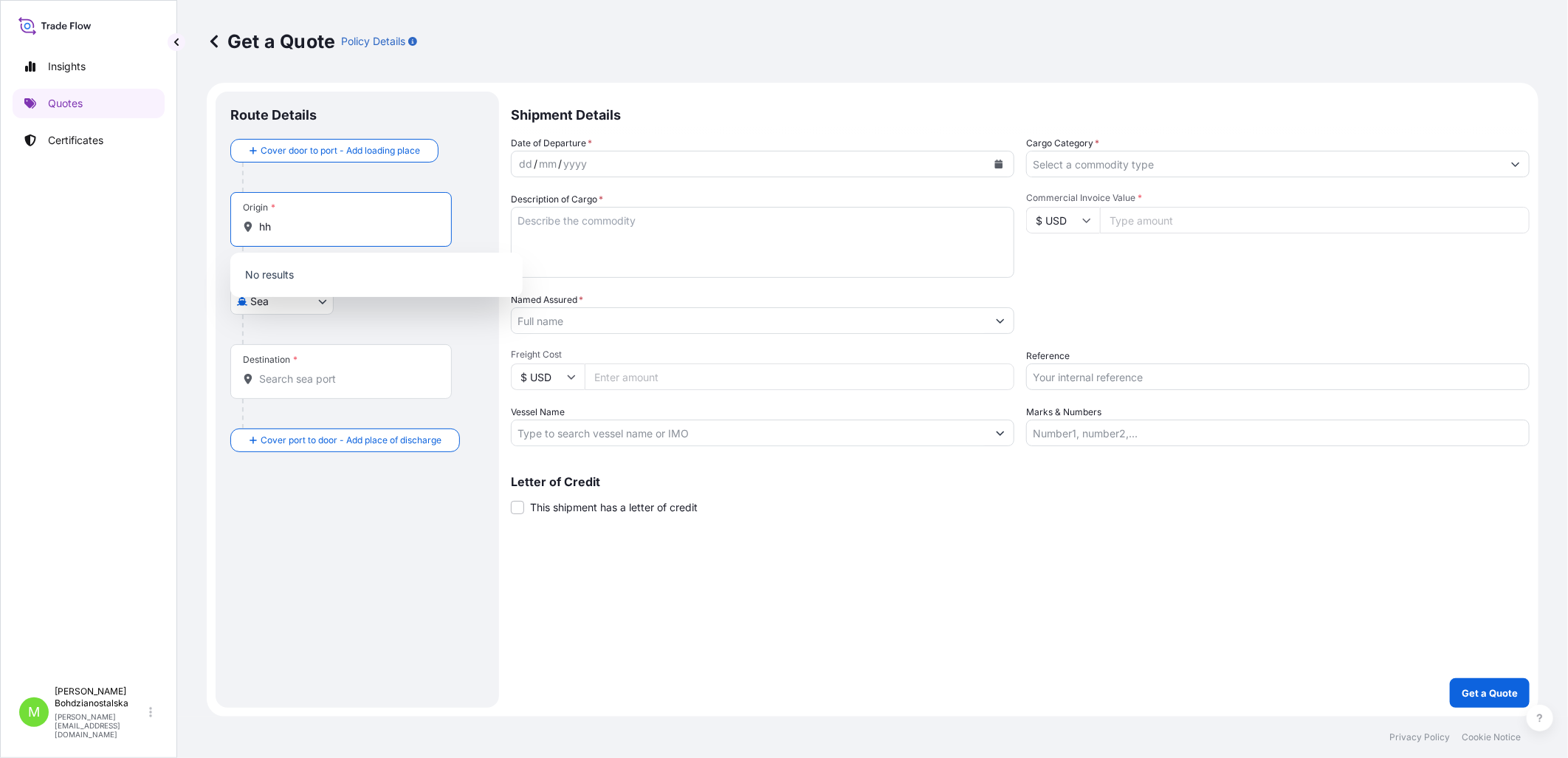
type input "h"
click at [337, 227] on input "Origin * Please select an origin" at bounding box center [346, 227] width 174 height 15
paste input "Hamburg HHLA CTB"
click at [320, 277] on p "No results" at bounding box center [376, 275] width 281 height 32
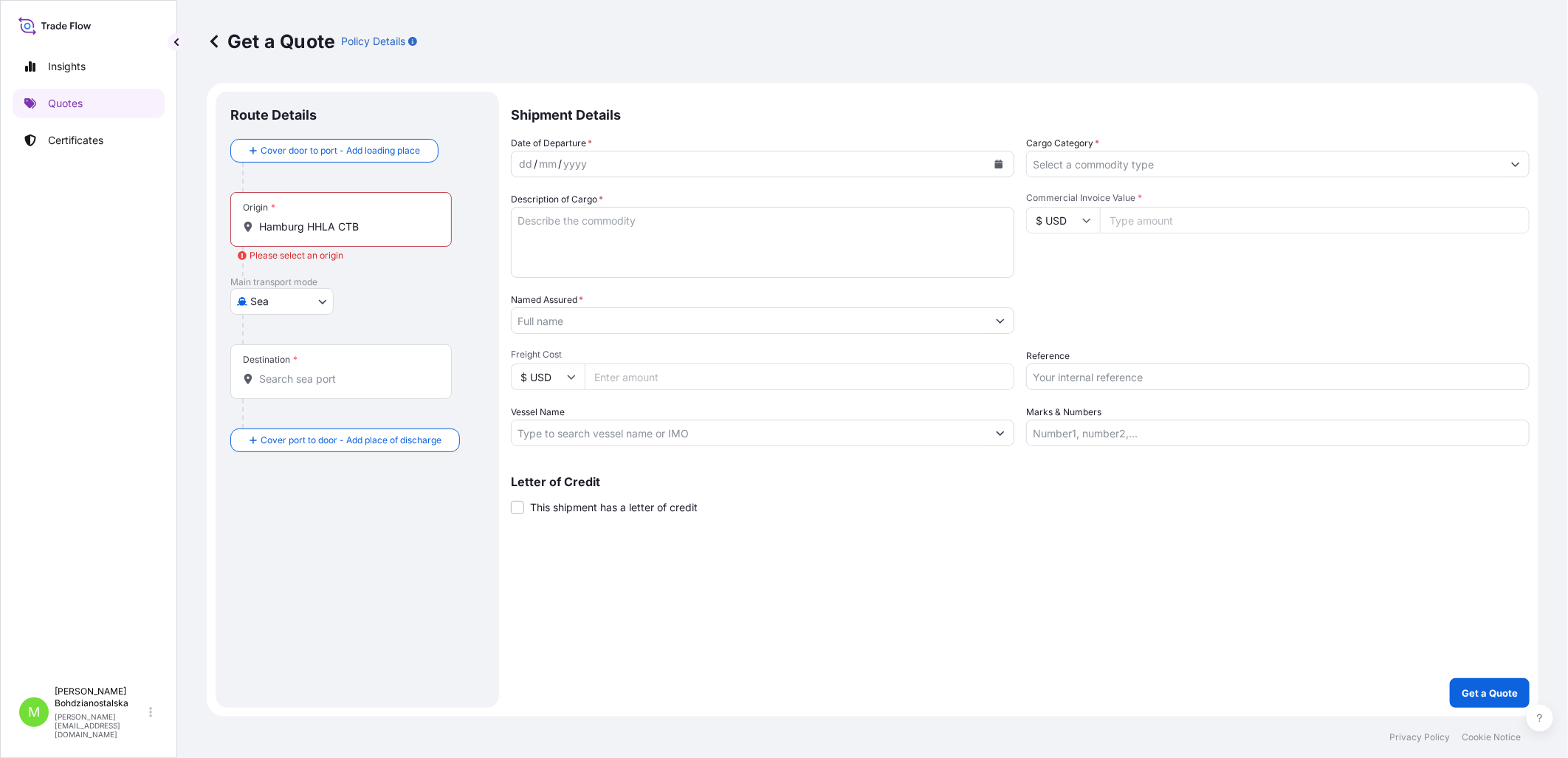
click at [324, 229] on input "Hamburg HHLA CTB" at bounding box center [346, 227] width 174 height 15
click at [303, 223] on input "Hamburg HHLA CTB" at bounding box center [346, 227] width 174 height 15
drag, startPoint x: 363, startPoint y: 223, endPoint x: 308, endPoint y: 230, distance: 55.4
click at [308, 230] on input "Hamburg HHLA CTB" at bounding box center [346, 227] width 174 height 15
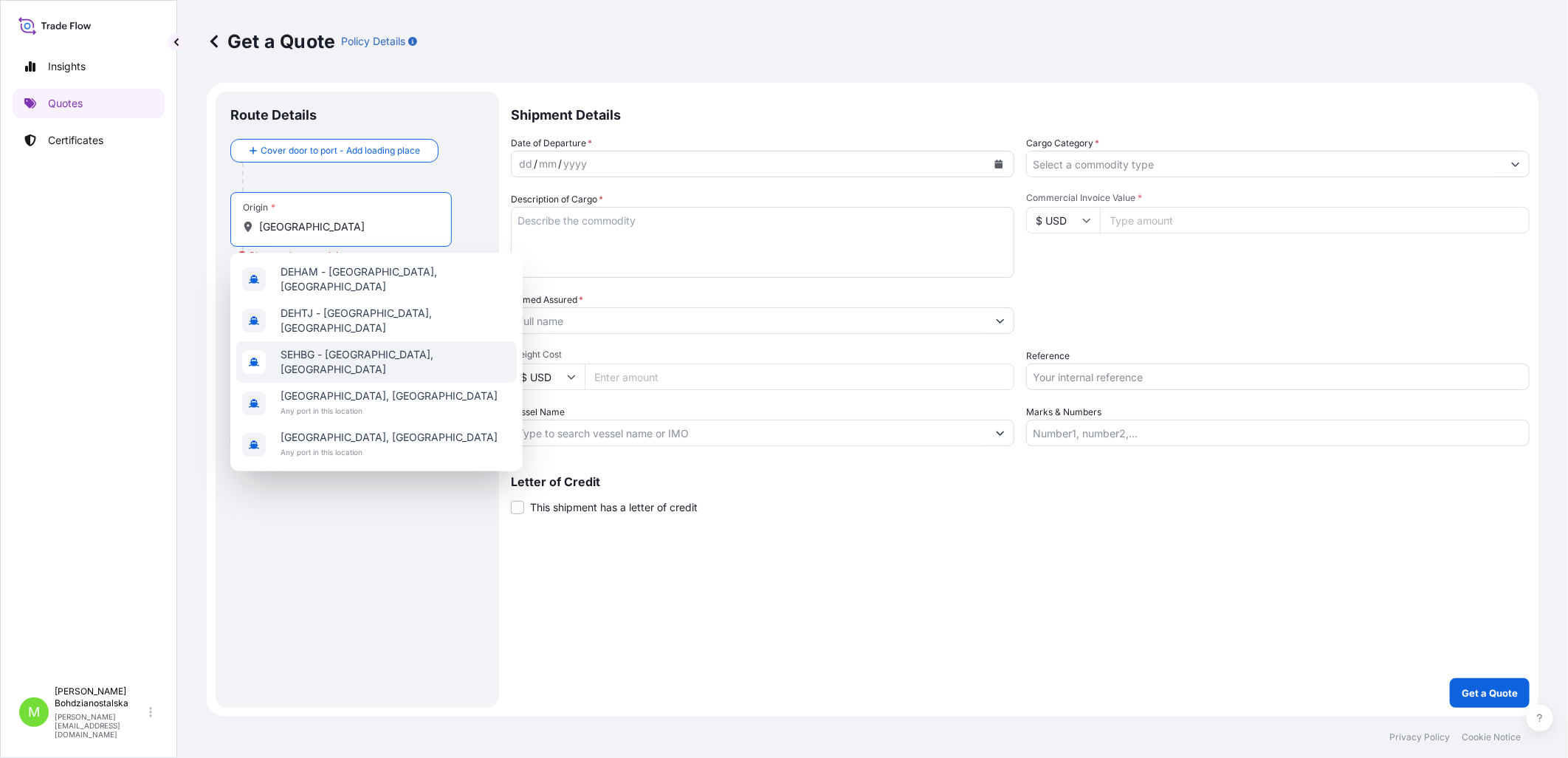
click at [423, 347] on span "SEHBG - [GEOGRAPHIC_DATA], [GEOGRAPHIC_DATA]" at bounding box center [396, 361] width 230 height 29
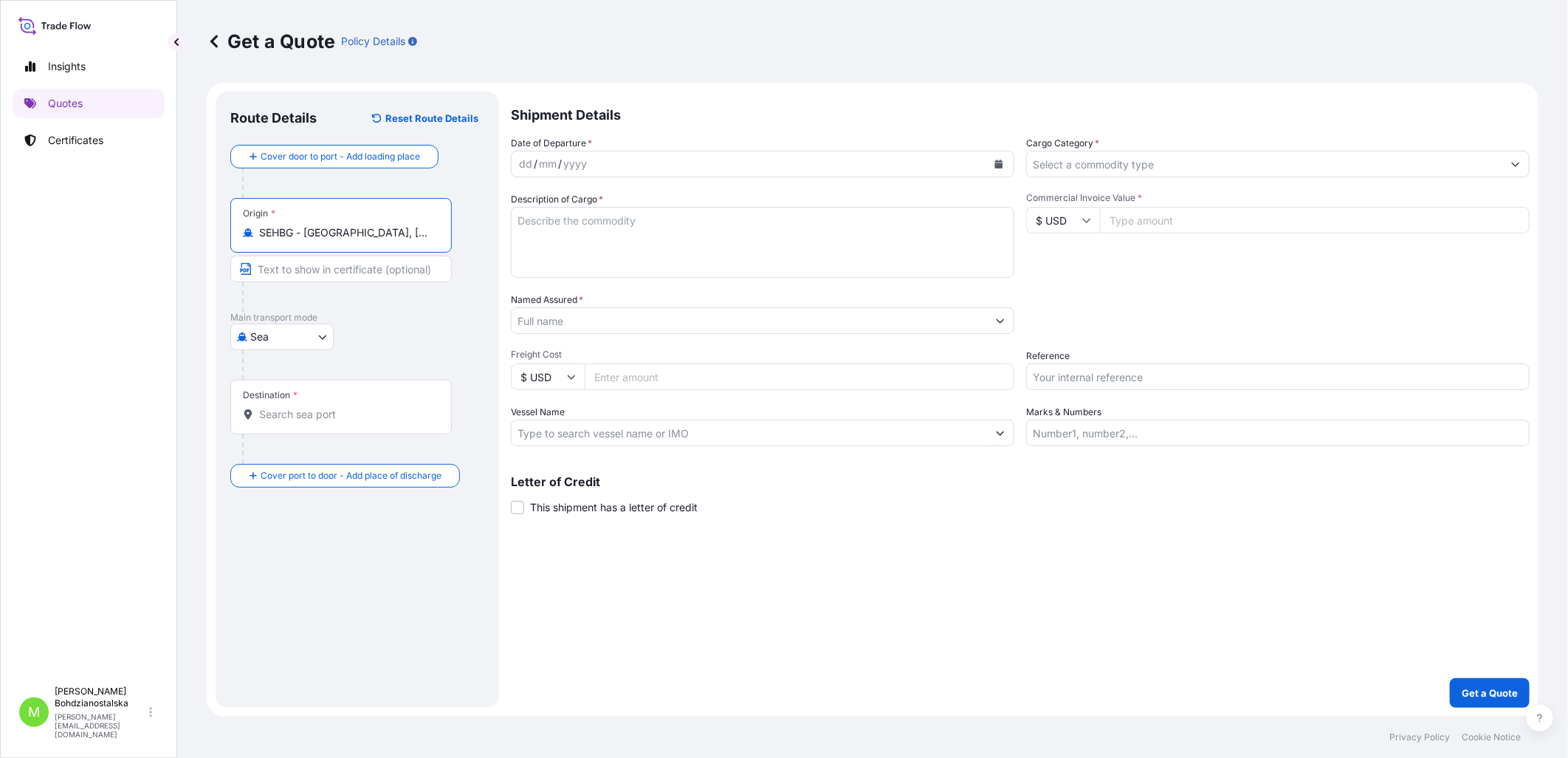
click at [371, 230] on input "SEHBG - [GEOGRAPHIC_DATA], [GEOGRAPHIC_DATA]" at bounding box center [346, 233] width 174 height 15
drag, startPoint x: 395, startPoint y: 235, endPoint x: 390, endPoint y: 253, distance: 18.7
click at [396, 236] on input "SEHBG - [GEOGRAPHIC_DATA], [GEOGRAPHIC_DATA]" at bounding box center [346, 233] width 174 height 15
type input "SEHBG - [GEOGRAPHIC_DATA], [GEOGRAPHIC_DATA]"
click at [350, 276] on input "Text to appear on certificate" at bounding box center [341, 269] width 221 height 27
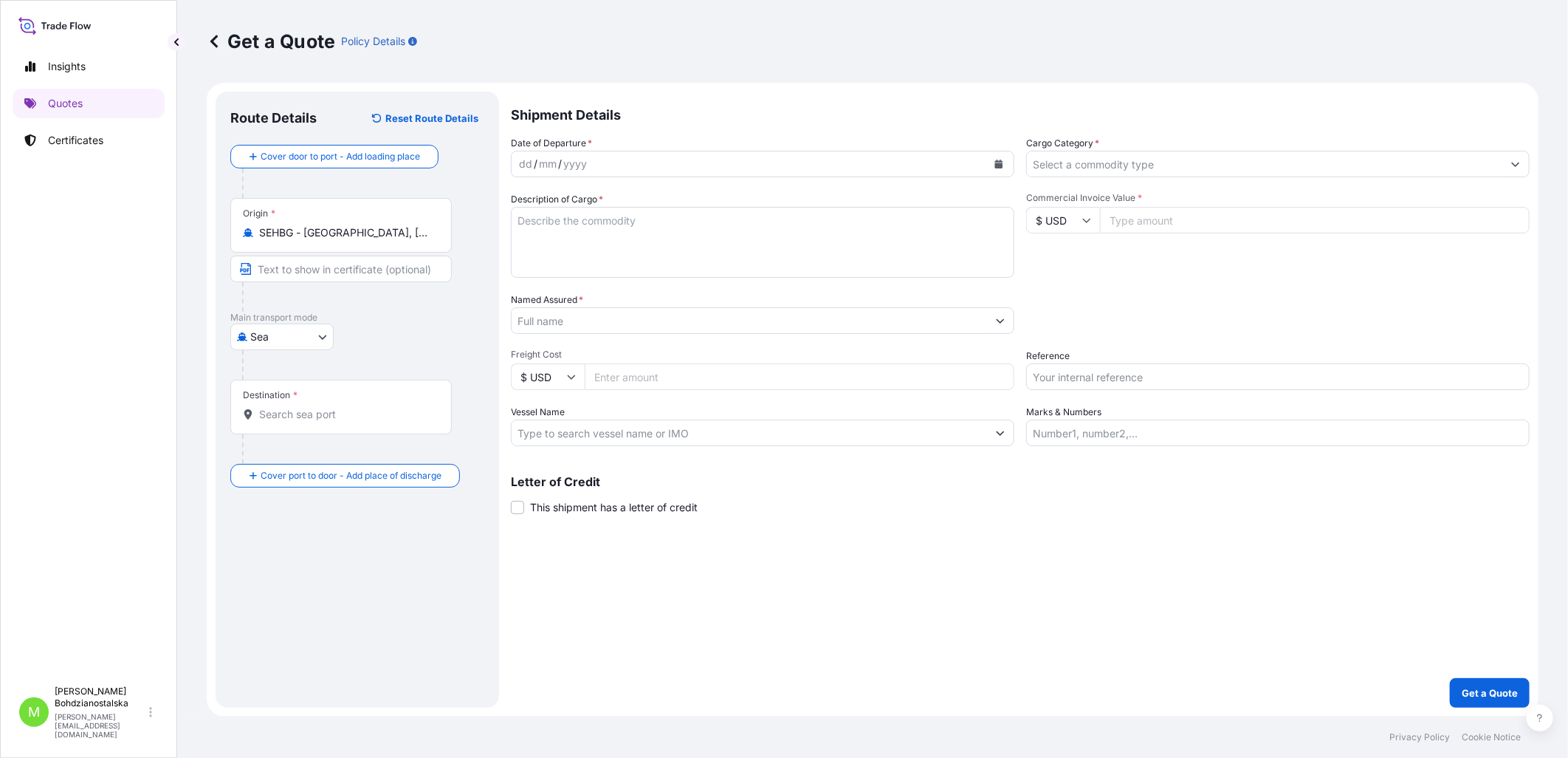
click at [367, 324] on div "[GEOGRAPHIC_DATA]" at bounding box center [357, 337] width 254 height 27
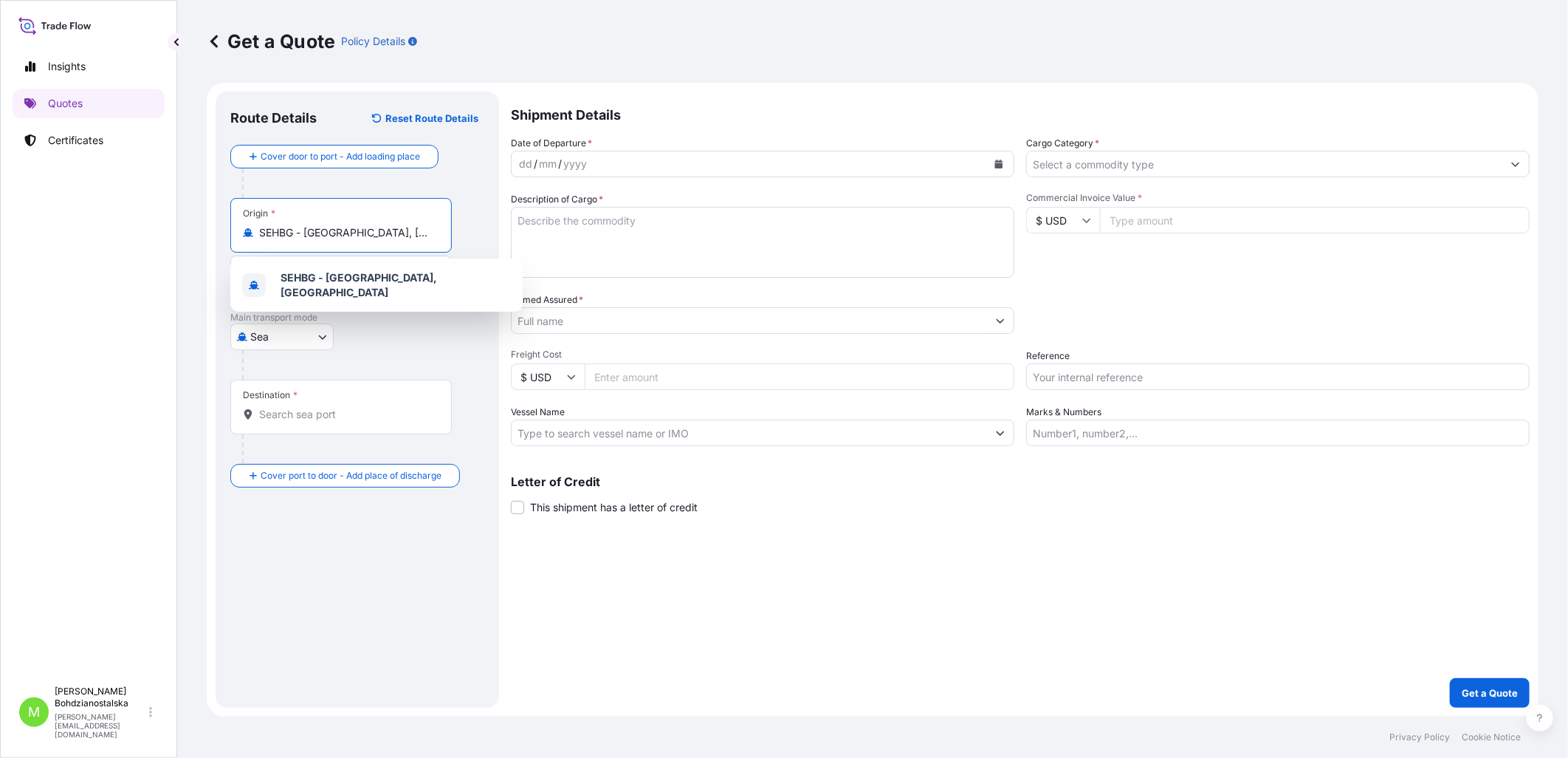
click at [350, 233] on input "SEHBG - [GEOGRAPHIC_DATA], [GEOGRAPHIC_DATA]" at bounding box center [346, 233] width 174 height 15
drag, startPoint x: 424, startPoint y: 234, endPoint x: 247, endPoint y: 239, distance: 177.1
click at [247, 239] on div "SEHBG - [GEOGRAPHIC_DATA], [GEOGRAPHIC_DATA]" at bounding box center [341, 233] width 196 height 15
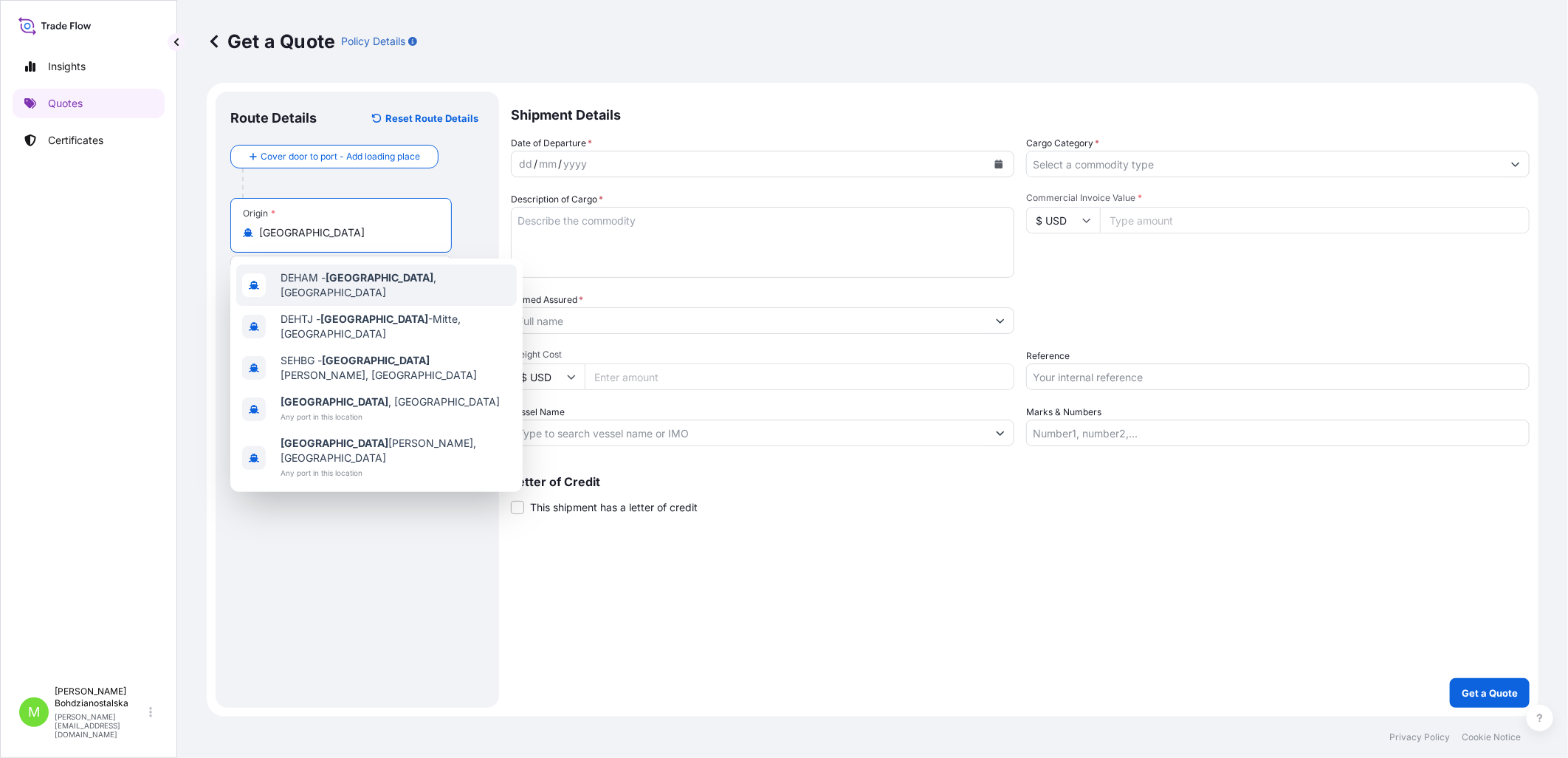
click at [400, 292] on div "DEHAM - [GEOGRAPHIC_DATA] , [GEOGRAPHIC_DATA]" at bounding box center [376, 284] width 281 height 41
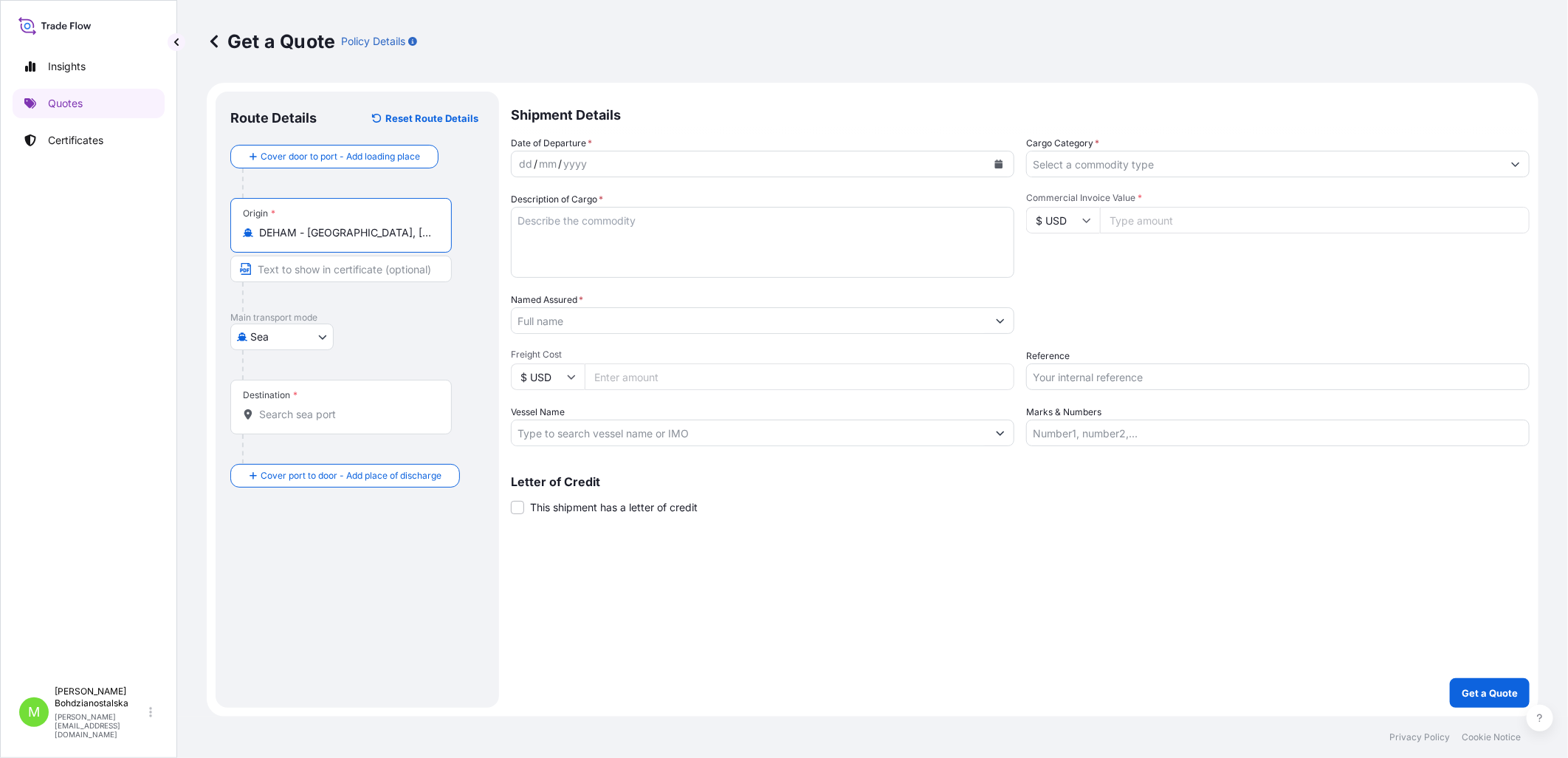
type input "DEHAM - [GEOGRAPHIC_DATA], [GEOGRAPHIC_DATA]"
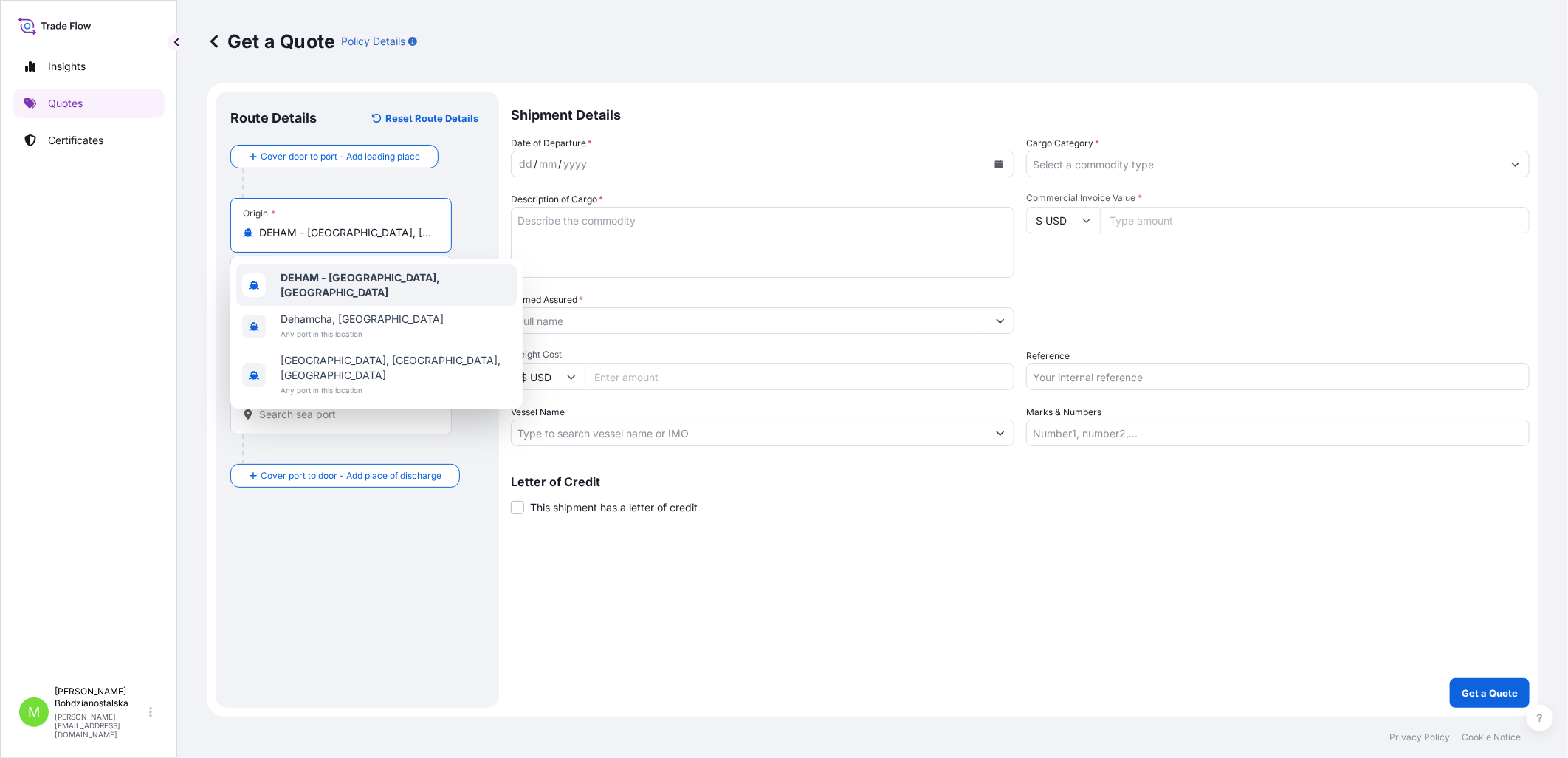
drag, startPoint x: 401, startPoint y: 235, endPoint x: 190, endPoint y: 195, distance: 214.8
click at [190, 195] on div "Get a Quote Policy Details Route Details Reset Route Details Cover door to port…" at bounding box center [873, 358] width 1391 height 716
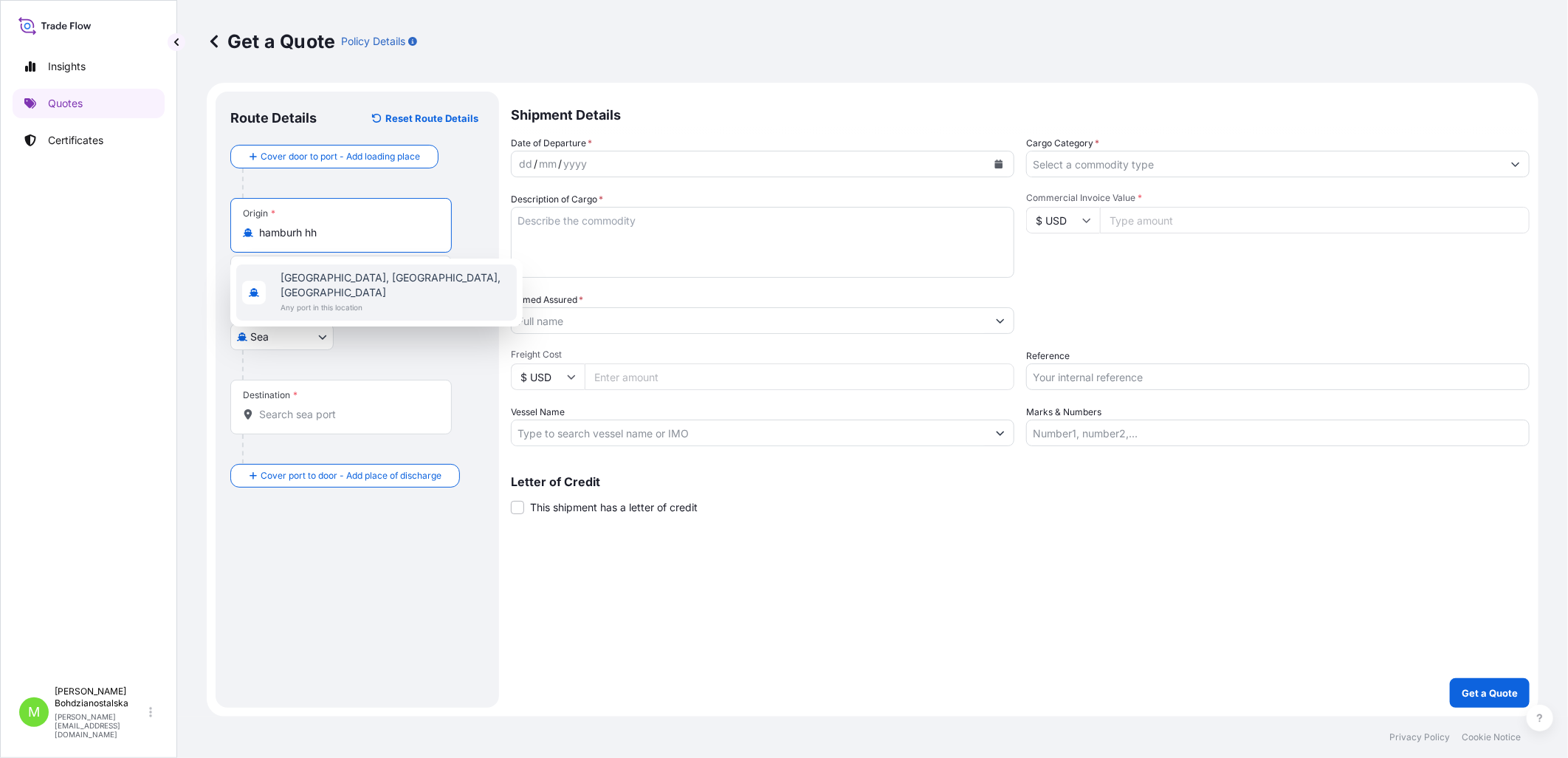
click at [367, 273] on span "[GEOGRAPHIC_DATA], [GEOGRAPHIC_DATA], [GEOGRAPHIC_DATA]" at bounding box center [396, 284] width 230 height 29
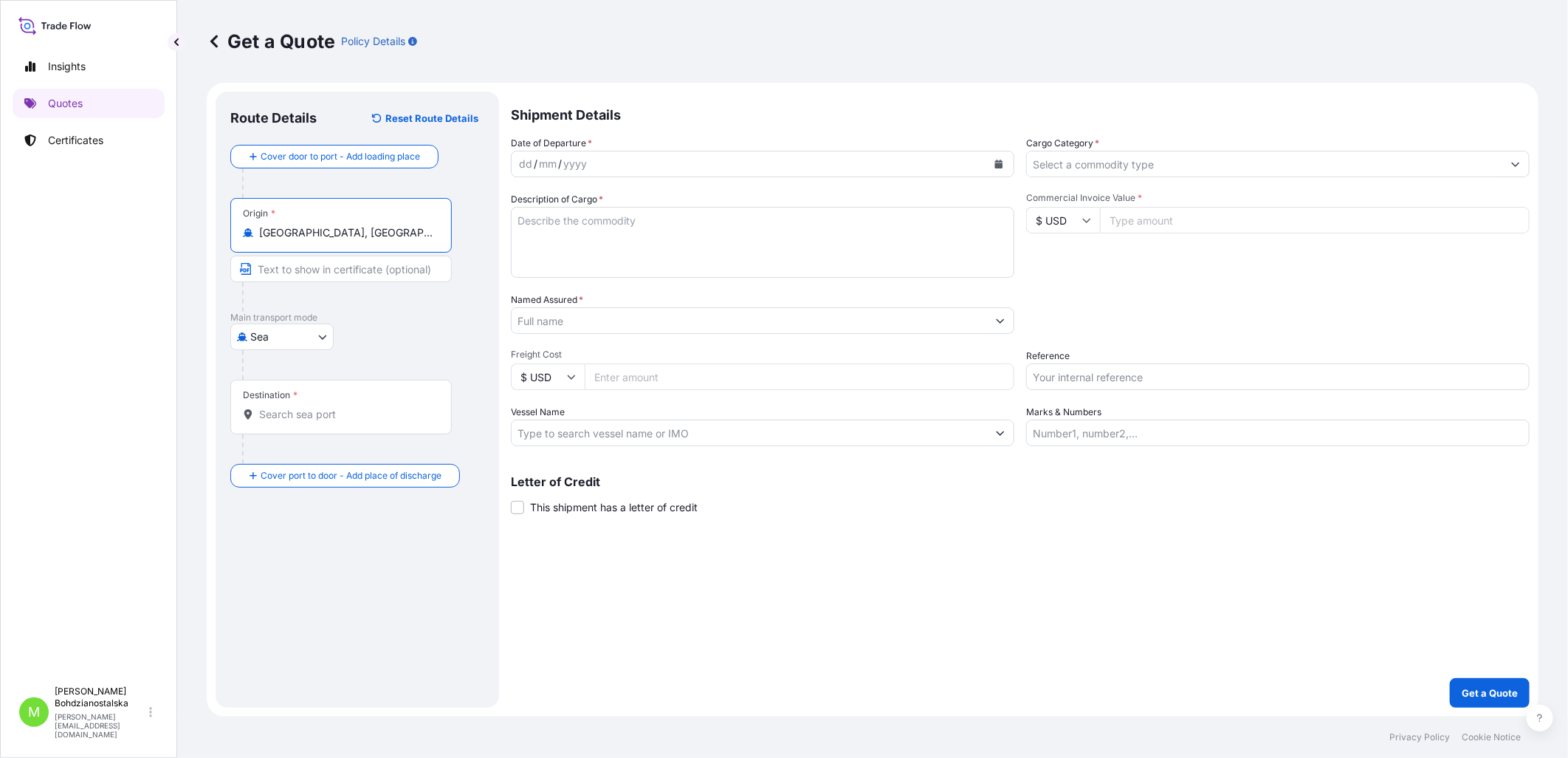
type input "[GEOGRAPHIC_DATA], [GEOGRAPHIC_DATA], [GEOGRAPHIC_DATA]"
drag, startPoint x: 386, startPoint y: 202, endPoint x: 182, endPoint y: 202, distance: 204.0
click at [182, 202] on div "Get a Quote Policy Details Route Details Reset Route Details Cover door to port…" at bounding box center [873, 358] width 1391 height 716
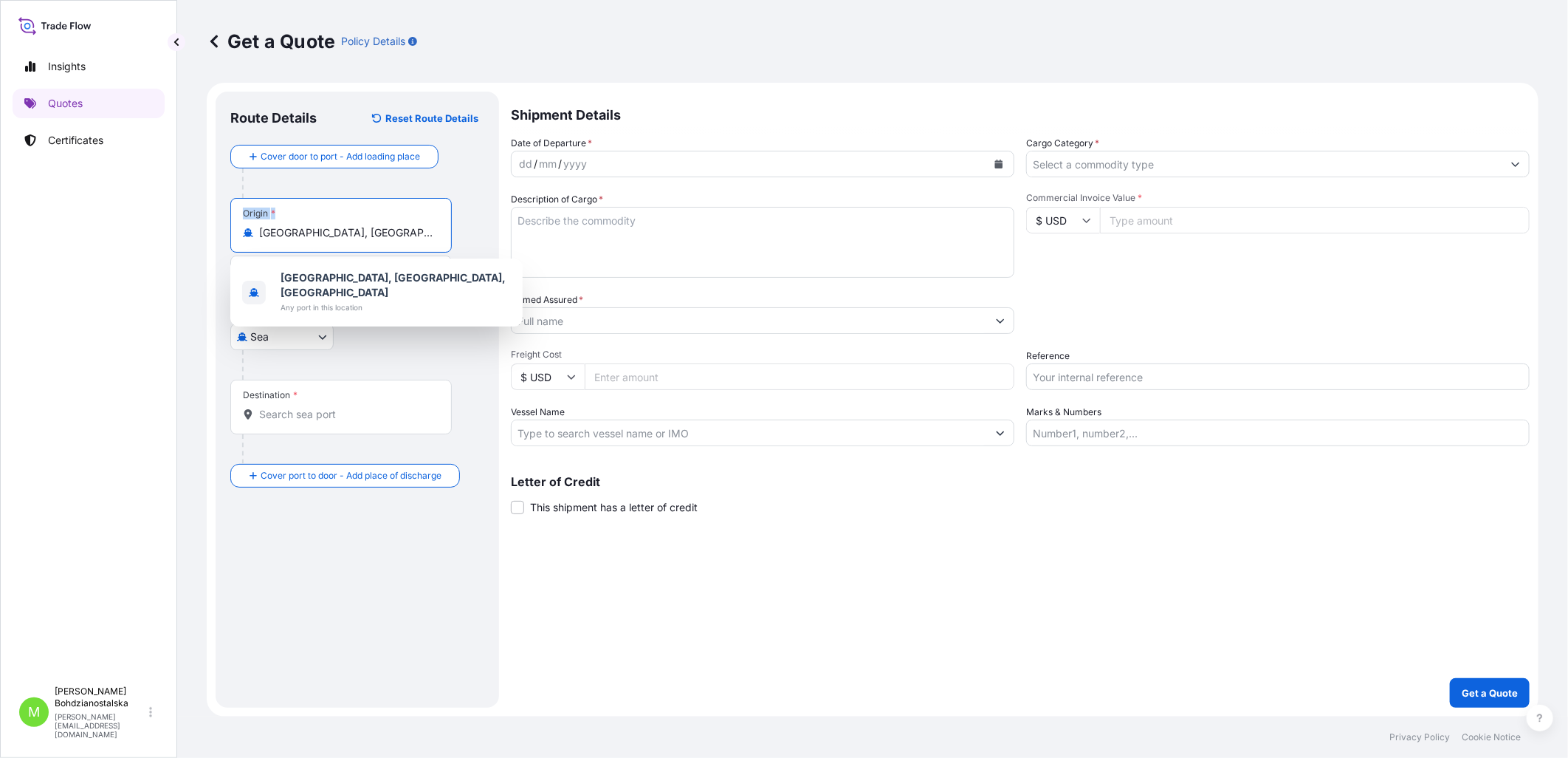
click at [303, 233] on input "[GEOGRAPHIC_DATA], [GEOGRAPHIC_DATA], [GEOGRAPHIC_DATA]" at bounding box center [346, 233] width 174 height 15
click at [360, 300] on span "Any port in this location" at bounding box center [396, 307] width 230 height 15
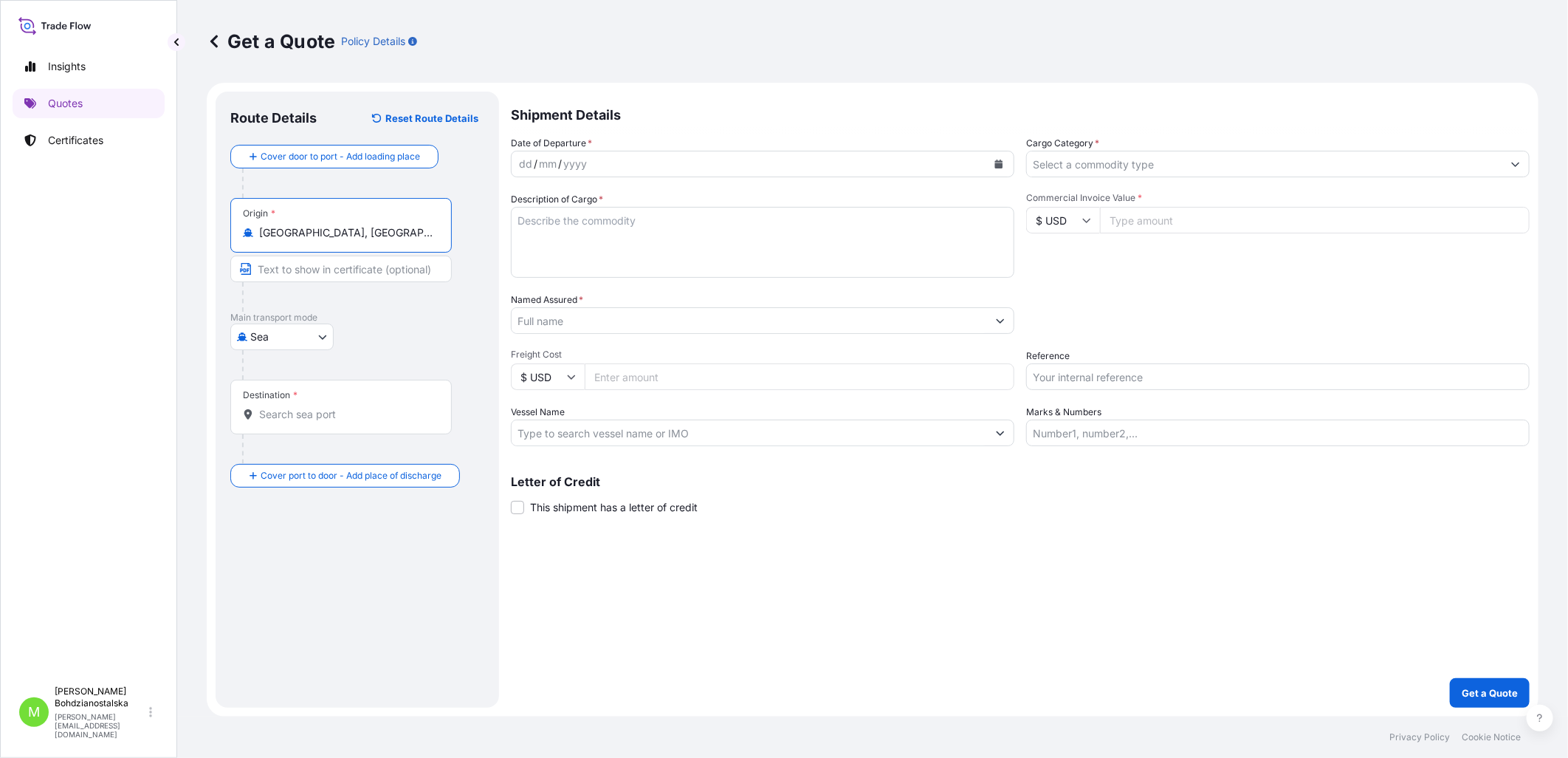
drag, startPoint x: 380, startPoint y: 238, endPoint x: 246, endPoint y: 226, distance: 134.5
click at [246, 226] on div "[GEOGRAPHIC_DATA], [GEOGRAPHIC_DATA], [GEOGRAPHIC_DATA]" at bounding box center [341, 233] width 196 height 15
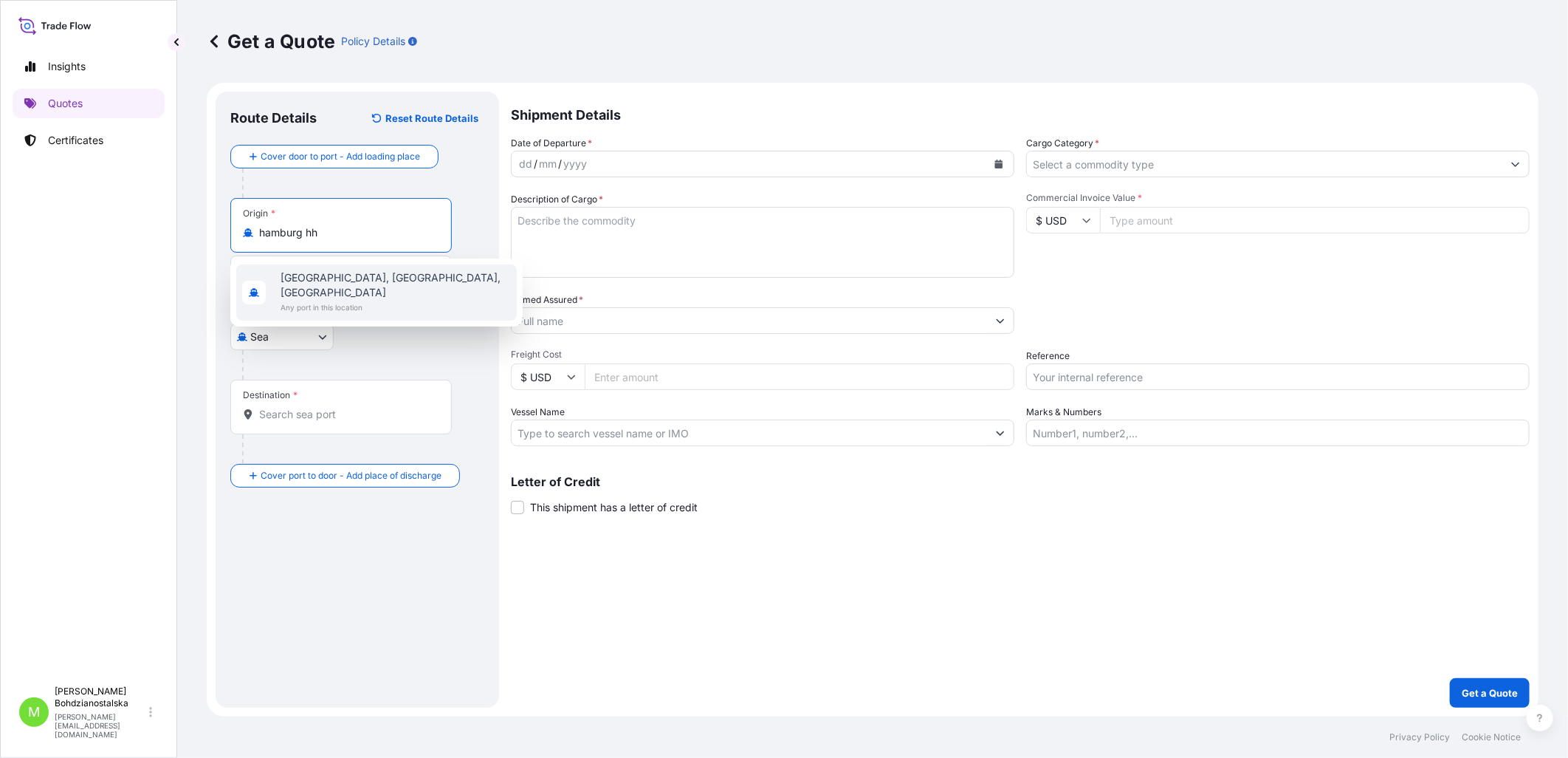
type input "[GEOGRAPHIC_DATA], [GEOGRAPHIC_DATA], [GEOGRAPHIC_DATA]"
click at [67, 131] on link "Certificates" at bounding box center [88, 140] width 152 height 29
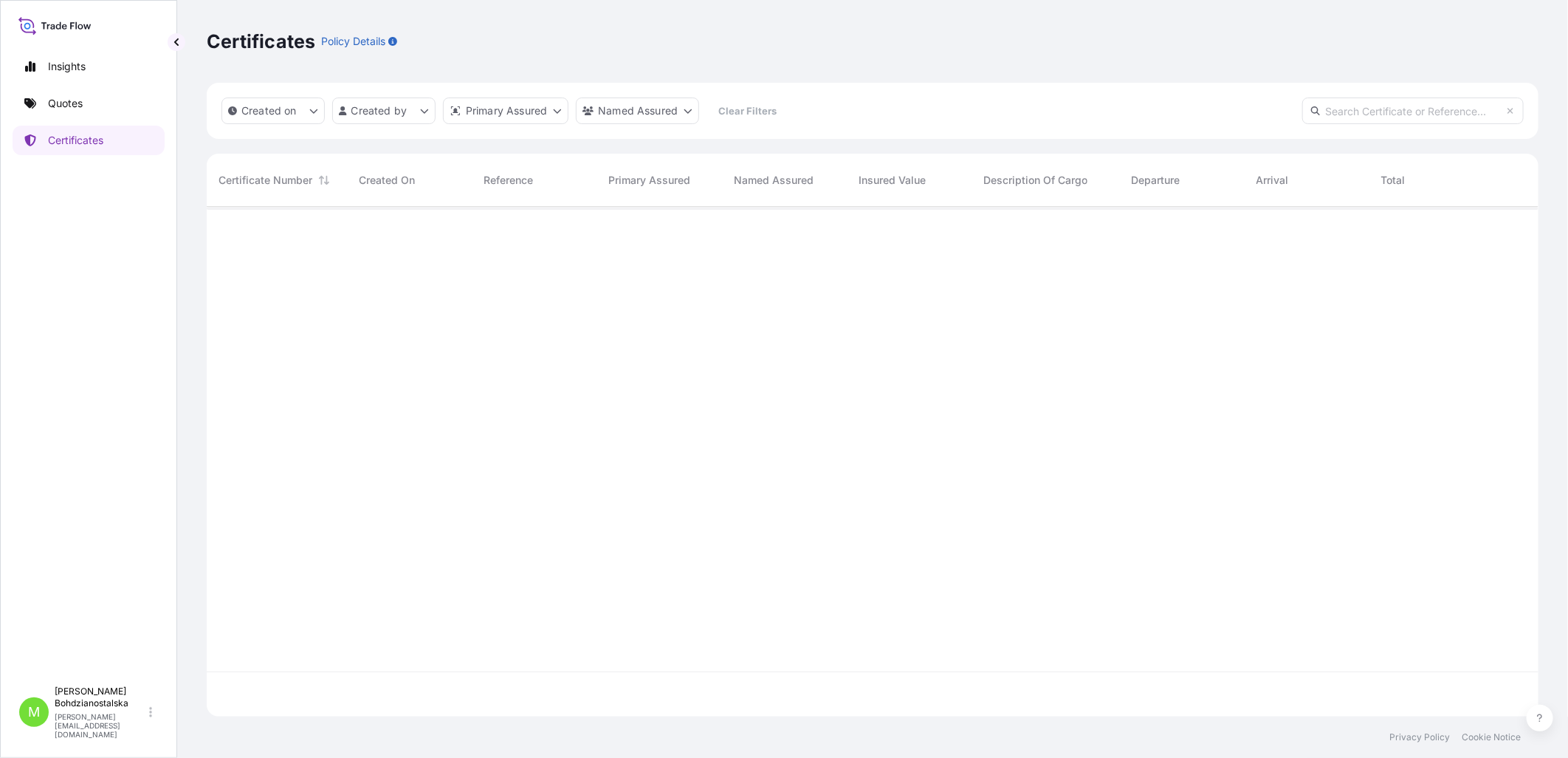
scroll to position [506, 1319]
click at [1251, 108] on input "text" at bounding box center [1413, 111] width 221 height 27
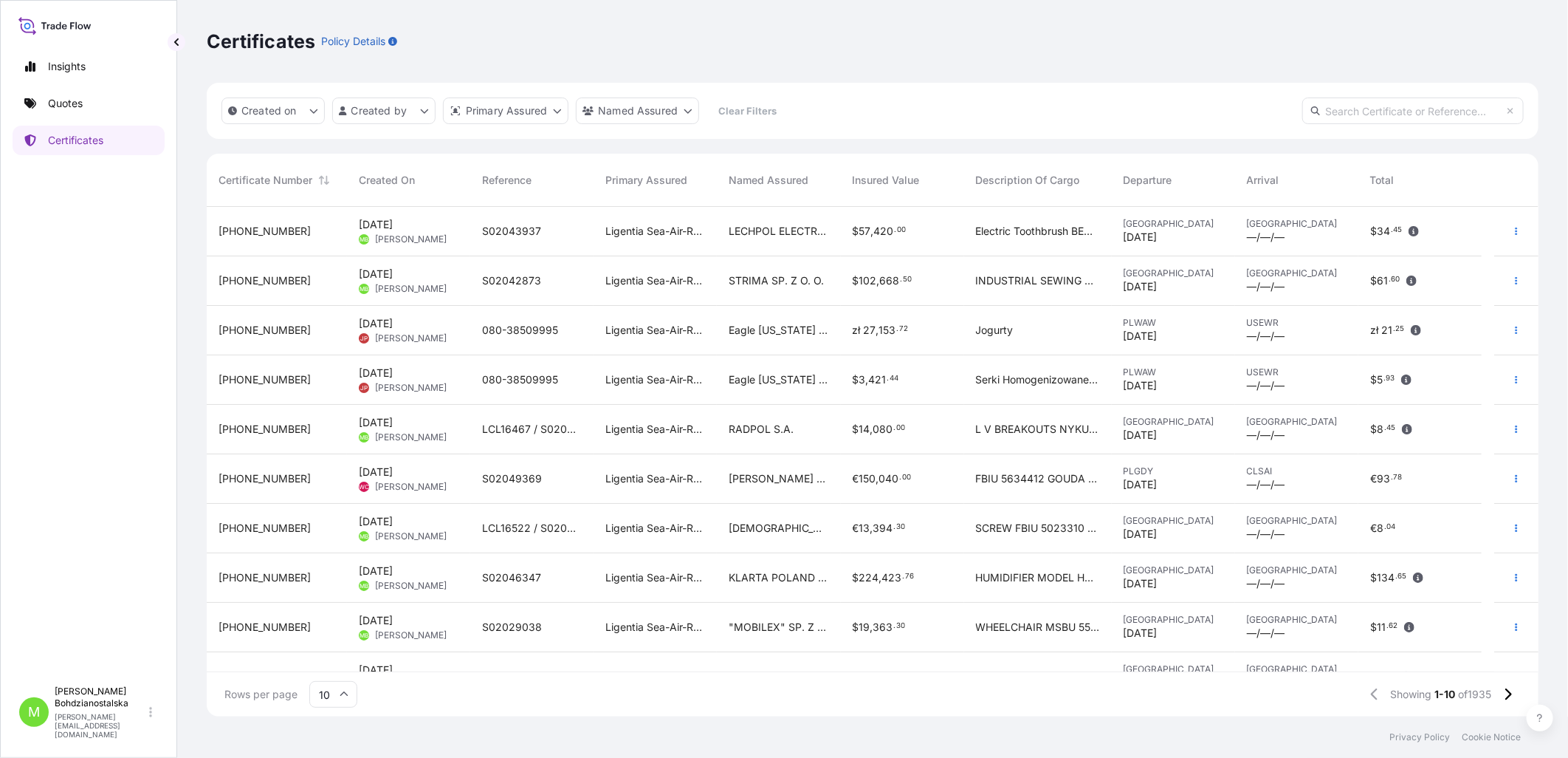
paste input "No: [PHONE_NUMBER]"
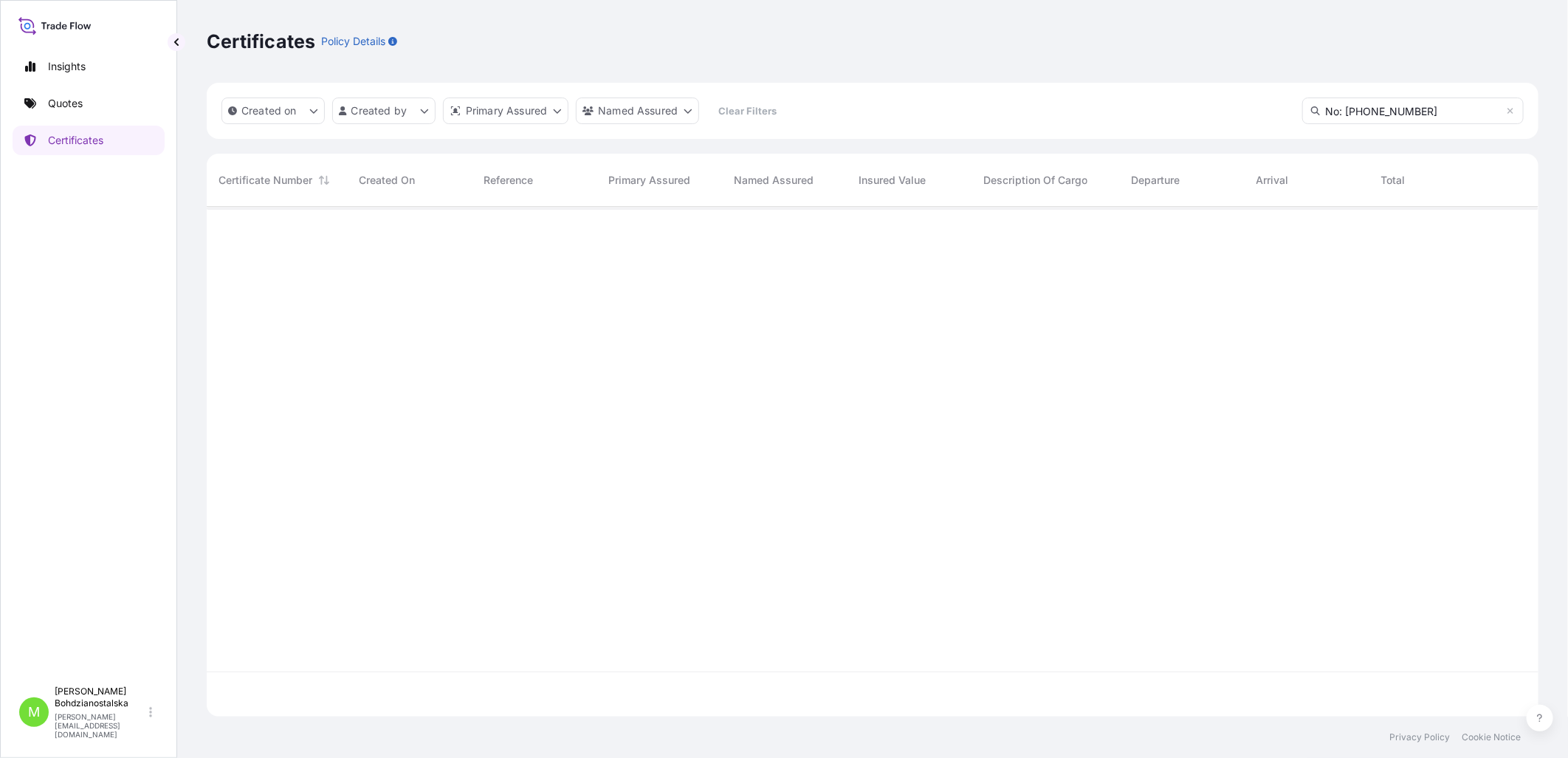
drag, startPoint x: 1346, startPoint y: 114, endPoint x: 1229, endPoint y: 114, distance: 117.0
click at [1229, 114] on div "Created on Created by Primary Assured Named Assured Clear Filters No: [PHONE_NU…" at bounding box center [873, 111] width 1332 height 56
click at [1251, 106] on input "[PHONE_NUMBER]" at bounding box center [1413, 111] width 221 height 27
type input "[PHONE_NUMBER]"
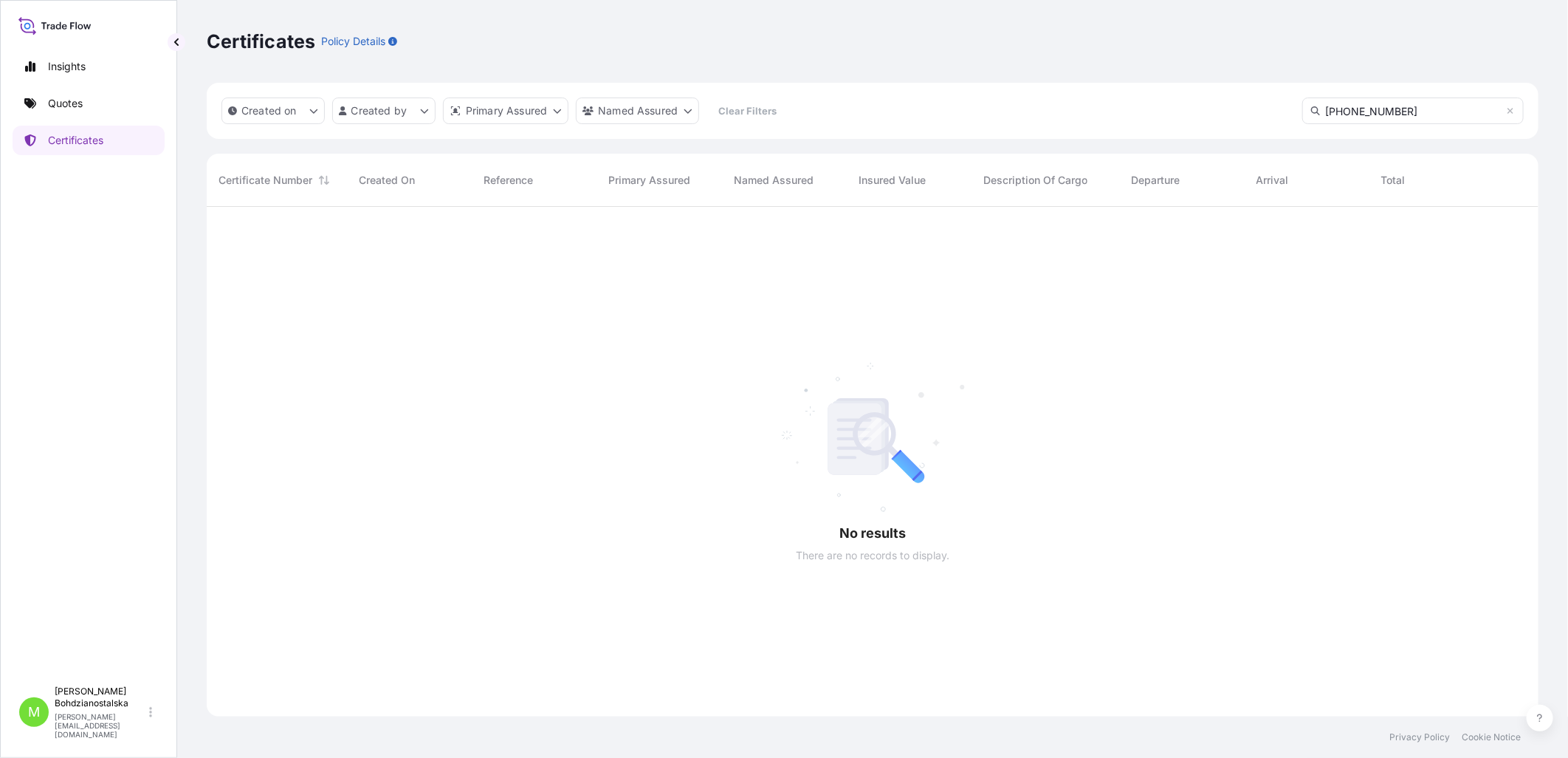
click at [1251, 110] on input "[PHONE_NUMBER]" at bounding box center [1413, 111] width 221 height 27
drag, startPoint x: 1415, startPoint y: 112, endPoint x: 1268, endPoint y: 110, distance: 147.0
click at [1251, 111] on div "Created on Created by Primary Assured Named Assured Clear Filters [PHONE_NUMBER]" at bounding box center [873, 111] width 1332 height 56
click at [1251, 106] on input "text" at bounding box center [1413, 111] width 221 height 27
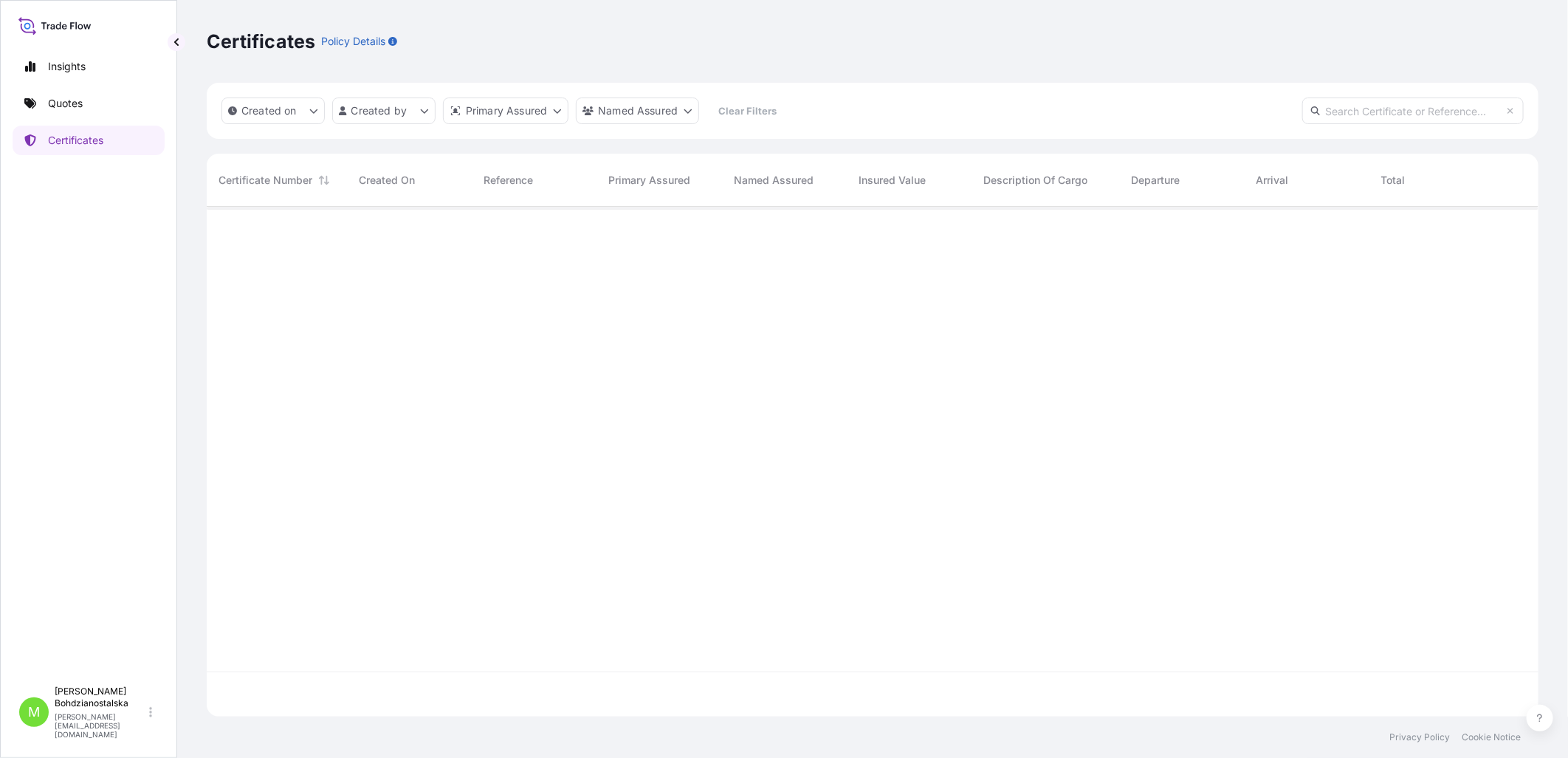
paste input "[PHONE_NUMBER]"
type input "[PHONE_NUMBER]"
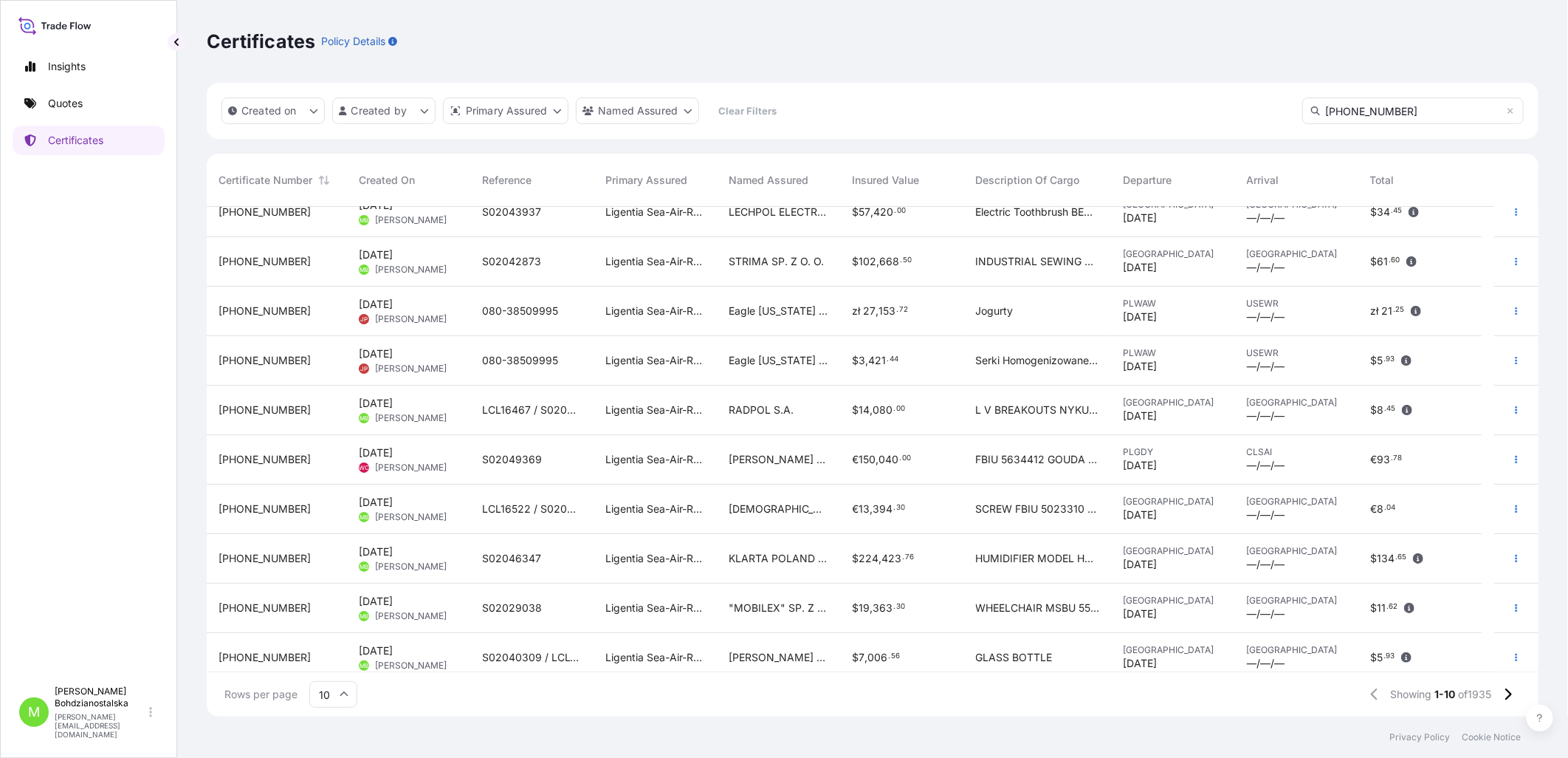
scroll to position [29, 0]
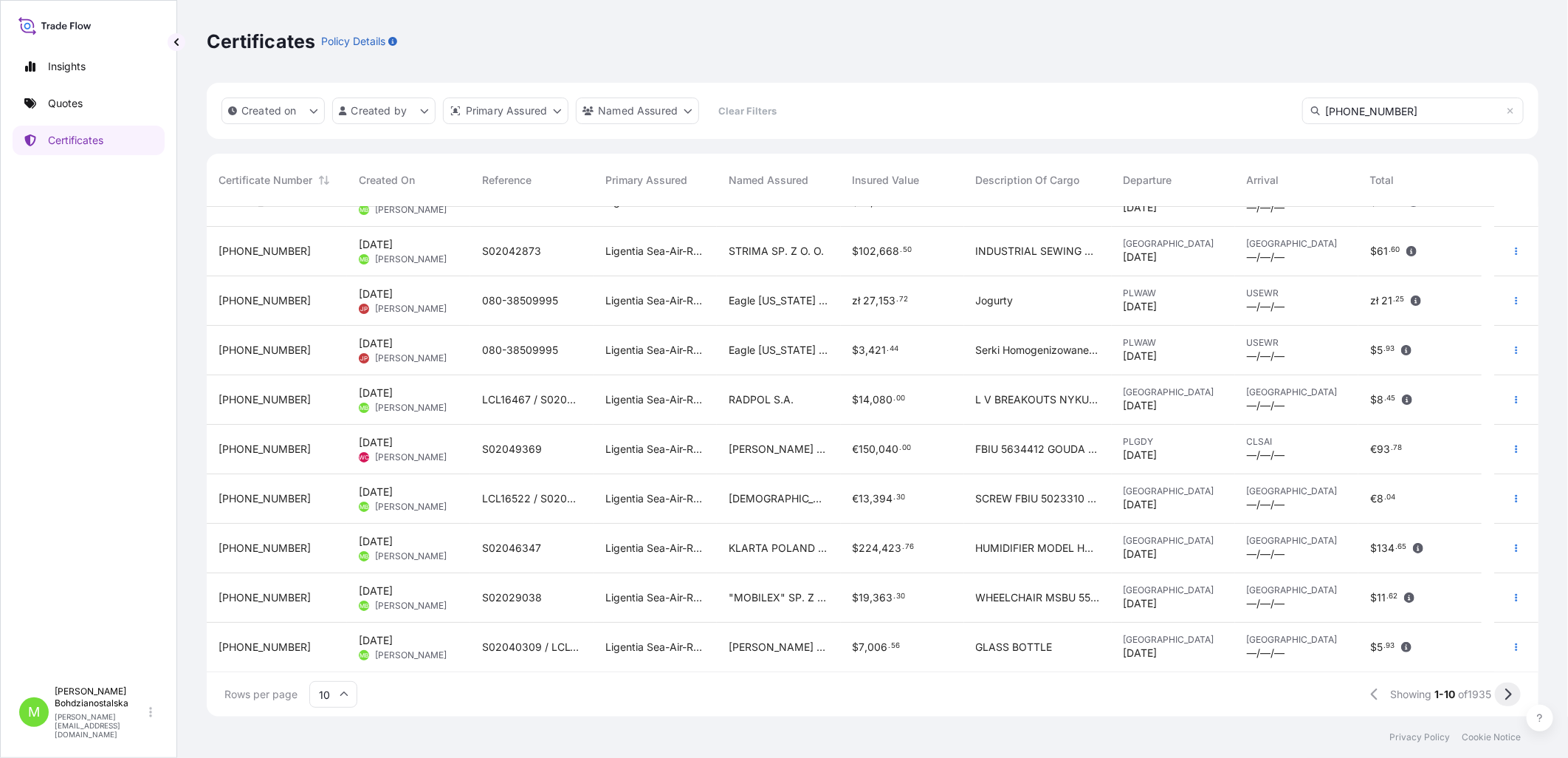
click at [1251, 698] on button at bounding box center [1507, 694] width 26 height 23
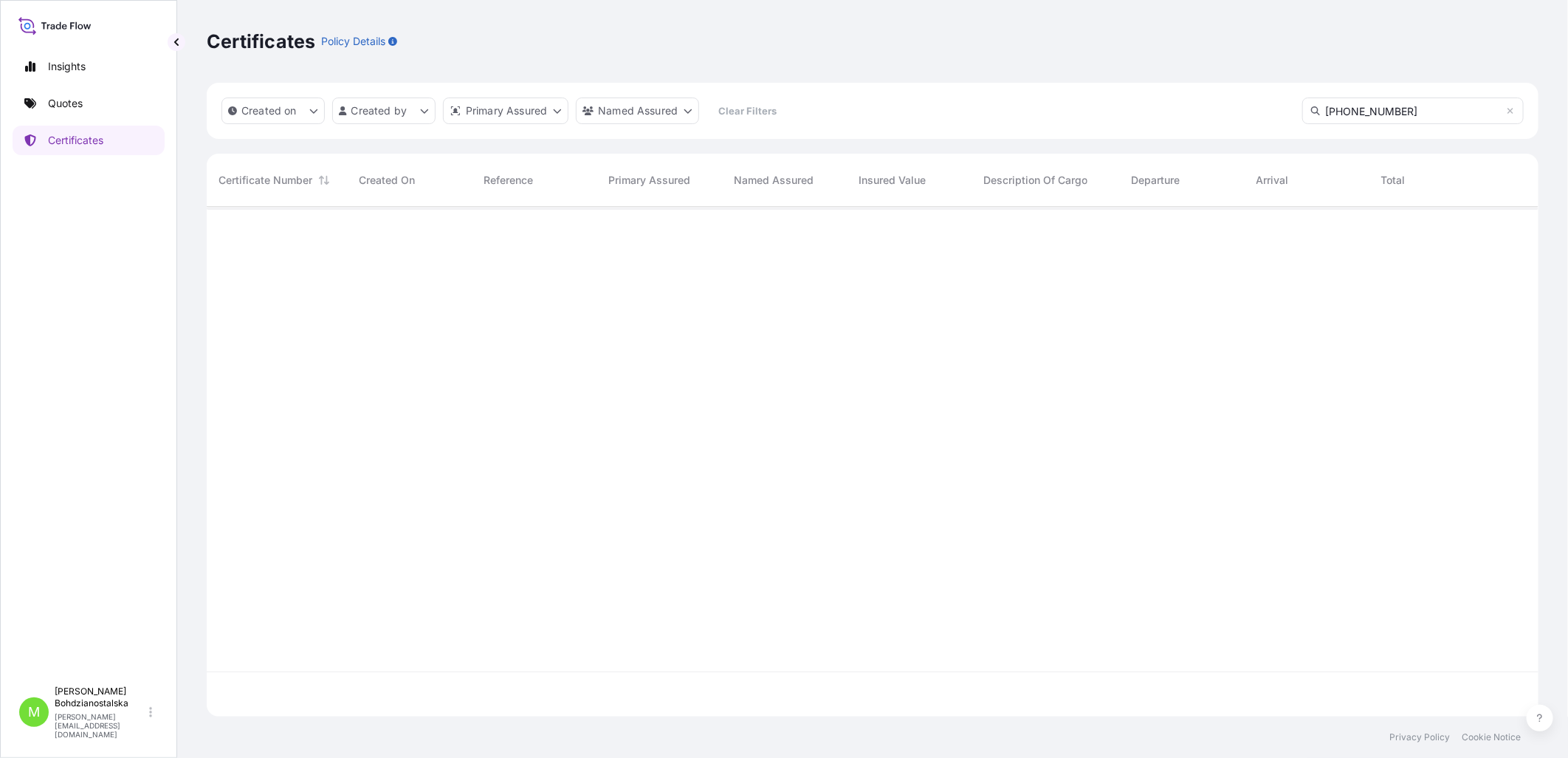
scroll to position [551, 1319]
drag, startPoint x: 1418, startPoint y: 103, endPoint x: 1155, endPoint y: 106, distance: 263.0
click at [1155, 106] on div "Created on Created by Primary Assured Named Assured Clear Filters [PHONE_NUMBER]" at bounding box center [873, 111] width 1332 height 56
paste input "[PHONE_NUMBER]"
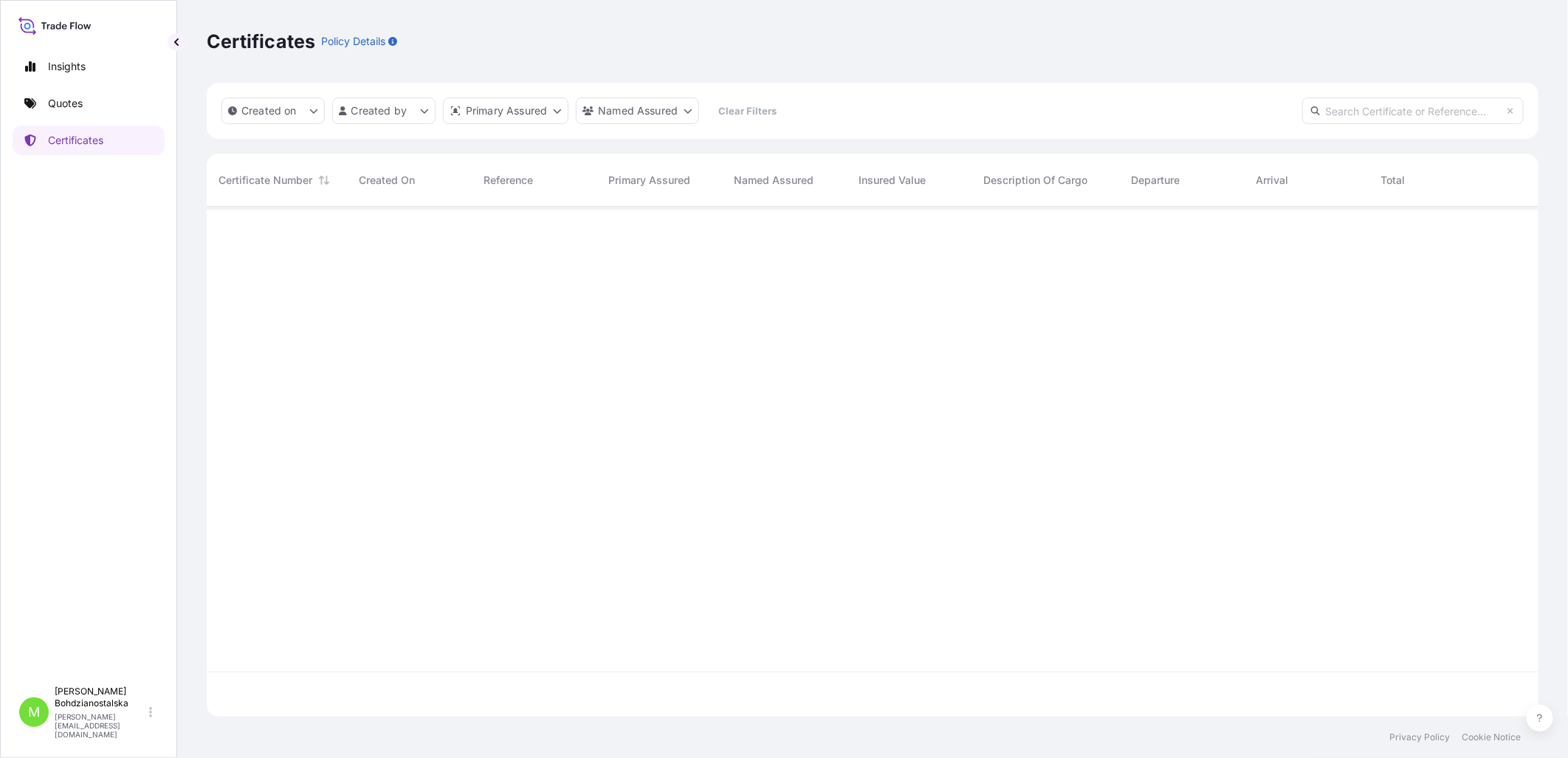
type input "[PHONE_NUMBER]"
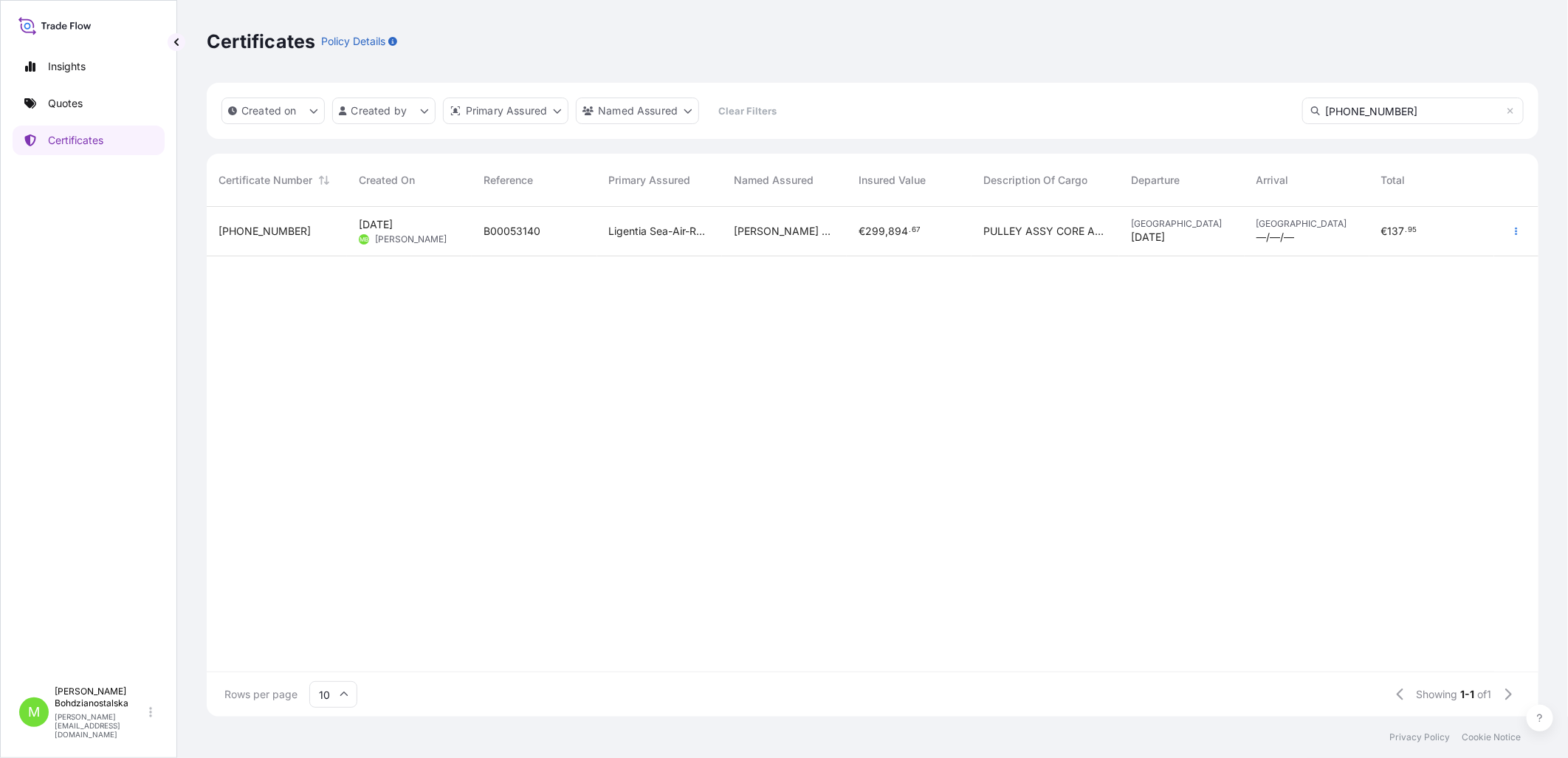
click at [515, 235] on span "B00053140" at bounding box center [512, 231] width 57 height 15
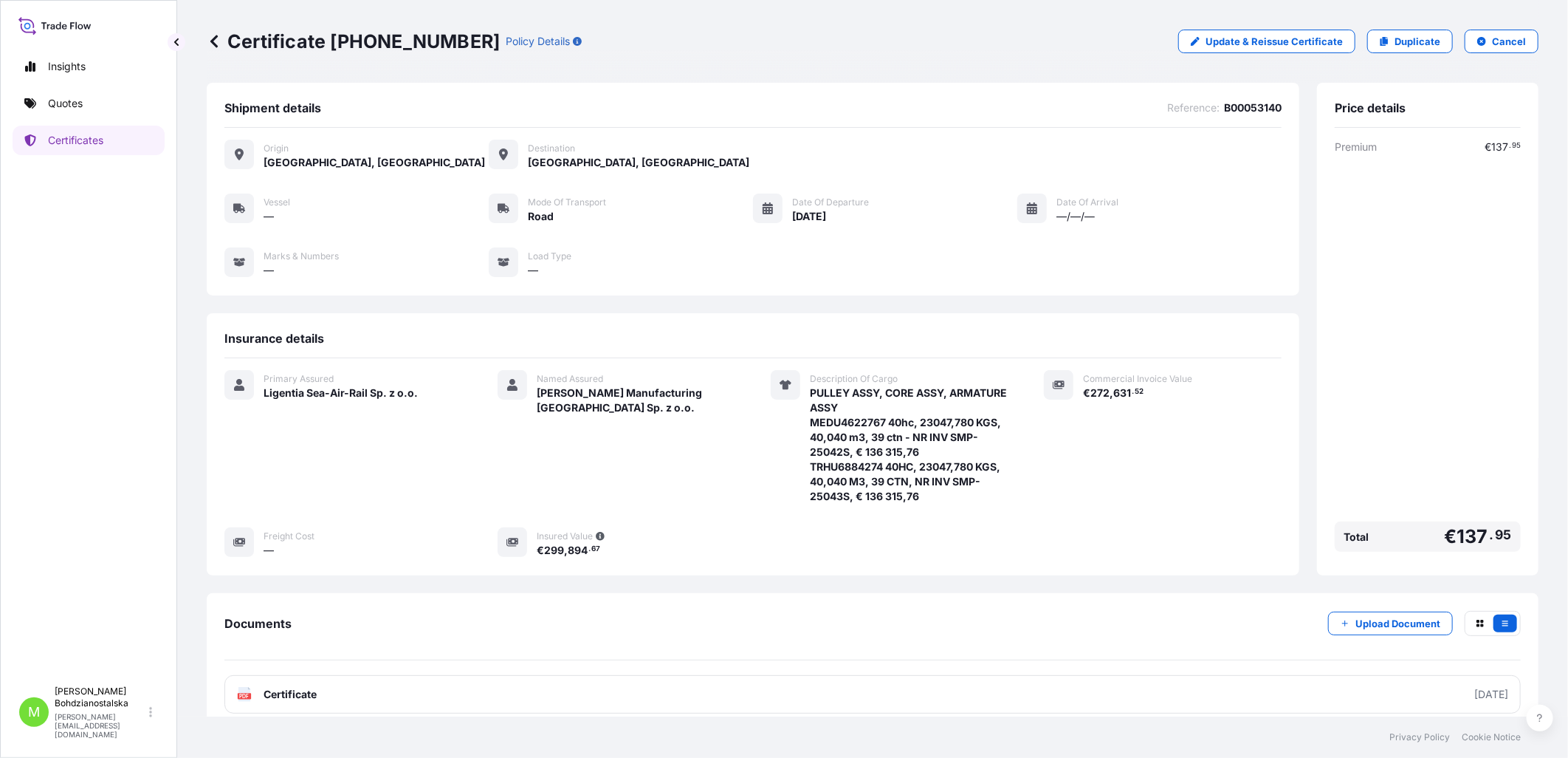
click at [307, 157] on span "[GEOGRAPHIC_DATA], [GEOGRAPHIC_DATA]" at bounding box center [374, 162] width 221 height 15
click at [350, 157] on span "[GEOGRAPHIC_DATA], [GEOGRAPHIC_DATA]" at bounding box center [374, 162] width 221 height 15
click at [69, 101] on p "Quotes" at bounding box center [65, 103] width 35 height 15
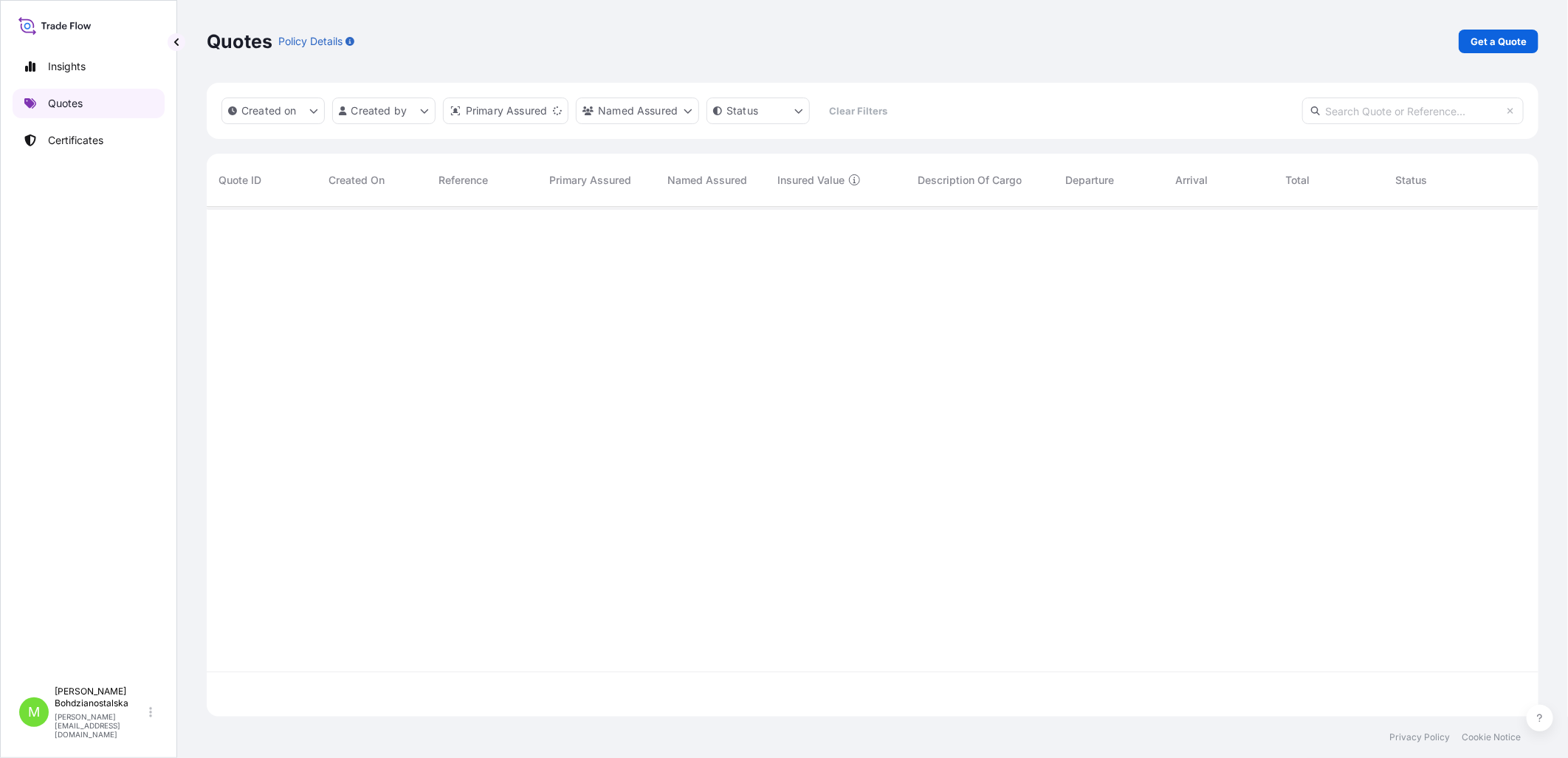
scroll to position [506, 1319]
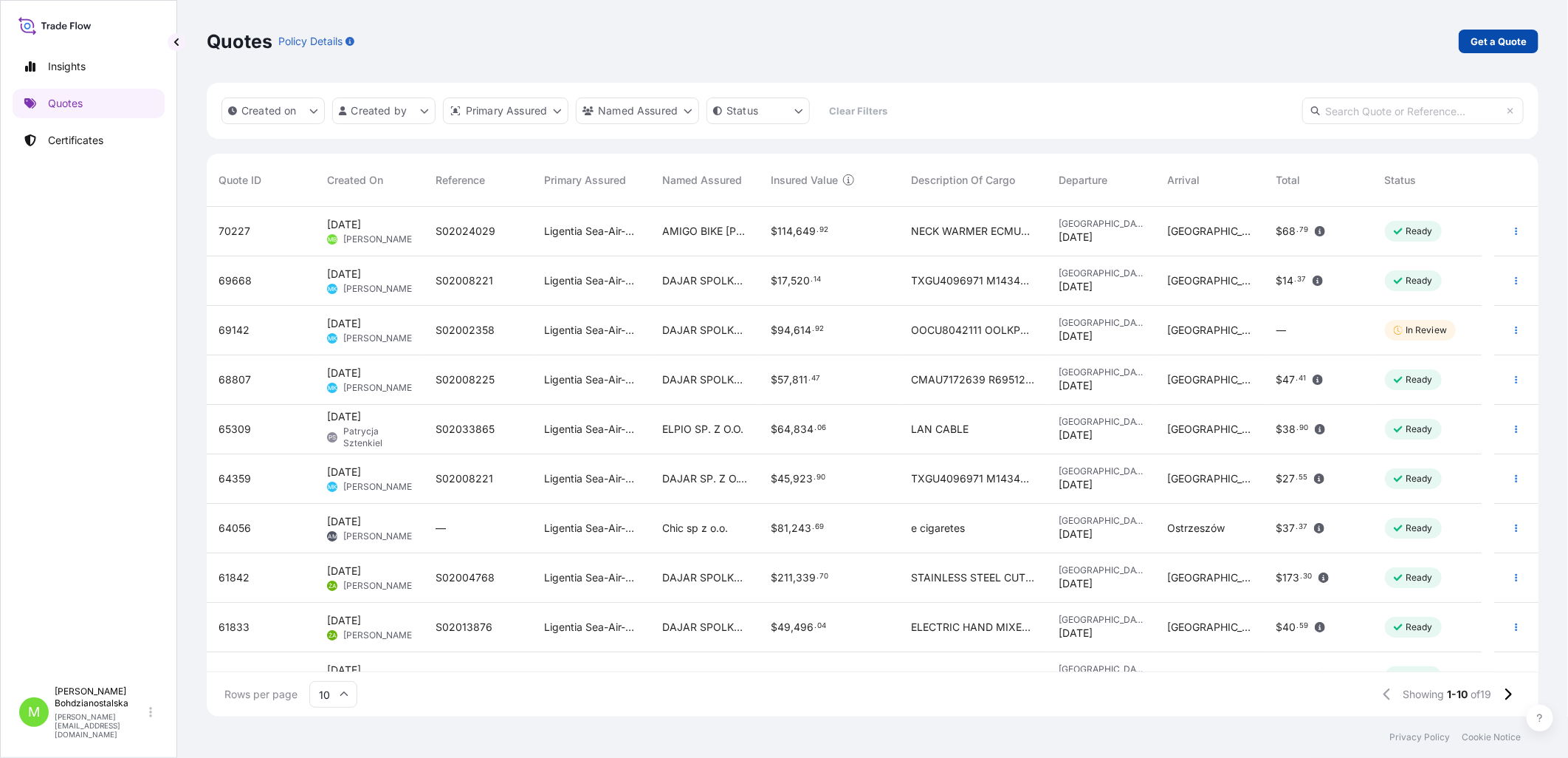
click at [1251, 36] on p "Get a Quote" at bounding box center [1498, 41] width 56 height 15
select select "Sea"
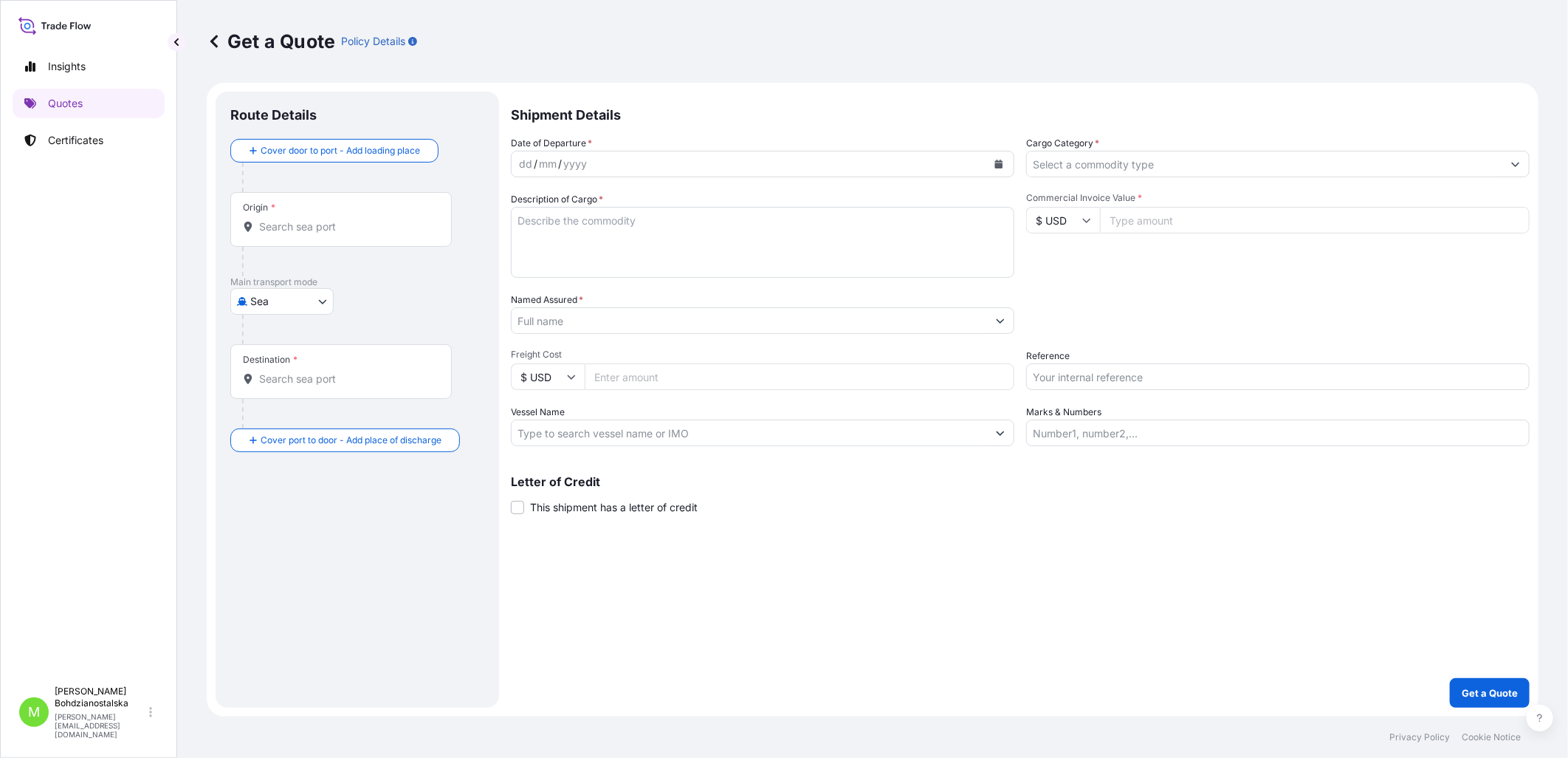
click at [304, 223] on input "Origin *" at bounding box center [346, 227] width 174 height 15
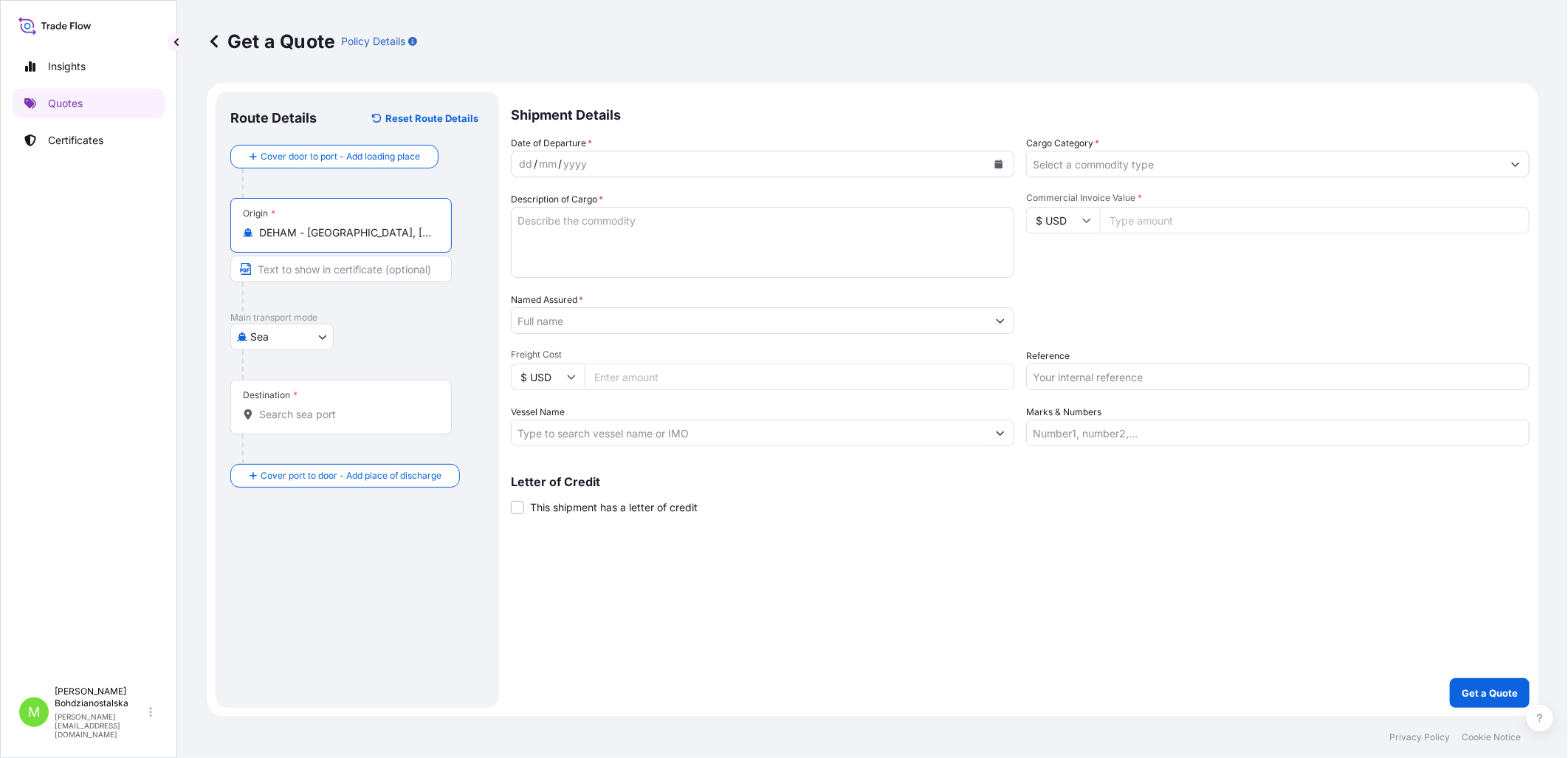
type input "DEHAM - [GEOGRAPHIC_DATA], [GEOGRAPHIC_DATA]"
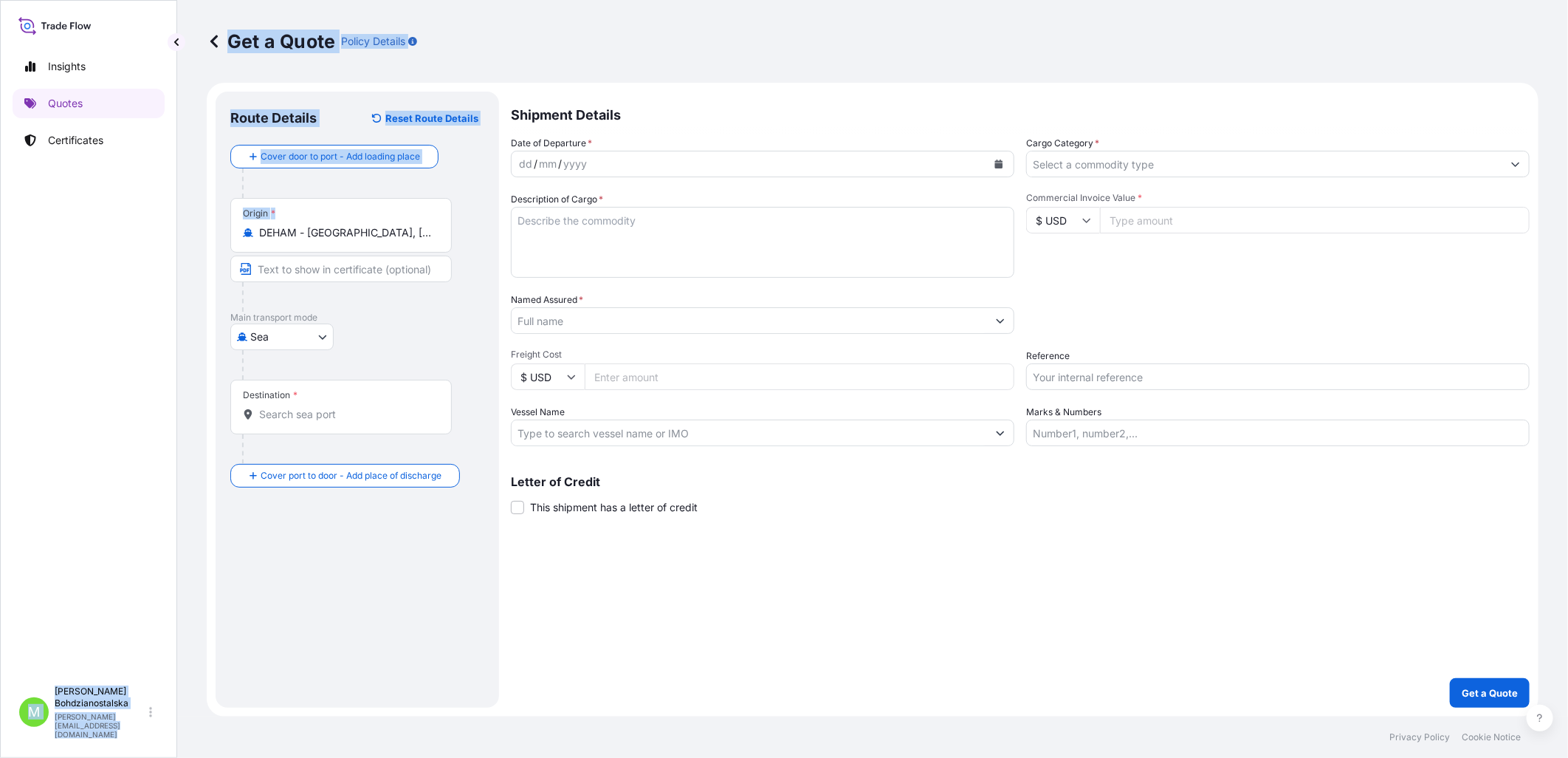
drag, startPoint x: 411, startPoint y: 239, endPoint x: 144, endPoint y: 194, distance: 270.8
click at [144, 194] on div "Insights Quotes Certificates M [PERSON_NAME] [PERSON_NAME][EMAIL_ADDRESS][DOMAI…" at bounding box center [784, 379] width 1568 height 758
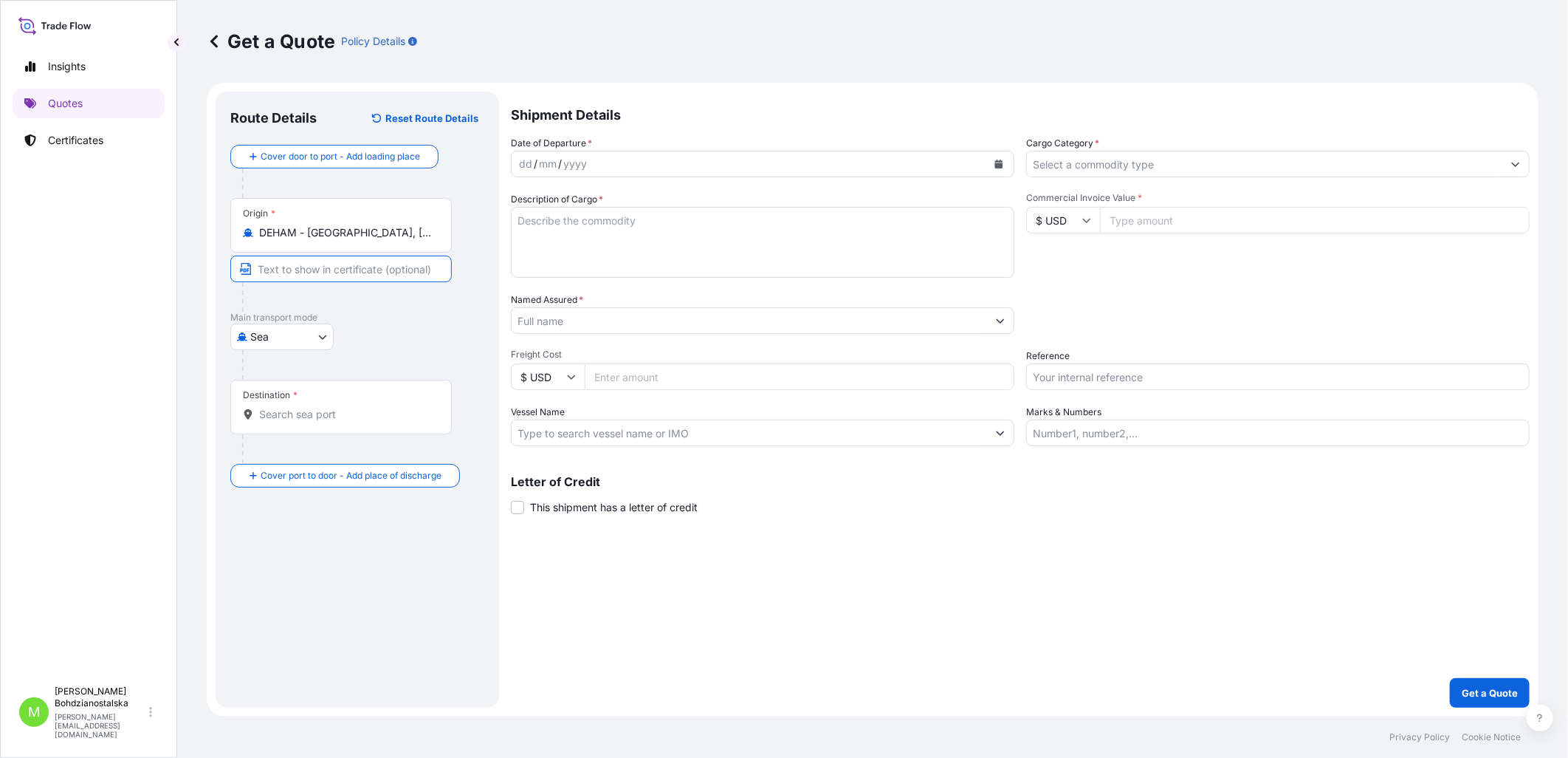
click at [421, 260] on input "Text to appear on certificate" at bounding box center [341, 269] width 221 height 27
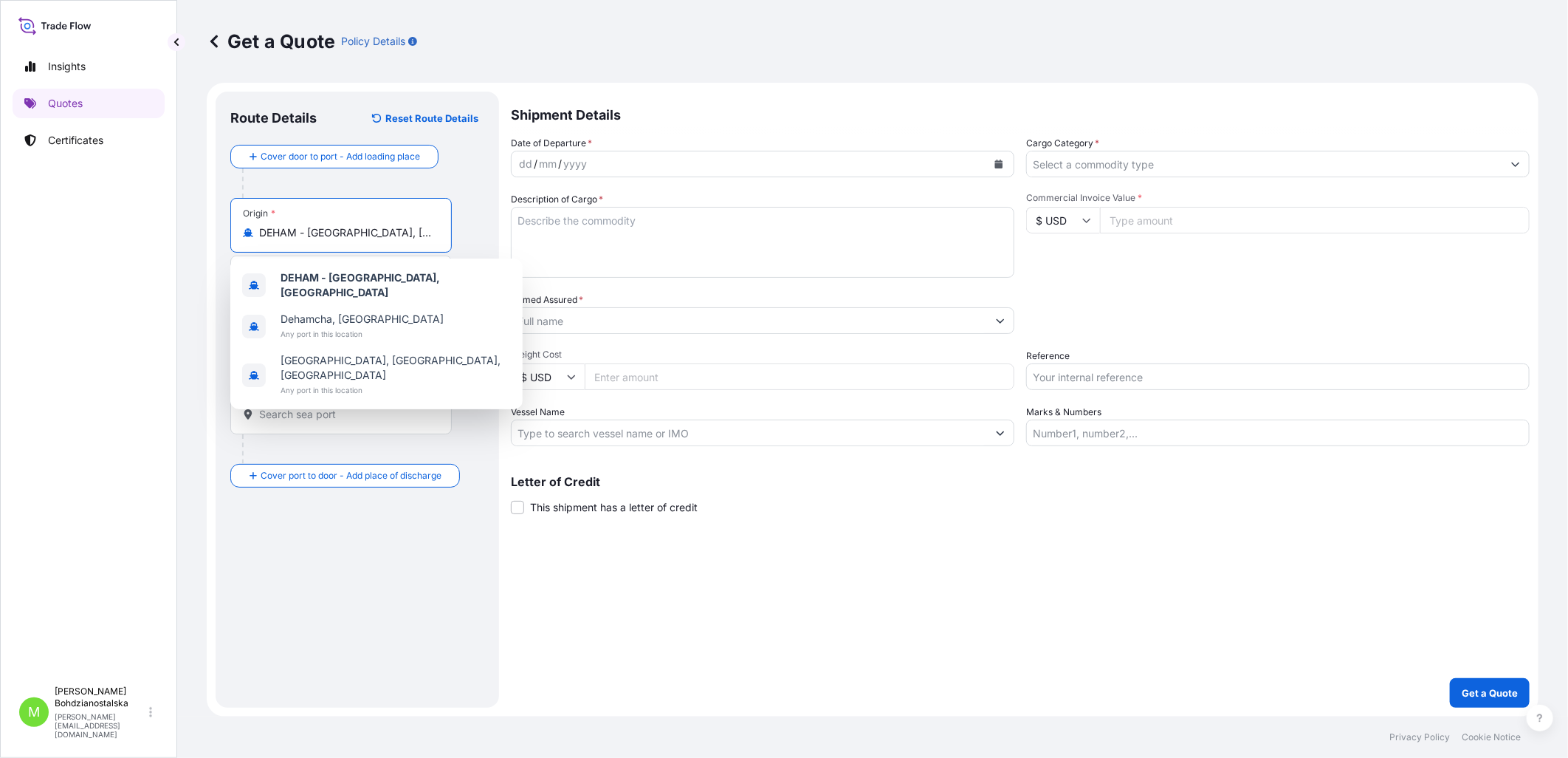
drag, startPoint x: 409, startPoint y: 238, endPoint x: 233, endPoint y: 232, distance: 176.1
click at [233, 232] on div "Origin * DEHAM - [GEOGRAPHIC_DATA], [GEOGRAPHIC_DATA]" at bounding box center [341, 225] width 221 height 54
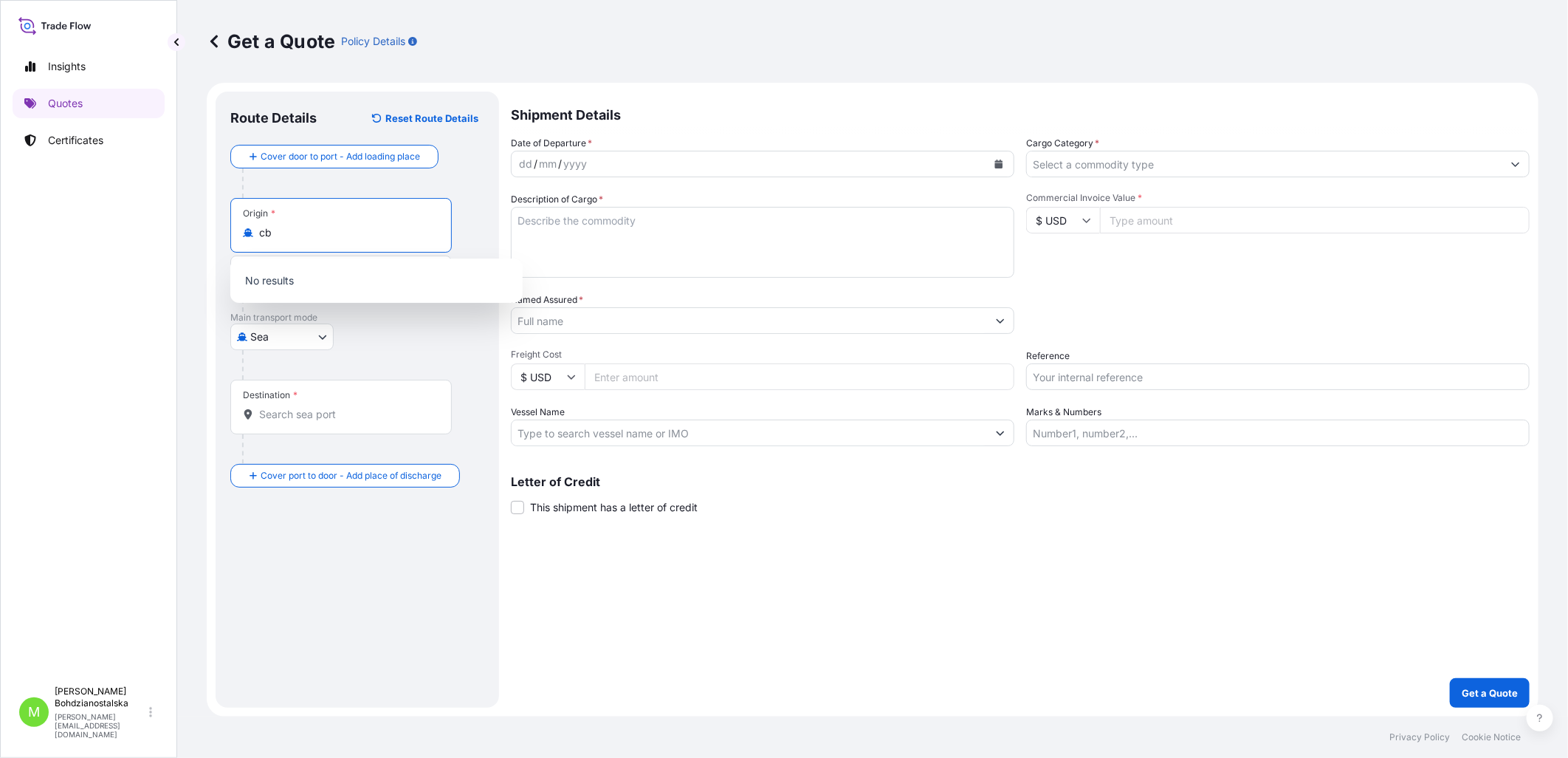
type input "c"
type input "DEHAM - [GEOGRAPHIC_DATA], [GEOGRAPHIC_DATA]"
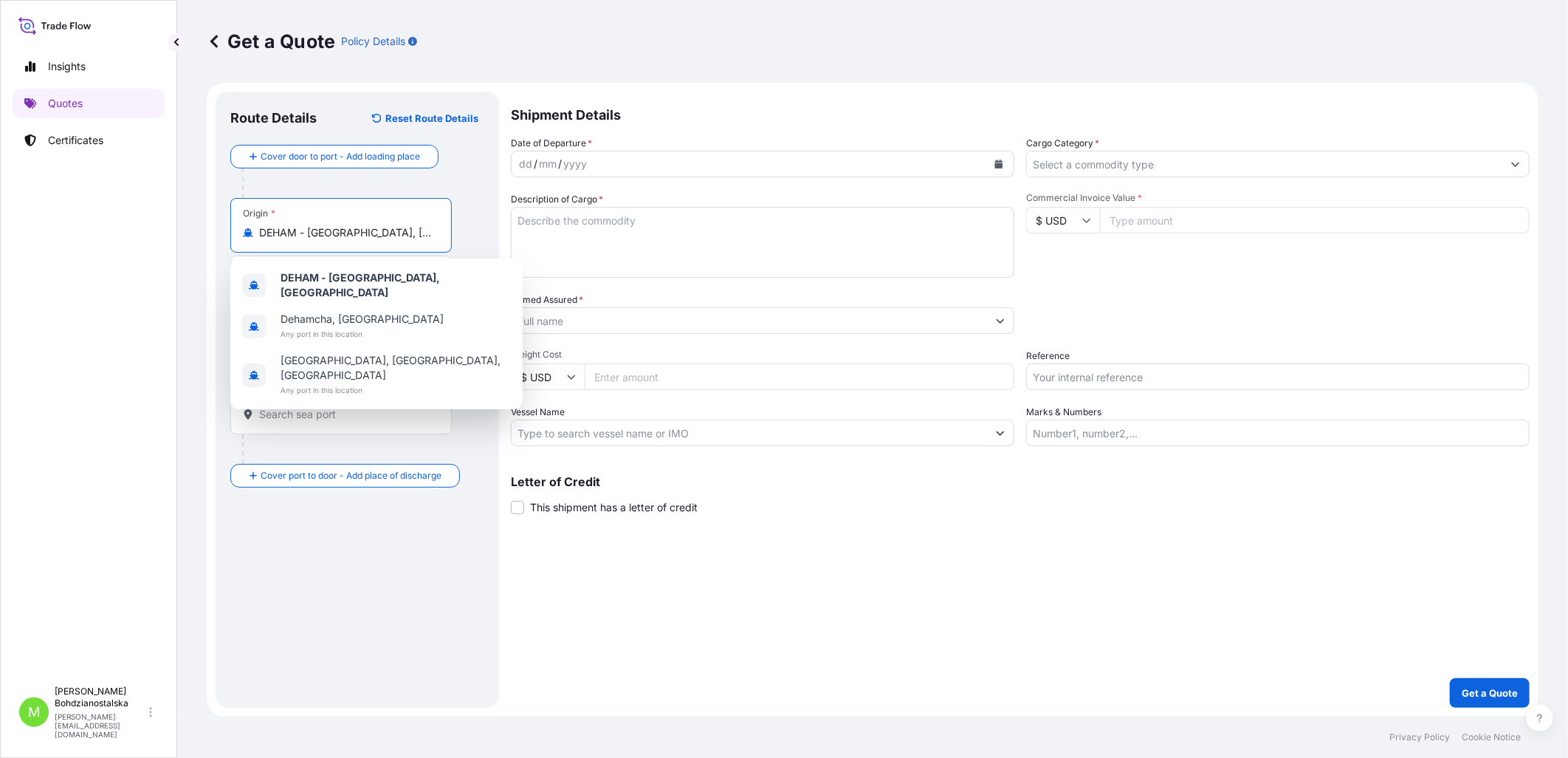
drag, startPoint x: 412, startPoint y: 237, endPoint x: 230, endPoint y: 243, distance: 182.1
click at [230, 243] on div "Origin * DEHAM - [GEOGRAPHIC_DATA], [GEOGRAPHIC_DATA]" at bounding box center [341, 225] width 221 height 54
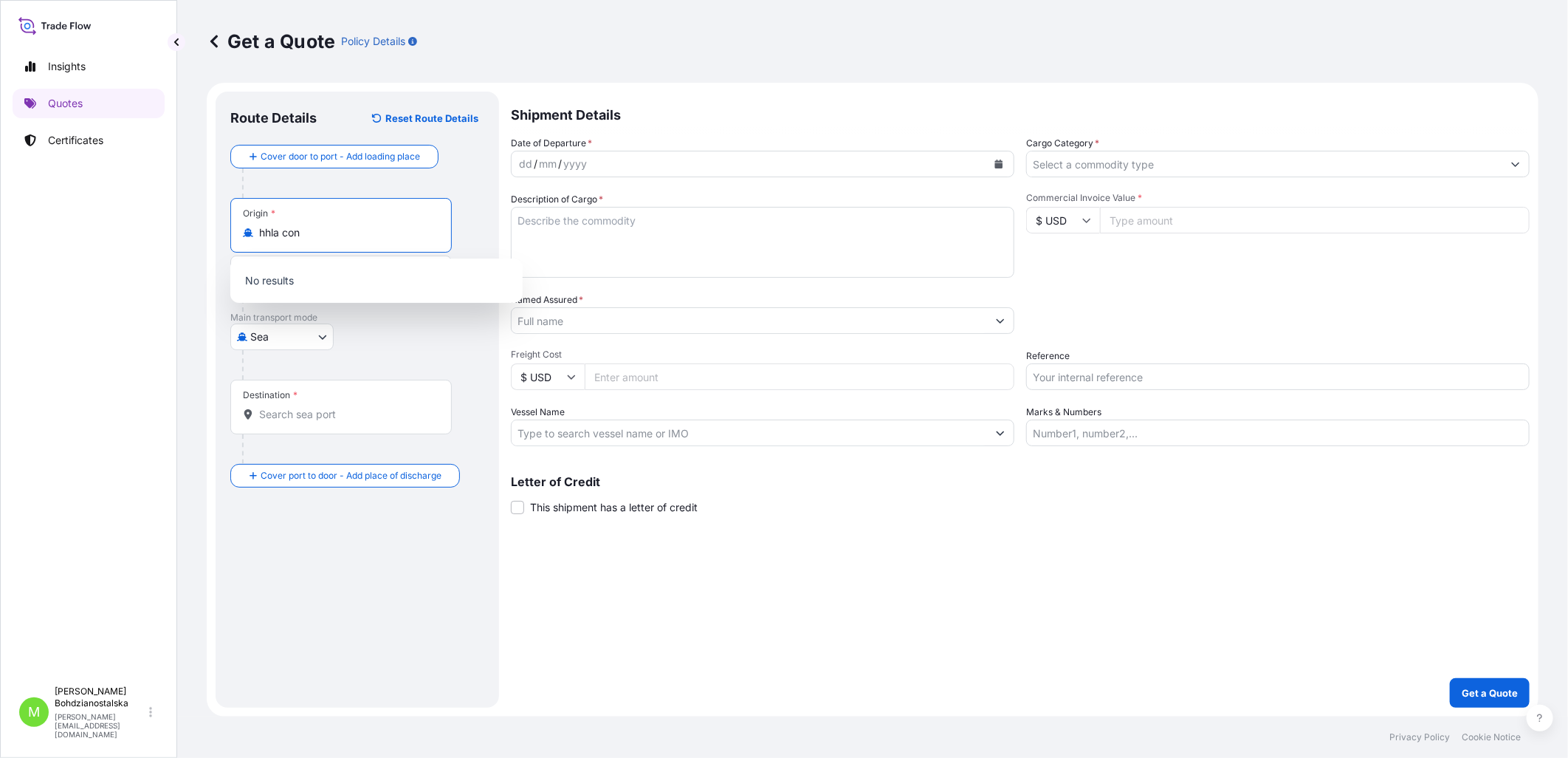
type input "DEHAM - [GEOGRAPHIC_DATA], [GEOGRAPHIC_DATA]"
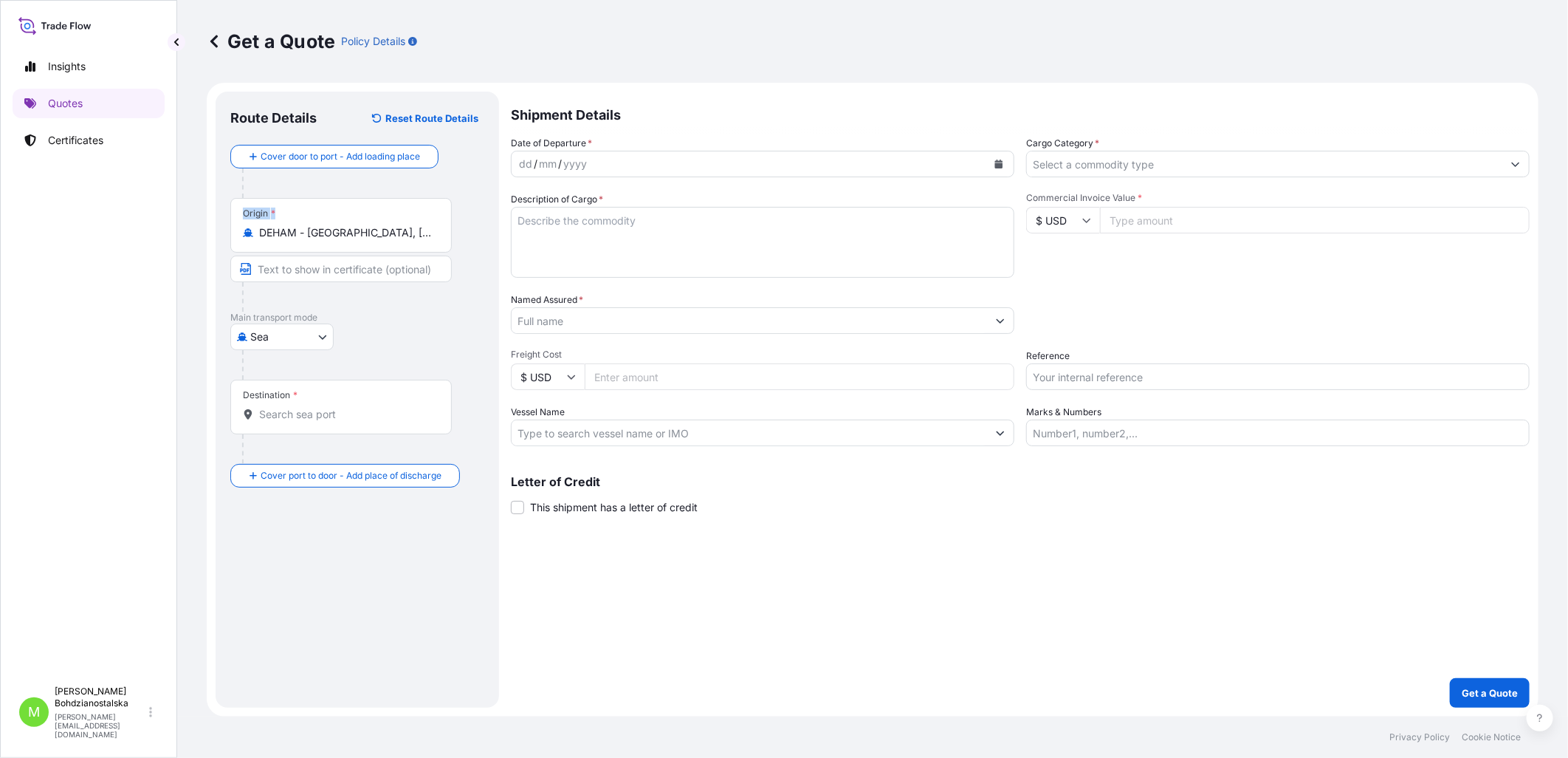
drag, startPoint x: 317, startPoint y: 241, endPoint x: 193, endPoint y: 233, distance: 124.3
click at [193, 233] on div "Get a Quote Policy Details Route Details Reset Route Details Cover door to port…" at bounding box center [873, 358] width 1391 height 716
click at [367, 224] on div "Origin * DEHAM - [GEOGRAPHIC_DATA], [GEOGRAPHIC_DATA]" at bounding box center [341, 225] width 221 height 54
click at [367, 226] on input "DEHAM - [GEOGRAPHIC_DATA], [GEOGRAPHIC_DATA]" at bounding box center [346, 233] width 174 height 15
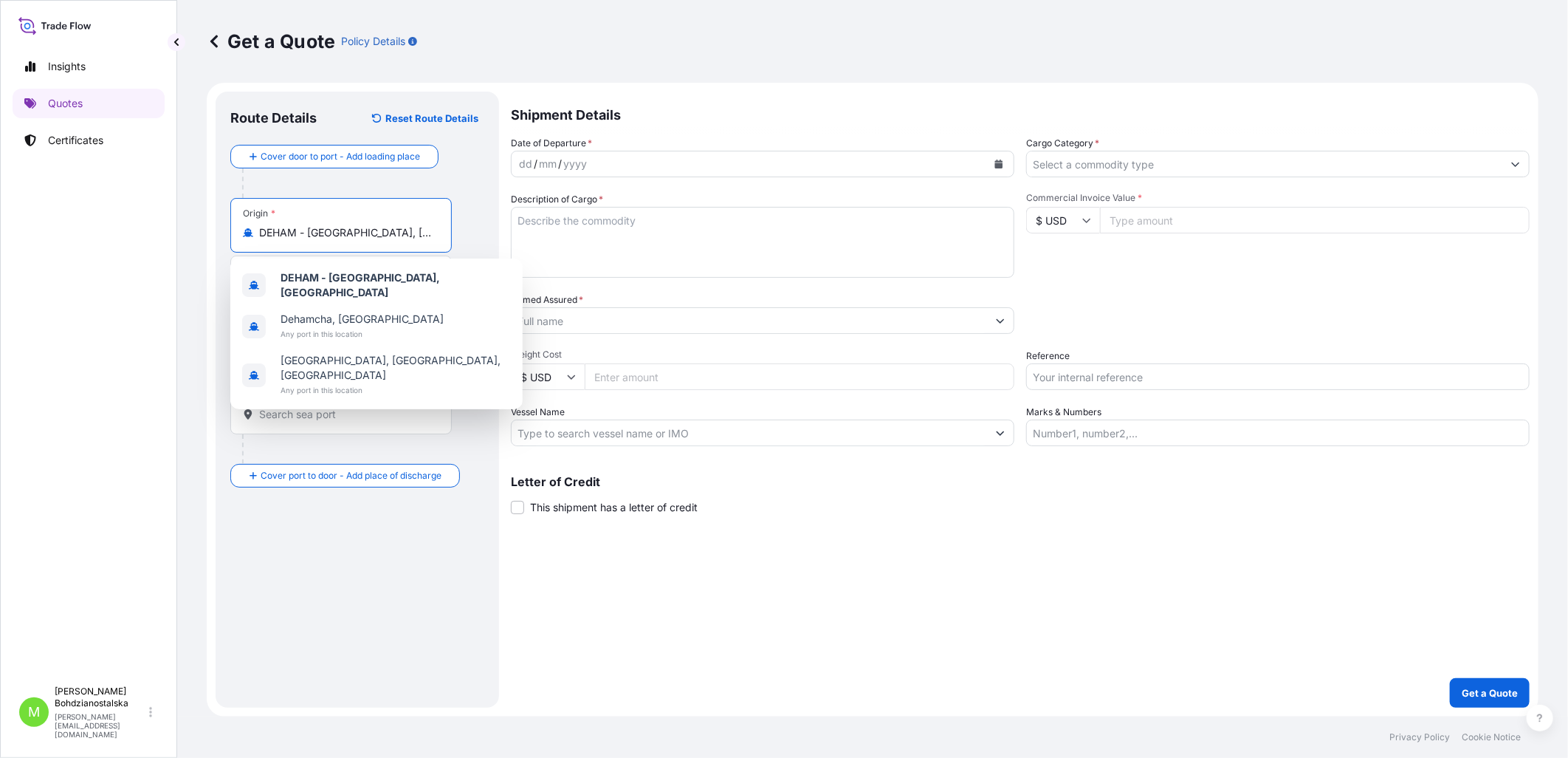
drag, startPoint x: 415, startPoint y: 233, endPoint x: 240, endPoint y: 235, distance: 175.0
click at [240, 235] on div "Origin * DEHAM - [GEOGRAPHIC_DATA], [GEOGRAPHIC_DATA]" at bounding box center [341, 225] width 221 height 54
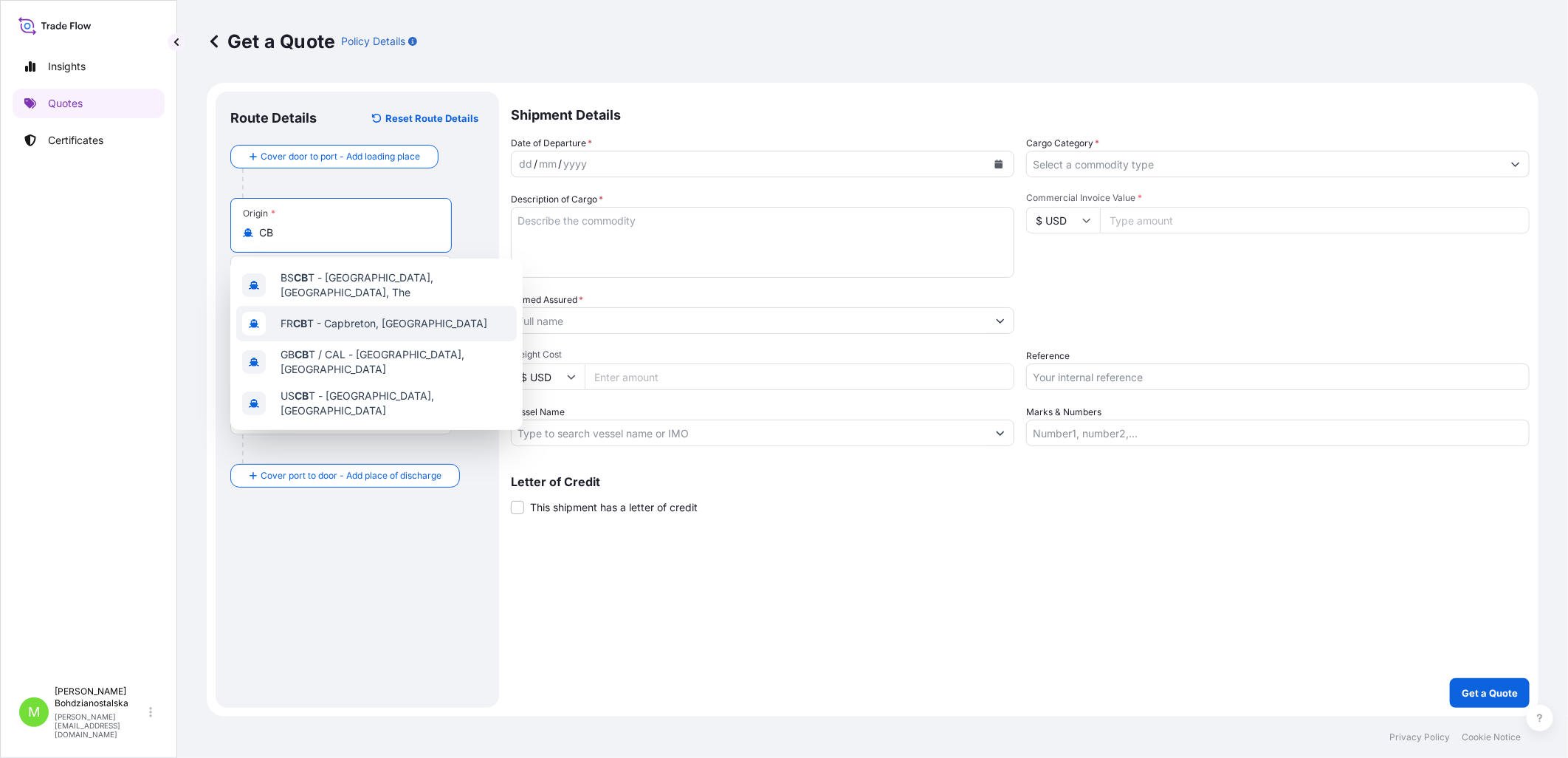
type input "C"
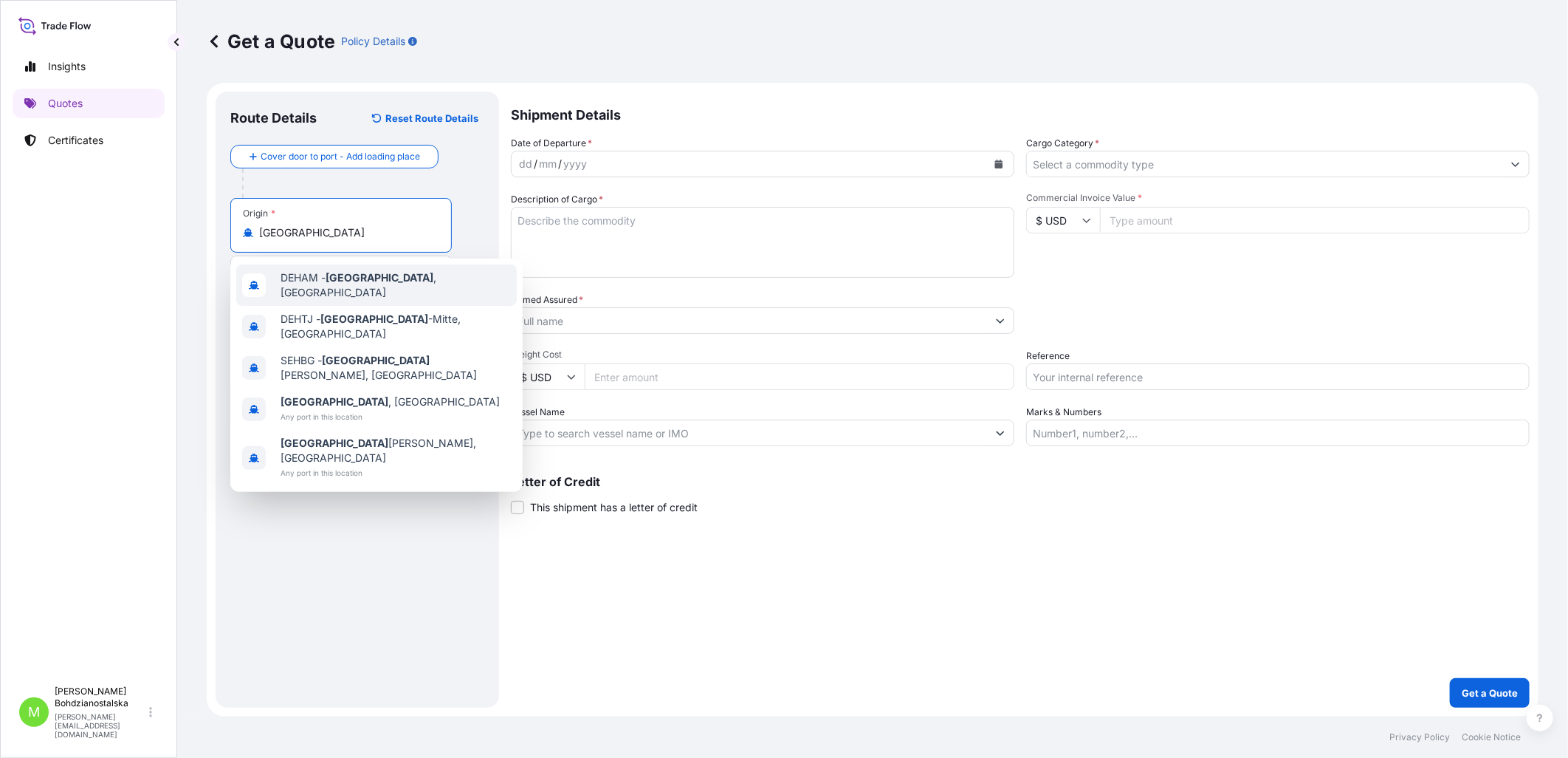
click at [419, 285] on span "DEHAM - [GEOGRAPHIC_DATA] , [GEOGRAPHIC_DATA]" at bounding box center [396, 284] width 230 height 29
type input "DEHAM - [GEOGRAPHIC_DATA], [GEOGRAPHIC_DATA]"
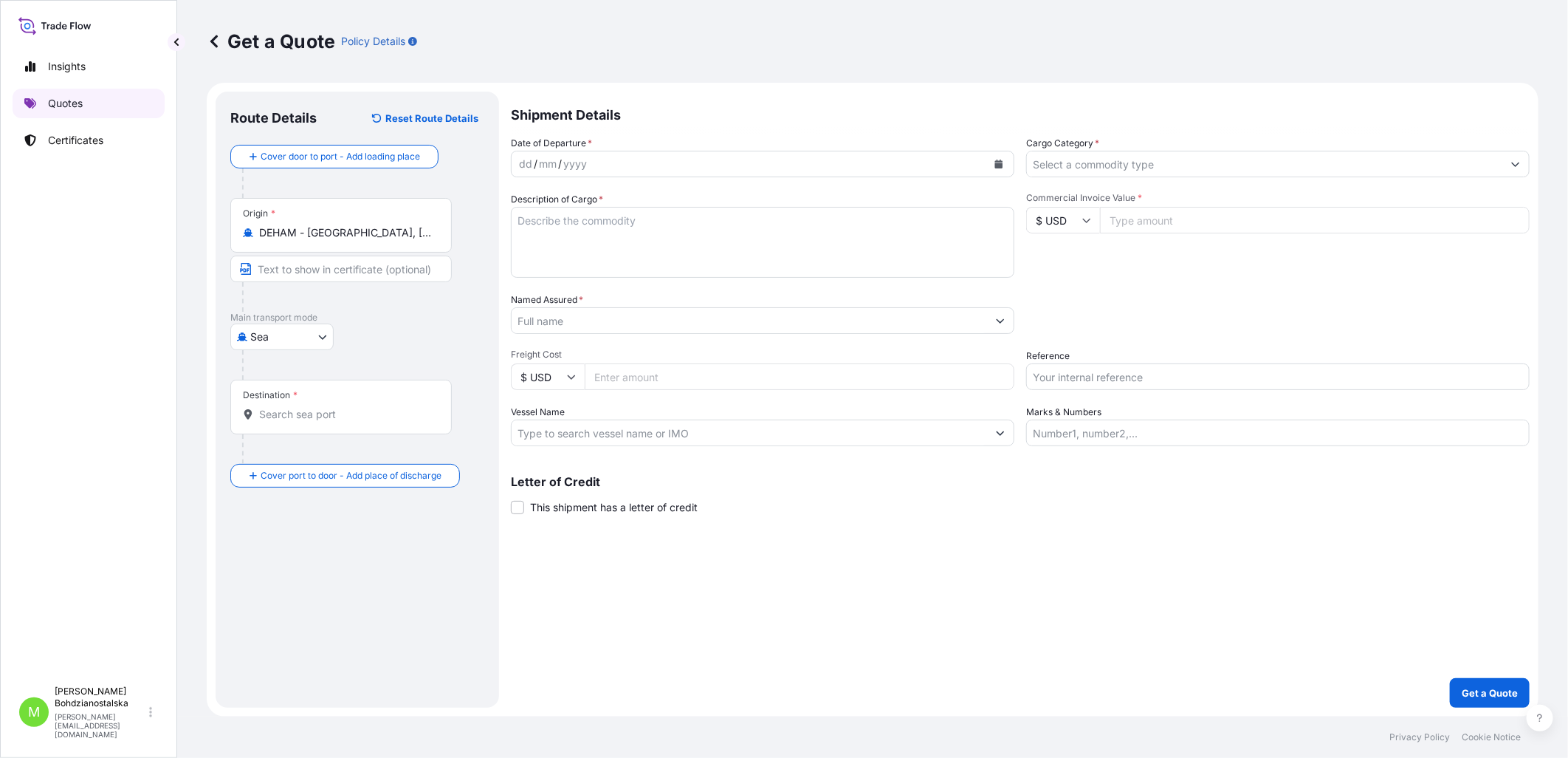
click at [88, 103] on link "Quotes" at bounding box center [88, 103] width 152 height 29
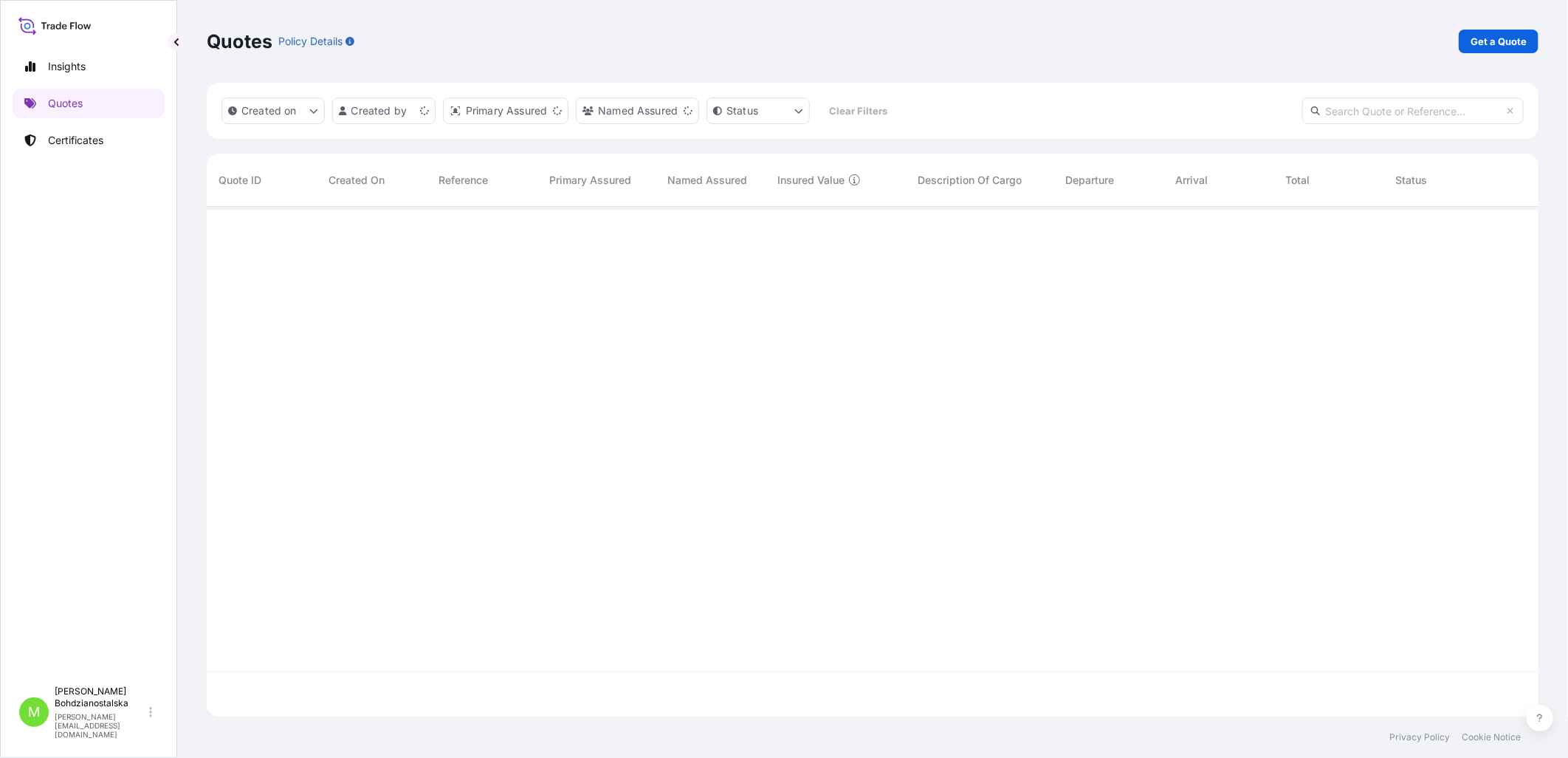
scroll to position [506, 1319]
click at [96, 131] on link "Certificates" at bounding box center [88, 140] width 152 height 29
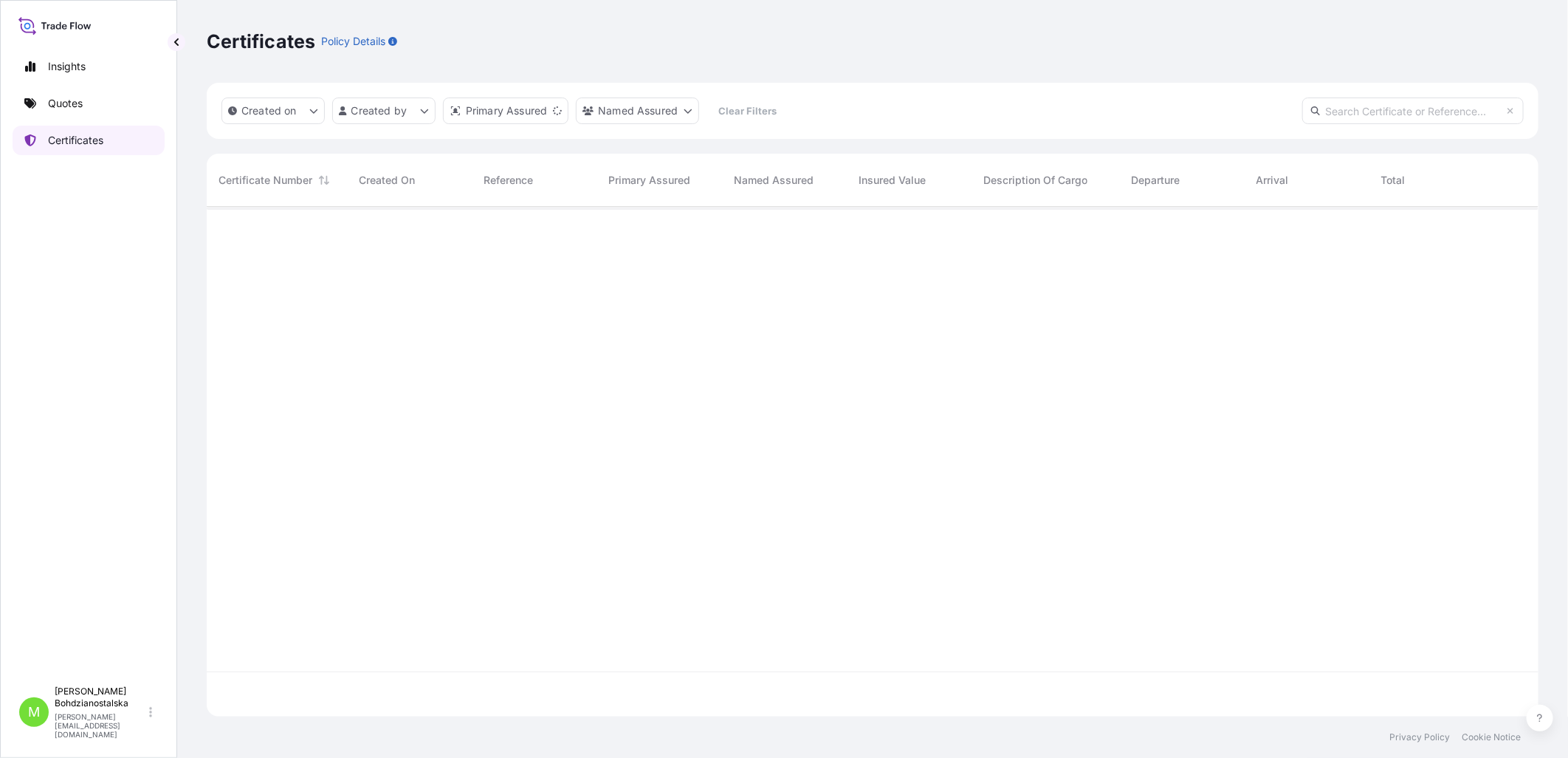
scroll to position [506, 1319]
click at [1251, 119] on input "text" at bounding box center [1413, 111] width 221 height 27
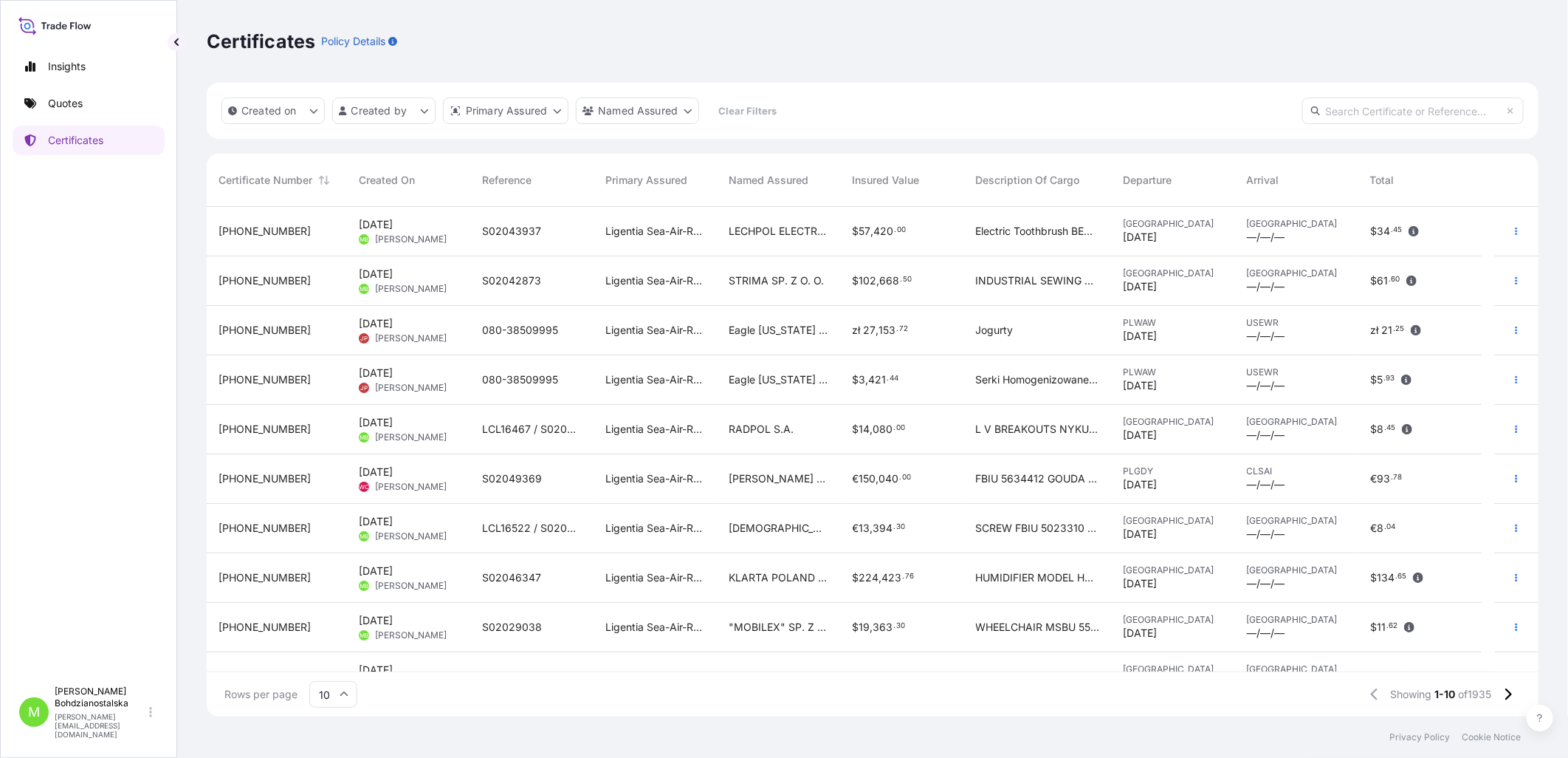
paste input "[PHONE_NUMBER]"
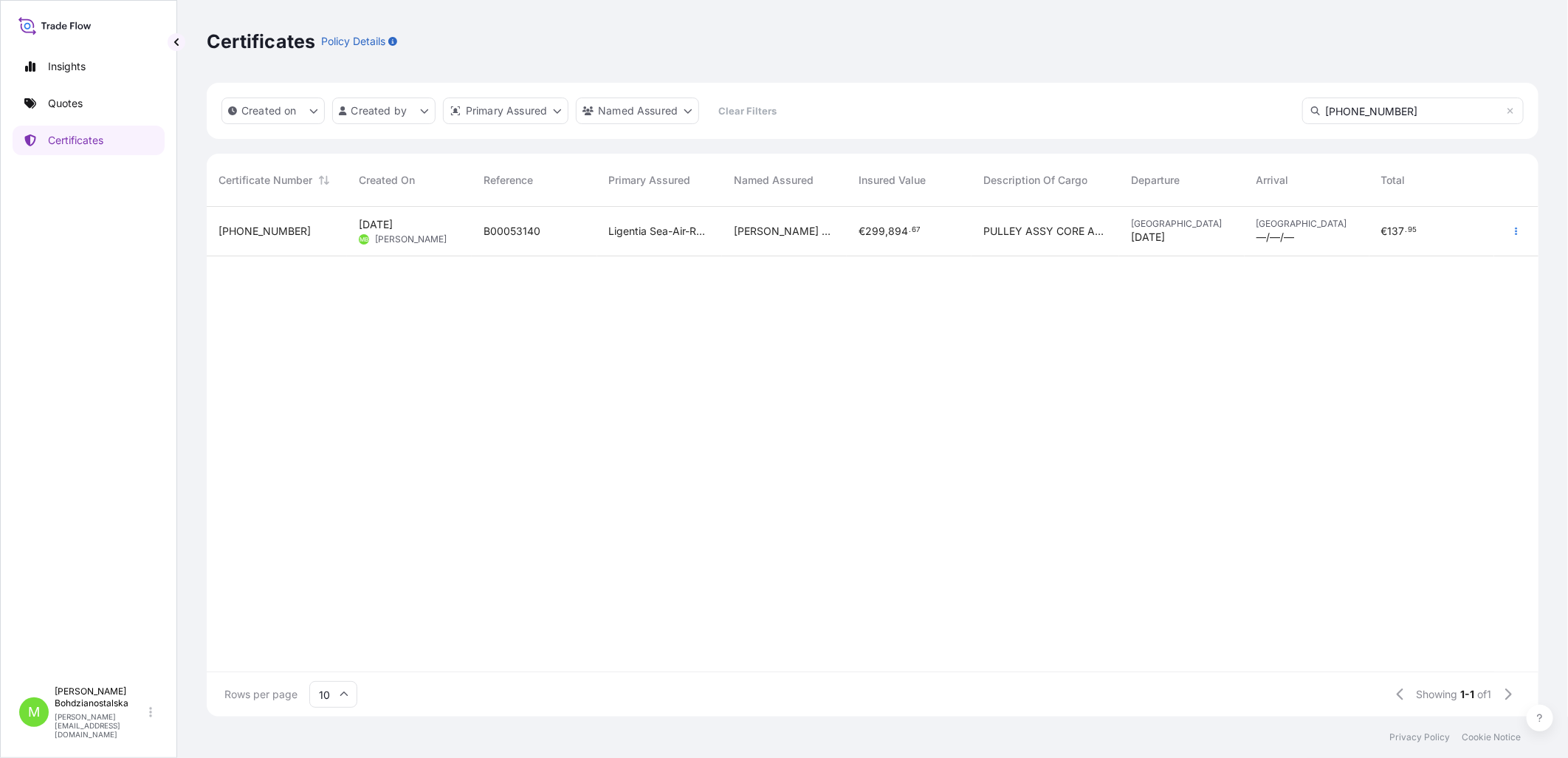
type input "[PHONE_NUMBER]"
click at [468, 234] on div "[DATE] MB [PERSON_NAME]" at bounding box center [409, 231] width 125 height 49
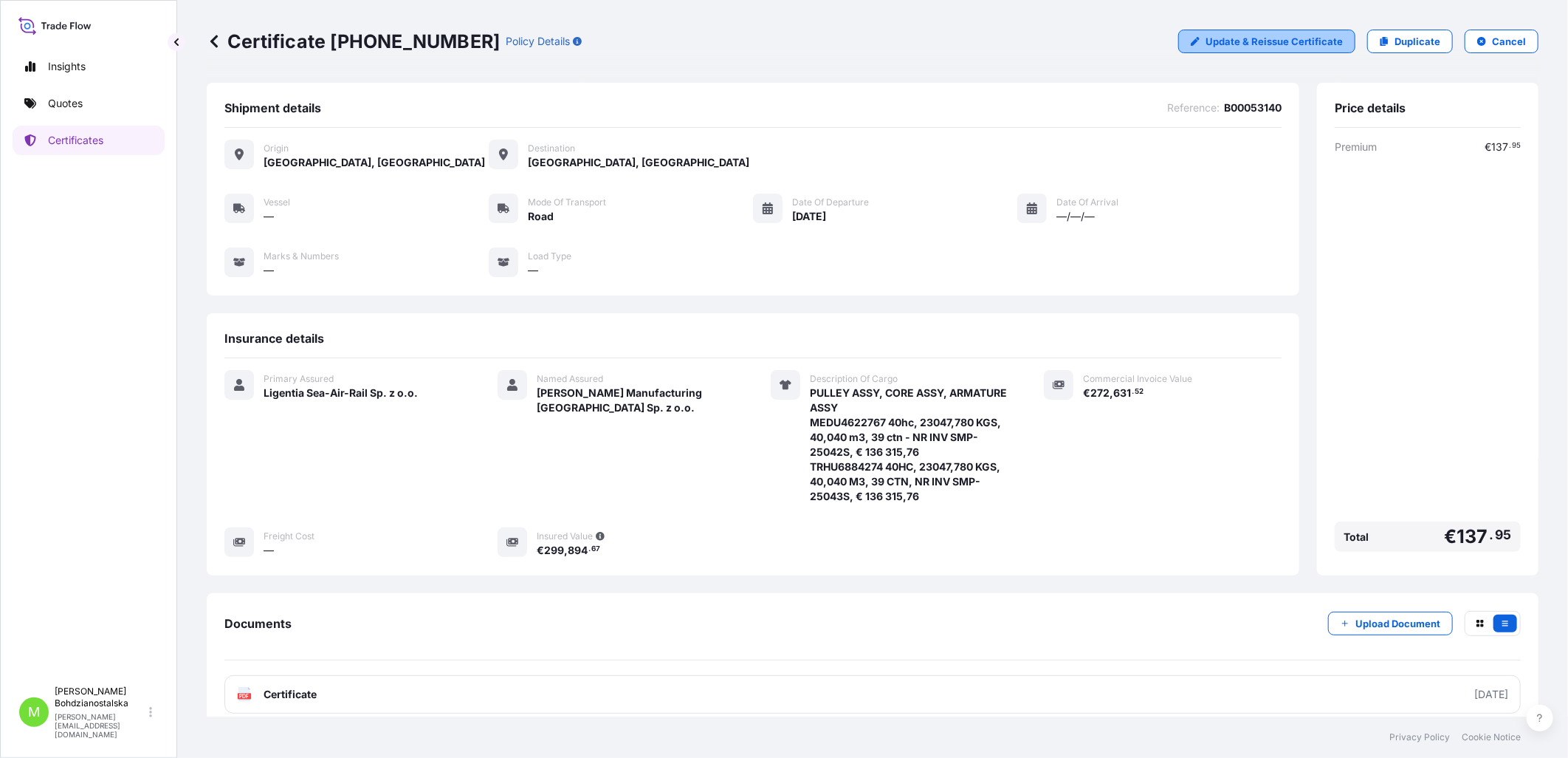
click at [1251, 37] on p "Update & Reissue Certificate" at bounding box center [1274, 41] width 137 height 15
select select "Road"
select select "31440"
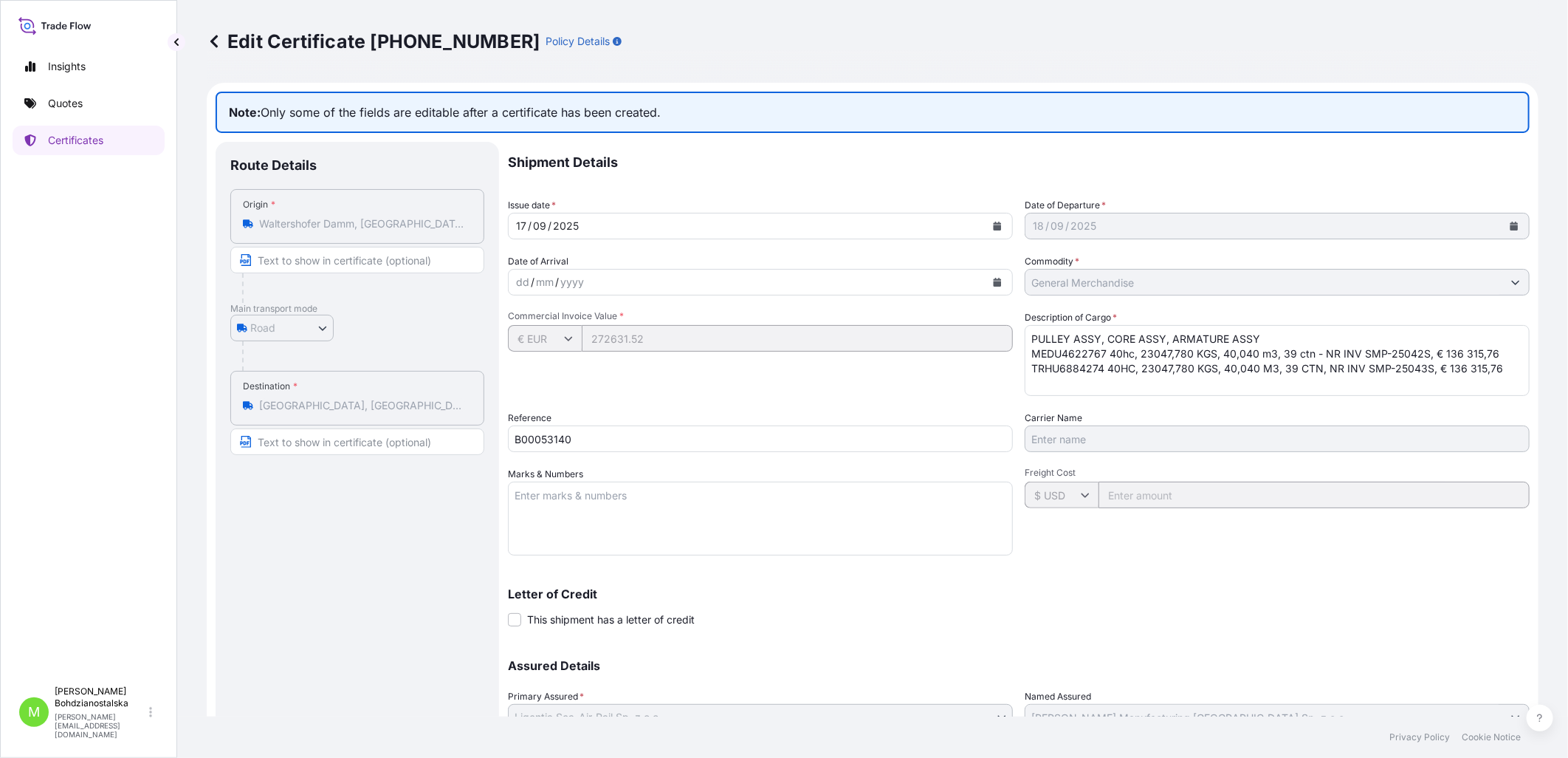
click at [259, 262] on input "Text to appear on certificate" at bounding box center [357, 260] width 254 height 27
type input "[GEOGRAPHIC_DATA]"
click at [382, 295] on div at bounding box center [364, 287] width 242 height 29
click at [341, 260] on input "[GEOGRAPHIC_DATA]" at bounding box center [357, 260] width 254 height 27
click at [248, 259] on icon "button" at bounding box center [245, 260] width 10 height 11
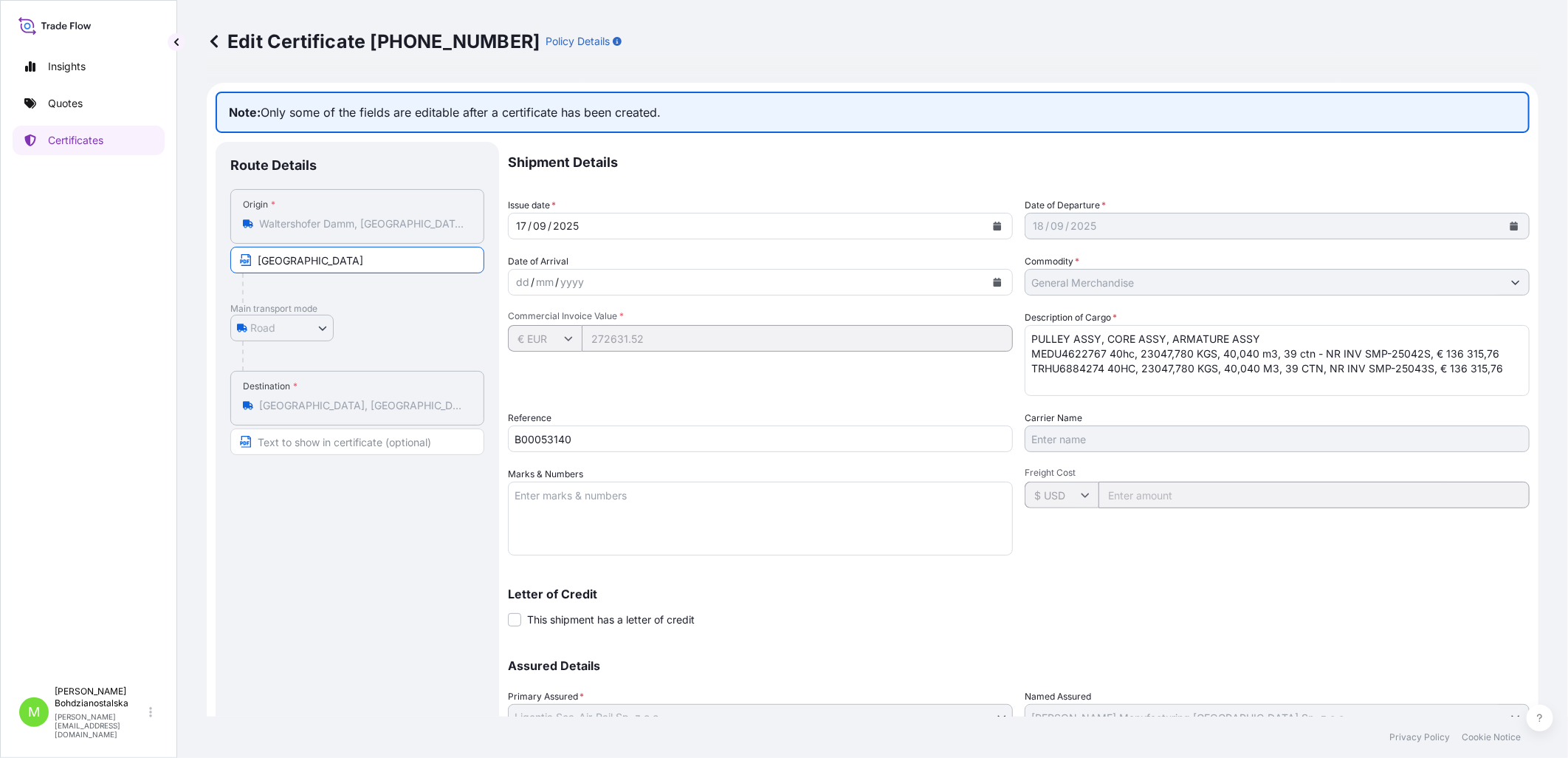
click at [270, 260] on input "[GEOGRAPHIC_DATA]" at bounding box center [357, 260] width 254 height 27
click at [77, 101] on p "Quotes" at bounding box center [65, 103] width 35 height 15
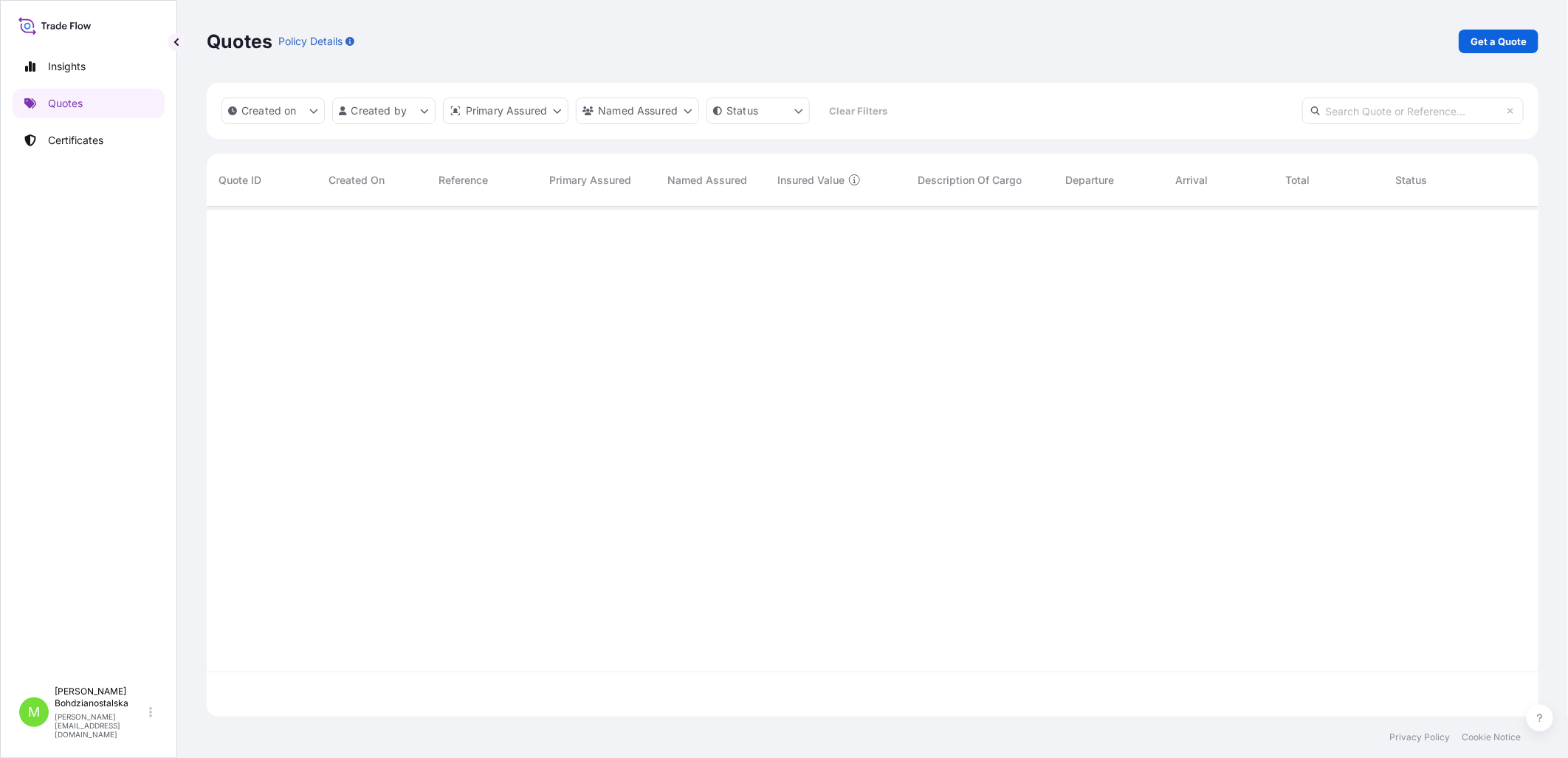
scroll to position [506, 1319]
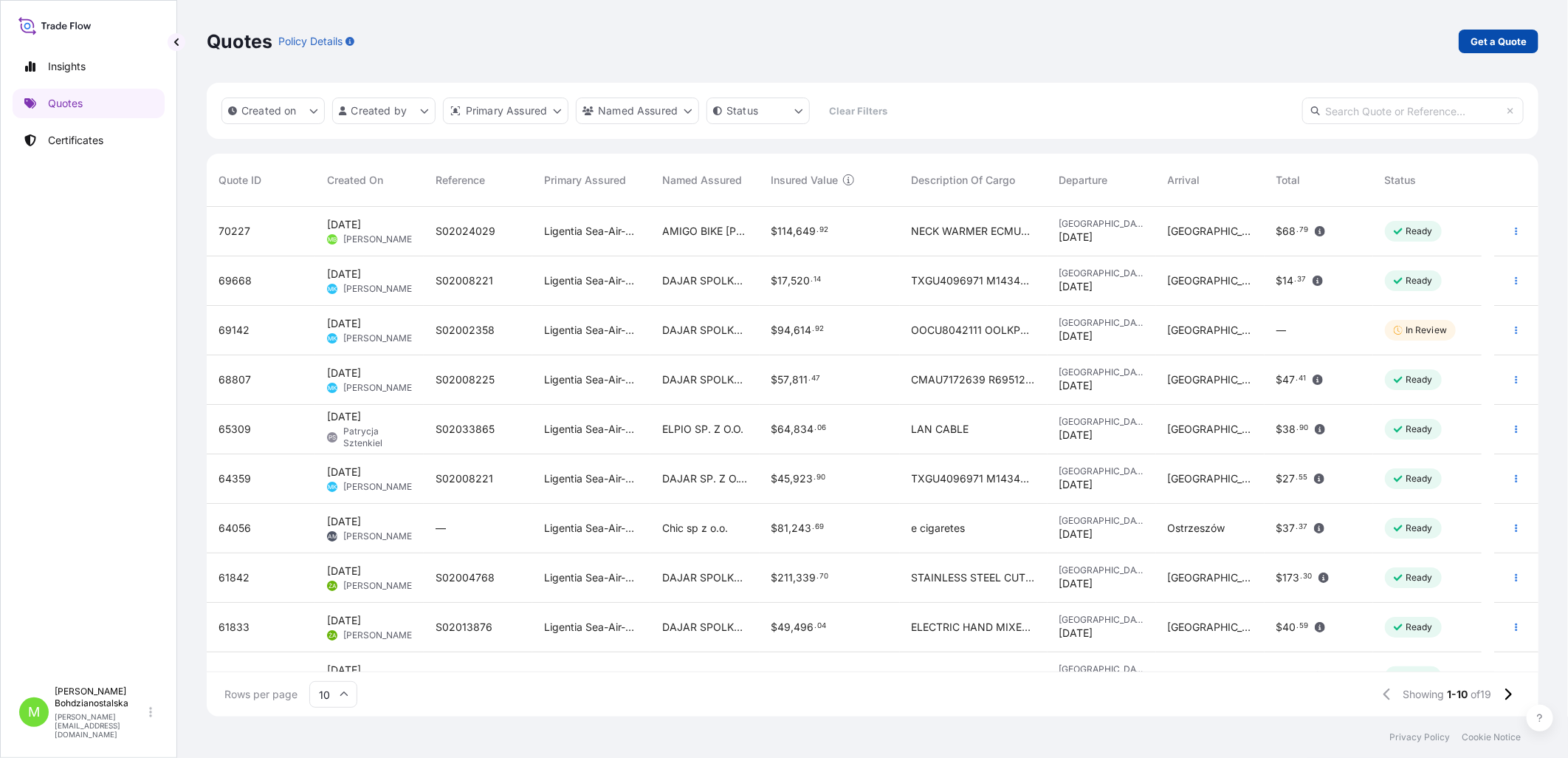
click at [1251, 39] on p "Get a Quote" at bounding box center [1498, 41] width 56 height 15
select select "Sea"
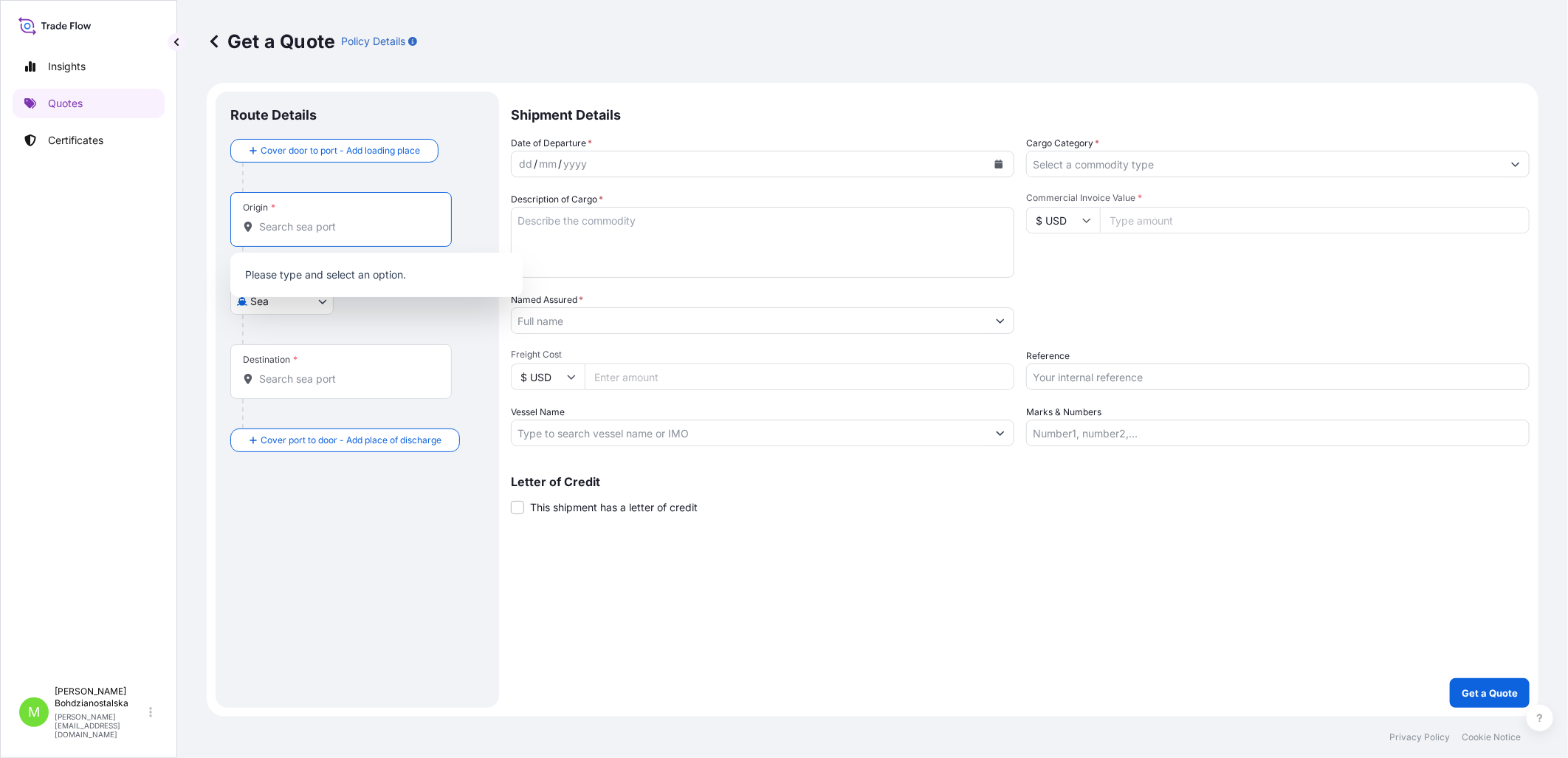
click at [277, 230] on input "Origin *" at bounding box center [346, 227] width 174 height 15
paste input "Waltershofer"
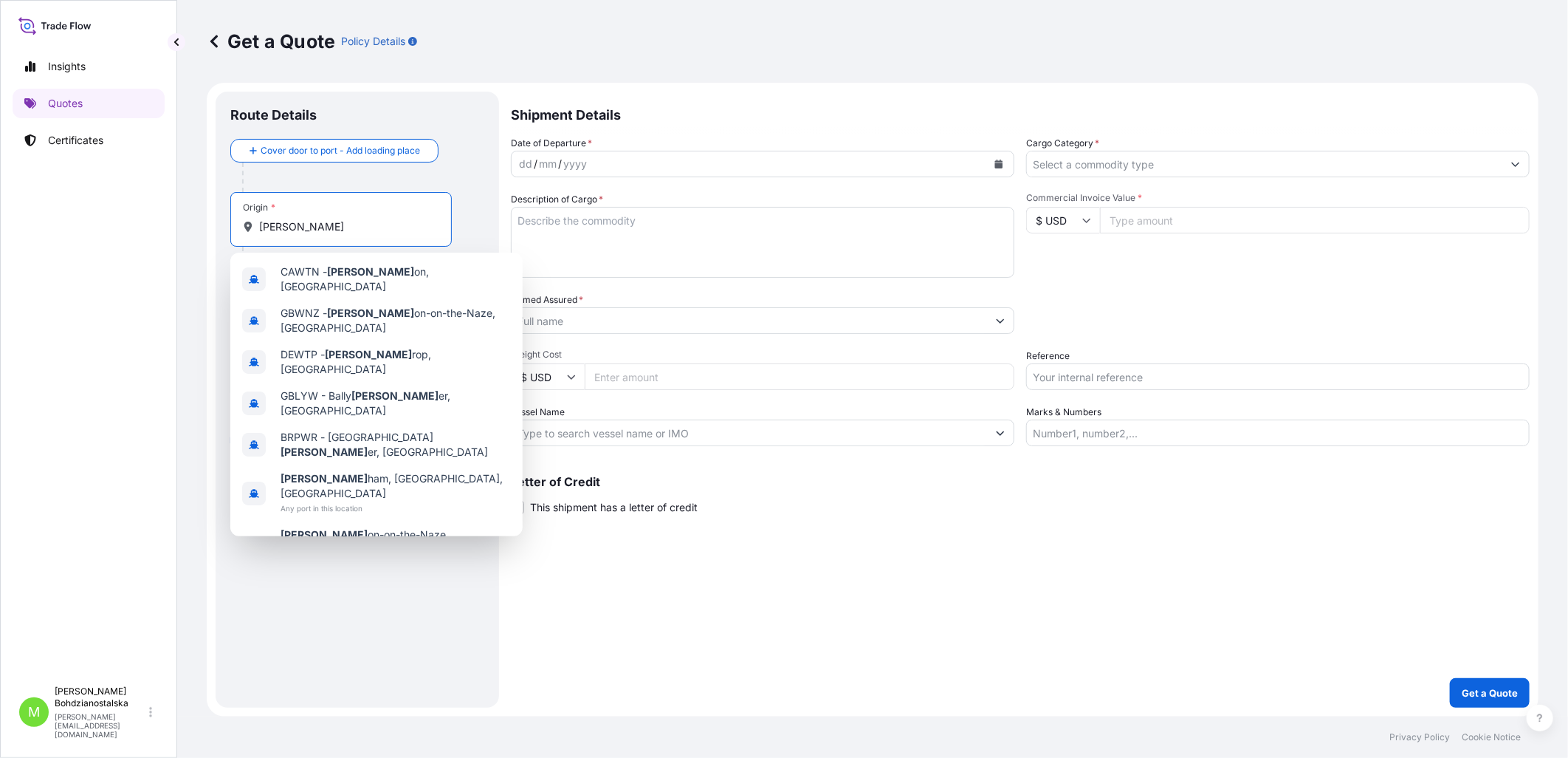
type input "Wal"
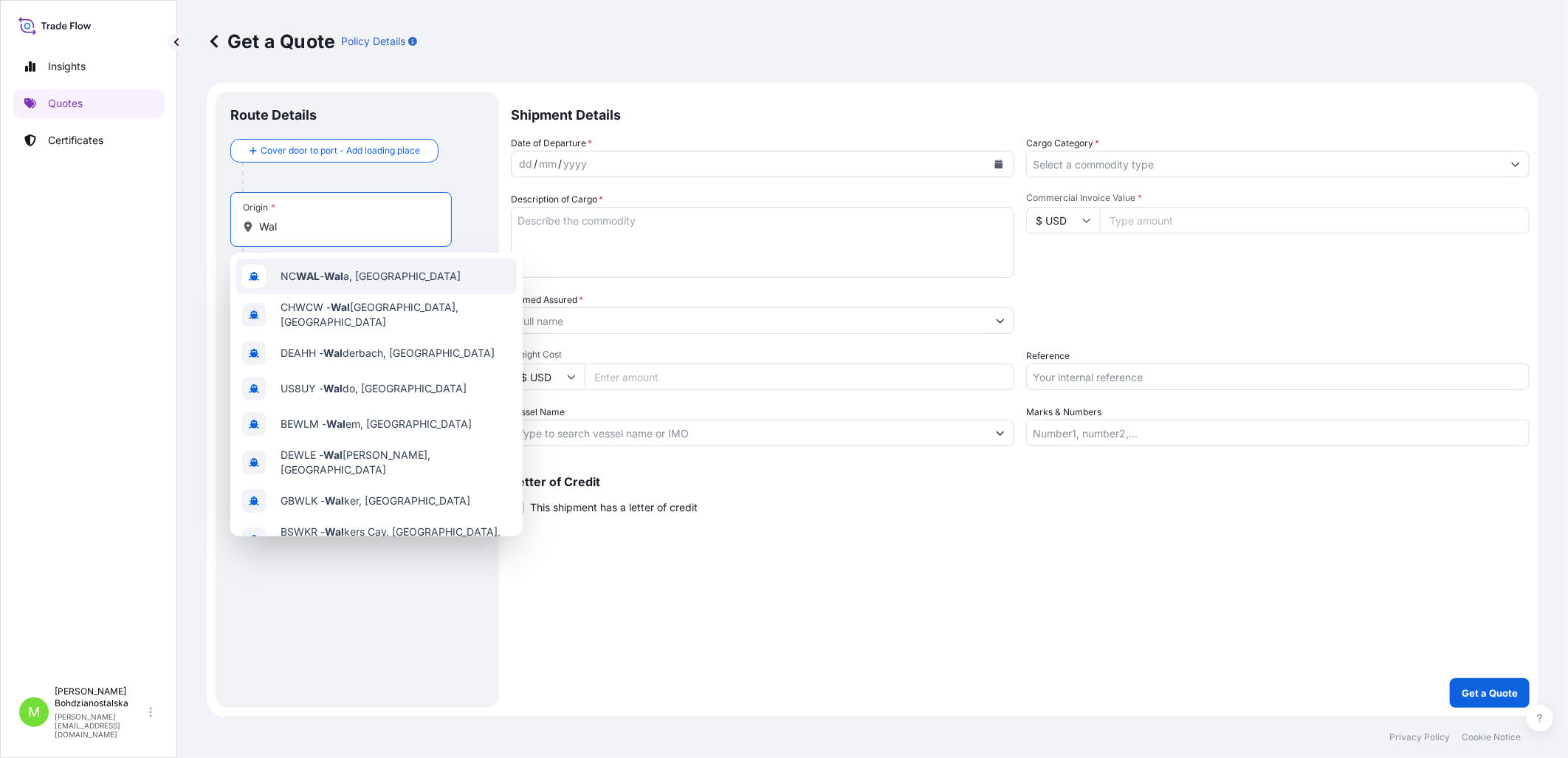
drag, startPoint x: 303, startPoint y: 219, endPoint x: 250, endPoint y: 222, distance: 53.1
click at [250, 222] on div "Wal" at bounding box center [341, 227] width 196 height 15
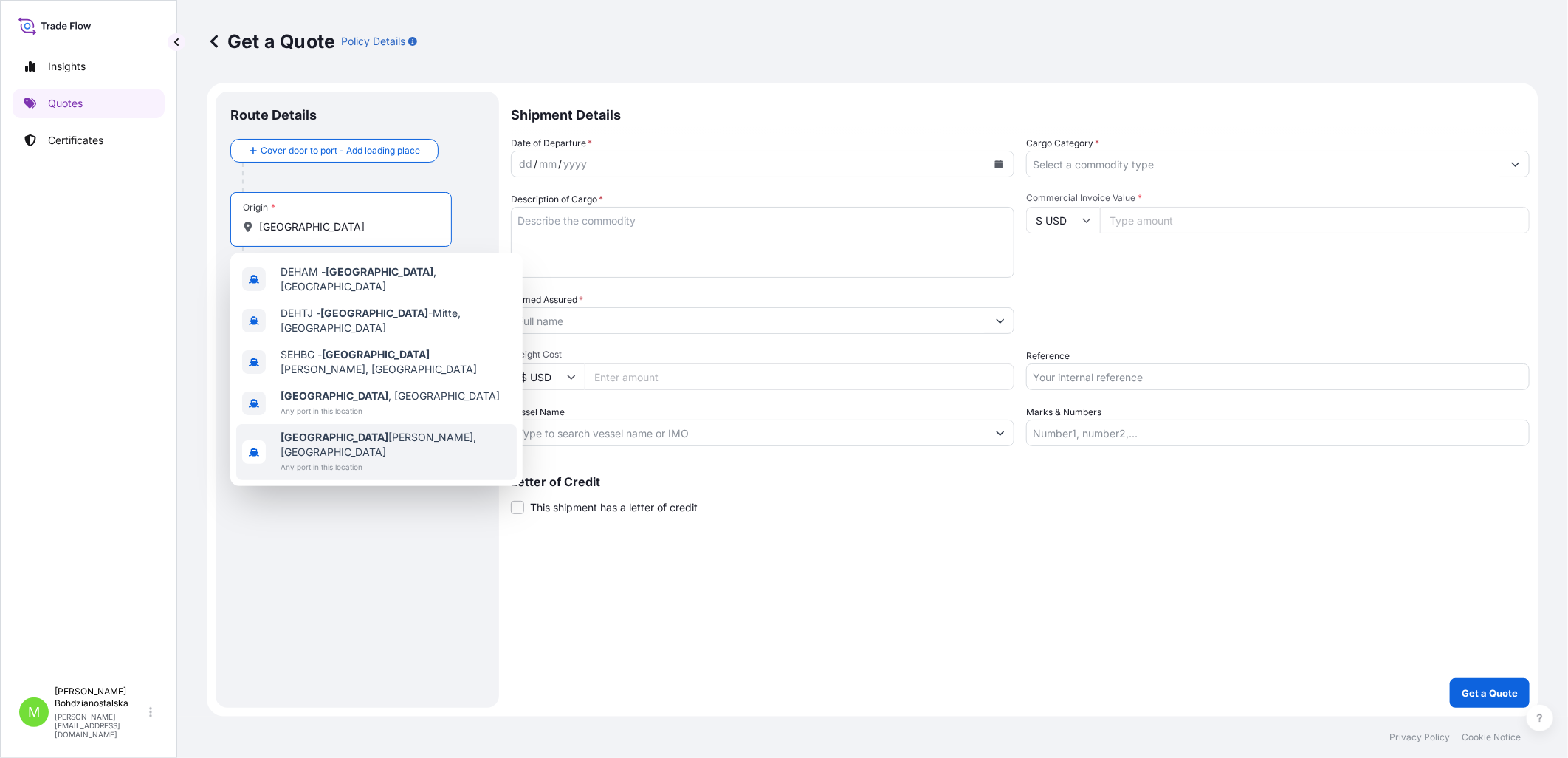
type input "[GEOGRAPHIC_DATA]"
click at [390, 569] on div "Route Details Cover door to port - Add loading place Place of loading Road / [G…" at bounding box center [357, 400] width 254 height 587
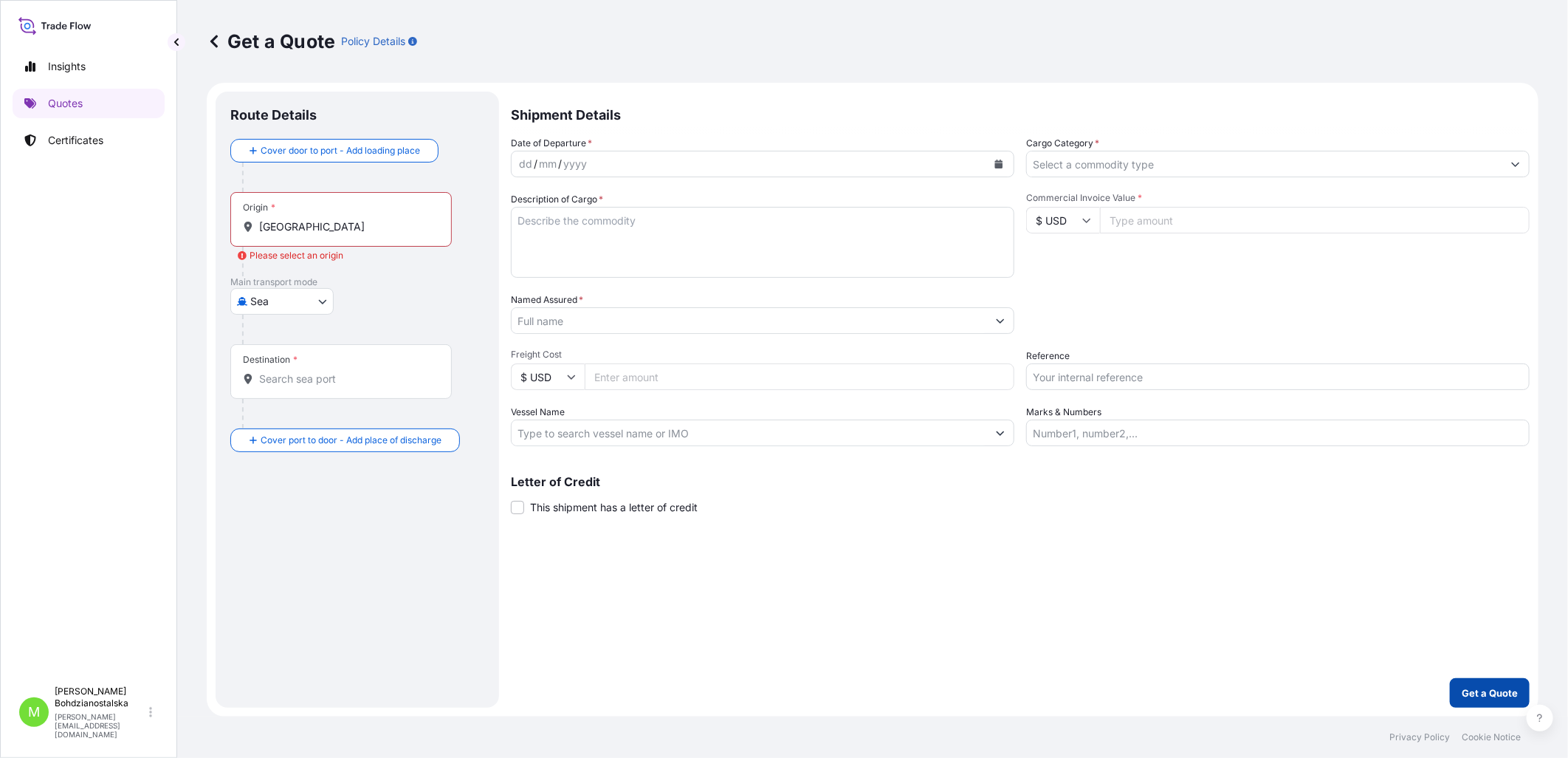
click at [1251, 698] on p "Get a Quote" at bounding box center [1490, 692] width 56 height 15
click at [1251, 691] on p "Get a Quote" at bounding box center [1490, 692] width 56 height 15
click at [63, 131] on link "Certificates" at bounding box center [88, 140] width 152 height 29
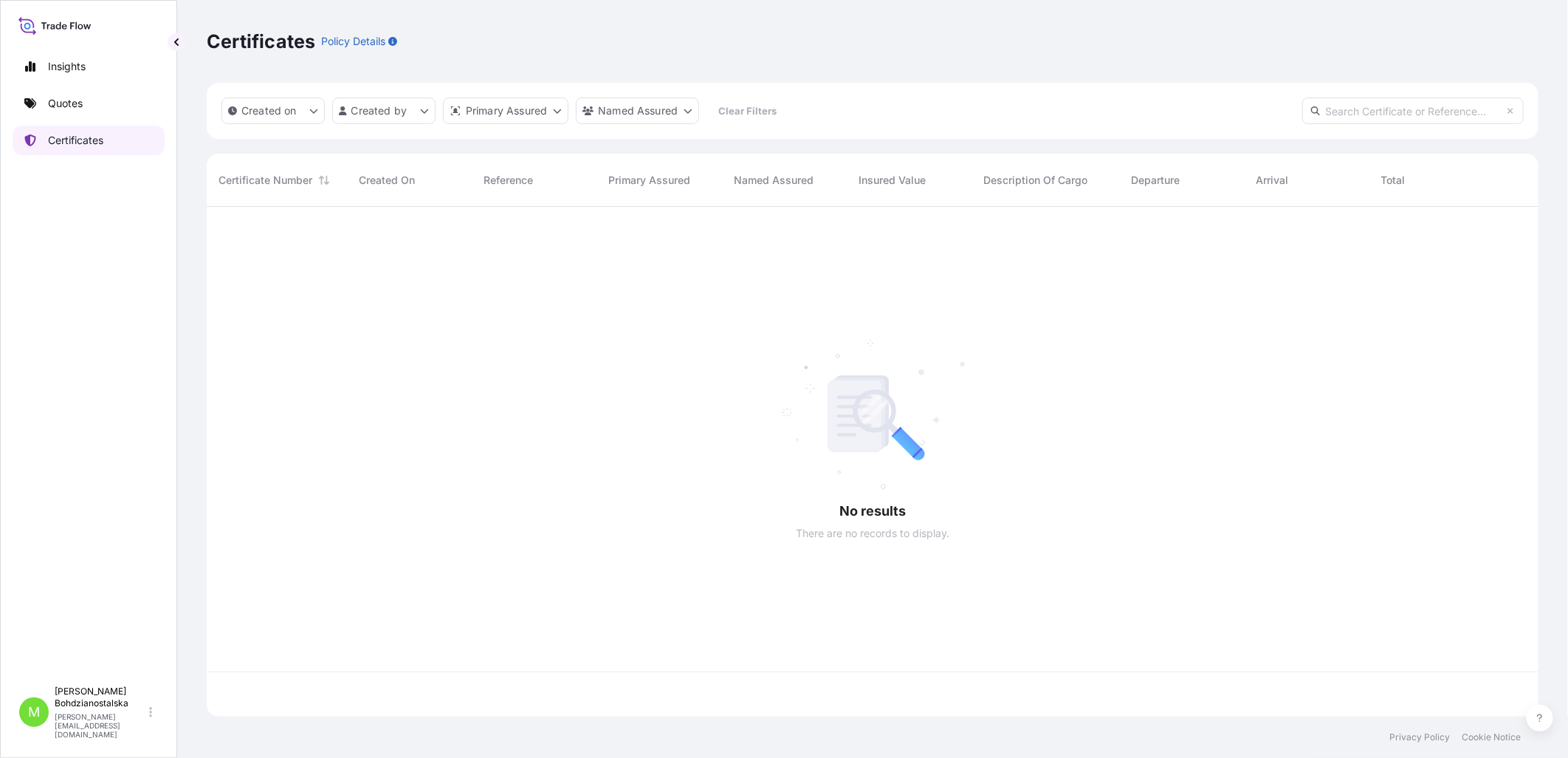
scroll to position [506, 1319]
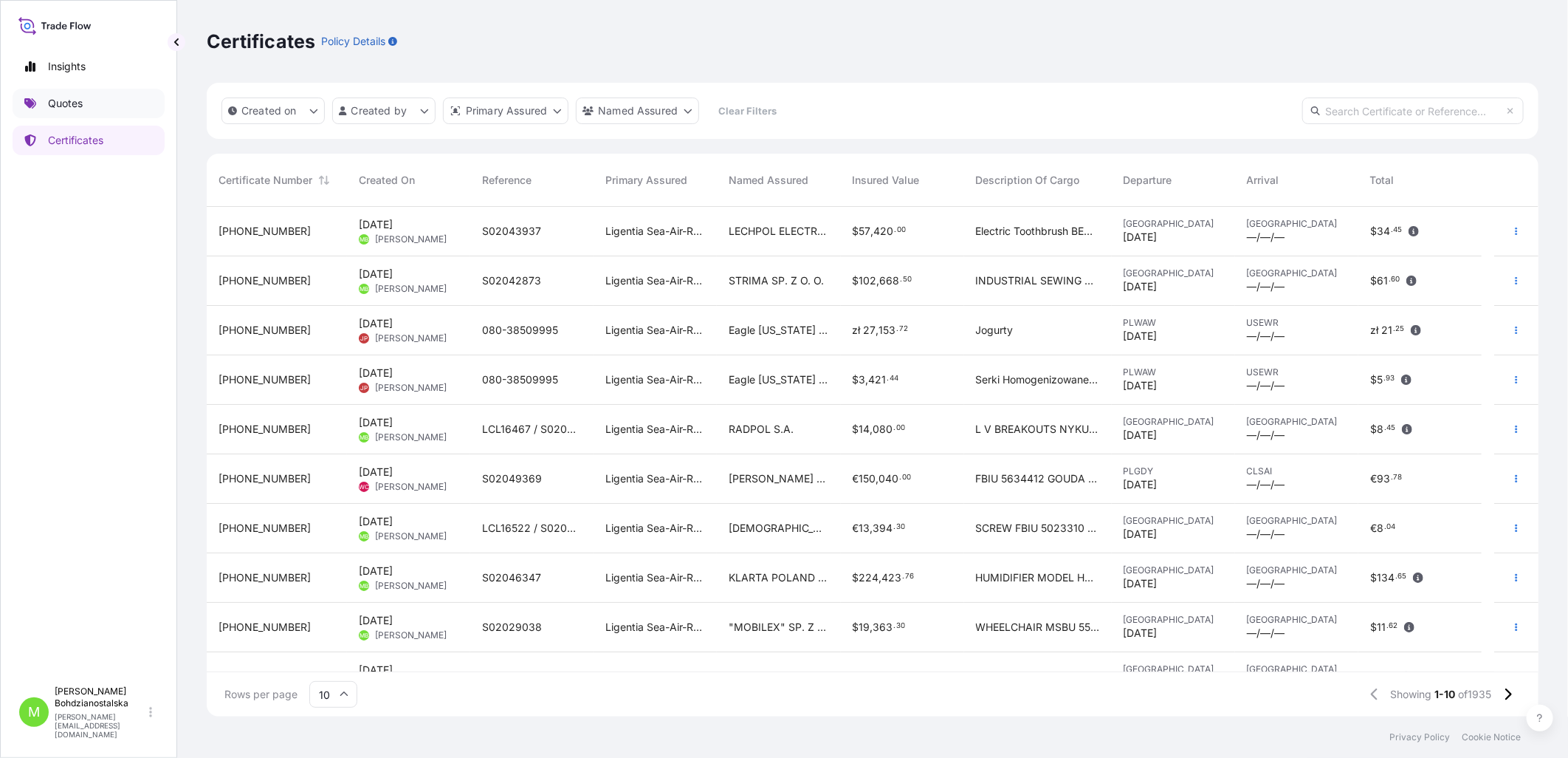
click at [53, 96] on p "Quotes" at bounding box center [65, 103] width 35 height 15
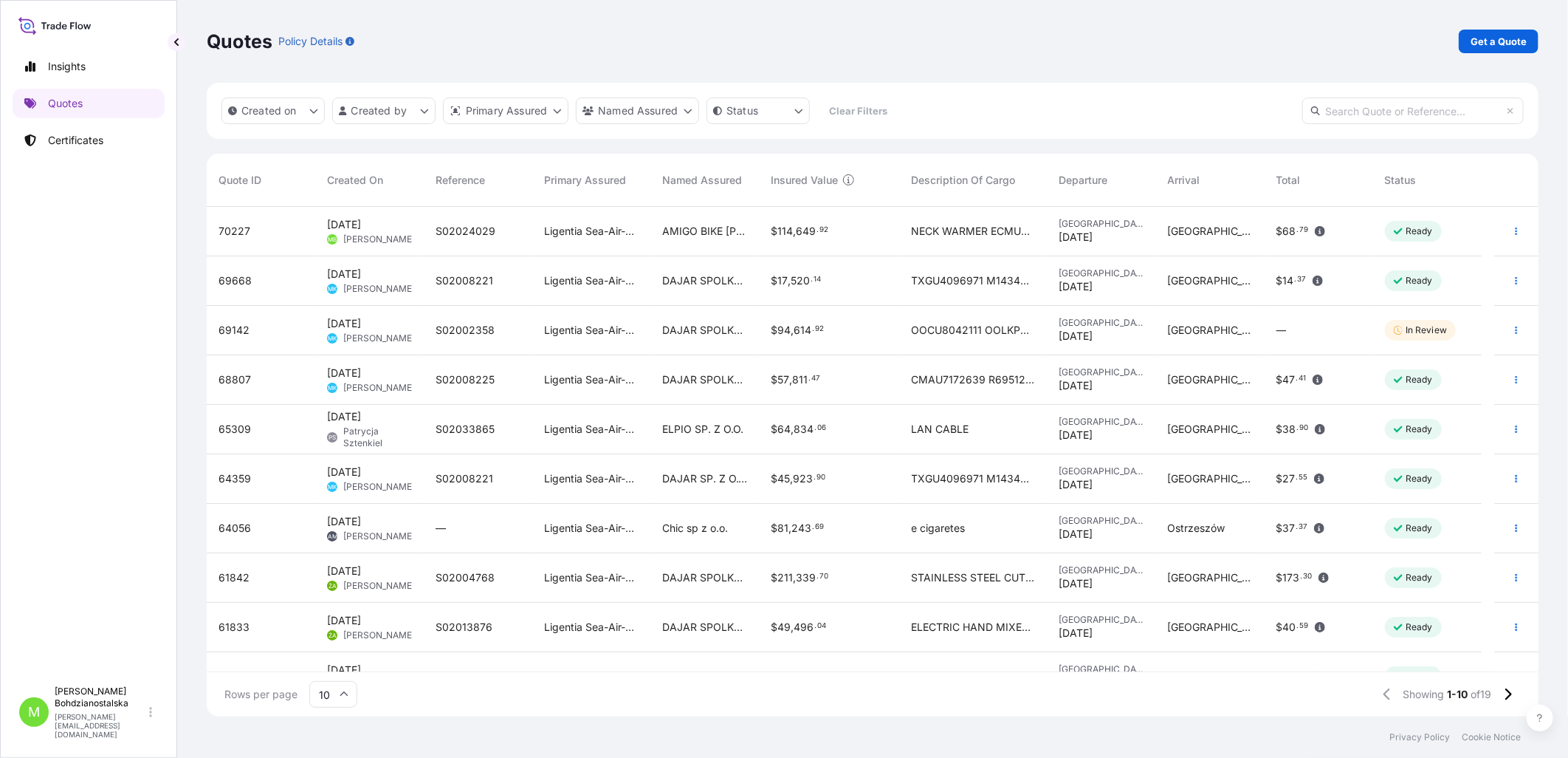
scroll to position [29, 0]
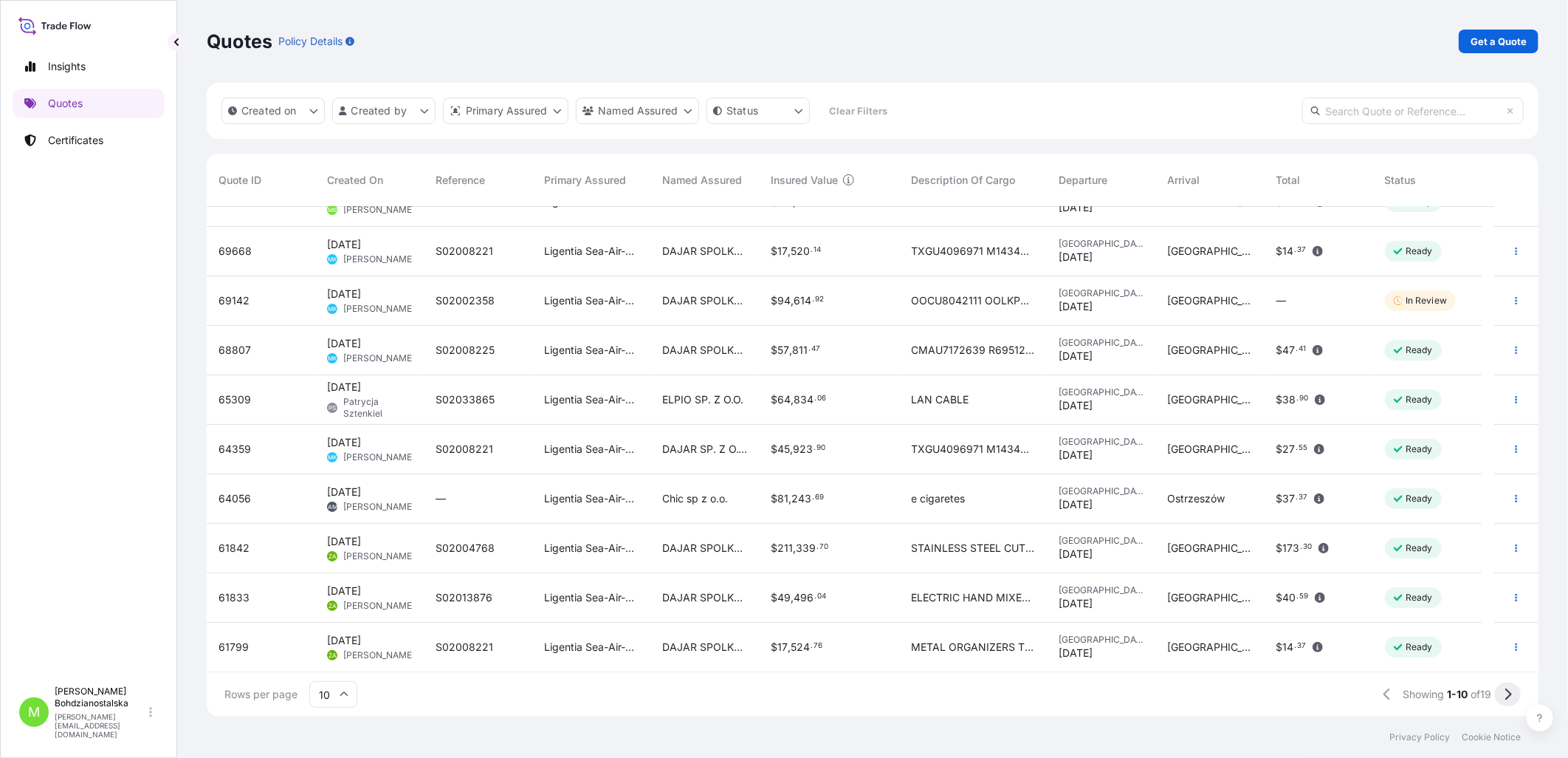
click at [1251, 696] on icon at bounding box center [1507, 694] width 8 height 13
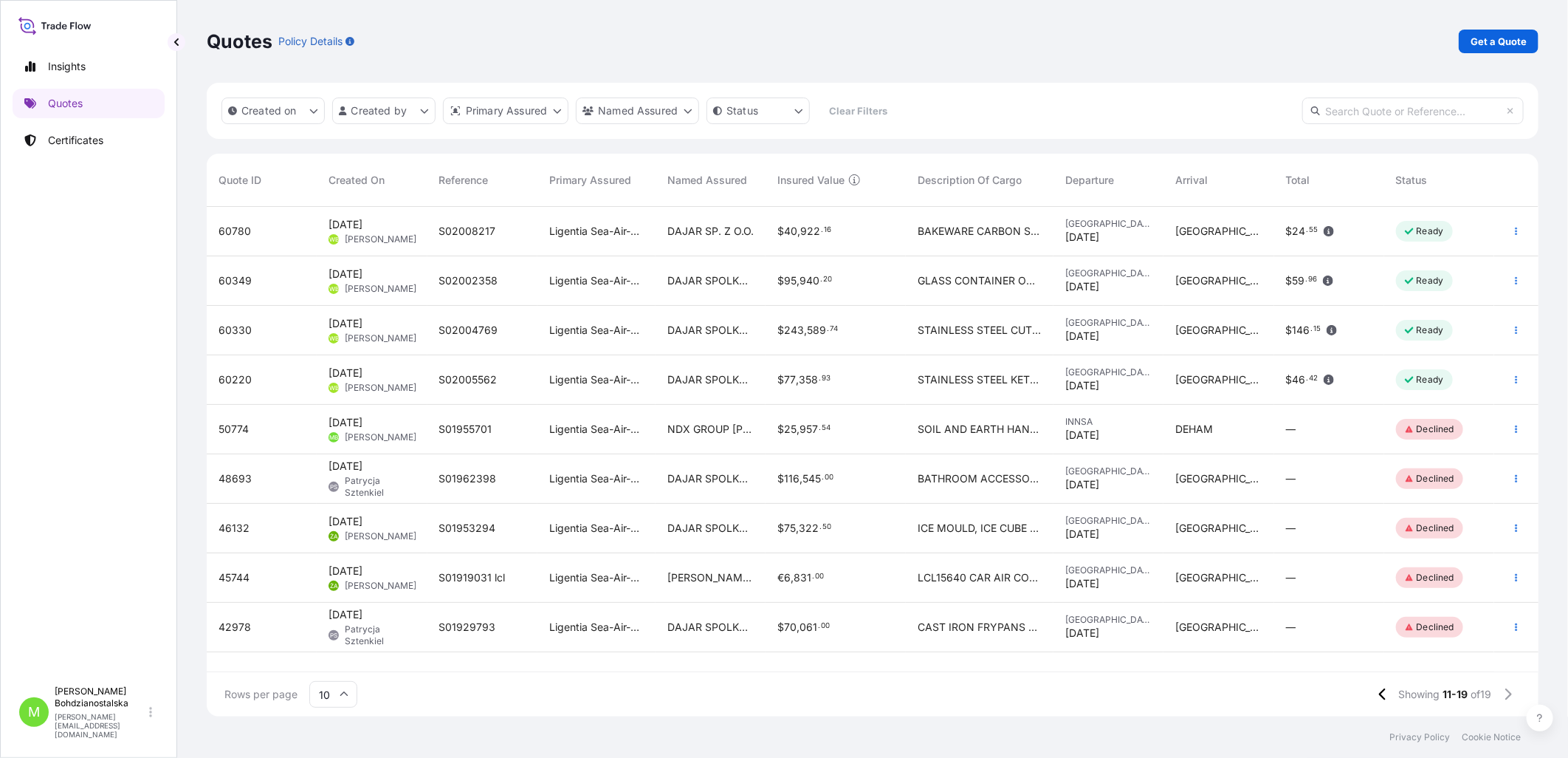
click at [1251, 120] on input "text" at bounding box center [1413, 111] width 221 height 27
paste input "[PHONE_NUMBER]"
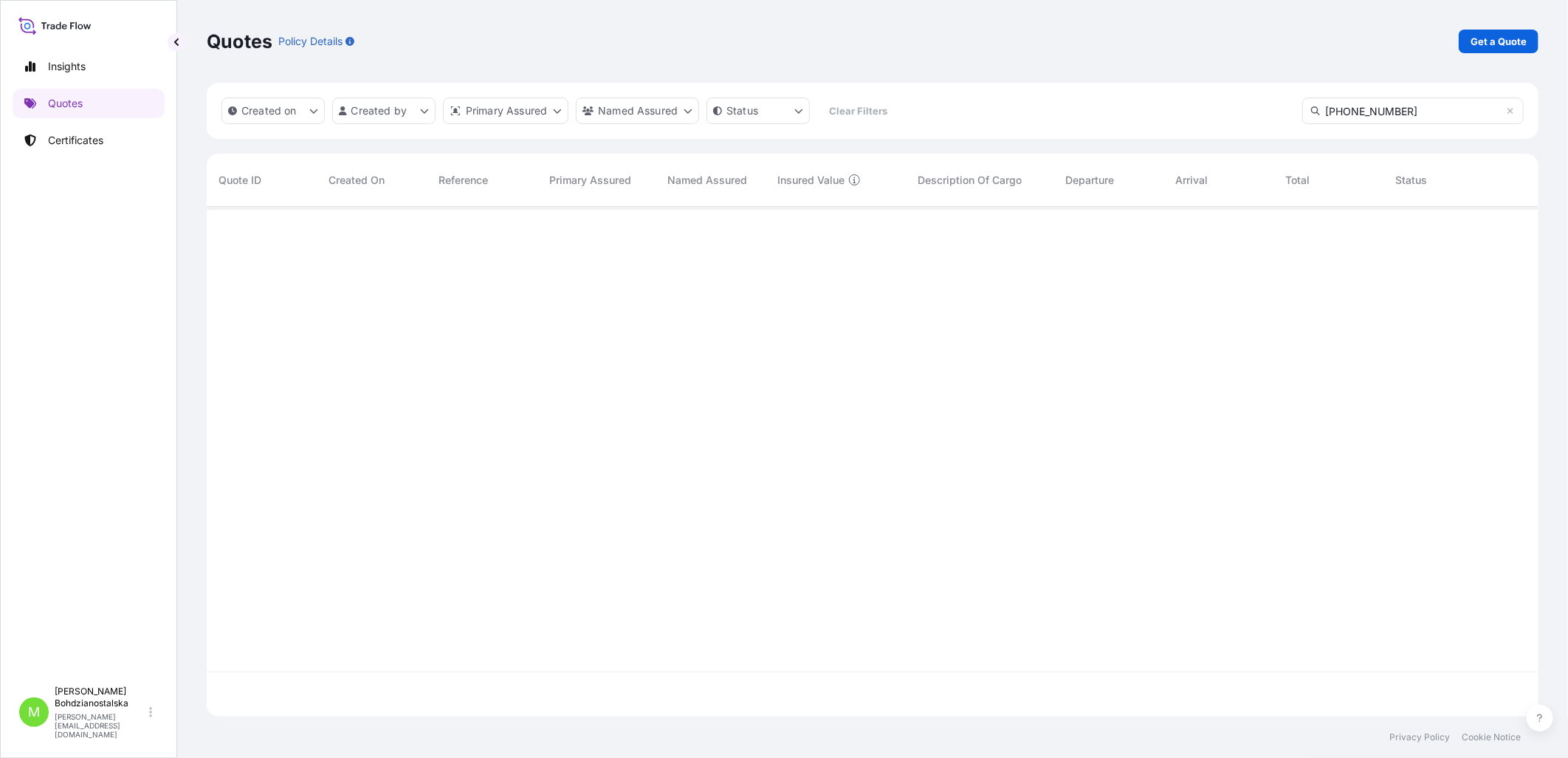
scroll to position [551, 1319]
type input "[PHONE_NUMBER]"
click at [83, 136] on p "Certificates" at bounding box center [76, 140] width 55 height 15
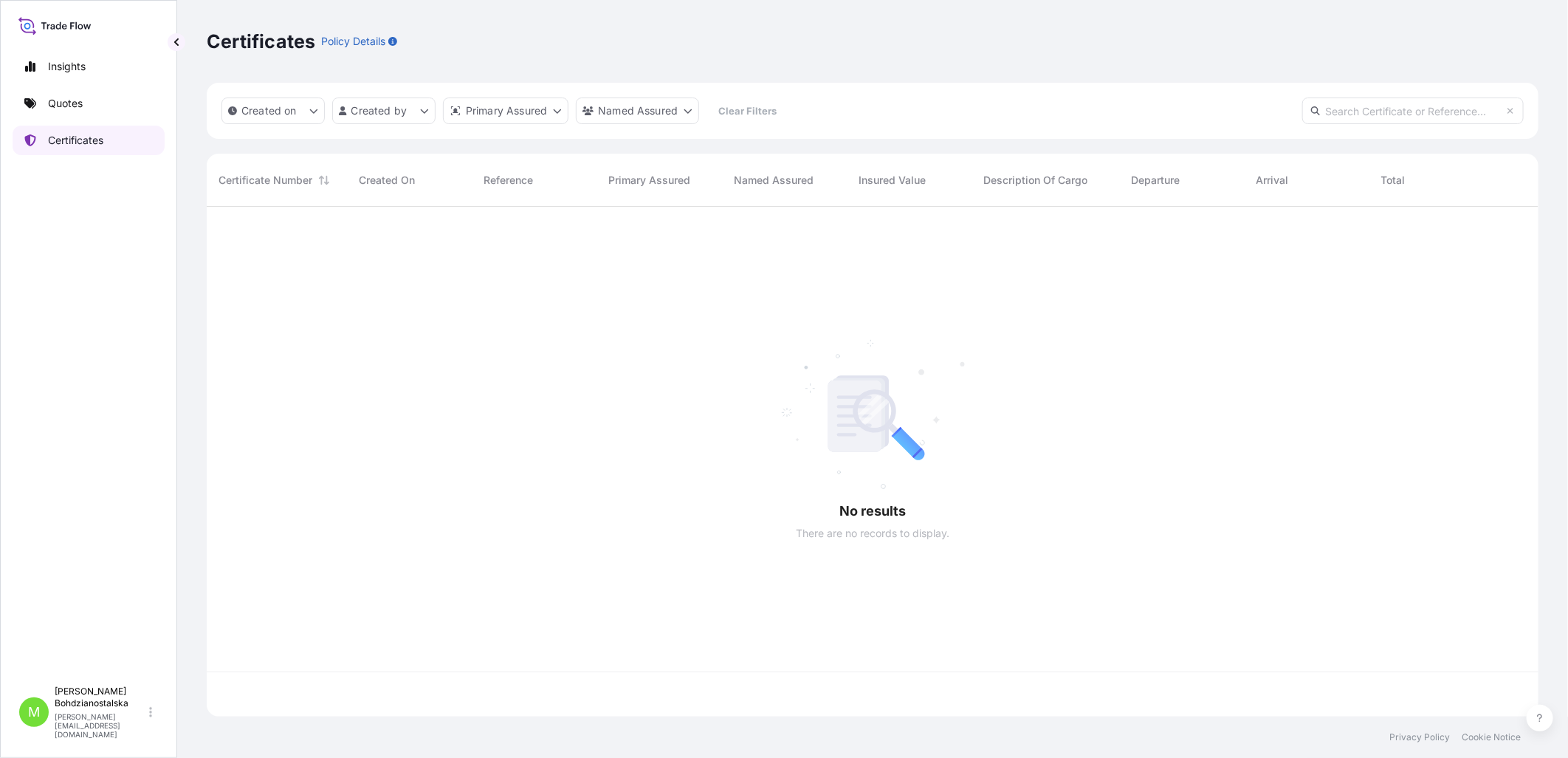
scroll to position [506, 1319]
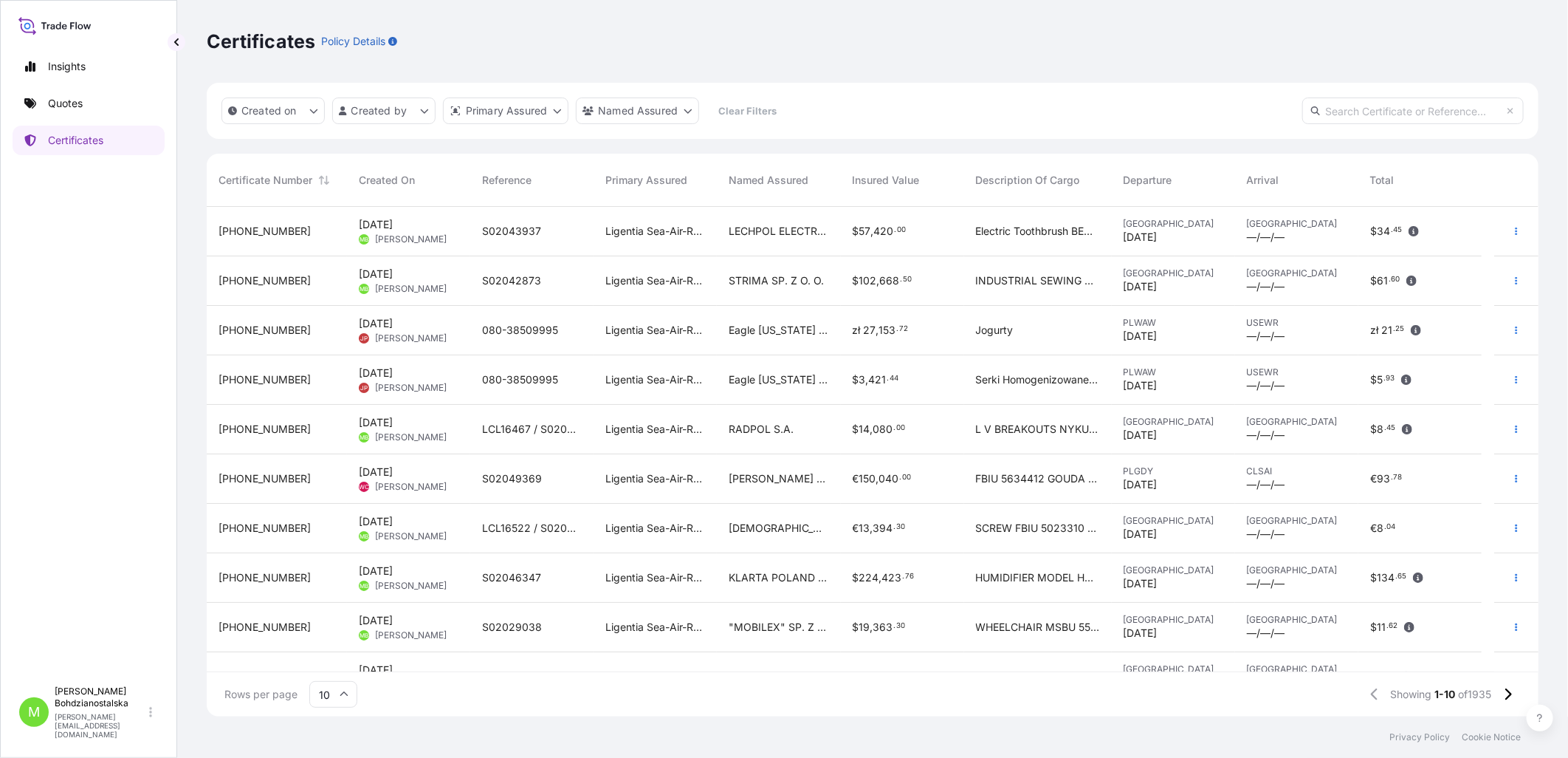
click at [1251, 108] on input "text" at bounding box center [1413, 111] width 221 height 27
paste input "[PHONE_NUMBER]"
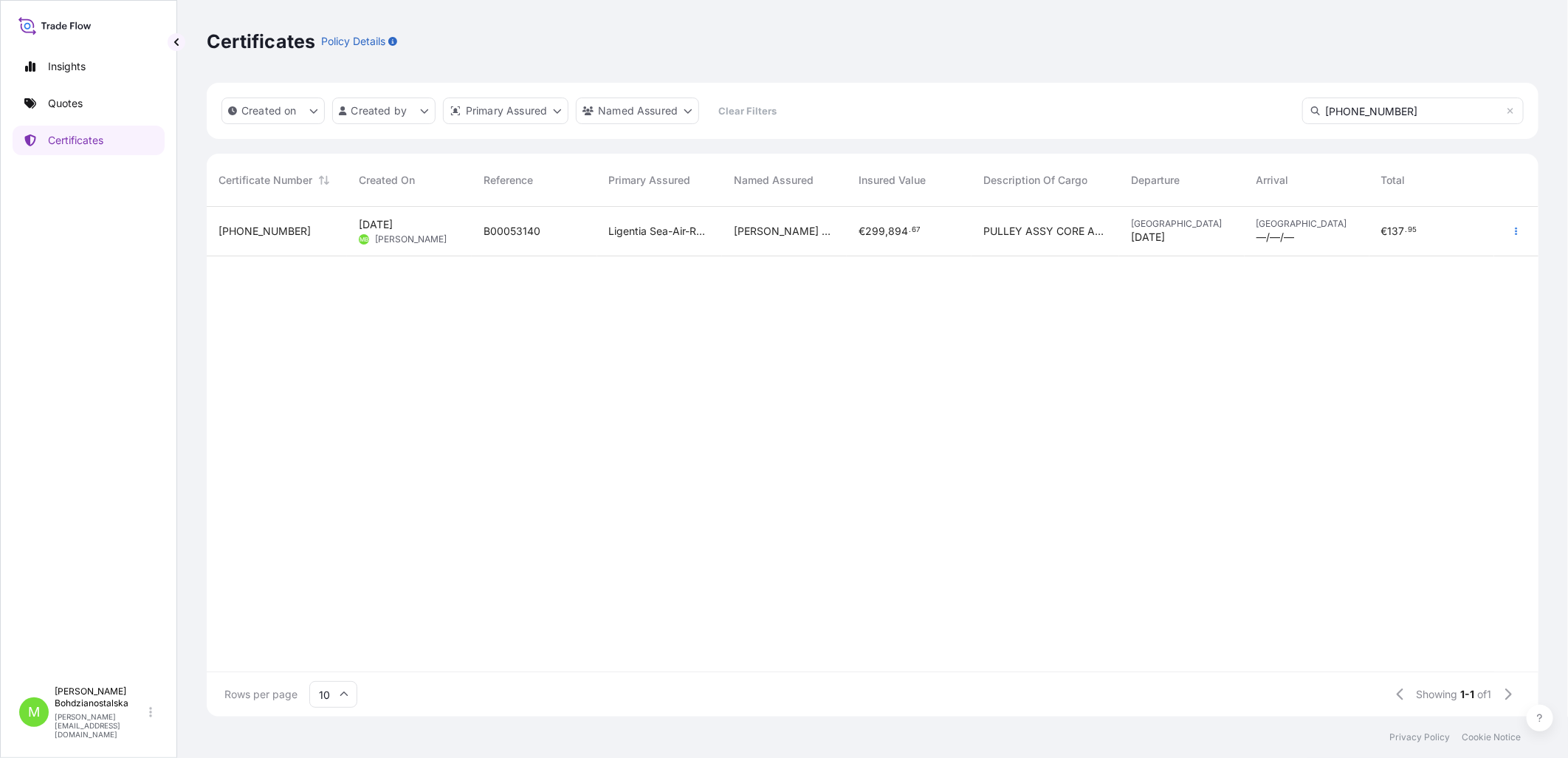
type input "[PHONE_NUMBER]"
click at [533, 230] on span "B00053140" at bounding box center [512, 231] width 57 height 15
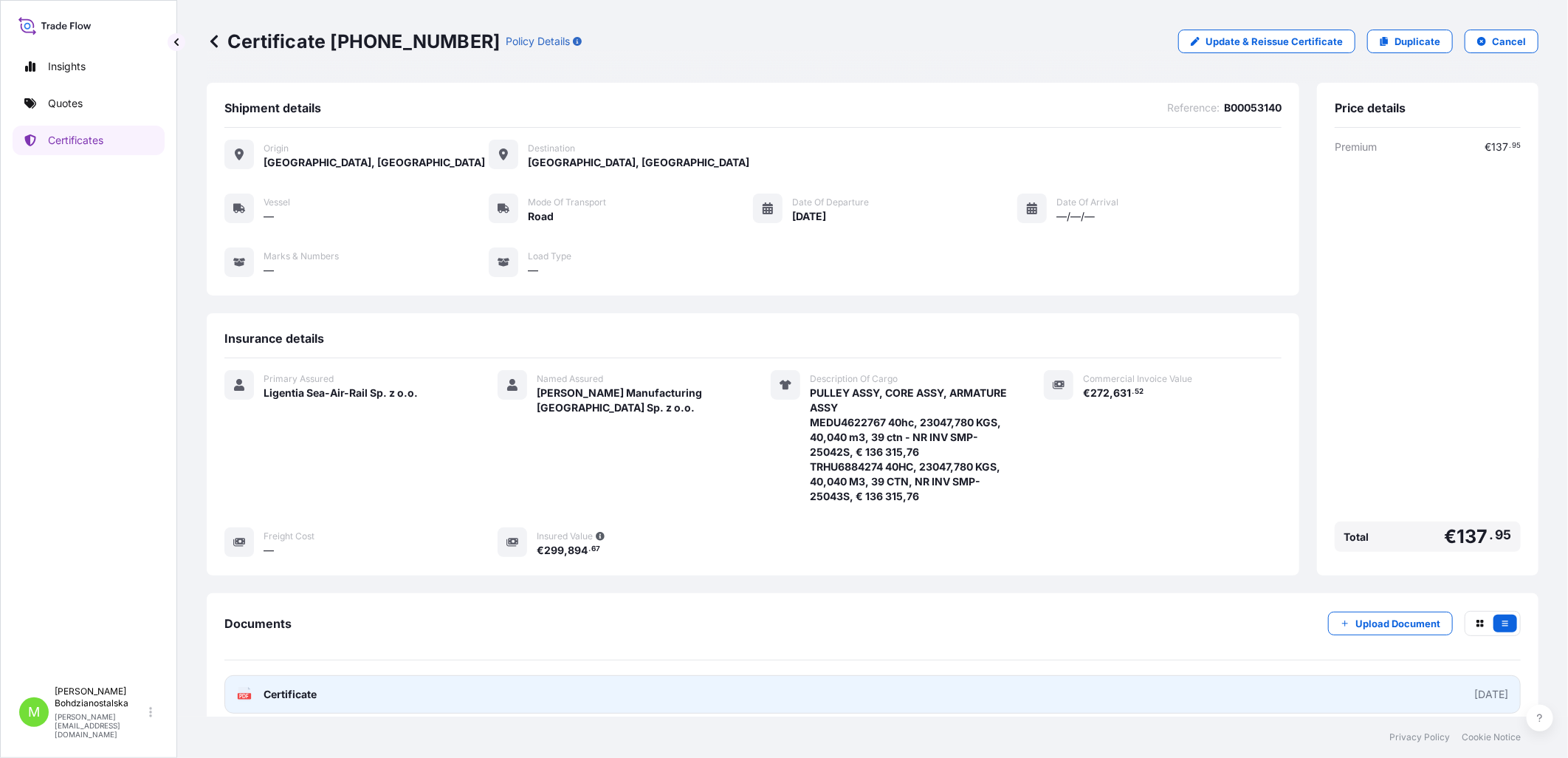
click at [316, 695] on span "Certificate" at bounding box center [291, 694] width 53 height 15
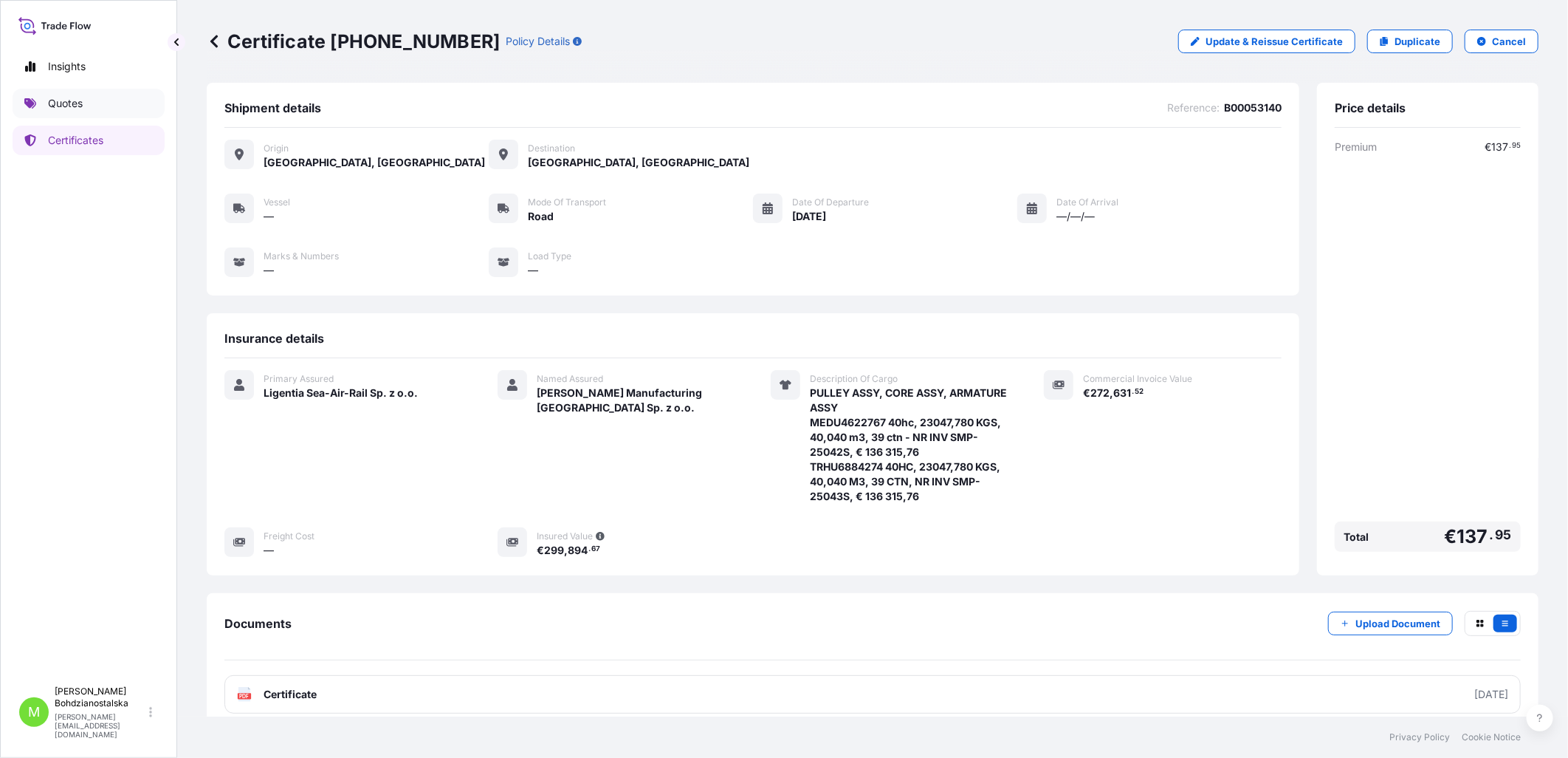
click at [91, 118] on link "Quotes" at bounding box center [88, 103] width 152 height 29
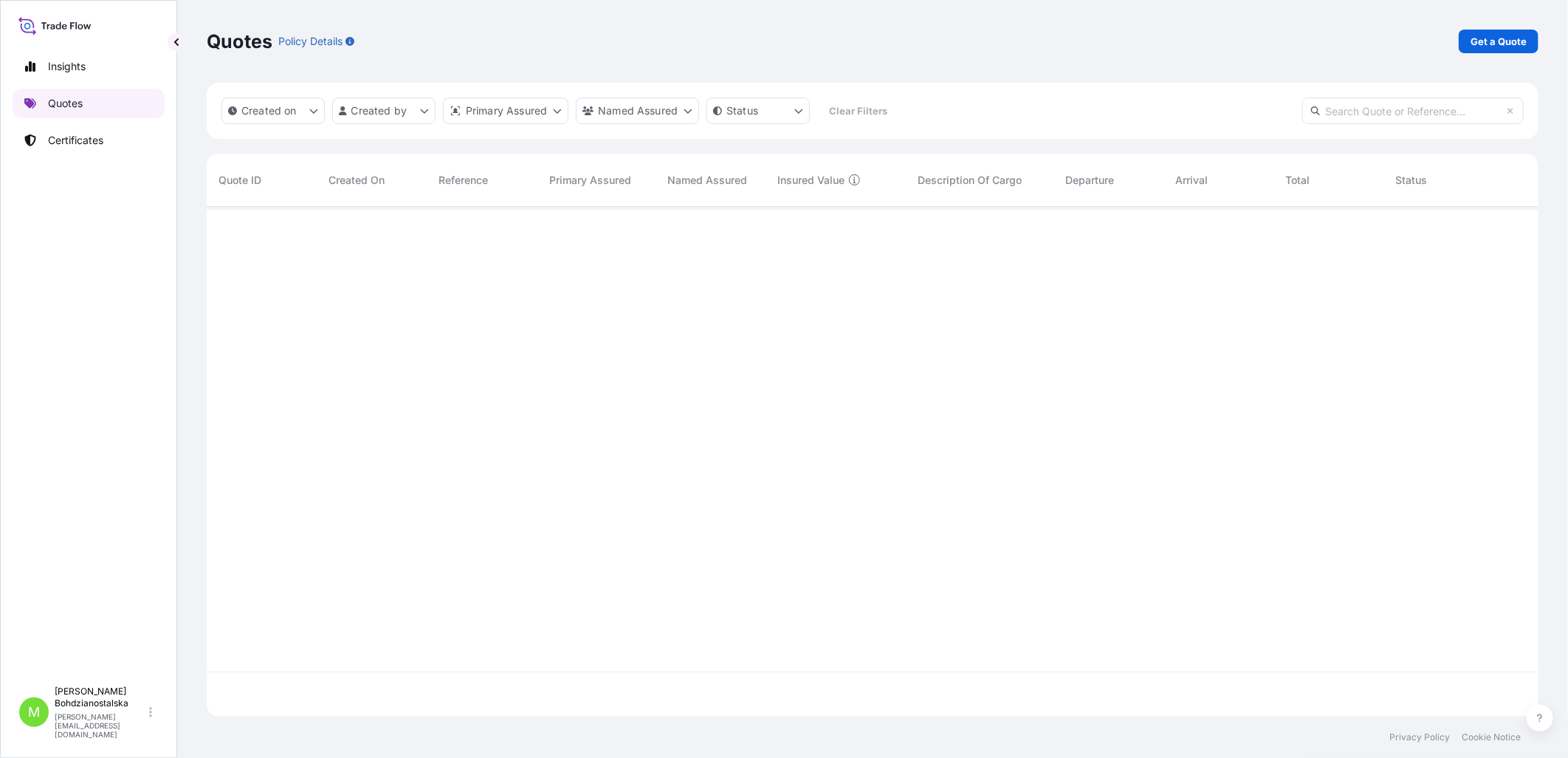
scroll to position [506, 1319]
click at [77, 100] on p "Quotes" at bounding box center [65, 103] width 35 height 15
click at [1251, 31] on link "Get a Quote" at bounding box center [1498, 41] width 79 height 23
select select "Sea"
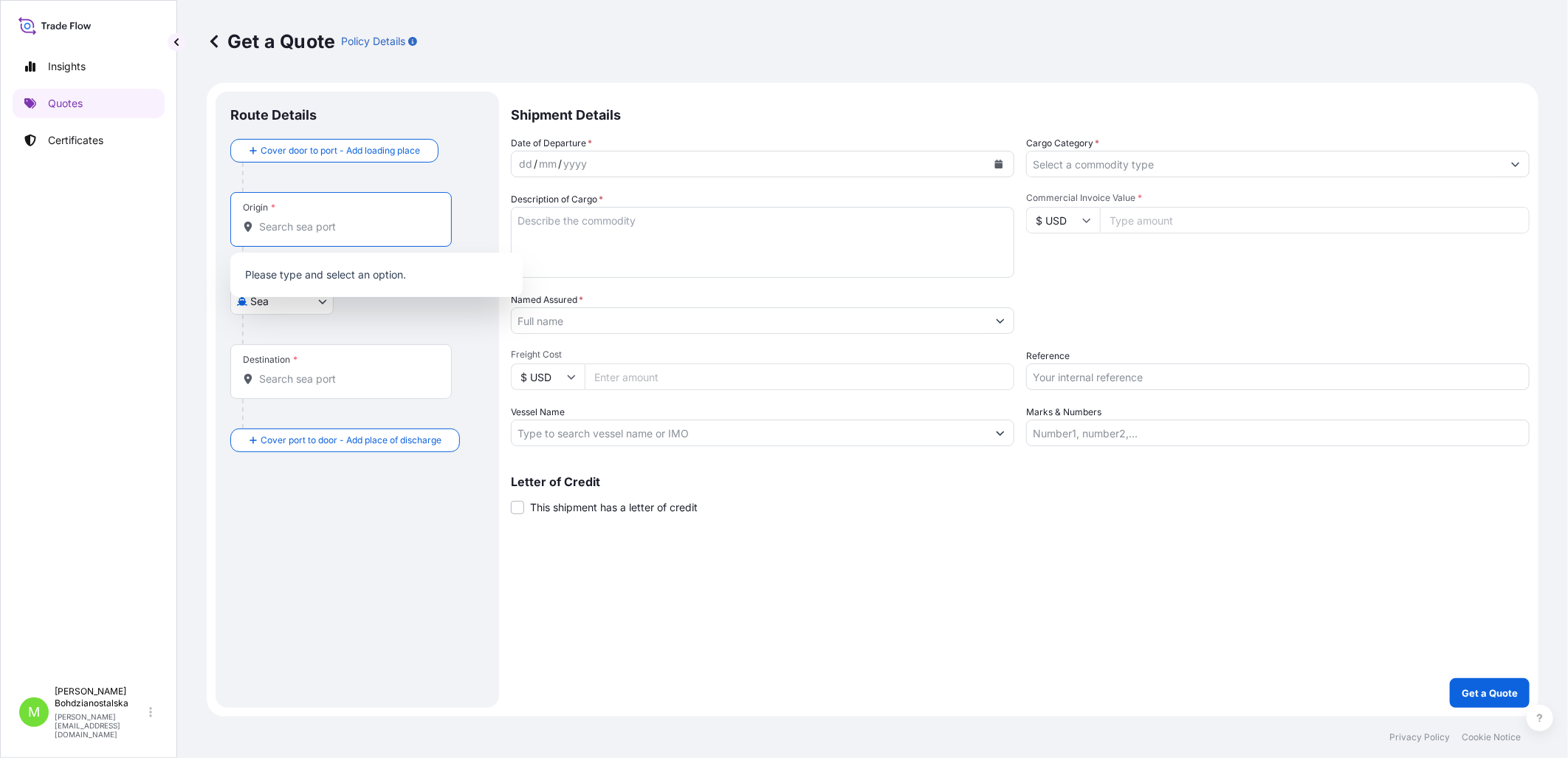
click at [341, 226] on input "Origin *" at bounding box center [346, 227] width 174 height 15
paste input "Container Terminal Altenwerder"
click at [342, 276] on p "No results" at bounding box center [376, 275] width 281 height 32
click at [338, 234] on input "Container Terminal Altenwerder" at bounding box center [346, 227] width 174 height 15
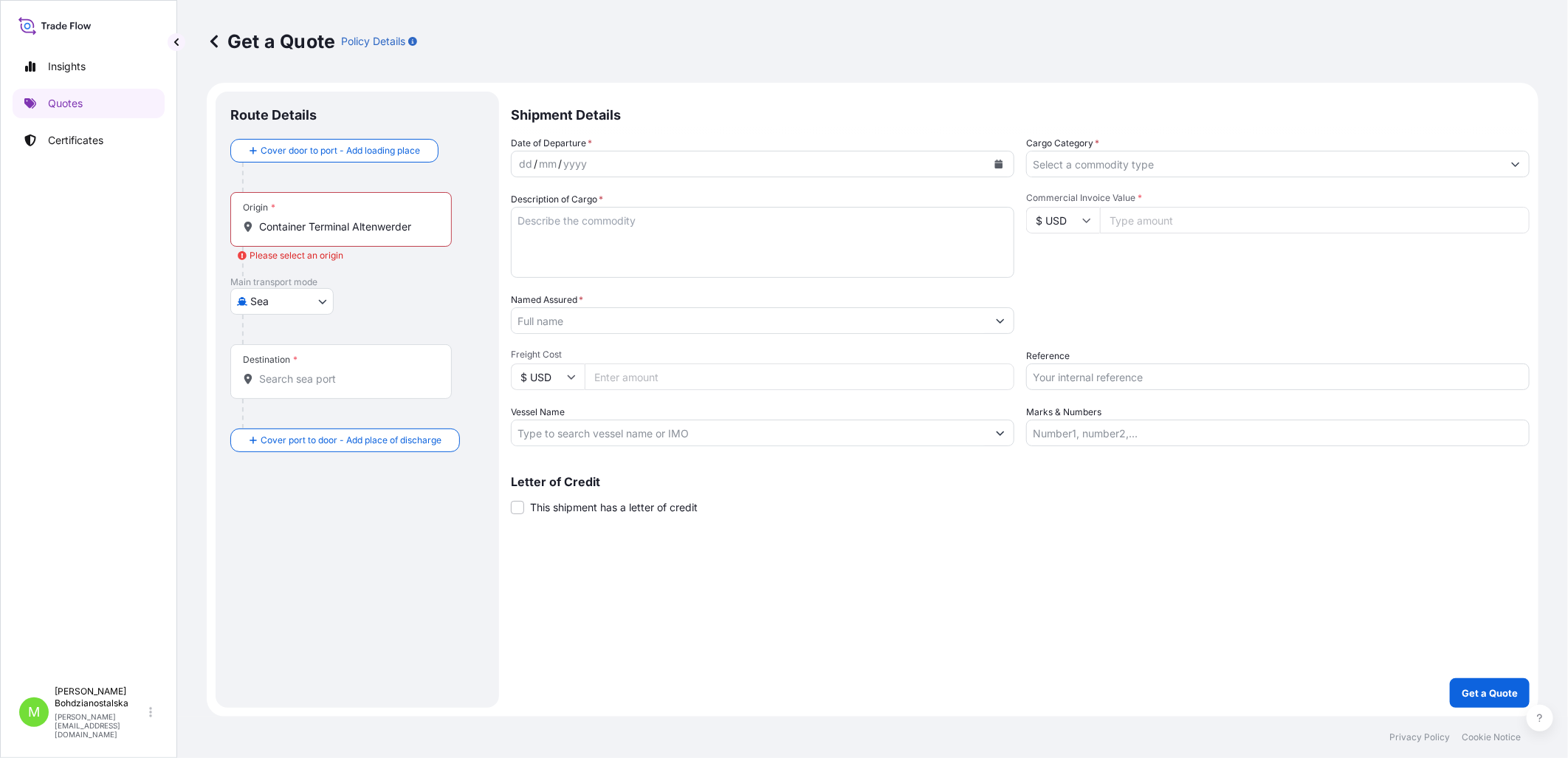
drag, startPoint x: 436, startPoint y: 232, endPoint x: 327, endPoint y: 230, distance: 109.0
click at [327, 230] on div "Container Terminal Altenwerder" at bounding box center [341, 227] width 196 height 15
click at [327, 230] on input "Container Terminal Altenwerder" at bounding box center [346, 227] width 174 height 15
click at [328, 212] on div "Origin * Container Terminal Altenwerder" at bounding box center [341, 218] width 221 height 54
click at [328, 219] on input "Container Terminal Altenwerder" at bounding box center [346, 227] width 174 height 15
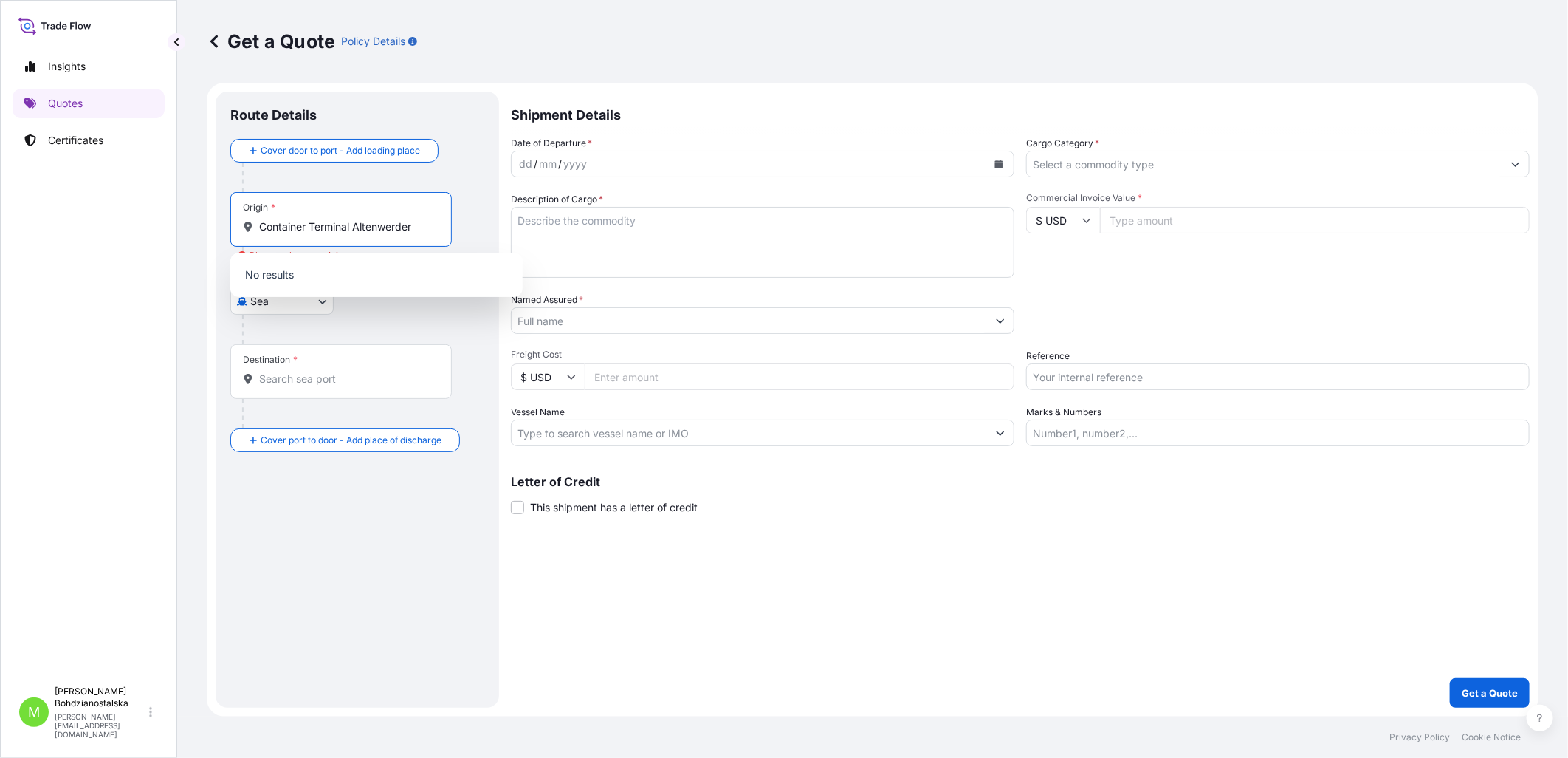
drag, startPoint x: 351, startPoint y: 226, endPoint x: 217, endPoint y: 229, distance: 134.0
click at [217, 229] on div "Route Details Cover door to port - Add loading place Place of loading Road / [G…" at bounding box center [357, 400] width 283 height 616
click at [259, 226] on input "Altenwerder" at bounding box center [346, 227] width 174 height 15
click at [264, 233] on input "Altenwerder" at bounding box center [346, 227] width 174 height 15
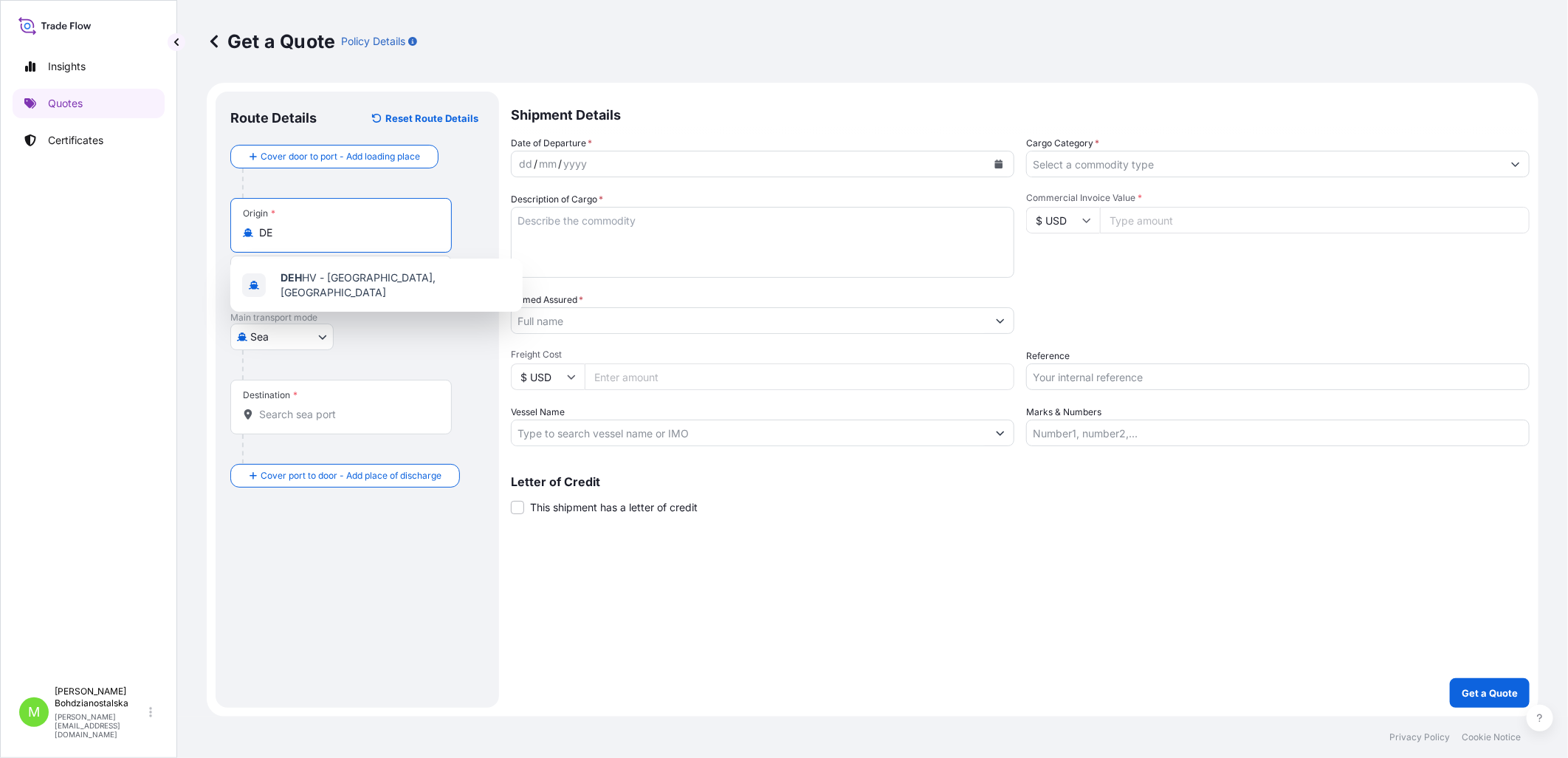
type input "D"
type input "DEHHV - [GEOGRAPHIC_DATA], [GEOGRAPHIC_DATA]"
click at [304, 330] on body "1 option available. 0 options available. Insights Quotes Certificates M [PERSON…" at bounding box center [784, 379] width 1568 height 758
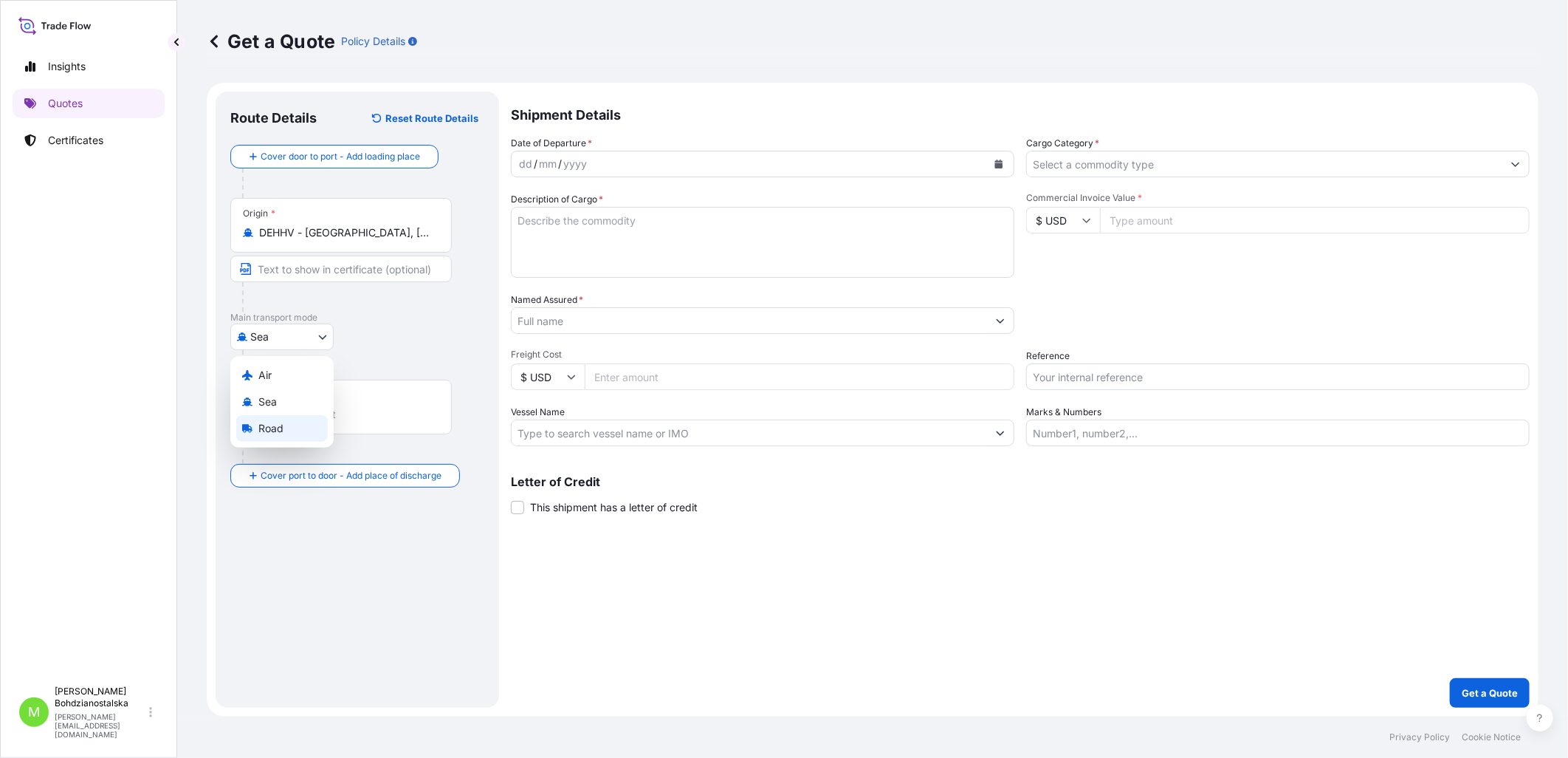
click at [307, 430] on div "Road" at bounding box center [282, 428] width 92 height 27
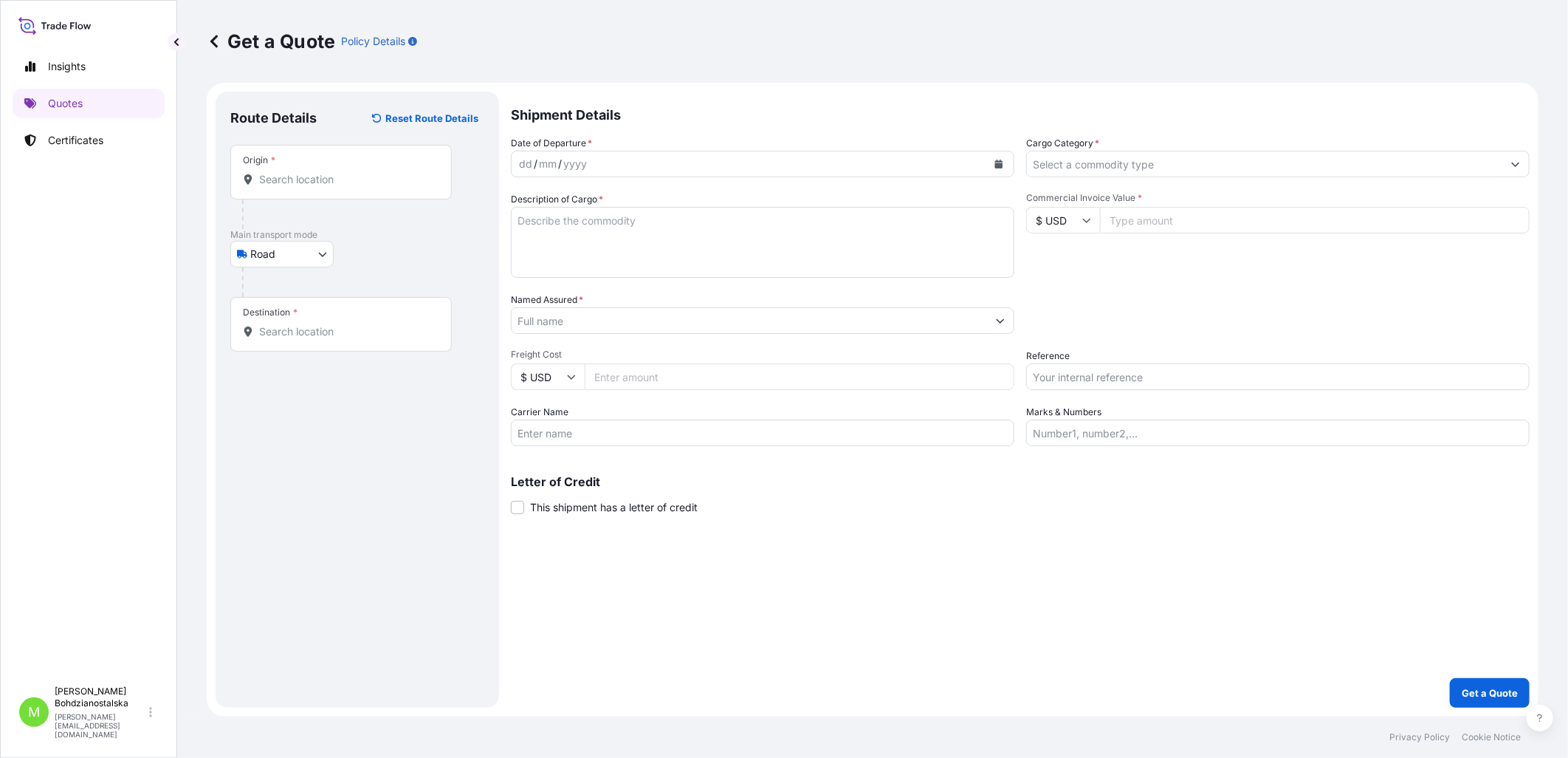
click at [268, 193] on div "Origin *" at bounding box center [341, 171] width 221 height 54
click at [268, 187] on input "Origin *" at bounding box center [346, 179] width 174 height 15
paste input "Container Terminal Altenwerder"
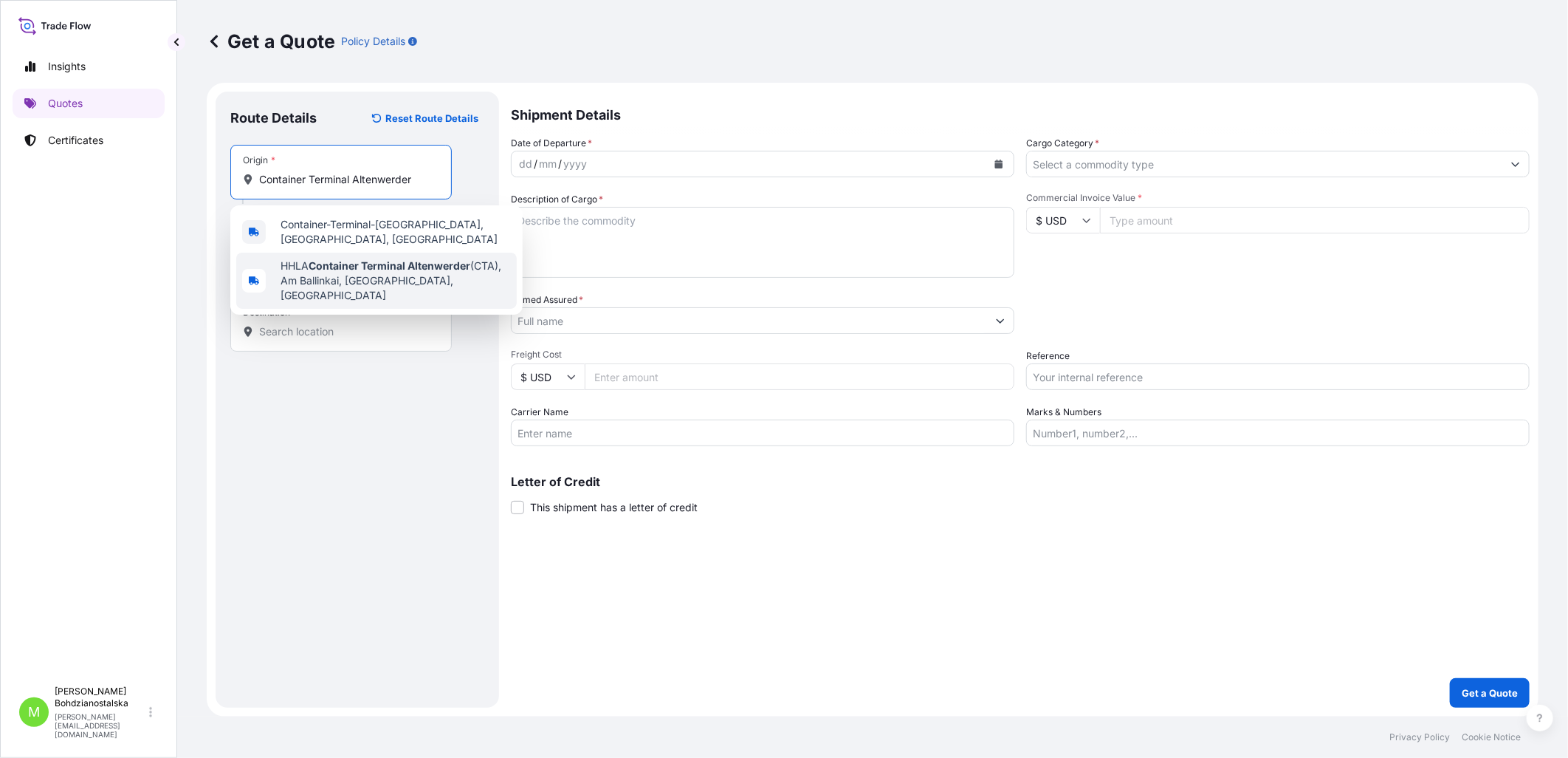
click at [376, 285] on span "HHLA Container Terminal Altenwerder (CTA), [GEOGRAPHIC_DATA], [GEOGRAPHIC_DATA]…" at bounding box center [396, 281] width 230 height 45
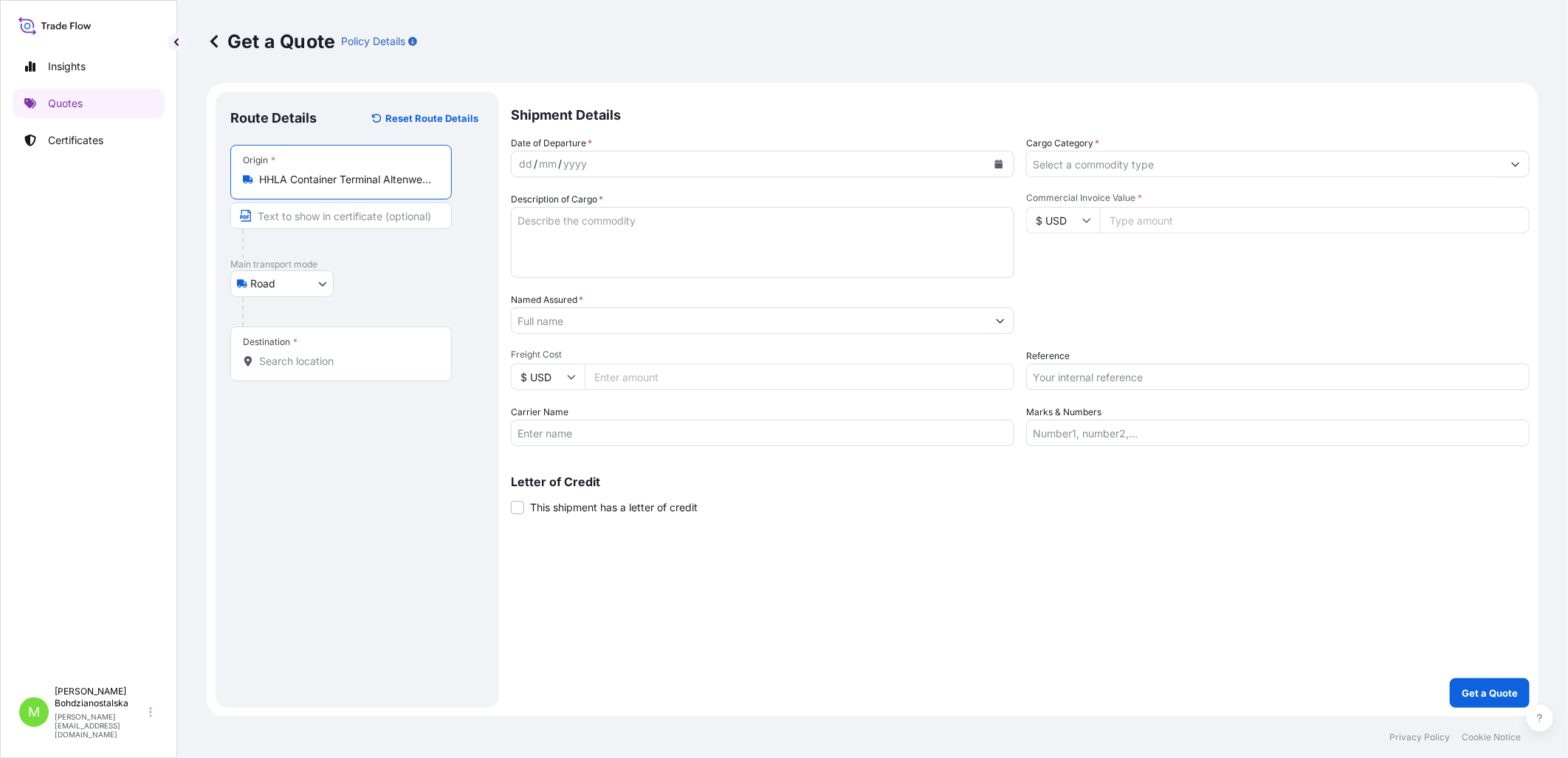
click at [296, 179] on input "HHLA Container Terminal Altenwerder (CTA), [GEOGRAPHIC_DATA], [GEOGRAPHIC_DATA]…" at bounding box center [346, 179] width 174 height 15
type input "HHLA Container Terminal Altenwerder (CTA), [GEOGRAPHIC_DATA], [GEOGRAPHIC_DATA]…"
drag, startPoint x: 439, startPoint y: 180, endPoint x: 210, endPoint y: 183, distance: 229.0
click at [210, 183] on form "Route Details Reset Route Details Place of loading Road / Inland Road / Inland …" at bounding box center [873, 400] width 1332 height 633
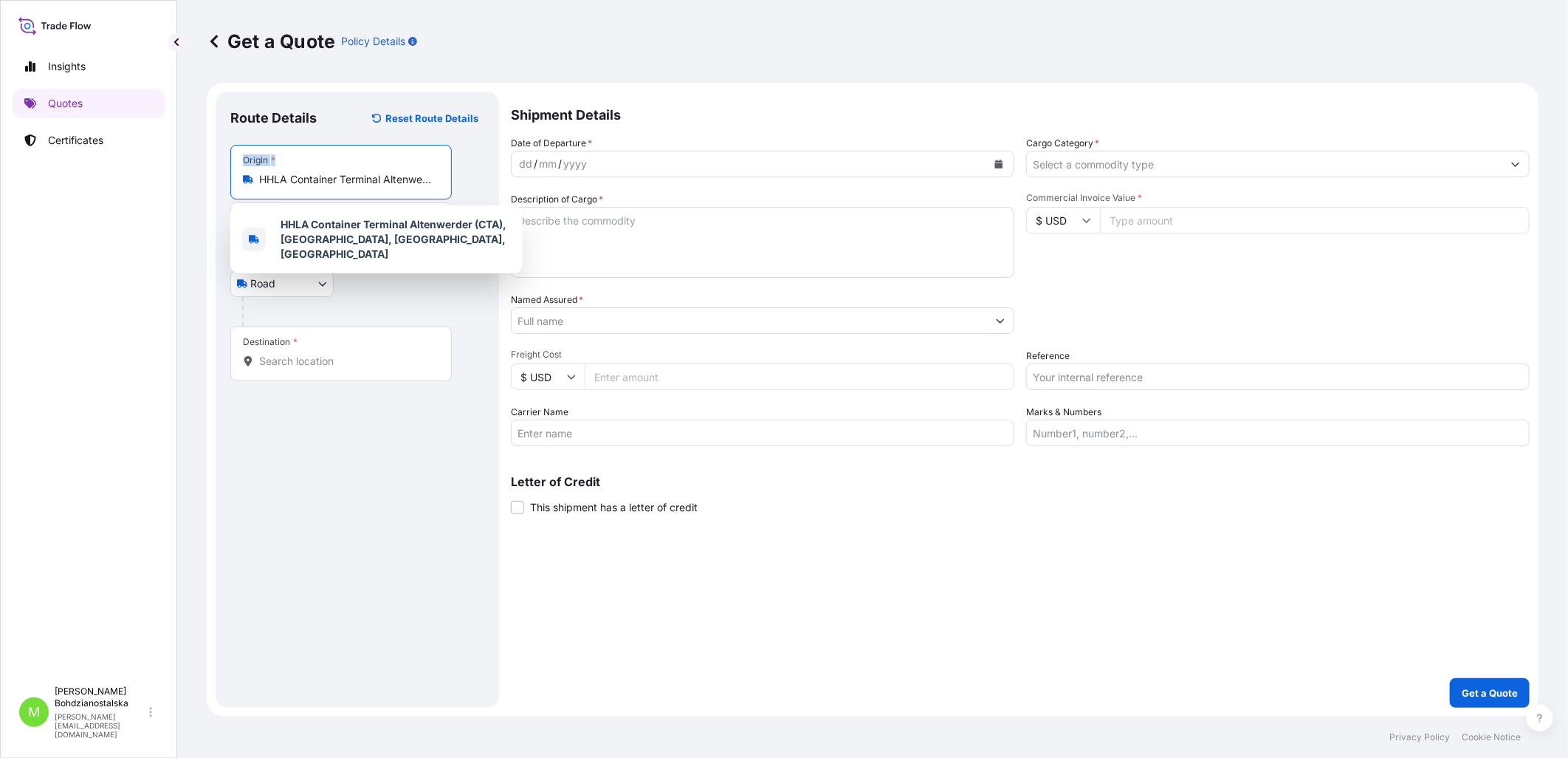
click at [360, 178] on input "HHLA Container Terminal Altenwerder (CTA), [GEOGRAPHIC_DATA], [GEOGRAPHIC_DATA]…" at bounding box center [346, 179] width 174 height 15
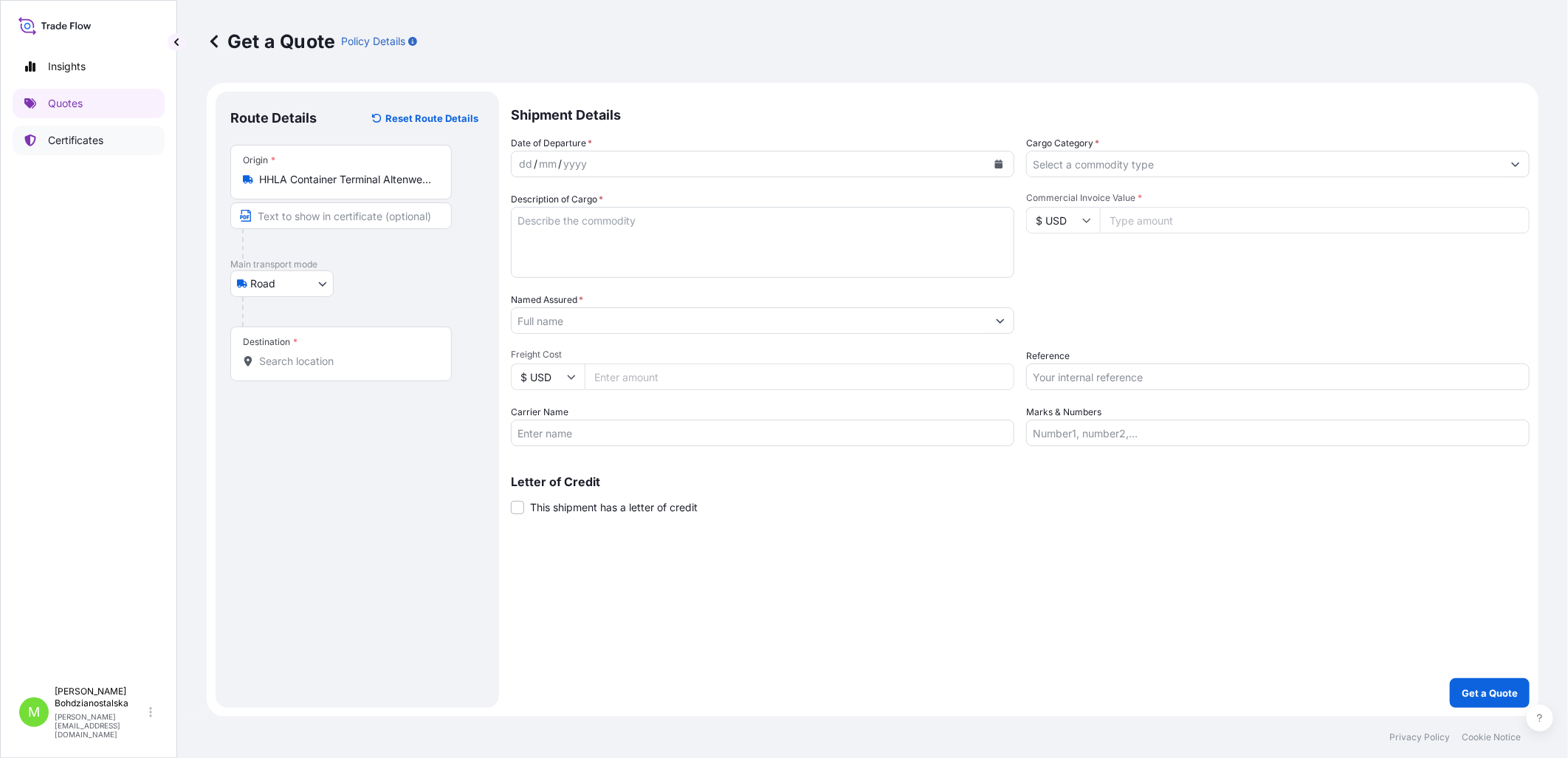
click at [87, 137] on p "Certificates" at bounding box center [76, 140] width 55 height 15
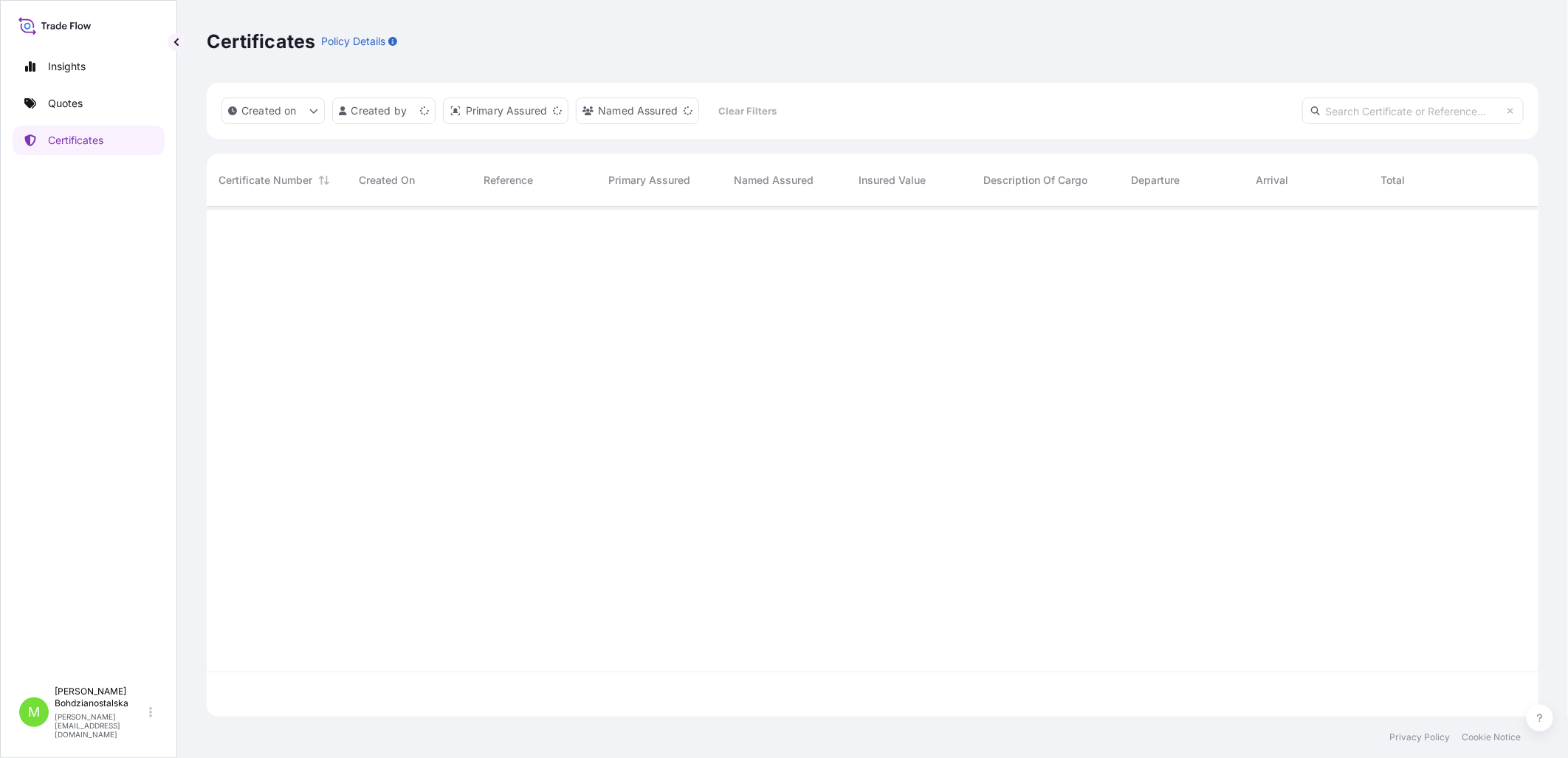
scroll to position [506, 1319]
click at [60, 102] on p "Quotes" at bounding box center [65, 103] width 35 height 15
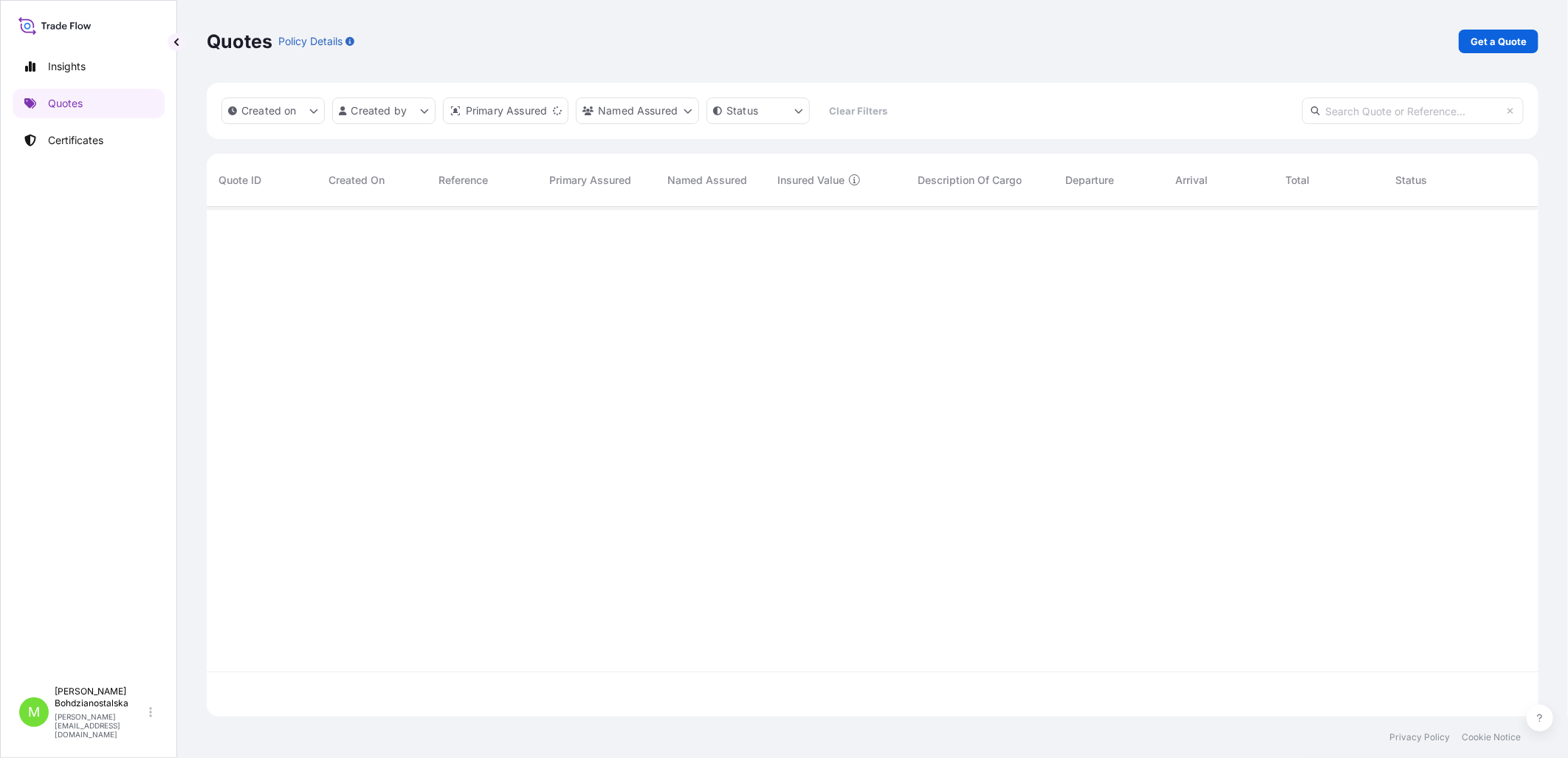
scroll to position [506, 1319]
